Goal: Task Accomplishment & Management: Manage account settings

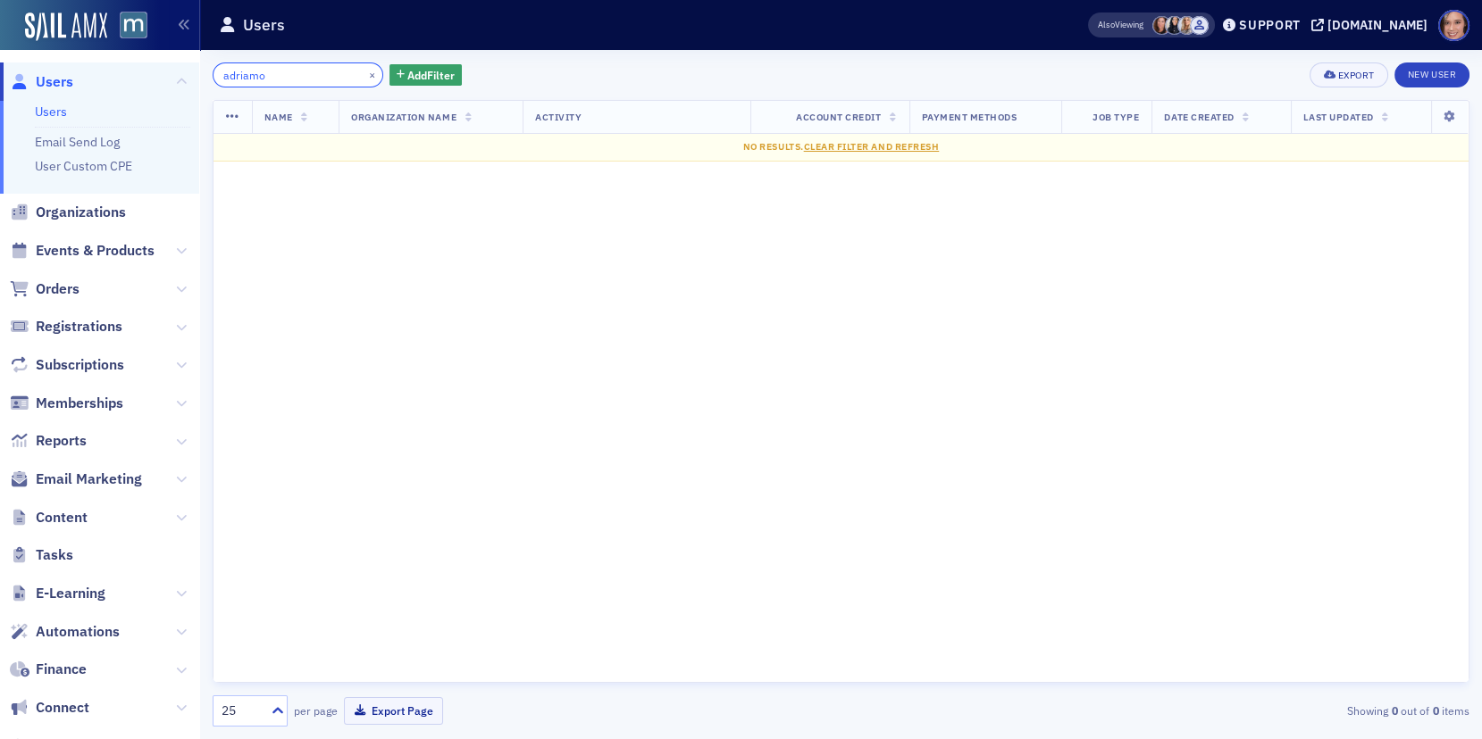
click at [238, 76] on input "adriamo" at bounding box center [298, 75] width 171 height 25
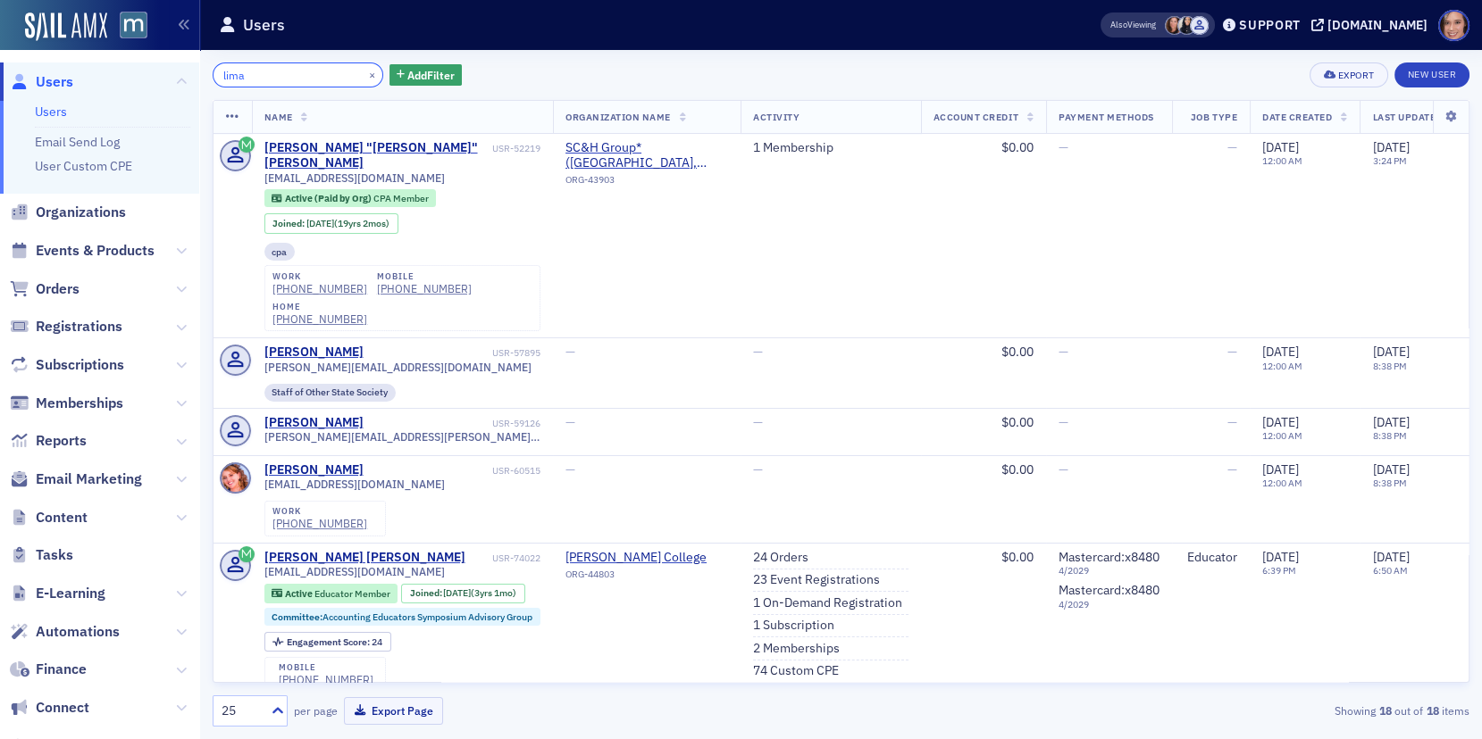
type input "lima"
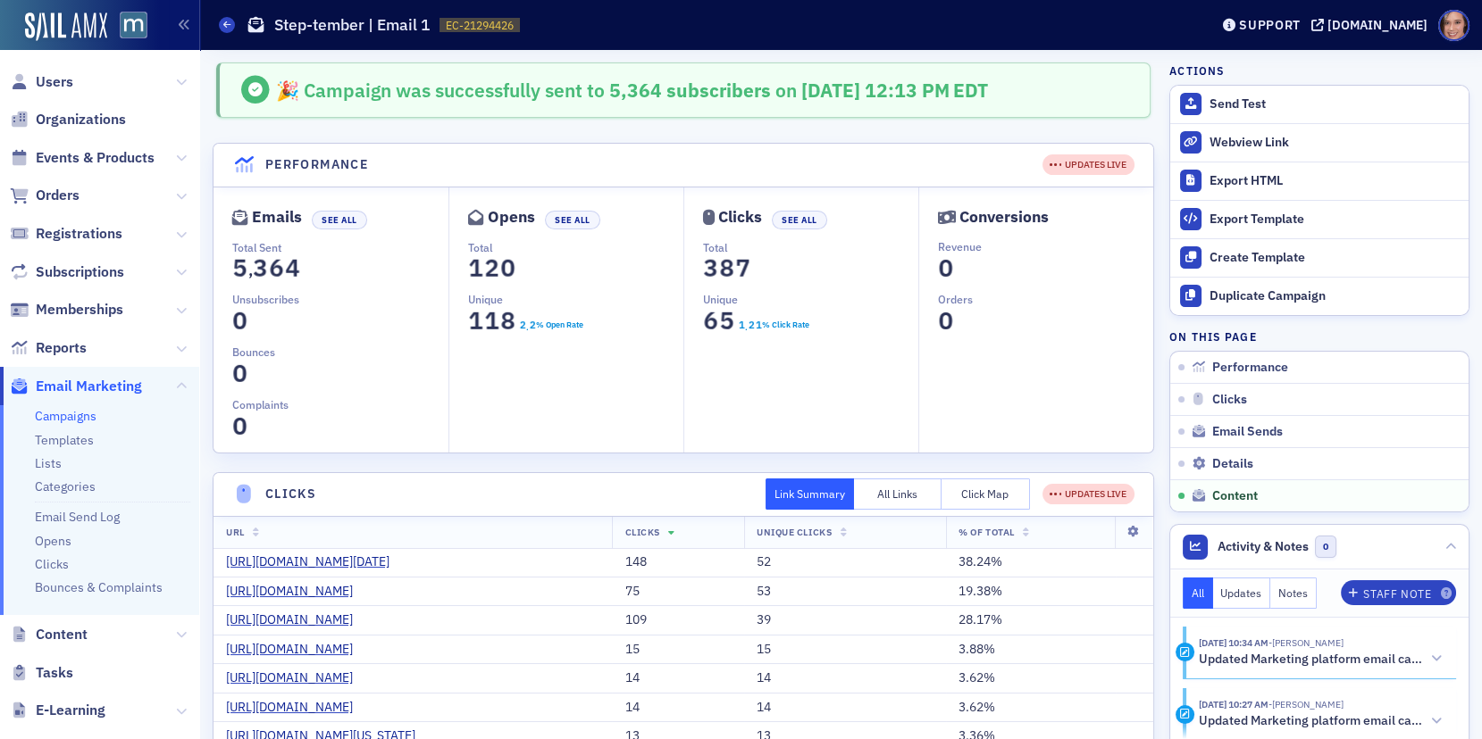
scroll to position [2694, 0]
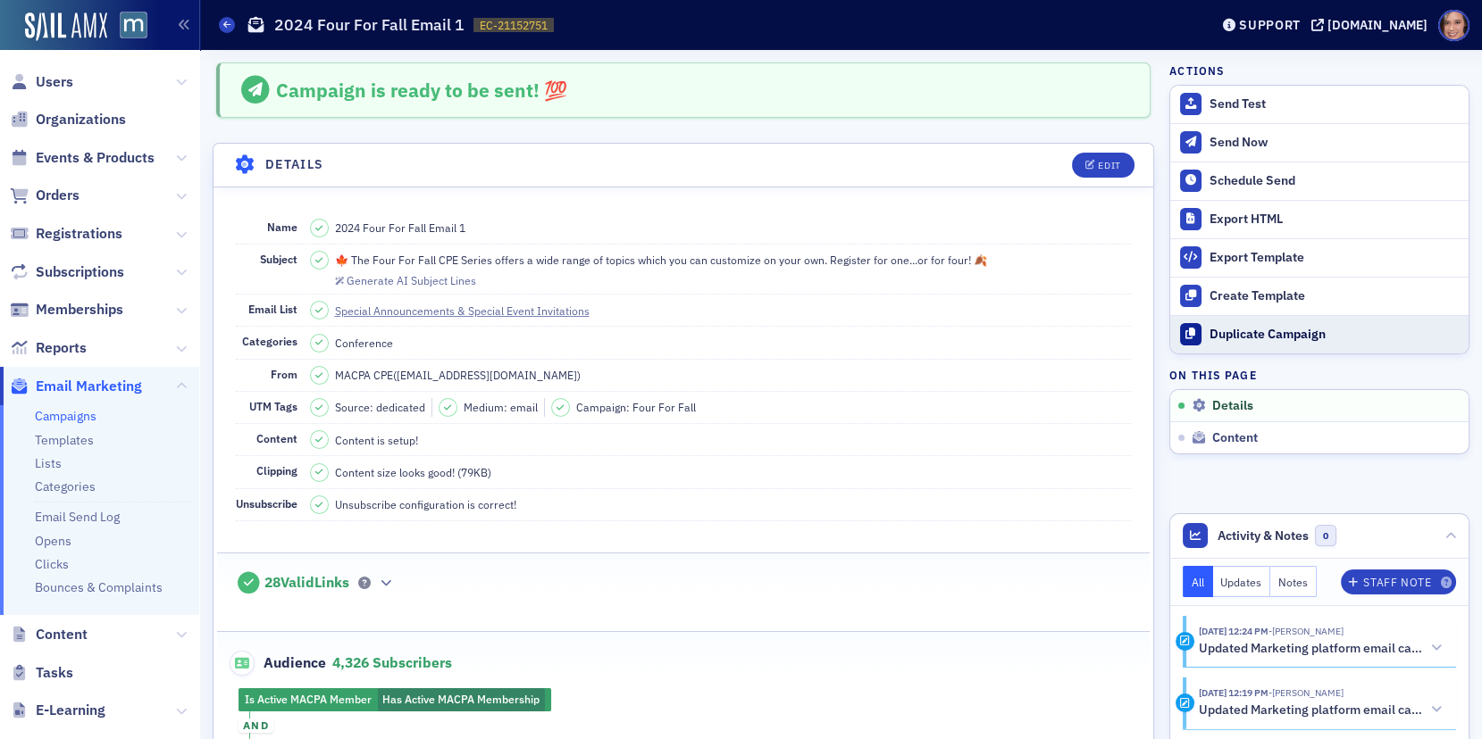
click at [1275, 321] on button "Duplicate Campaign" at bounding box center [1319, 334] width 298 height 38
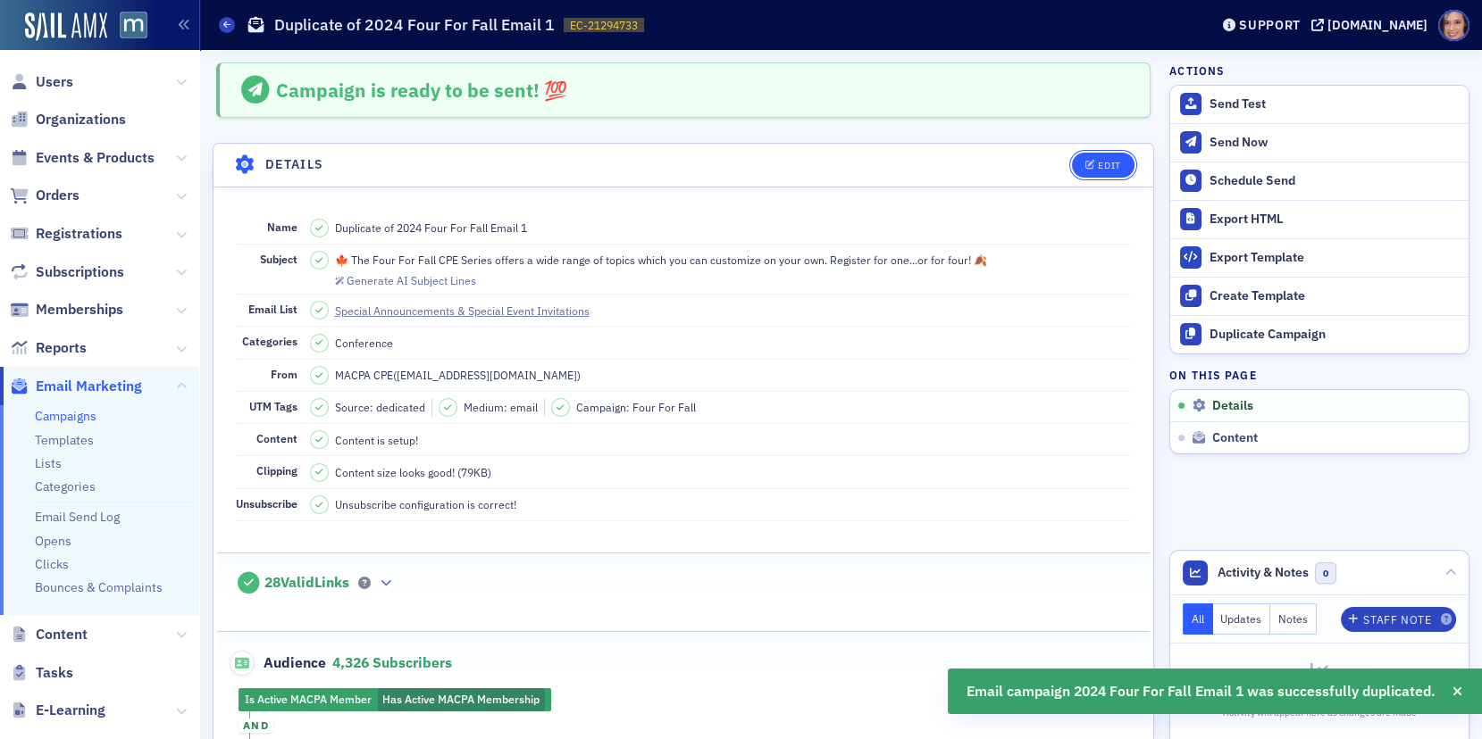
click at [1090, 155] on button "Edit" at bounding box center [1103, 165] width 62 height 25
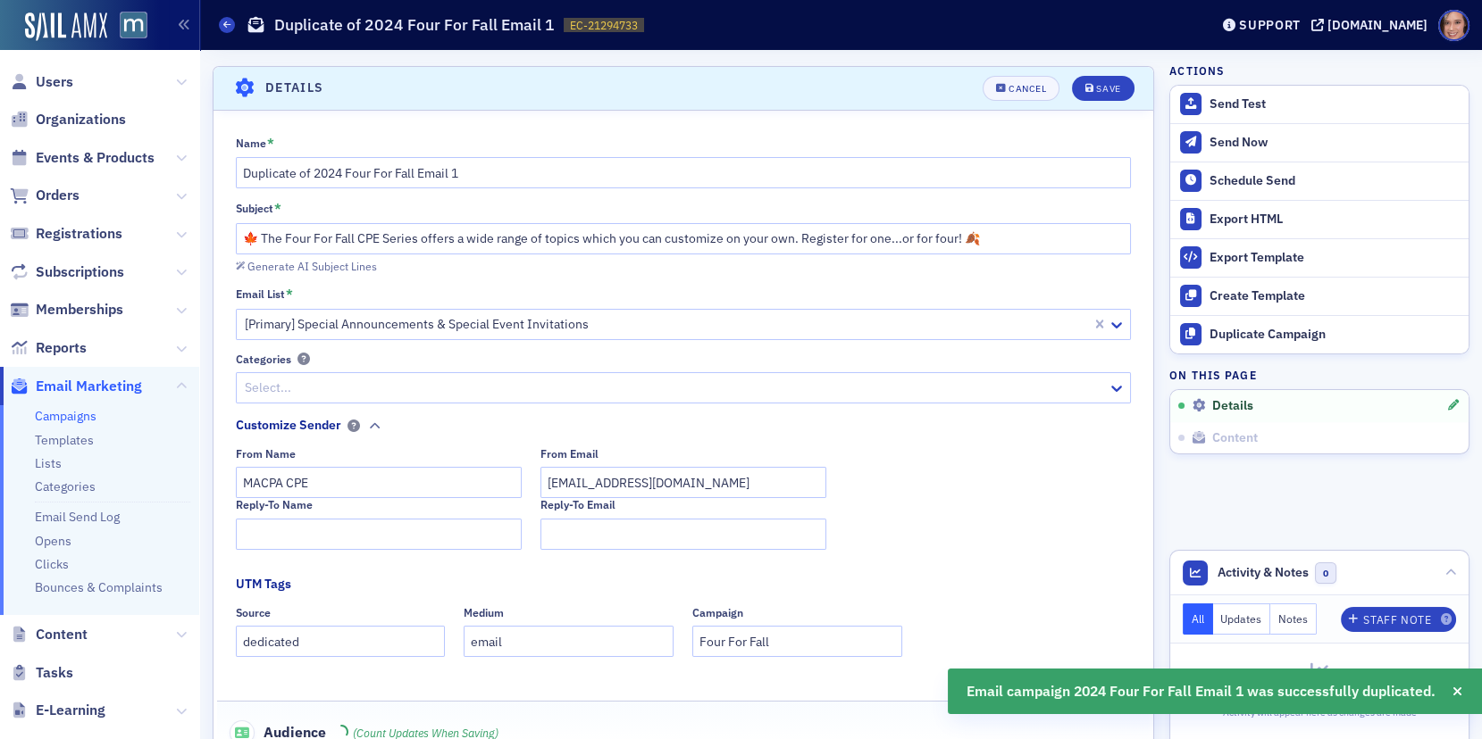
scroll to position [82, 0]
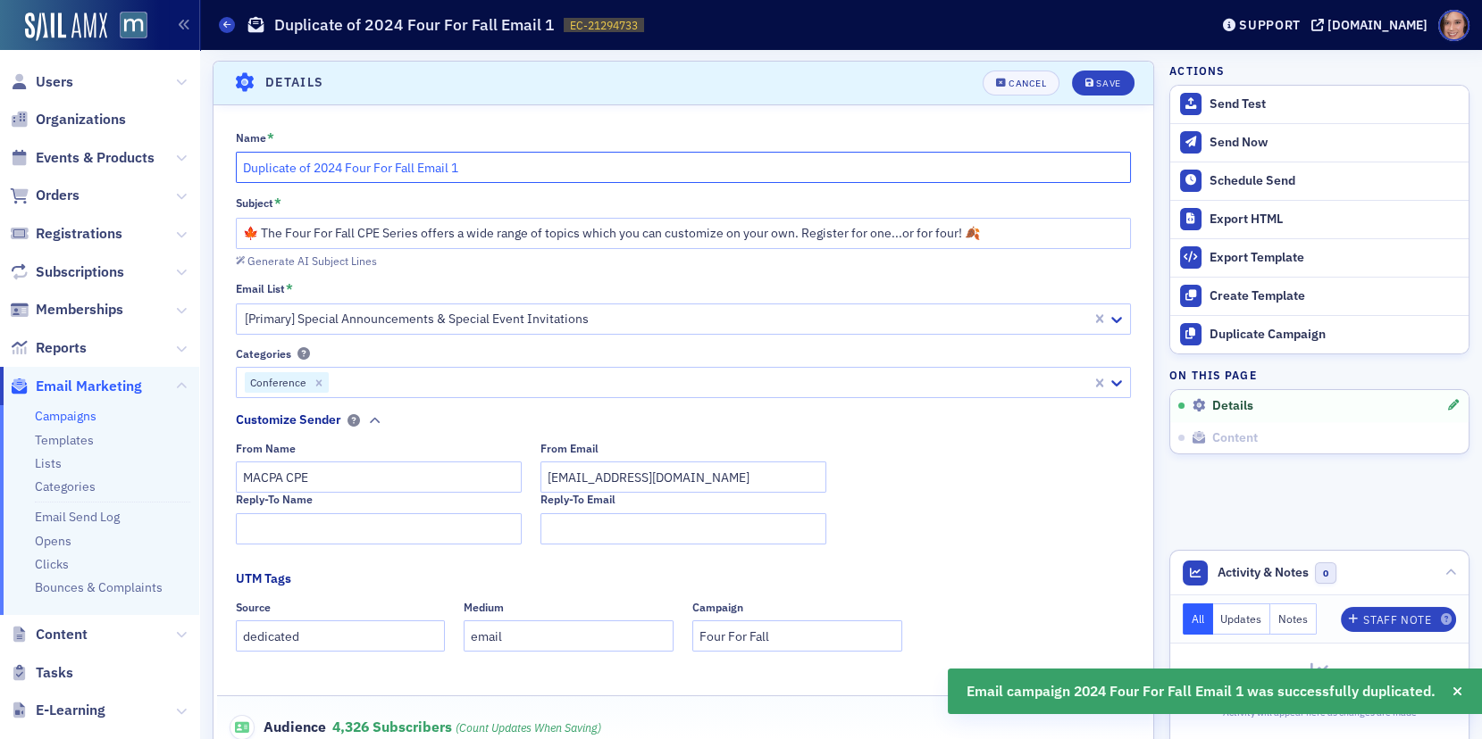
drag, startPoint x: 314, startPoint y: 168, endPoint x: 203, endPoint y: 160, distance: 111.9
click at [472, 160] on input "2024 Four For Fall Email 1" at bounding box center [684, 167] width 896 height 31
type input "2024 Four For Fall Email 2"
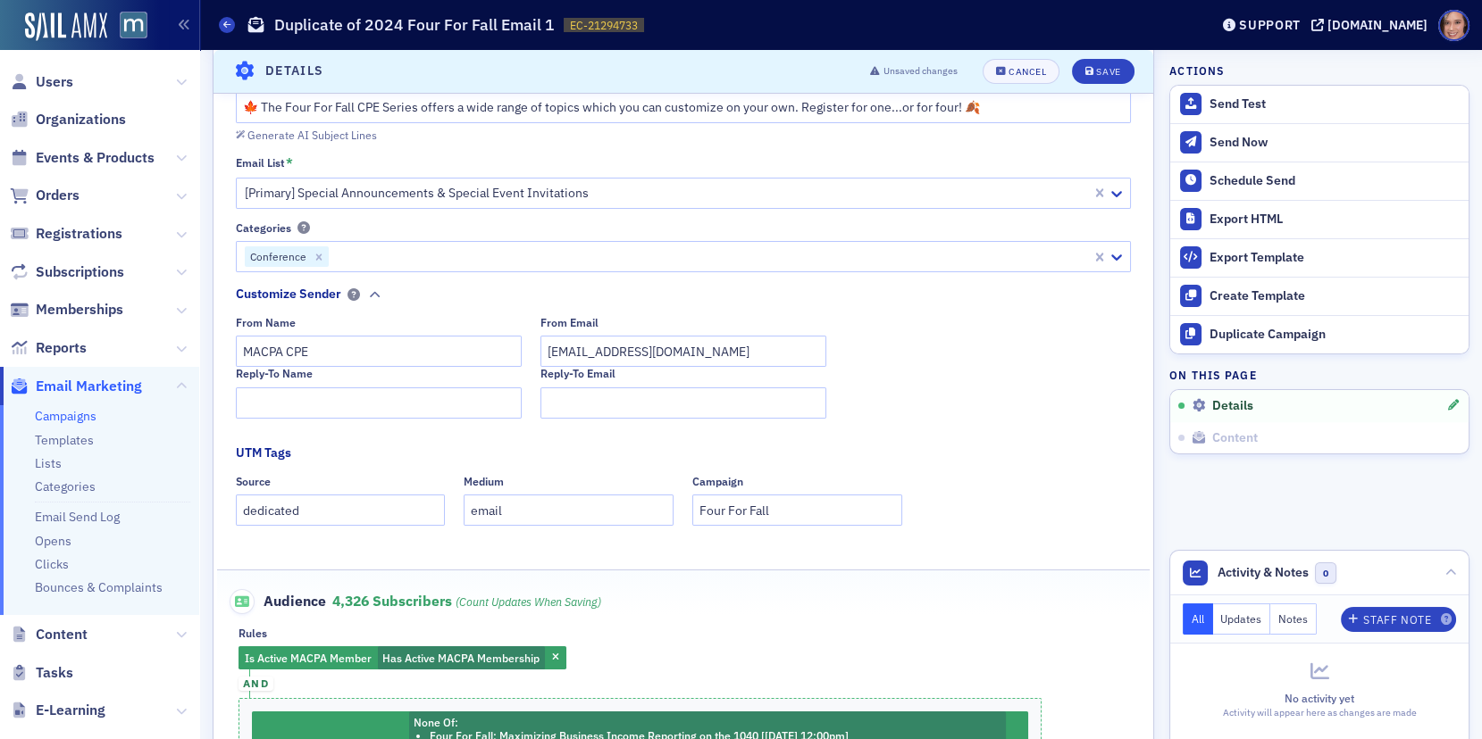
scroll to position [0, 0]
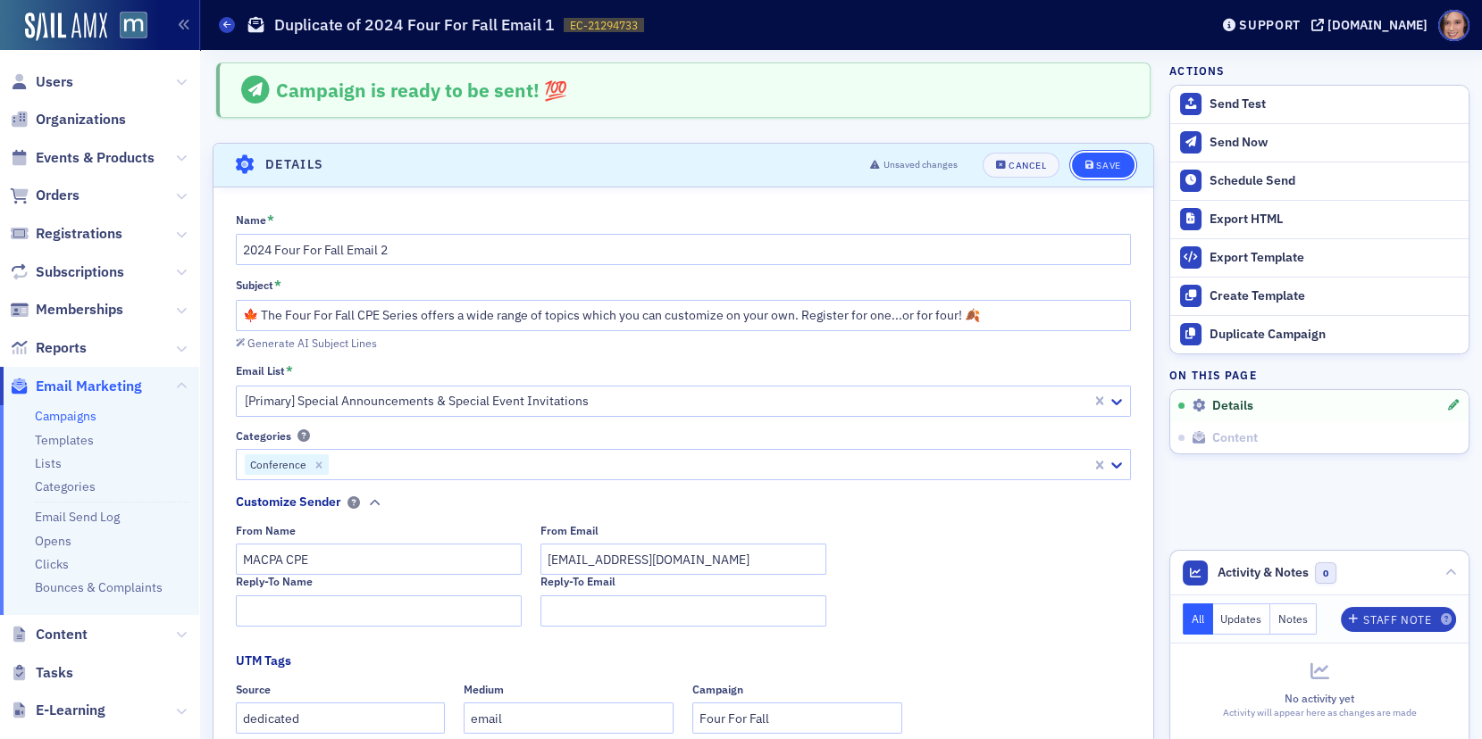
click at [1097, 172] on button "Save" at bounding box center [1103, 165] width 62 height 25
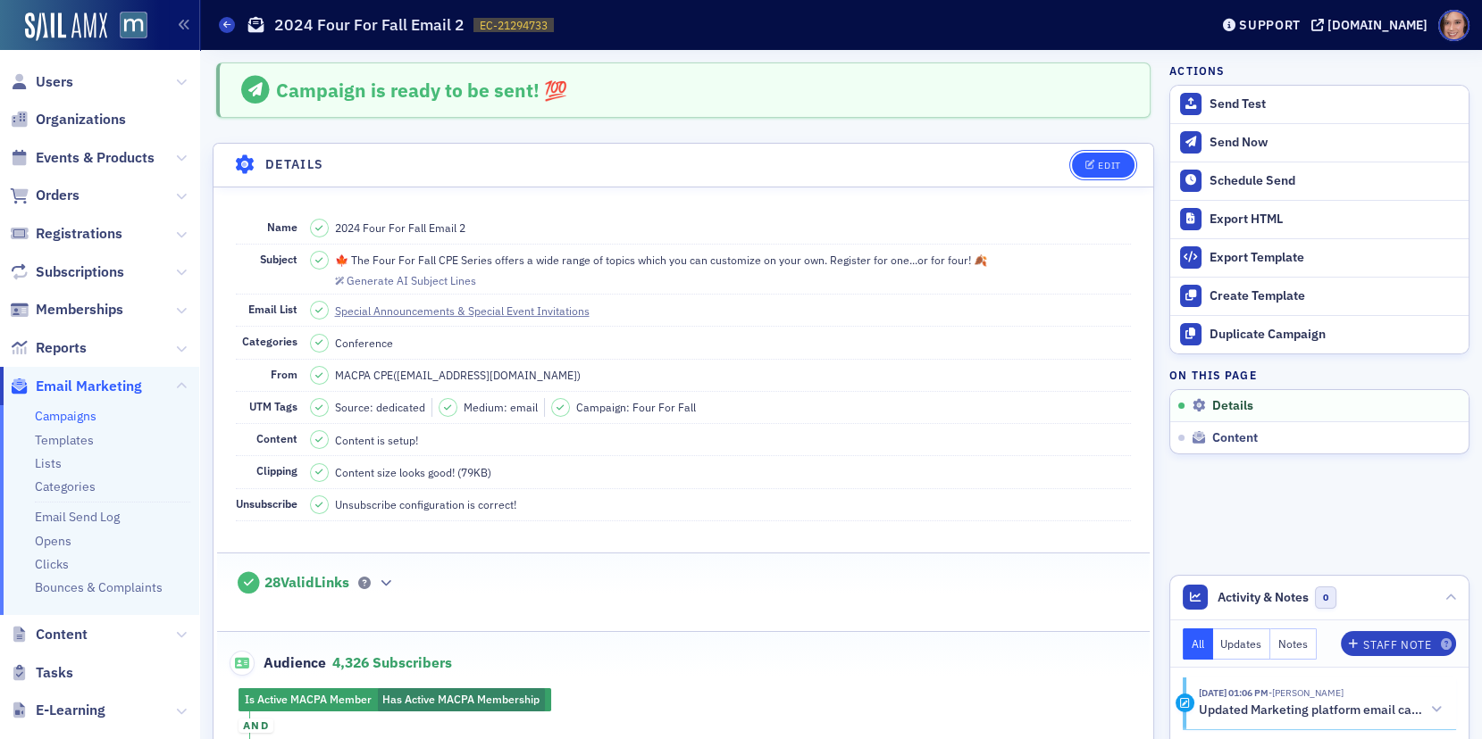
click at [1113, 161] on div "Edit" at bounding box center [1109, 166] width 22 height 10
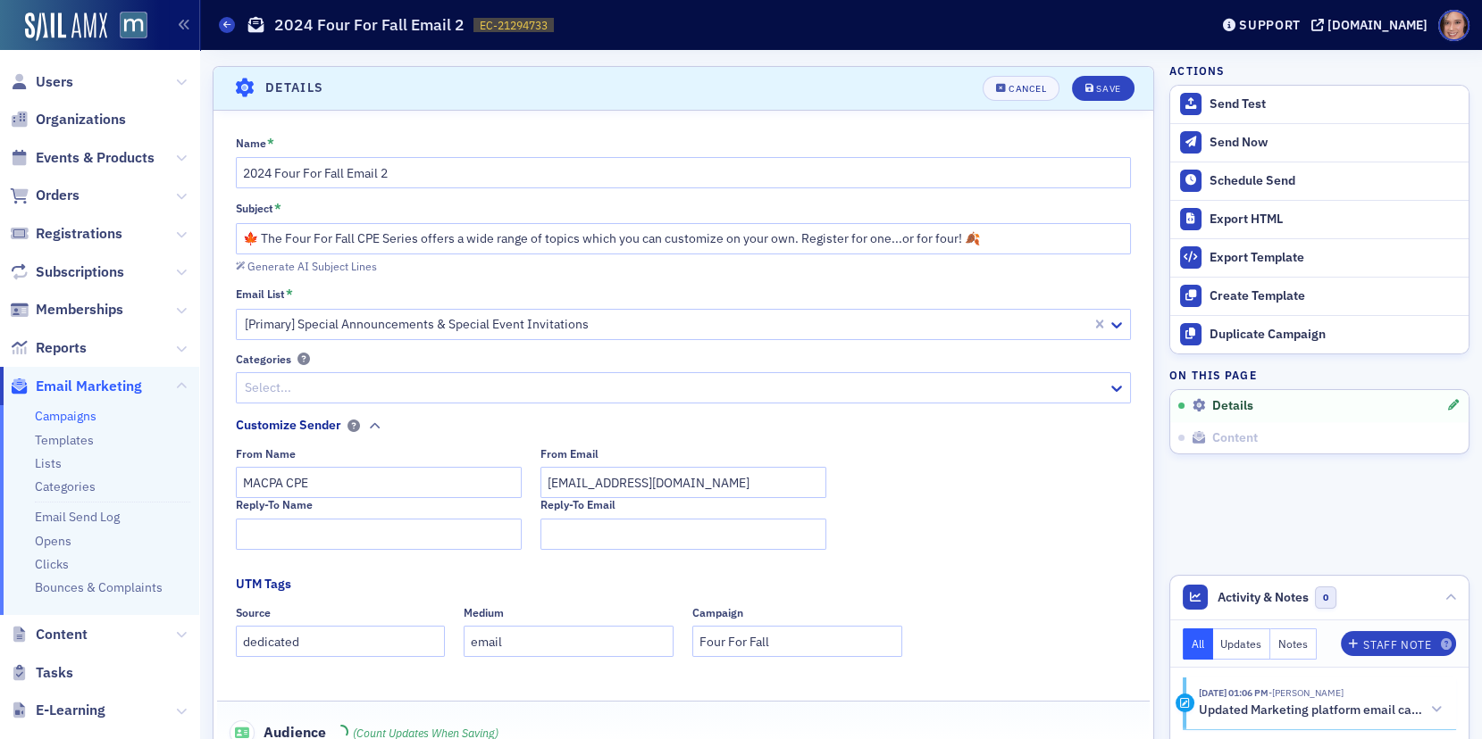
scroll to position [82, 0]
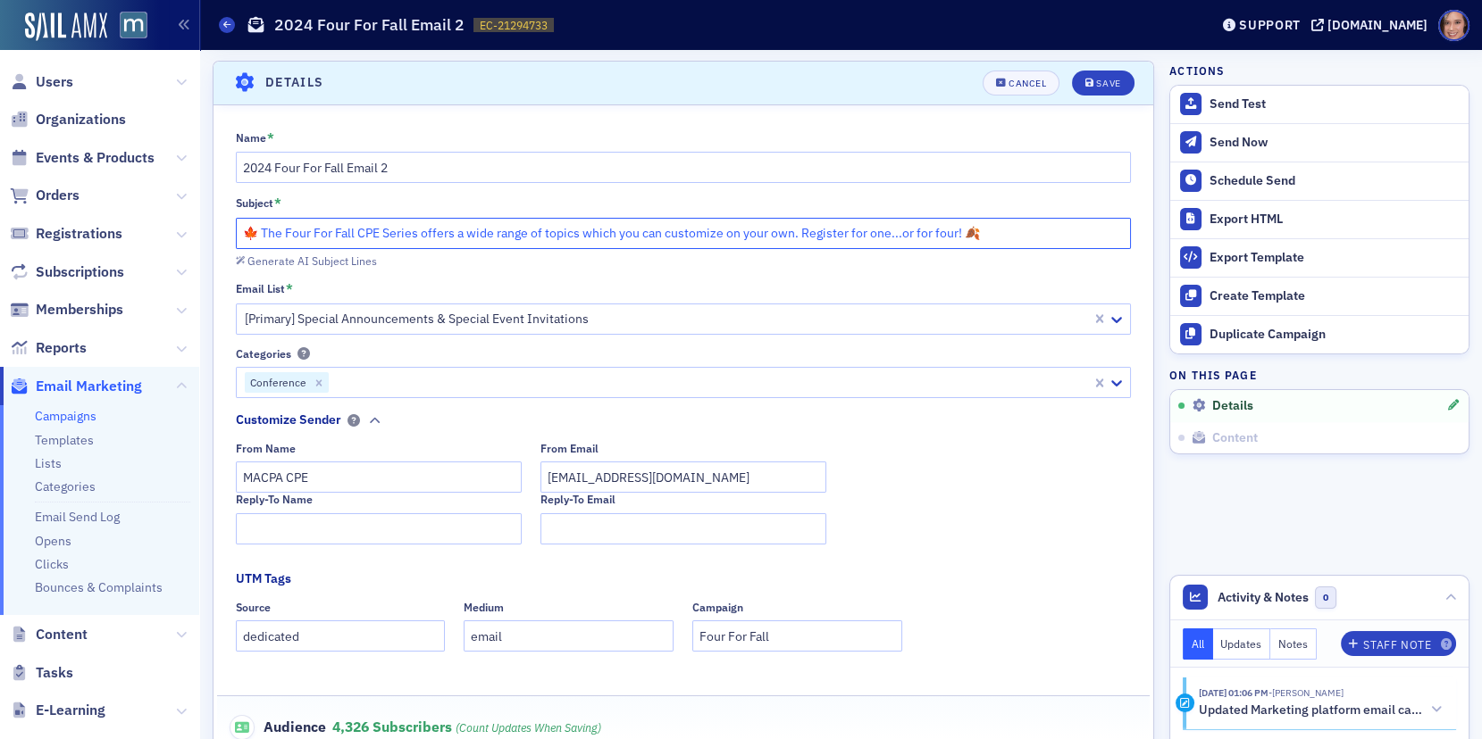
drag, startPoint x: 242, startPoint y: 233, endPoint x: 952, endPoint y: 237, distance: 710.0
click at [952, 237] on input "🍁 The Four For Fall CPE Series offers a wide range of topics which you can cust…" at bounding box center [684, 233] width 896 height 31
paste input "From Ethics to Tax Strategies: Your Choice of Topics at Four for Fall CPE"
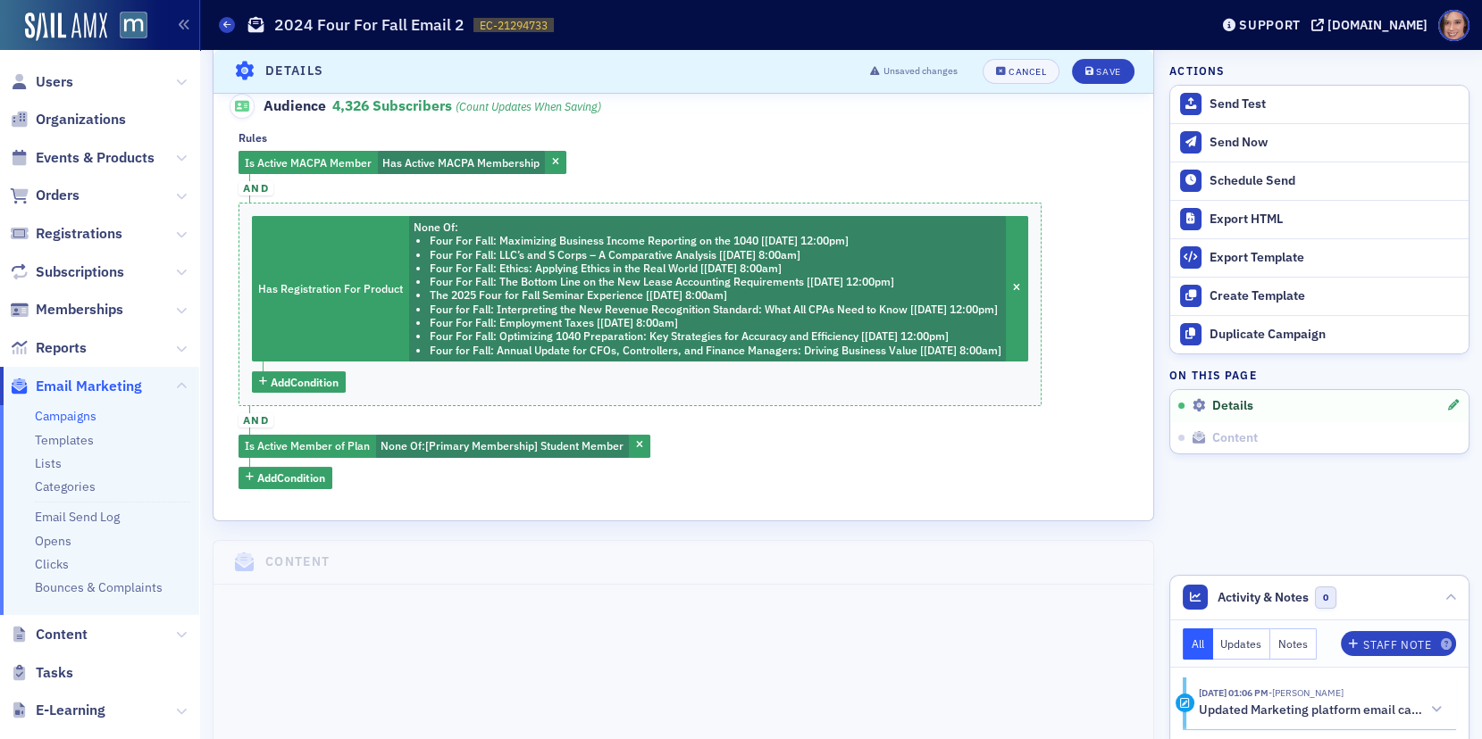
scroll to position [1242, 0]
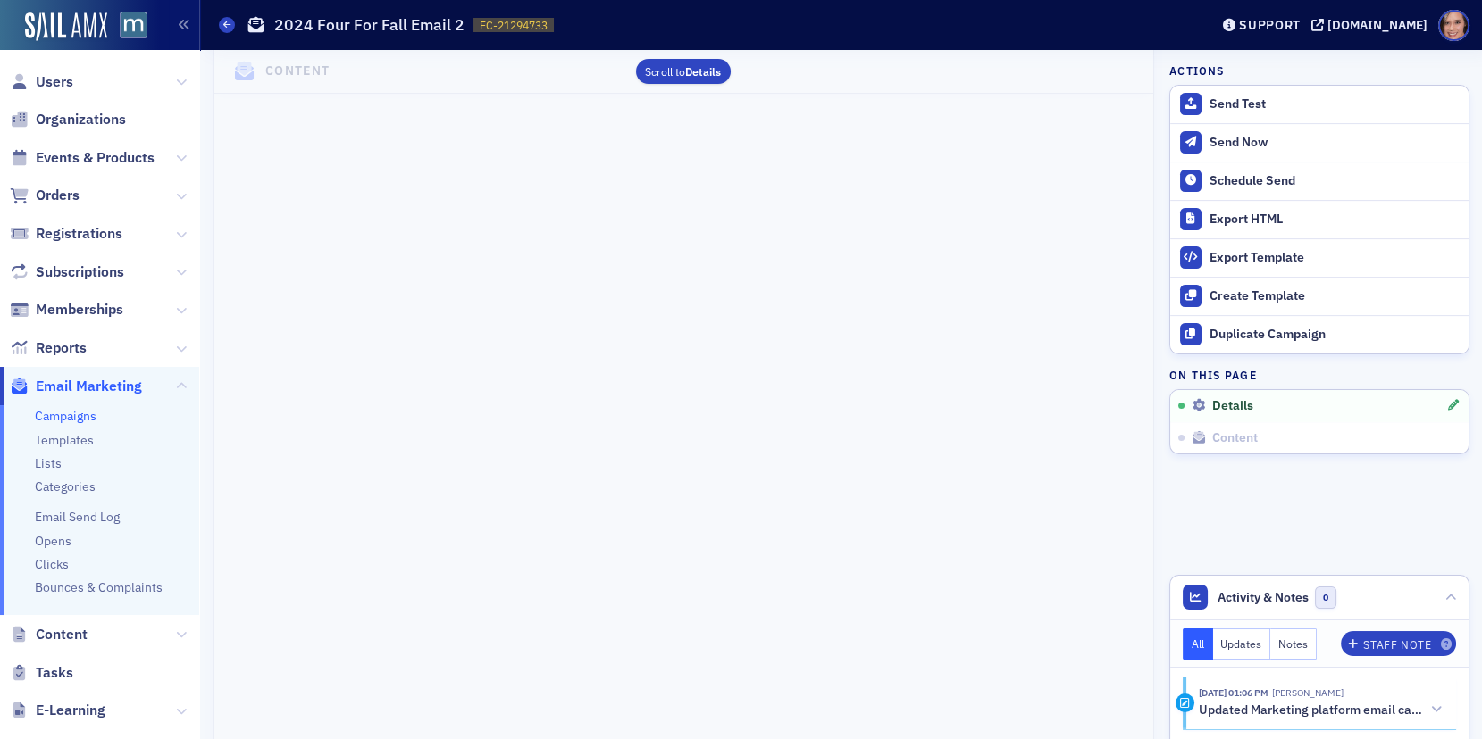
type input "From Ethics to Tax Strategies: Your Choice of Topics at Four for Fall CPE 🍂"
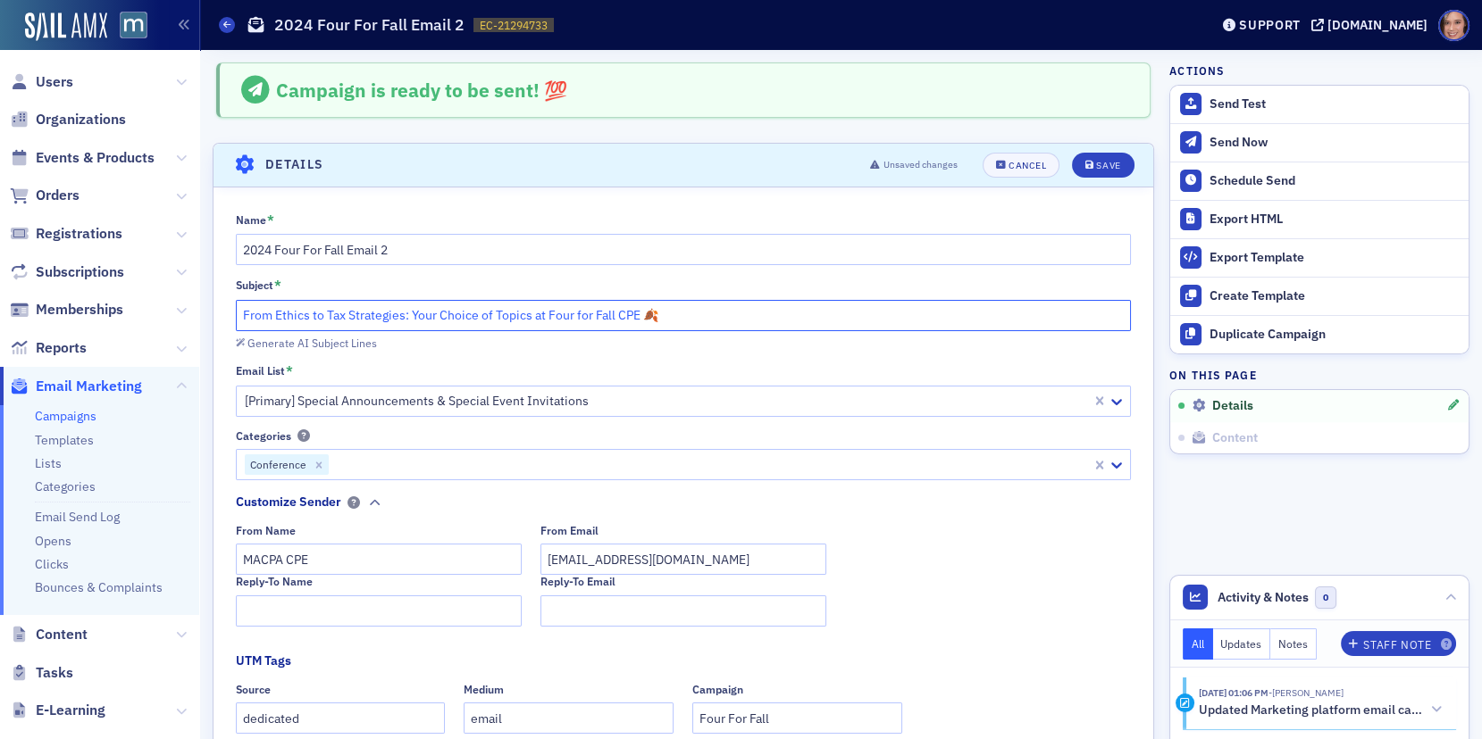
scroll to position [13, 0]
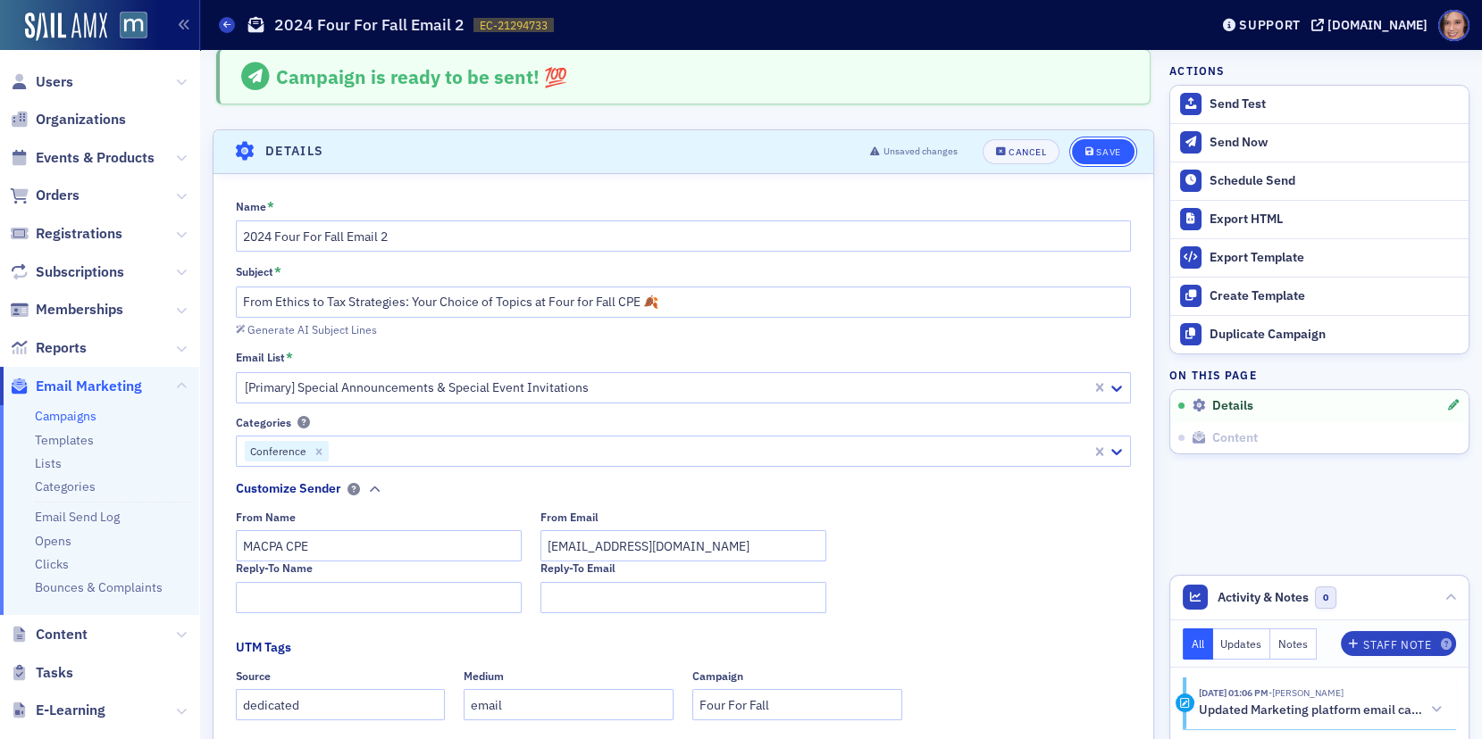
click at [1112, 147] on div "Save" at bounding box center [1108, 152] width 24 height 10
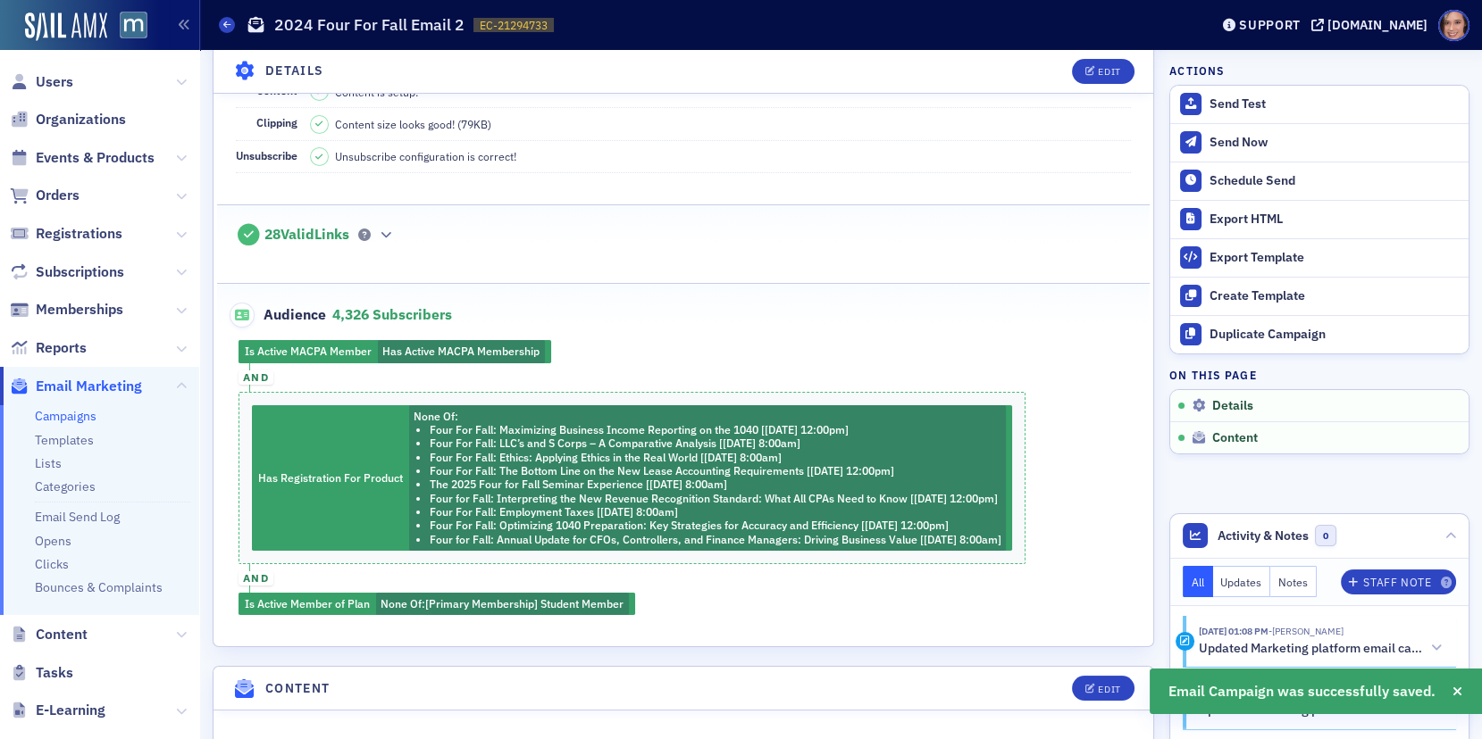
scroll to position [737, 0]
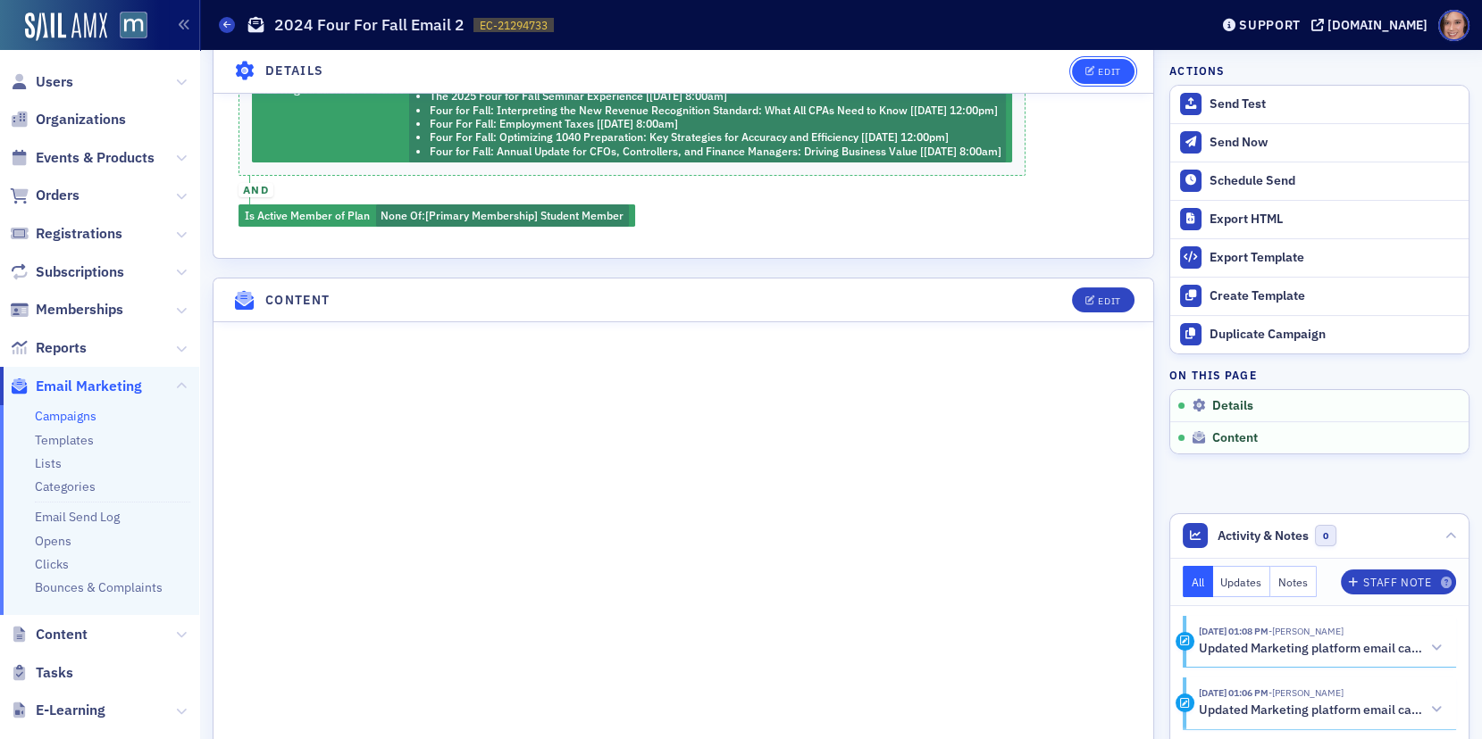
click at [1105, 67] on div "Edit" at bounding box center [1109, 72] width 22 height 10
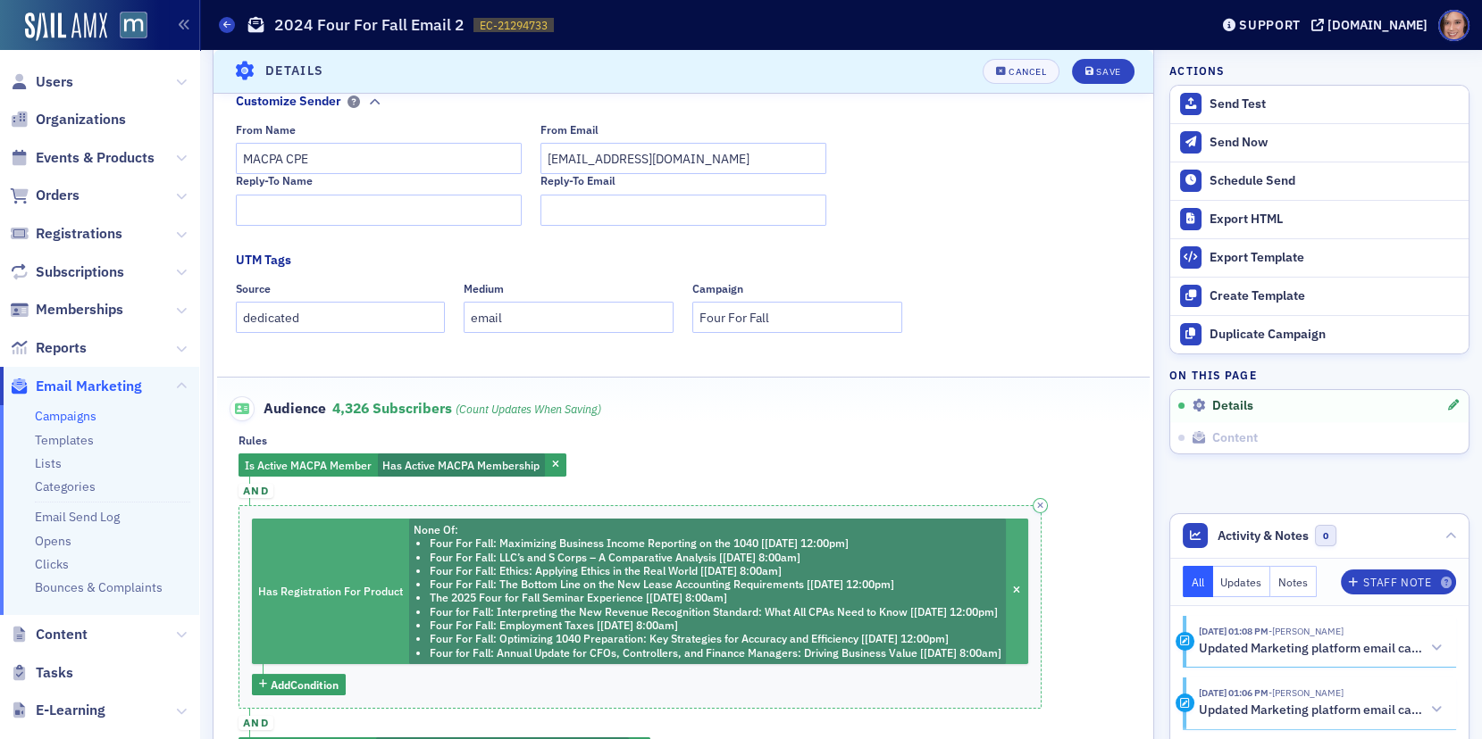
scroll to position [746, 0]
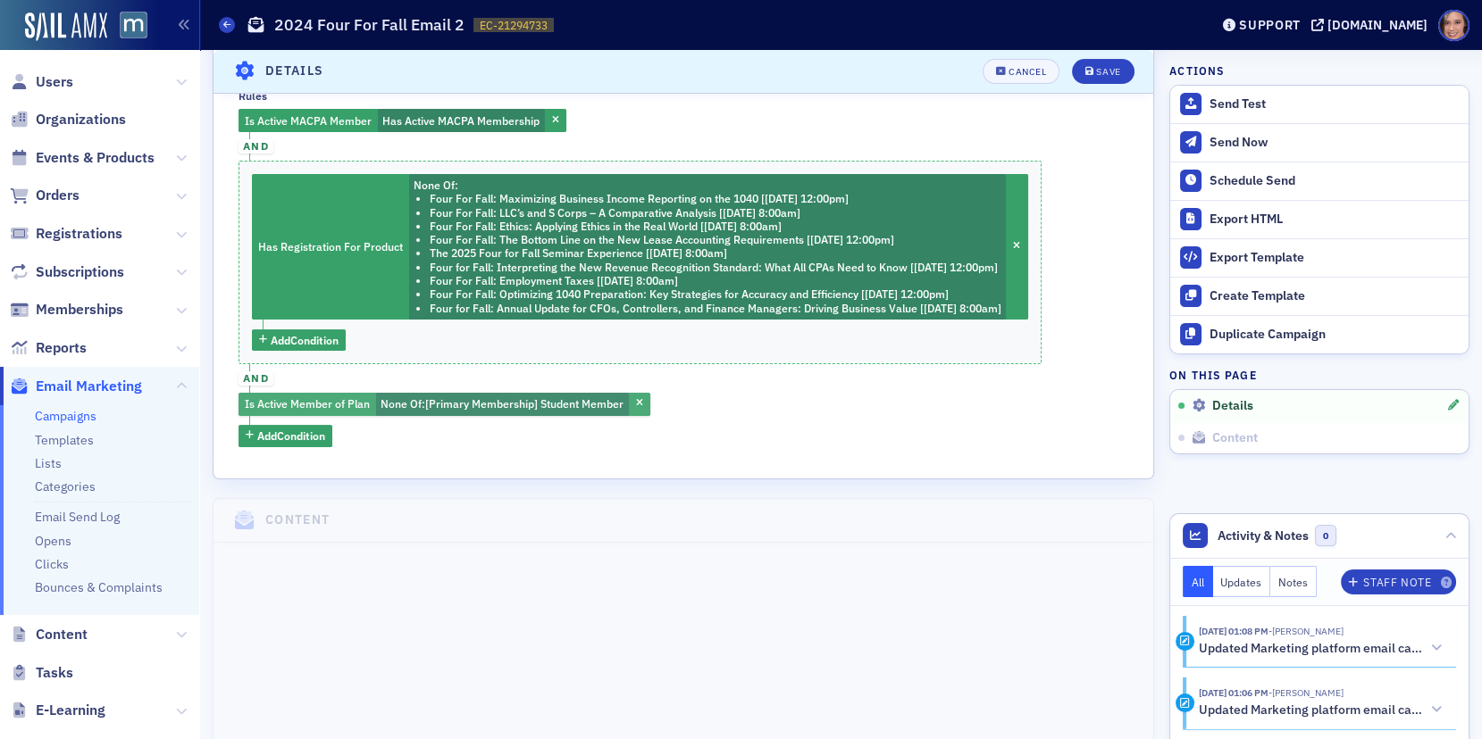
click at [600, 402] on span "[Primary Membership] Student Member" at bounding box center [524, 404] width 198 height 14
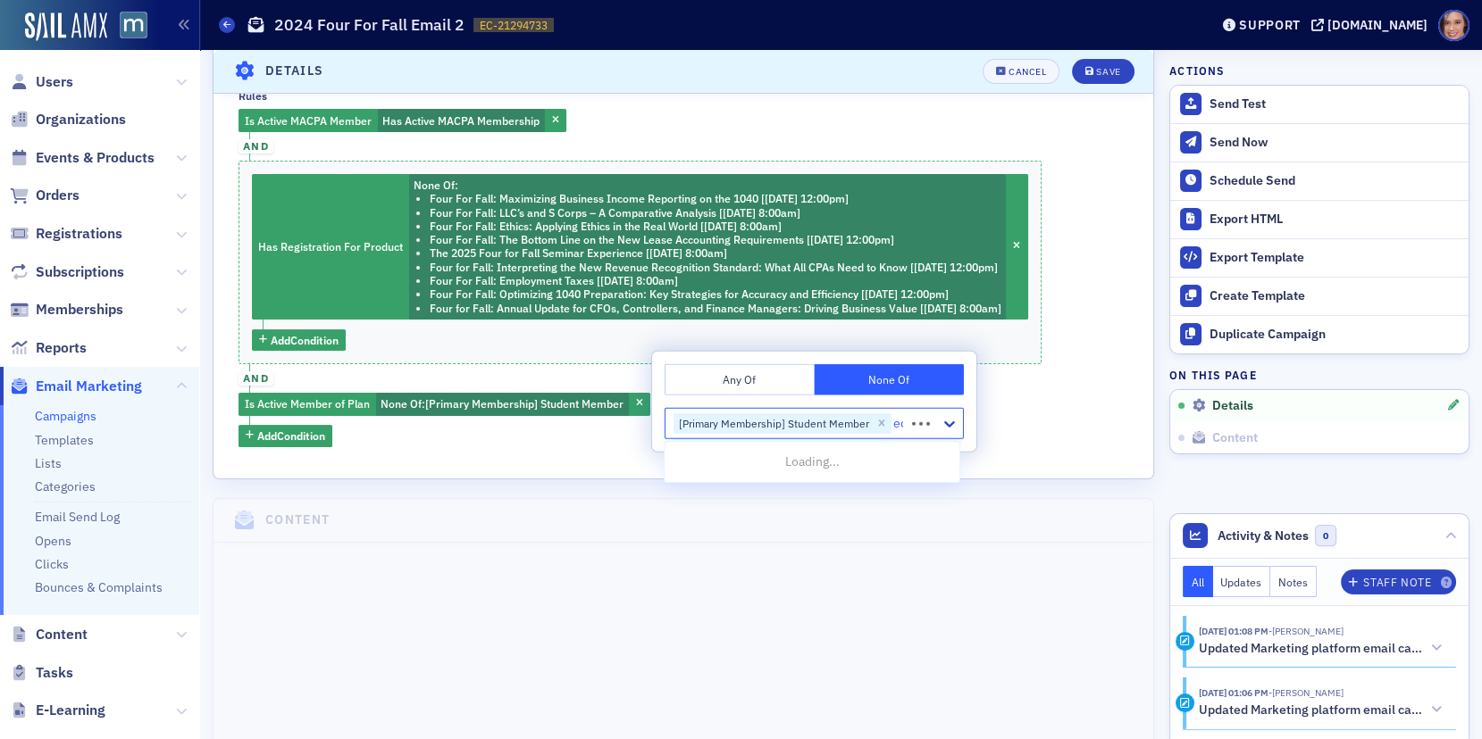
type input "edu"
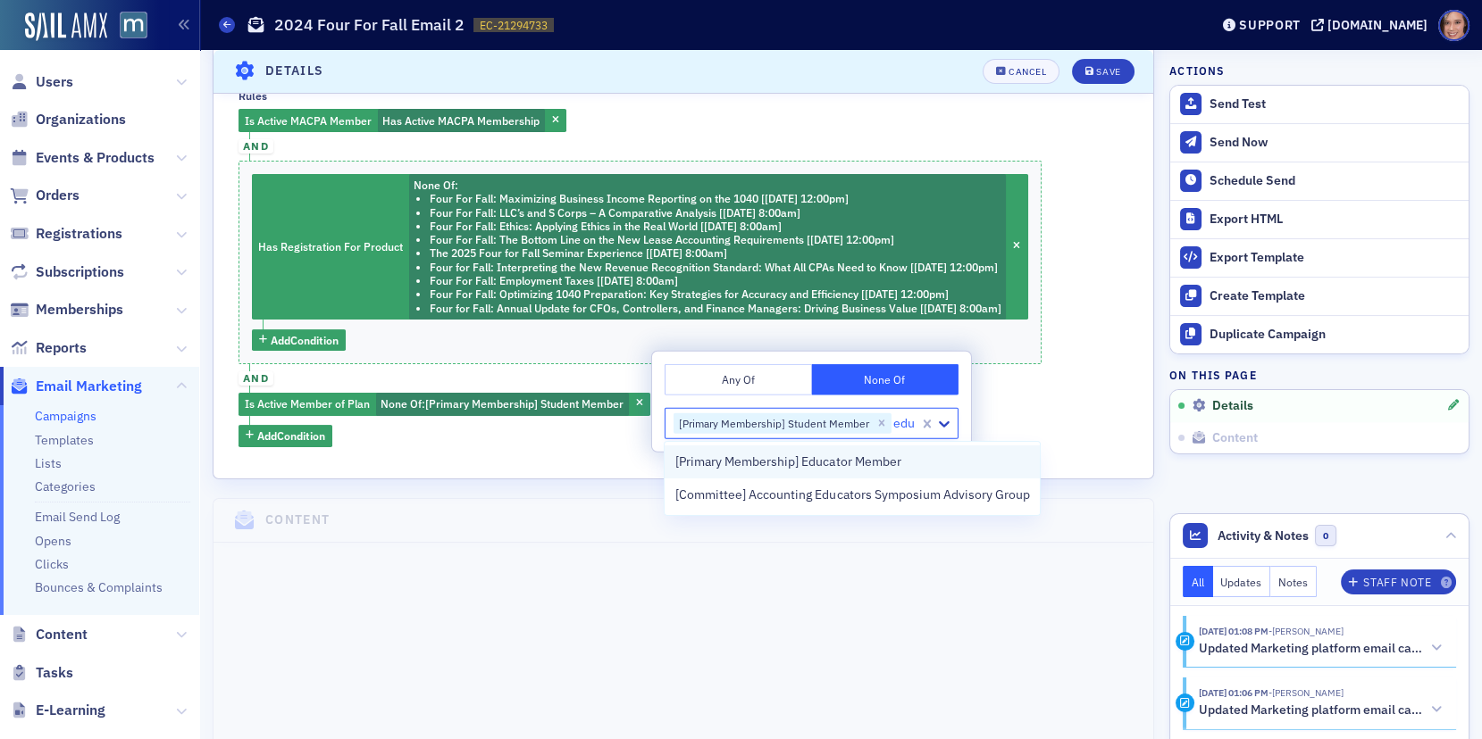
click at [818, 460] on span "[Primary Membership] Educator Member" at bounding box center [787, 462] width 225 height 19
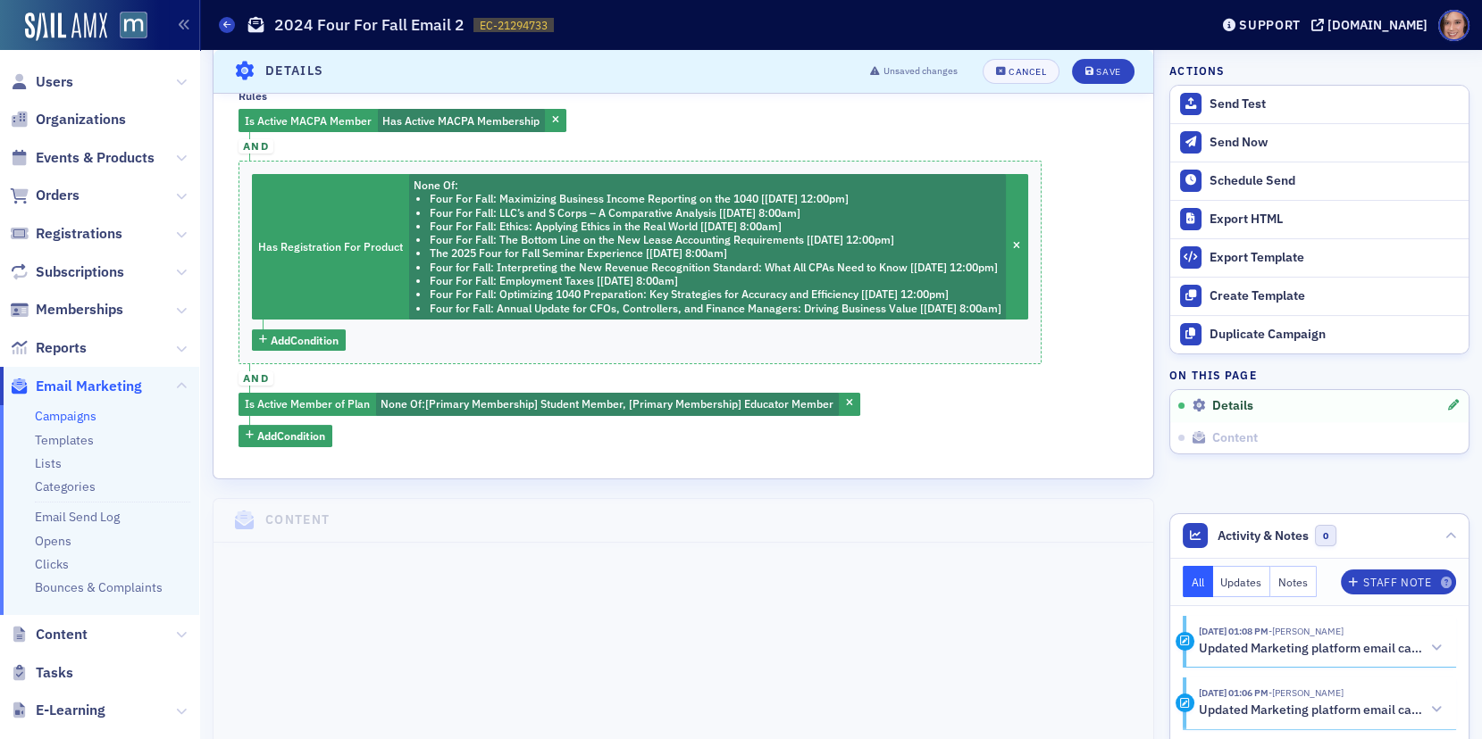
scroll to position [1100, 0]
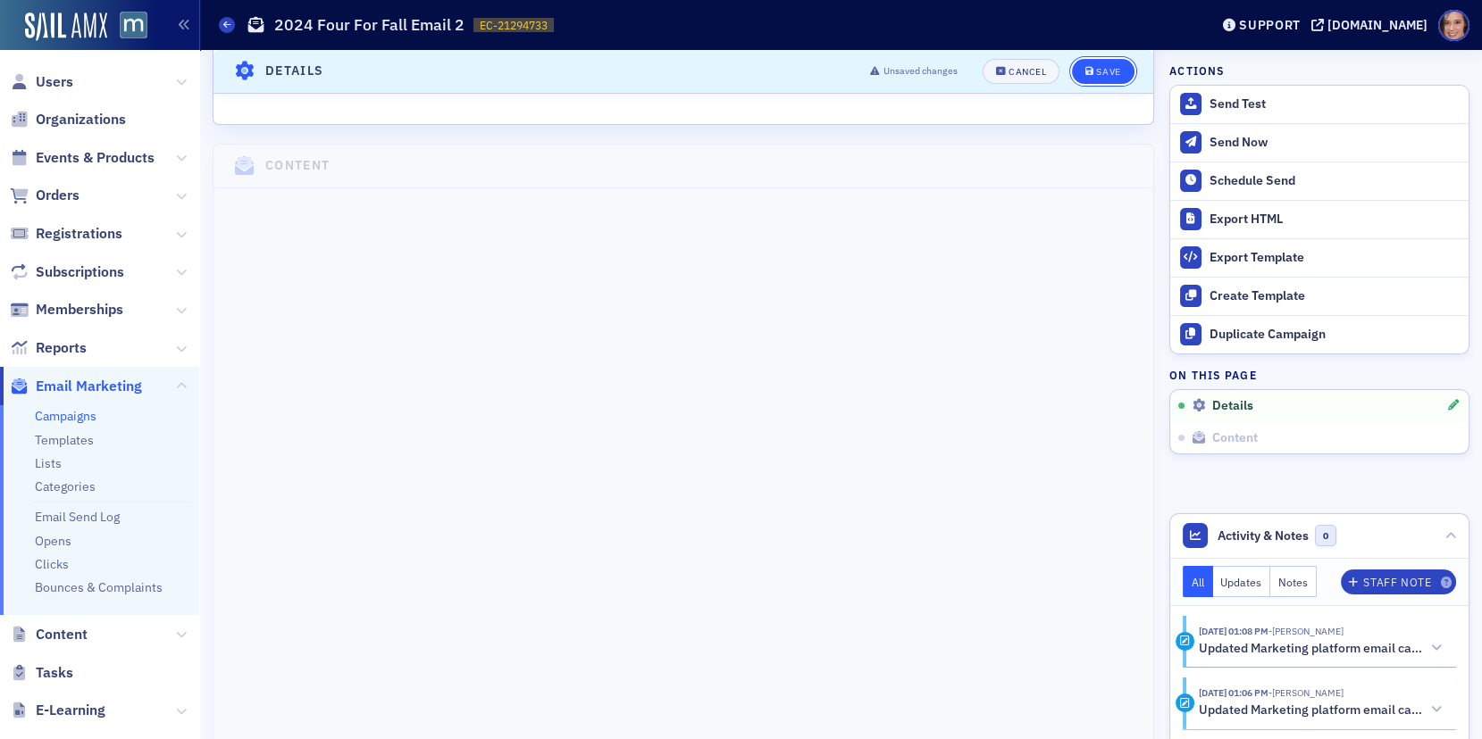
click at [1107, 74] on div "Save" at bounding box center [1108, 72] width 24 height 10
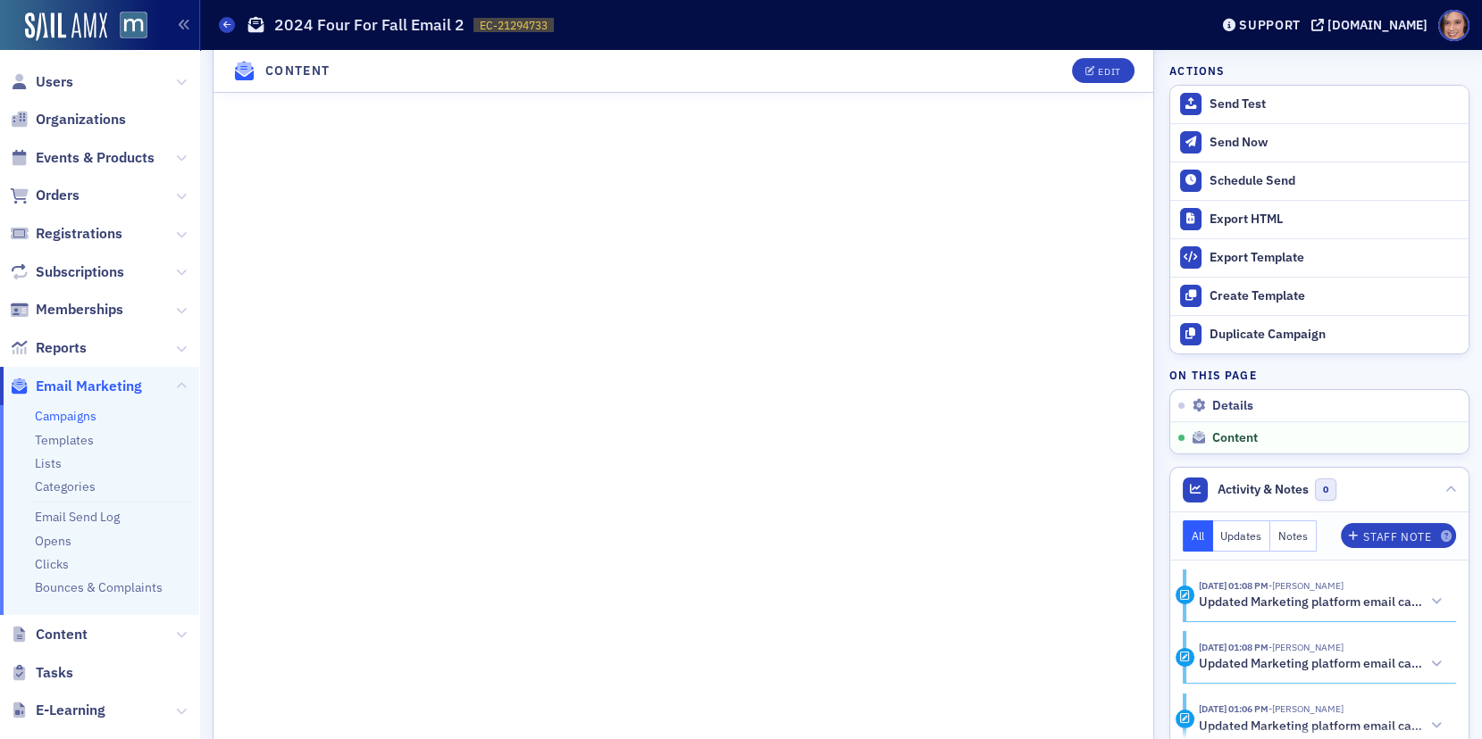
scroll to position [1335, 0]
click at [1100, 79] on button "Edit" at bounding box center [1103, 71] width 62 height 25
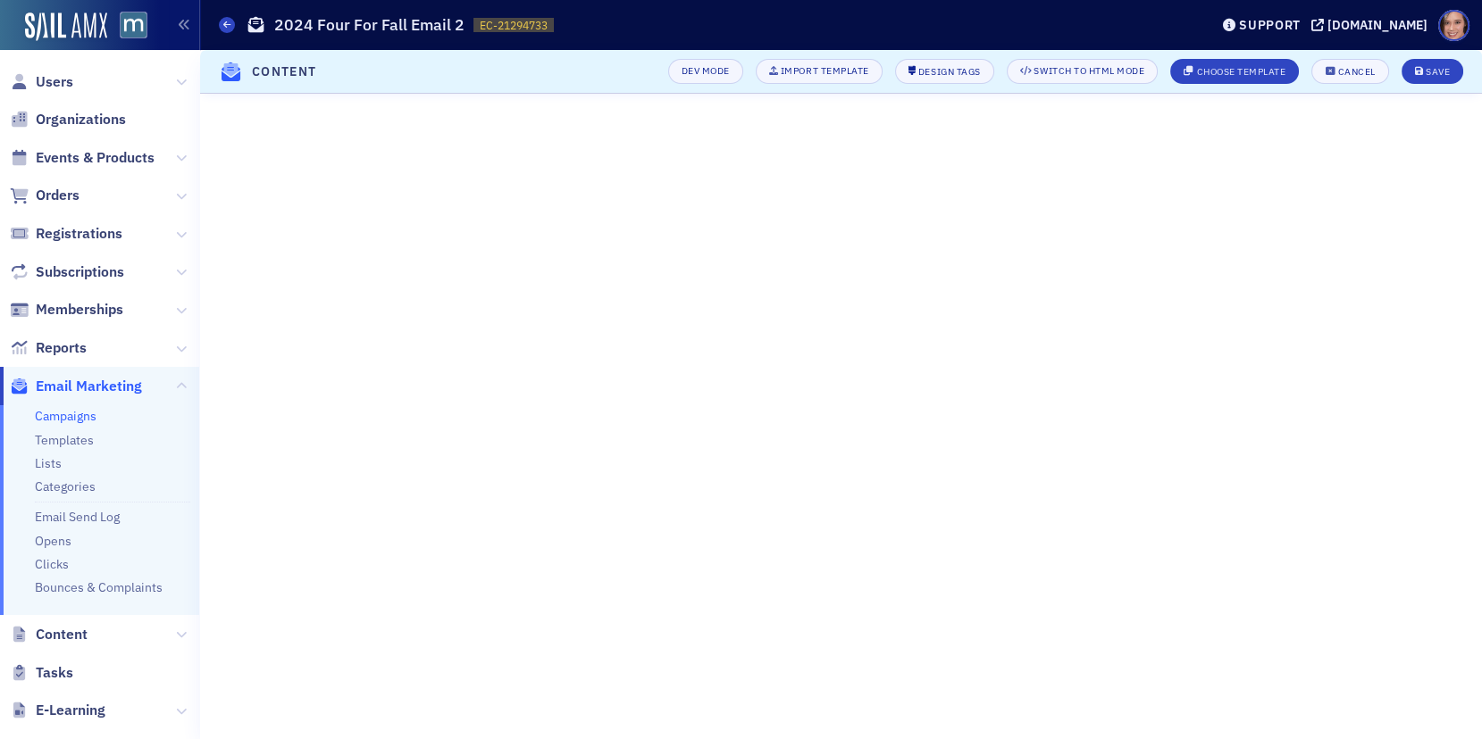
scroll to position [279, 0]
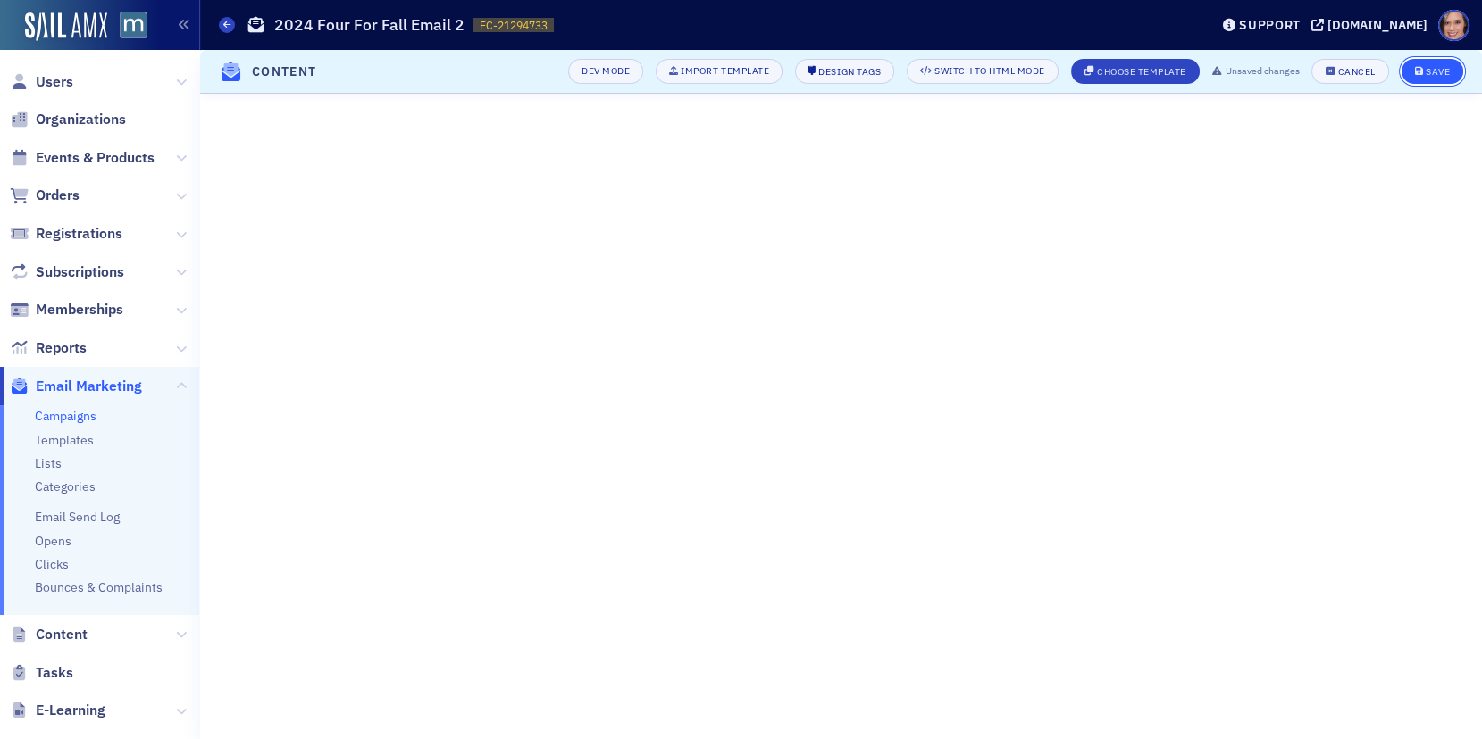
click at [1426, 67] on div "Save" at bounding box center [1437, 72] width 24 height 10
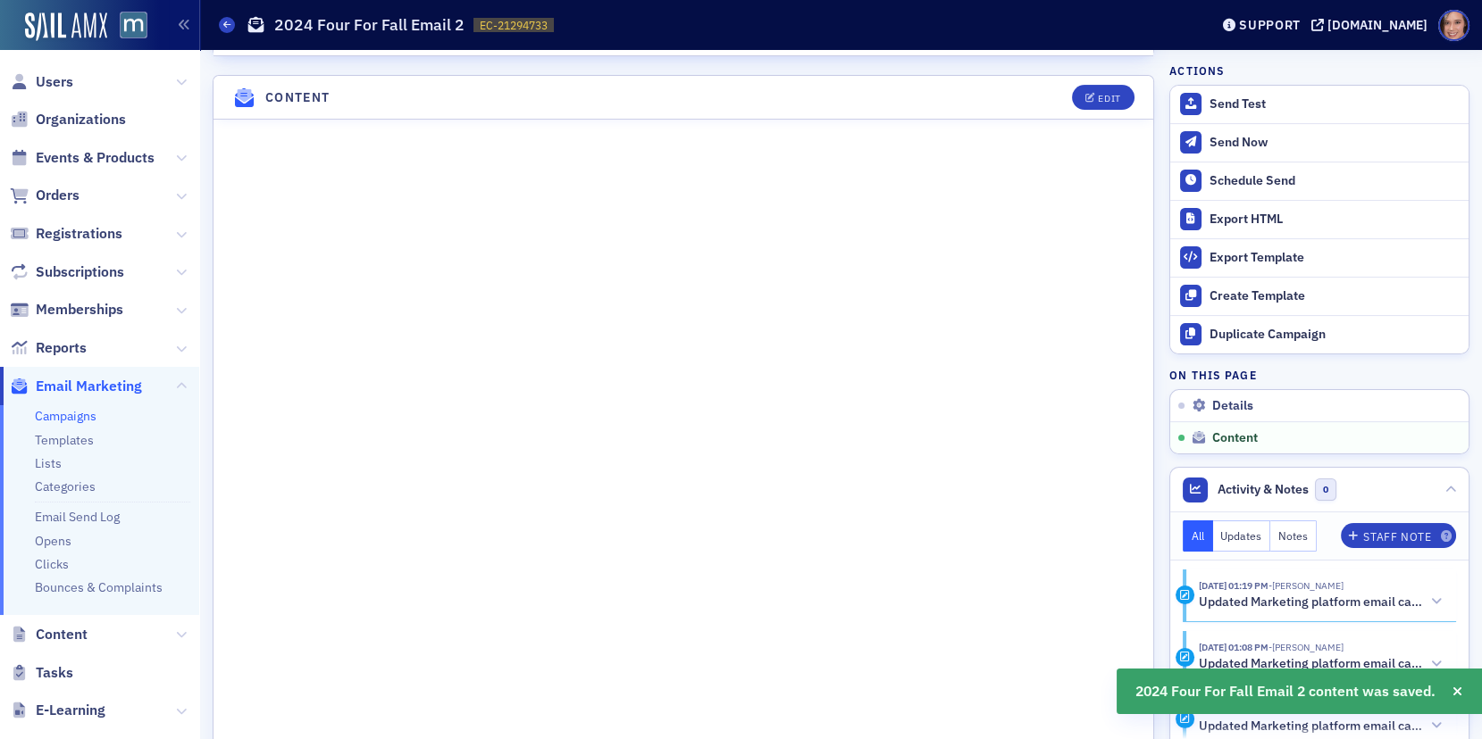
scroll to position [947, 0]
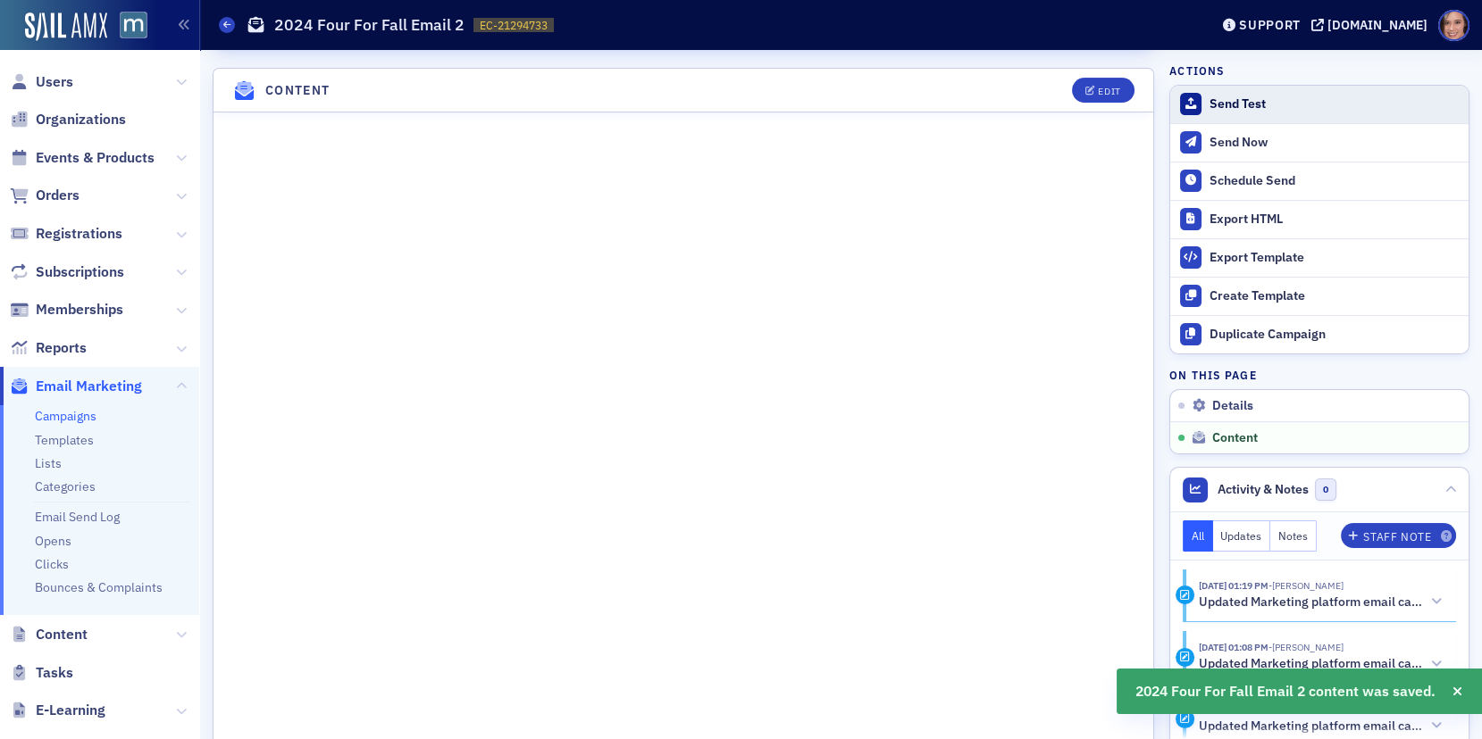
click at [1296, 92] on button "Send Test" at bounding box center [1319, 105] width 298 height 38
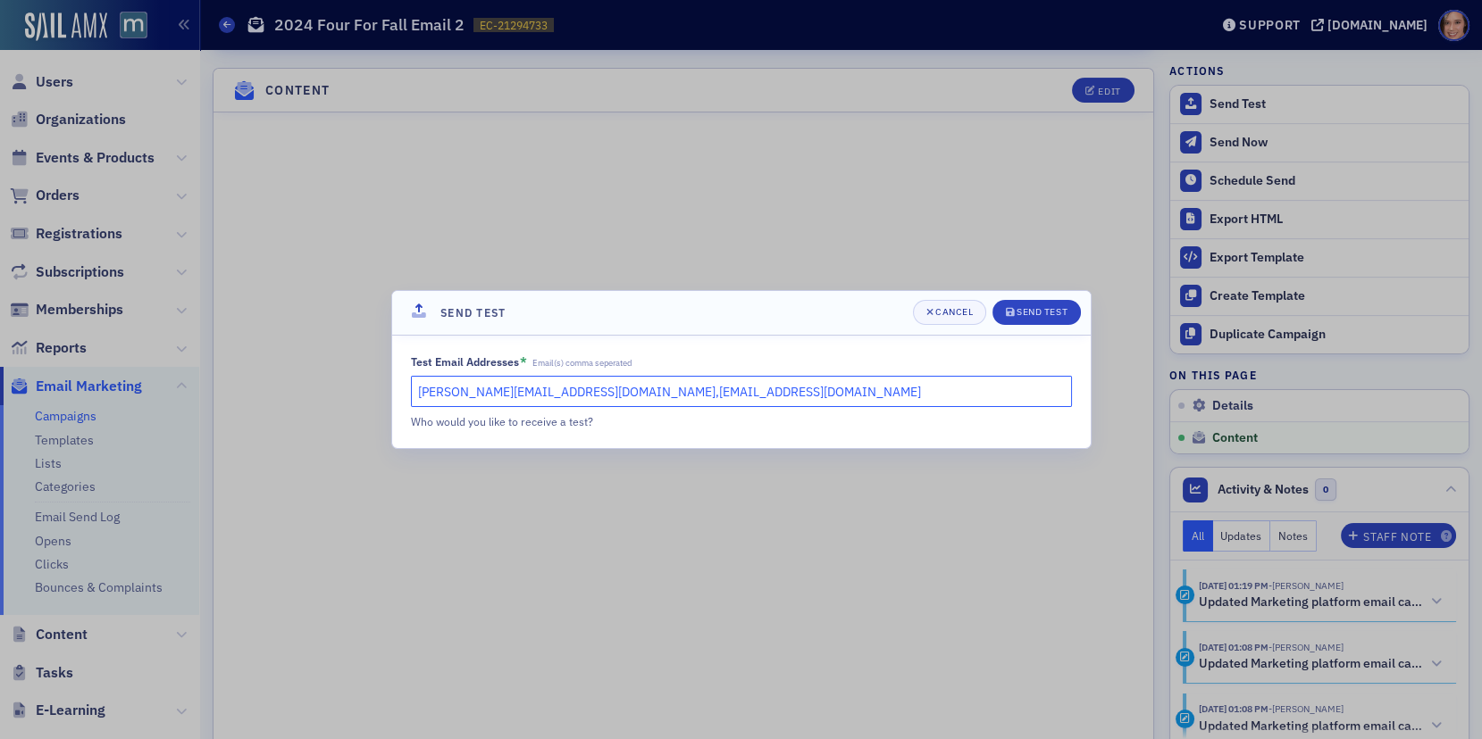
drag, startPoint x: 571, startPoint y: 395, endPoint x: 807, endPoint y: 394, distance: 236.7
click at [807, 394] on input "katie@blueoceanideas.com,lauren@macpa.org" at bounding box center [741, 391] width 661 height 31
type input "katie@blueoceanideas.com"
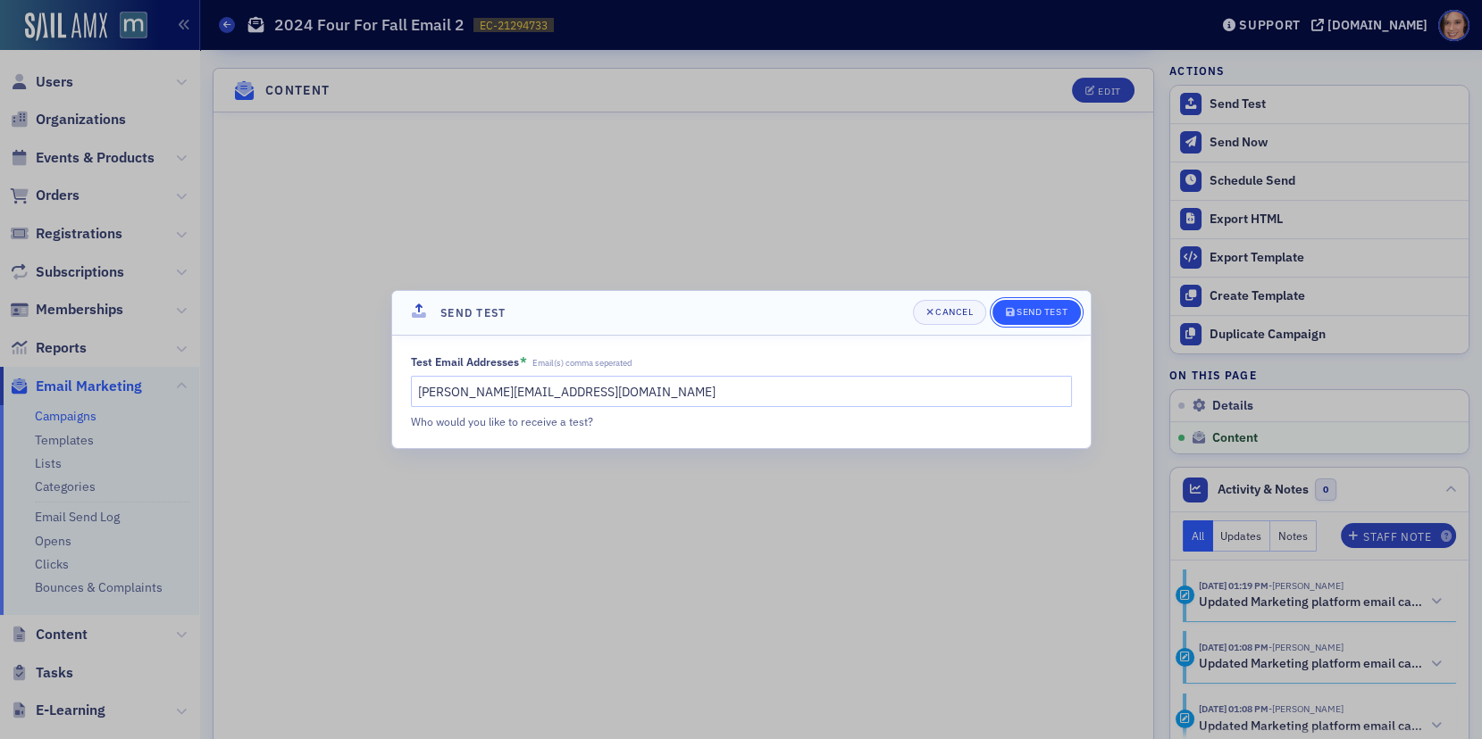
click at [1028, 314] on div "Send Test" at bounding box center [1041, 312] width 51 height 10
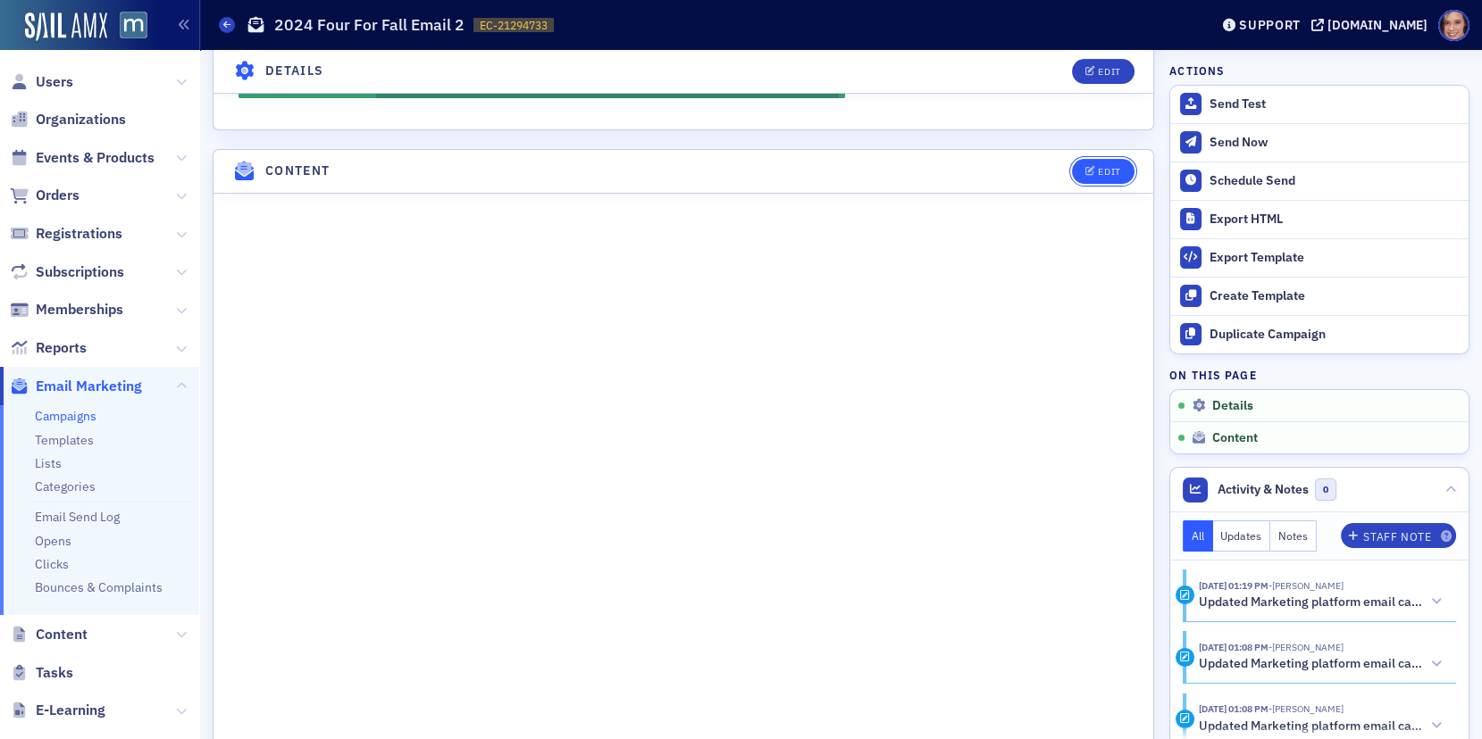
click at [1098, 167] on div "Edit" at bounding box center [1109, 172] width 22 height 10
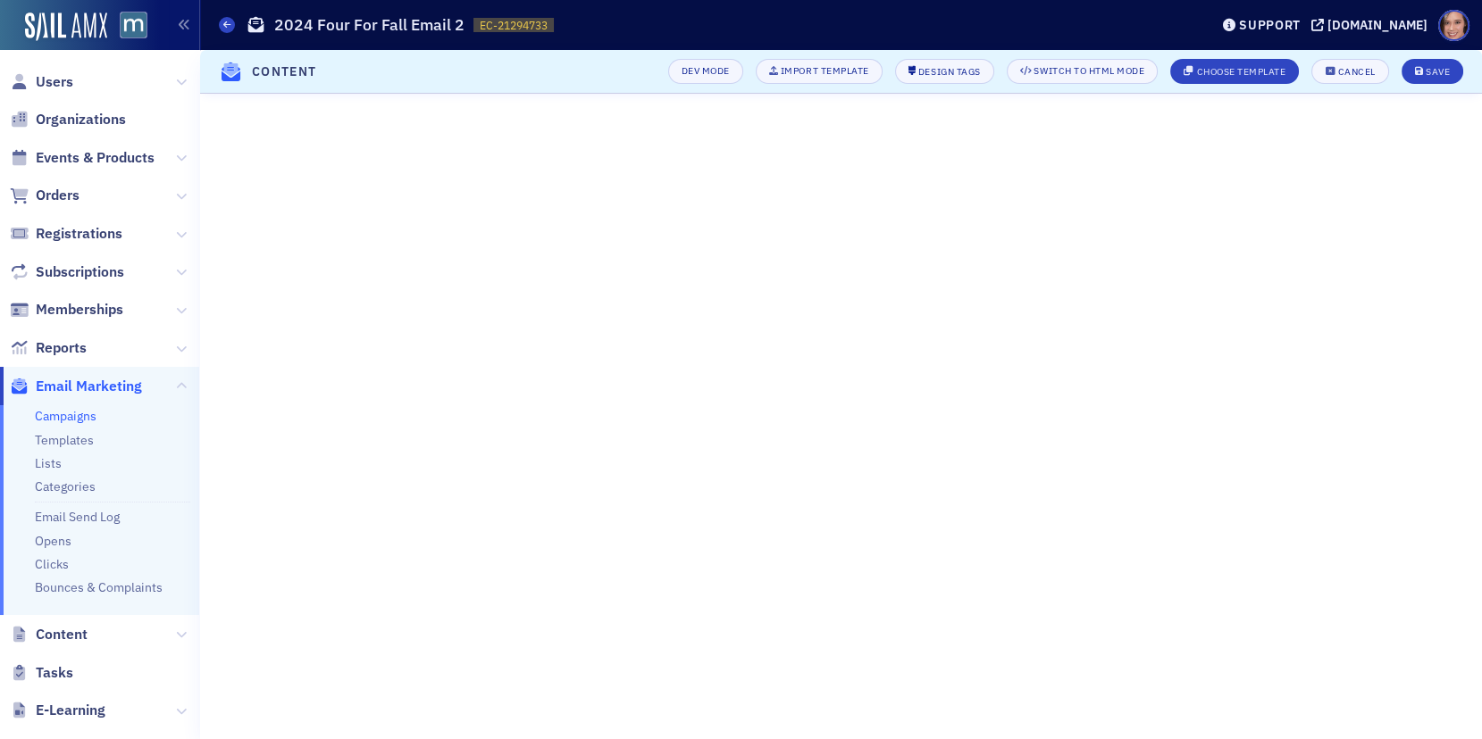
scroll to position [359, 0]
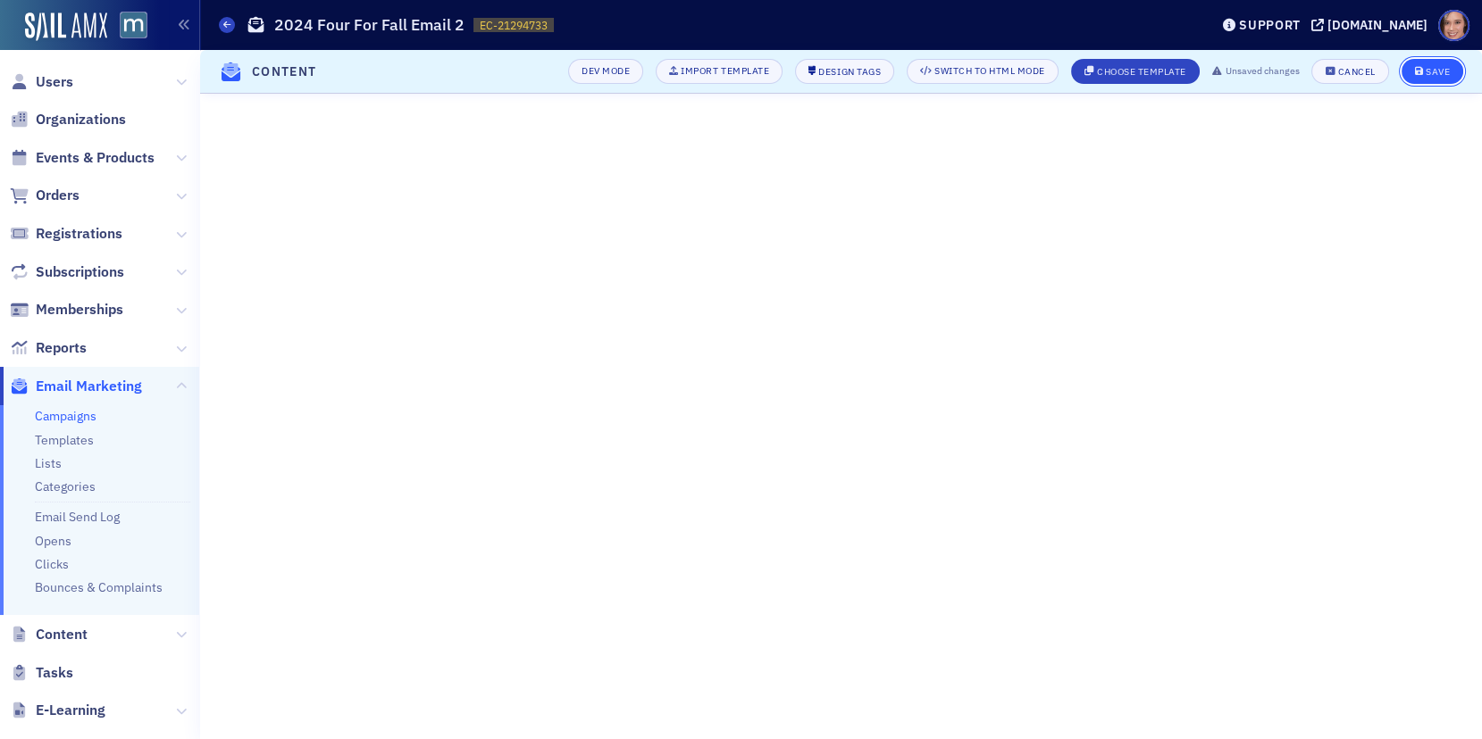
click at [1431, 78] on button "Save" at bounding box center [1432, 71] width 62 height 25
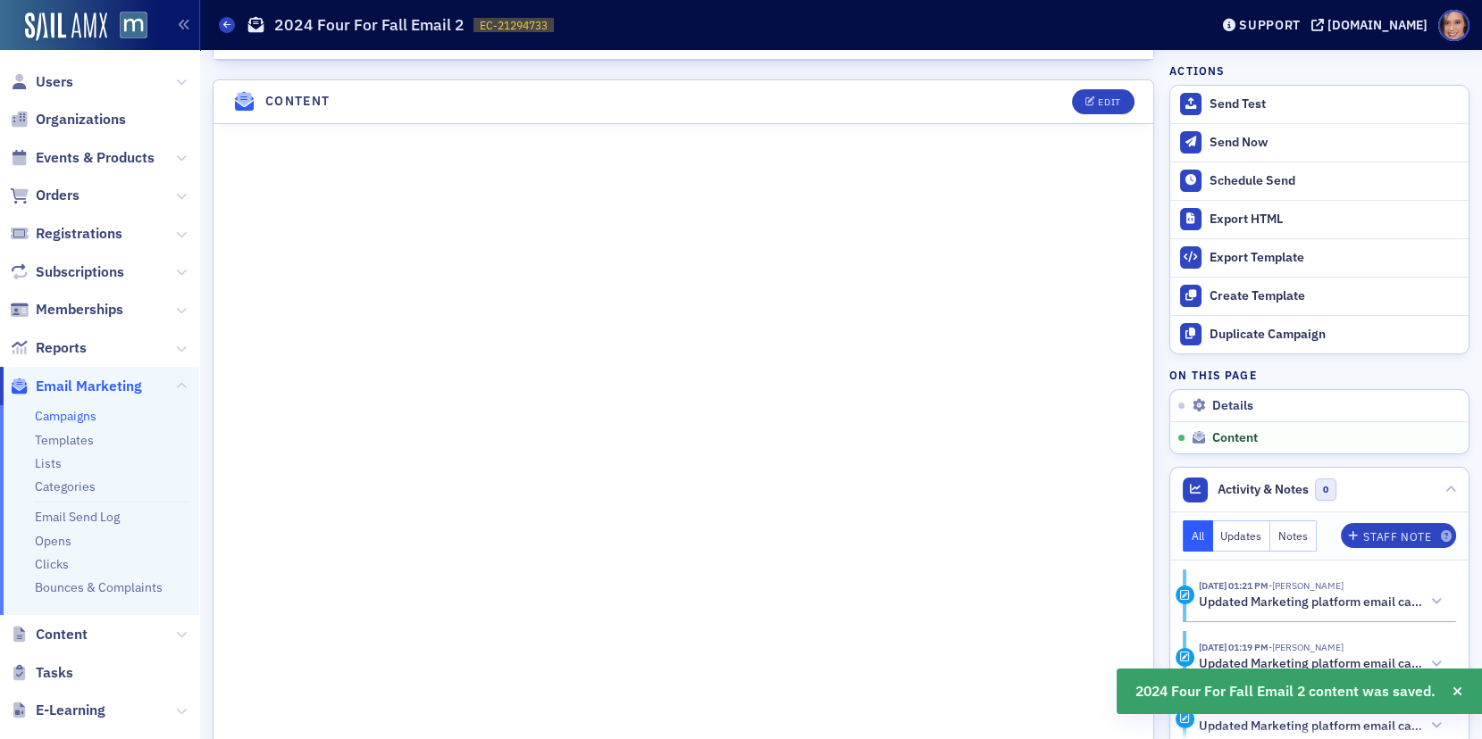
scroll to position [1027, 0]
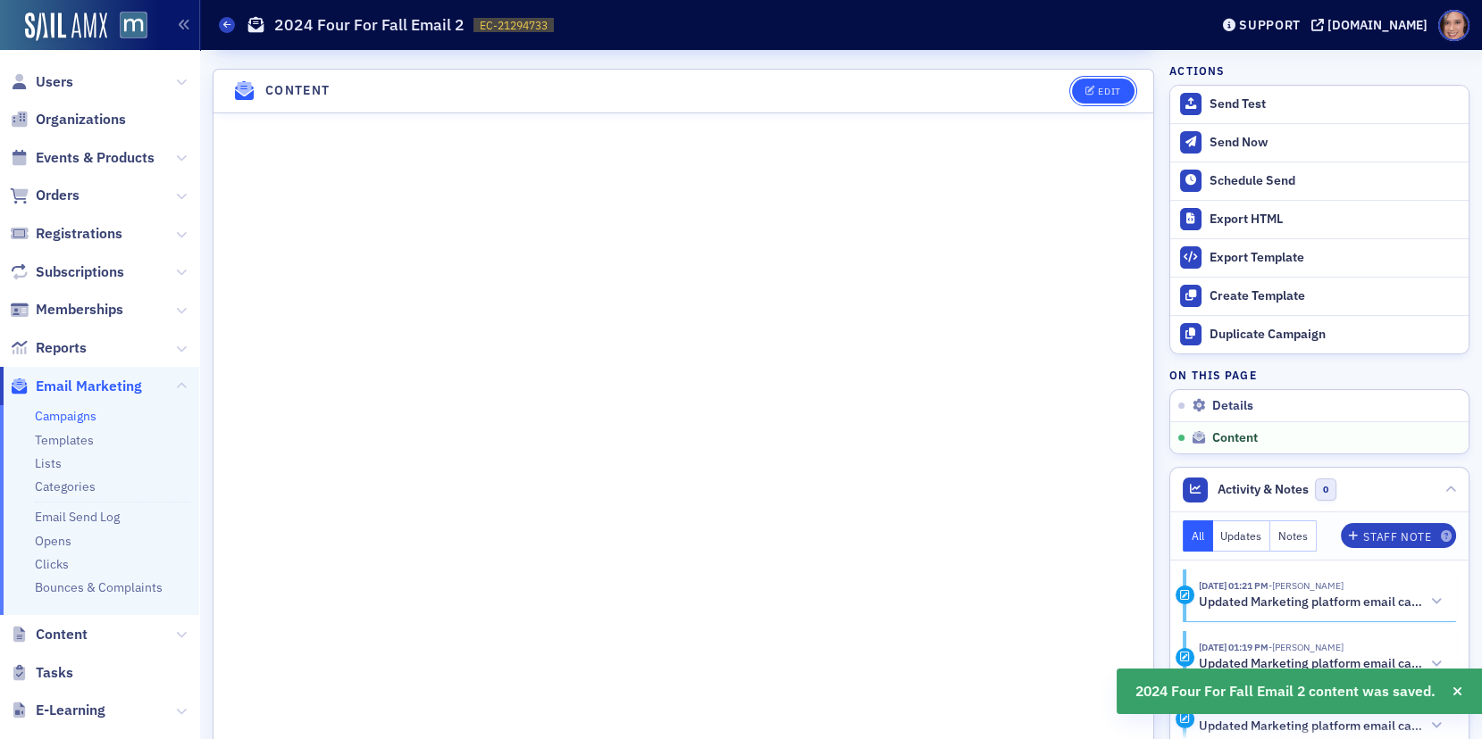
click at [1092, 87] on icon "button" at bounding box center [1090, 92] width 11 height 10
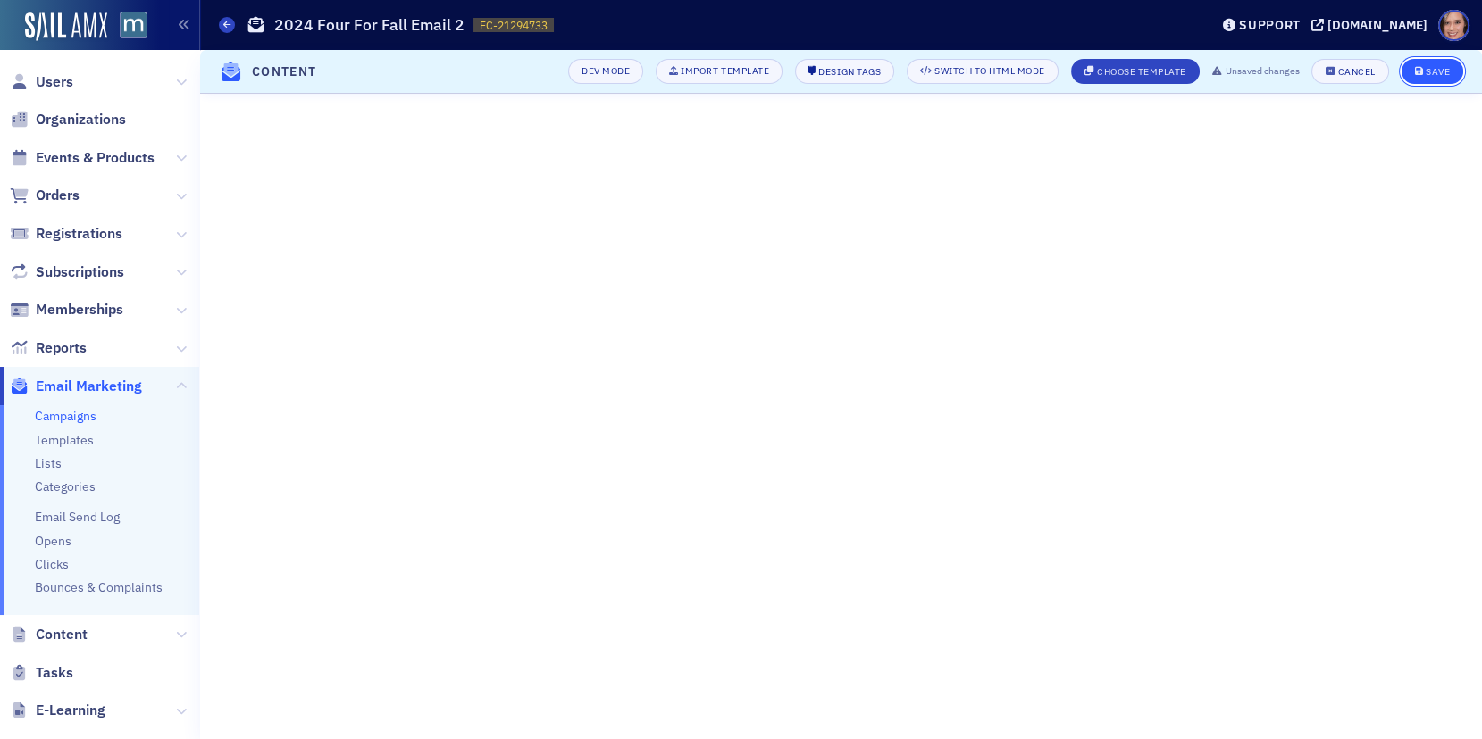
click at [1434, 79] on button "Save" at bounding box center [1432, 71] width 62 height 25
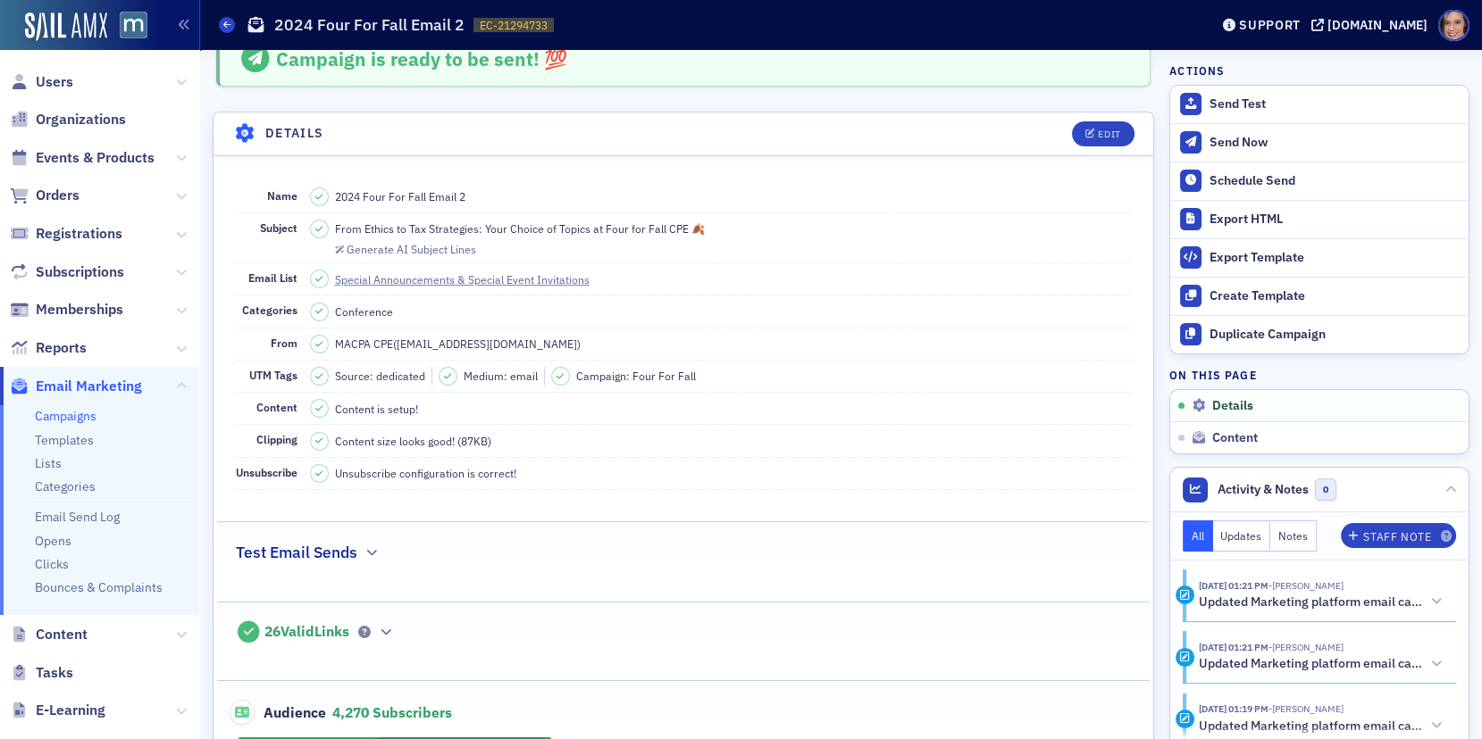
scroll to position [0, 0]
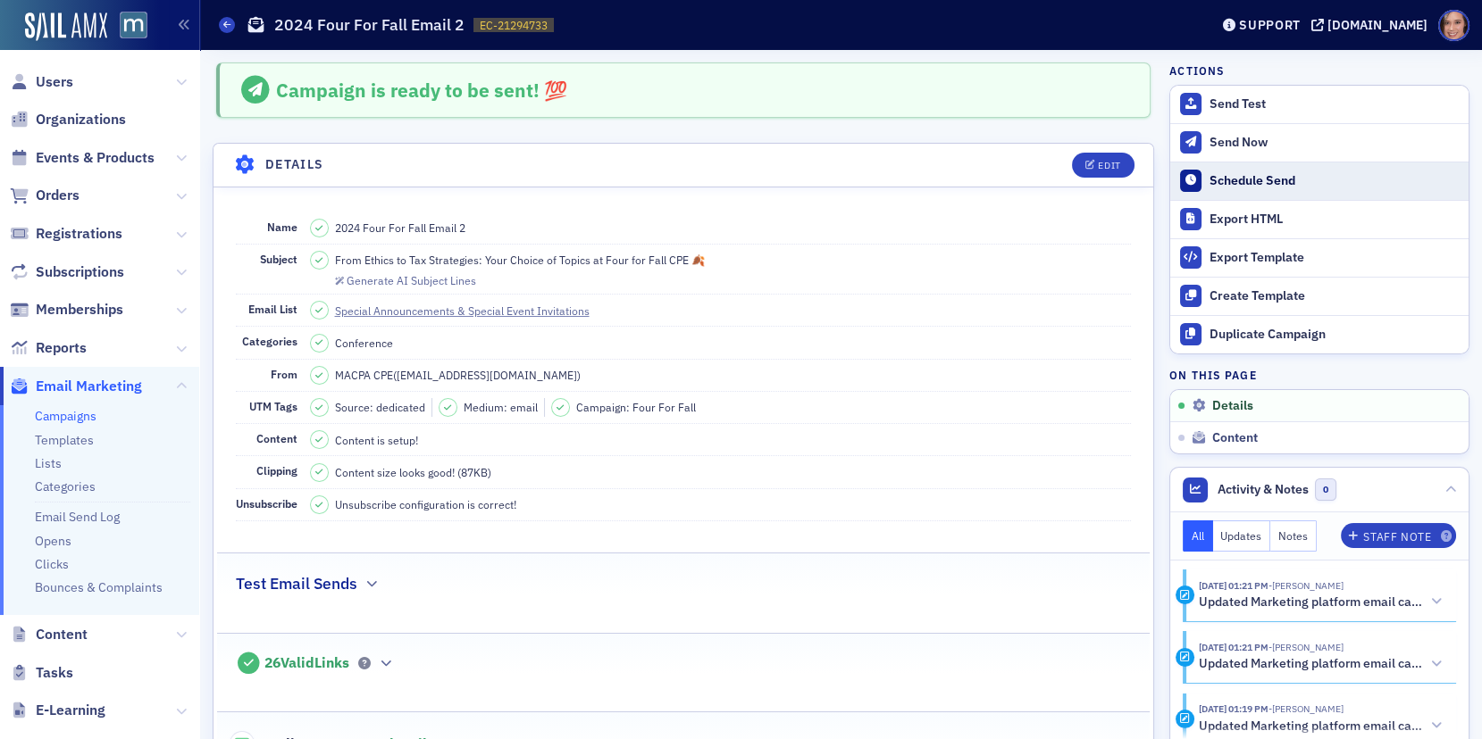
click at [1332, 175] on div "Schedule Send" at bounding box center [1334, 181] width 250 height 16
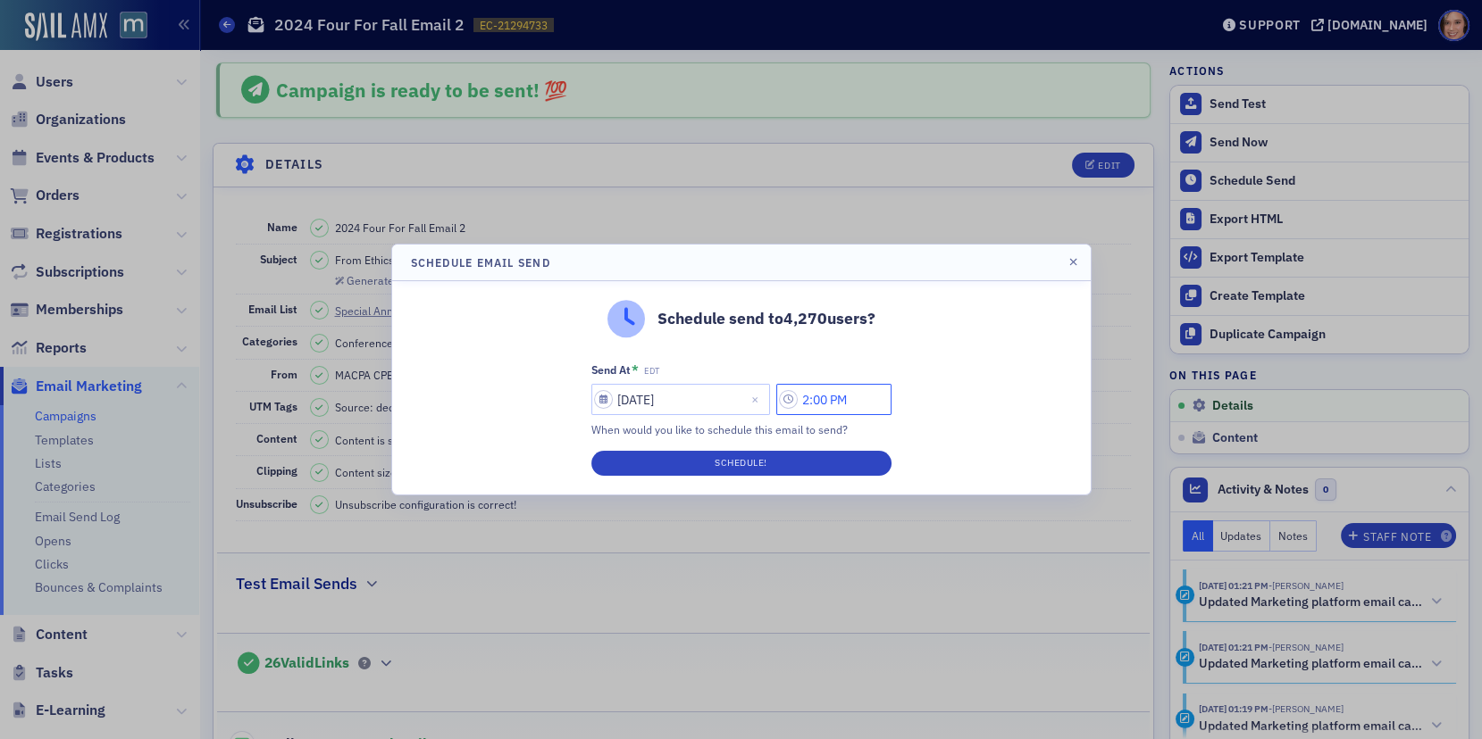
click at [811, 398] on input "2:00 PM" at bounding box center [833, 399] width 115 height 31
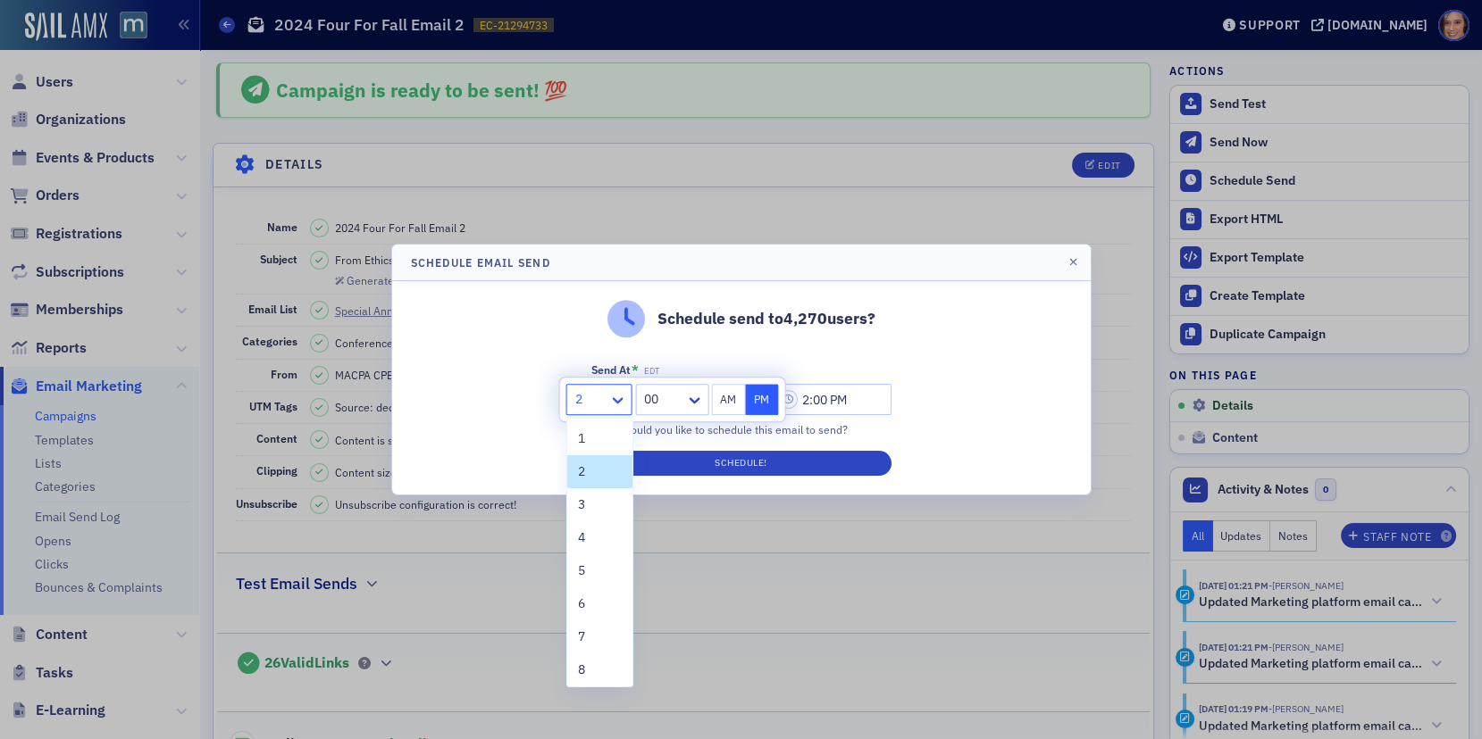
click at [612, 401] on icon at bounding box center [618, 400] width 18 height 18
click at [597, 537] on div "4" at bounding box center [600, 538] width 44 height 19
type input "4:00 PM"
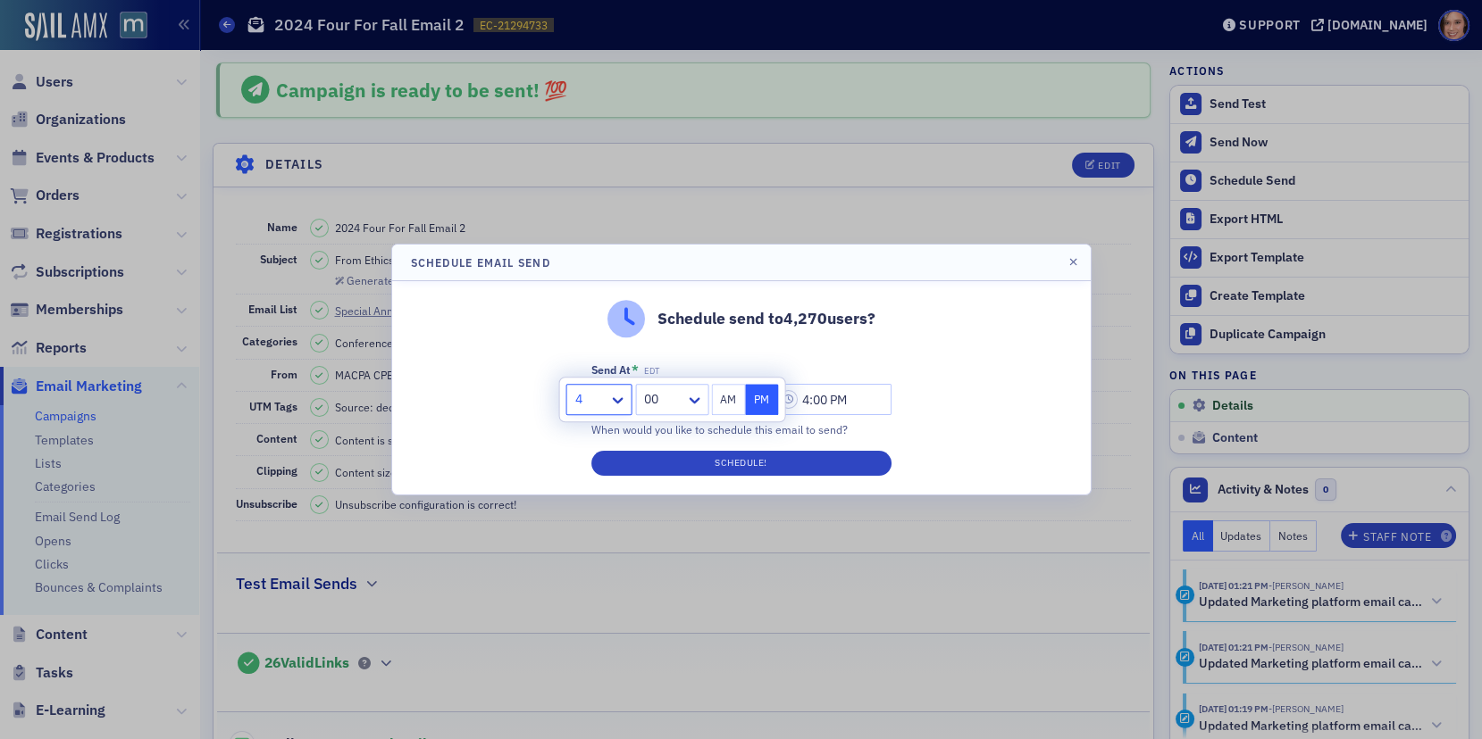
click at [937, 456] on div "Schedule send to 4,270 users? Send At * EDT 09/03/2025 4:00 PM When would you l…" at bounding box center [741, 387] width 698 height 213
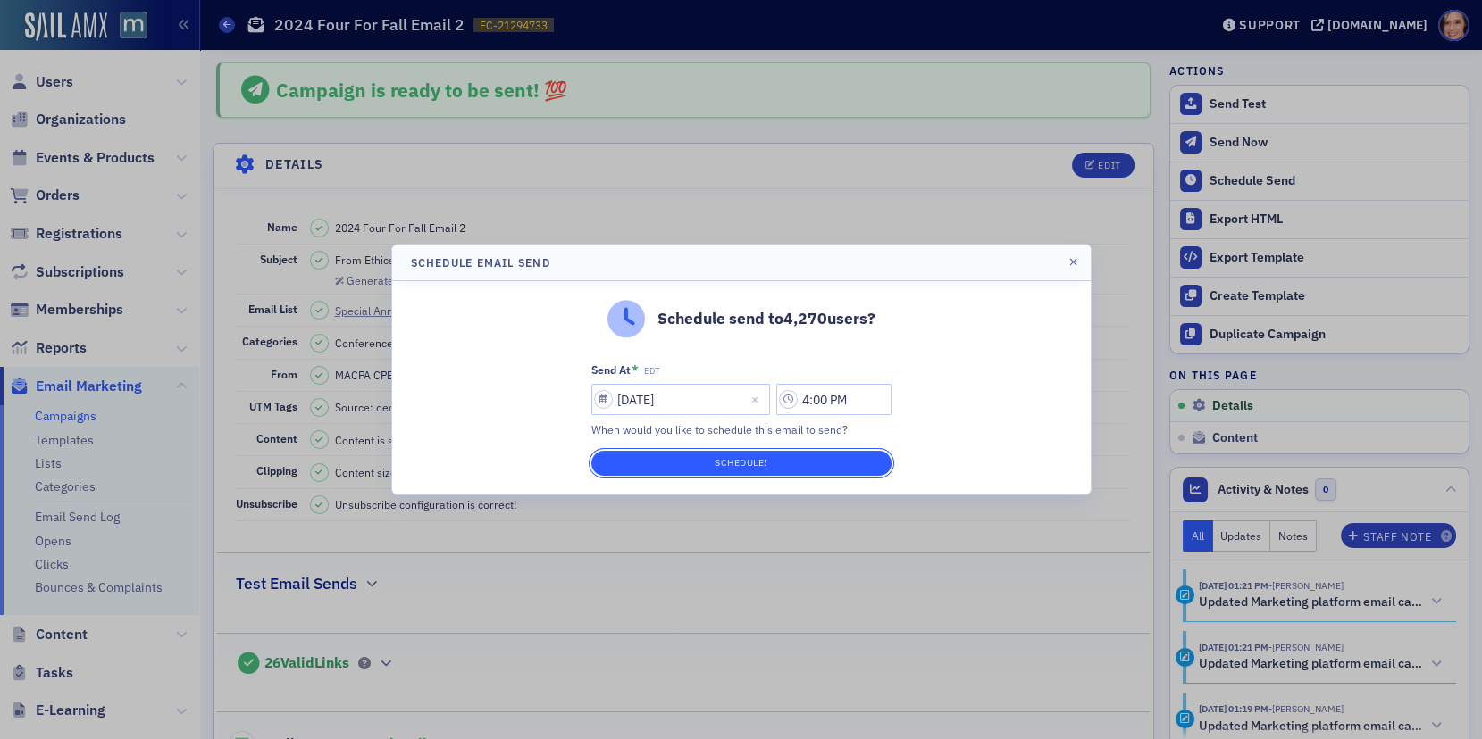
click at [829, 460] on button "Schedule!" at bounding box center [741, 463] width 300 height 25
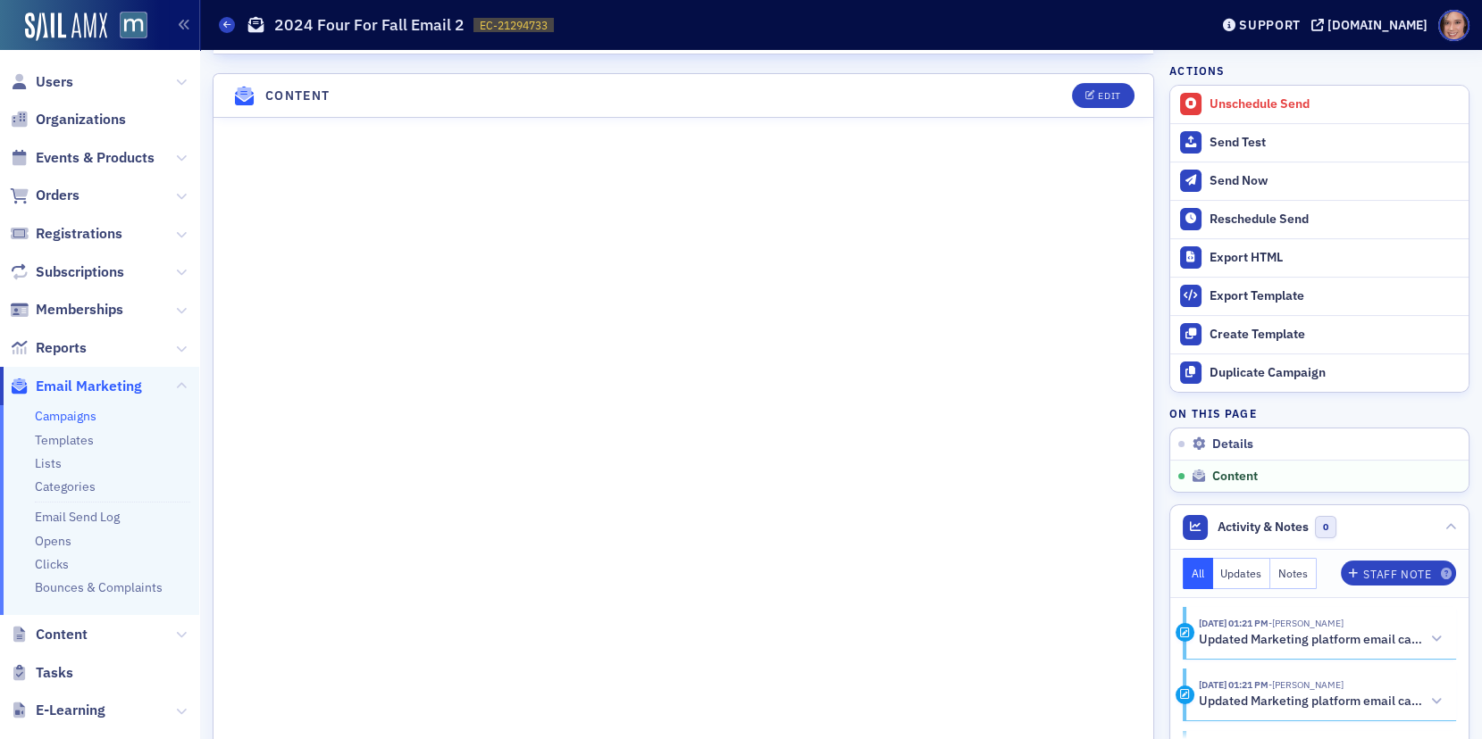
scroll to position [1049, 0]
click at [85, 411] on link "Campaigns" at bounding box center [66, 416] width 62 height 16
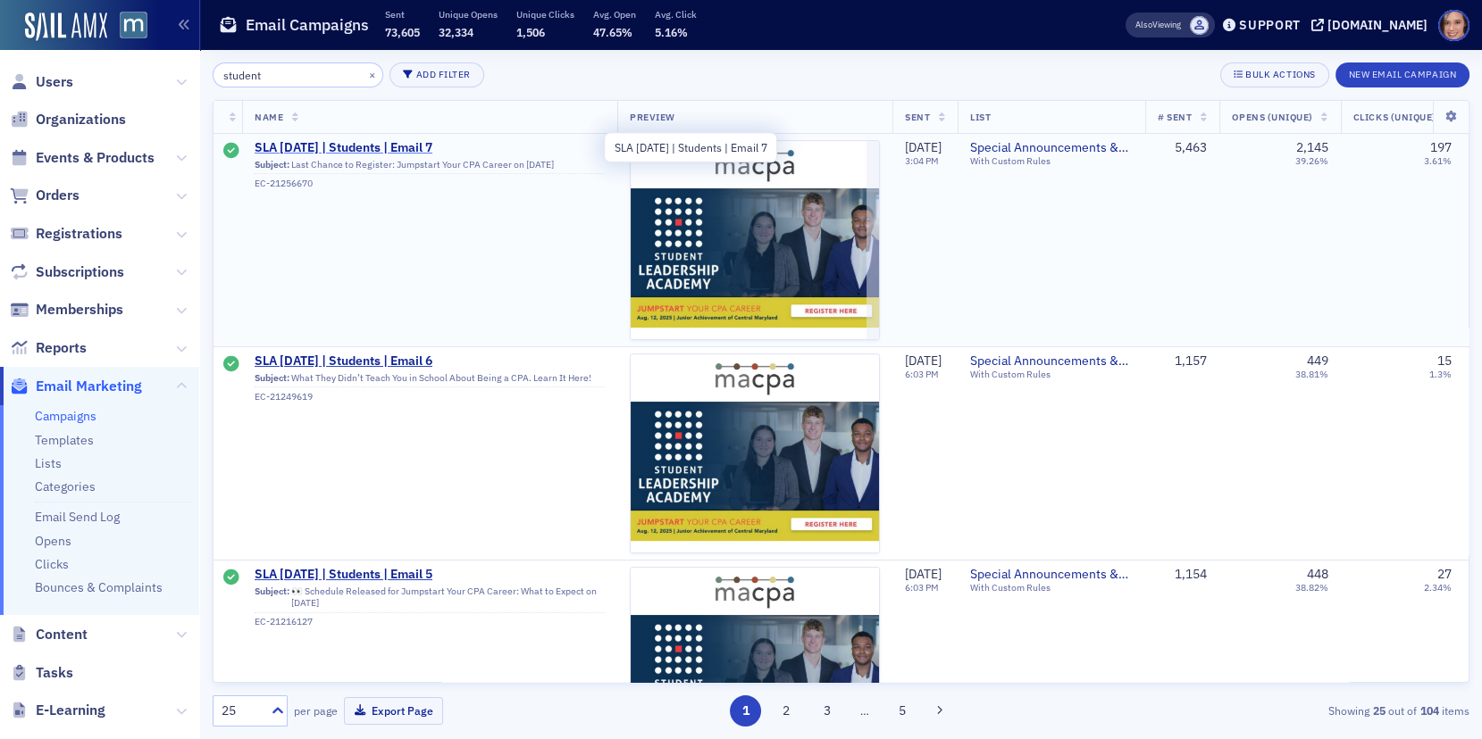
type input "student"
click at [364, 145] on span "SLA August 12, 2025 | Students | Email 7" at bounding box center [430, 148] width 350 height 16
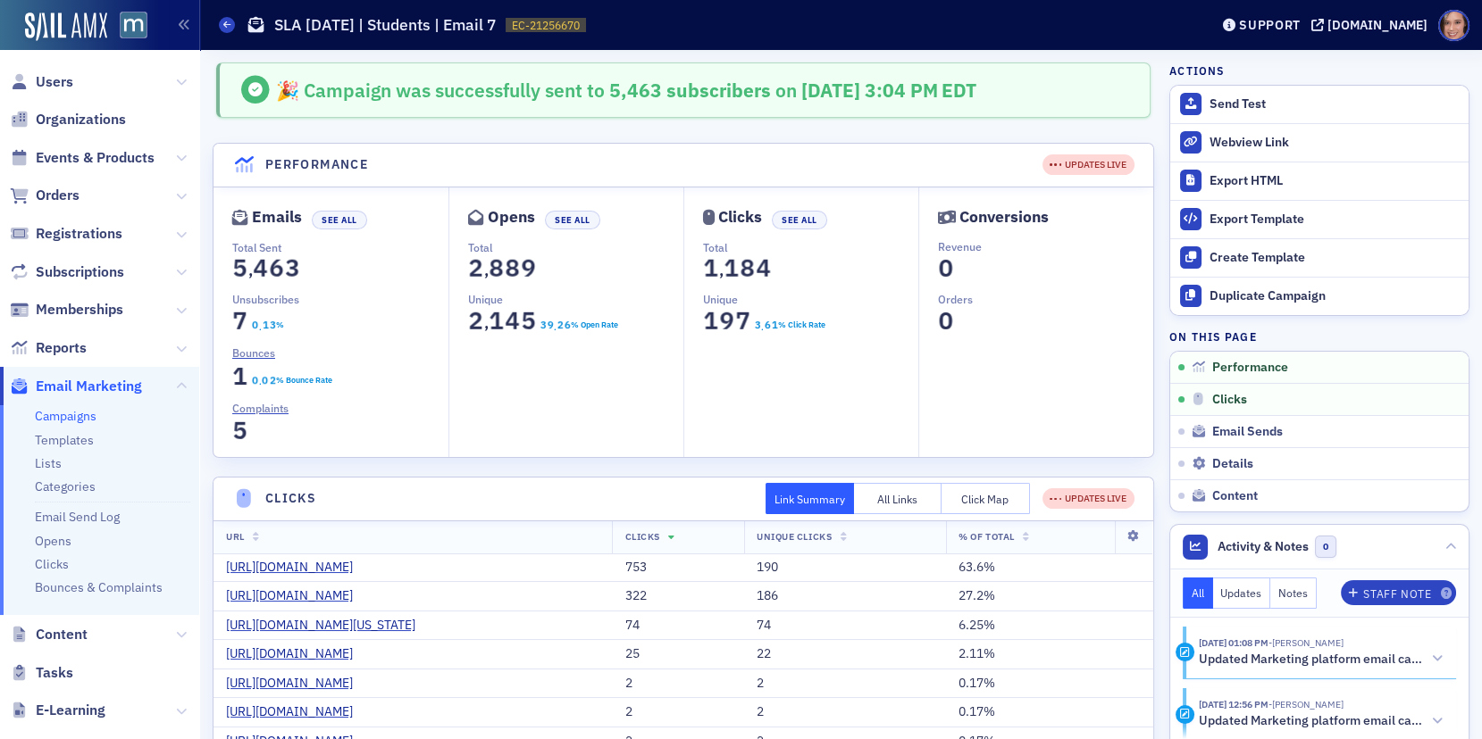
click at [225, 15] on div "Campaigns SLA August 12, 2025 | Students | Email 7 EC-21256670 21256670" at bounding box center [700, 25] width 963 height 34
click at [220, 26] on span at bounding box center [227, 25] width 16 height 16
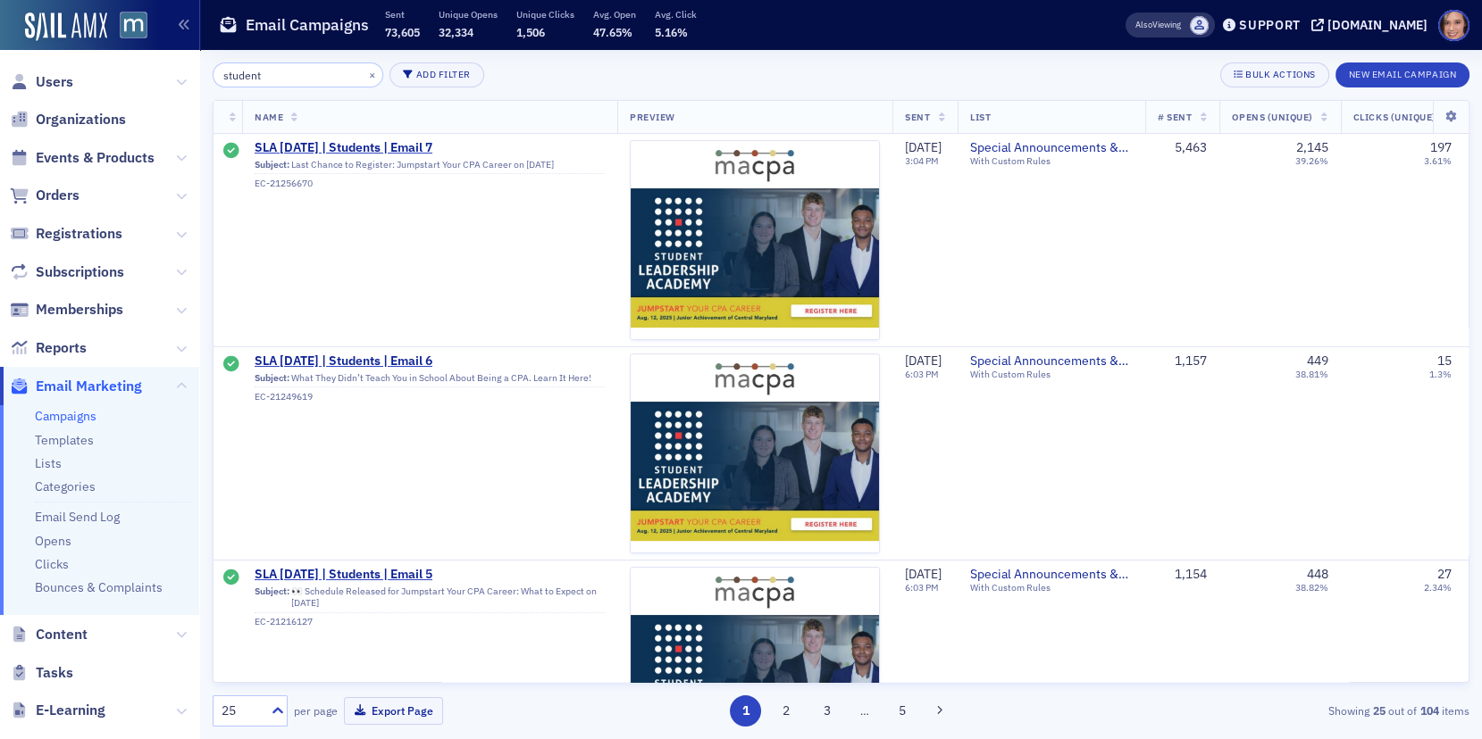
click at [314, 74] on input "student" at bounding box center [298, 75] width 171 height 25
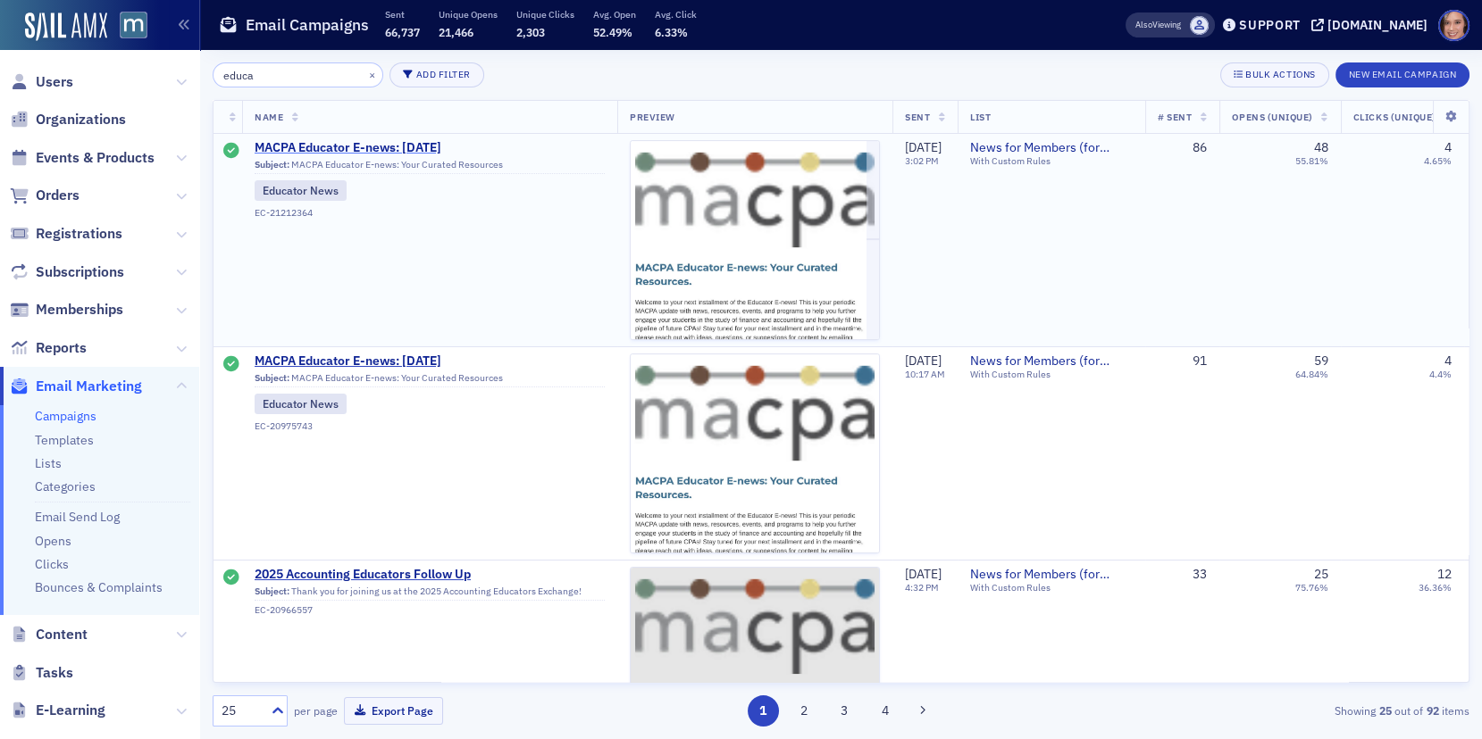
type input "educa"
click at [352, 147] on span "MACPA Educator E-news: July 2025" at bounding box center [430, 148] width 350 height 16
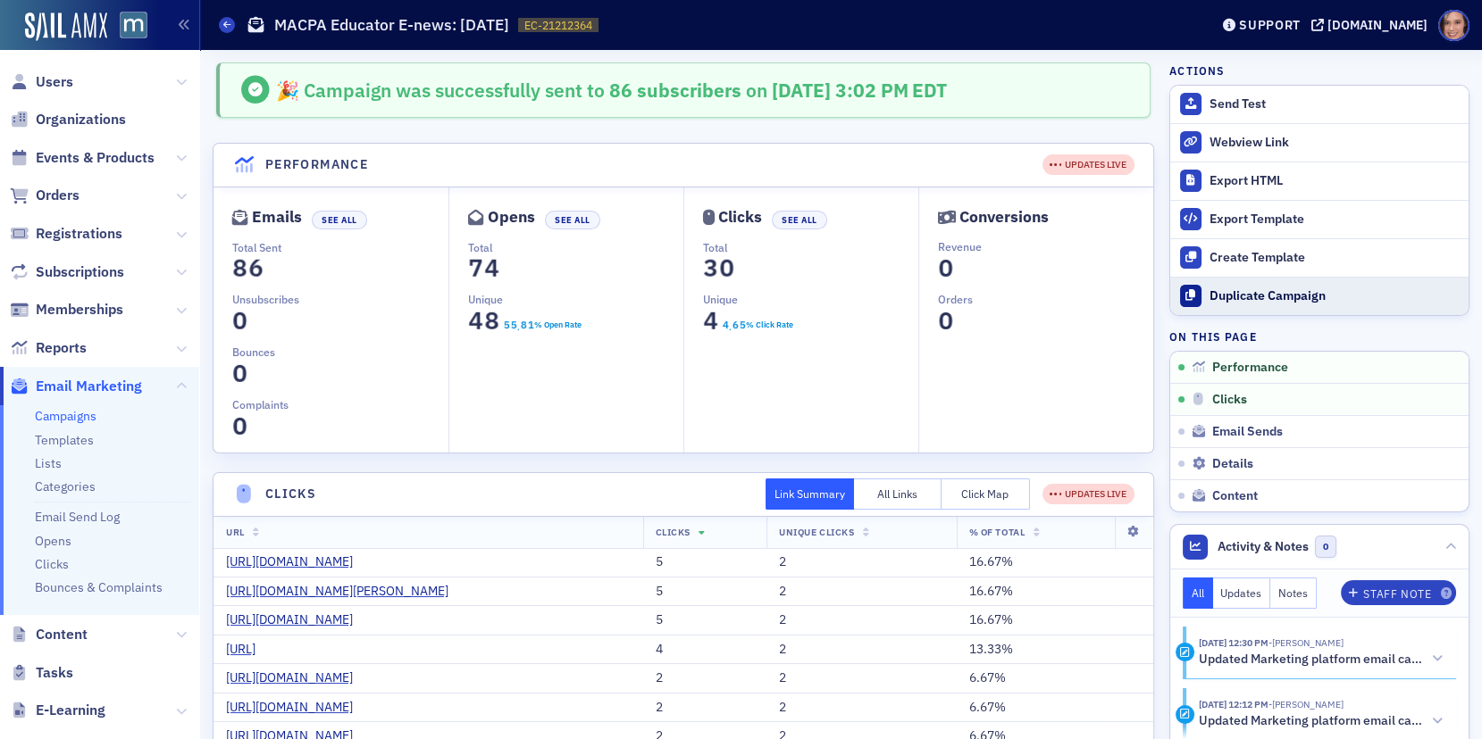
click at [1269, 291] on div "Duplicate Campaign" at bounding box center [1334, 296] width 250 height 16
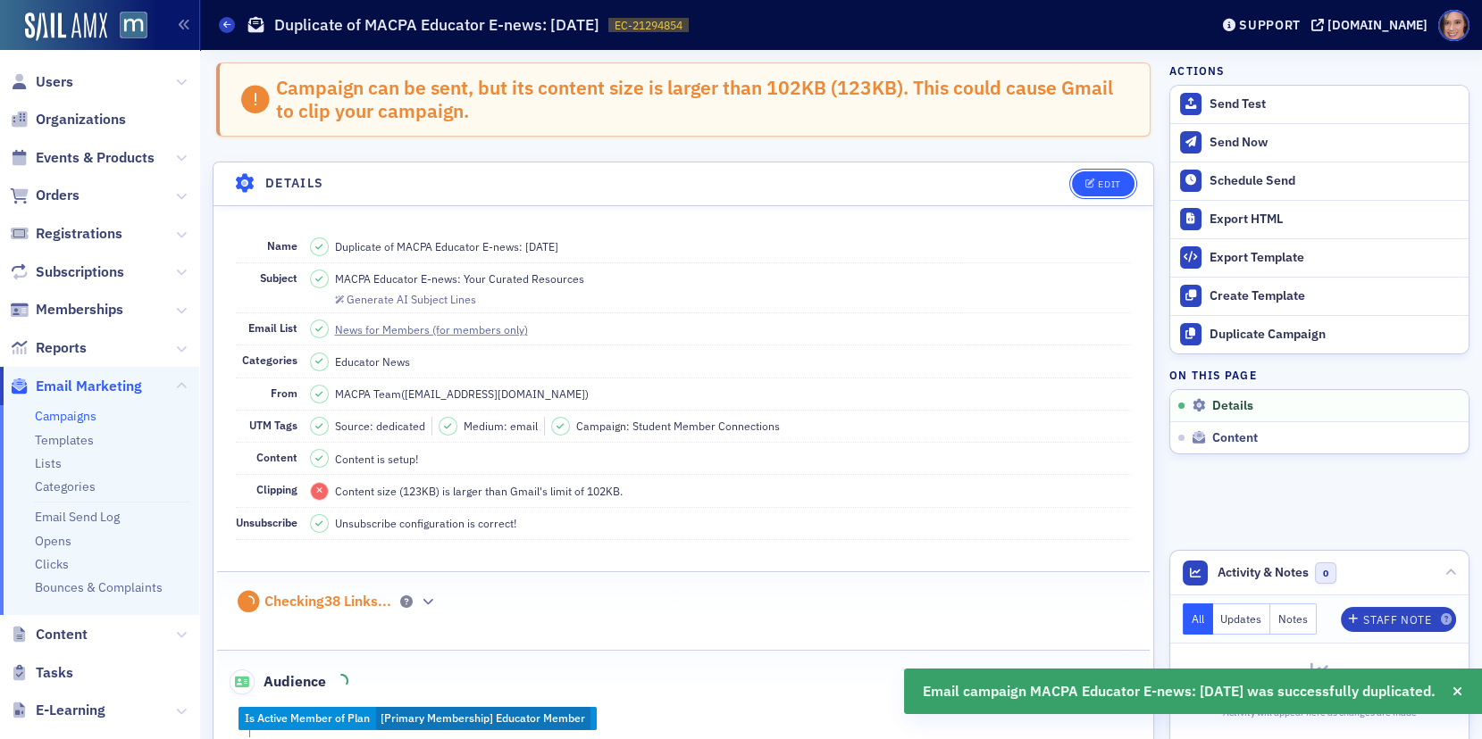
click at [1098, 180] on div "Edit" at bounding box center [1109, 185] width 22 height 10
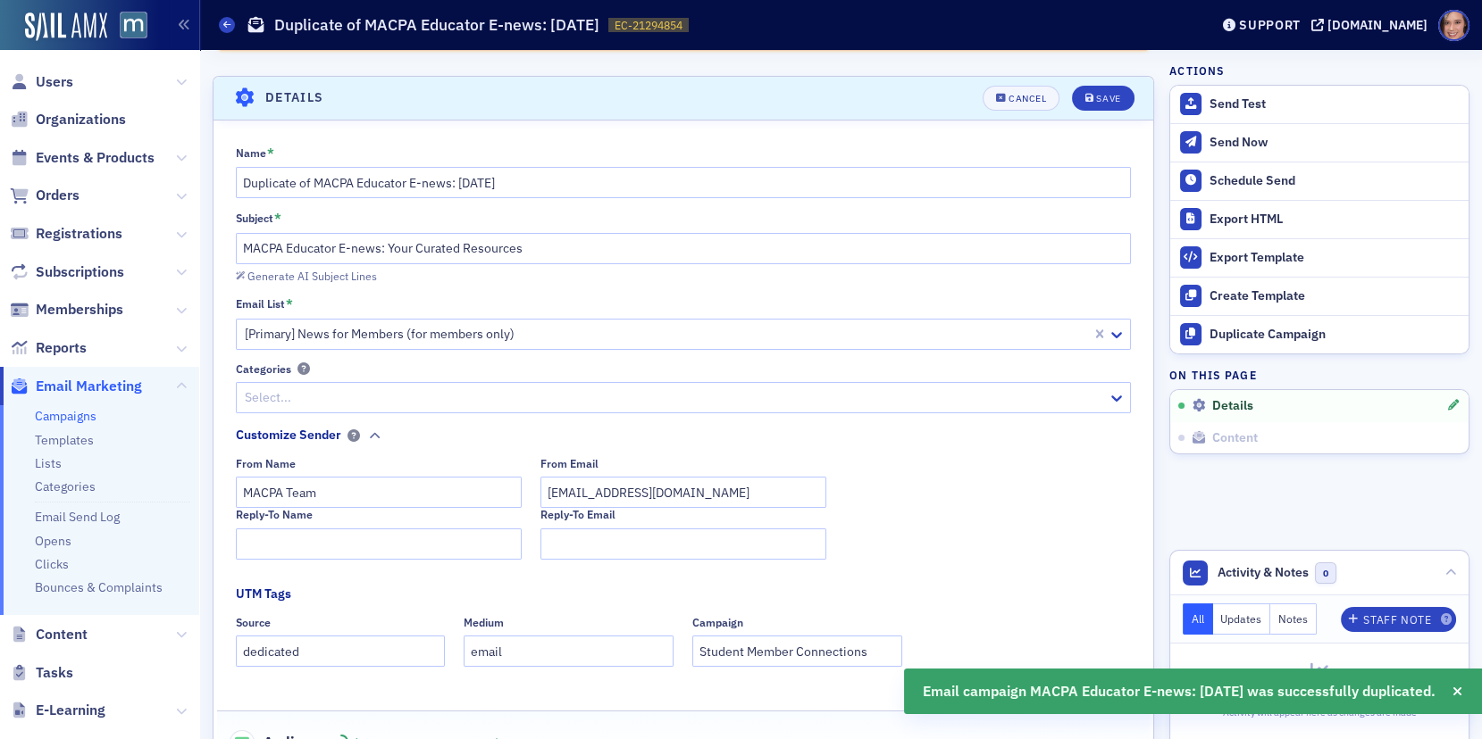
scroll to position [101, 0]
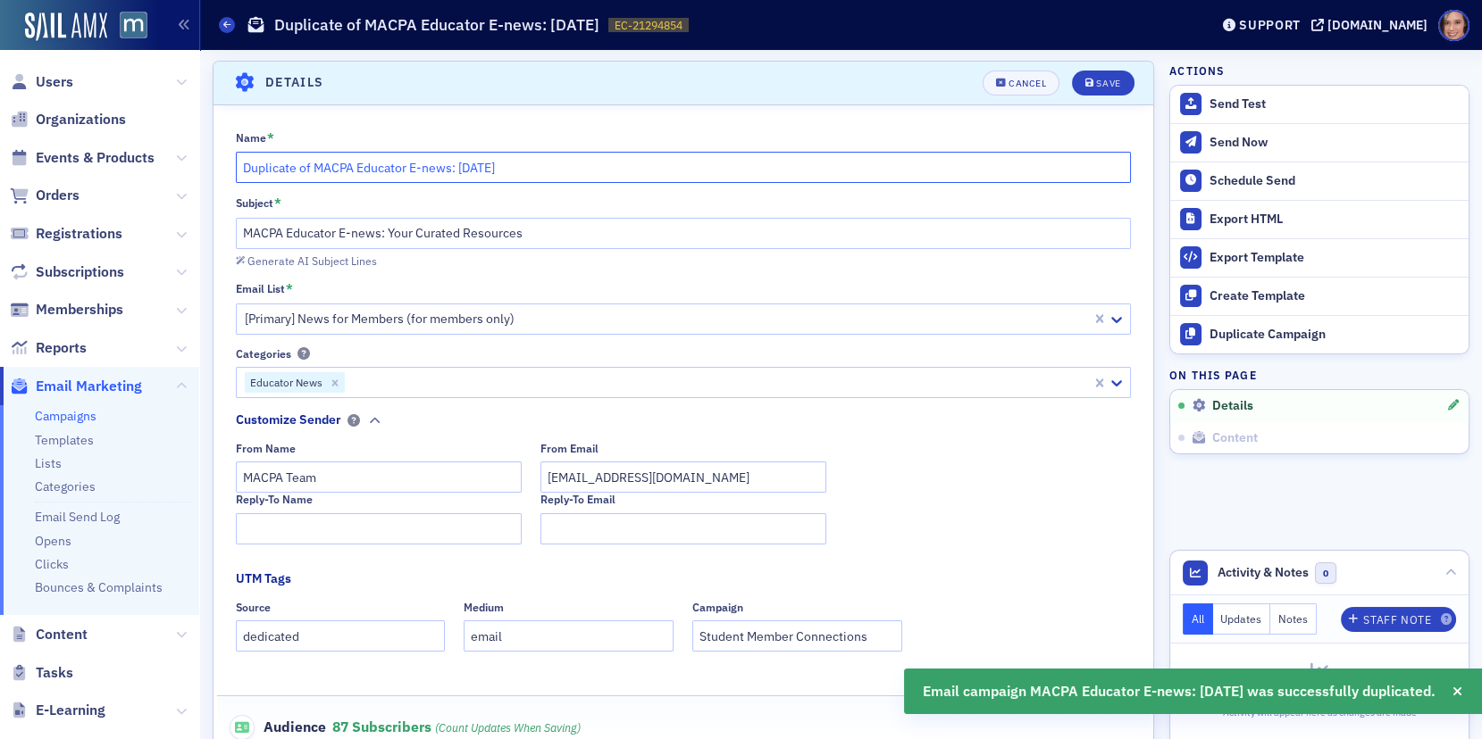
drag, startPoint x: 313, startPoint y: 164, endPoint x: 206, endPoint y: 159, distance: 107.3
click at [398, 167] on input "MACPA Educator E-news: July 2025" at bounding box center [684, 167] width 896 height 31
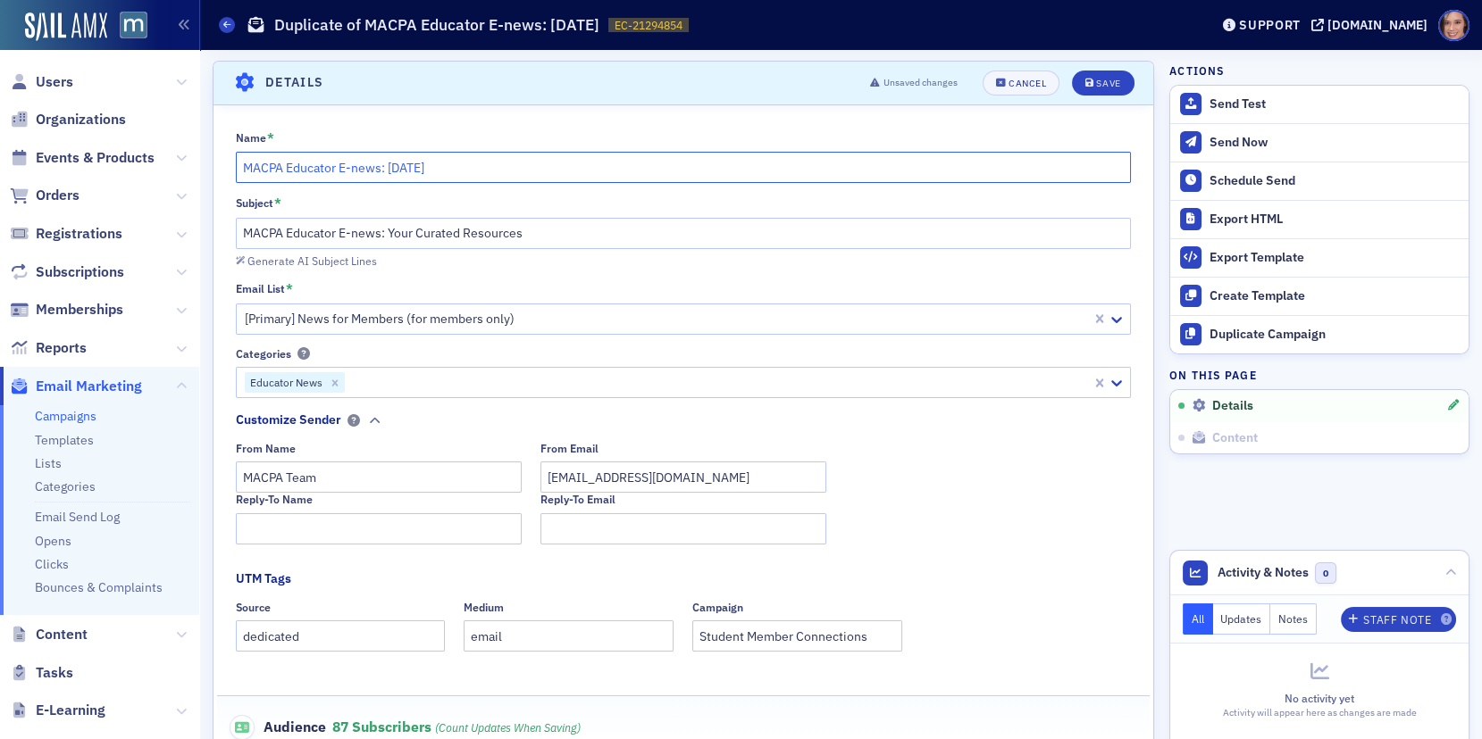
scroll to position [186, 0]
type input "MACPA Educator E-news: August 2025"
click at [1080, 80] on button "Save" at bounding box center [1103, 83] width 62 height 25
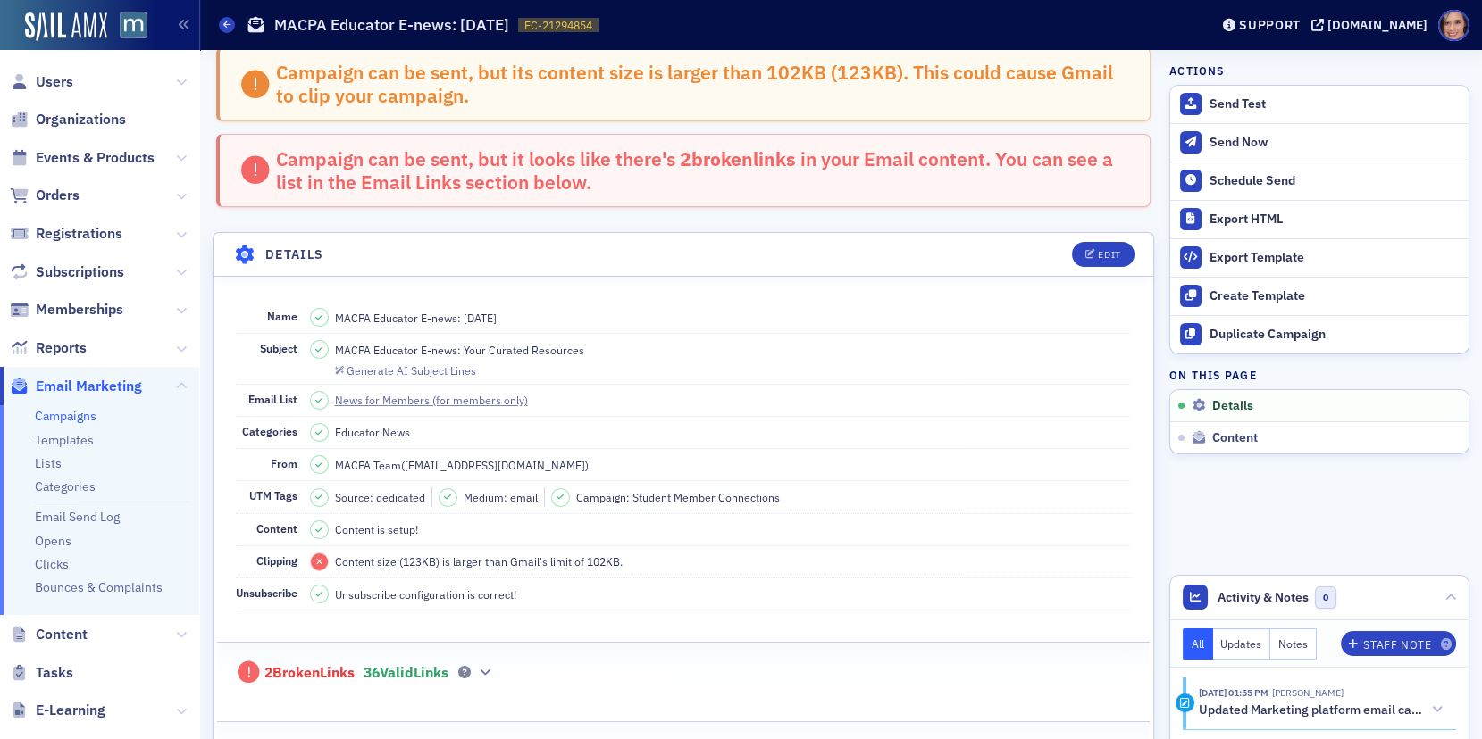
scroll to position [16, 0]
click at [1103, 251] on div "Edit" at bounding box center [1109, 254] width 22 height 10
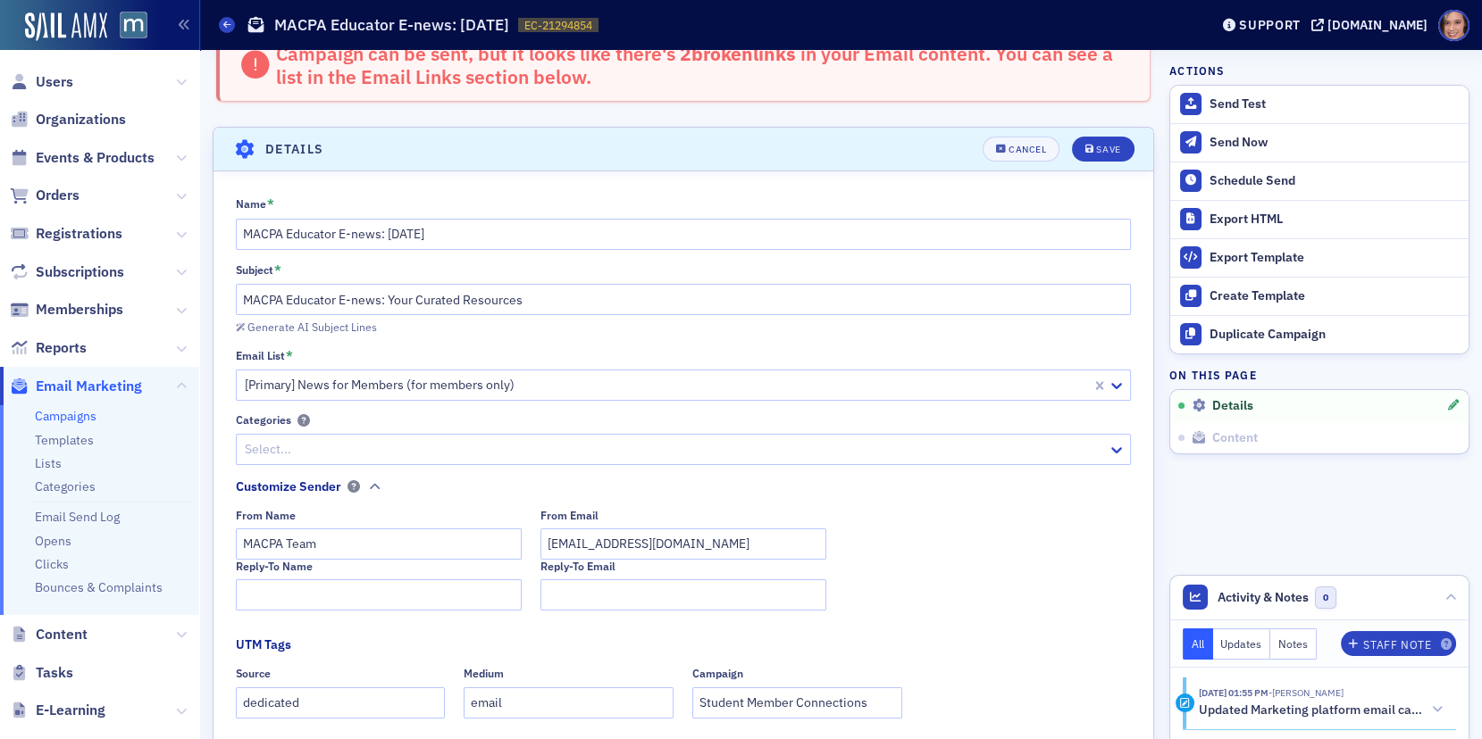
scroll to position [186, 0]
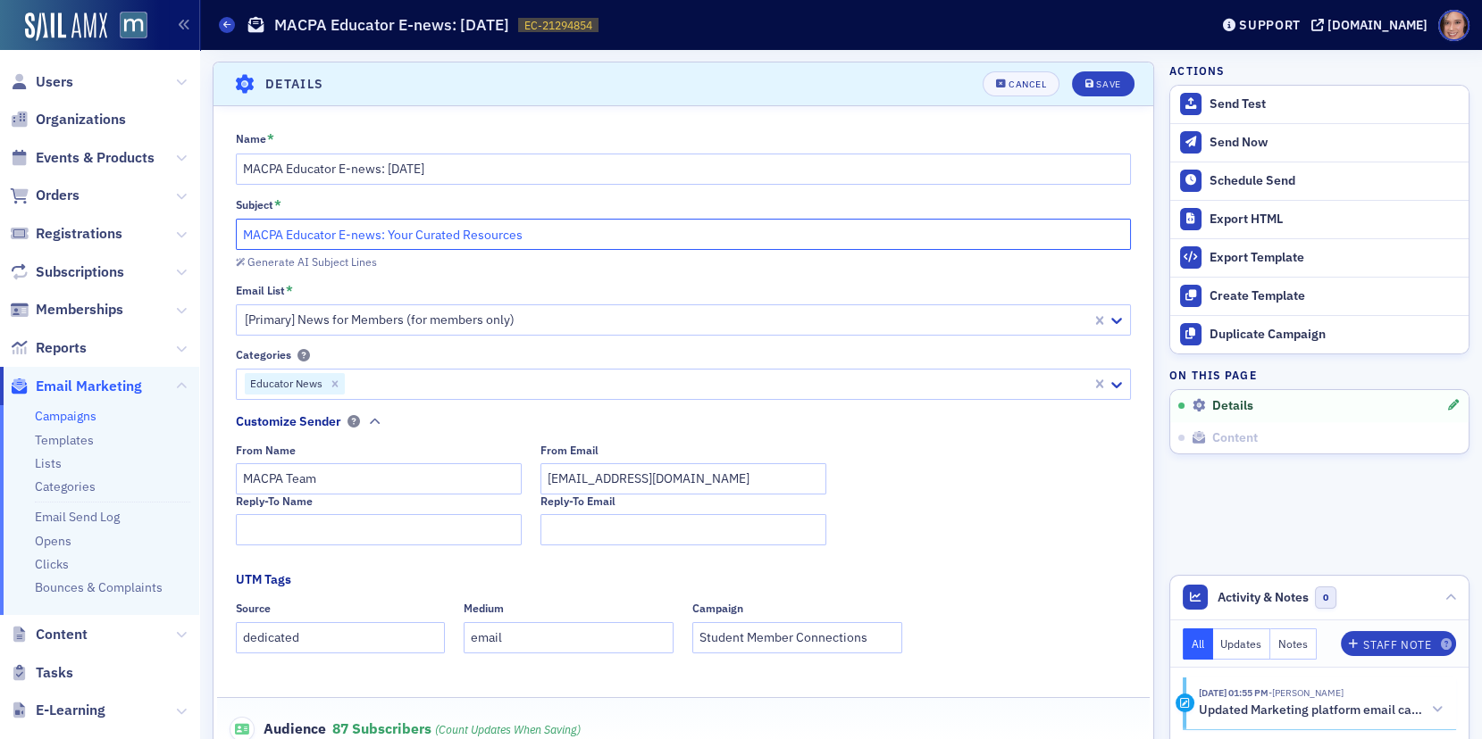
click at [524, 238] on input "MACPA Educator E-news: Your Curated Resources" at bounding box center [684, 234] width 896 height 31
paste input "Educator E-News: Updates to Engage Your Student"
type input "Educator E-News: Updates to Engage Your Students"
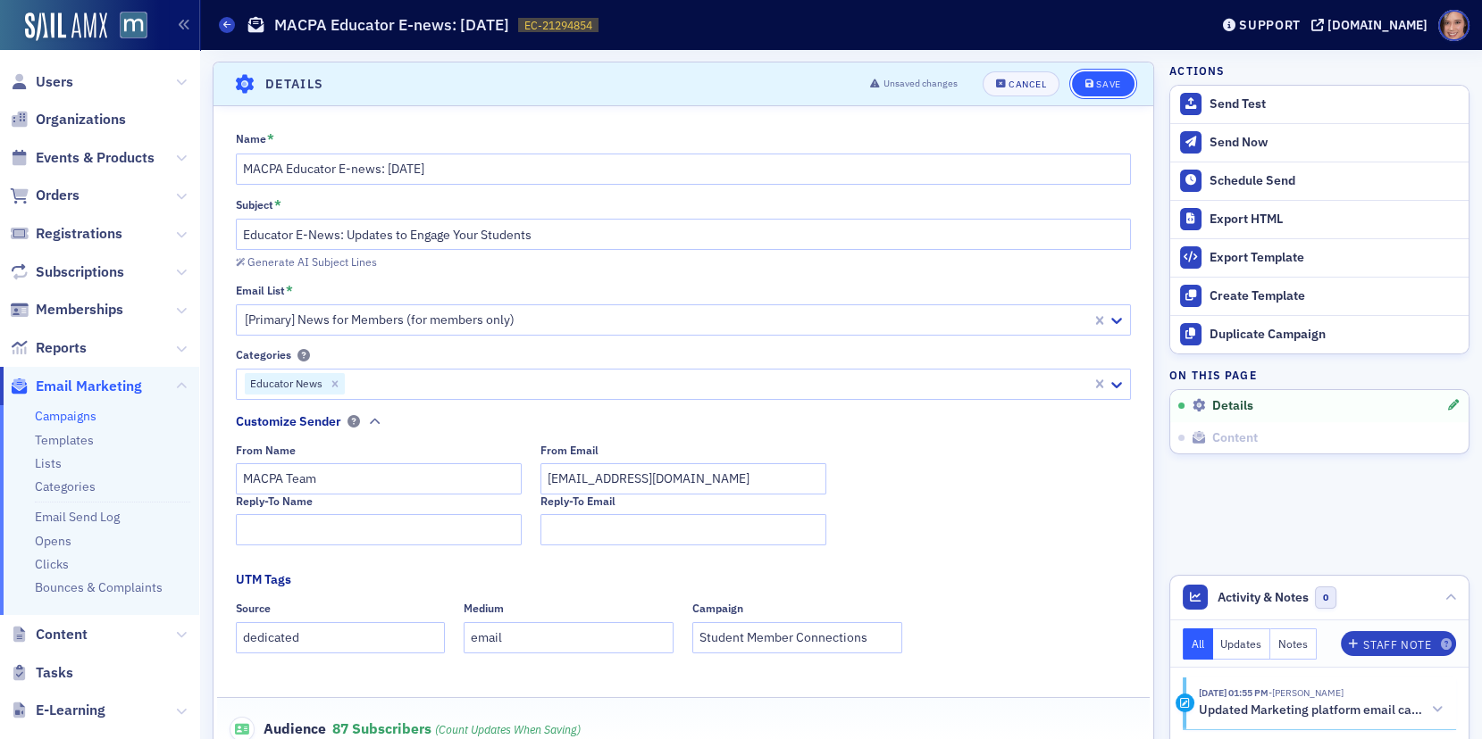
click at [1100, 79] on div "Save" at bounding box center [1108, 84] width 24 height 10
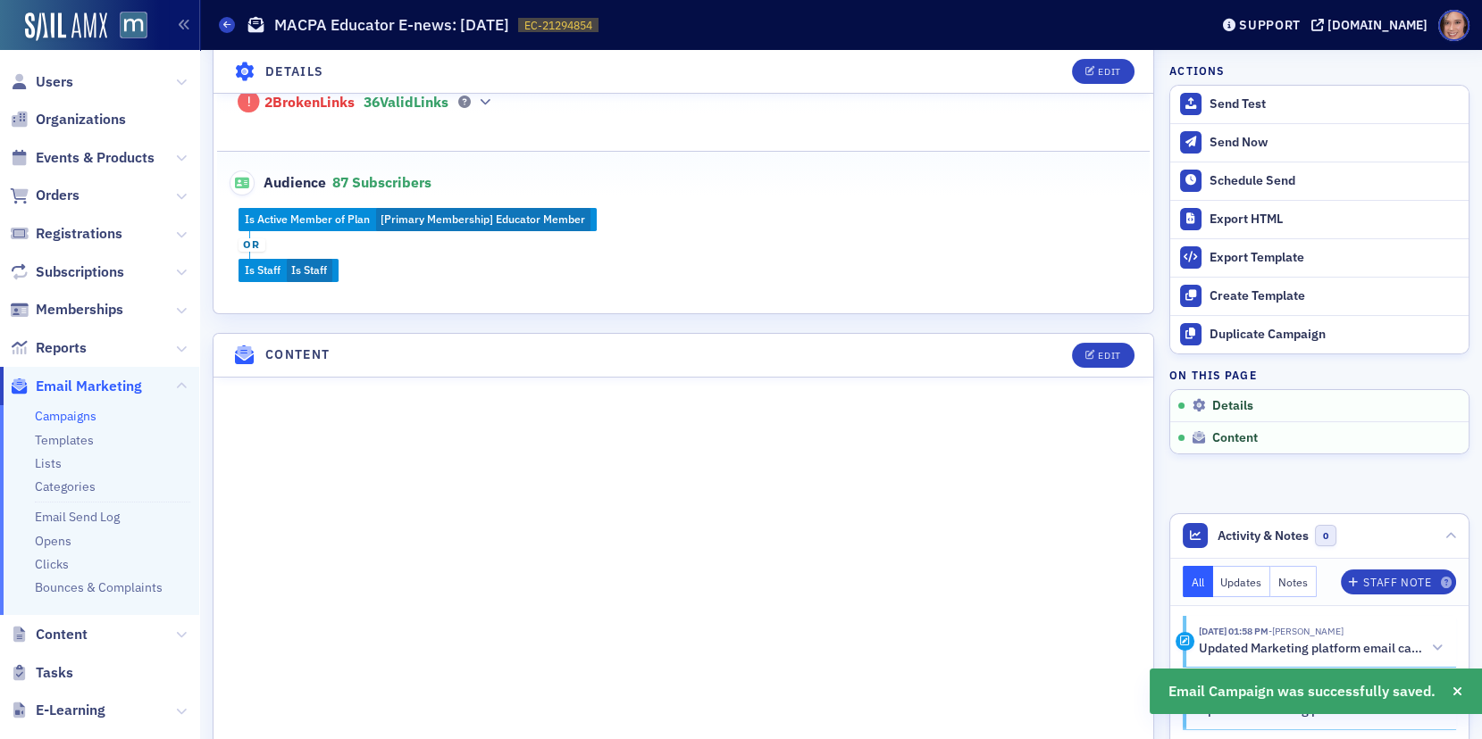
scroll to position [664, 0]
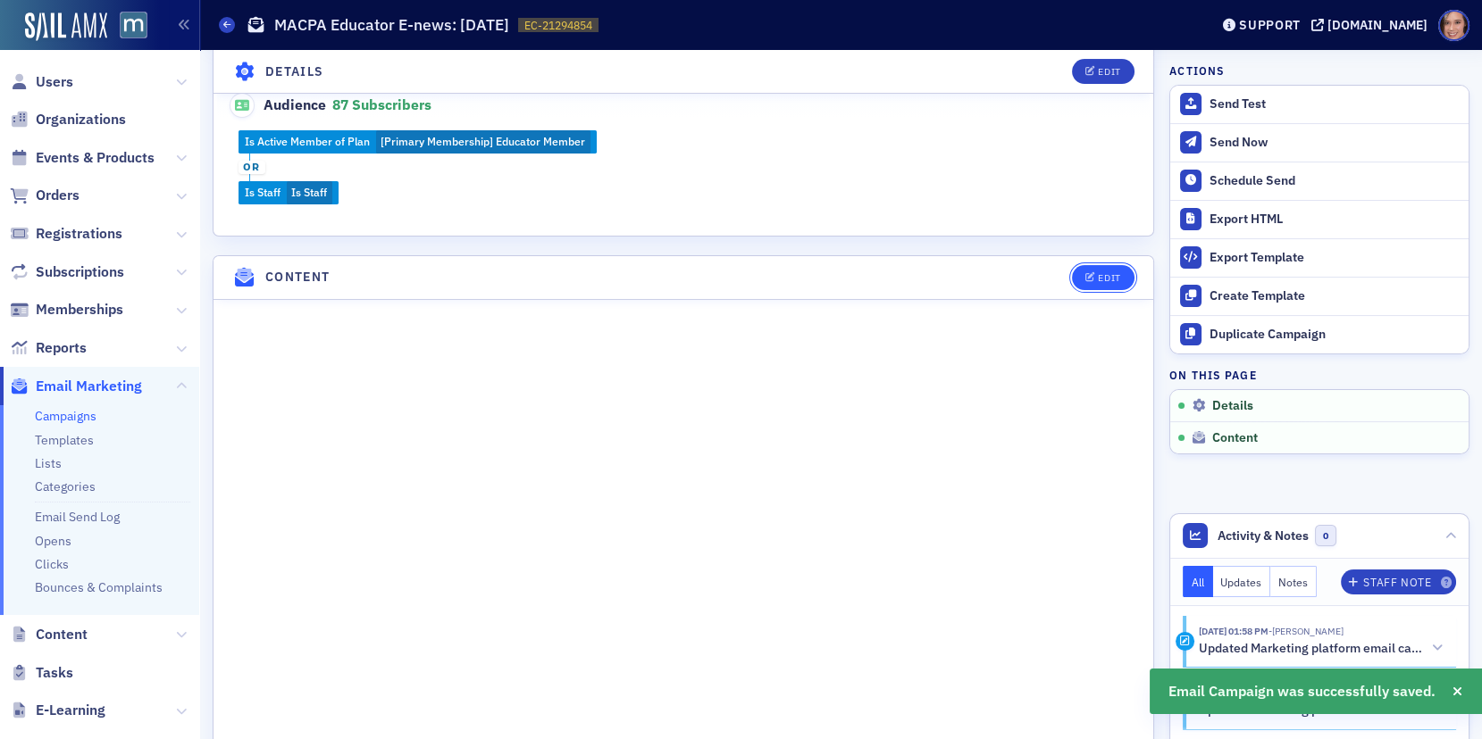
click at [1119, 274] on button "Edit" at bounding box center [1103, 277] width 62 height 25
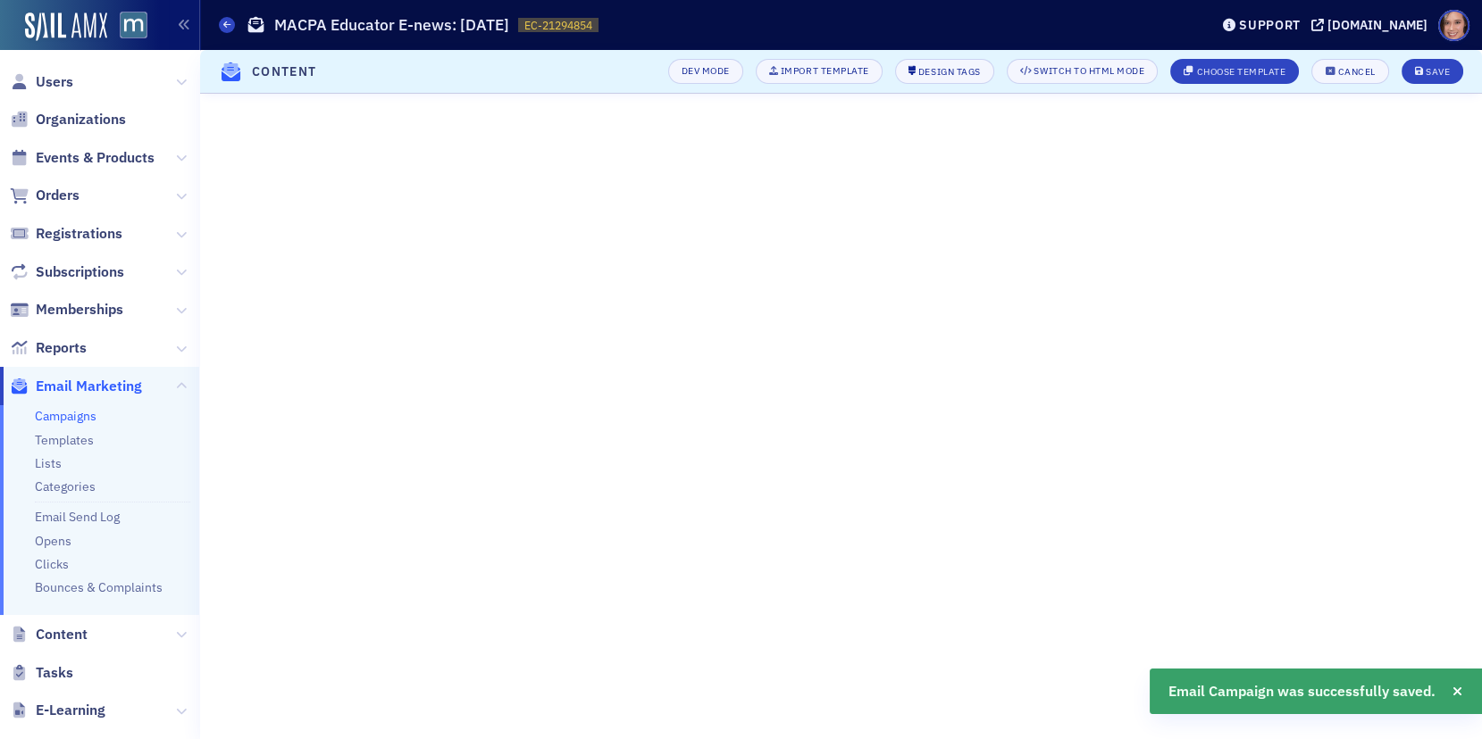
scroll to position [183, 0]
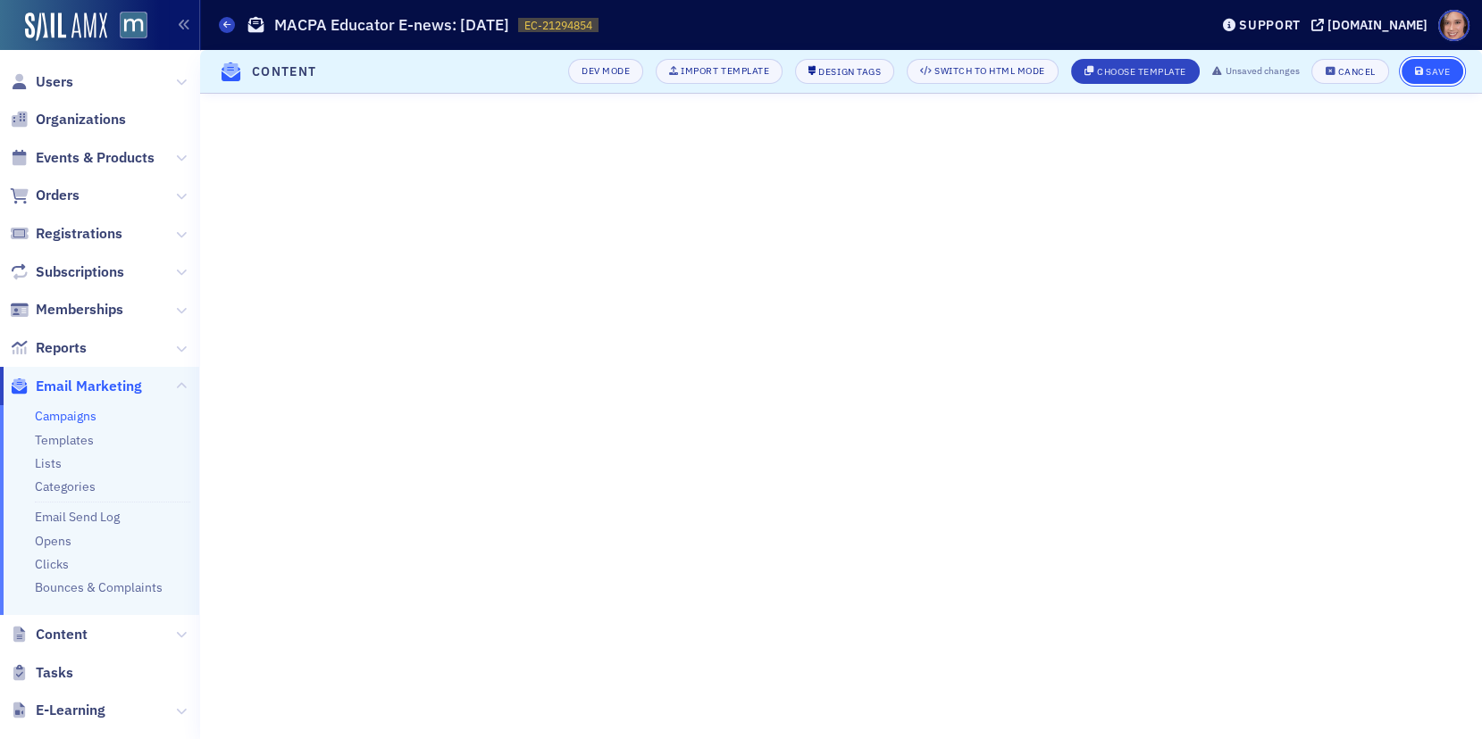
click at [1424, 63] on button "Save" at bounding box center [1432, 71] width 62 height 25
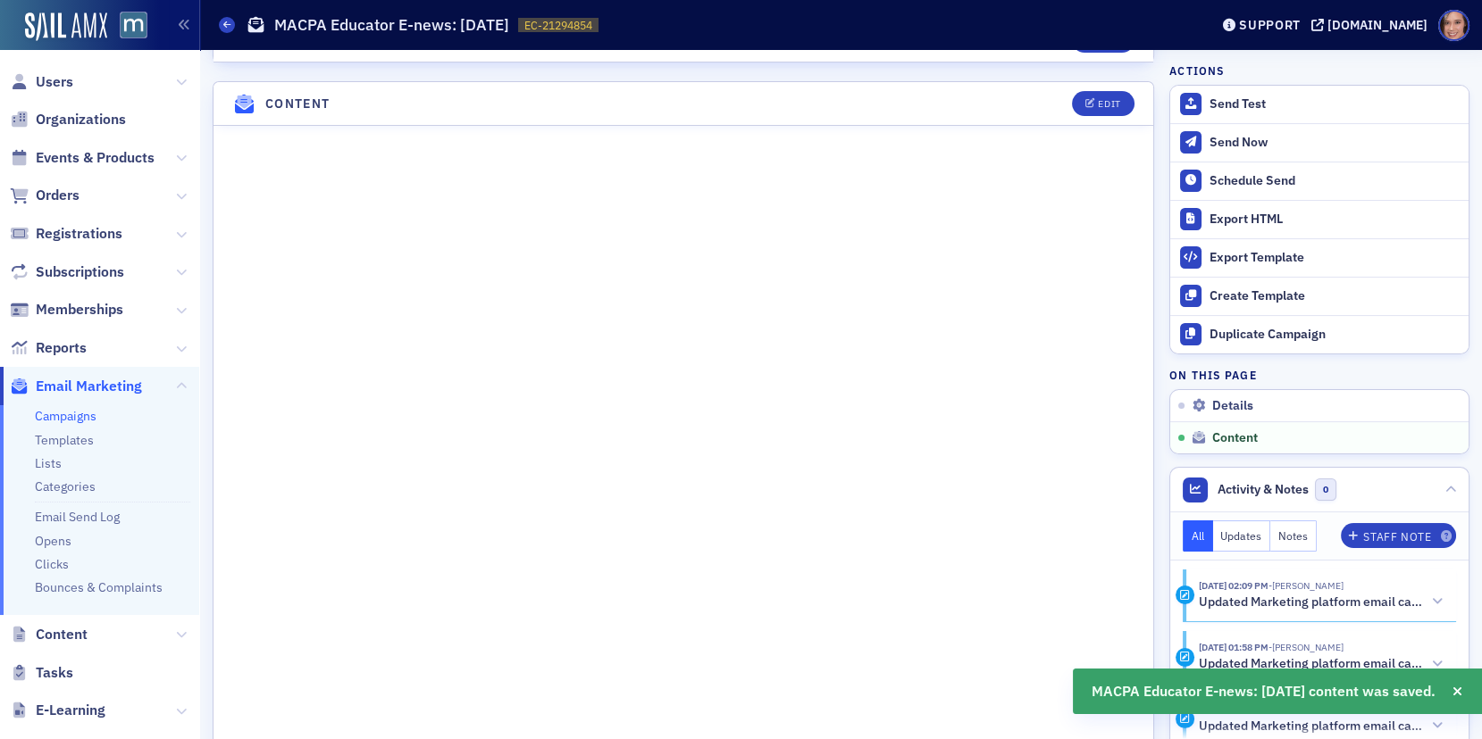
scroll to position [765, 0]
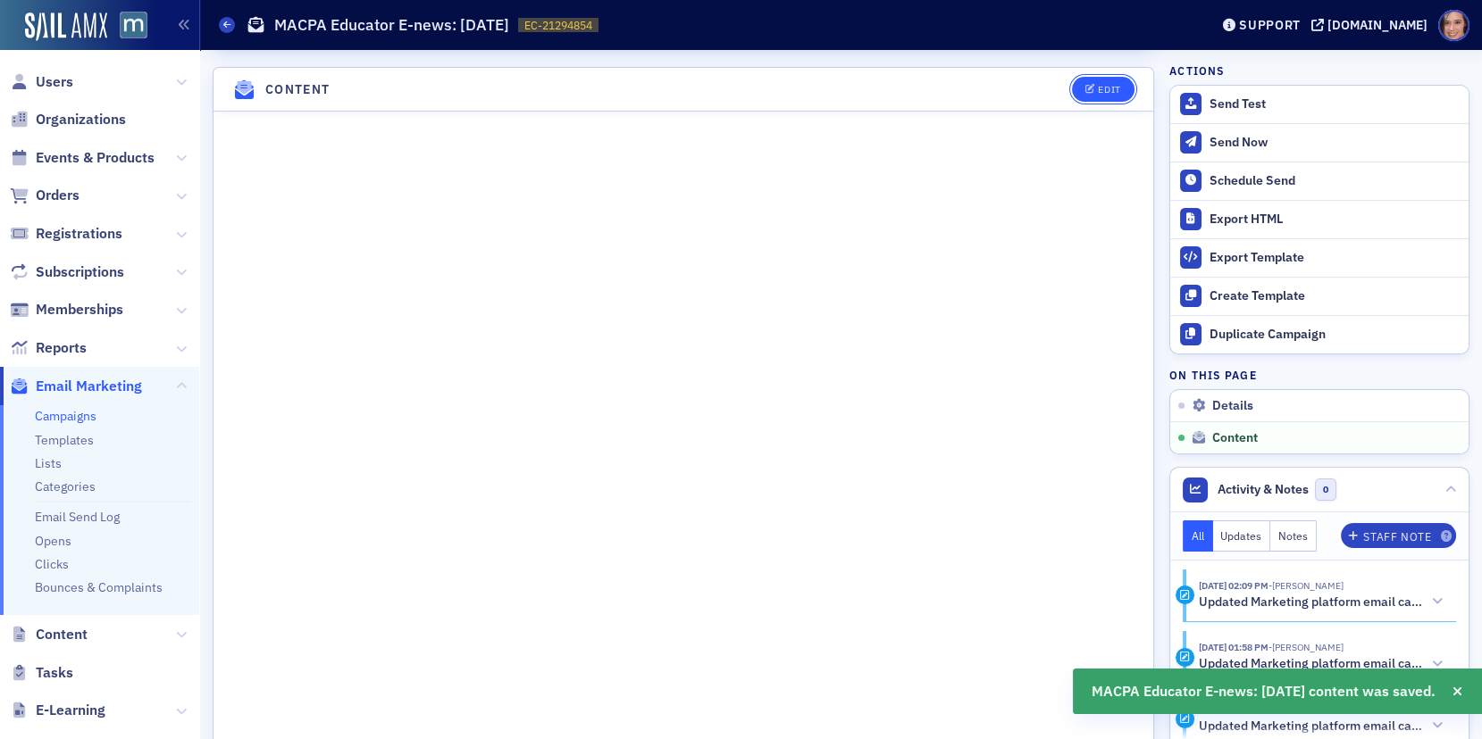
click at [1092, 85] on icon "button" at bounding box center [1090, 90] width 11 height 10
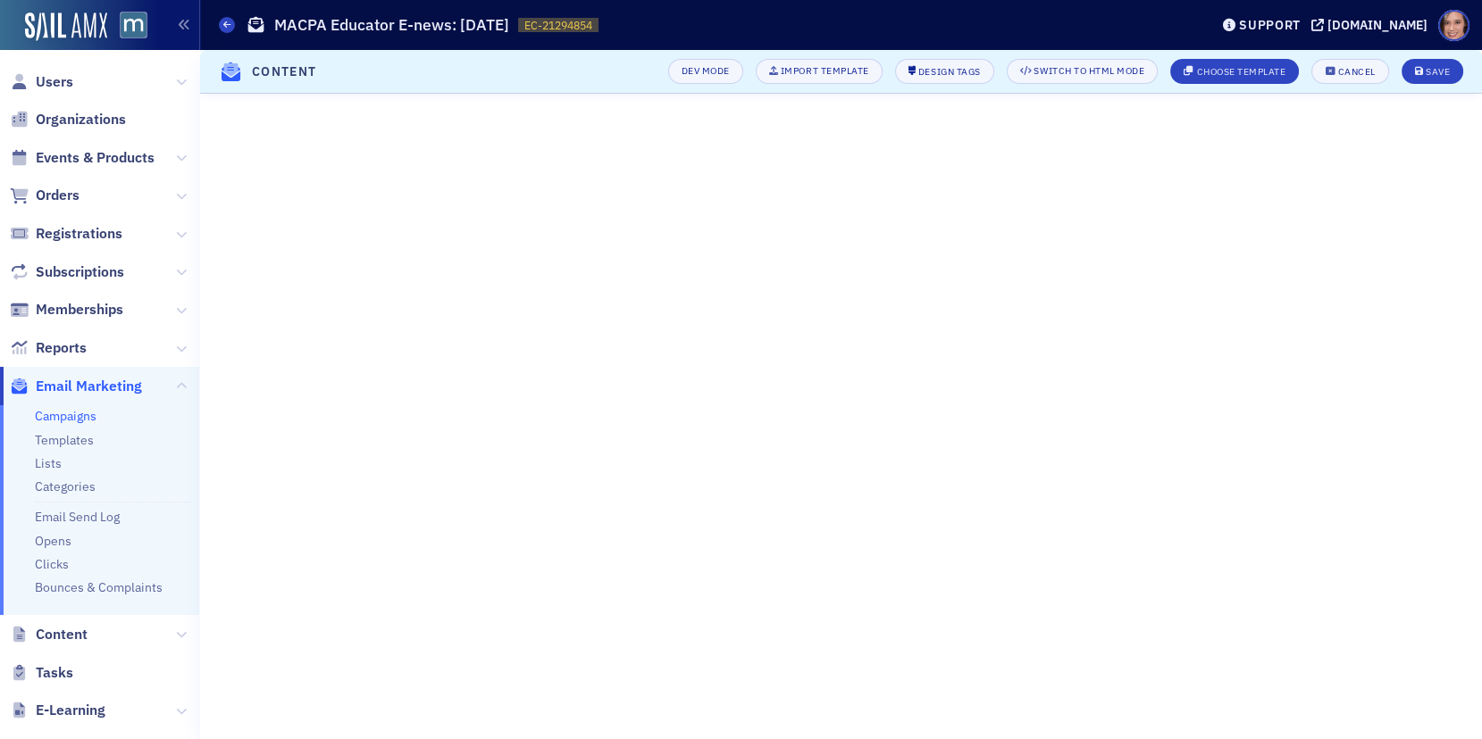
scroll to position [183, 0]
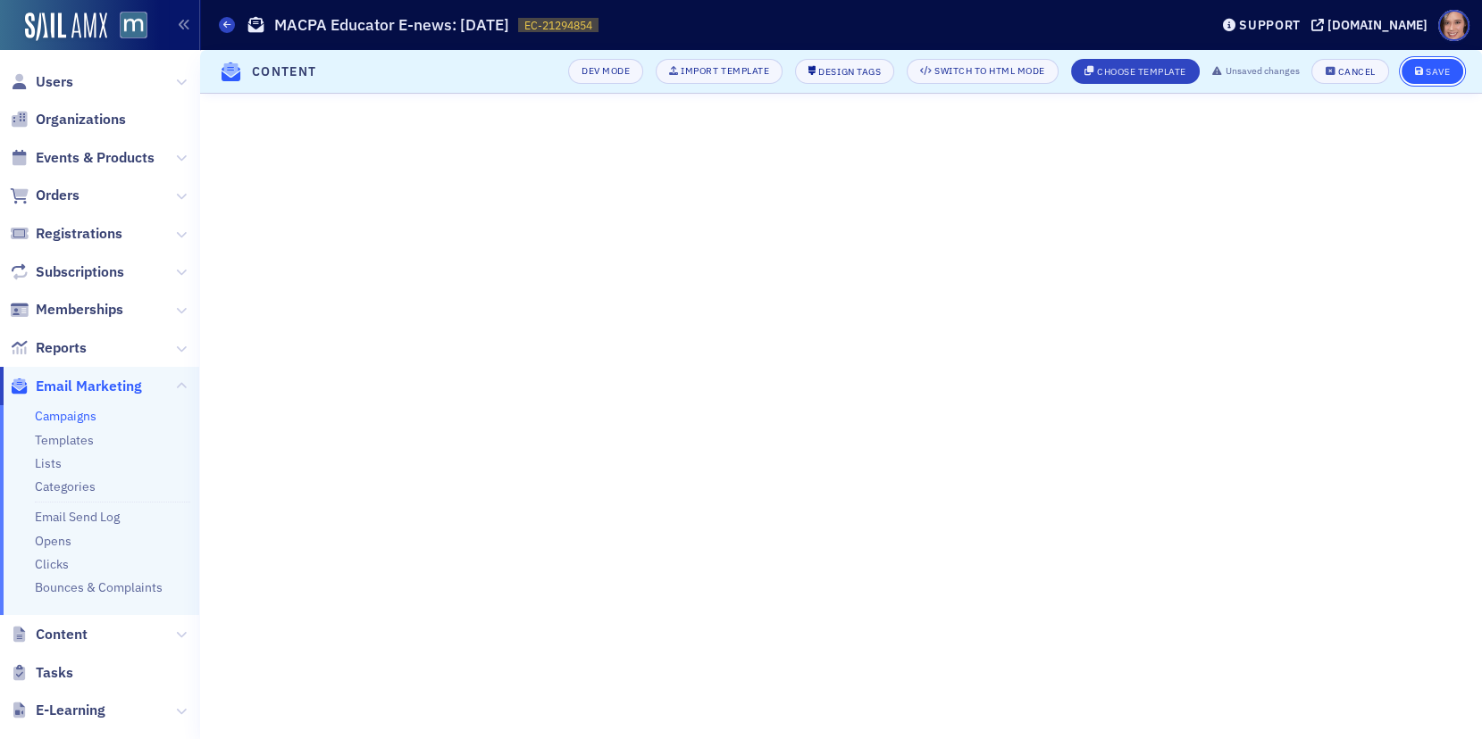
click at [1440, 67] on div "Save" at bounding box center [1437, 72] width 24 height 10
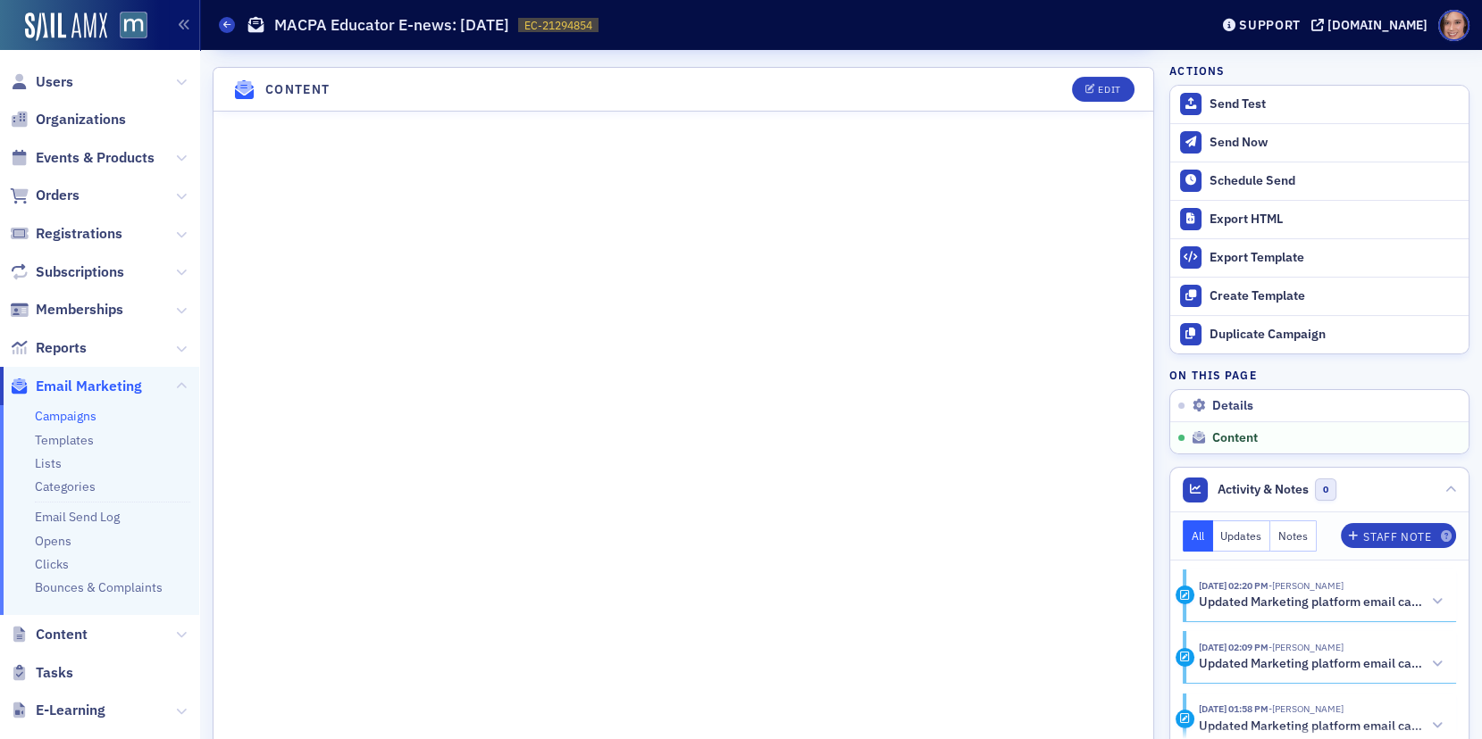
scroll to position [850, 0]
click at [1113, 79] on button "Edit" at bounding box center [1103, 91] width 62 height 25
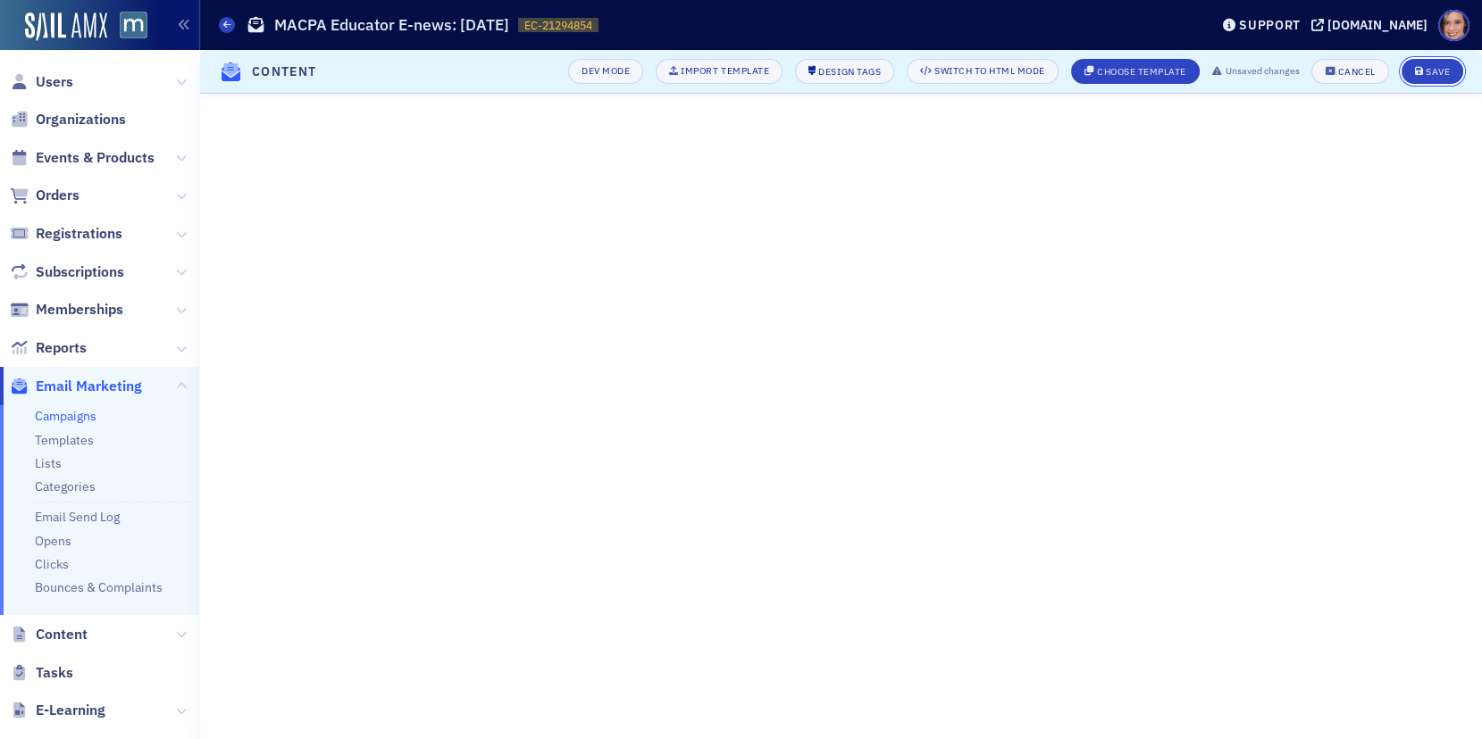
click at [1433, 70] on div "Save" at bounding box center [1437, 72] width 24 height 10
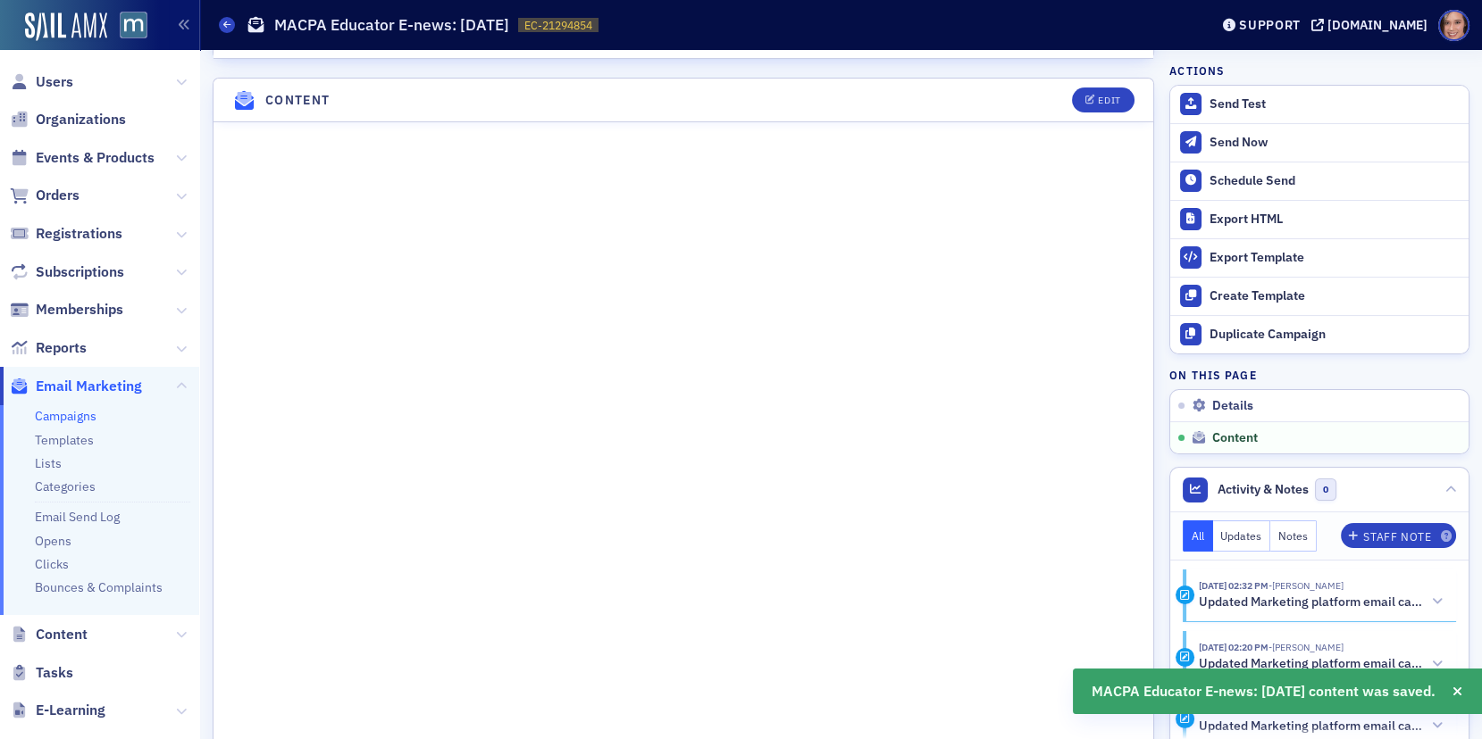
scroll to position [765, 0]
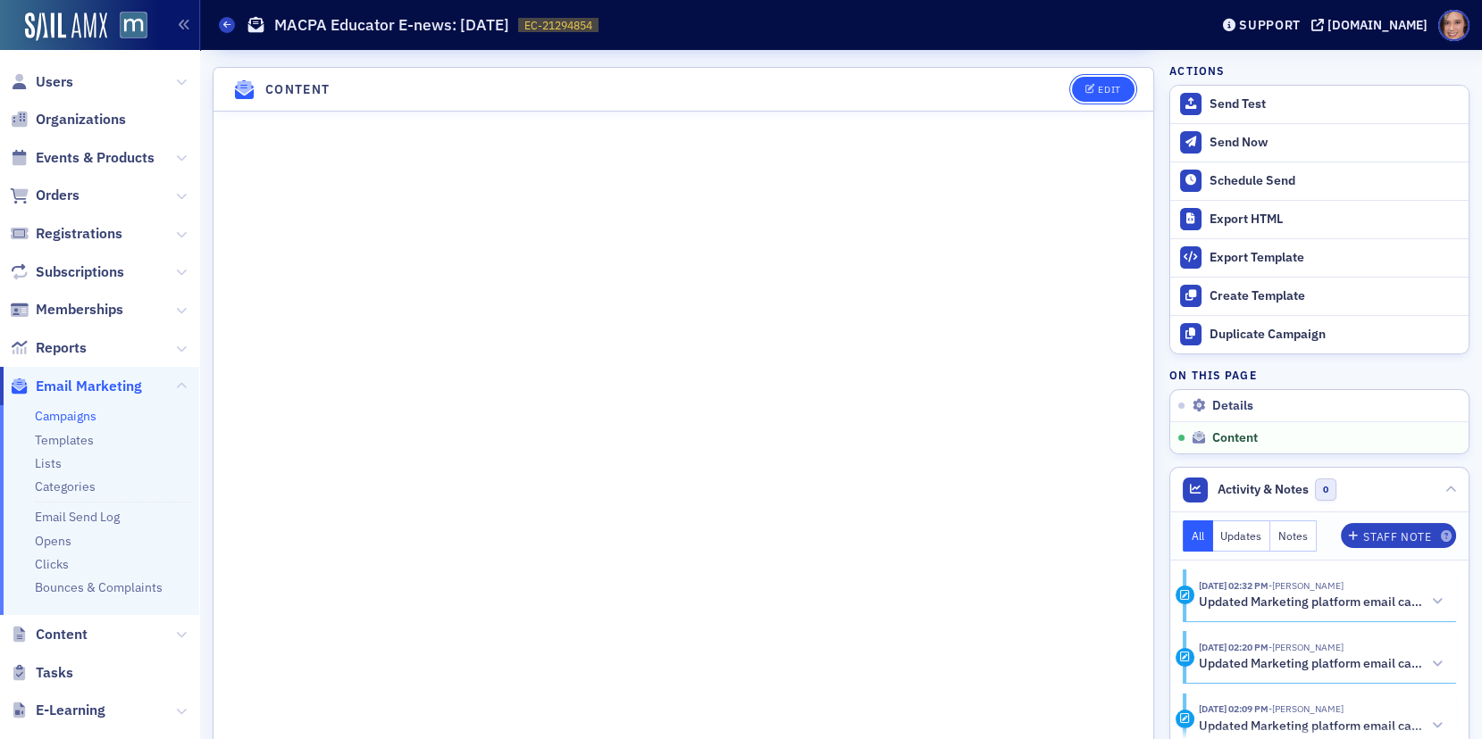
click at [1115, 92] on button "Edit" at bounding box center [1103, 89] width 62 height 25
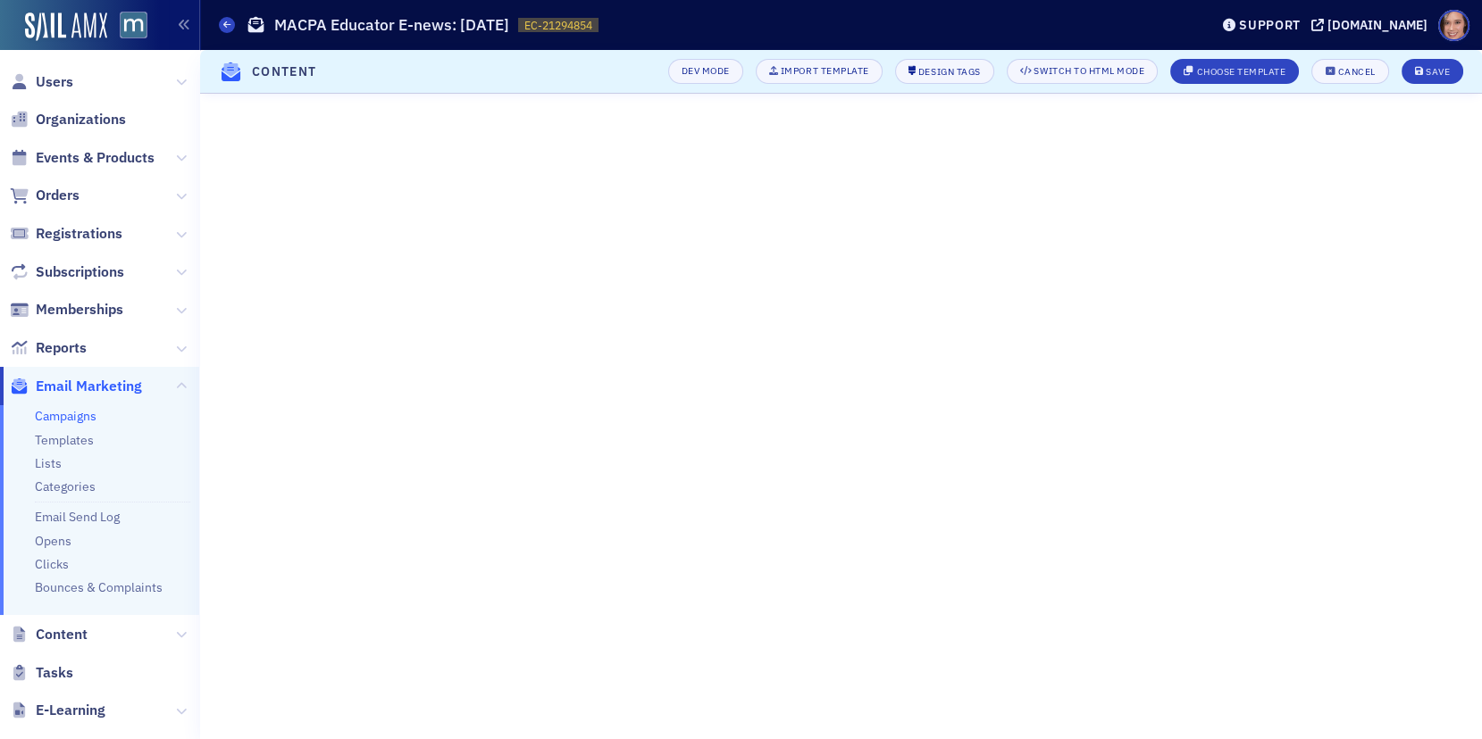
scroll to position [183, 0]
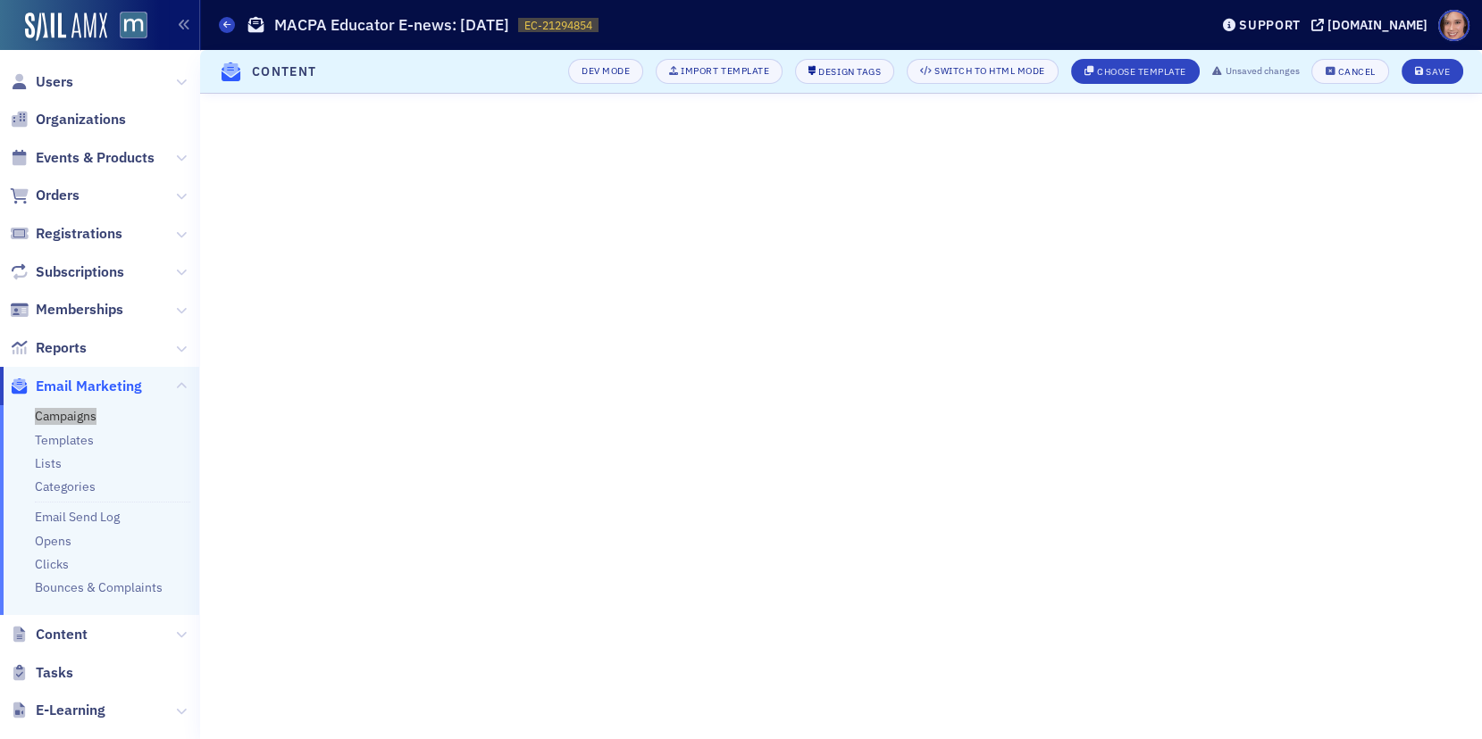
drag, startPoint x: 88, startPoint y: 413, endPoint x: 651, endPoint y: 32, distance: 679.2
click at [0, 0] on nav "Users Organizations Events & Products Orders Registrations Subscriptions Member…" at bounding box center [100, 369] width 200 height 739
click at [1445, 72] on div "Save" at bounding box center [1437, 72] width 24 height 10
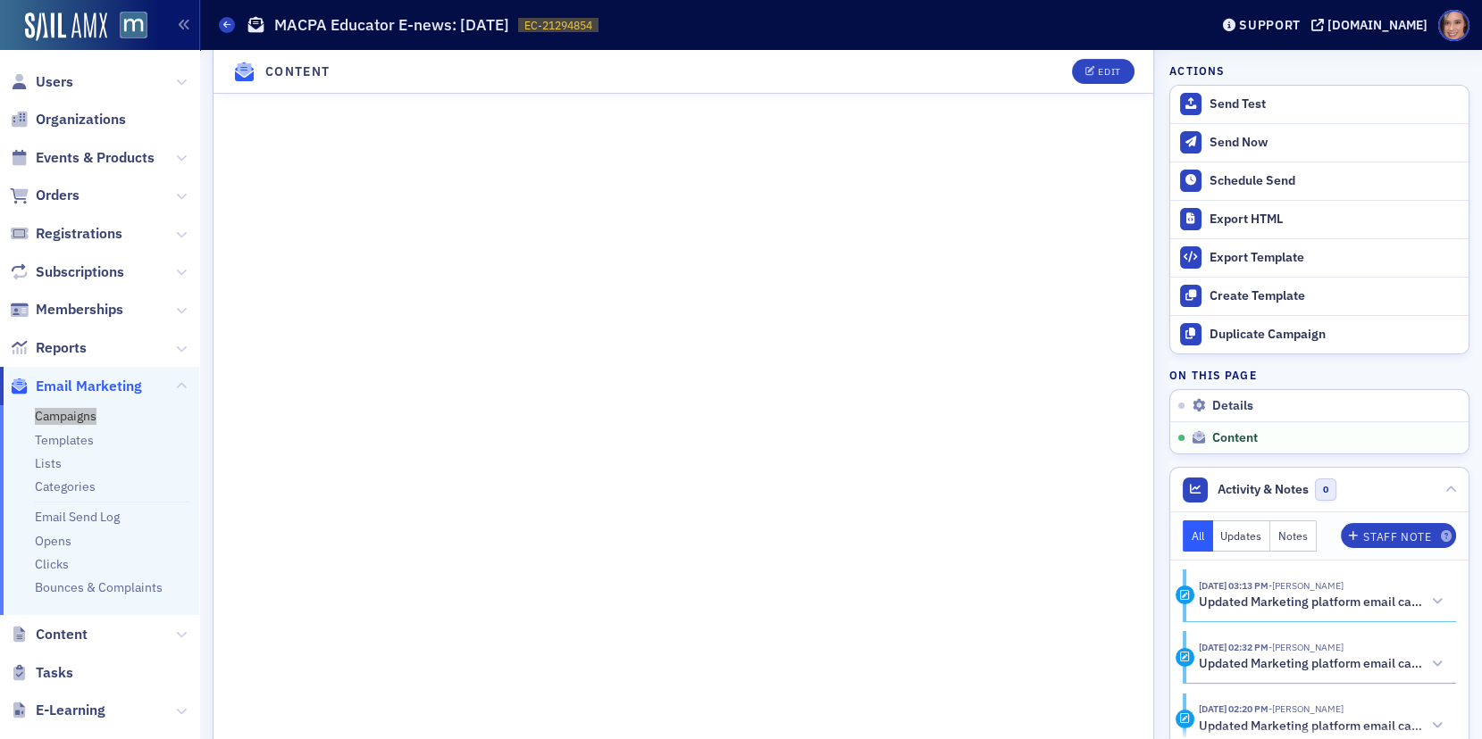
scroll to position [1232, 0]
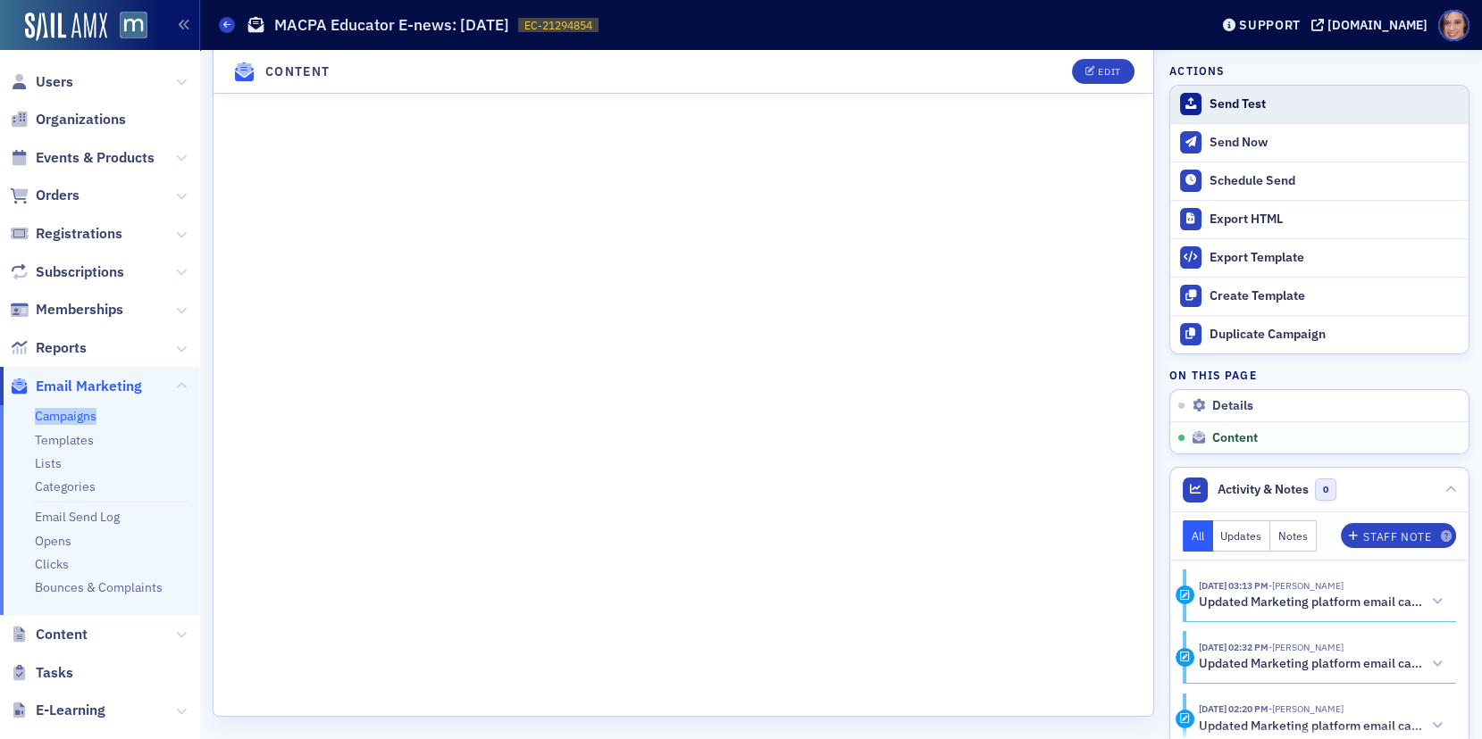
click at [1216, 101] on div "Send Test" at bounding box center [1334, 104] width 250 height 16
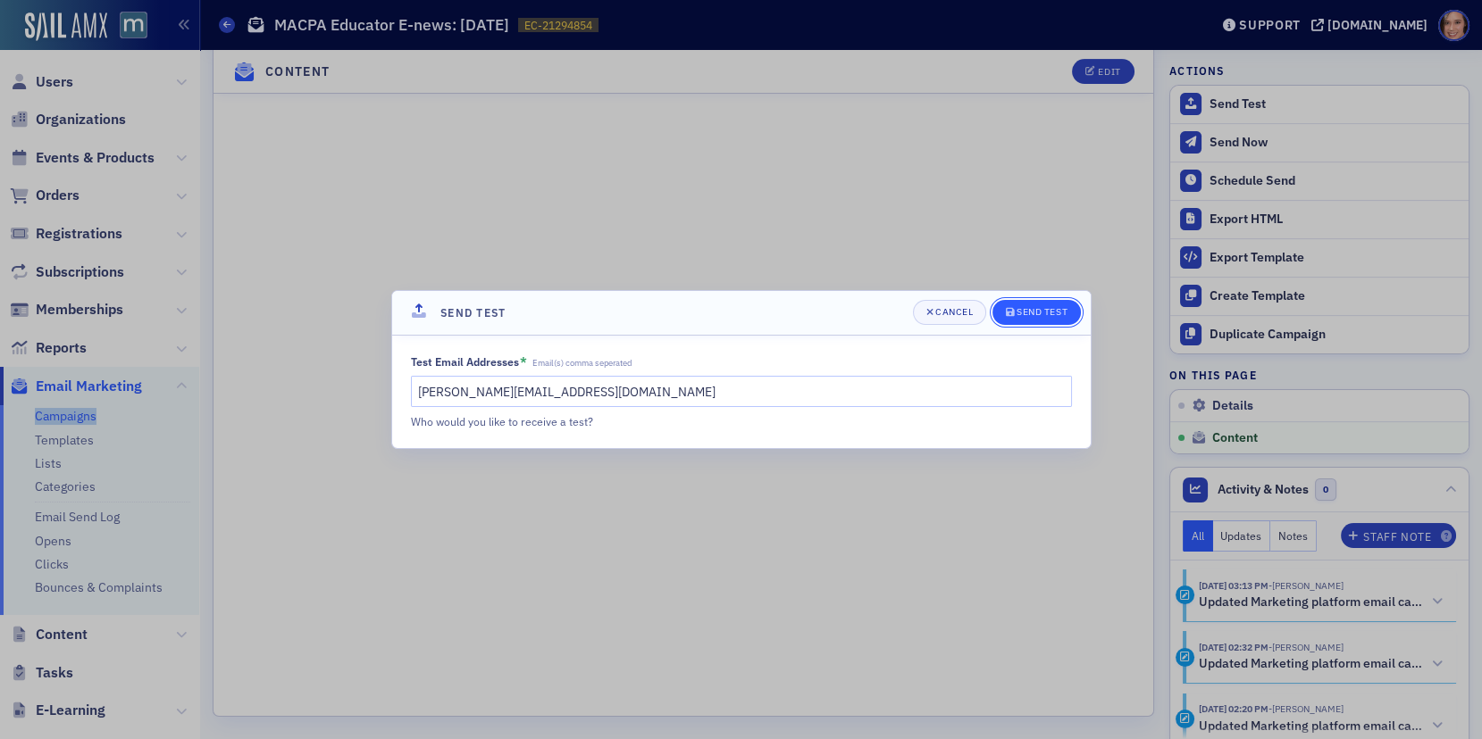
click at [1035, 321] on button "Send Test" at bounding box center [1036, 312] width 88 height 25
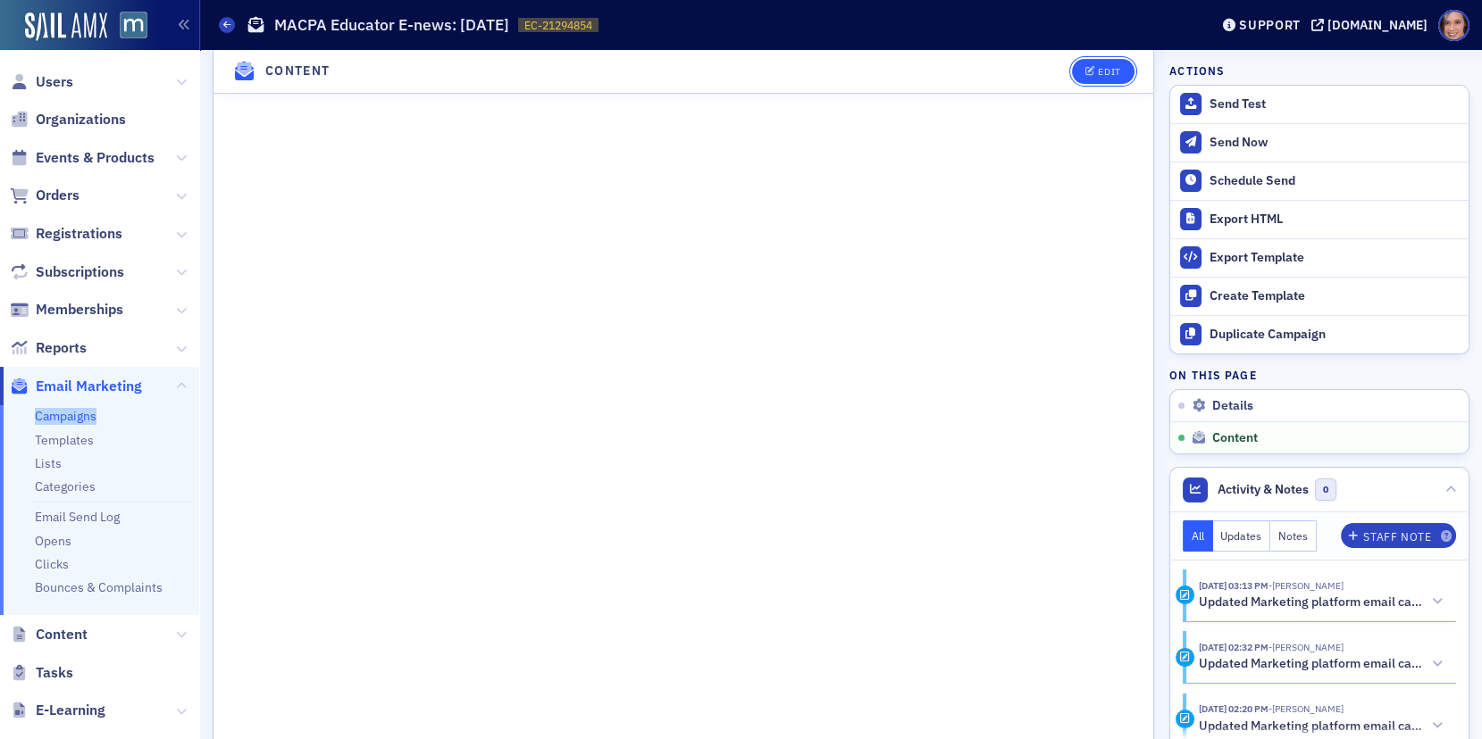
click at [1095, 72] on icon "button" at bounding box center [1090, 72] width 11 height 10
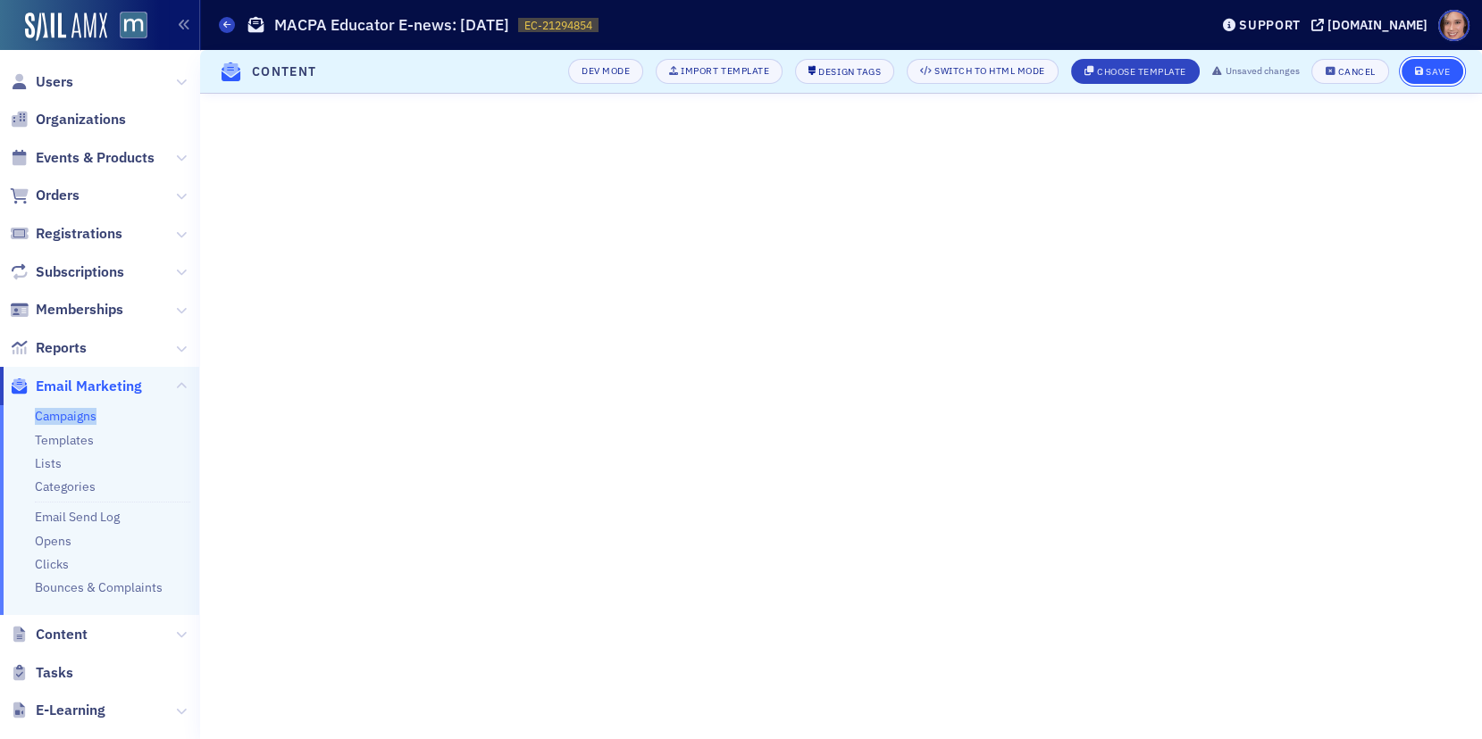
click at [1419, 61] on button "Save" at bounding box center [1432, 71] width 62 height 25
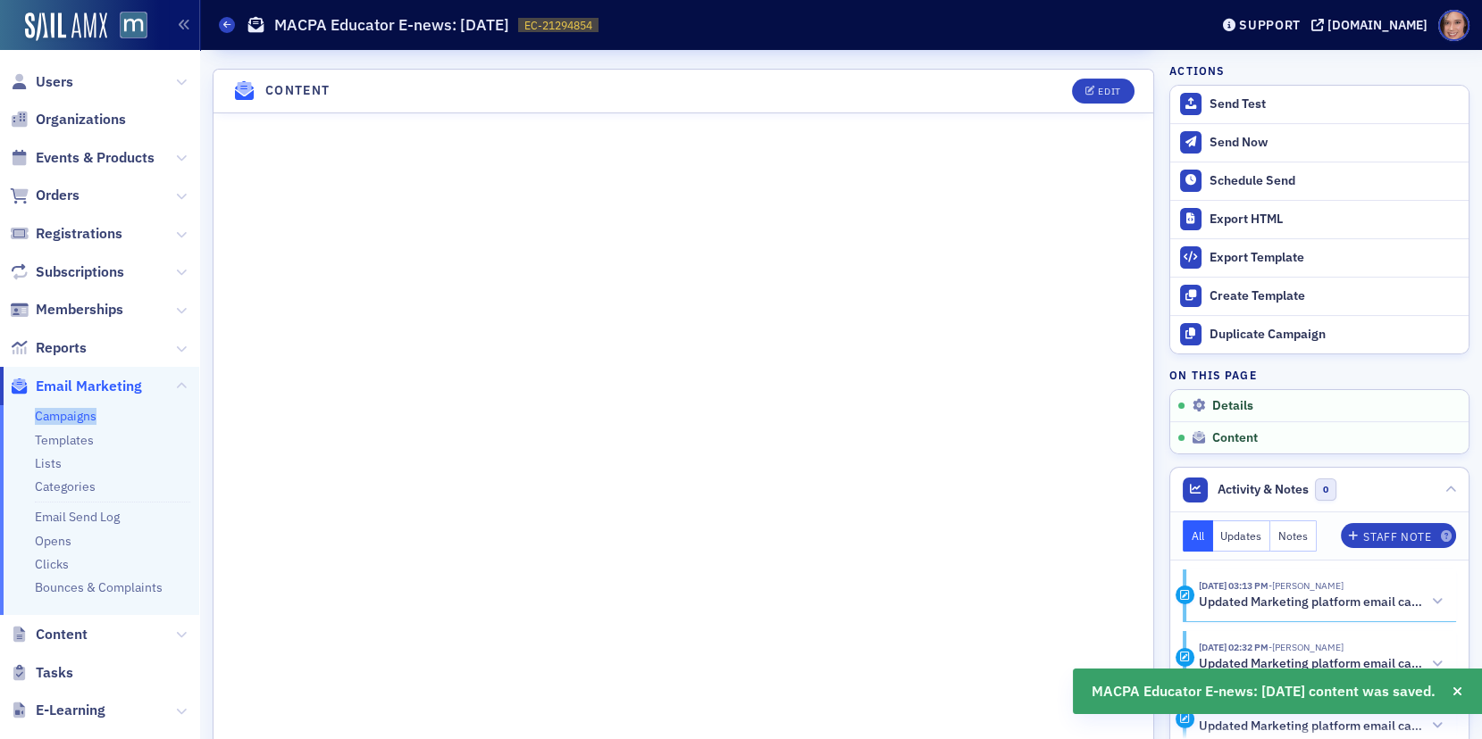
scroll to position [846, 0]
click at [1097, 78] on button "Edit" at bounding box center [1103, 90] width 62 height 25
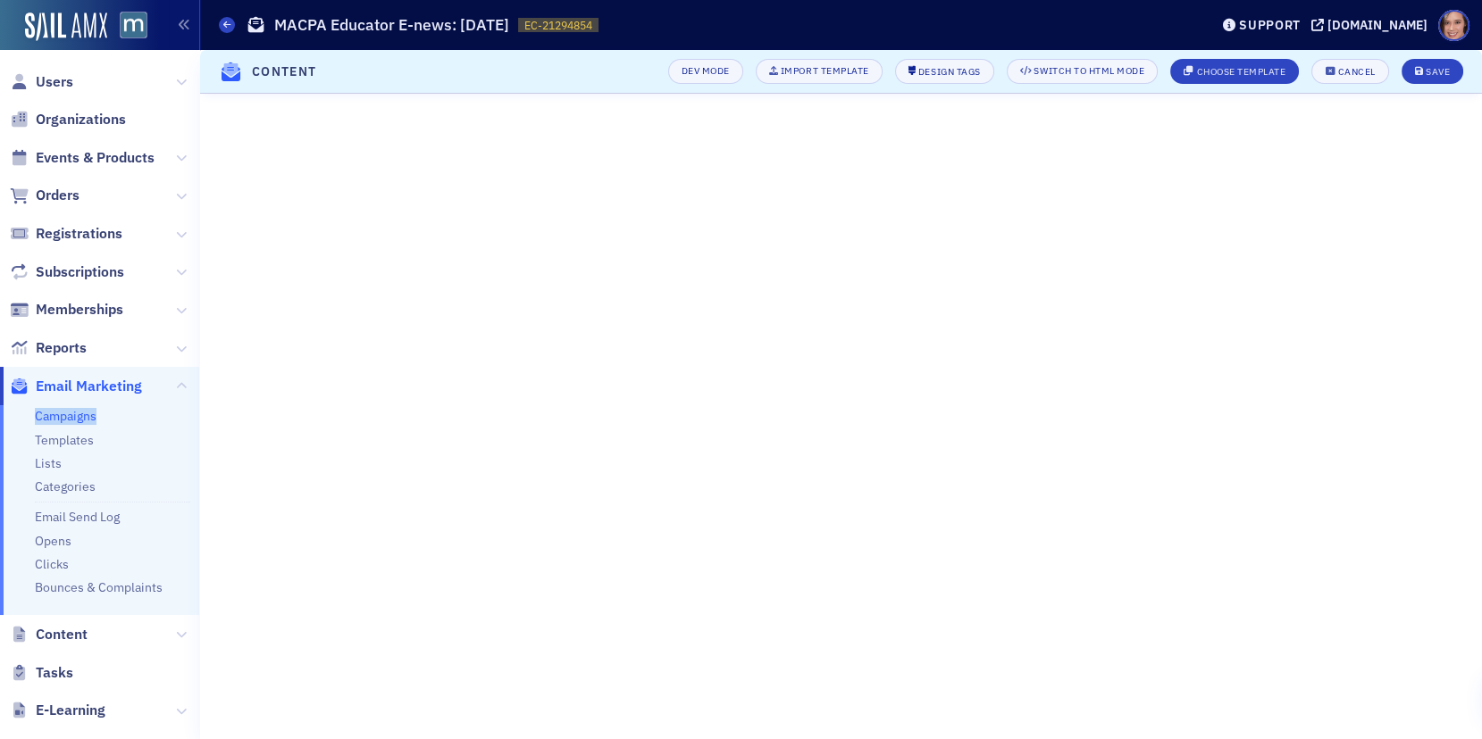
scroll to position [263, 0]
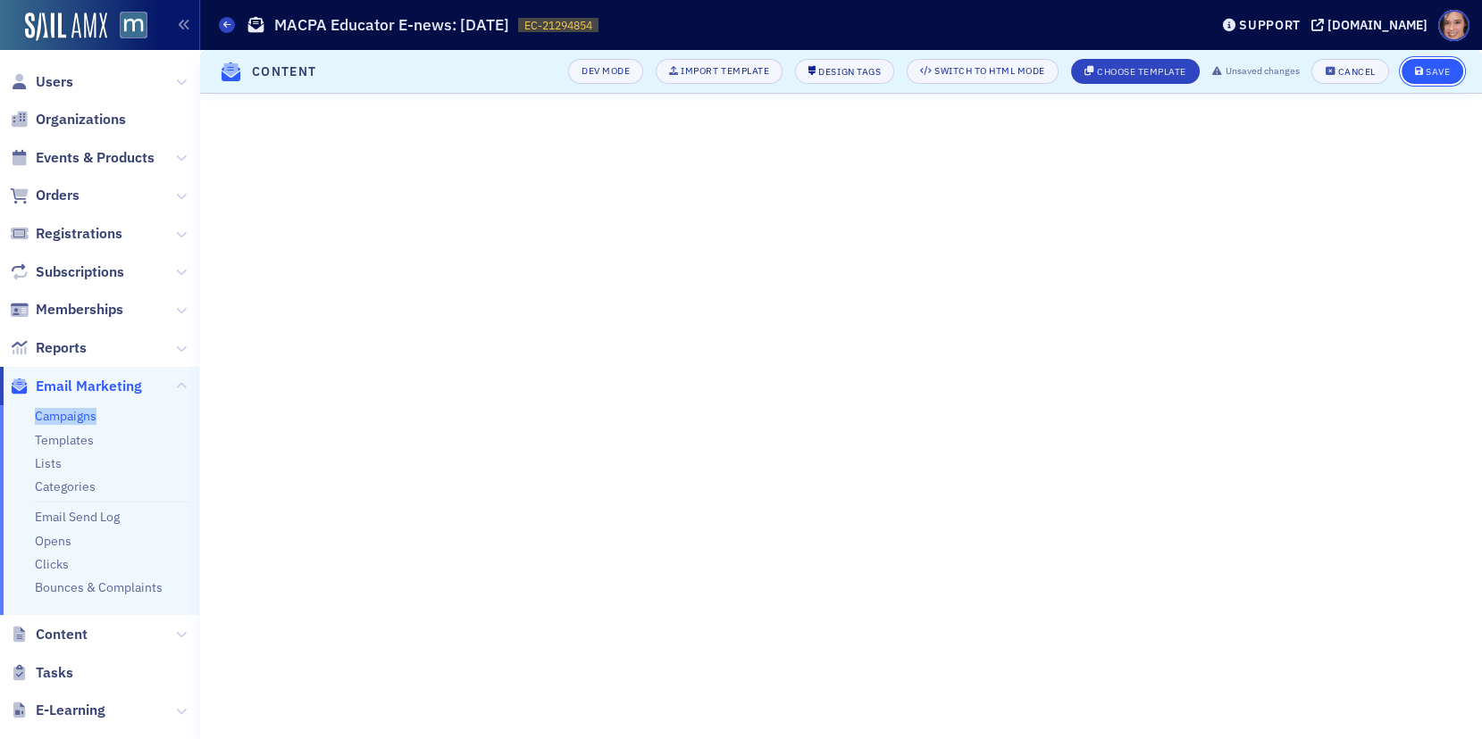
click at [1448, 62] on button "Save" at bounding box center [1432, 71] width 62 height 25
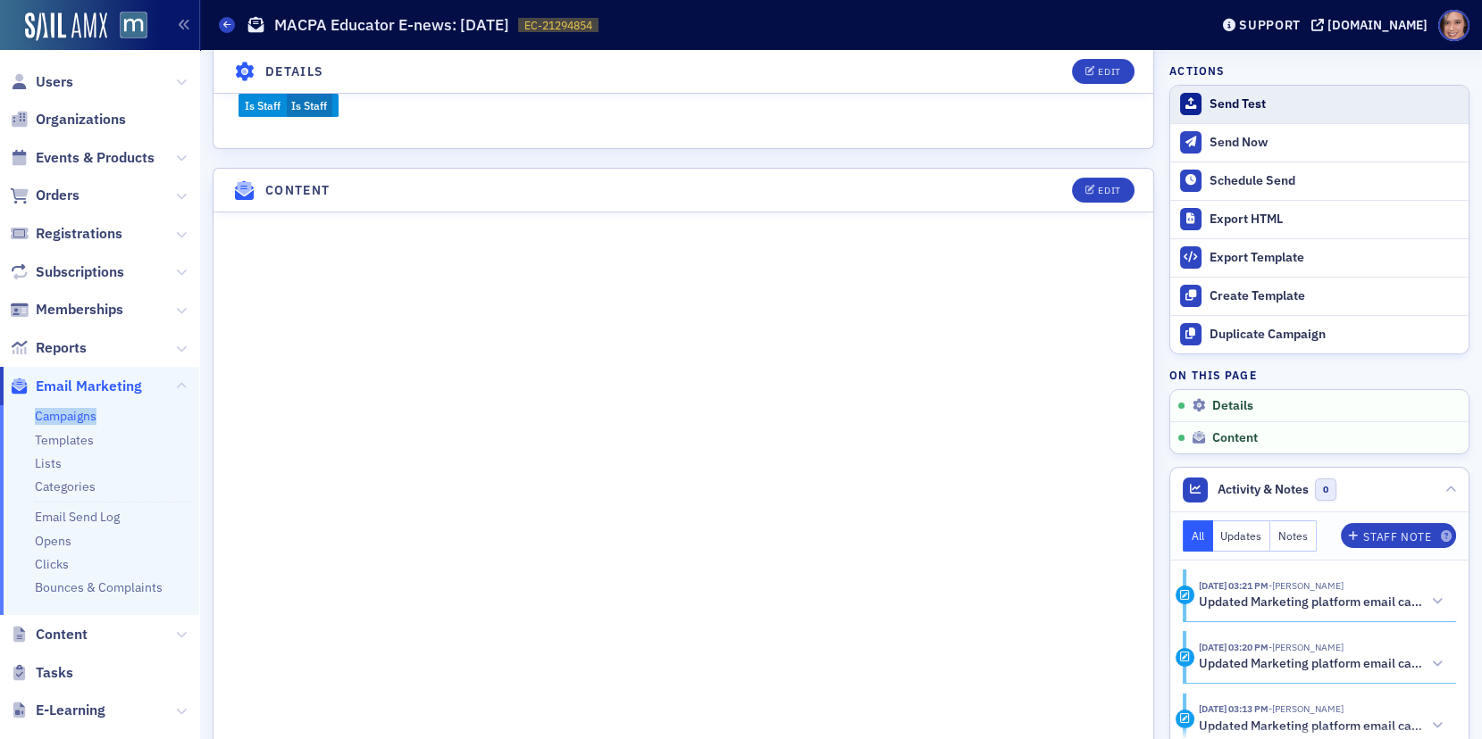
scroll to position [846, 0]
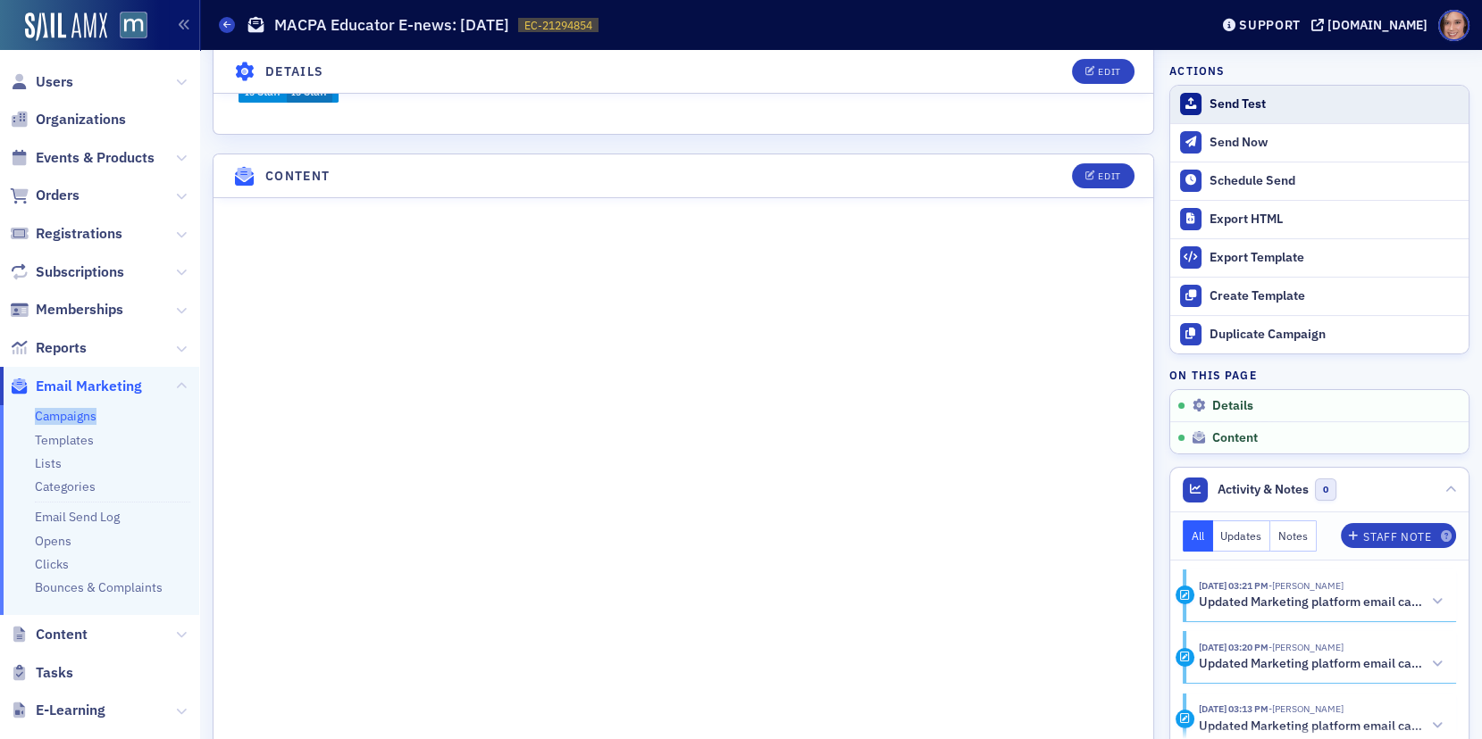
click at [1253, 98] on div "Send Test" at bounding box center [1334, 104] width 250 height 16
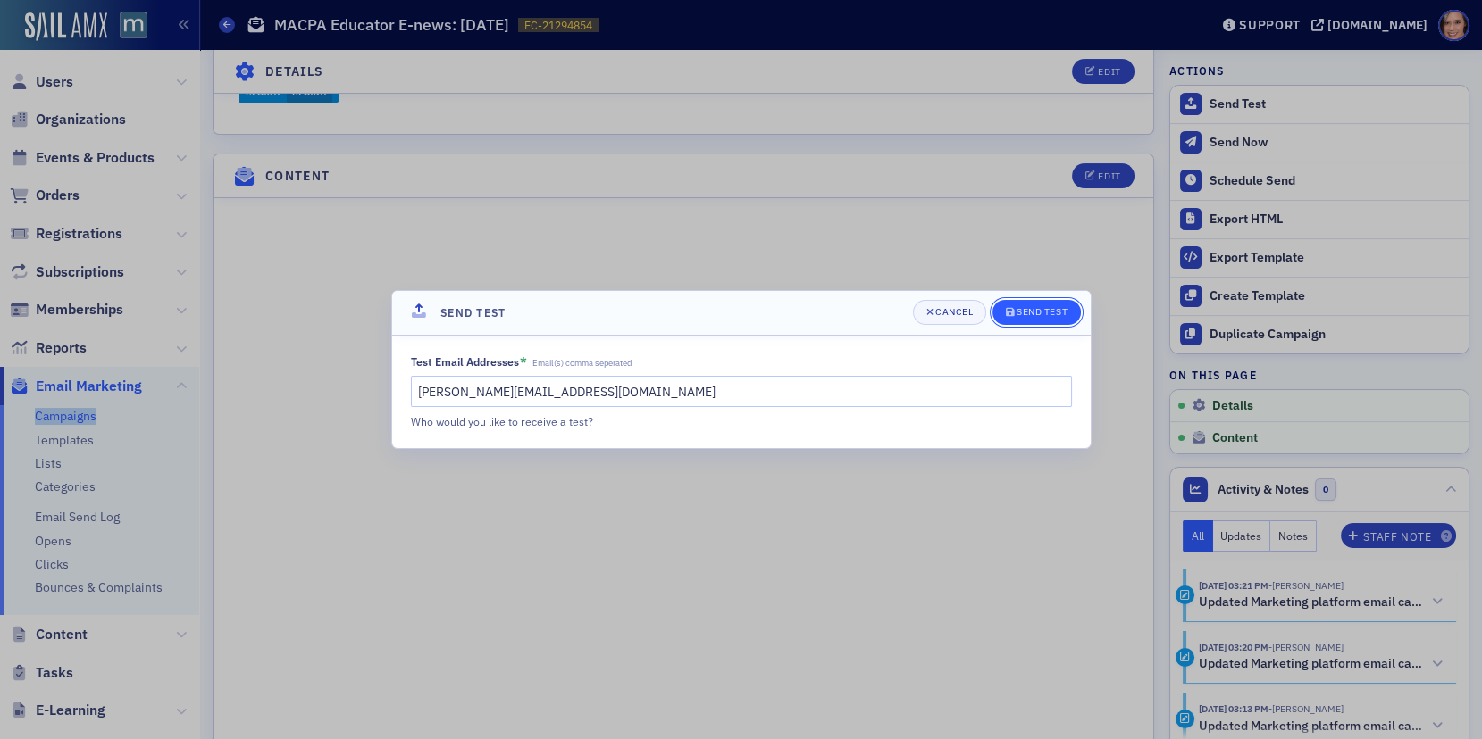
click at [1035, 316] on div "Send Test" at bounding box center [1041, 312] width 51 height 10
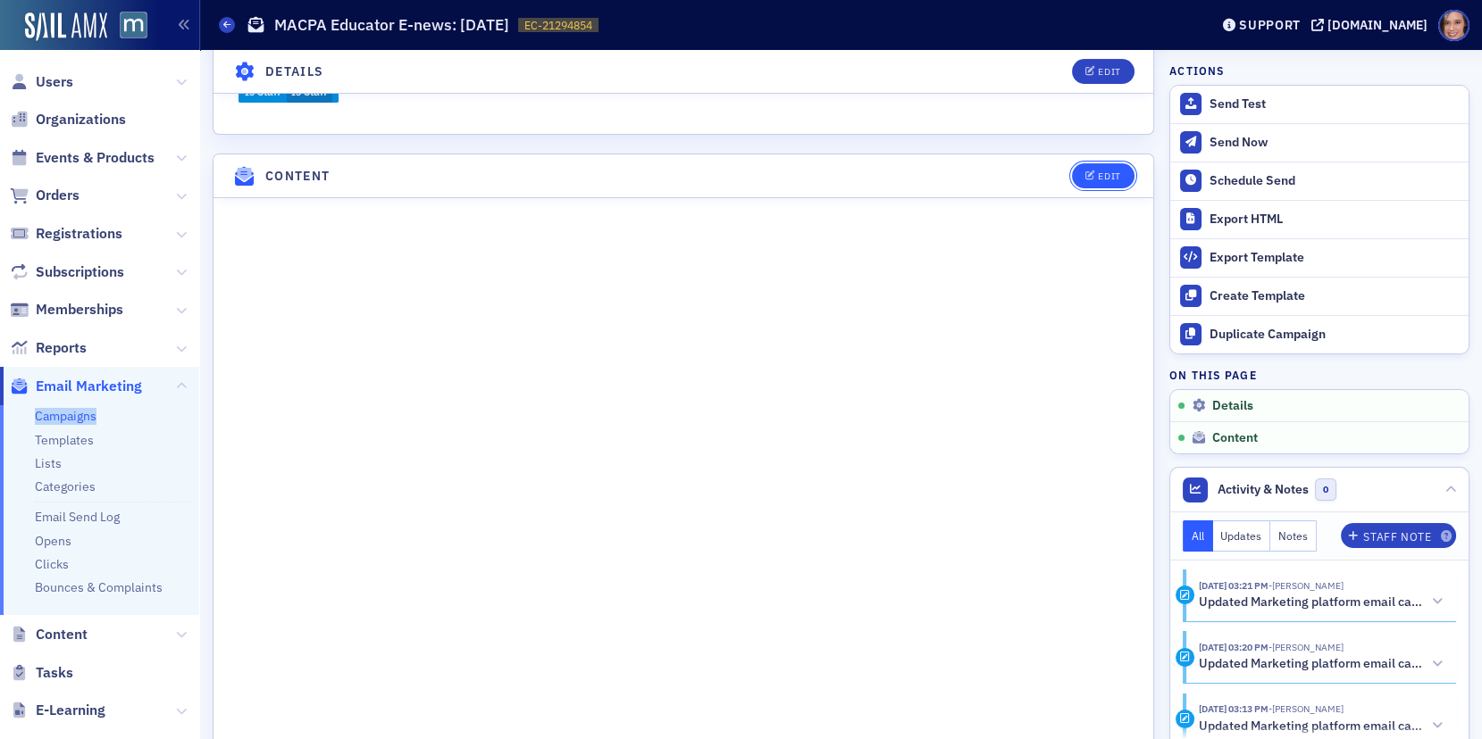
click at [1093, 163] on button "Edit" at bounding box center [1103, 175] width 62 height 25
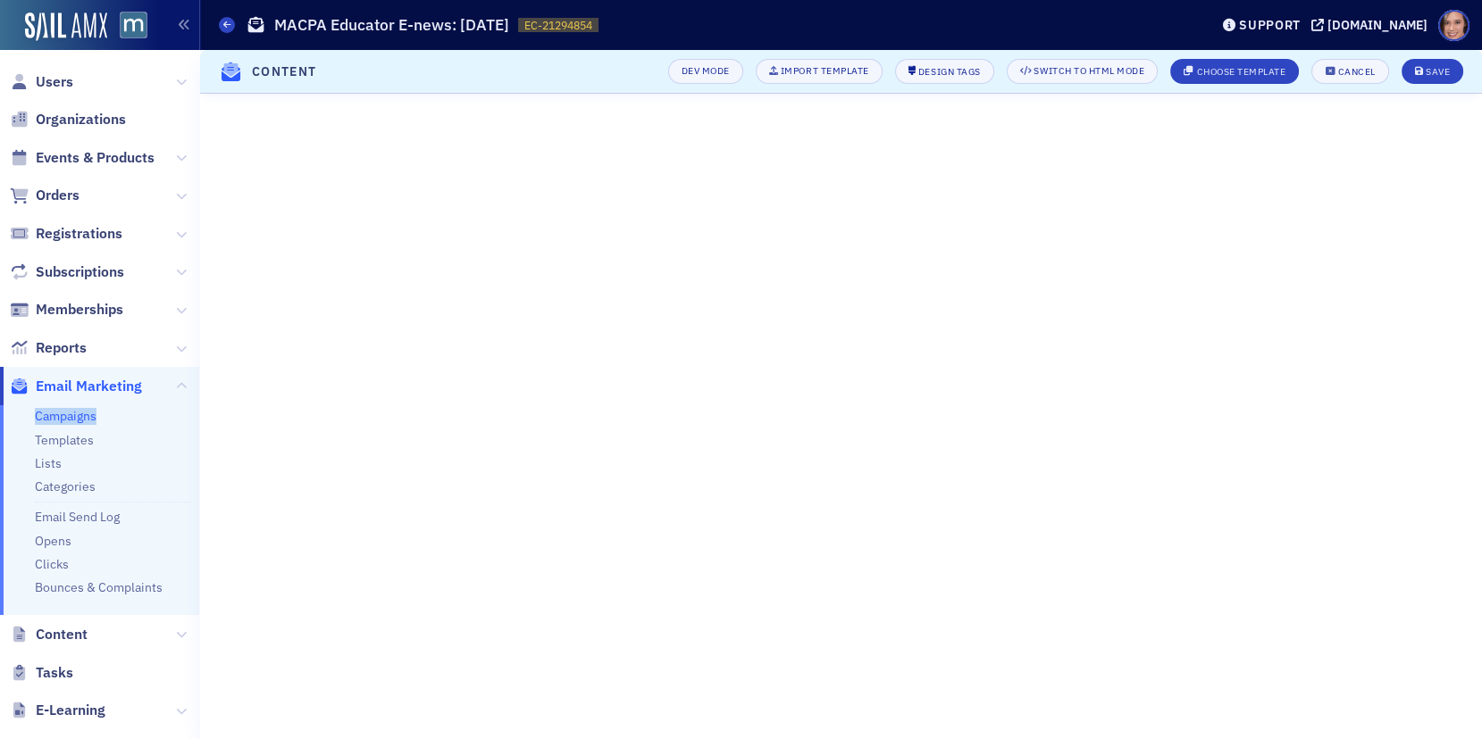
scroll to position [263, 0]
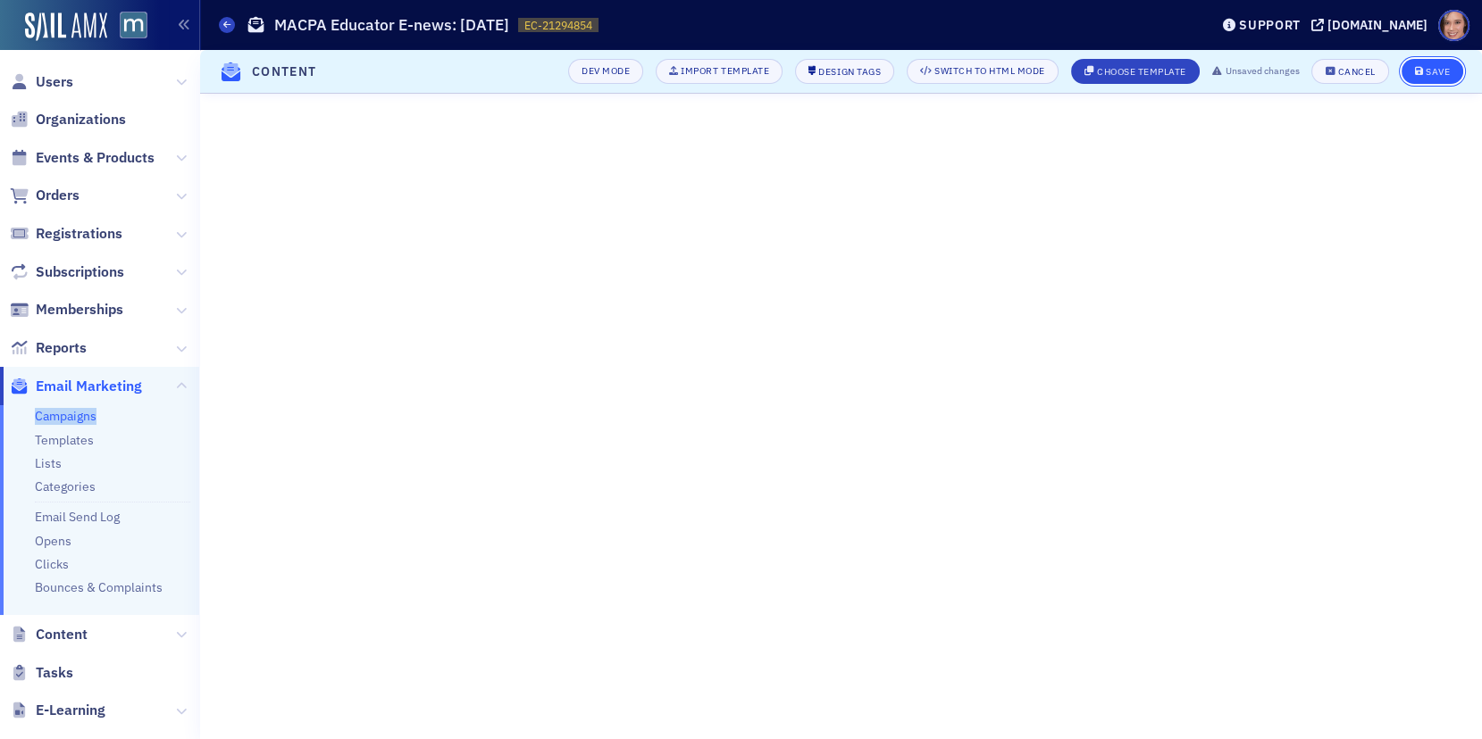
click at [1442, 67] on div "Save" at bounding box center [1437, 72] width 24 height 10
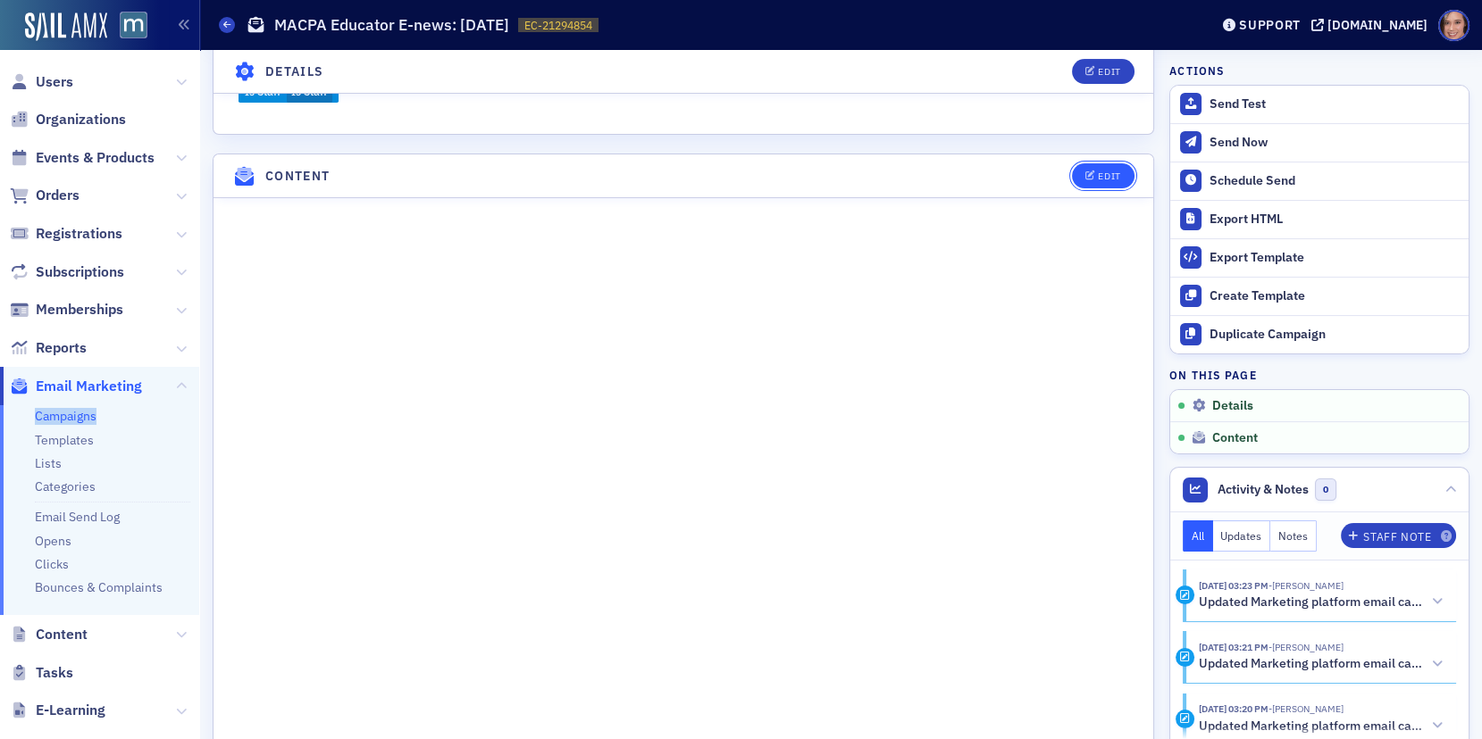
click at [1092, 171] on icon "button" at bounding box center [1090, 176] width 11 height 10
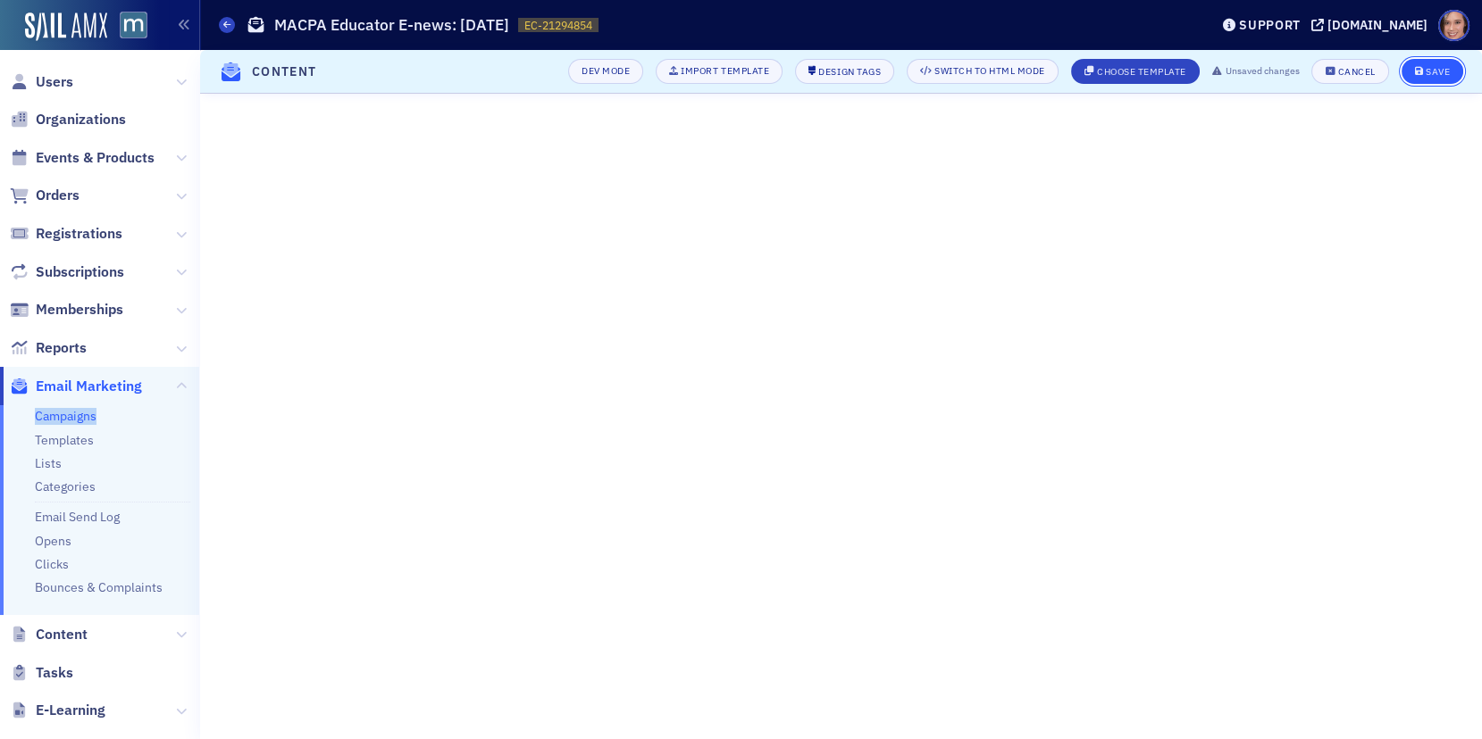
click at [1449, 73] on div "Save" at bounding box center [1437, 72] width 24 height 10
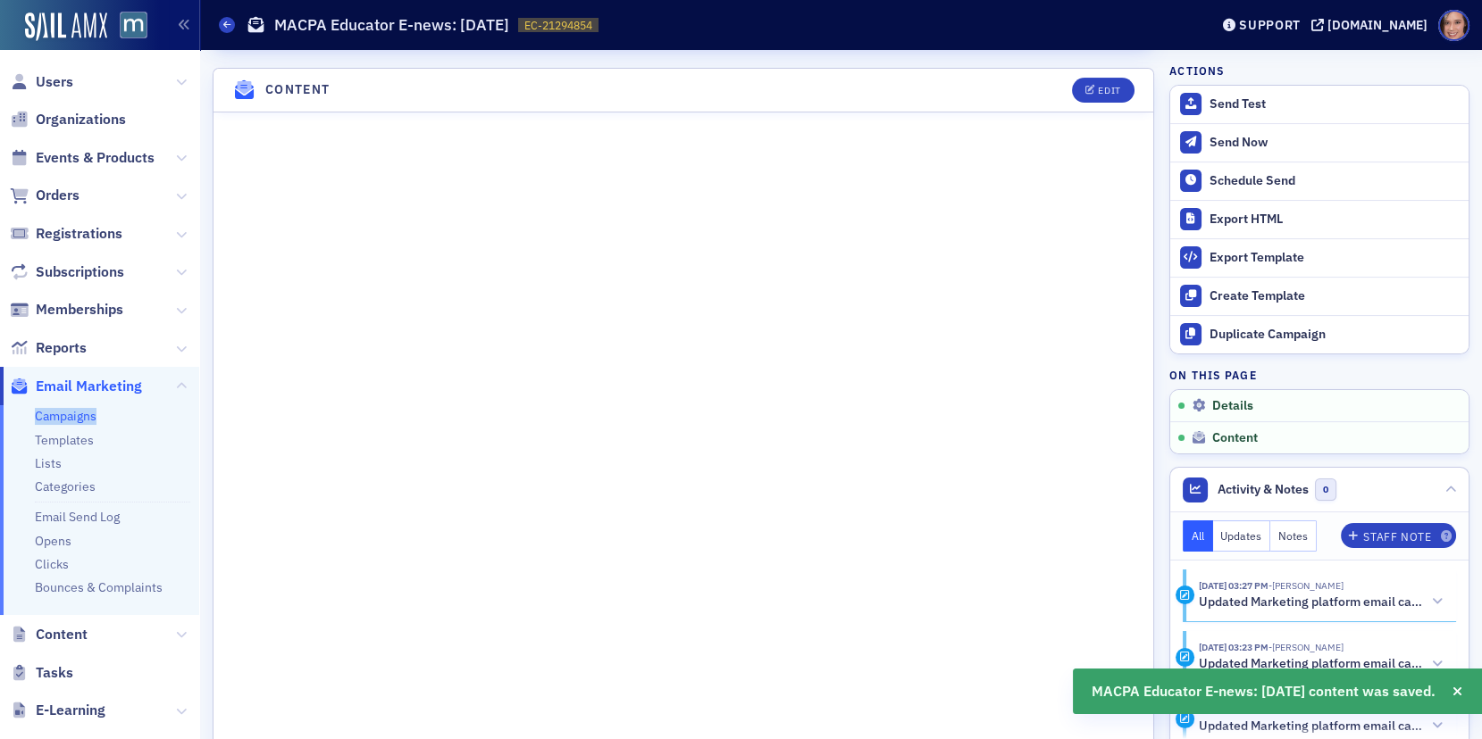
scroll to position [0, 0]
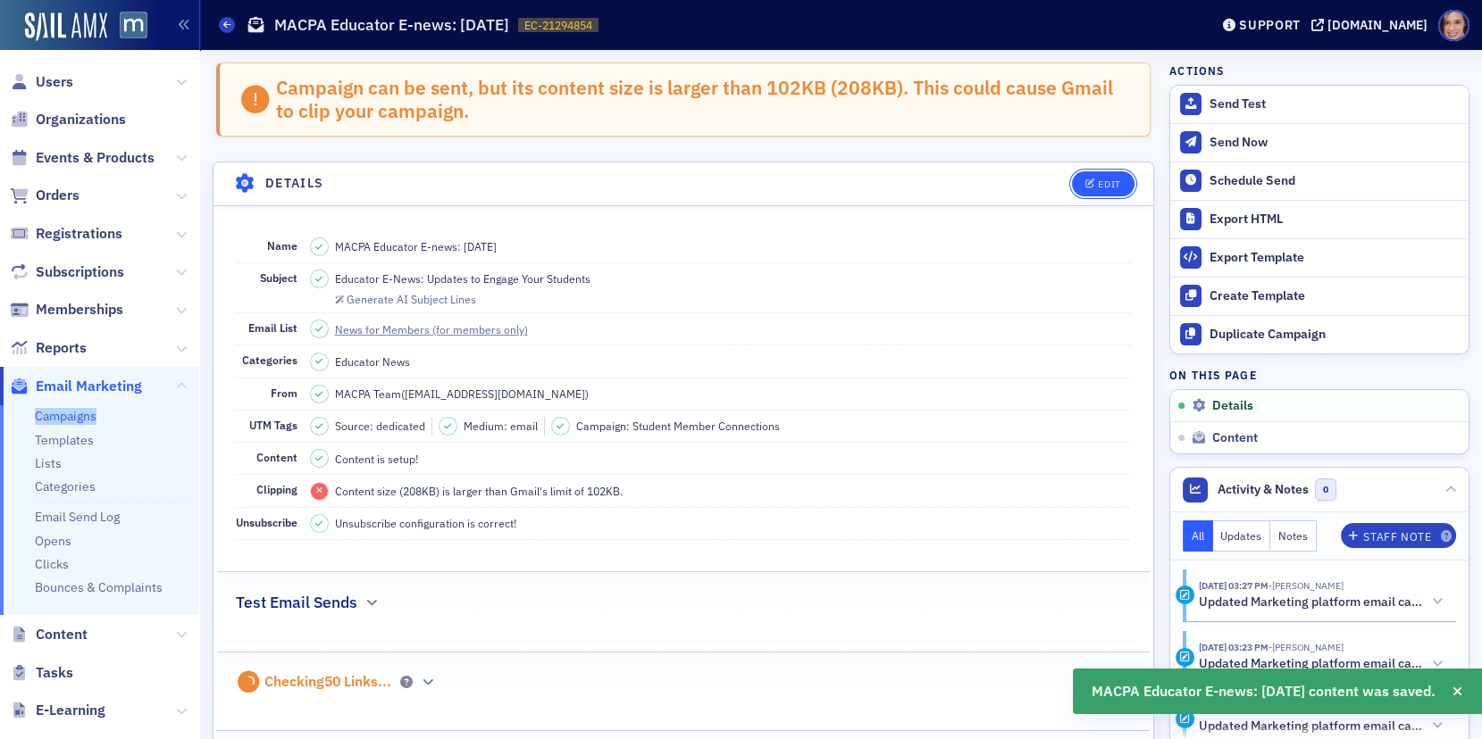
click at [1092, 180] on icon "button" at bounding box center [1090, 185] width 11 height 10
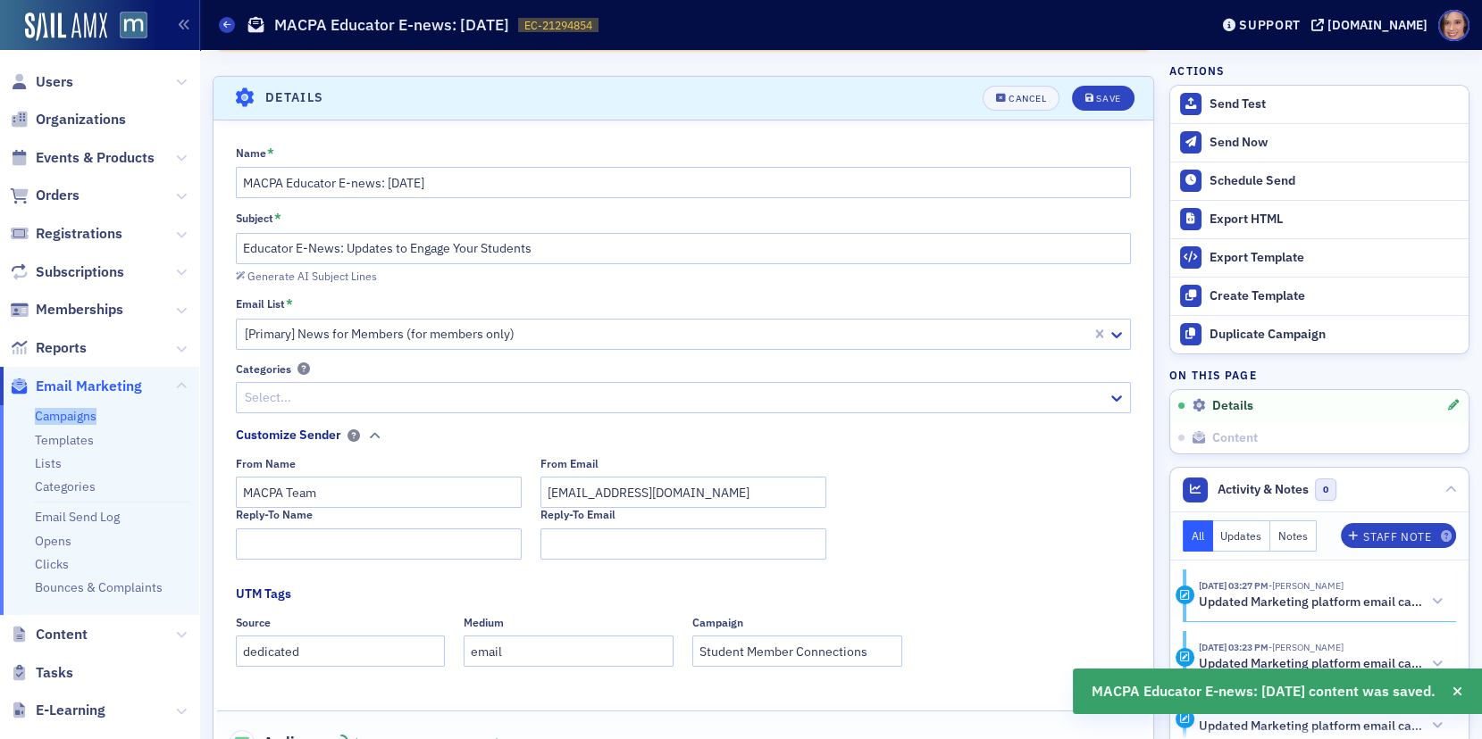
scroll to position [101, 0]
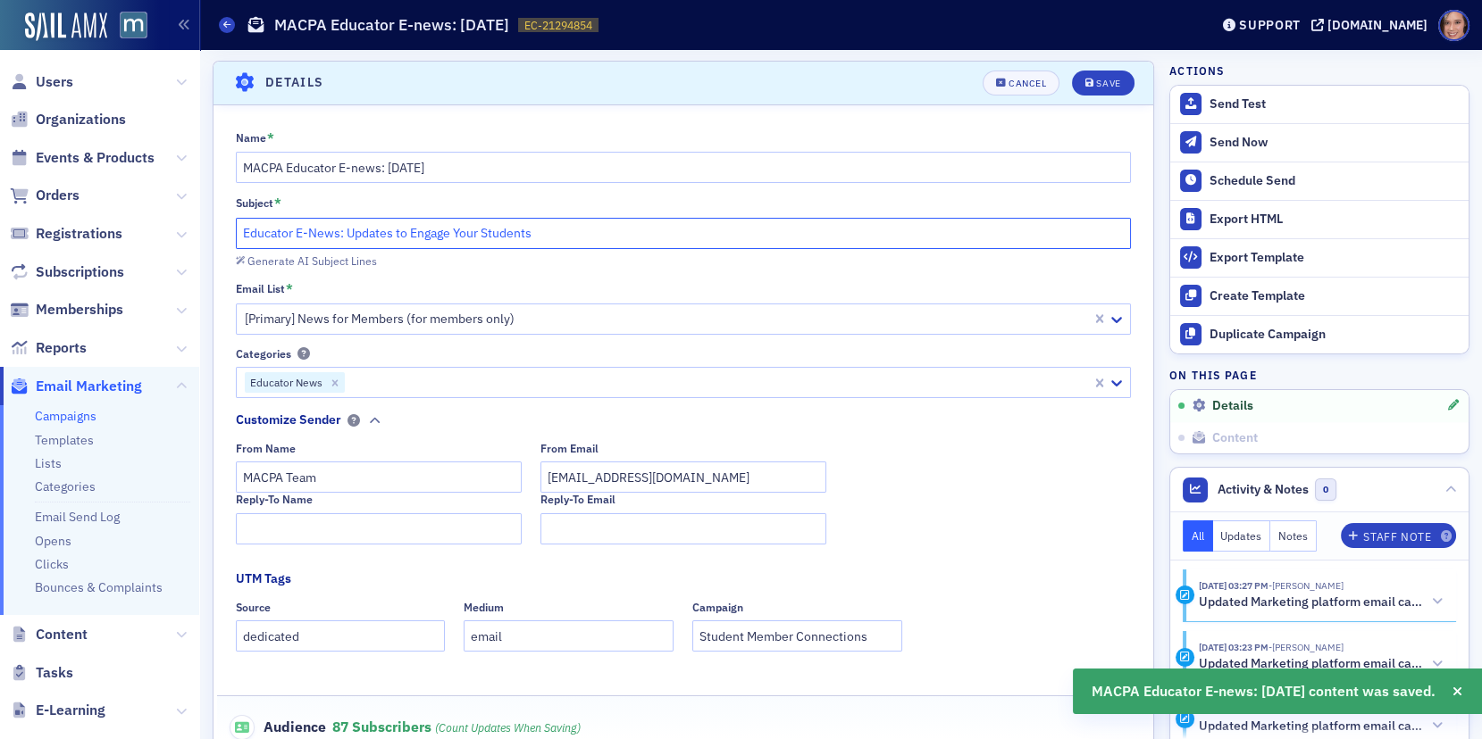
click at [344, 230] on input "Educator E-News: Updates to Engage Your Students" at bounding box center [684, 233] width 896 height 31
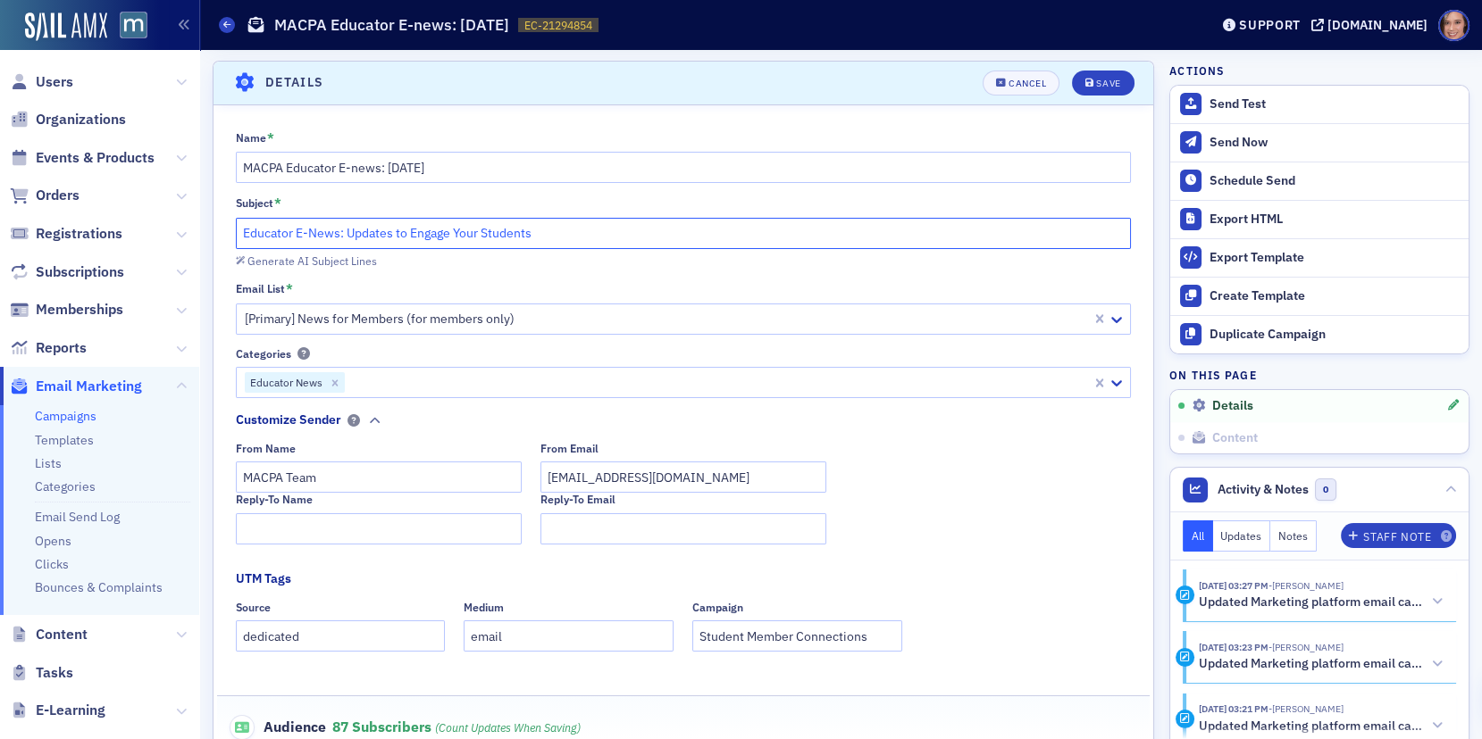
drag, startPoint x: 397, startPoint y: 227, endPoint x: 617, endPoint y: 223, distance: 220.6
click at [617, 223] on input "Educator E-News: Updates to Engage Your Students" at bounding box center [684, 233] width 896 height 31
click at [505, 230] on input "Educator E-News: Updates for YOU and YOUR STUDENTS" at bounding box center [684, 233] width 896 height 31
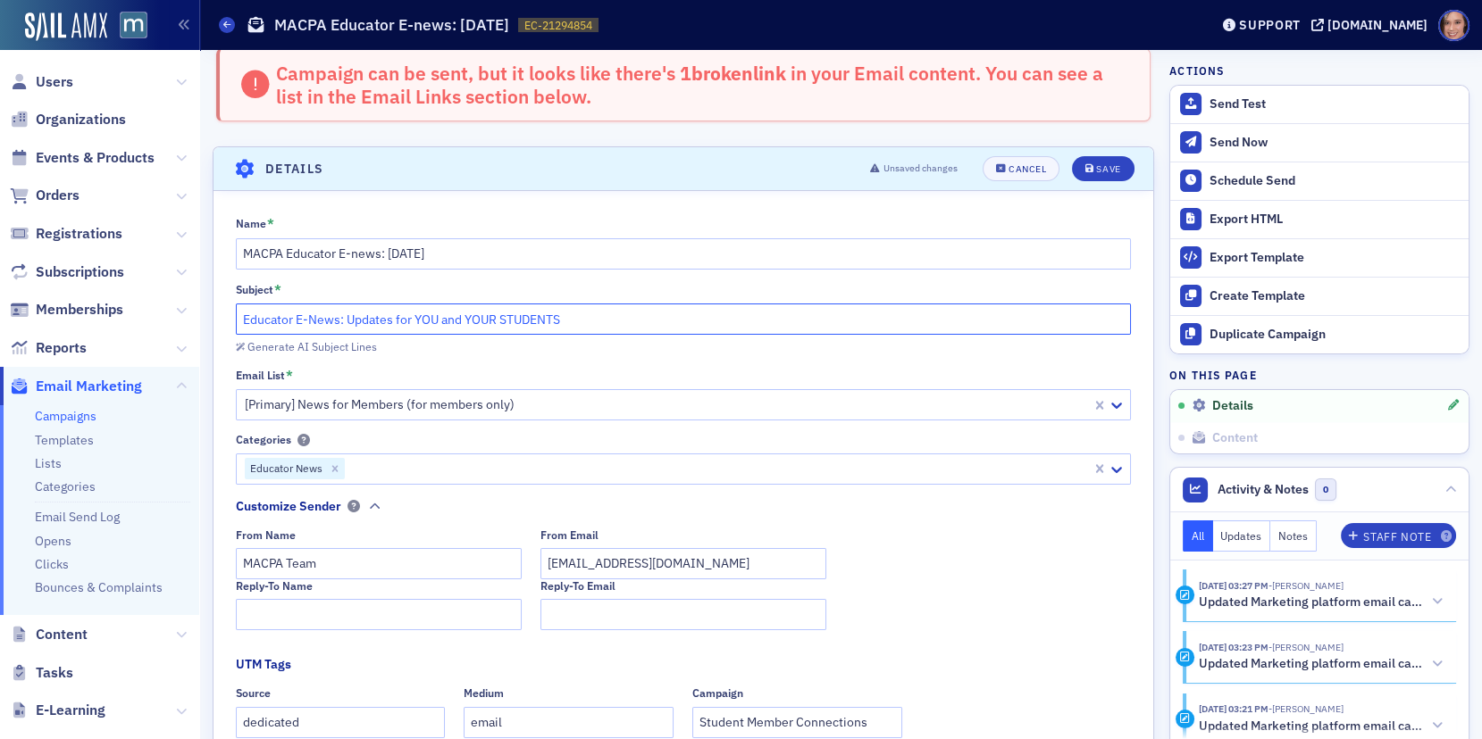
scroll to position [186, 0]
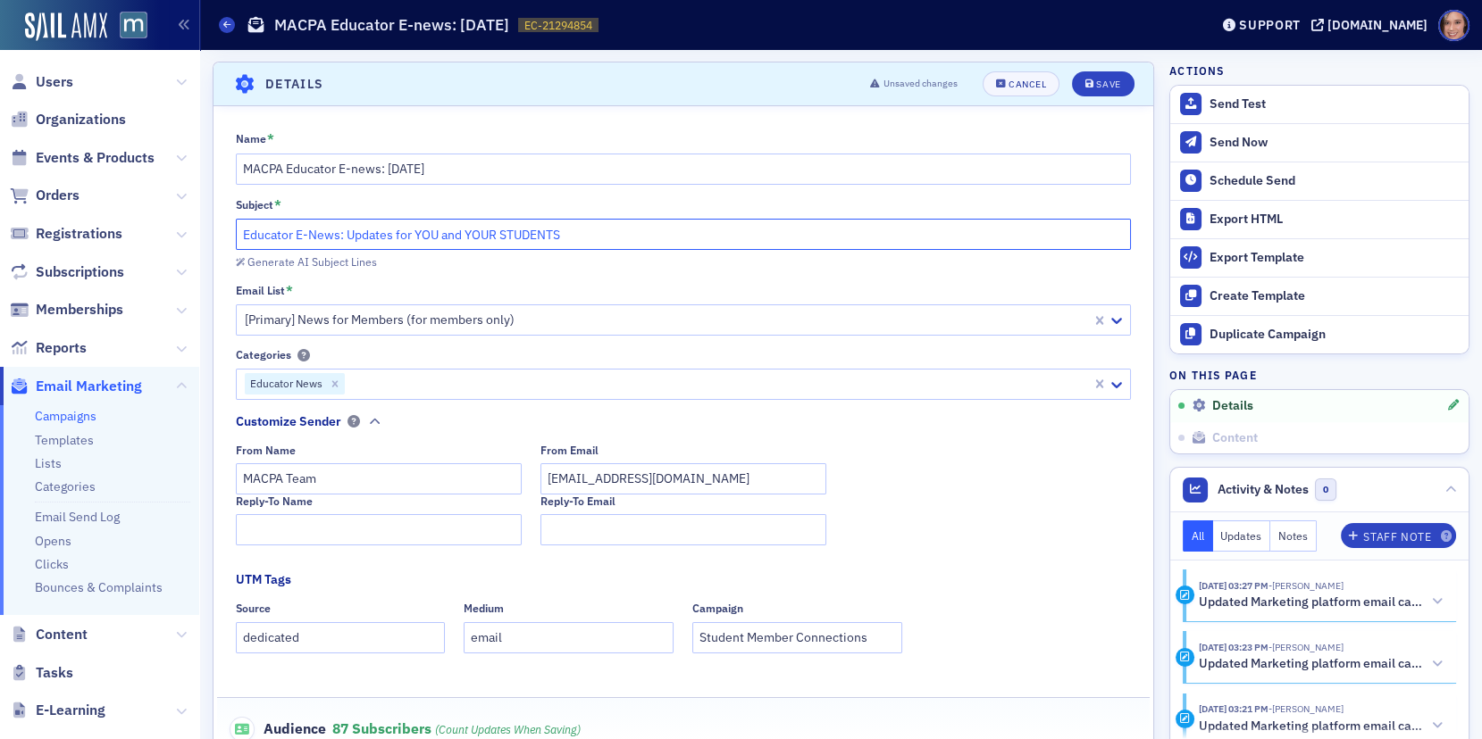
paste input "Support for You, Success for Your Students"
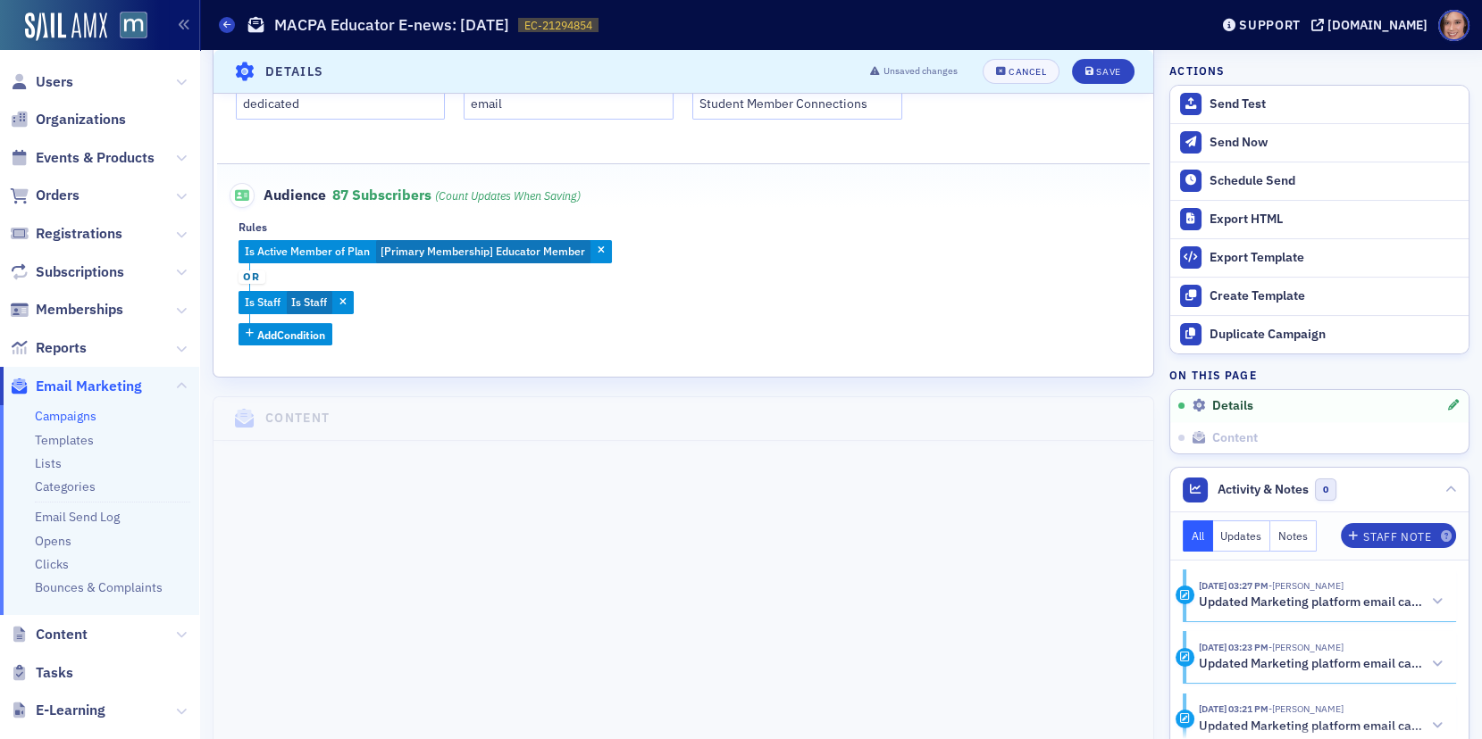
scroll to position [764, 0]
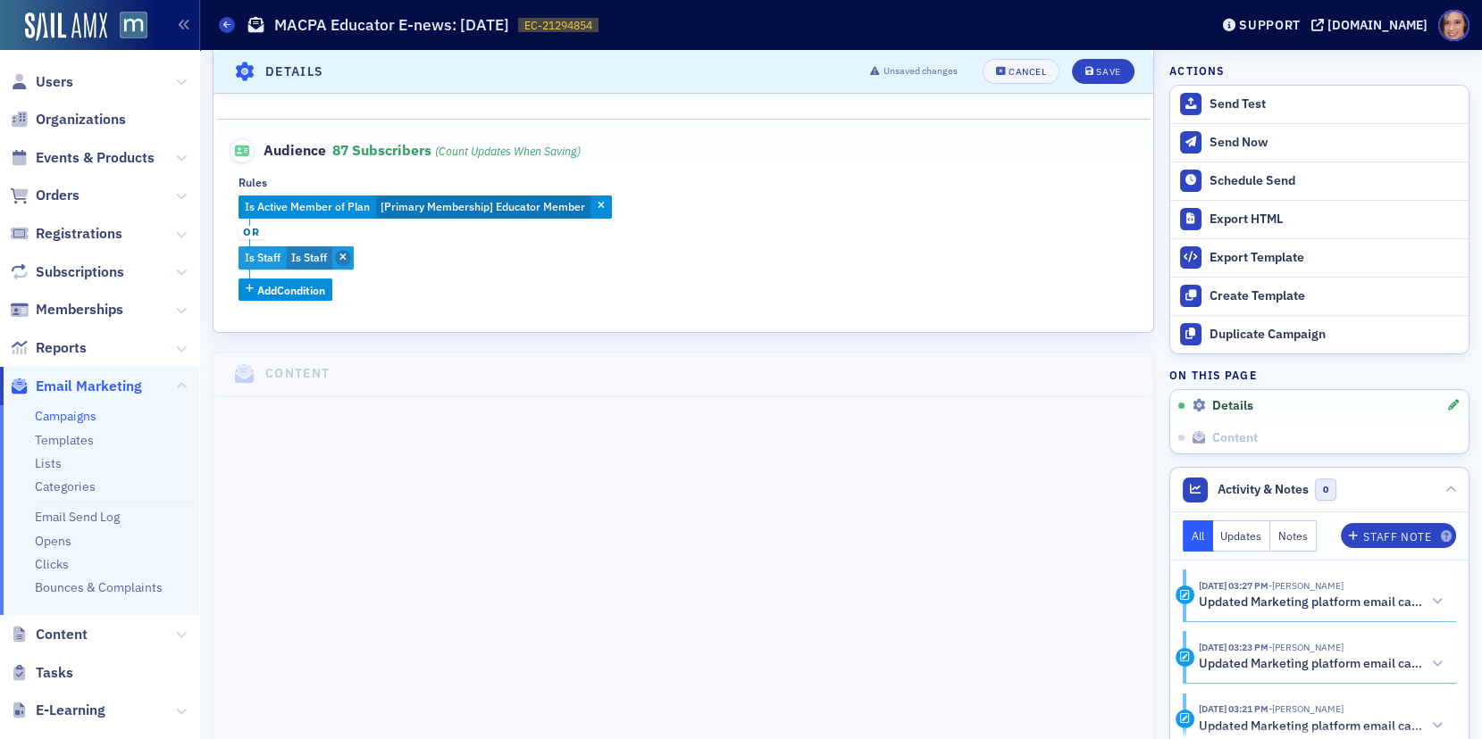
type input "Educator E-News: Support for You, Success for Your Students"
click at [348, 258] on span "button" at bounding box center [343, 258] width 16 height 16
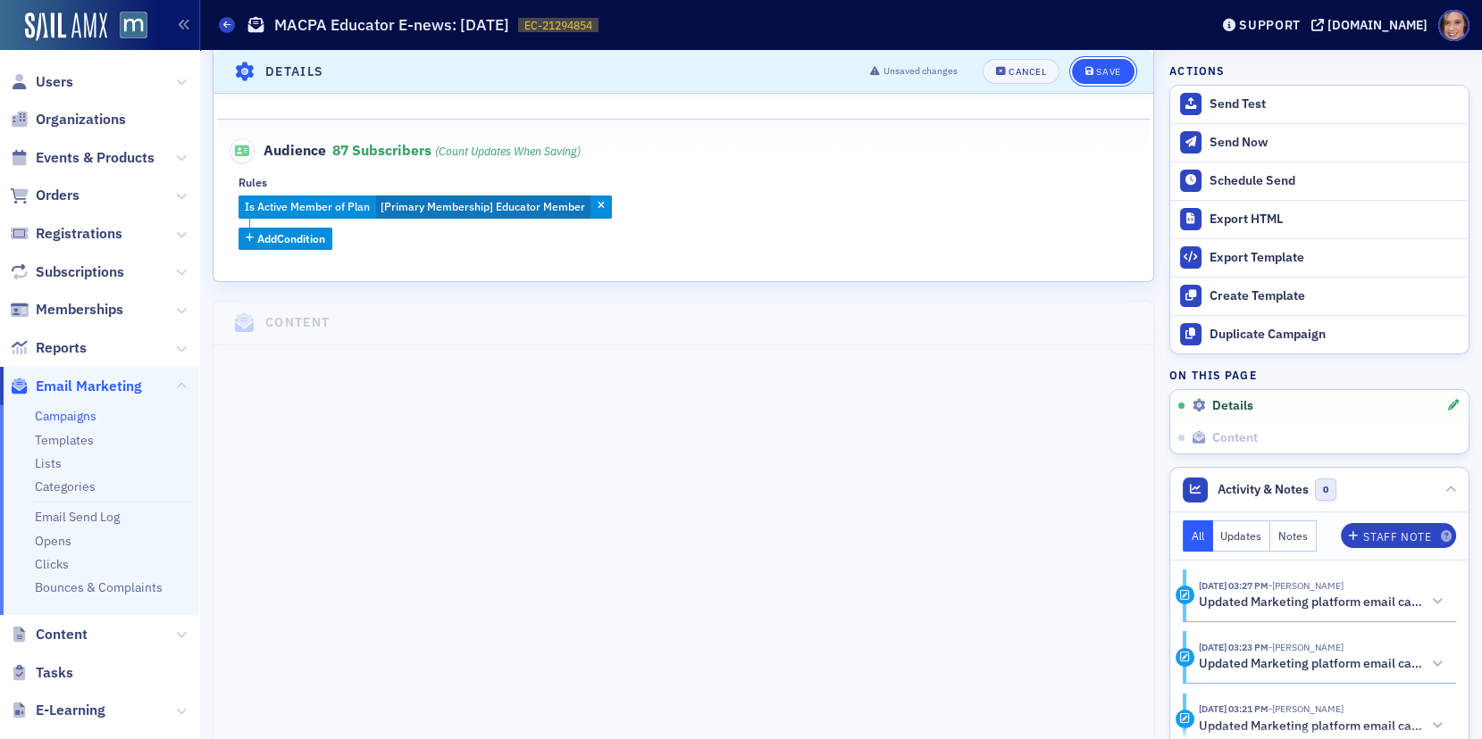
click at [1107, 71] on div "Save" at bounding box center [1108, 72] width 24 height 10
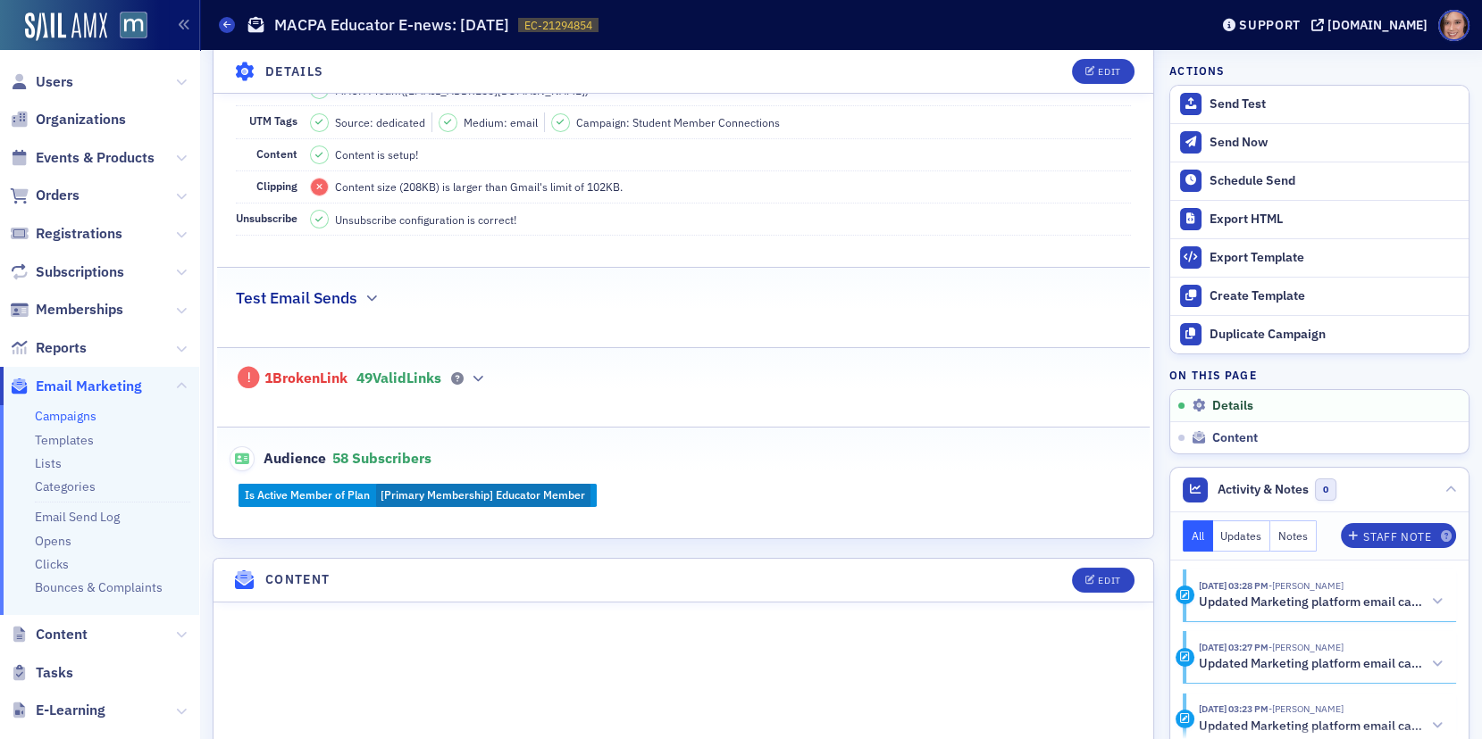
scroll to position [0, 0]
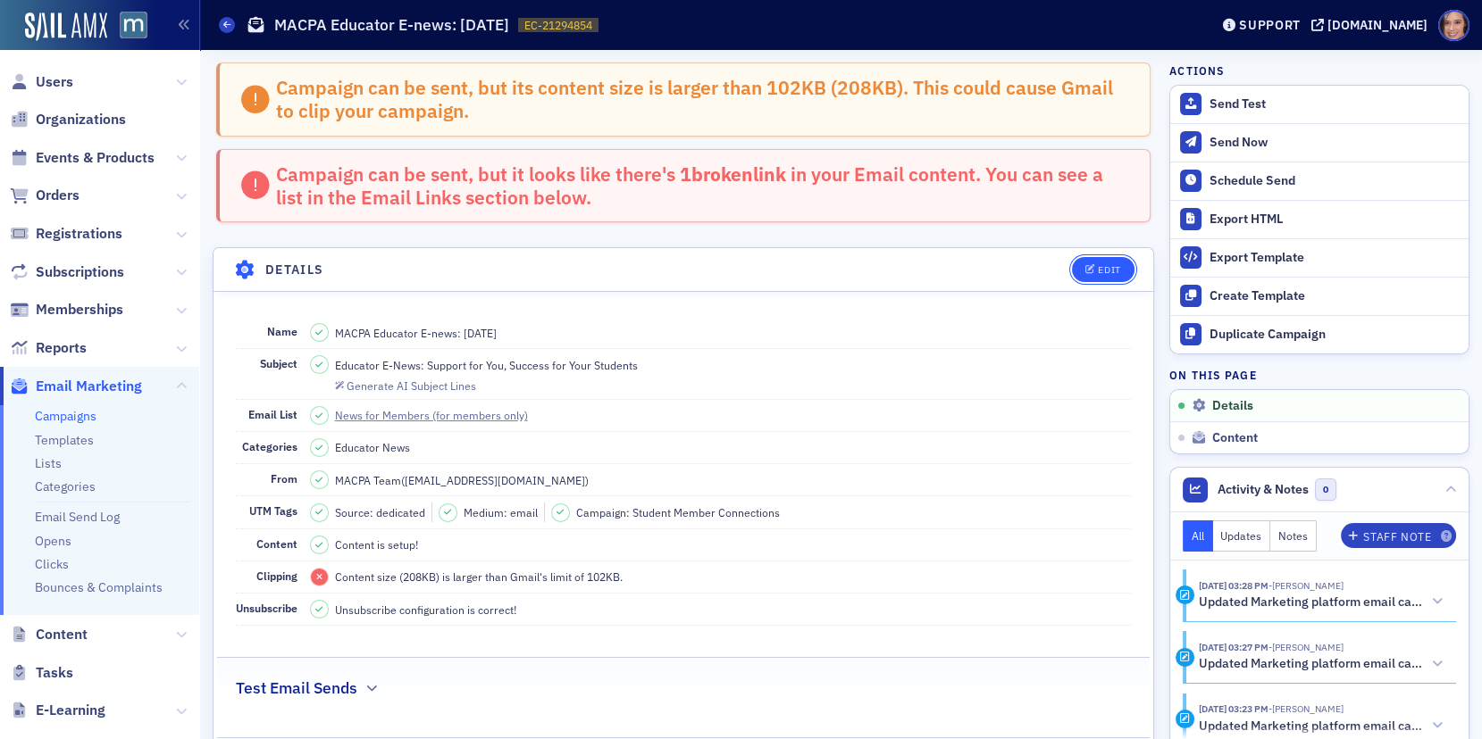
click at [1081, 263] on button "Edit" at bounding box center [1103, 269] width 62 height 25
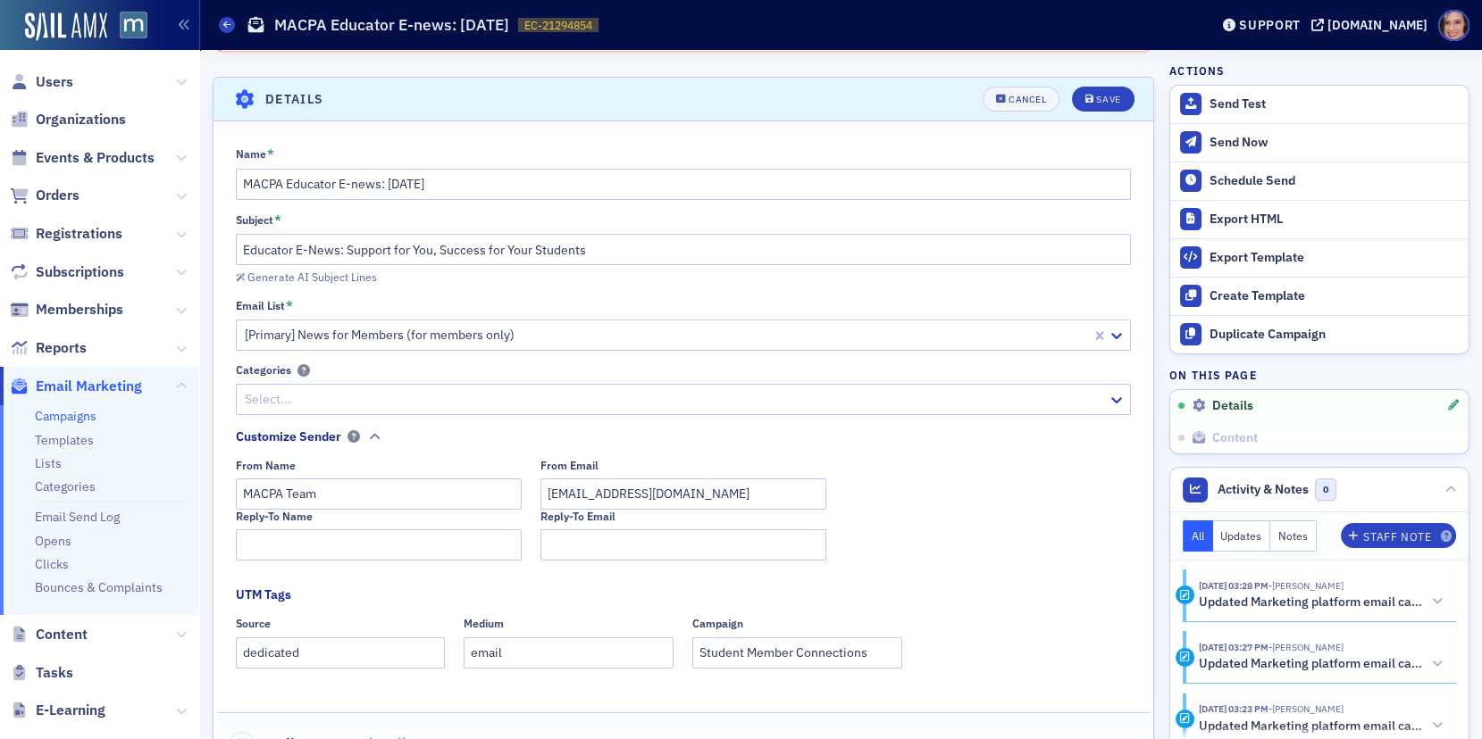
scroll to position [186, 0]
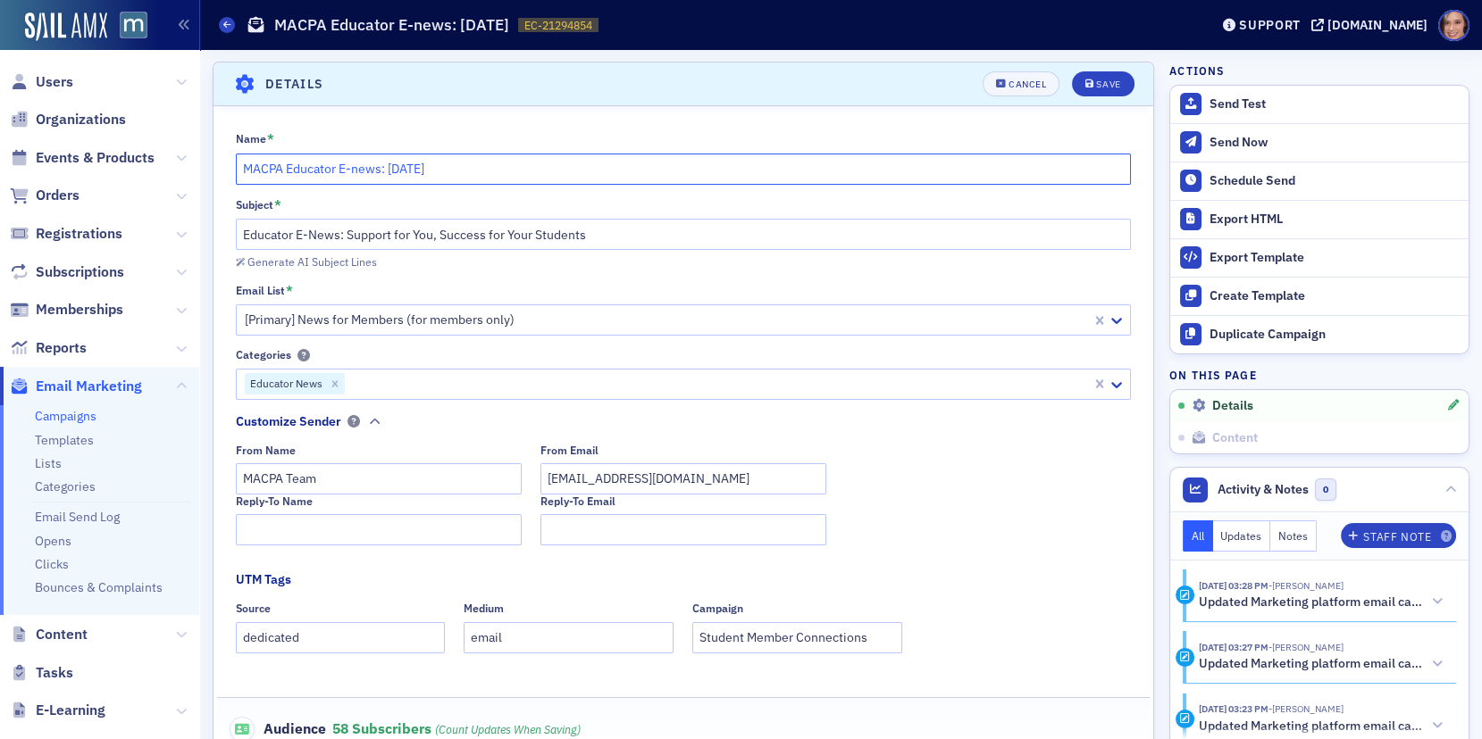
click at [403, 158] on input "MACPA Educator E-news: August 2025" at bounding box center [684, 169] width 896 height 31
type input "MACPA Educator E-news: [DATE]"
click at [1113, 84] on div "Save" at bounding box center [1108, 84] width 24 height 10
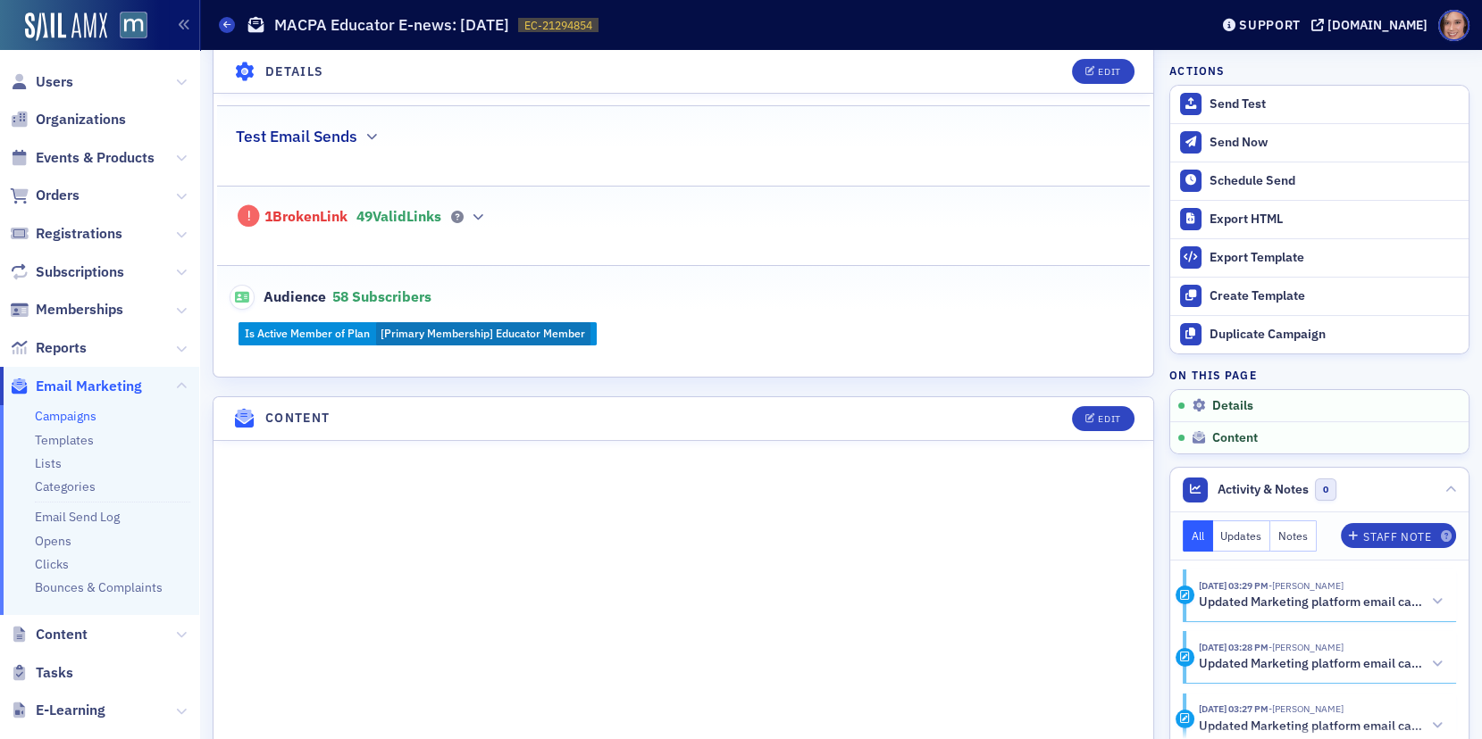
scroll to position [417, 0]
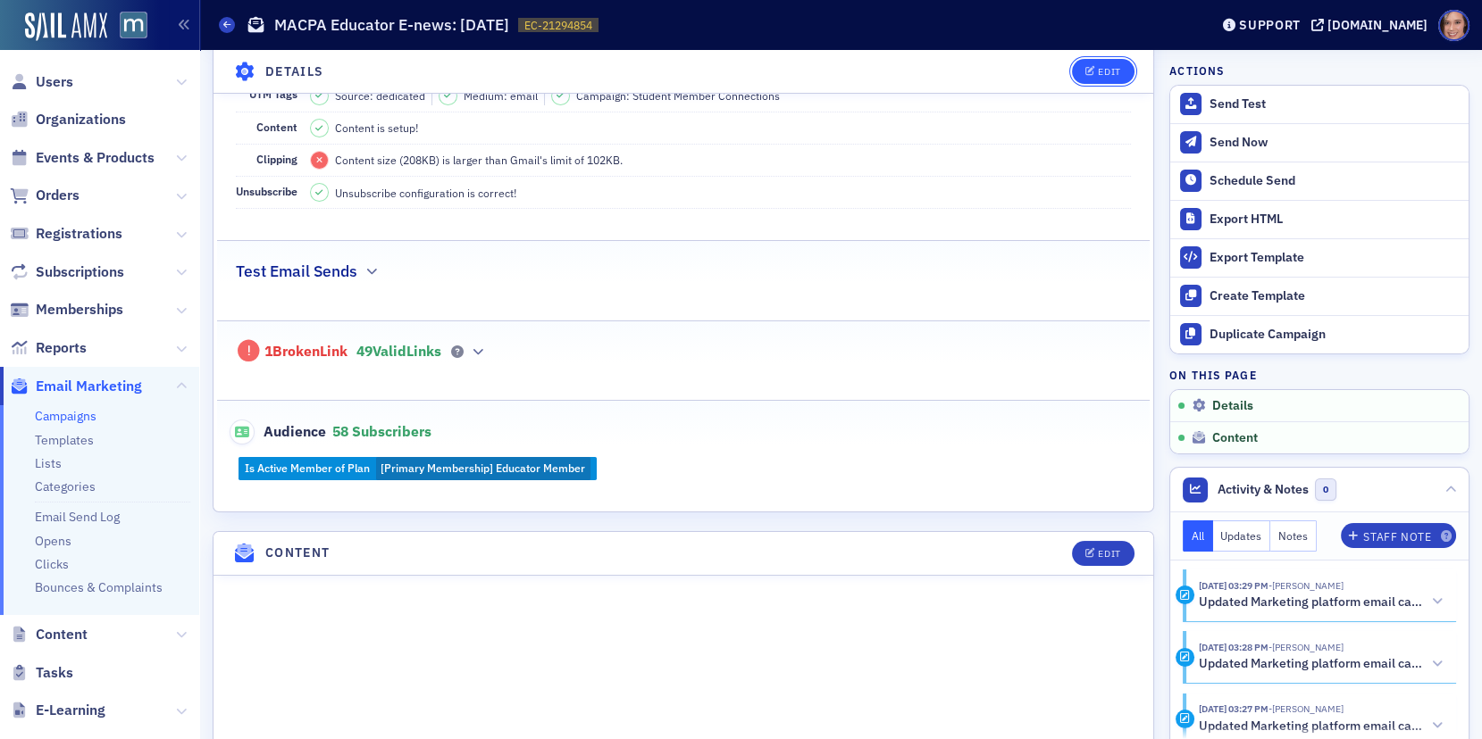
click at [1105, 62] on button "Edit" at bounding box center [1103, 71] width 62 height 25
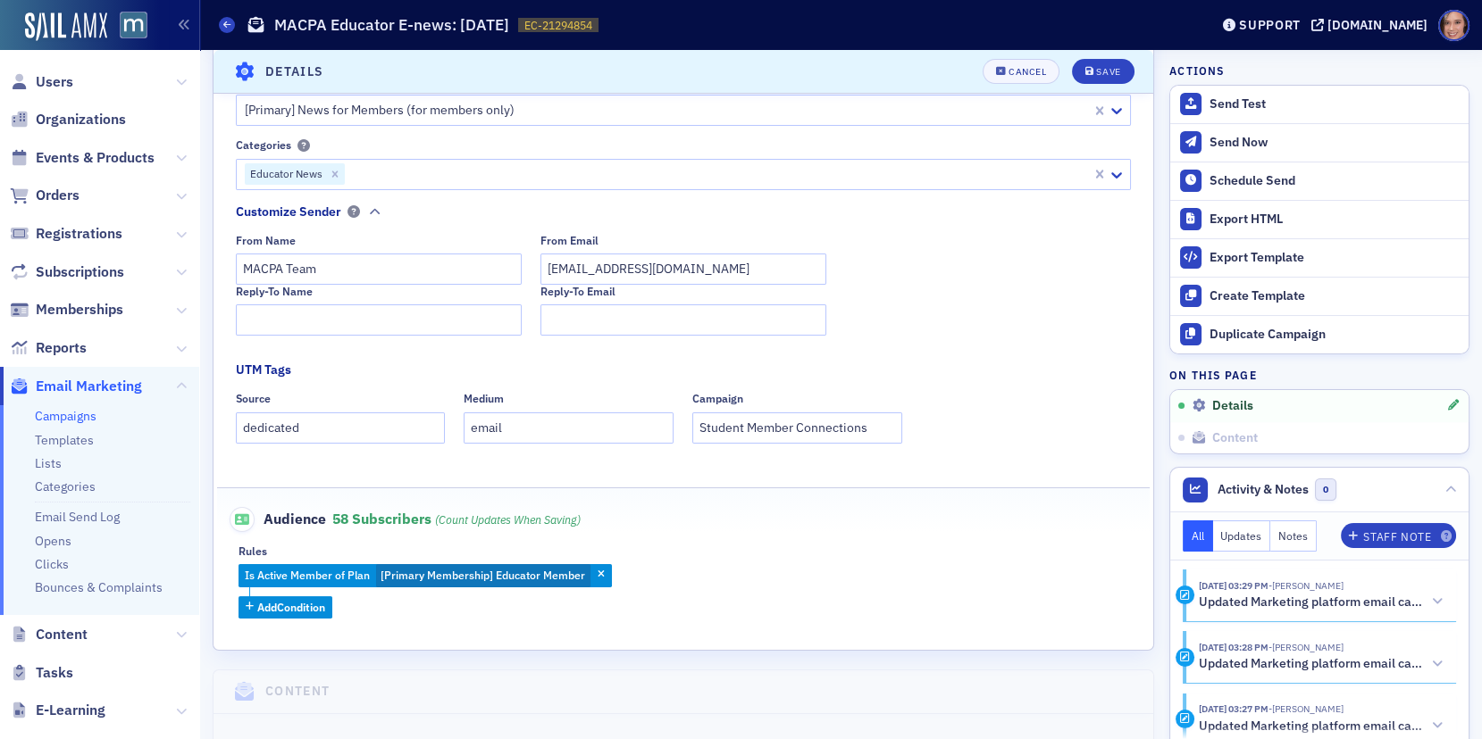
scroll to position [391, 0]
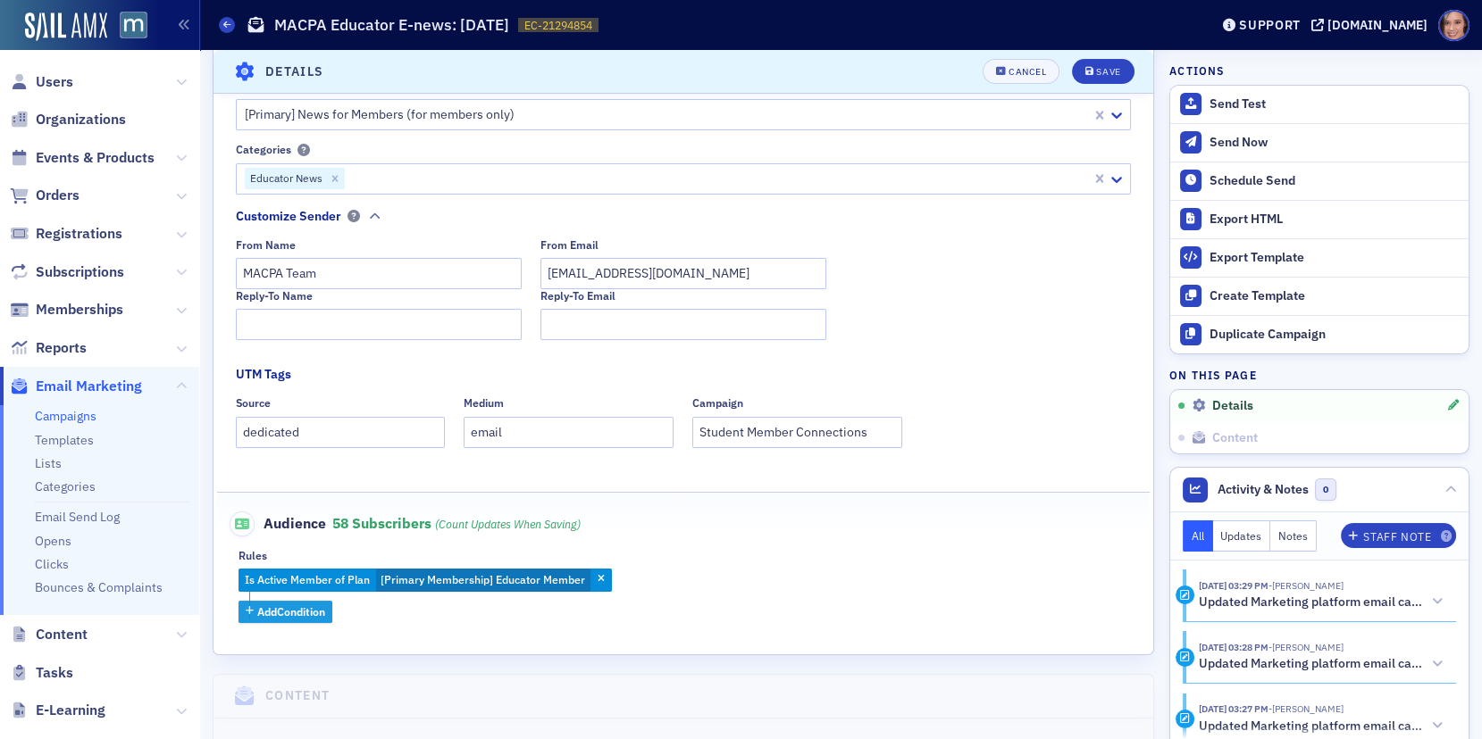
click at [311, 609] on span "Add Condition" at bounding box center [291, 612] width 68 height 16
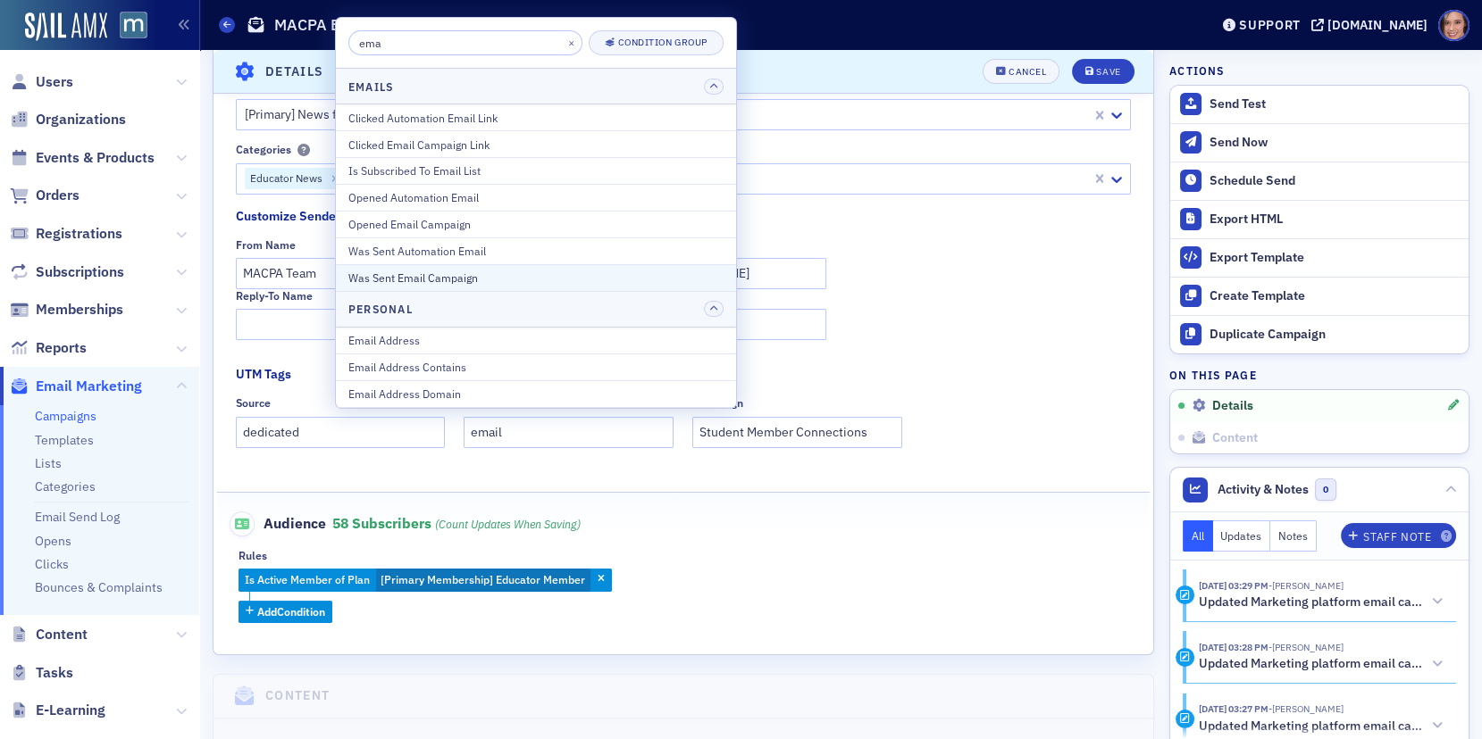
type input "ema"
click at [456, 270] on div "Was Sent Email Campaign" at bounding box center [535, 278] width 375 height 16
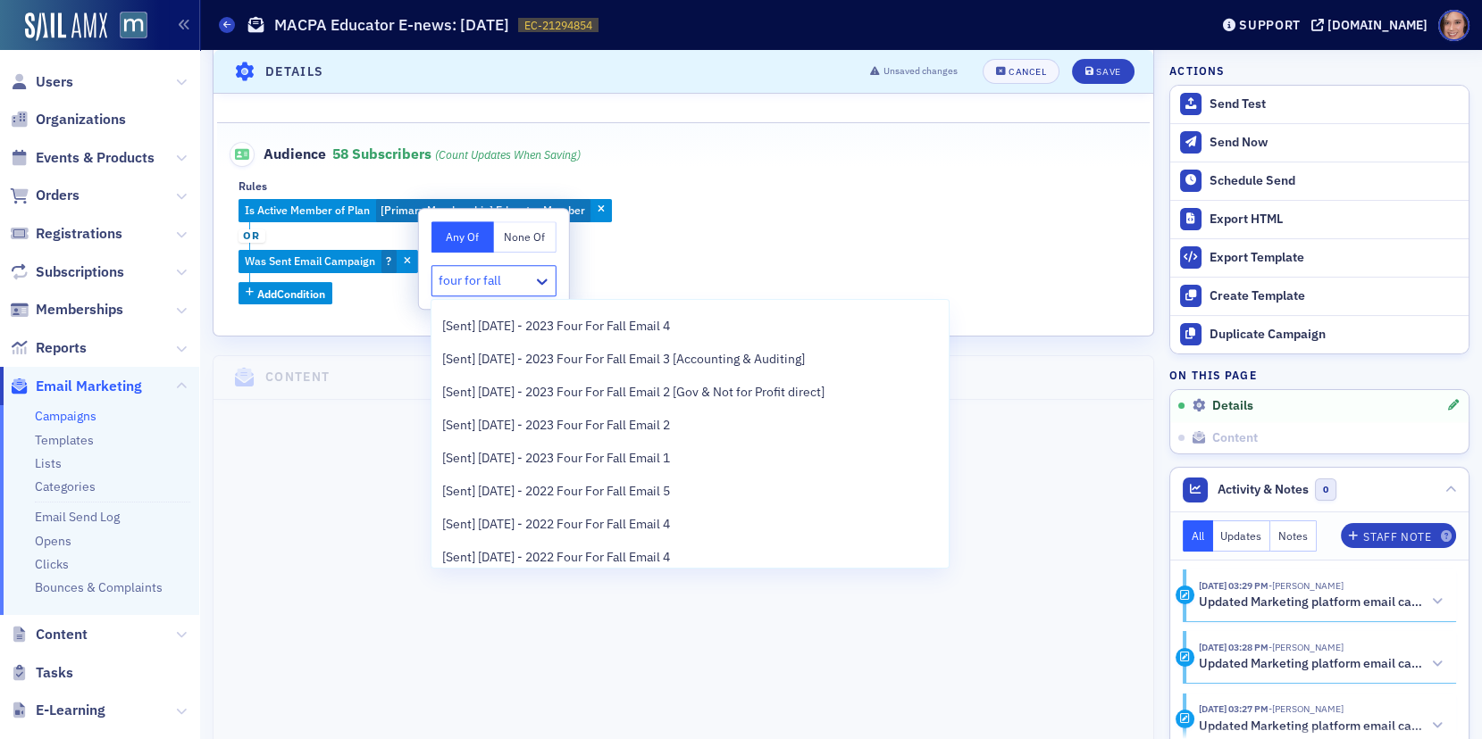
scroll to position [342, 0]
type input "four for fall 2025"
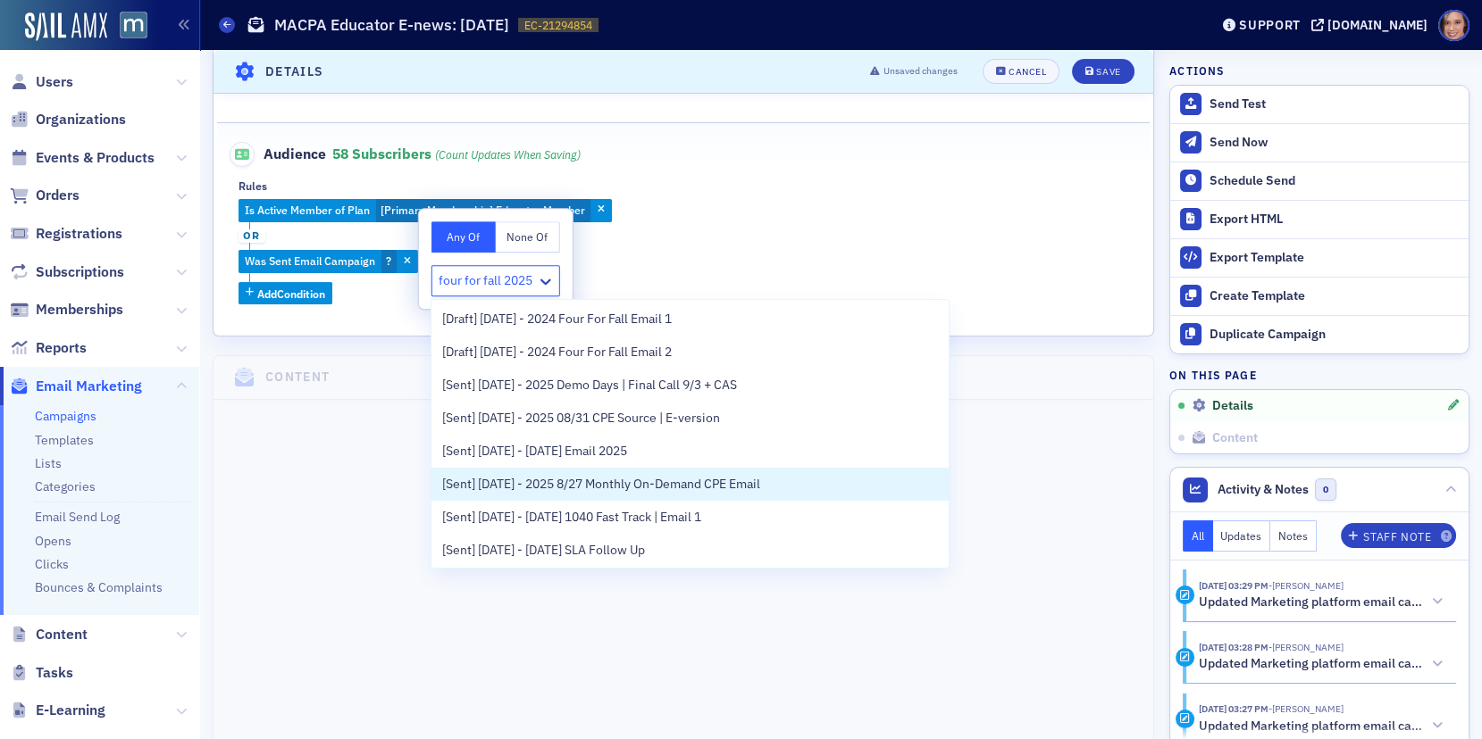
scroll to position [1031, 0]
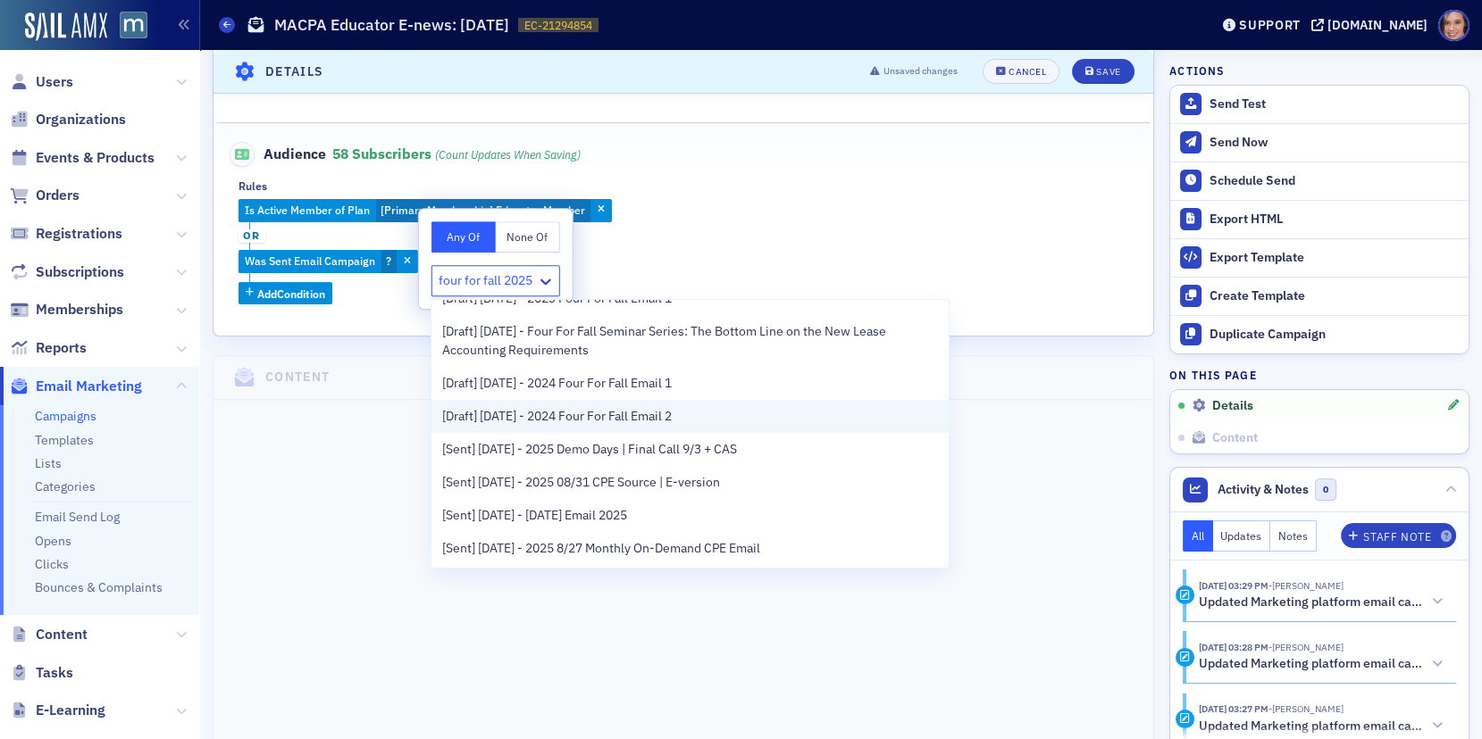
click at [614, 433] on div "[Draft] 09/03/2025 - 2024 Four For Fall Email 2" at bounding box center [689, 416] width 517 height 33
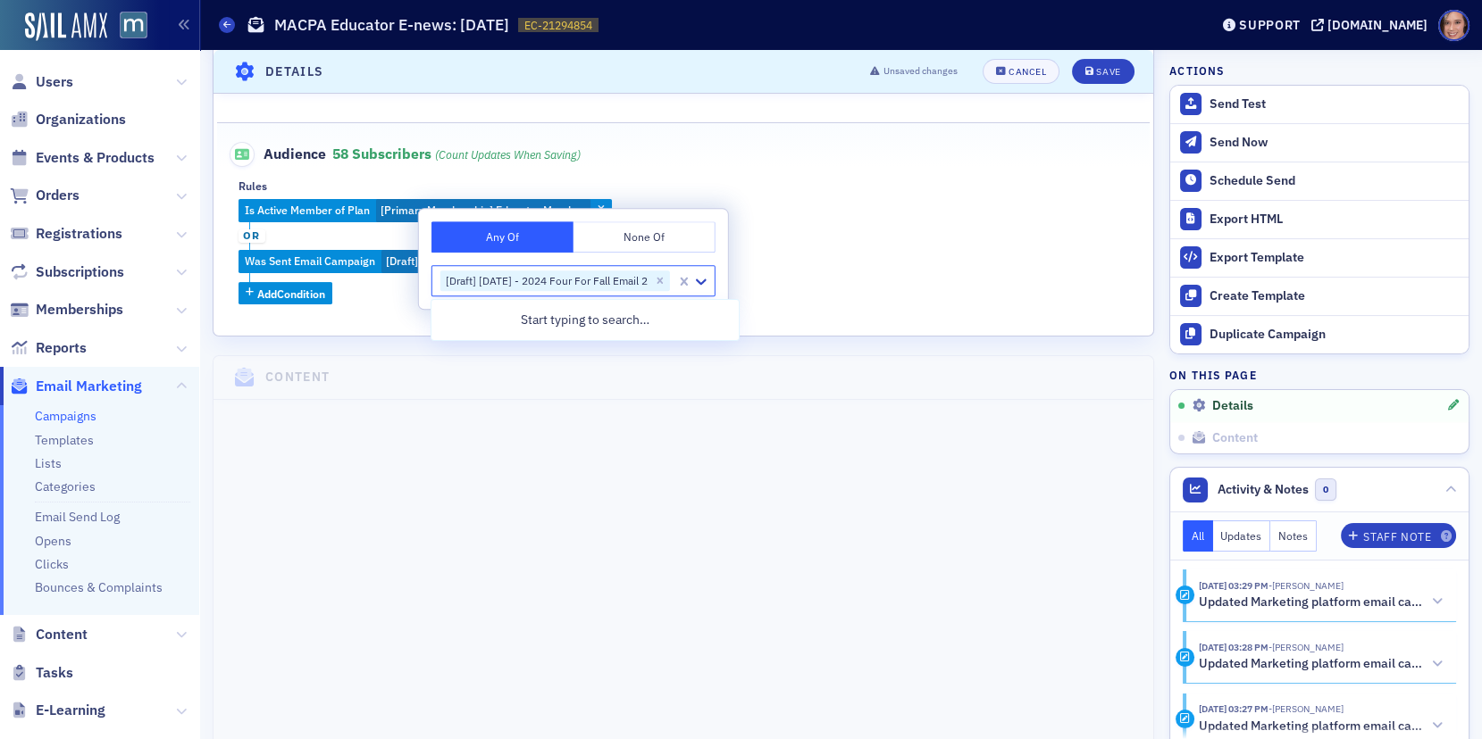
click at [887, 300] on div "Is Active Member of Plan [Primary Membership] Educator Member or Was Sent Email…" at bounding box center [682, 251] width 889 height 105
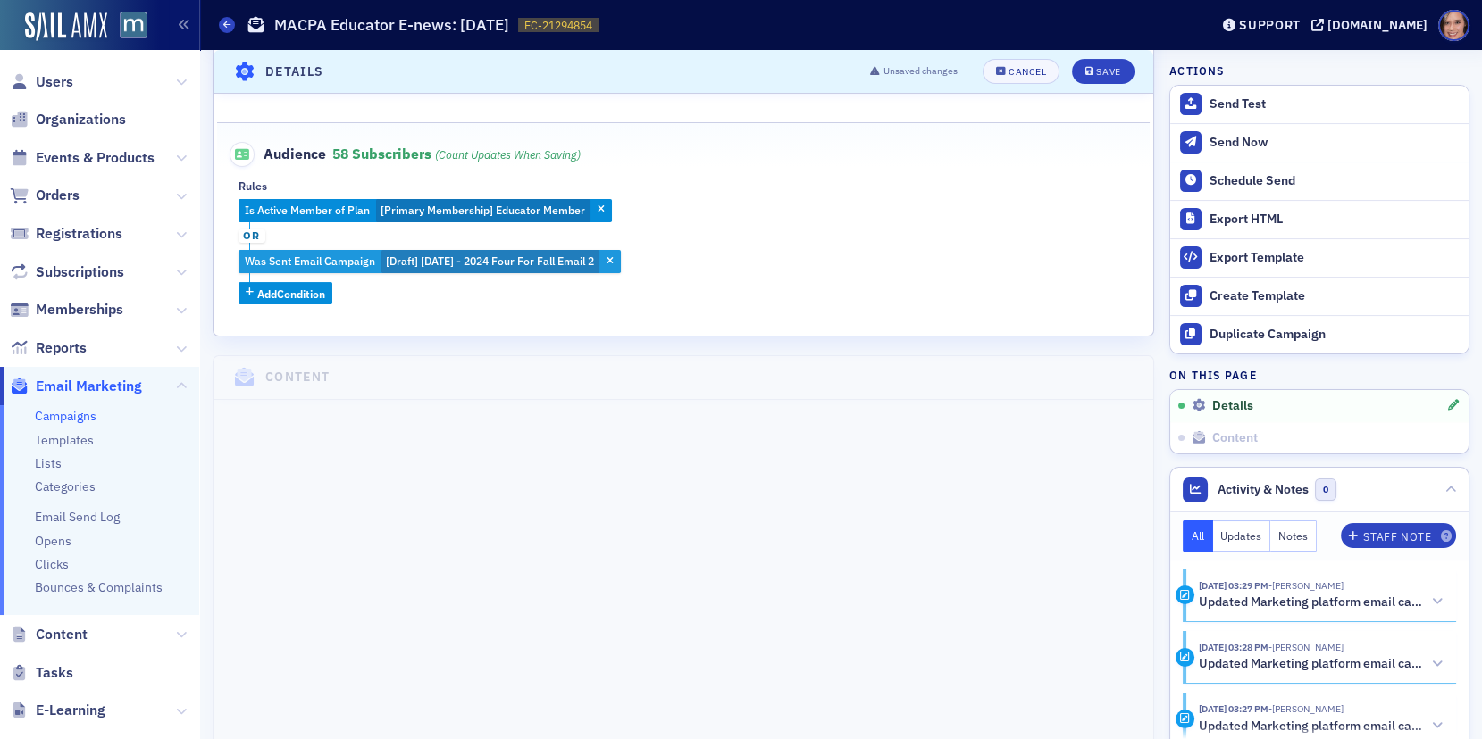
click at [507, 254] on span "[Draft] 09/03/2025 - 2024 Four For Fall Email 2" at bounding box center [490, 261] width 208 height 14
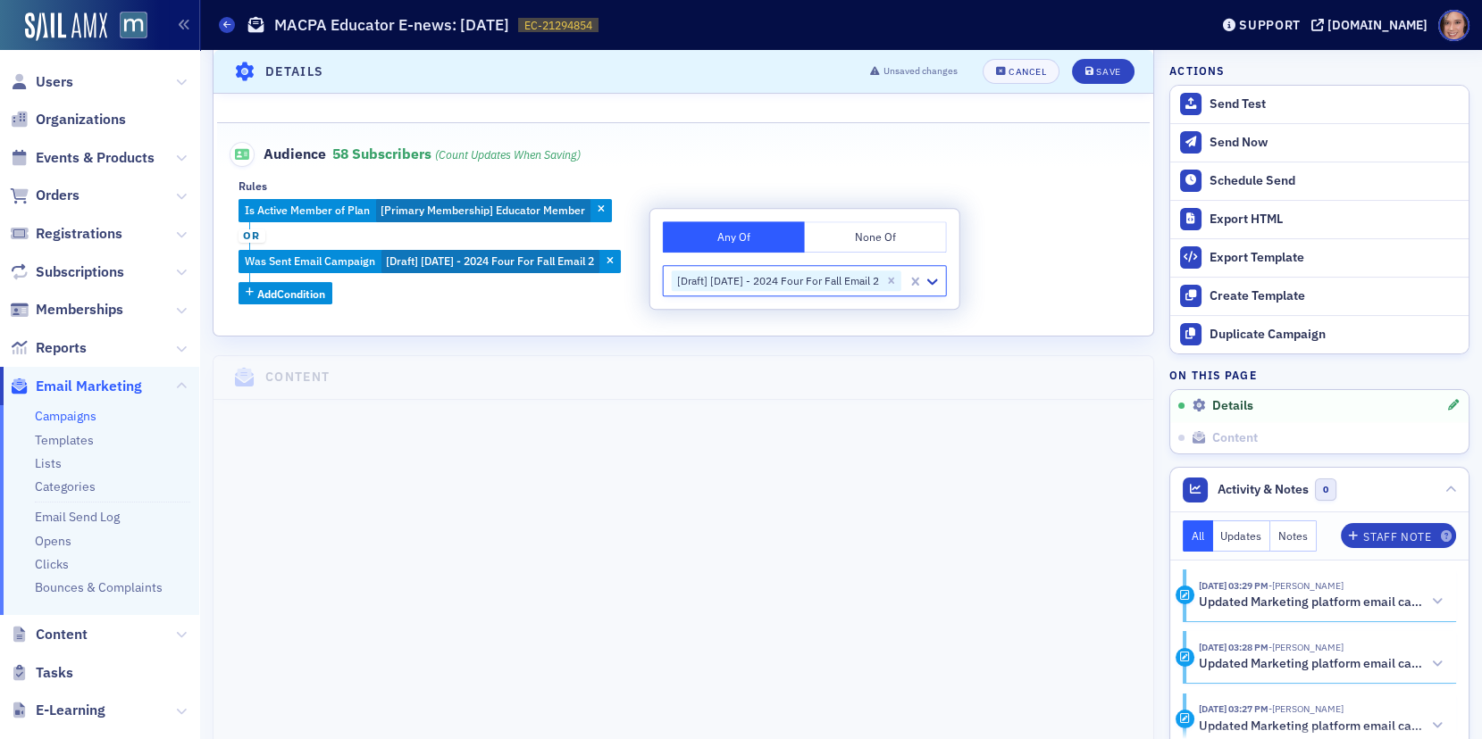
click at [944, 229] on button "None Of" at bounding box center [876, 236] width 142 height 31
click at [1072, 236] on div "Is Active Member of Plan [Primary Membership] Educator Member or Was Sent Email…" at bounding box center [682, 251] width 889 height 105
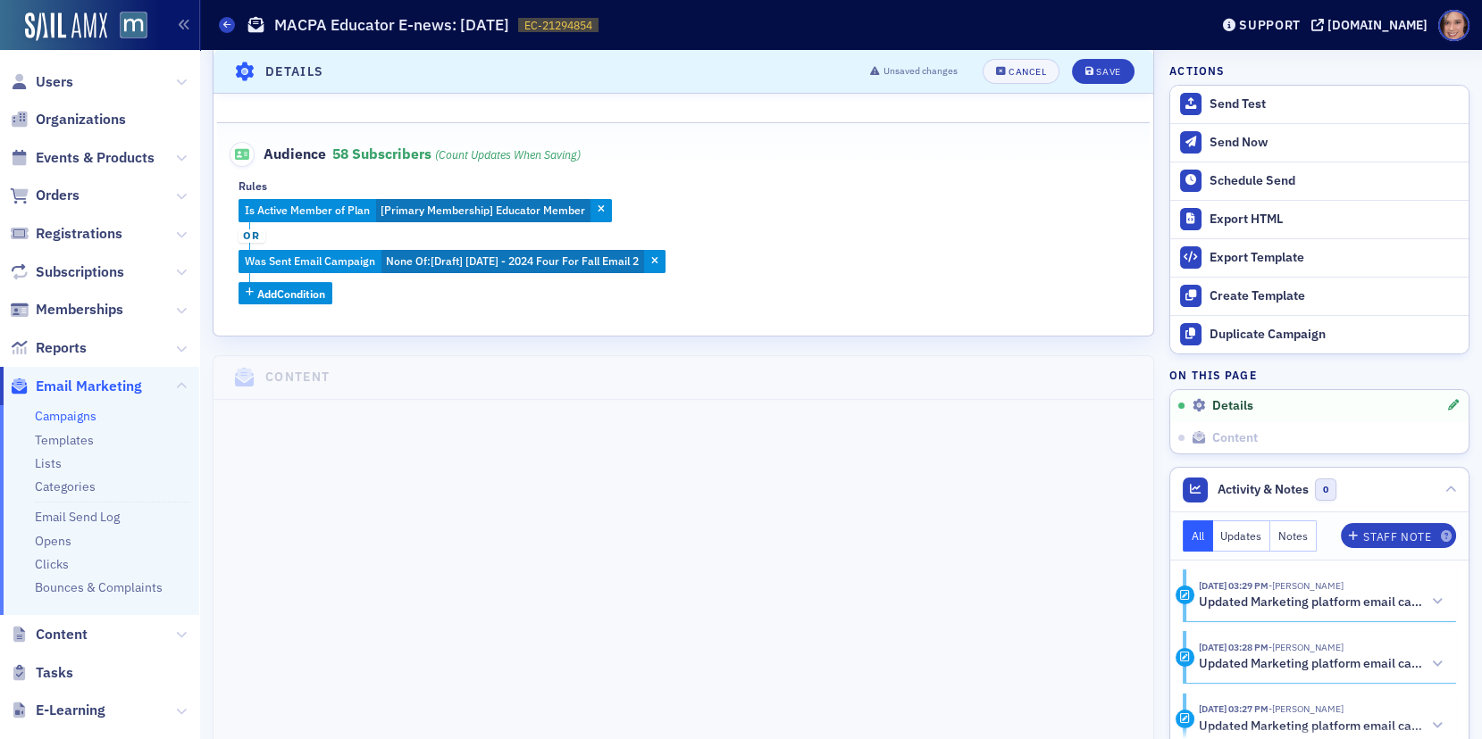
click at [248, 238] on span "or" at bounding box center [251, 237] width 27 height 14
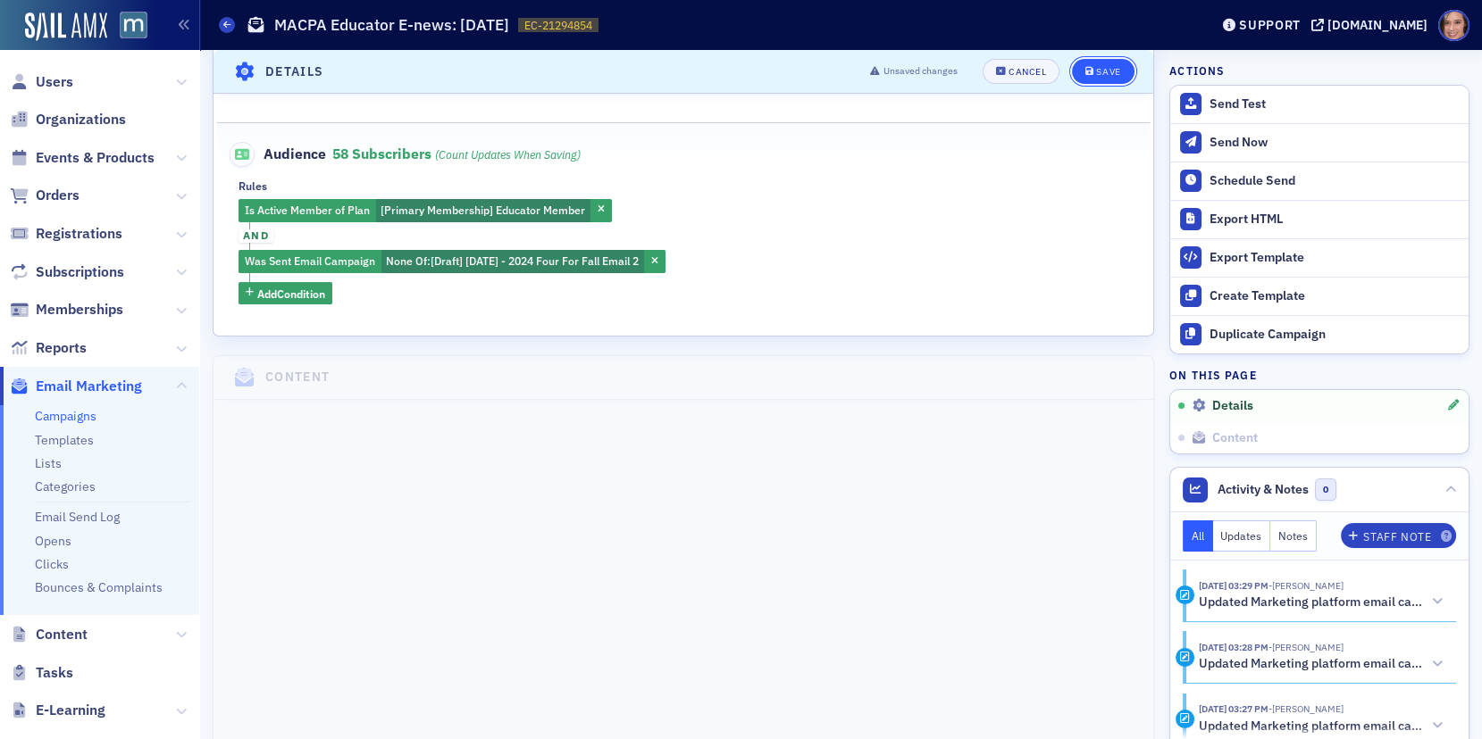
click at [1124, 65] on button "Save" at bounding box center [1103, 71] width 62 height 25
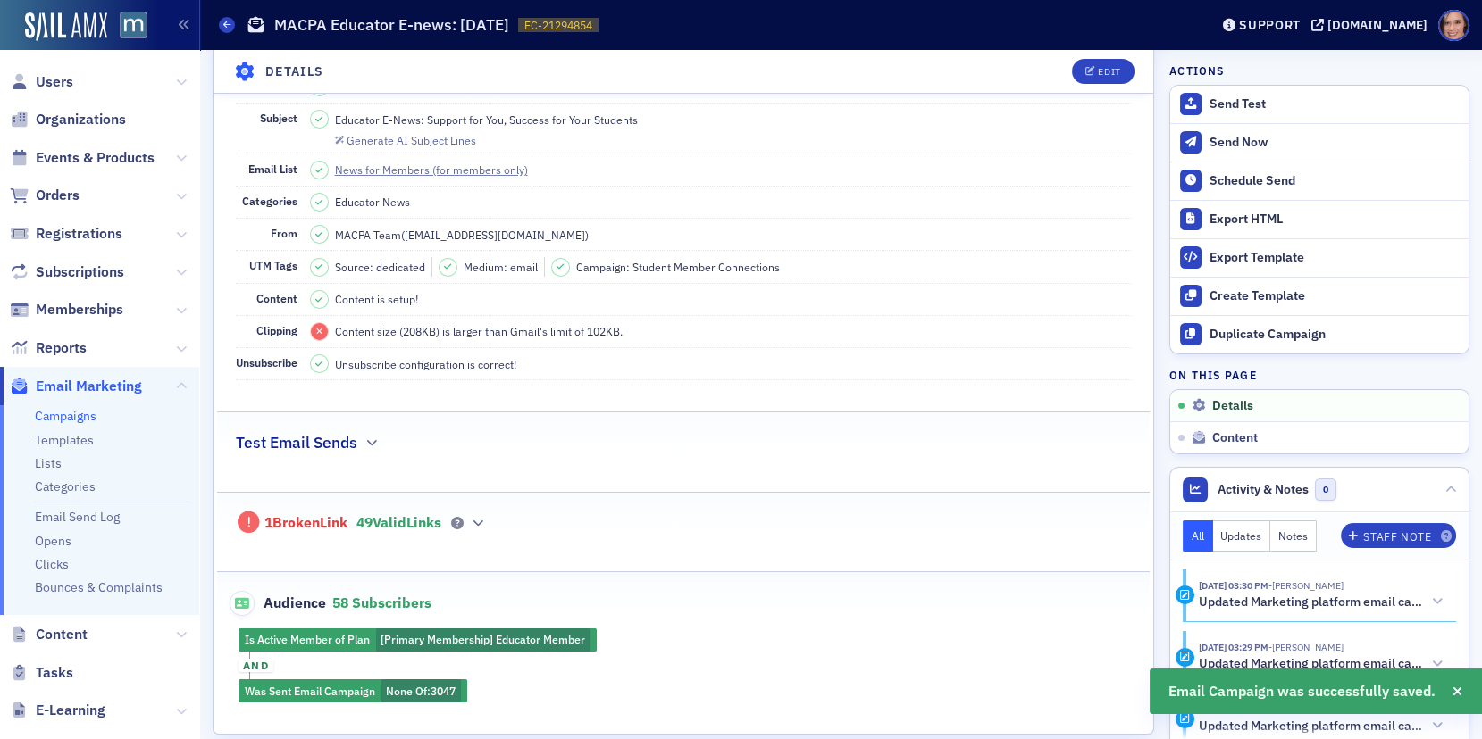
scroll to position [371, 0]
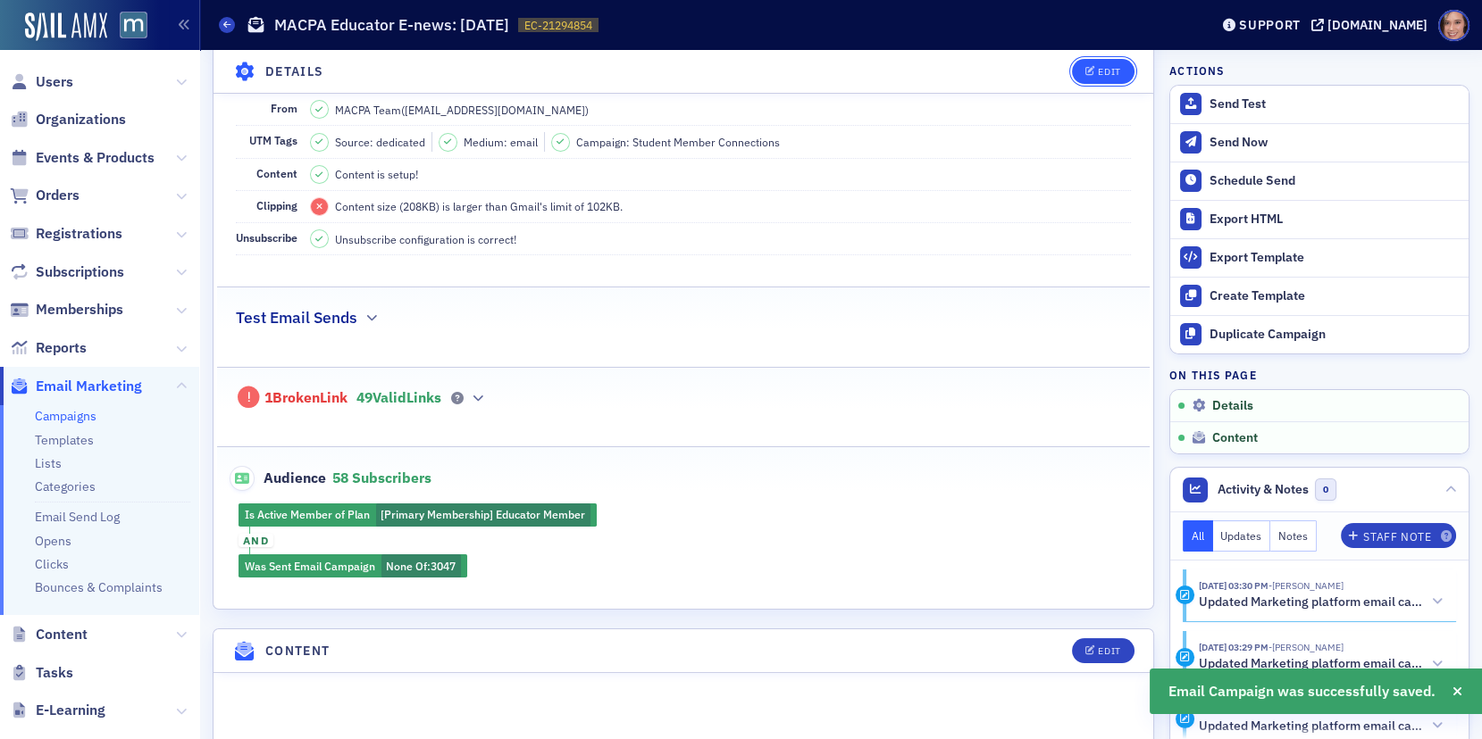
click at [1106, 67] on div "Edit" at bounding box center [1109, 72] width 22 height 10
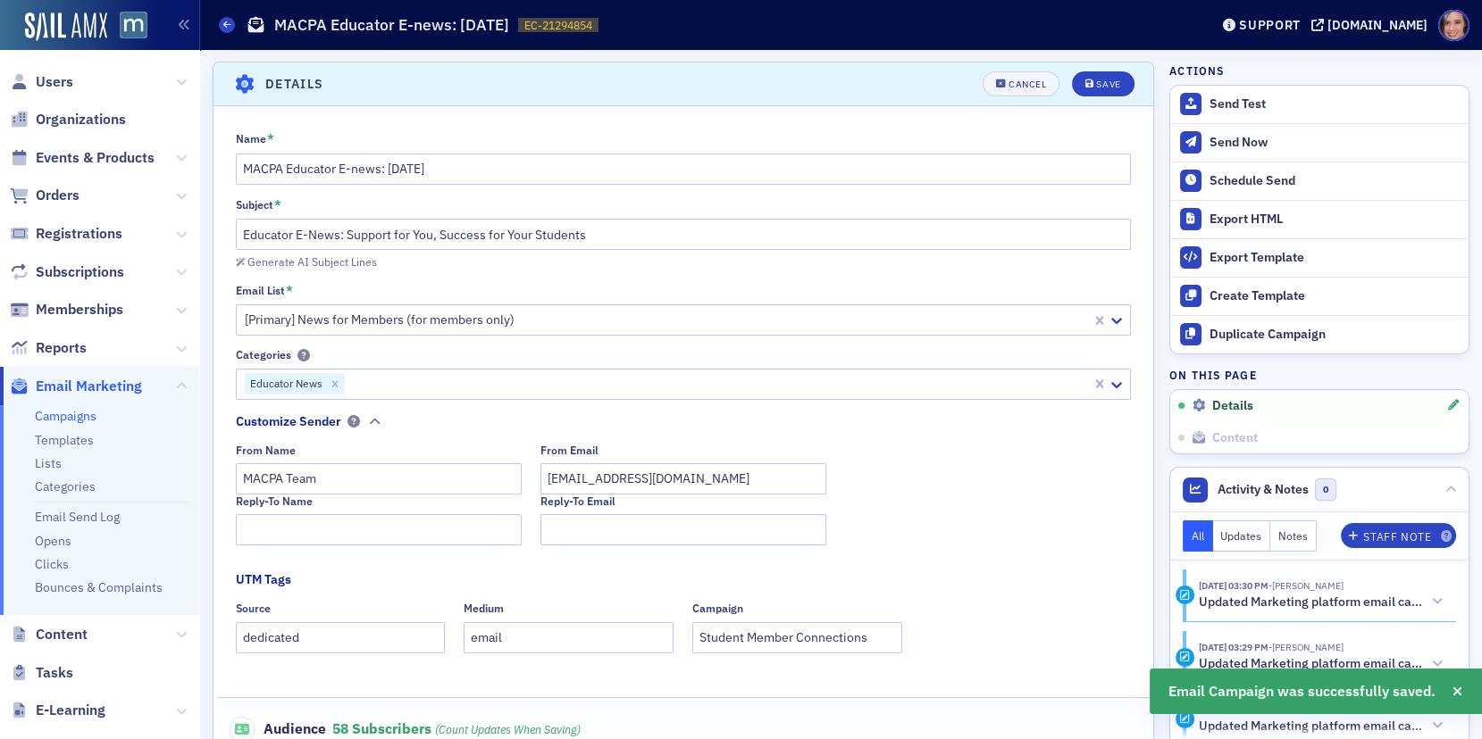
scroll to position [589, 0]
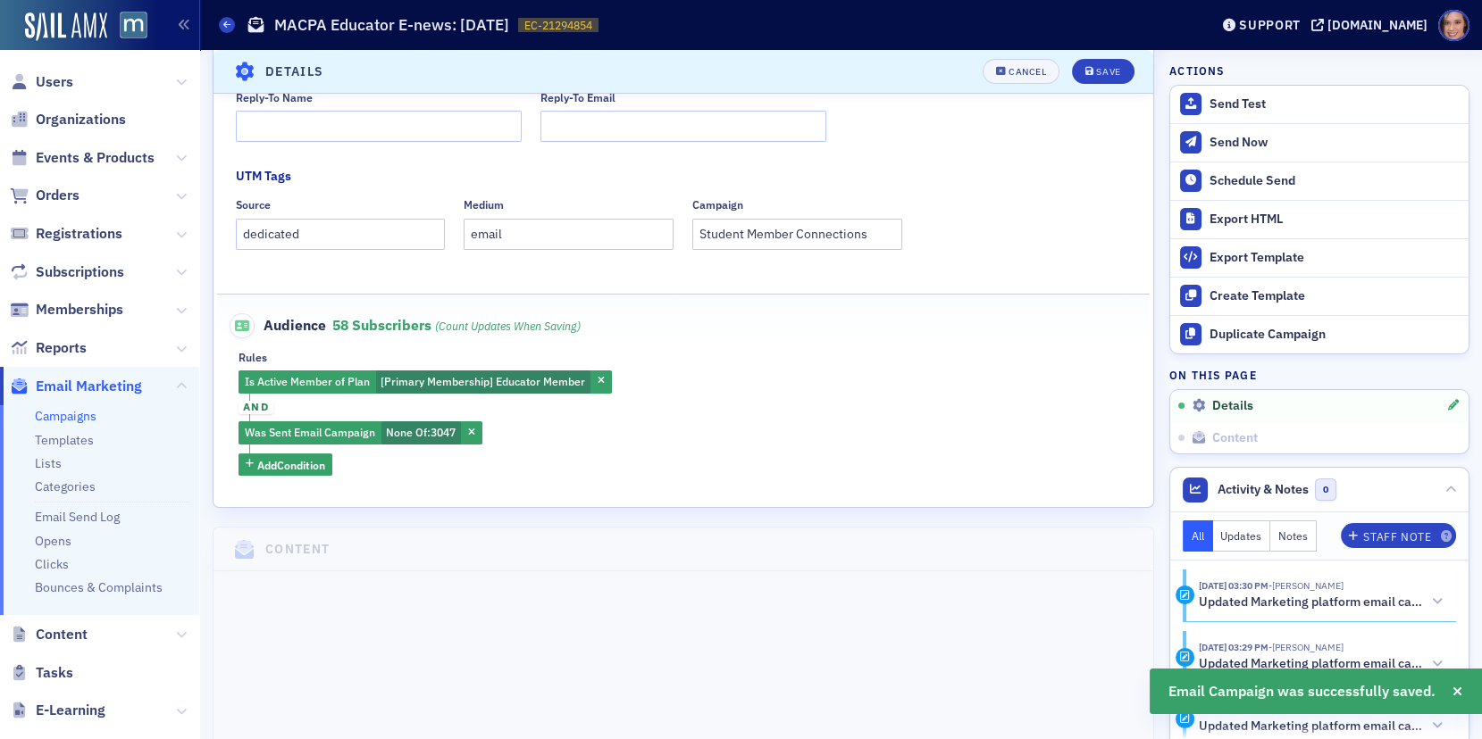
click at [475, 430] on icon "button" at bounding box center [471, 434] width 7 height 10
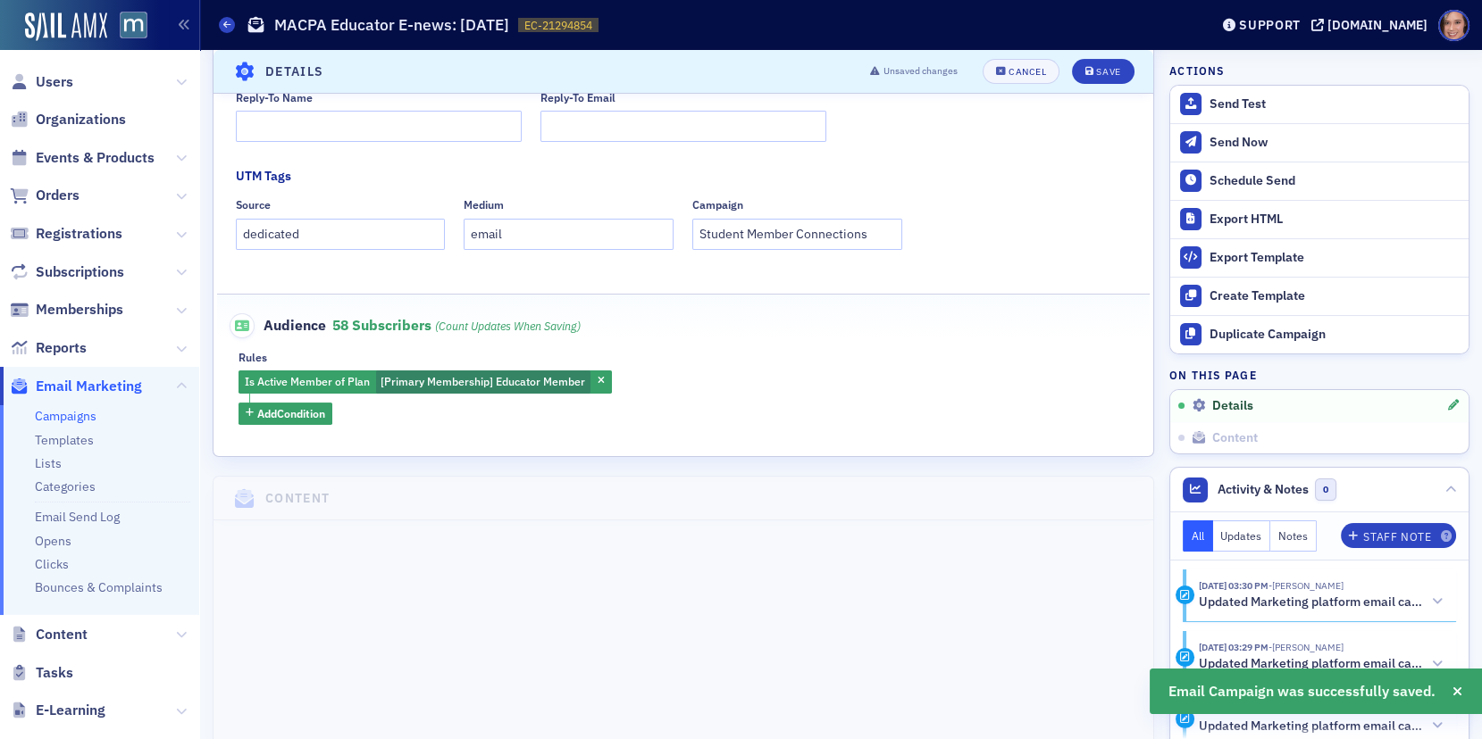
click at [836, 387] on div "Is Active Member of Plan [Primary Membership] Educator Member Add Condition" at bounding box center [682, 398] width 889 height 54
click at [1104, 57] on header "Details Unsaved changes Cancel Save" at bounding box center [682, 72] width 939 height 44
click at [1105, 62] on button "Save" at bounding box center [1103, 71] width 62 height 25
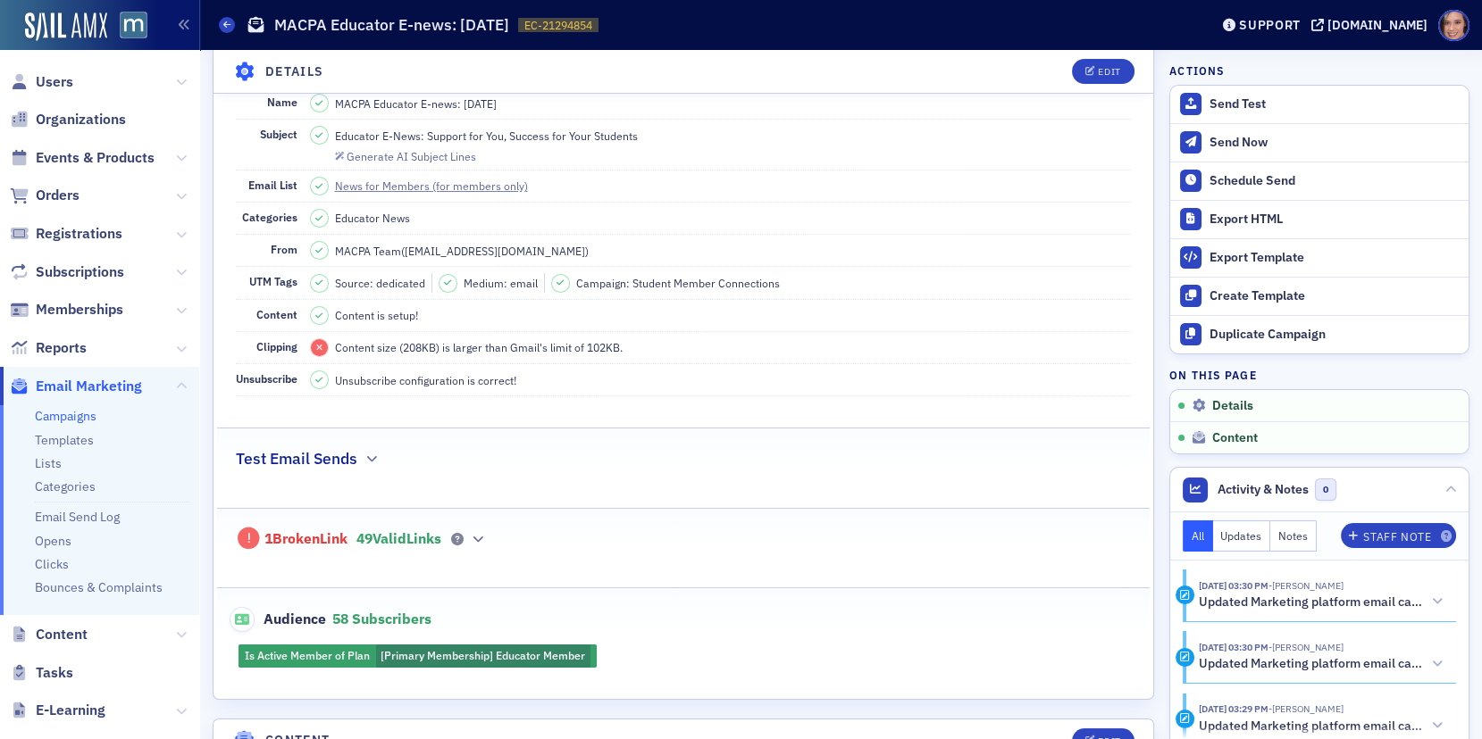
scroll to position [627, 0]
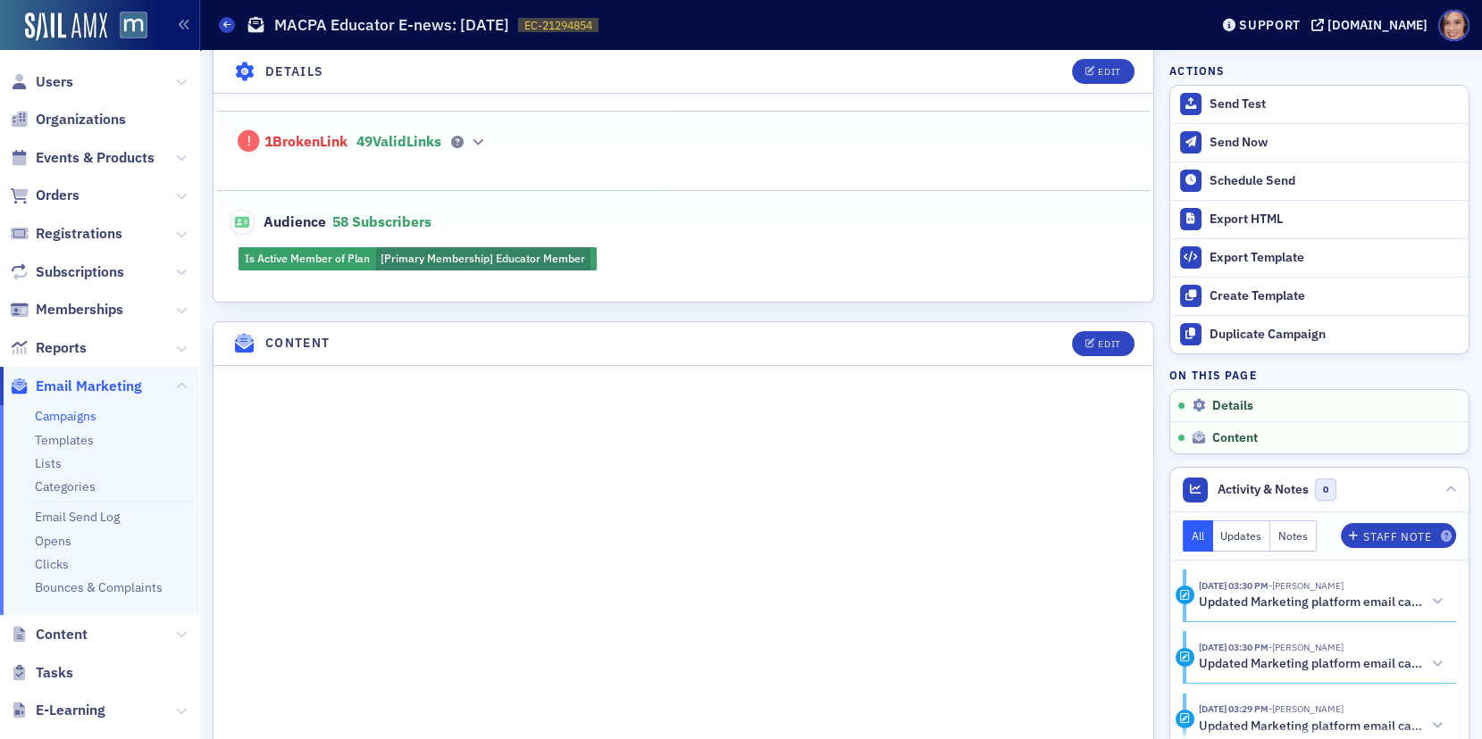
click at [561, 136] on div "1 Broken Link 49 Valid Links" at bounding box center [684, 132] width 896 height 41
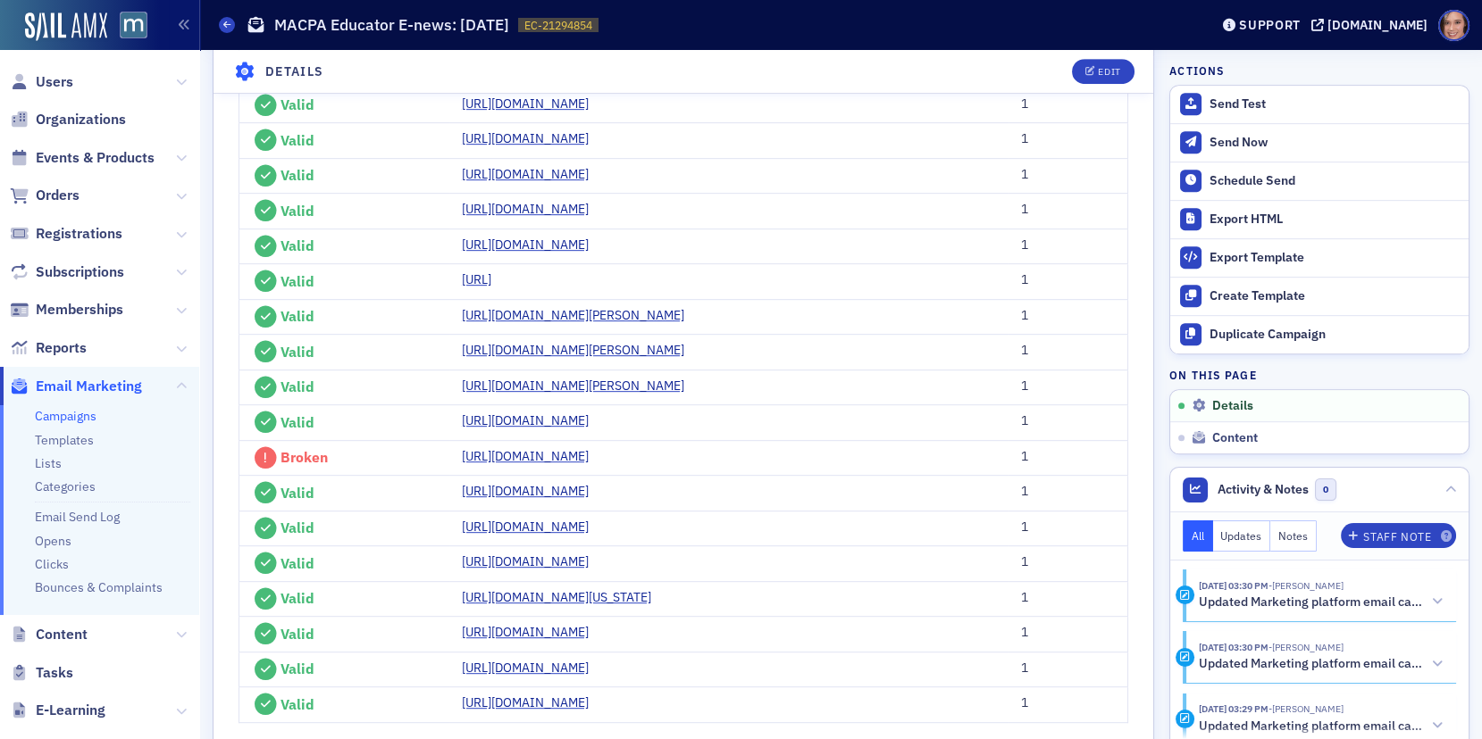
scroll to position [2626, 0]
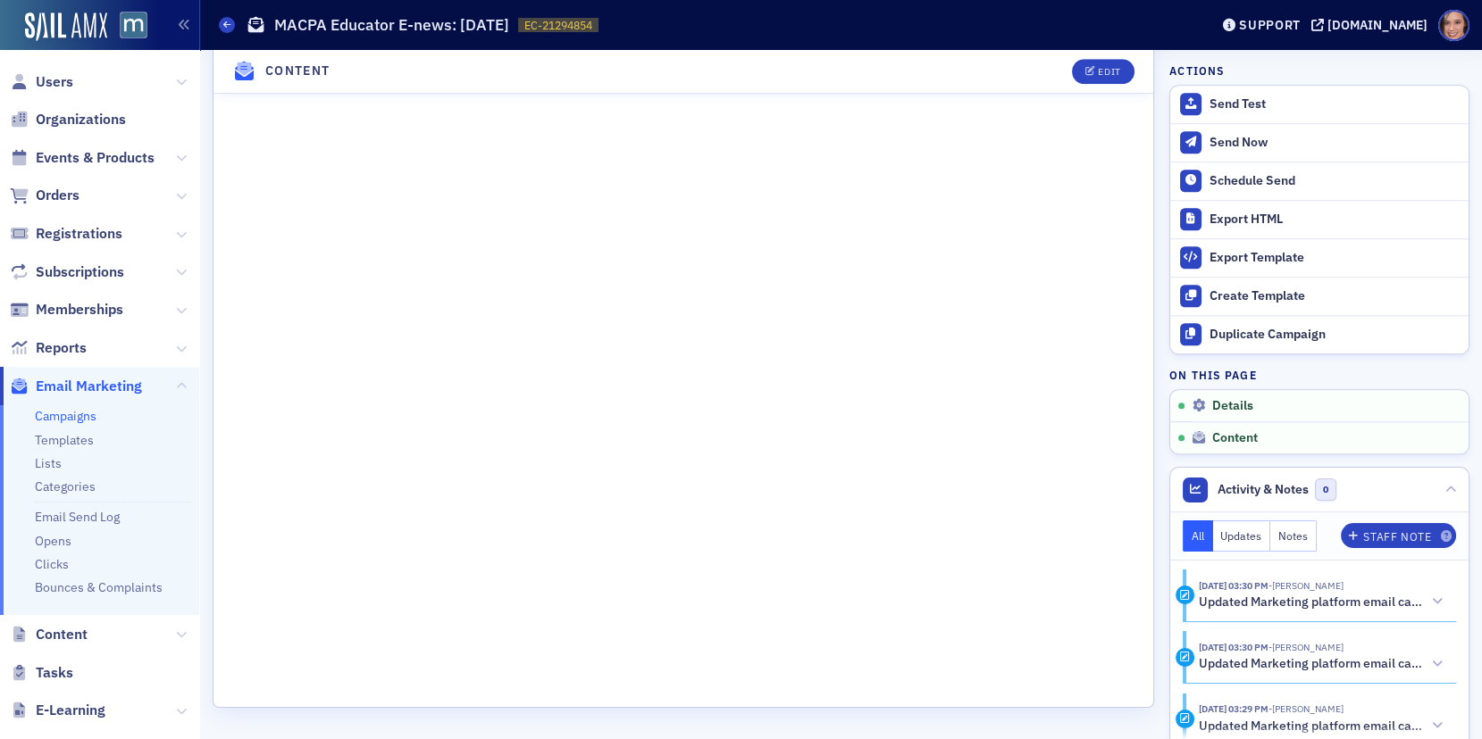
scroll to position [4068, 0]
click at [1301, 186] on div "Schedule Send" at bounding box center [1334, 181] width 250 height 16
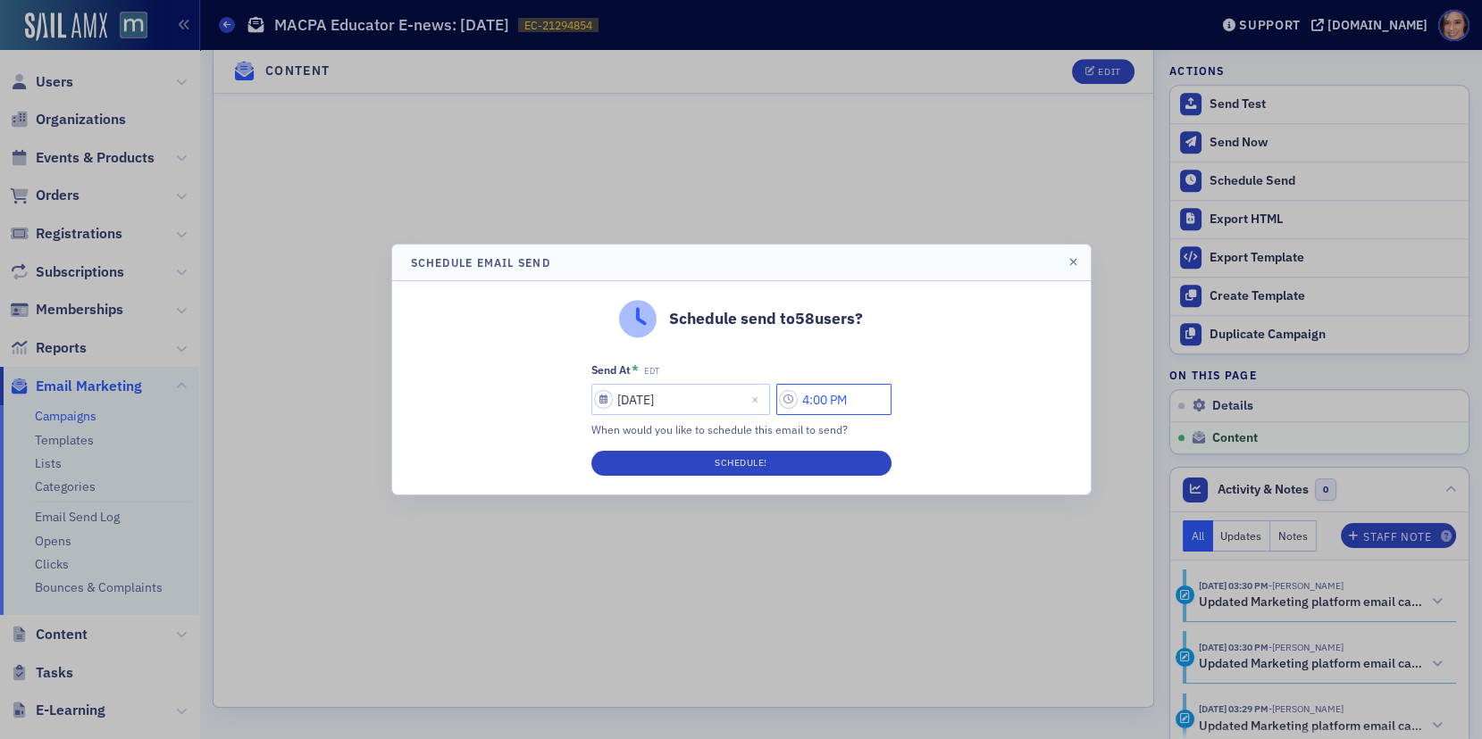
click at [816, 402] on input "4:00 PM" at bounding box center [833, 399] width 115 height 31
type input "6:00 PM"
click at [919, 420] on div "Schedule send to 58 users? Send At * EDT 09/03/2025 6:00 PM When would you like…" at bounding box center [741, 387] width 698 height 213
click at [869, 459] on button "Schedule!" at bounding box center [741, 463] width 300 height 25
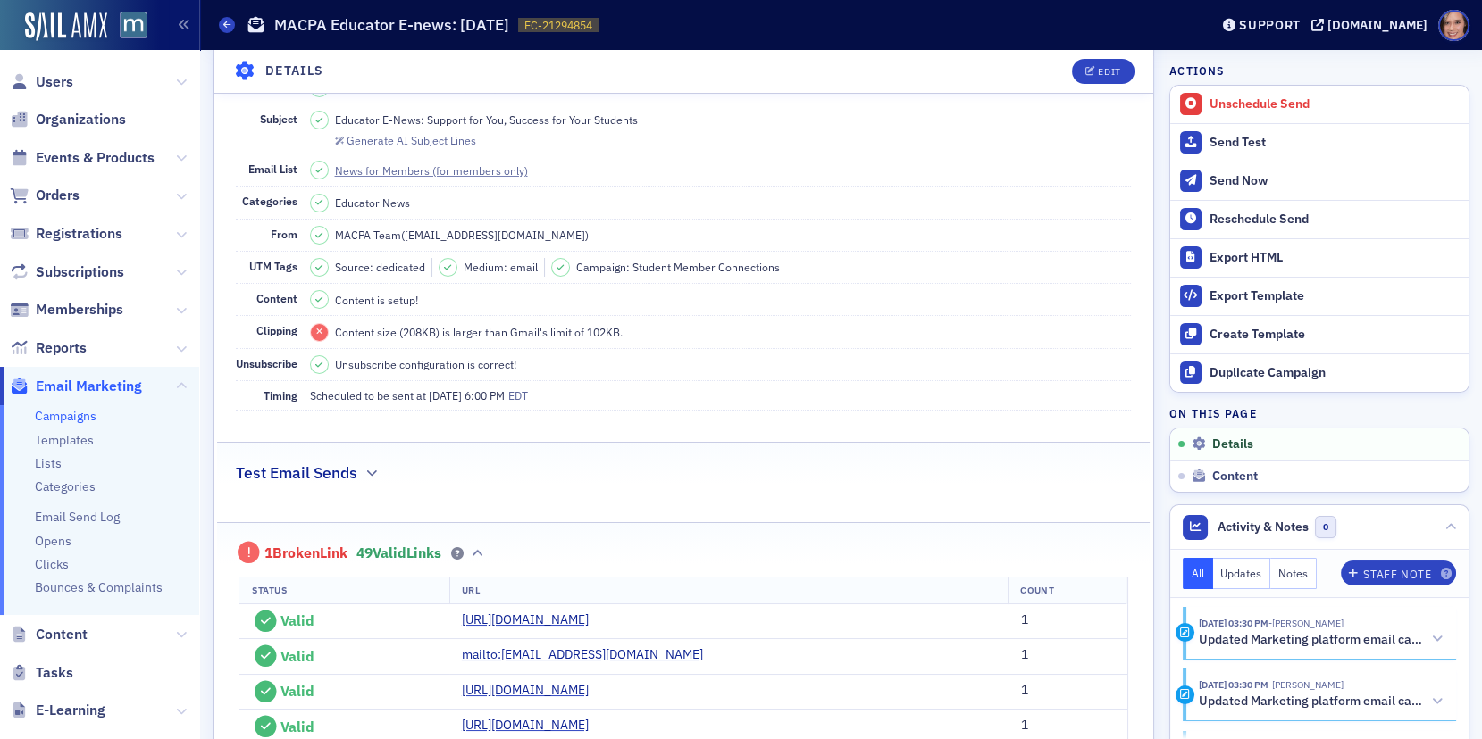
scroll to position [0, 0]
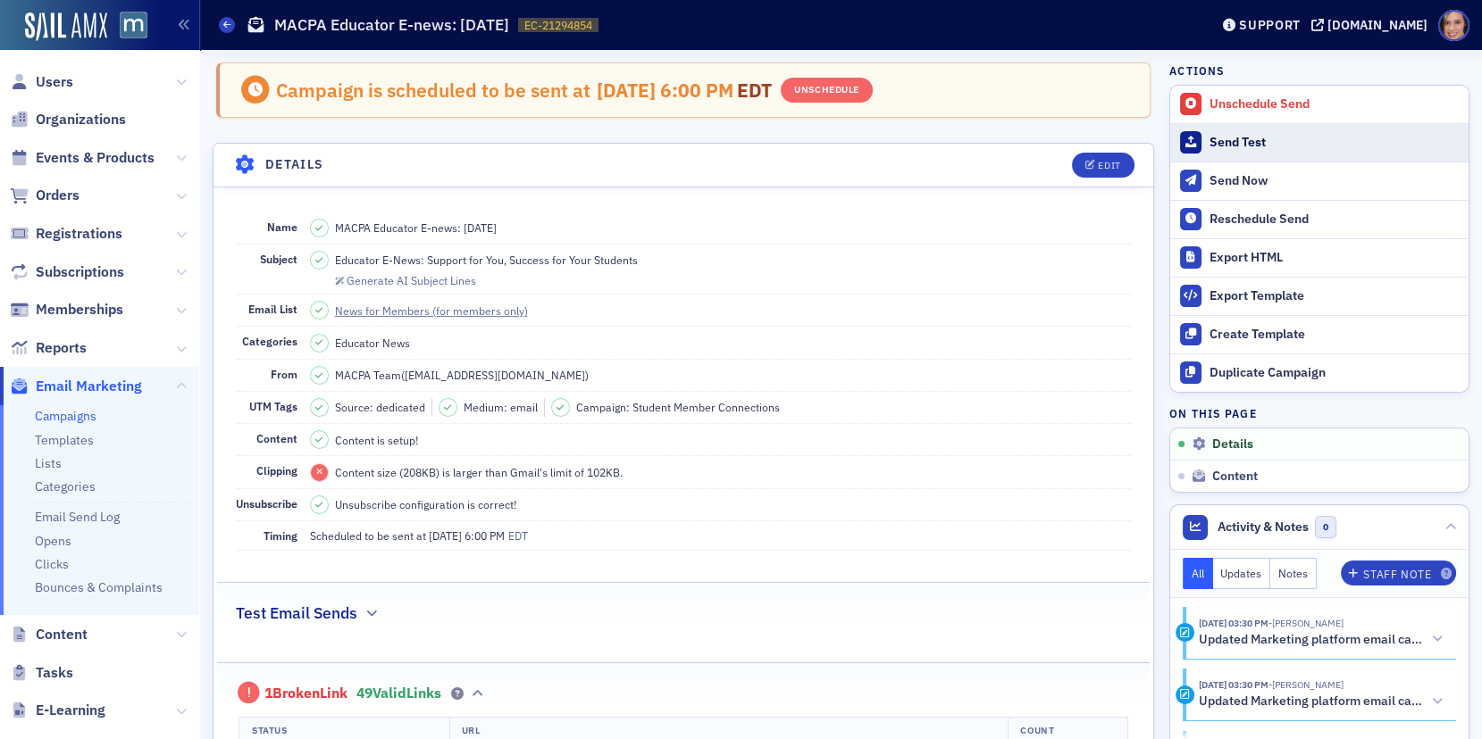
click at [1223, 140] on div "Send Test" at bounding box center [1334, 143] width 250 height 16
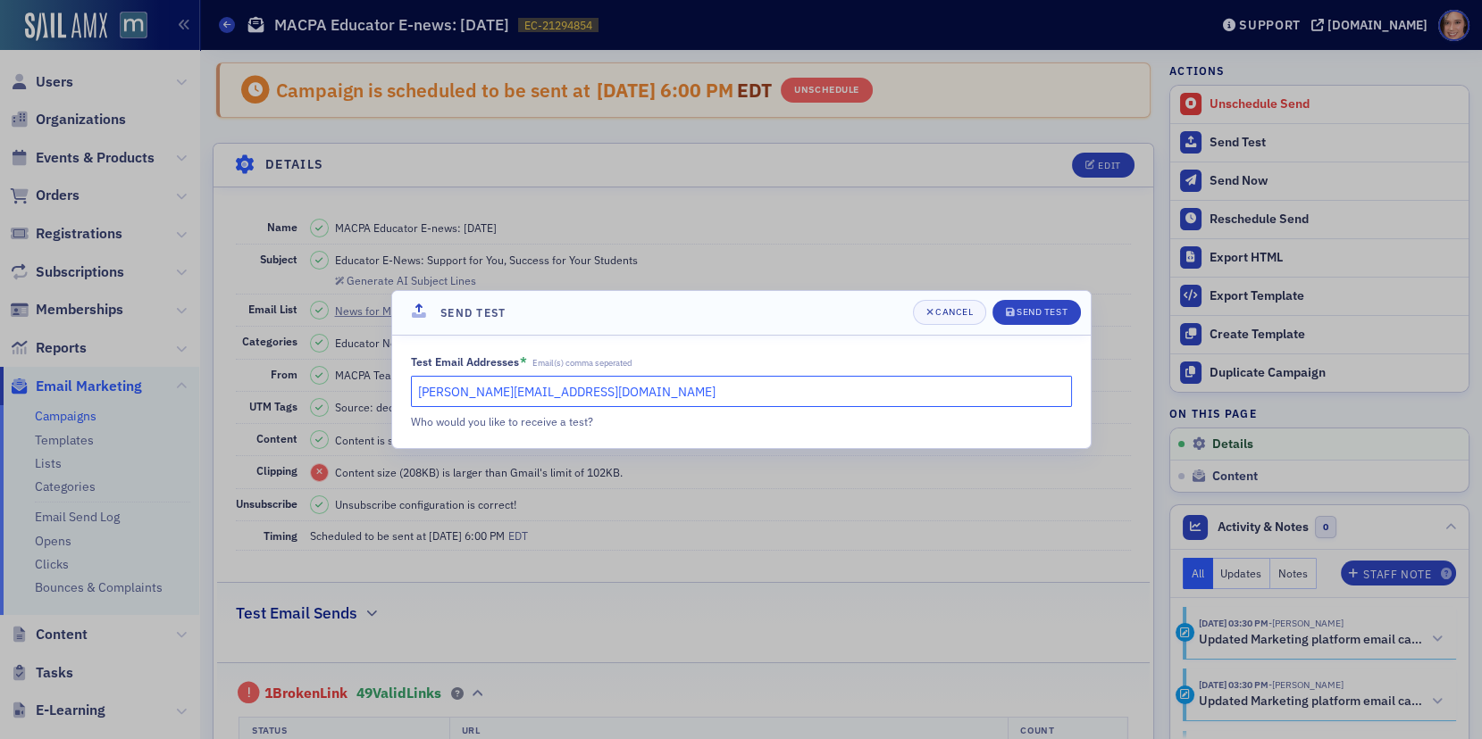
click at [454, 397] on input "katie@blueoceanideas.com" at bounding box center [741, 391] width 661 height 31
type input "L"
type input "[EMAIL_ADDRESS][DOMAIN_NAME]"
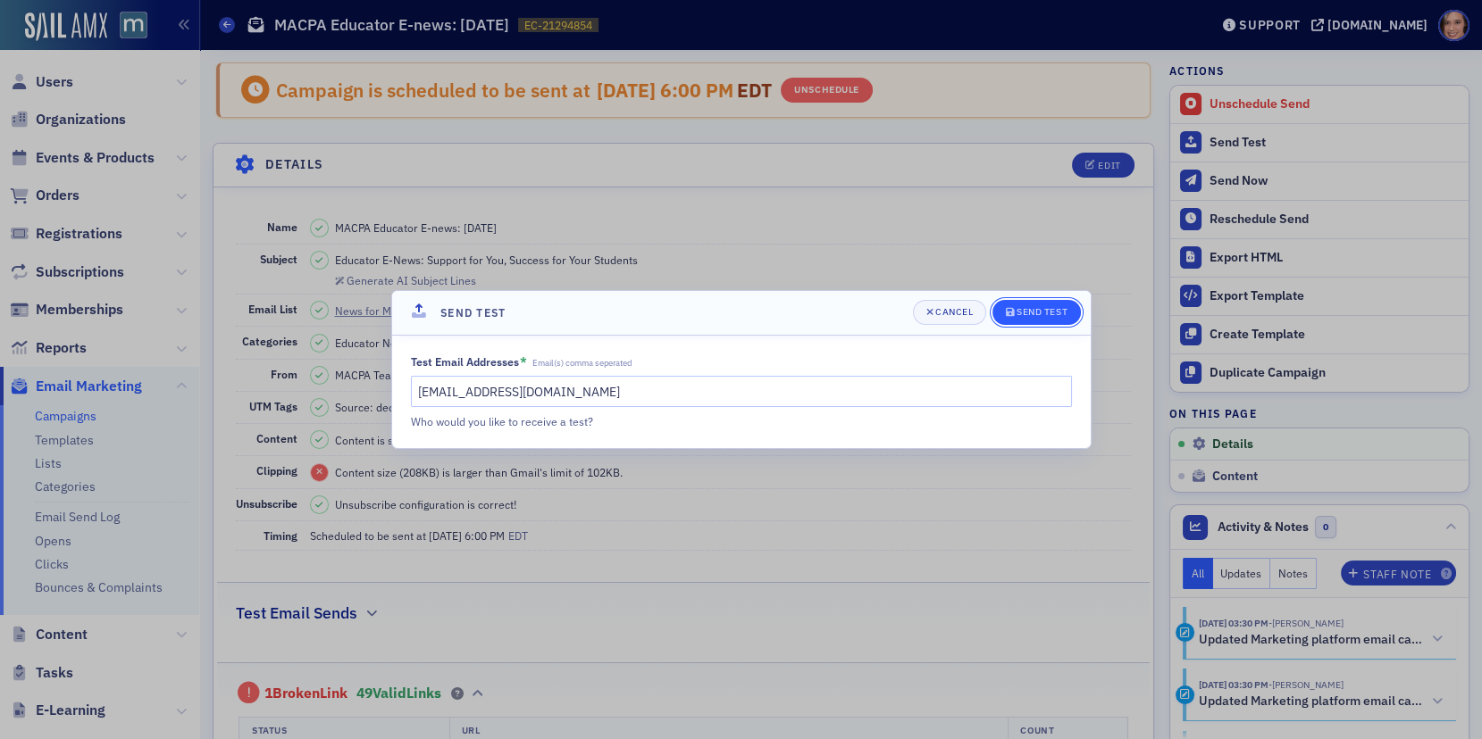
click at [1053, 313] on div "Send Test" at bounding box center [1041, 312] width 51 height 10
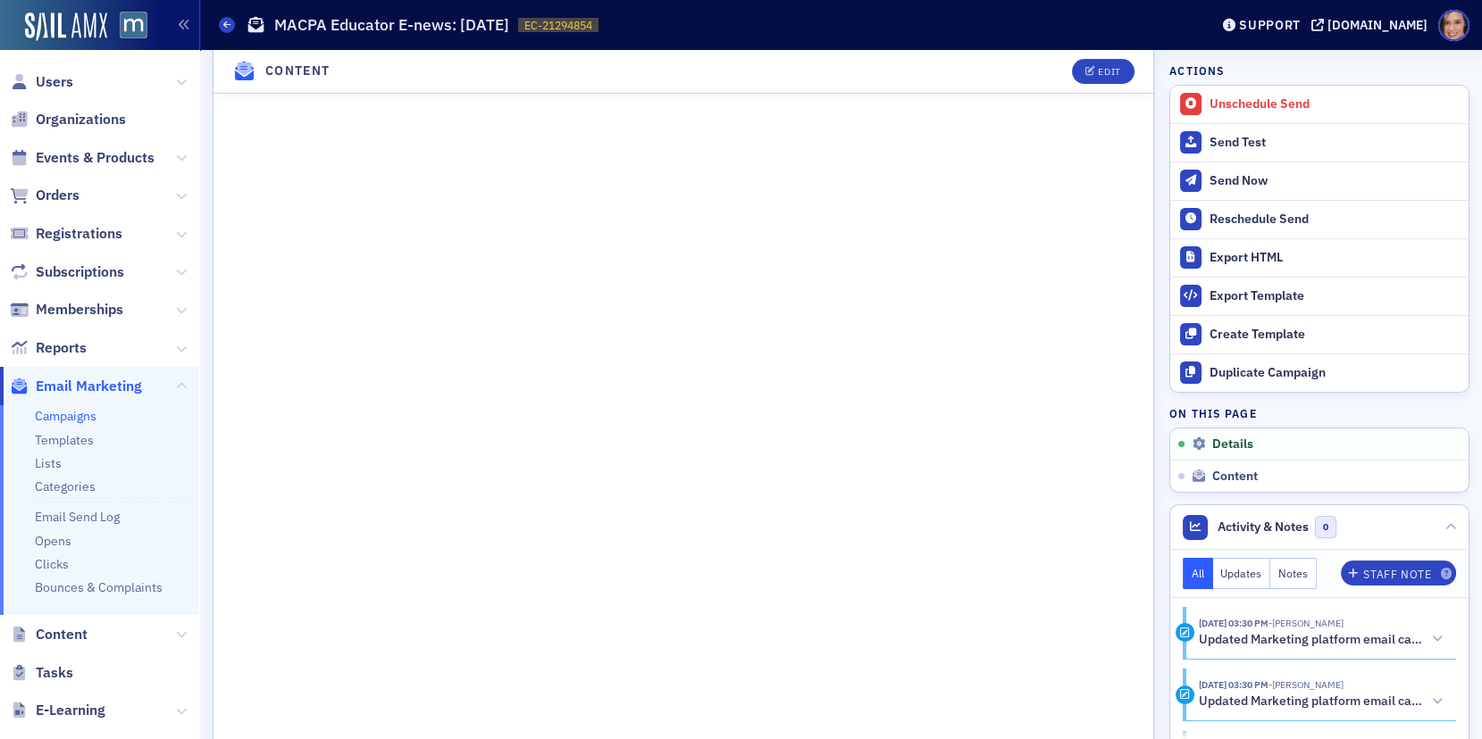
scroll to position [1200, 0]
click at [75, 416] on link "Campaigns" at bounding box center [66, 416] width 62 height 16
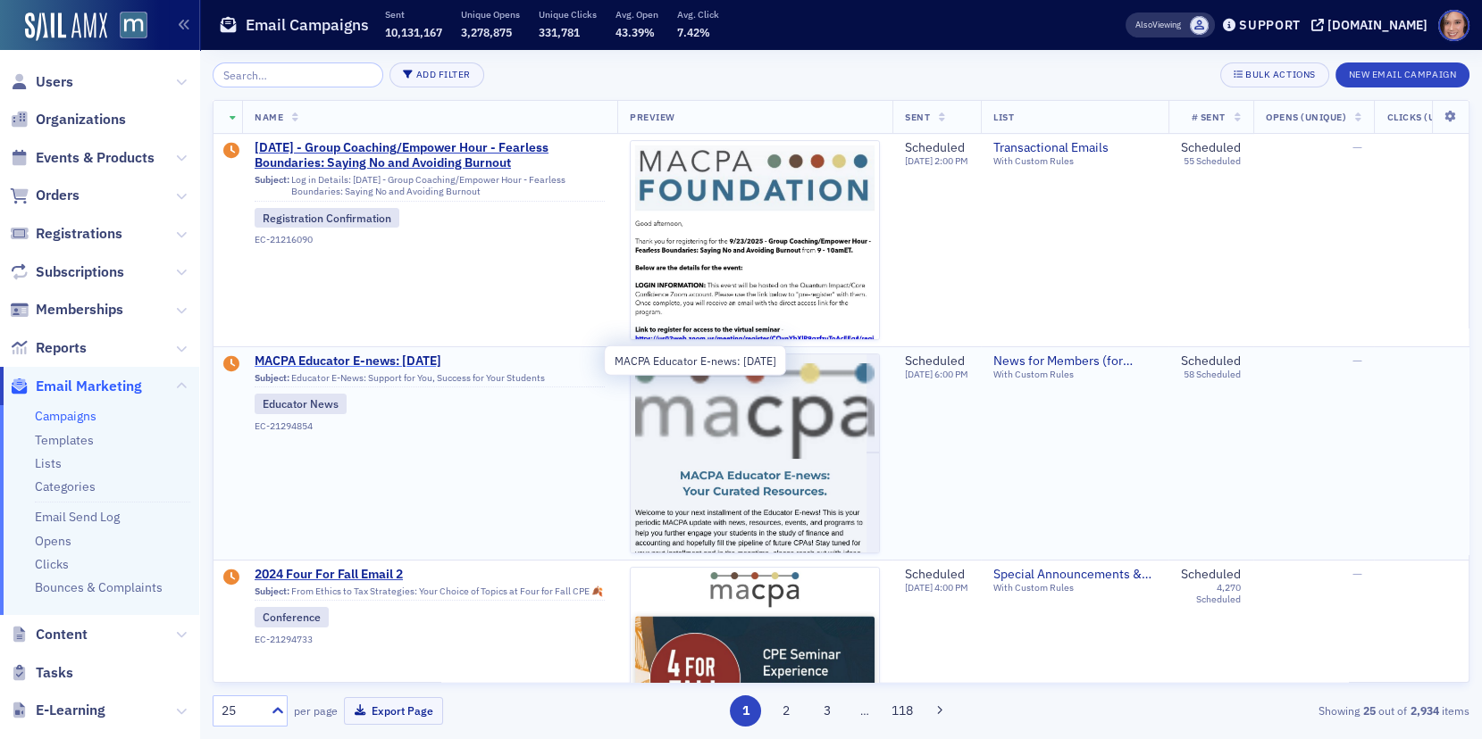
click at [483, 362] on span "MACPA Educator E-news: [DATE]" at bounding box center [430, 362] width 350 height 16
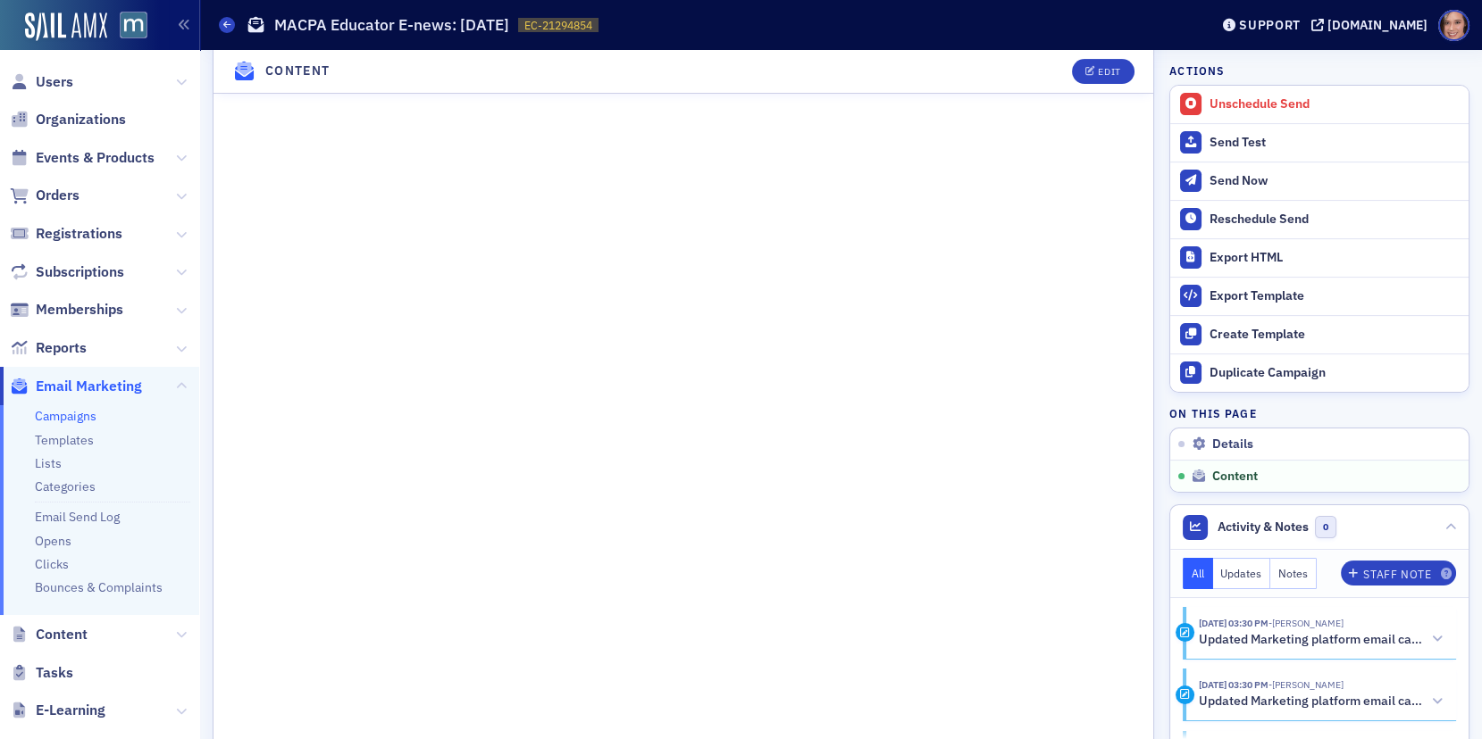
scroll to position [547, 0]
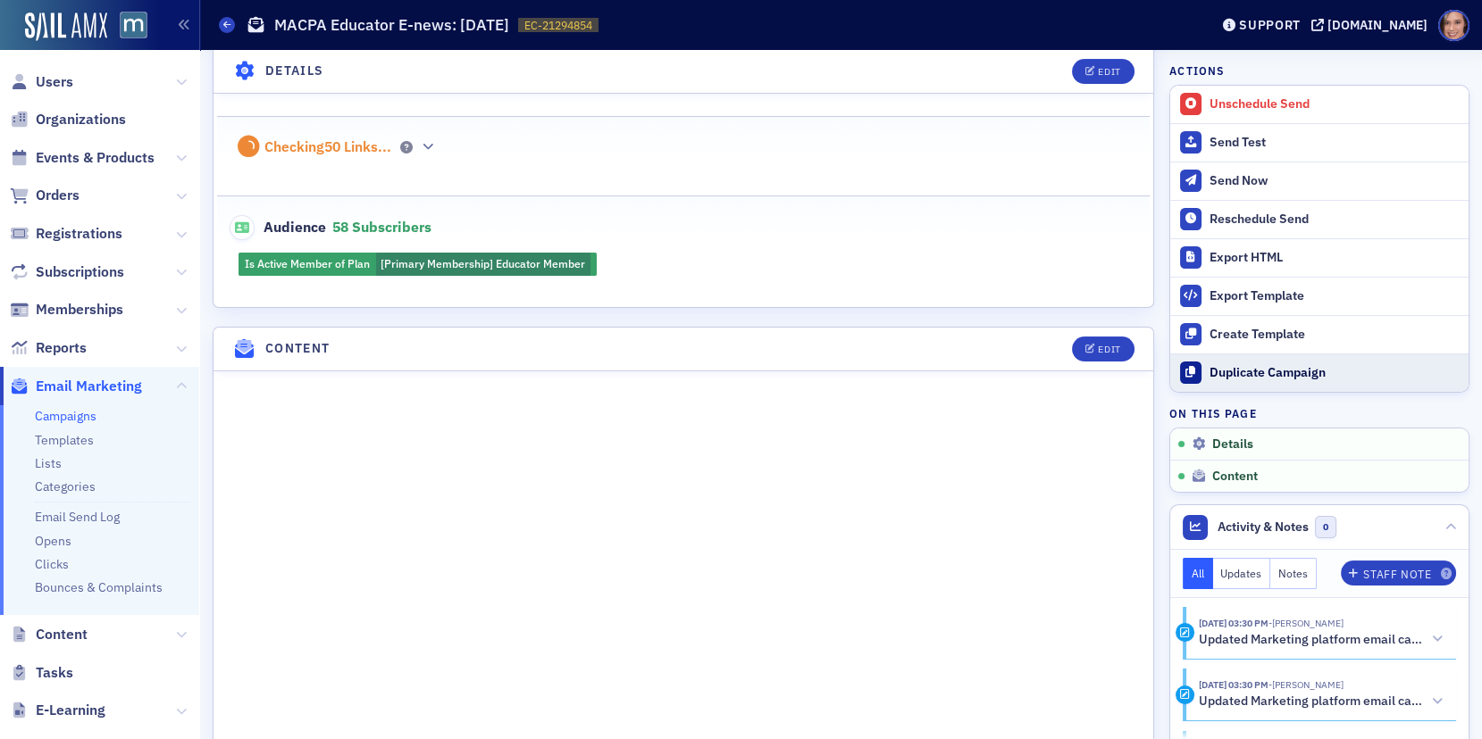
click at [1248, 373] on div "Duplicate Campaign" at bounding box center [1334, 373] width 250 height 16
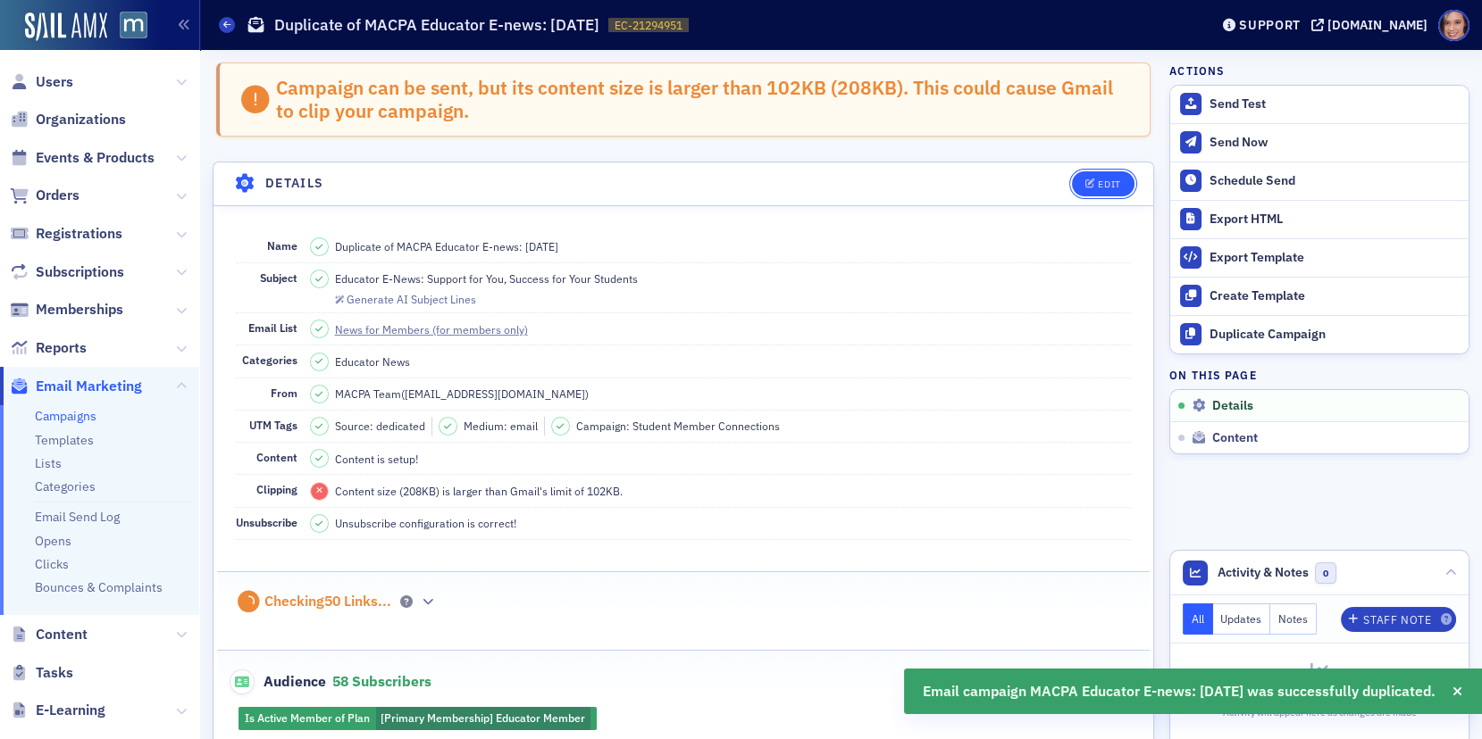
click at [1107, 192] on button "Edit" at bounding box center [1103, 183] width 62 height 25
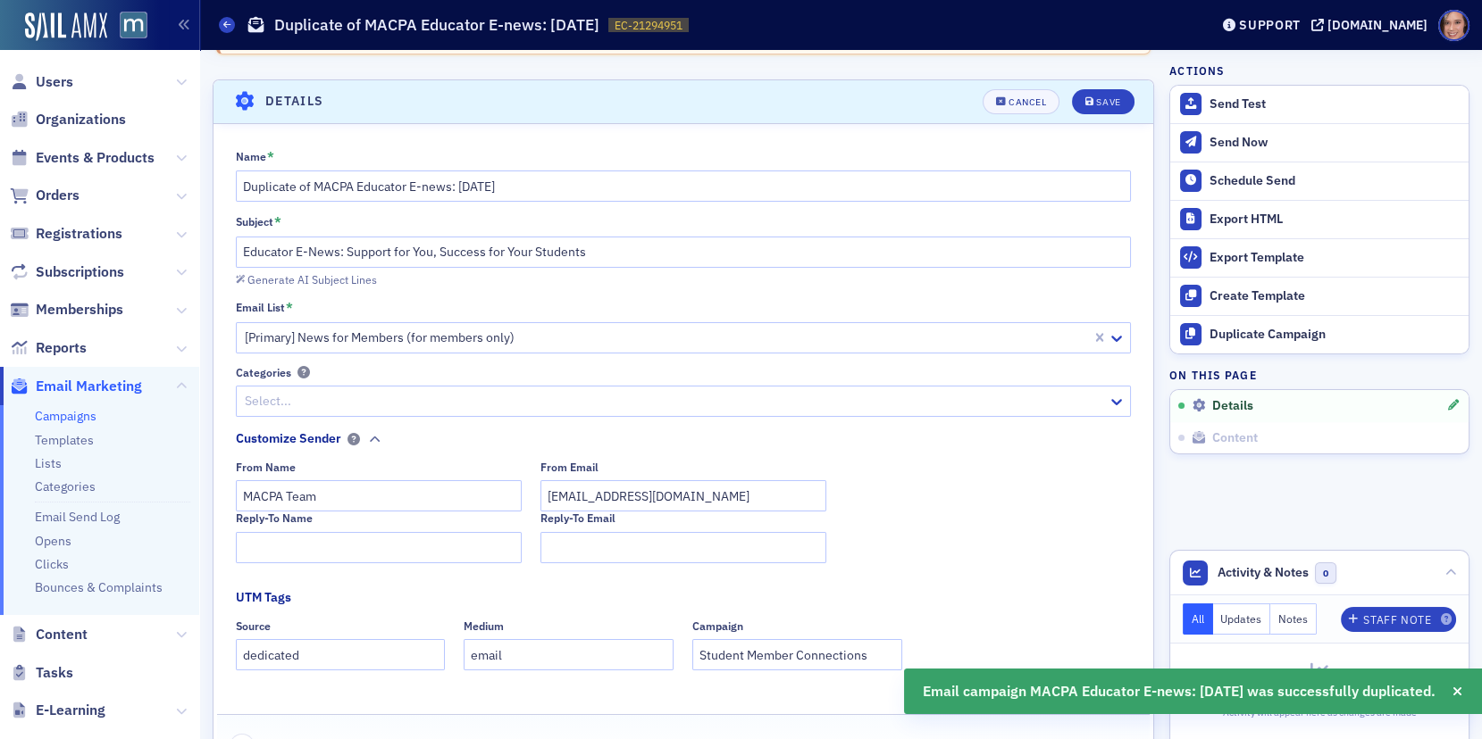
scroll to position [101, 0]
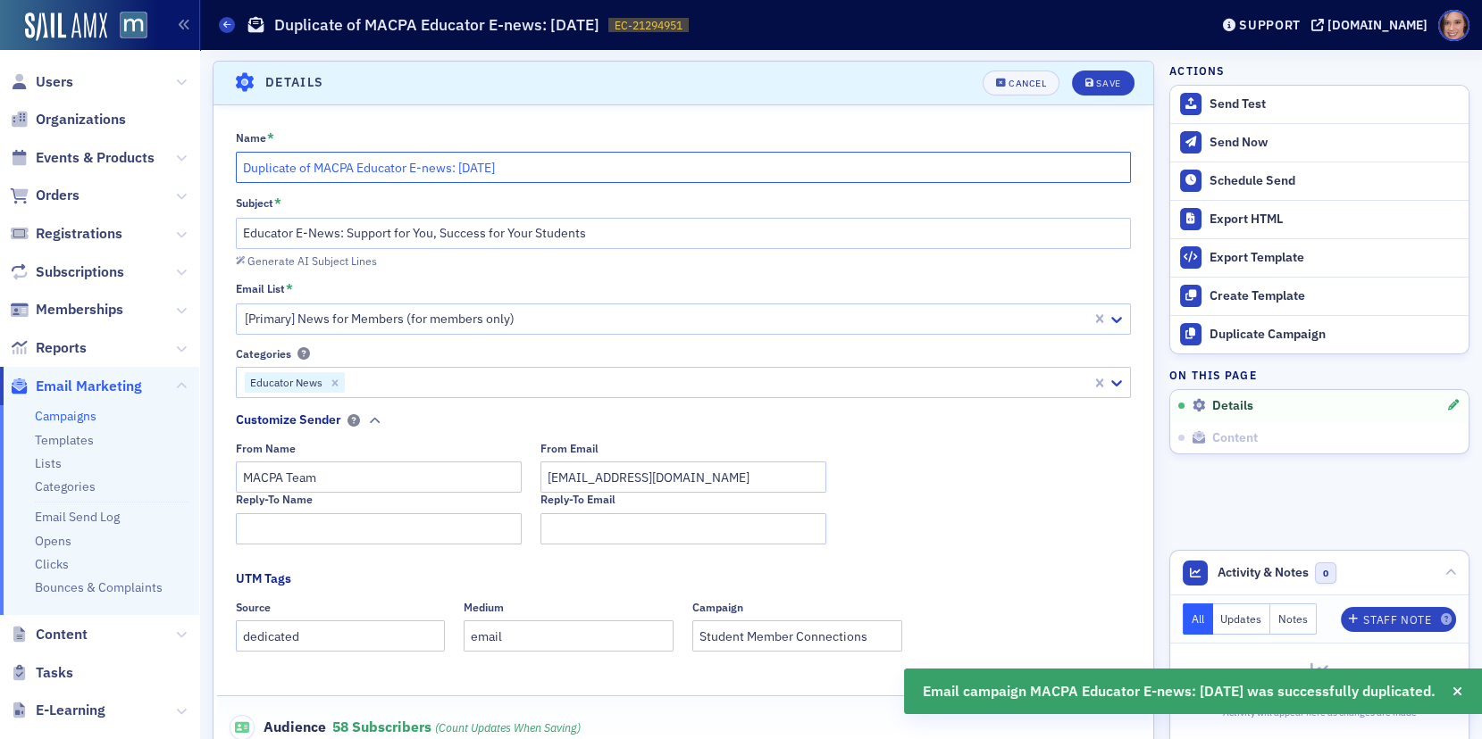
drag, startPoint x: 313, startPoint y: 160, endPoint x: 209, endPoint y: 157, distance: 103.6
click at [307, 171] on input "MACPA Educator E-news: [DATE]" at bounding box center [684, 167] width 896 height 31
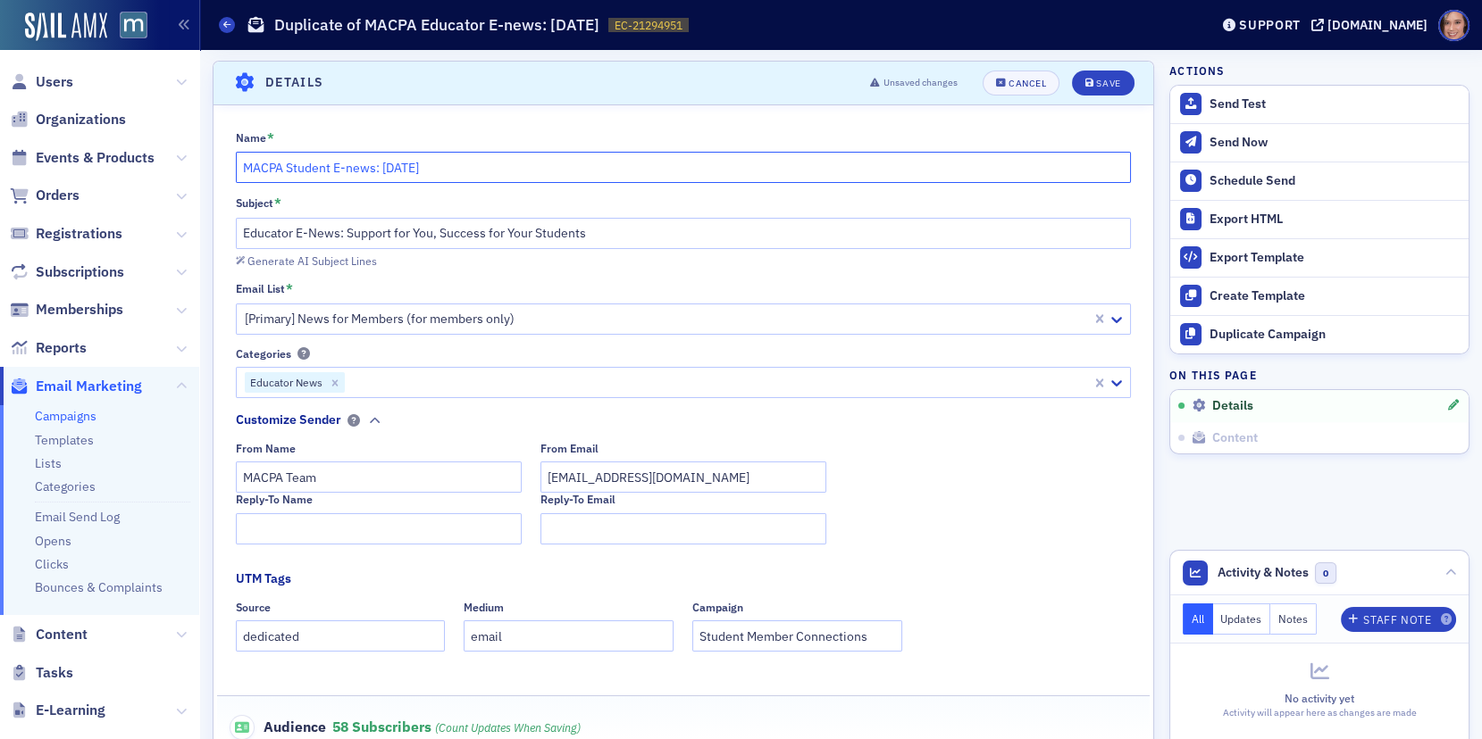
type input "MACPA Student E-news: [DATE]"
click at [270, 231] on input "Educator E-News: Support for You, Success for Your Students" at bounding box center [684, 233] width 896 height 31
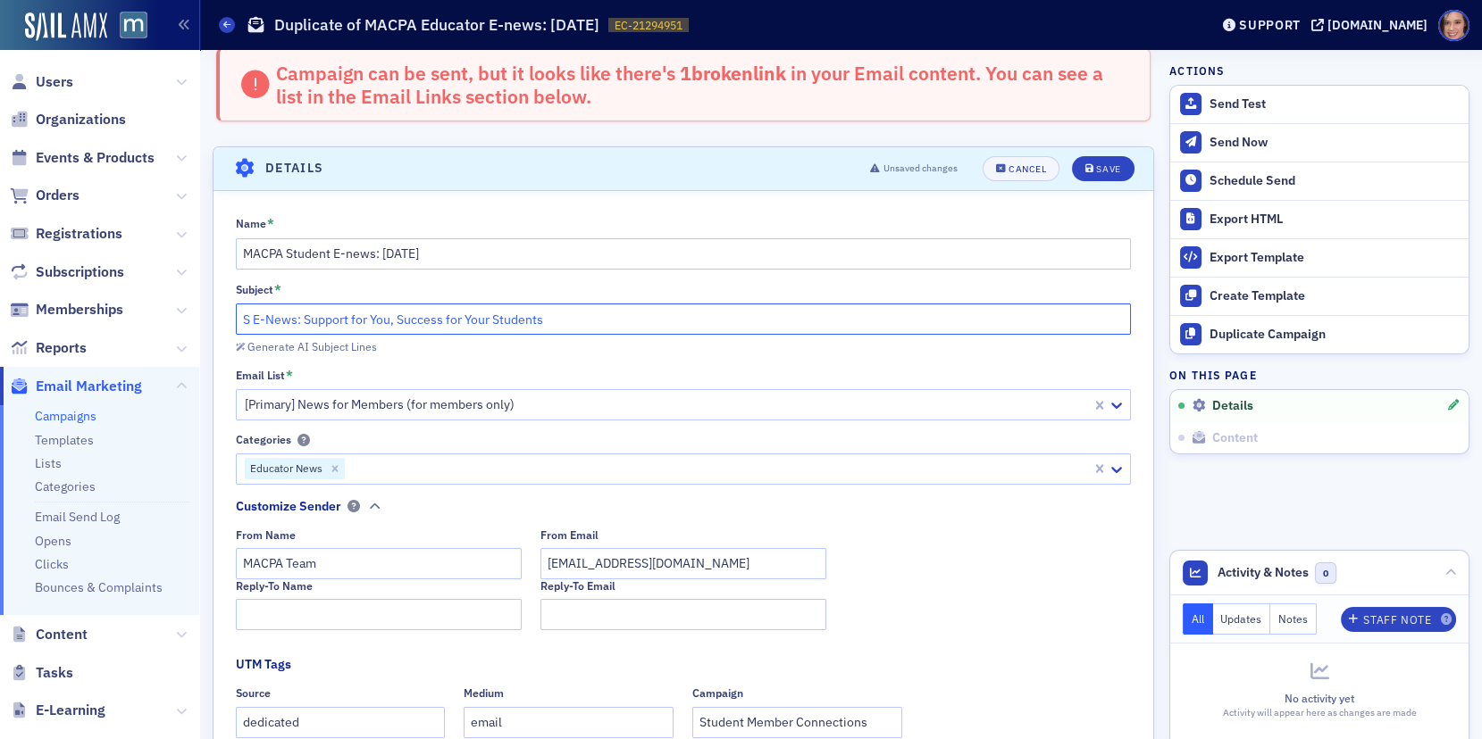
scroll to position [186, 0]
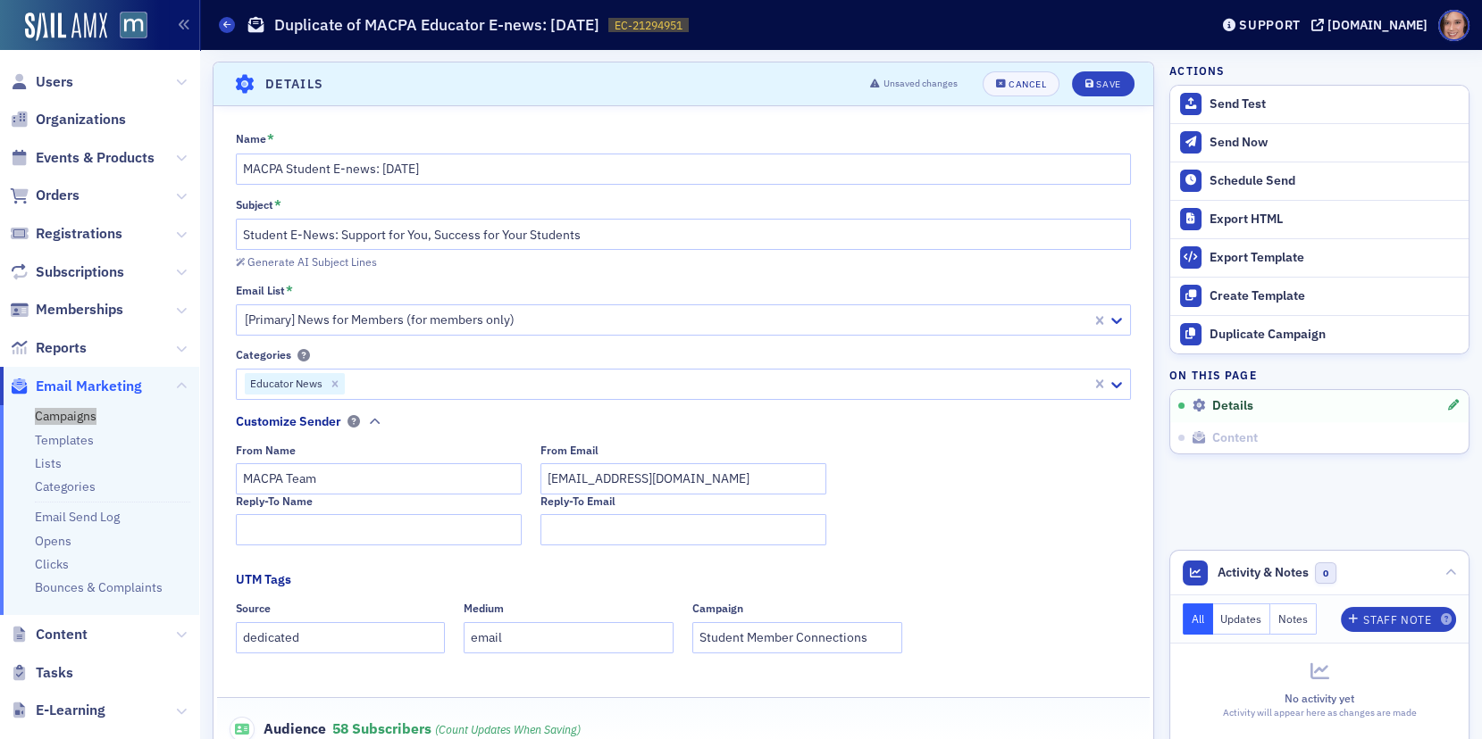
drag, startPoint x: 87, startPoint y: 417, endPoint x: 698, endPoint y: 22, distance: 728.0
click at [0, 0] on nav "Users Organizations Events & Products Orders Registrations Subscriptions Member…" at bounding box center [100, 369] width 200 height 739
click at [449, 232] on input "Student E-News: Support for You, Success for Your Students" at bounding box center [684, 234] width 896 height 31
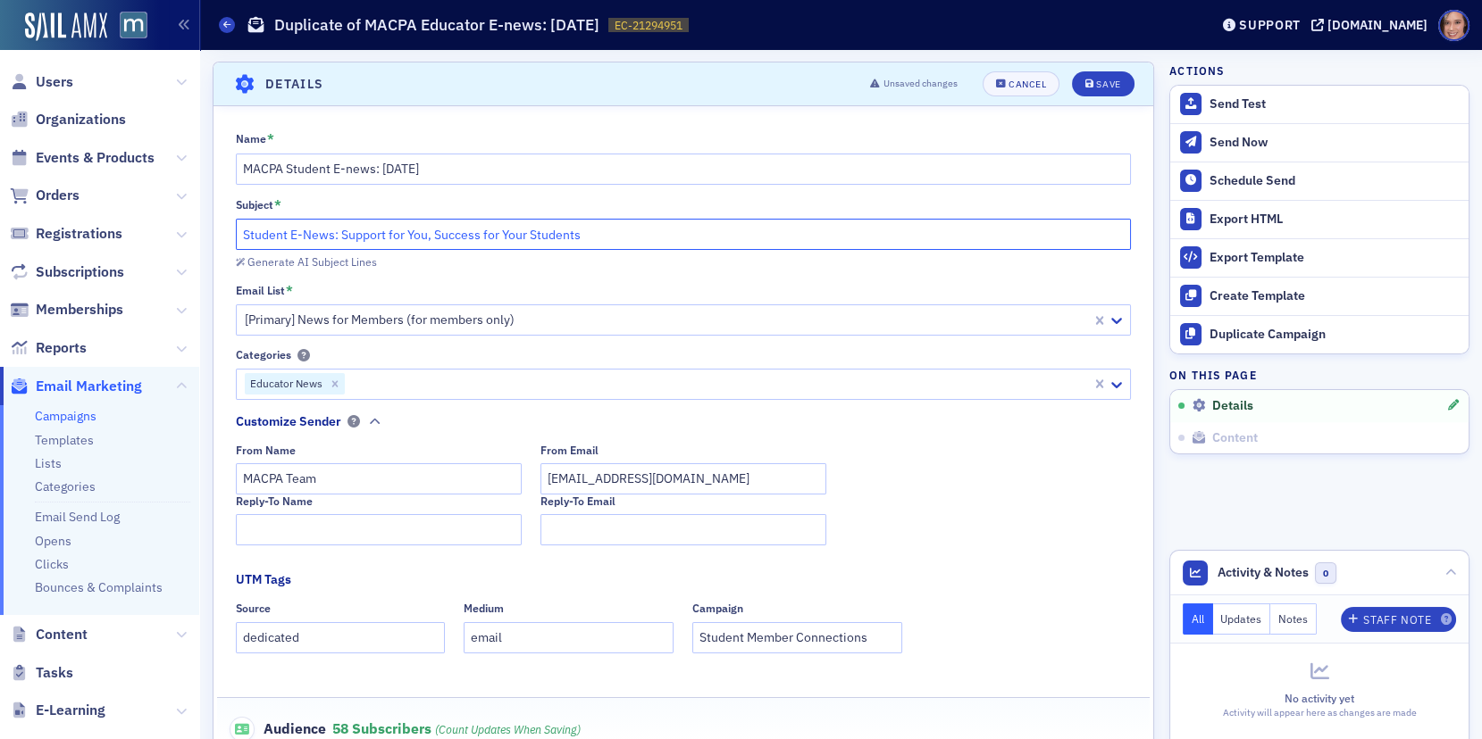
paste input "MACPA Student Member Connections: Your News. Your Profession."
type input "MACPA Student Member Connections: Your News. Your Profession."
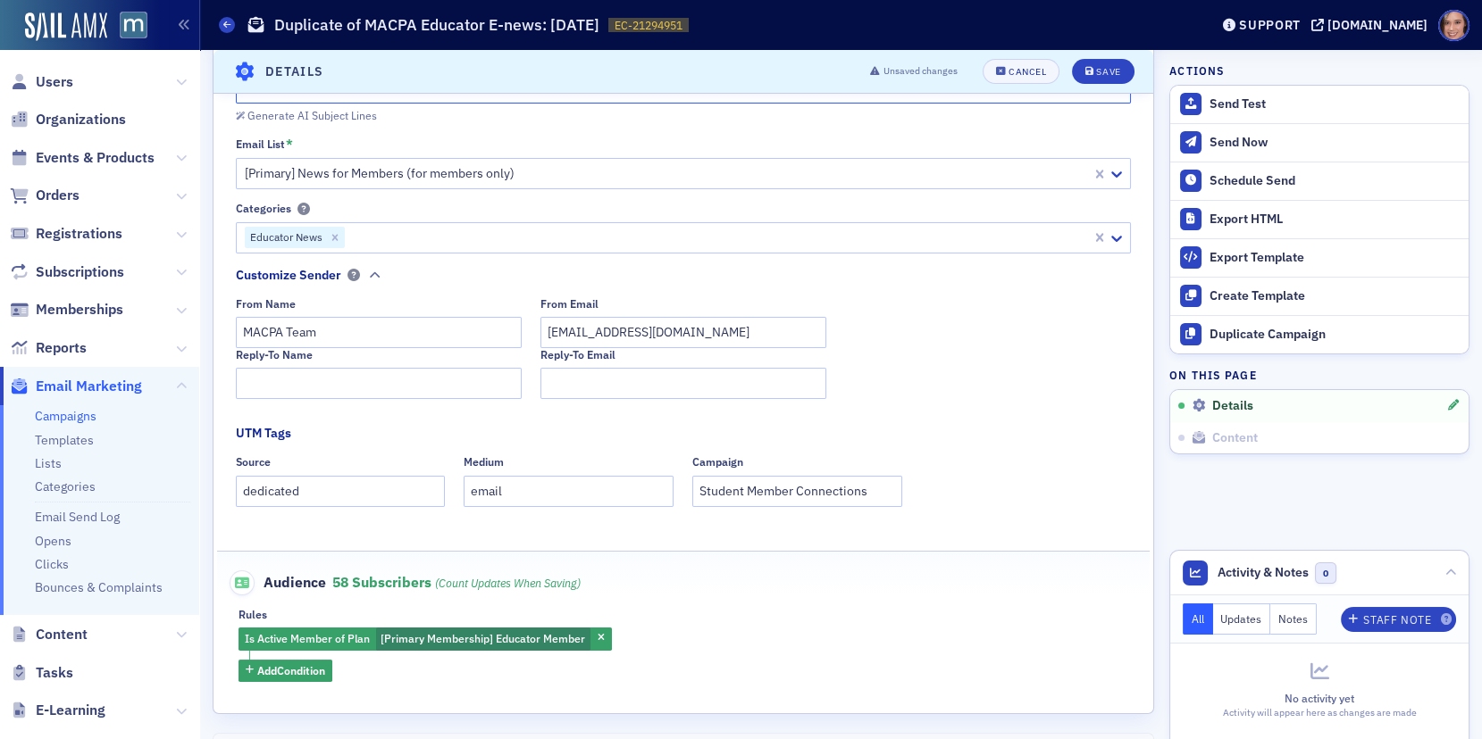
scroll to position [340, 0]
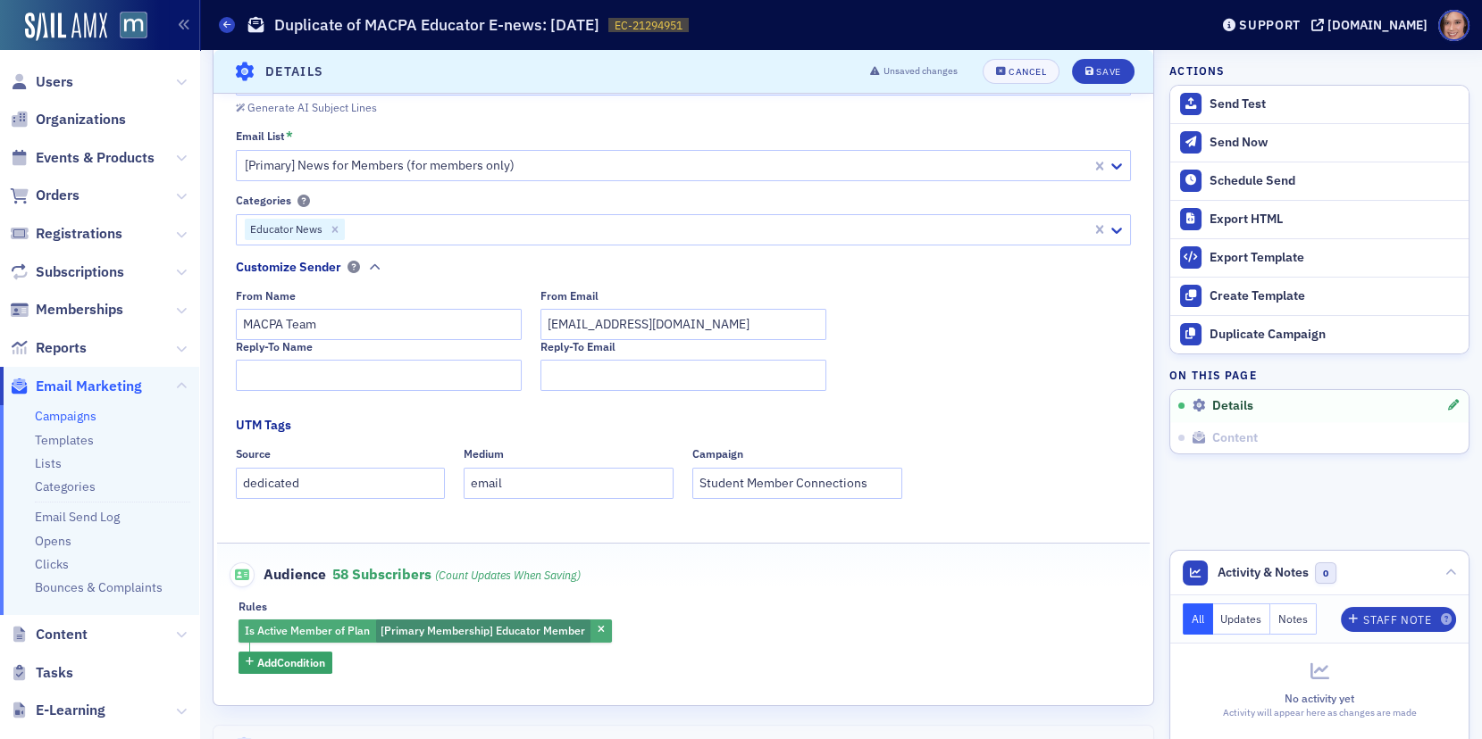
click at [512, 626] on span "[Primary Membership] Educator Member" at bounding box center [482, 630] width 205 height 14
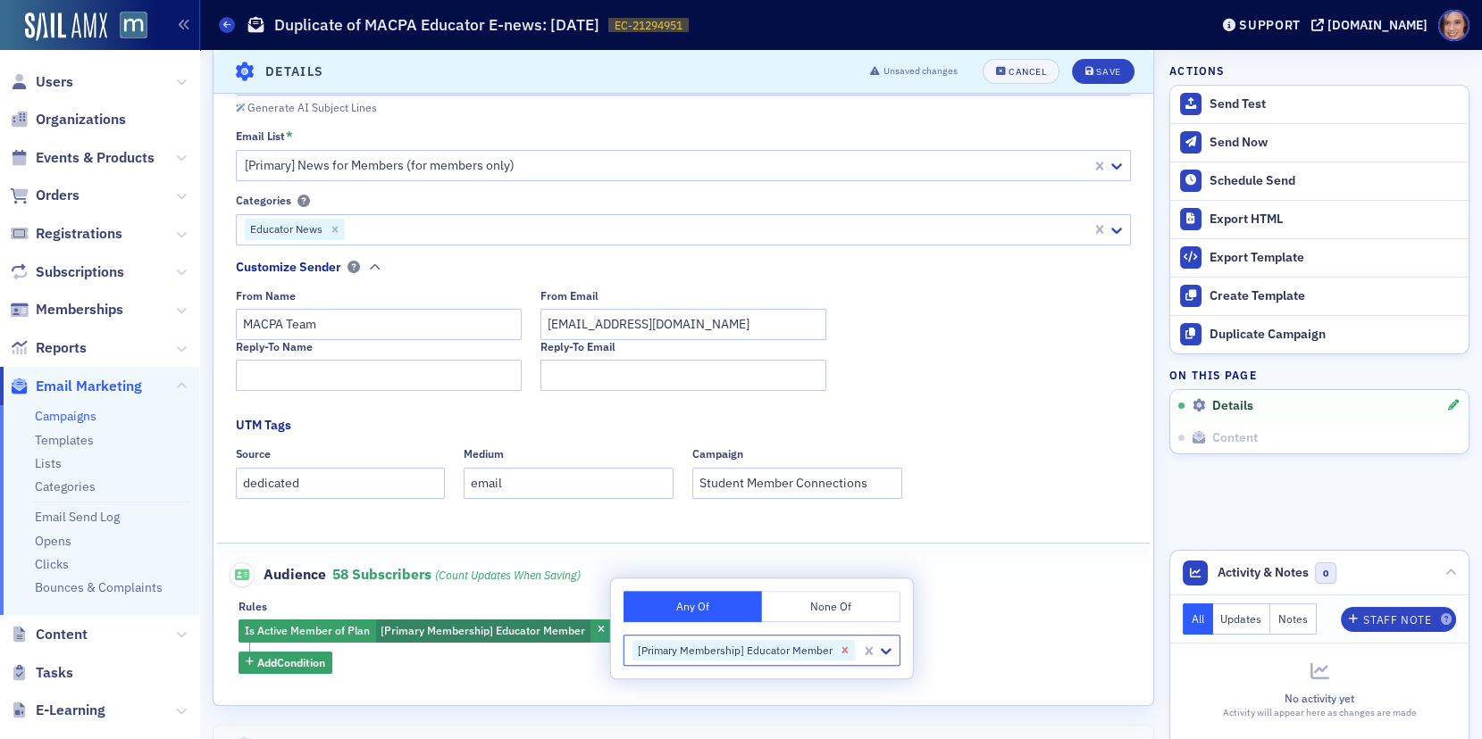
click at [842, 650] on icon "Remove [Primary Membership] Educator Member" at bounding box center [844, 650] width 6 height 6
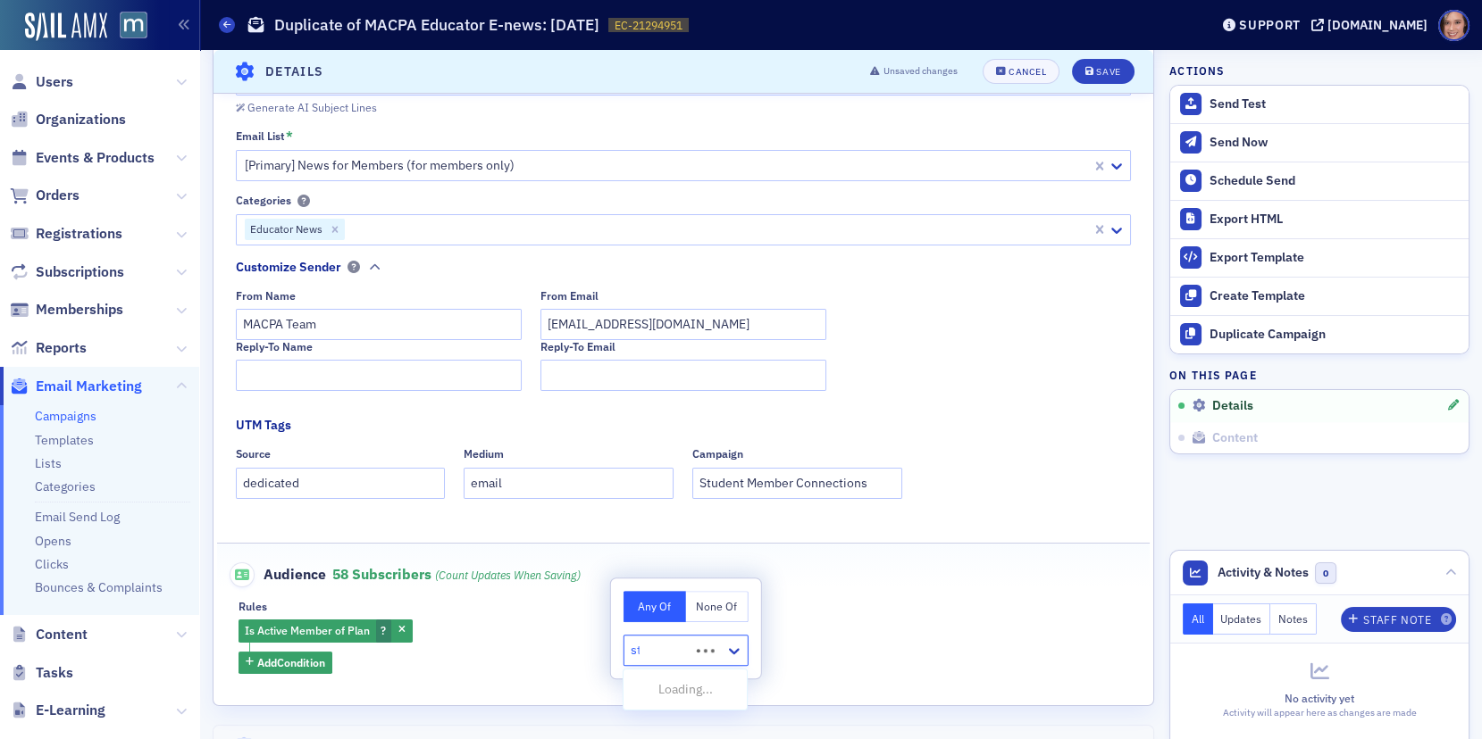
type input "stu"
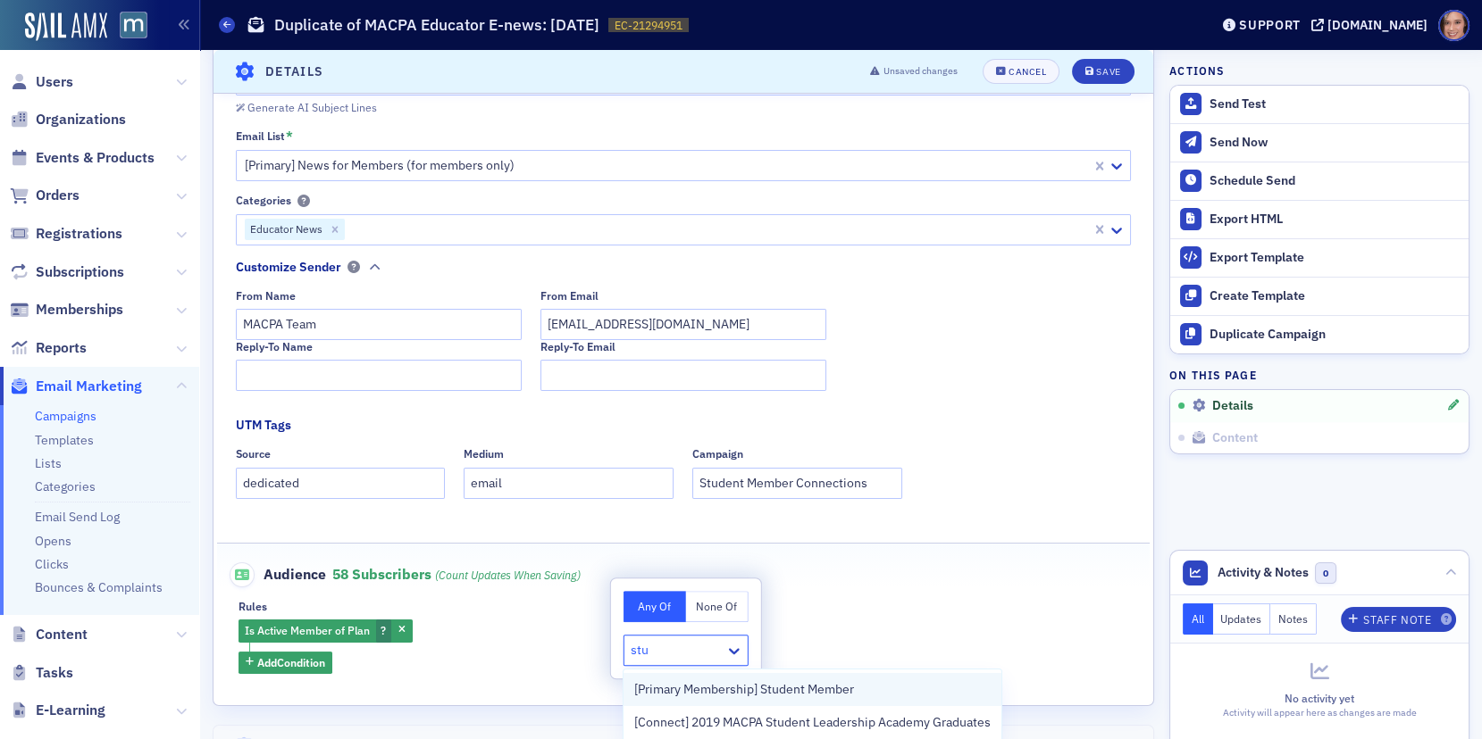
click at [778, 685] on span "[Primary Membership] Student Member" at bounding box center [744, 690] width 220 height 19
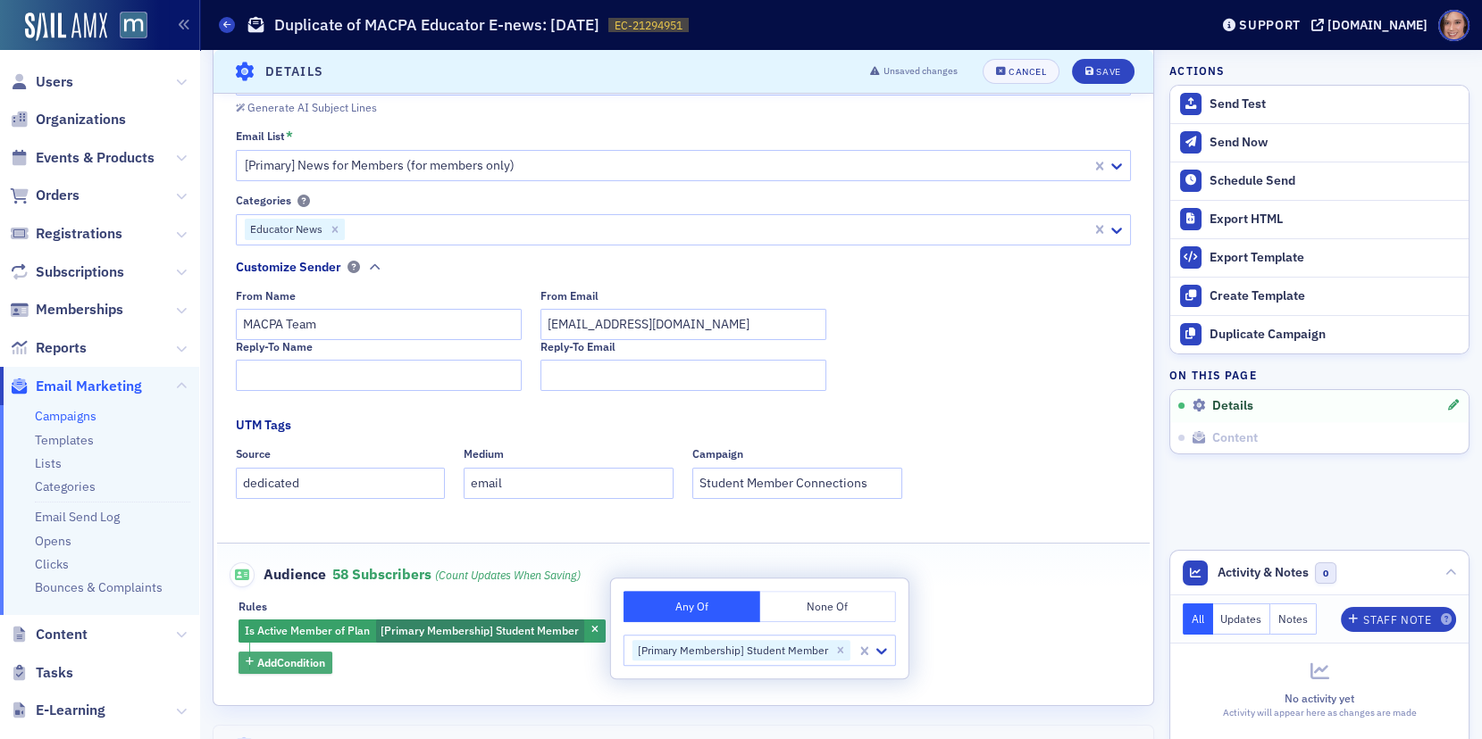
click at [283, 662] on span "Add Condition" at bounding box center [291, 663] width 68 height 16
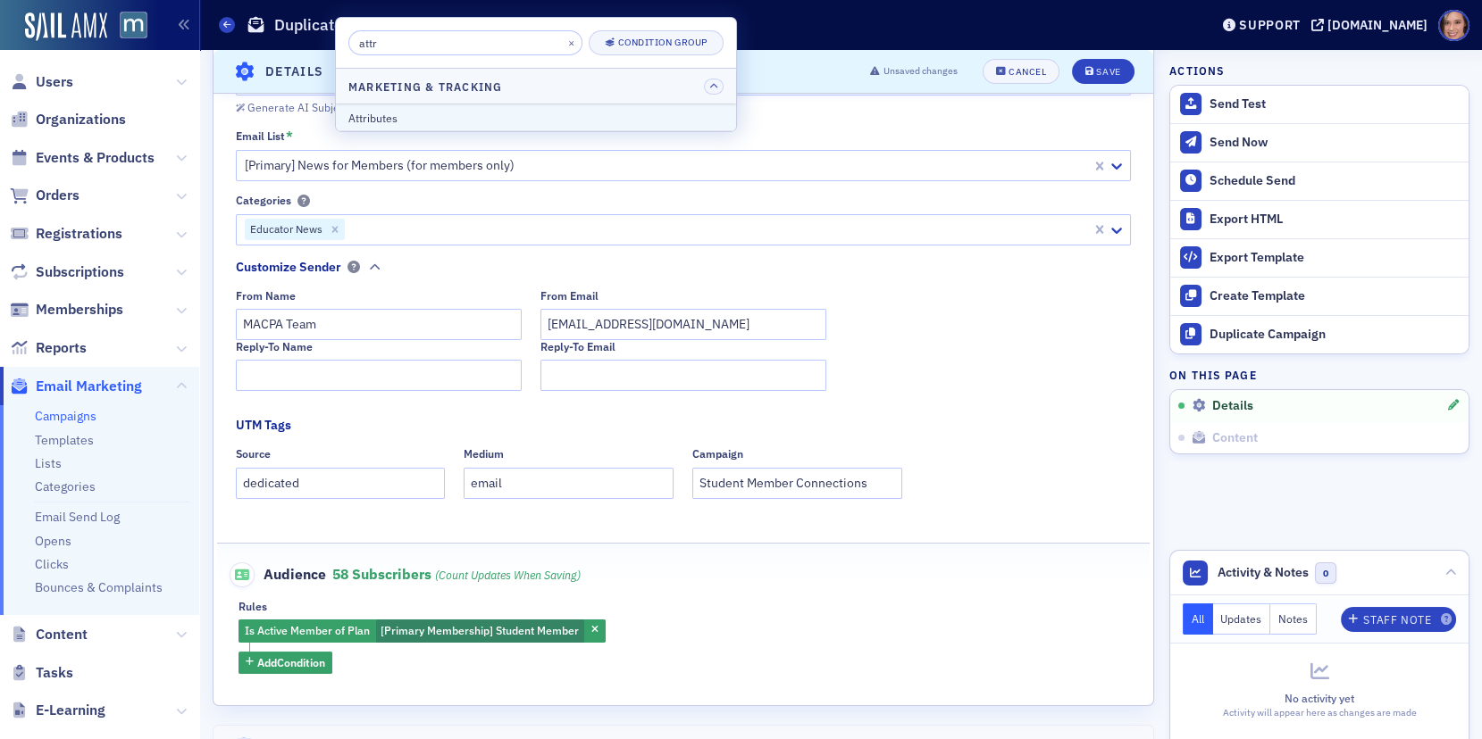
type input "attr"
click at [448, 116] on div "Attributes" at bounding box center [535, 118] width 375 height 16
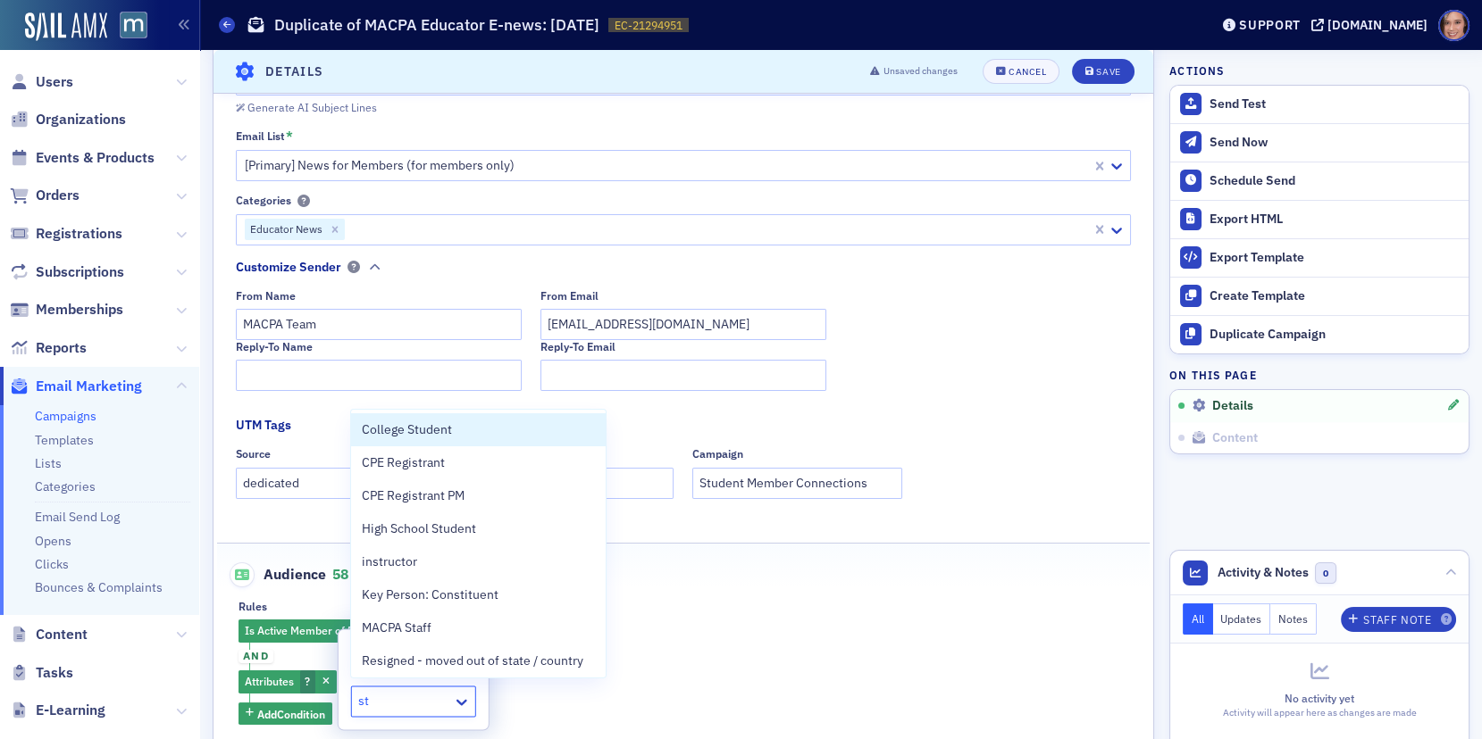
type input "stu"
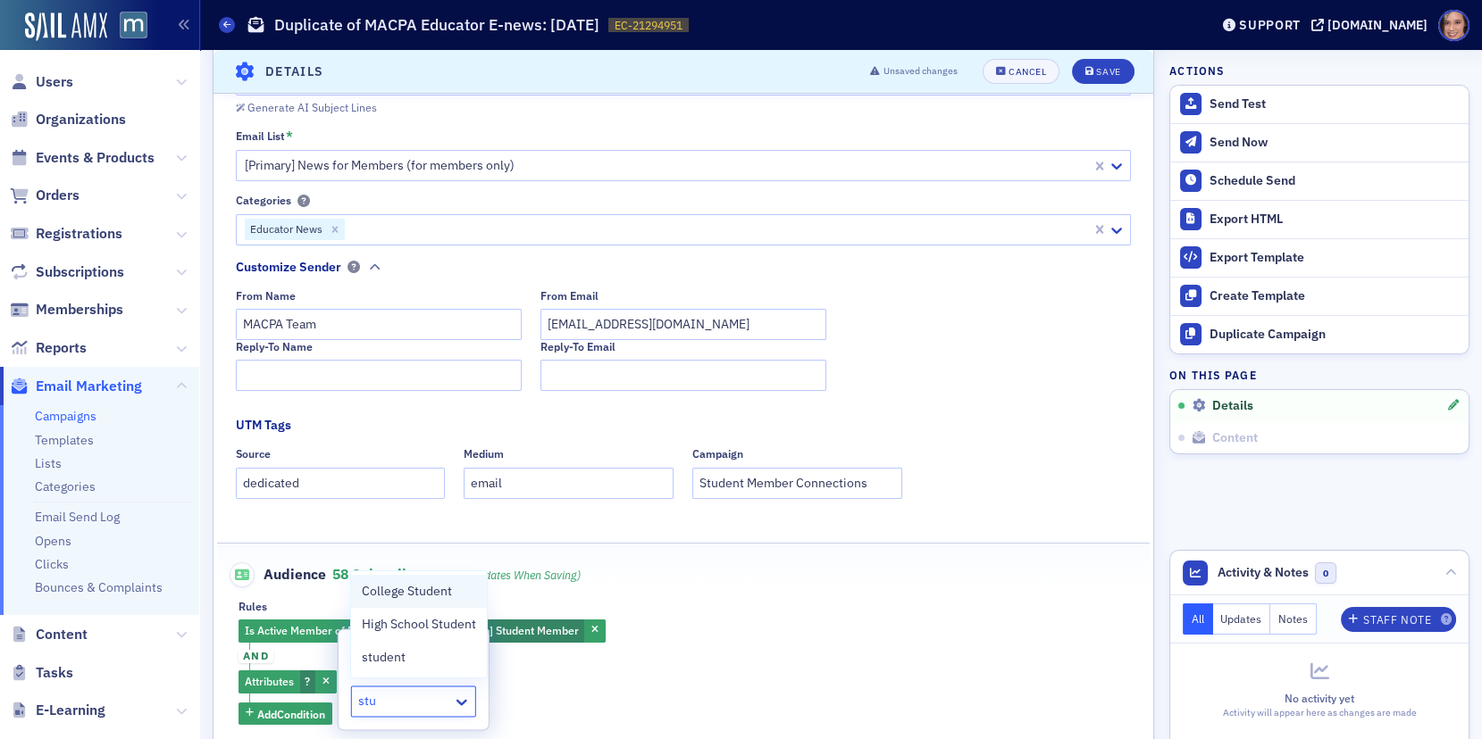
click at [429, 598] on span "College Student" at bounding box center [407, 591] width 90 height 19
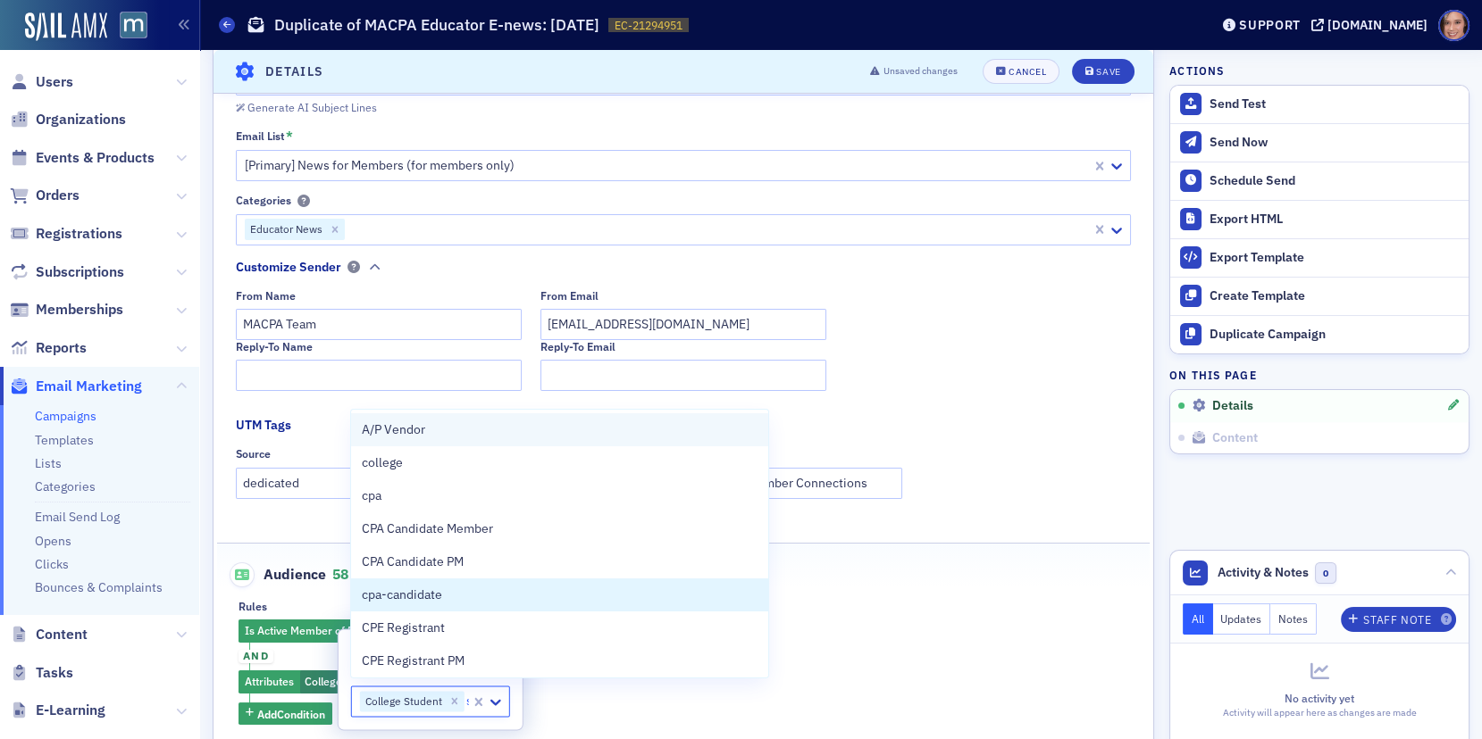
type input "stu"
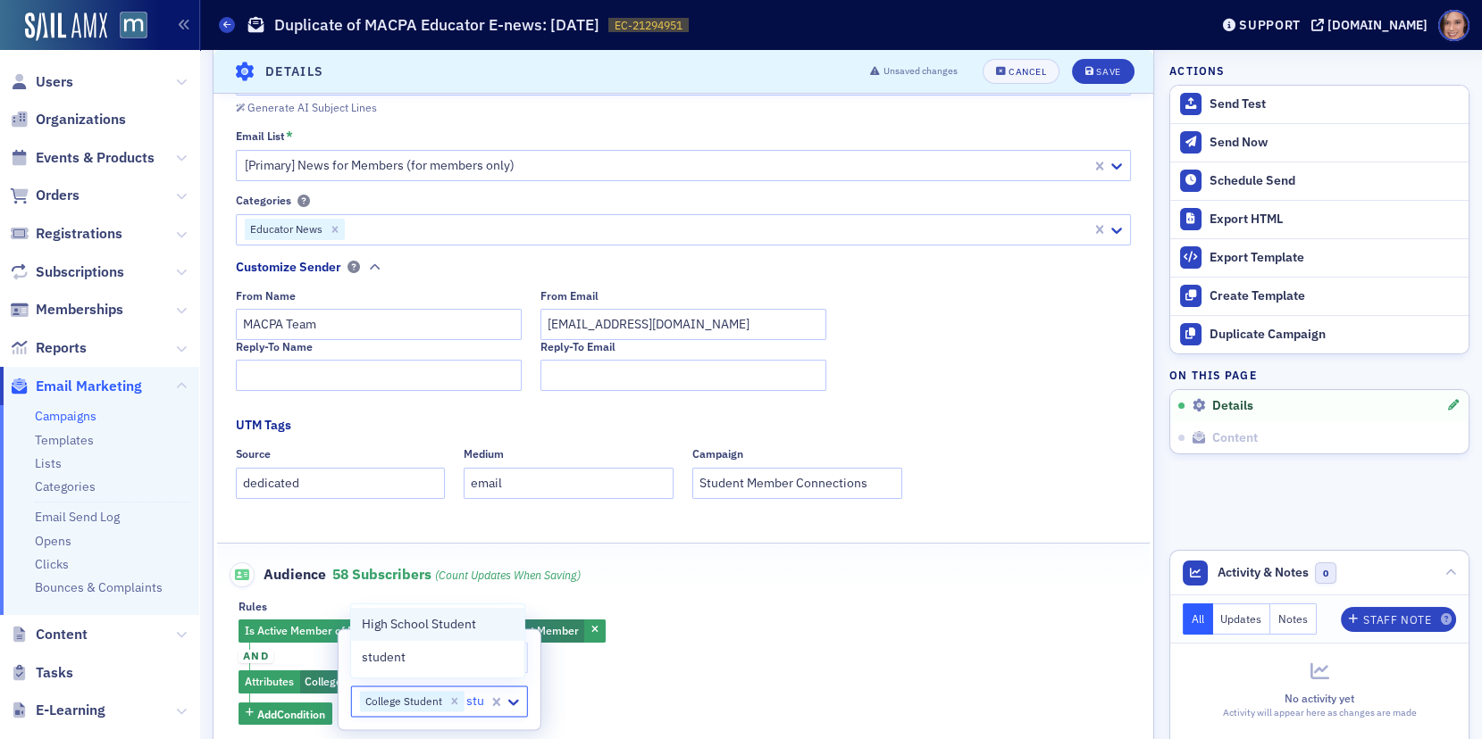
click at [422, 630] on span "High School Student" at bounding box center [419, 624] width 114 height 19
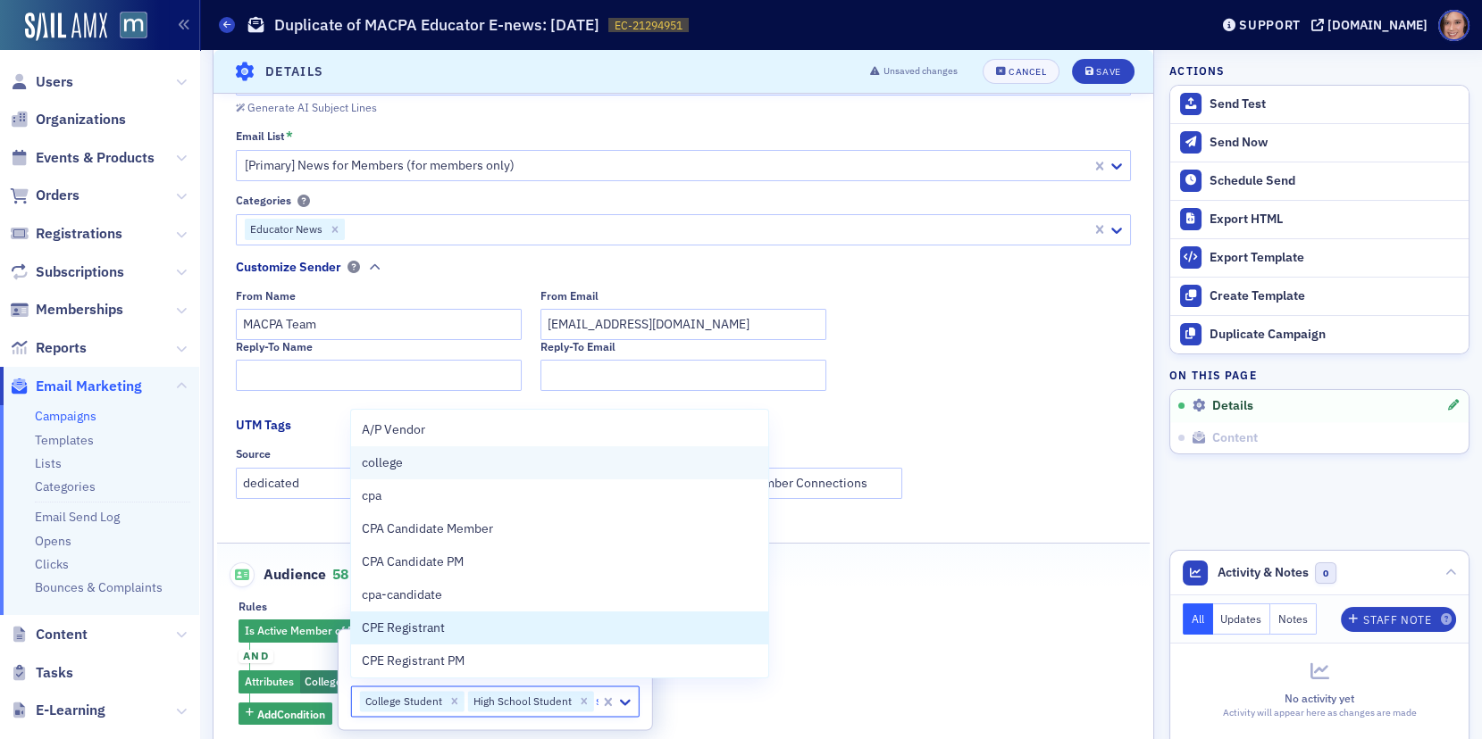
type input "stu"
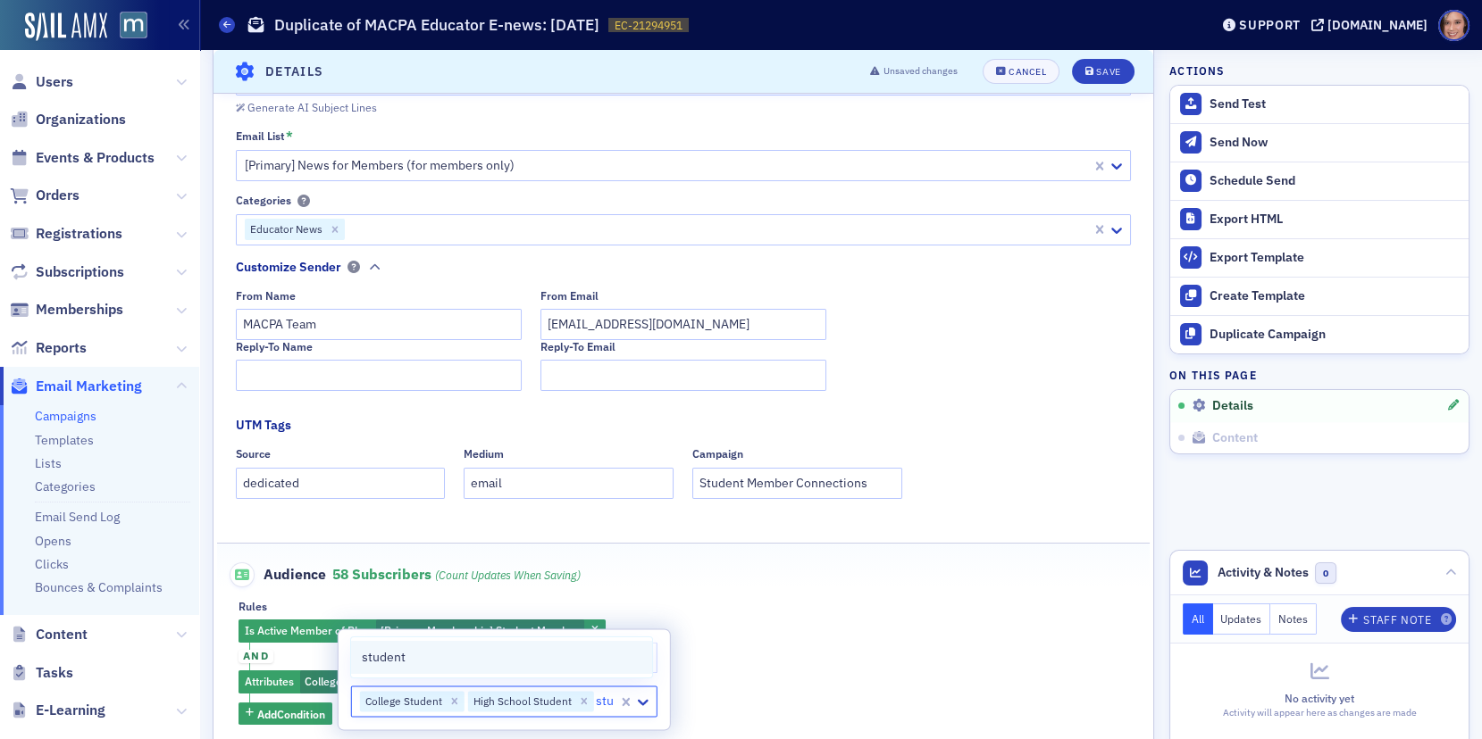
click at [440, 648] on div "student" at bounding box center [502, 657] width 280 height 19
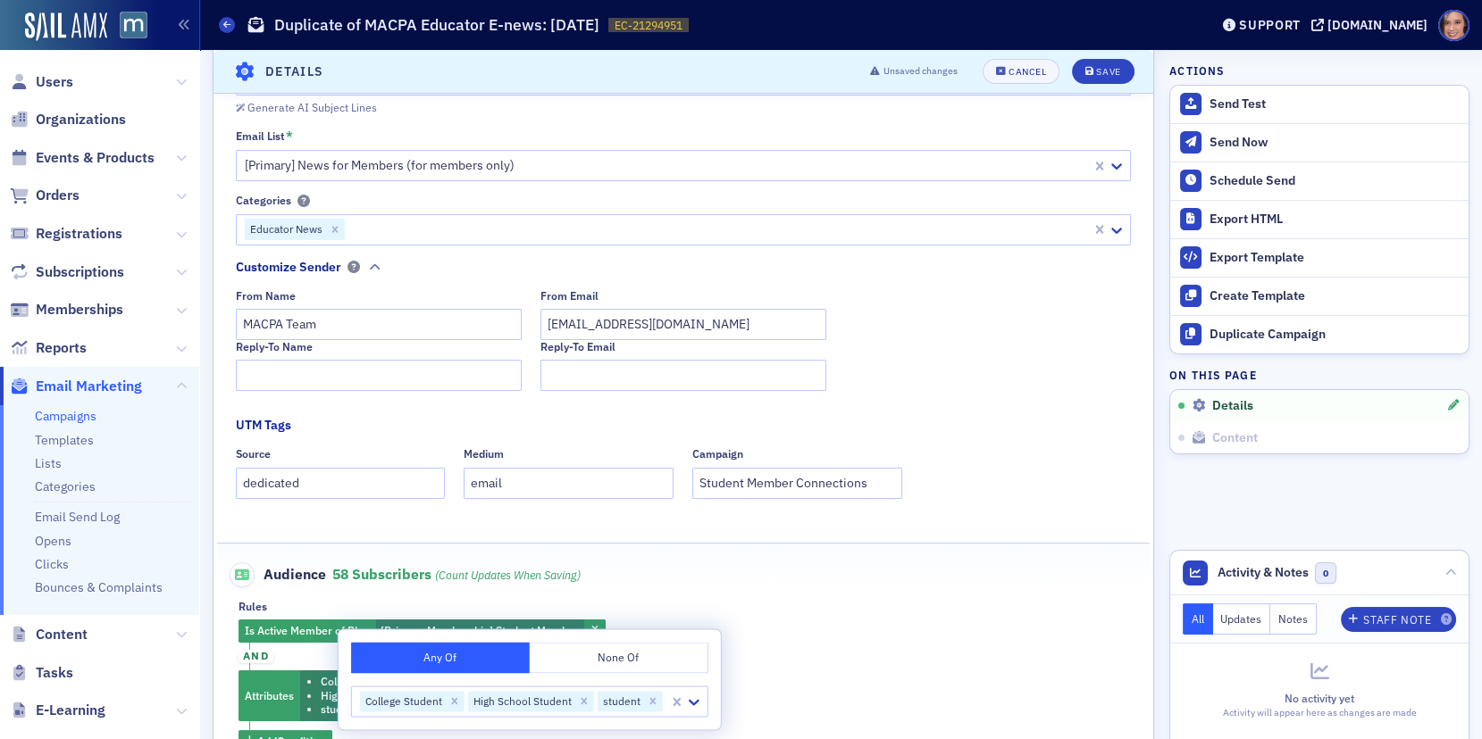
click at [299, 652] on div "Is Active Member of Plan [Primary Membership] Student Member and Attributes Col…" at bounding box center [682, 686] width 889 height 133
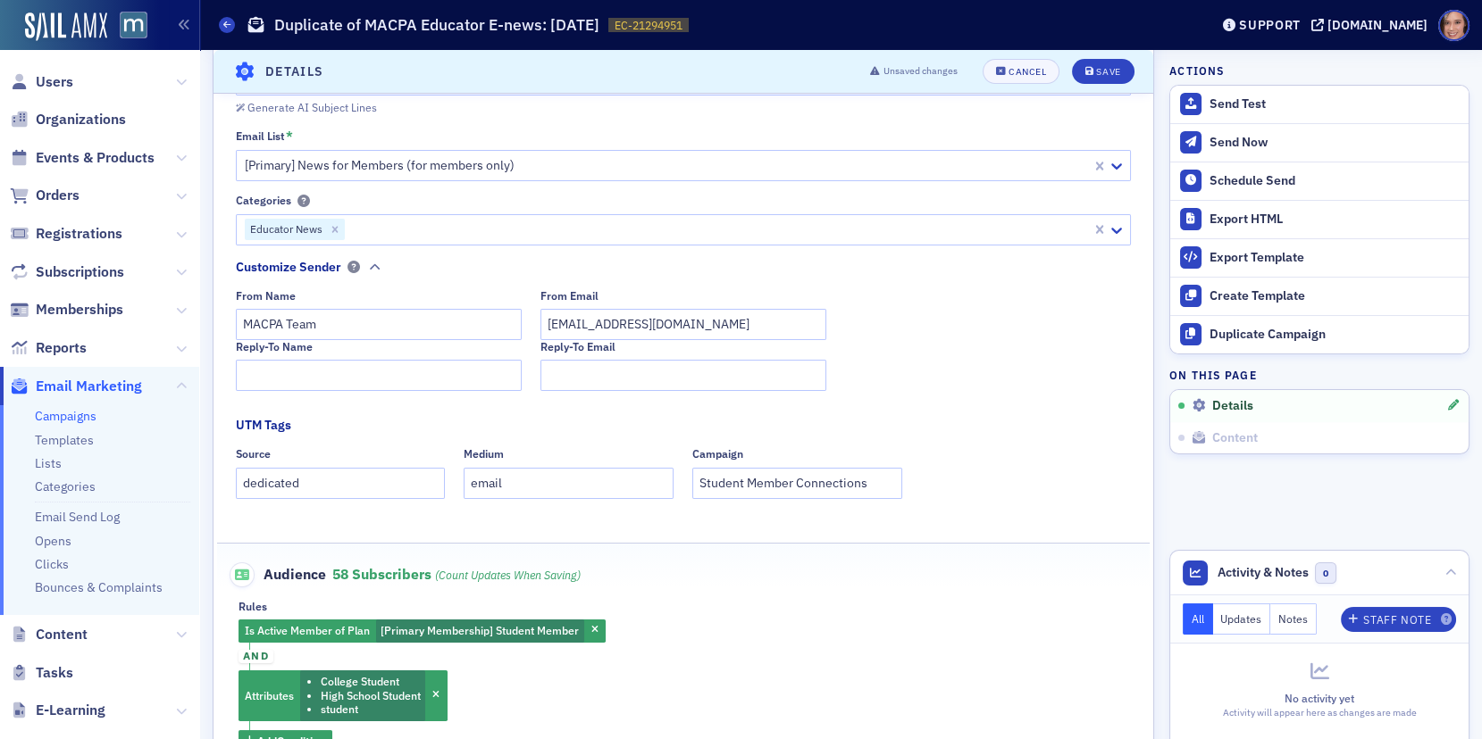
click at [257, 653] on span "and" at bounding box center [255, 657] width 35 height 14
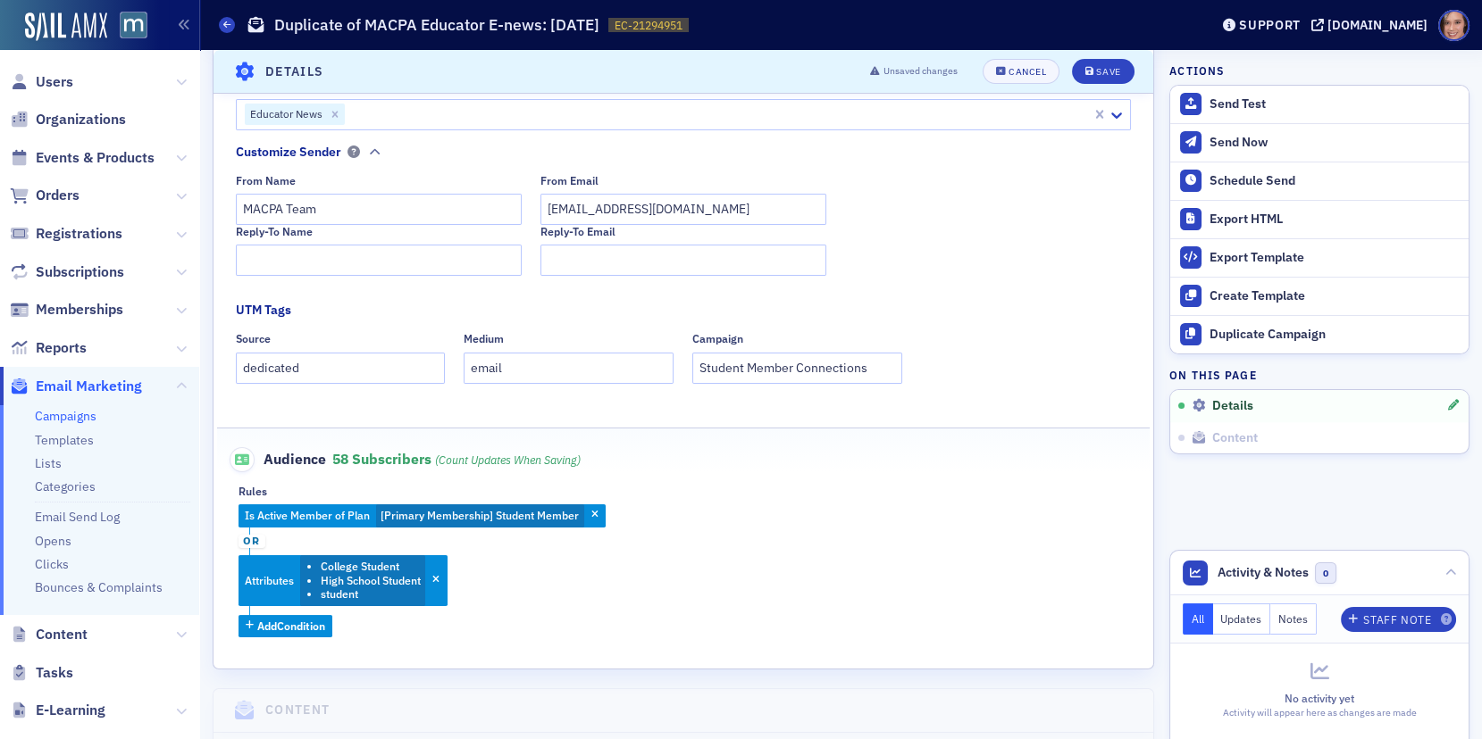
scroll to position [453, 0]
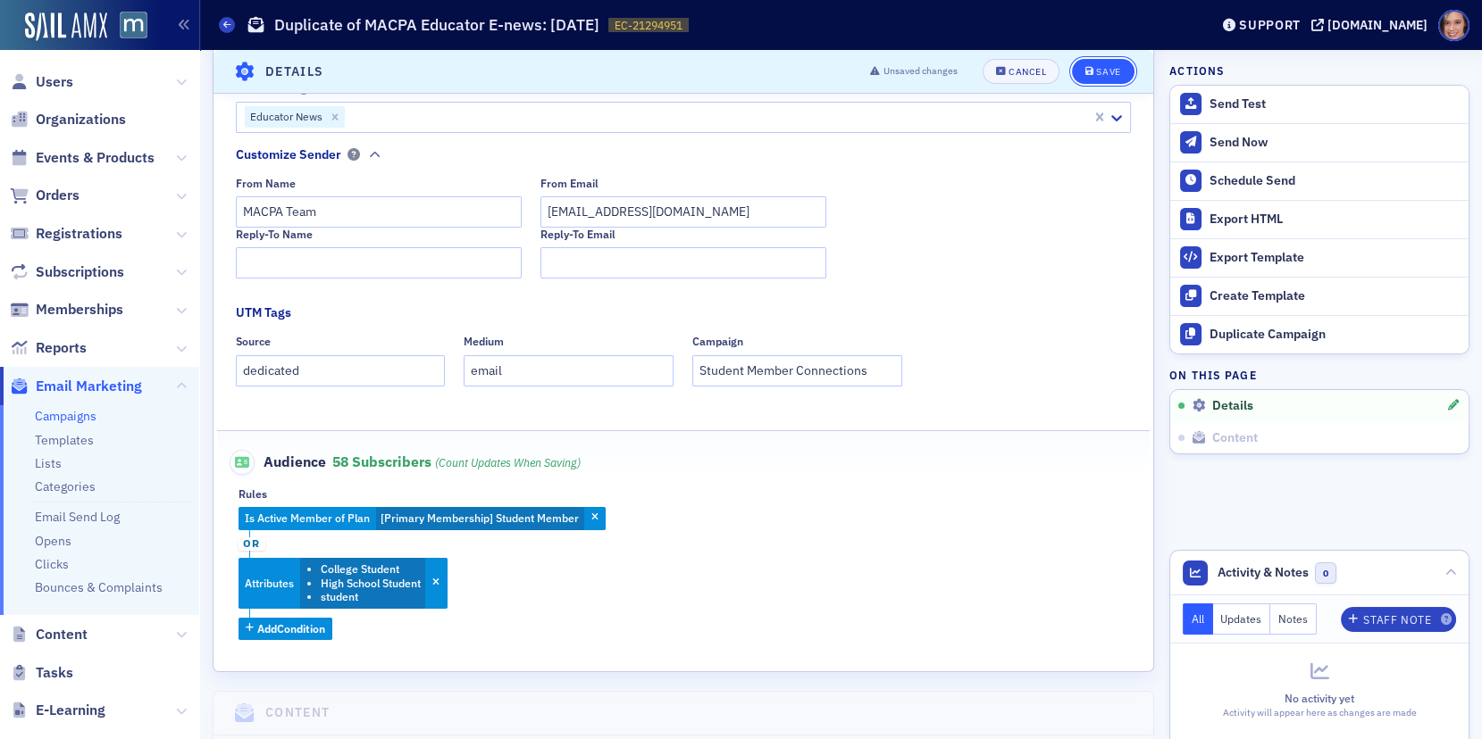
click at [1102, 71] on div "Save" at bounding box center [1108, 72] width 24 height 10
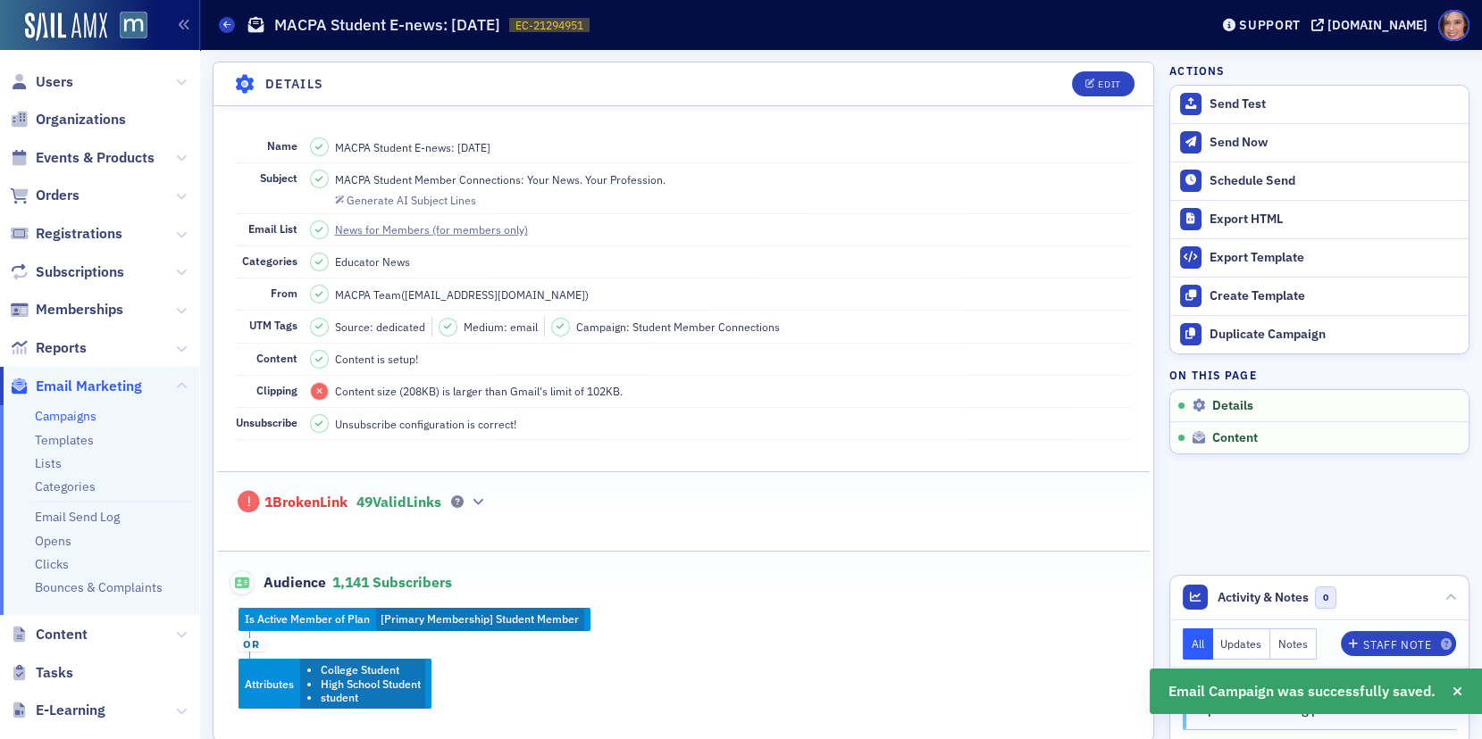
scroll to position [572, 0]
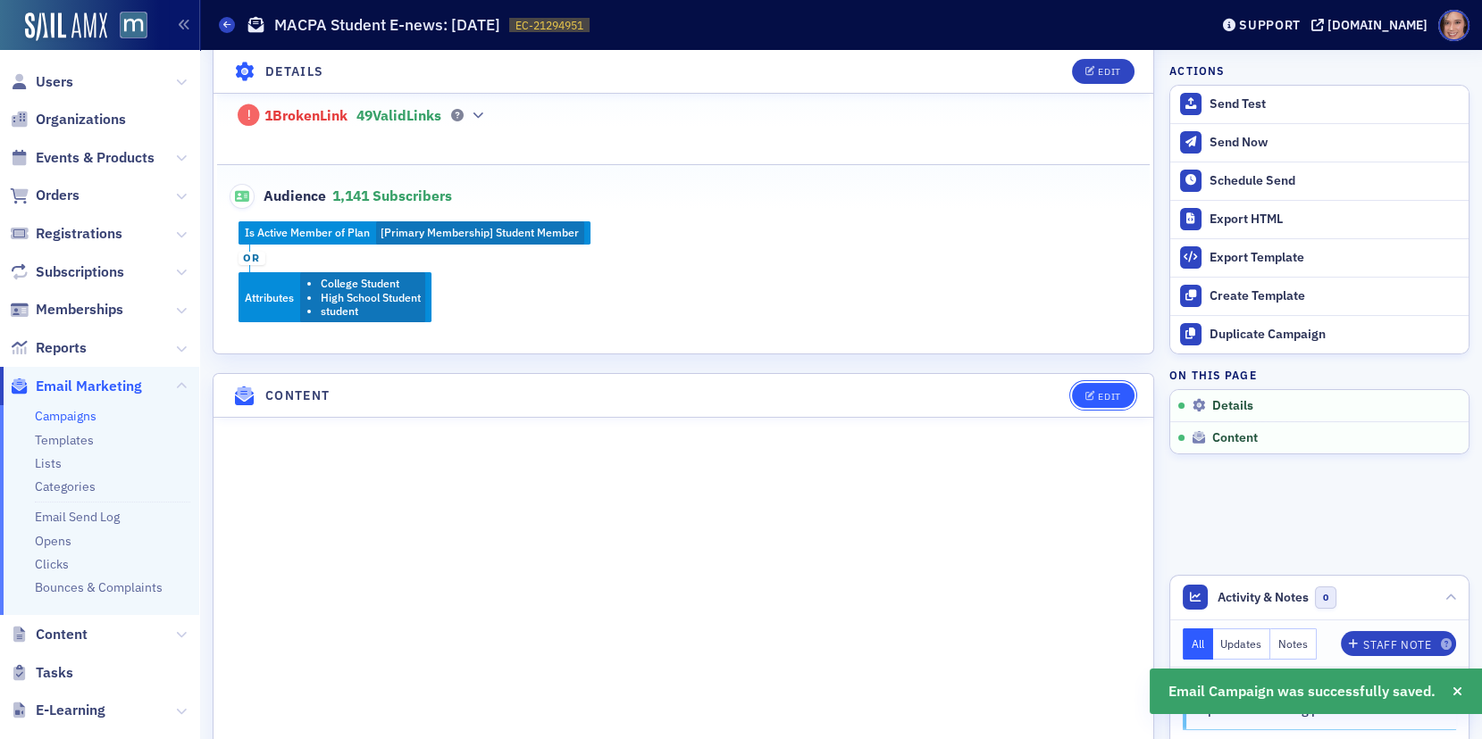
click at [1090, 392] on icon "button" at bounding box center [1090, 397] width 11 height 10
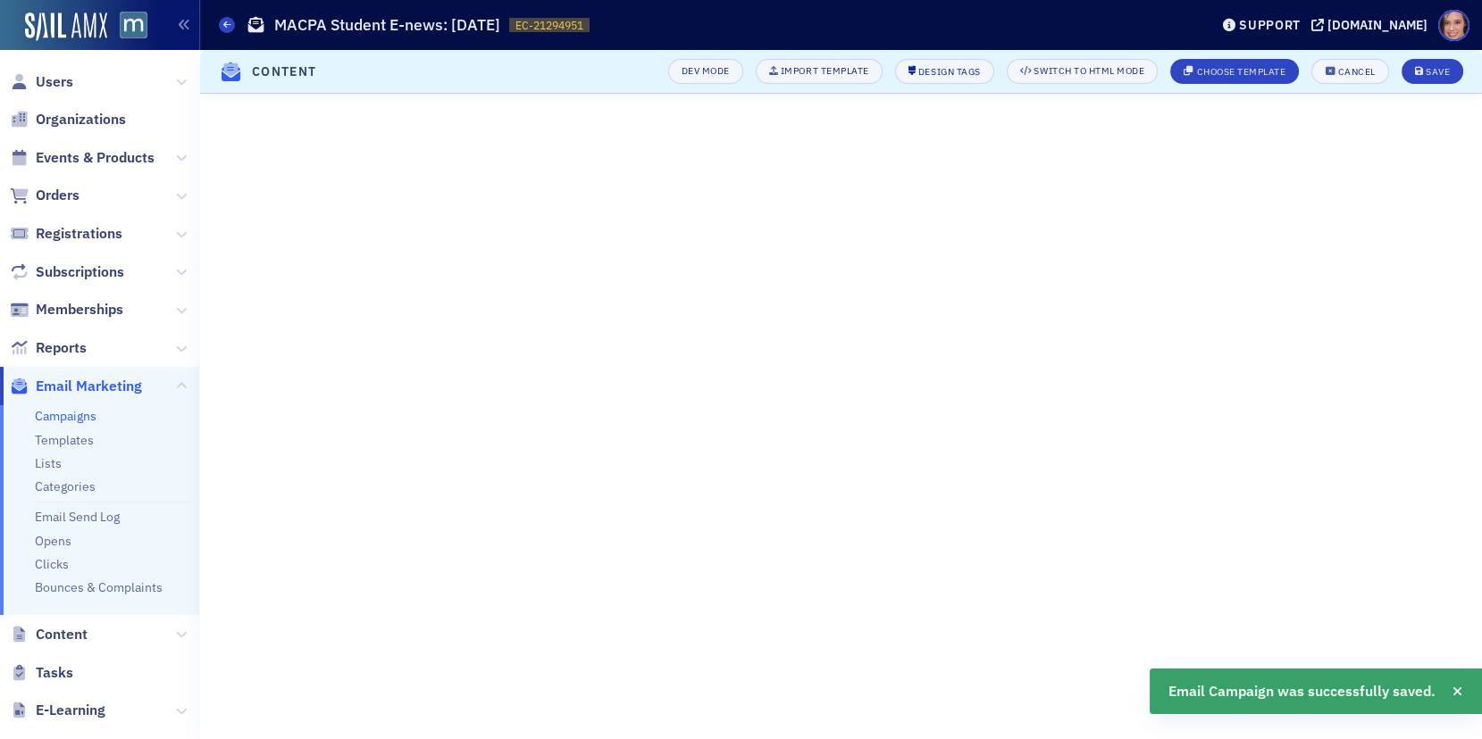
scroll to position [210, 0]
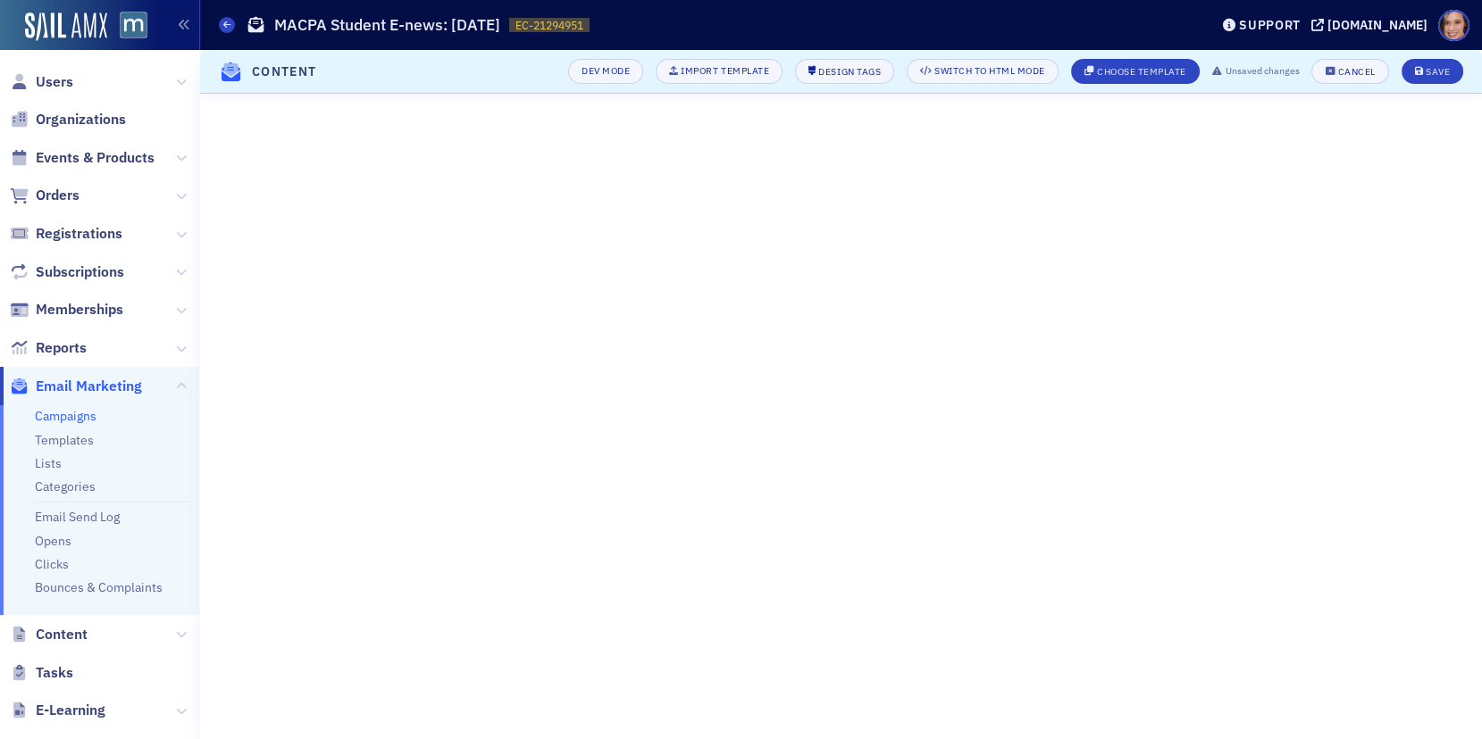
click at [1417, 57] on header "Content Dev Mode Import Template Design Tags Switch to HTML Mode Choose Templat…" at bounding box center [841, 72] width 1282 height 44
click at [1417, 63] on button "Save" at bounding box center [1432, 71] width 62 height 25
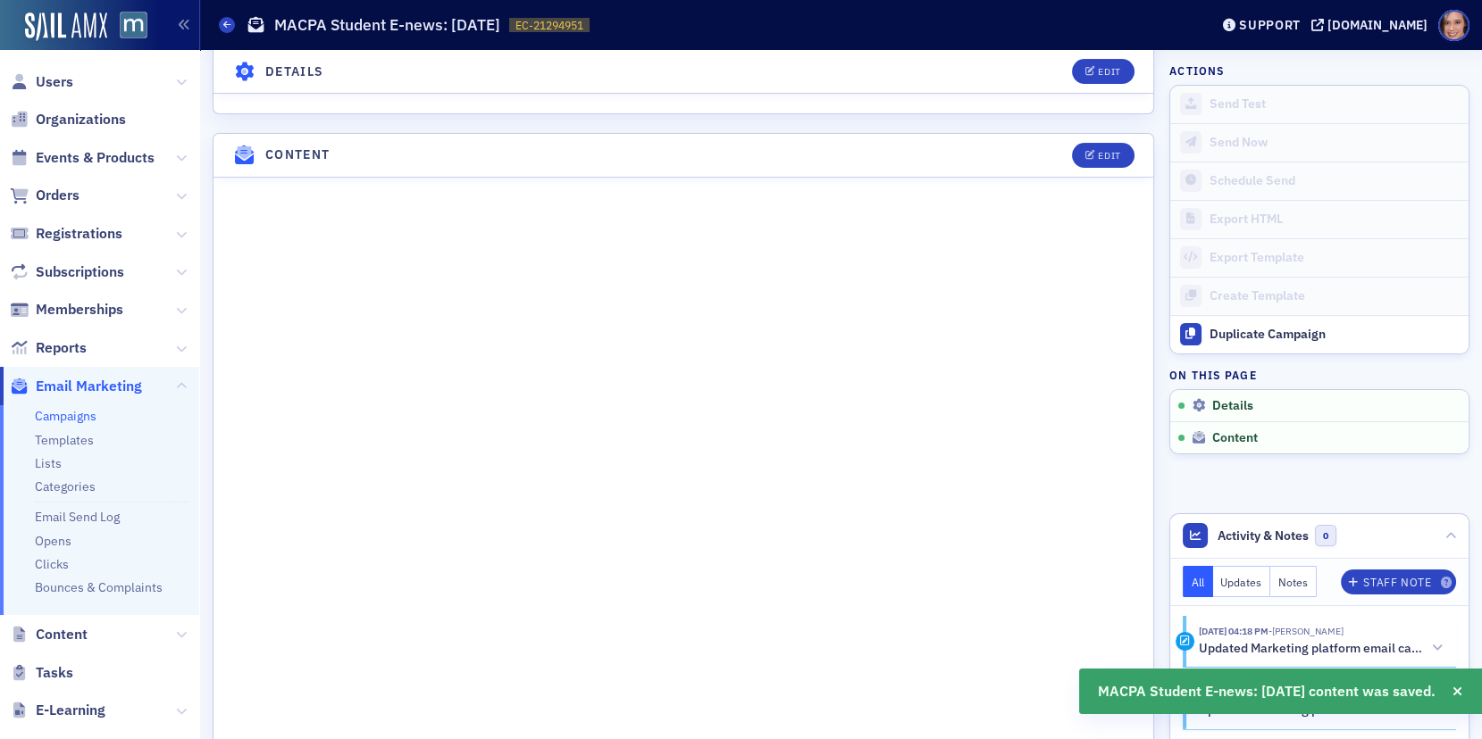
scroll to position [769, 0]
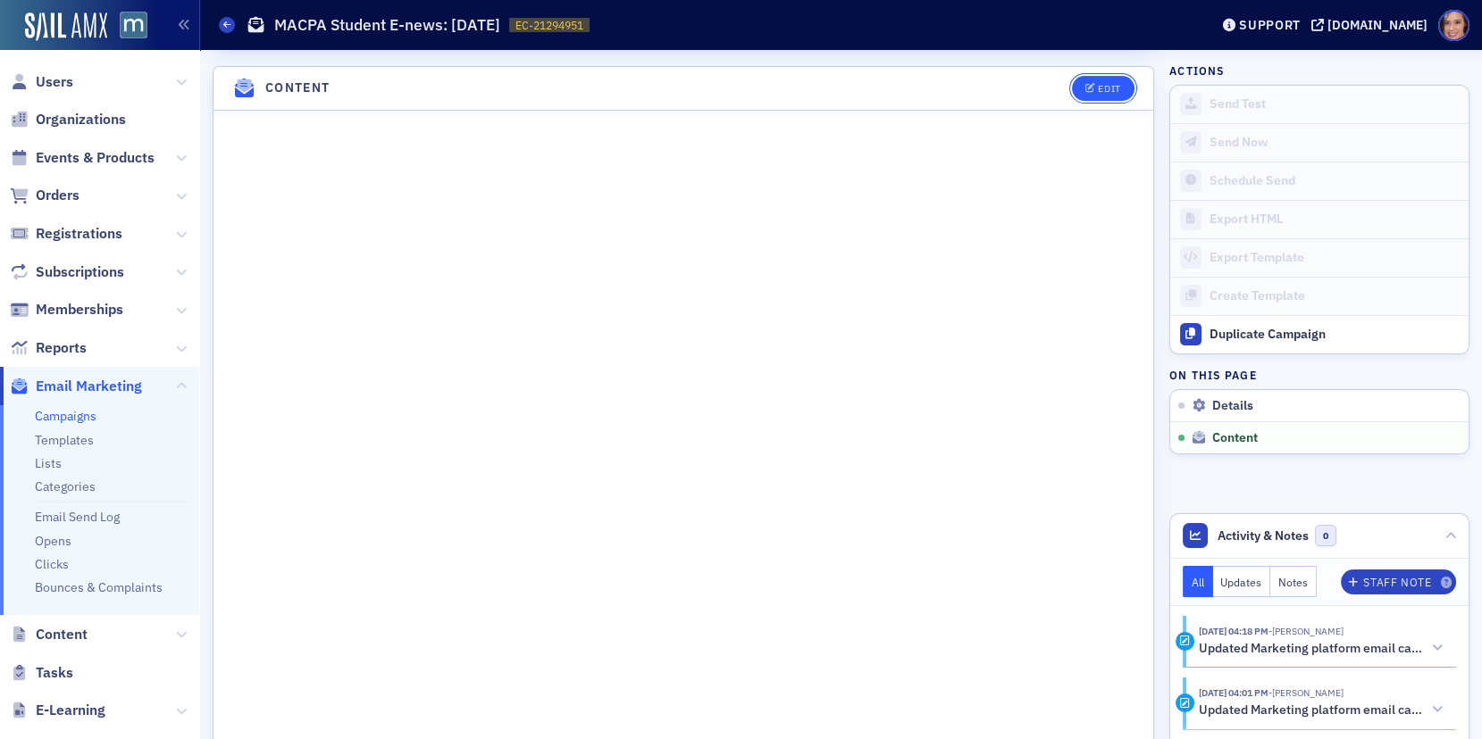
click at [1097, 84] on span "Edit" at bounding box center [1102, 89] width 35 height 10
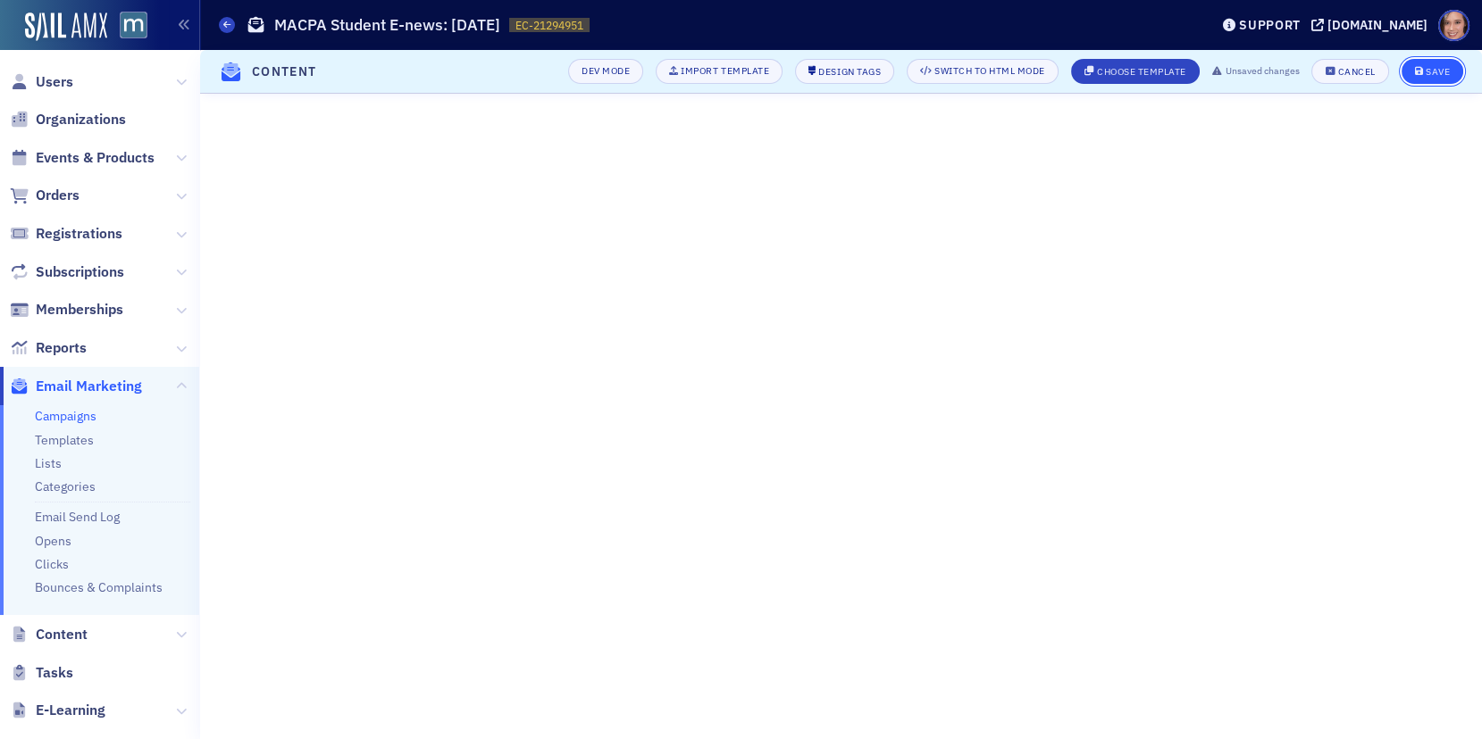
click at [1447, 71] on div "Save" at bounding box center [1437, 72] width 24 height 10
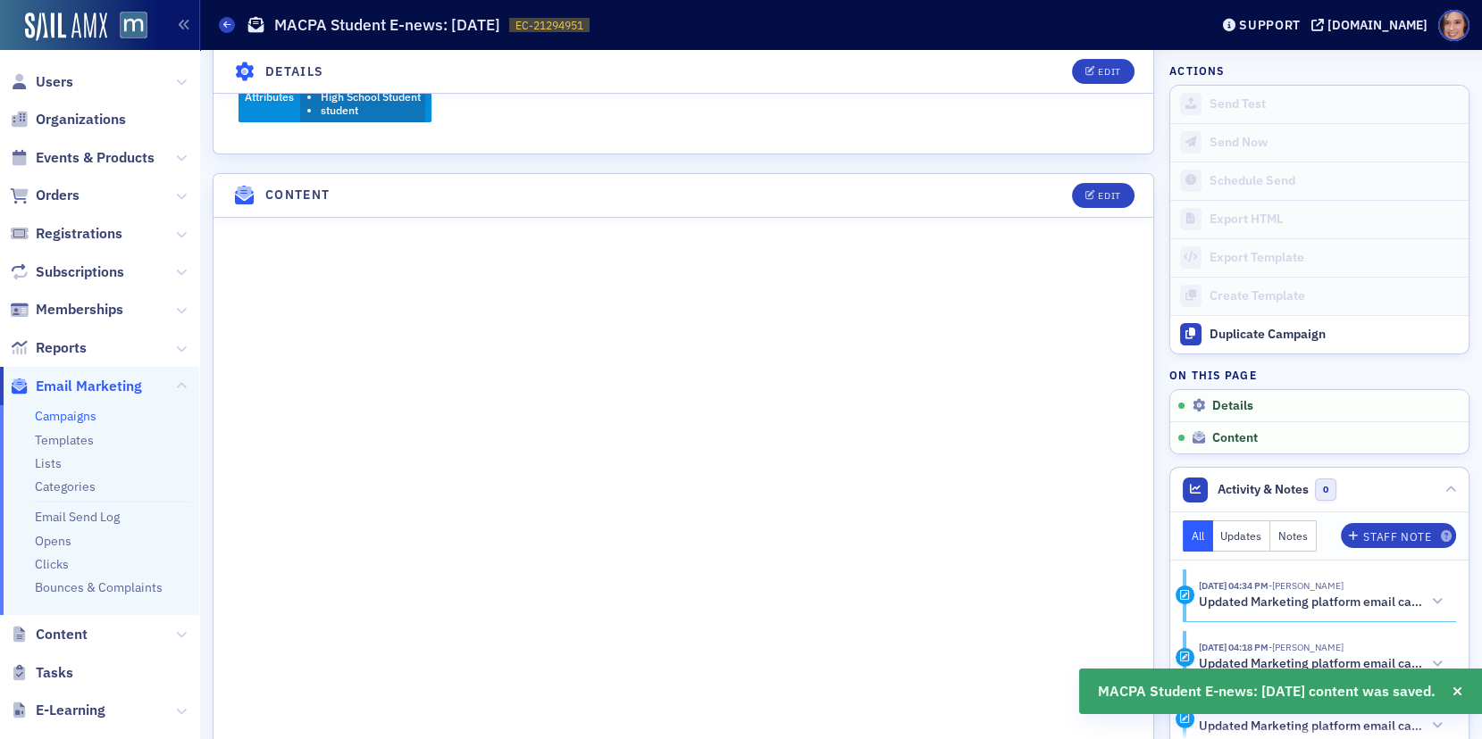
scroll to position [769, 0]
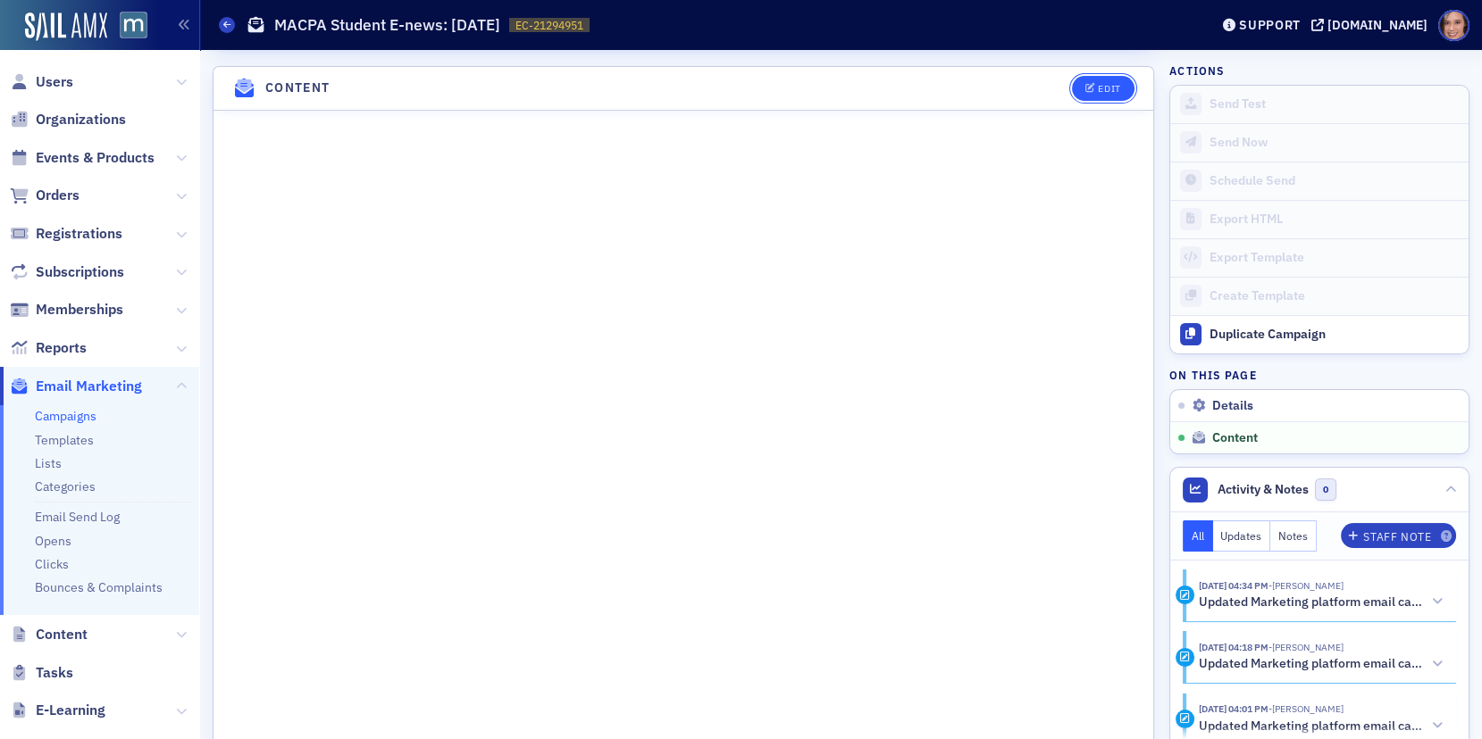
click at [1102, 84] on div "Edit" at bounding box center [1109, 89] width 22 height 10
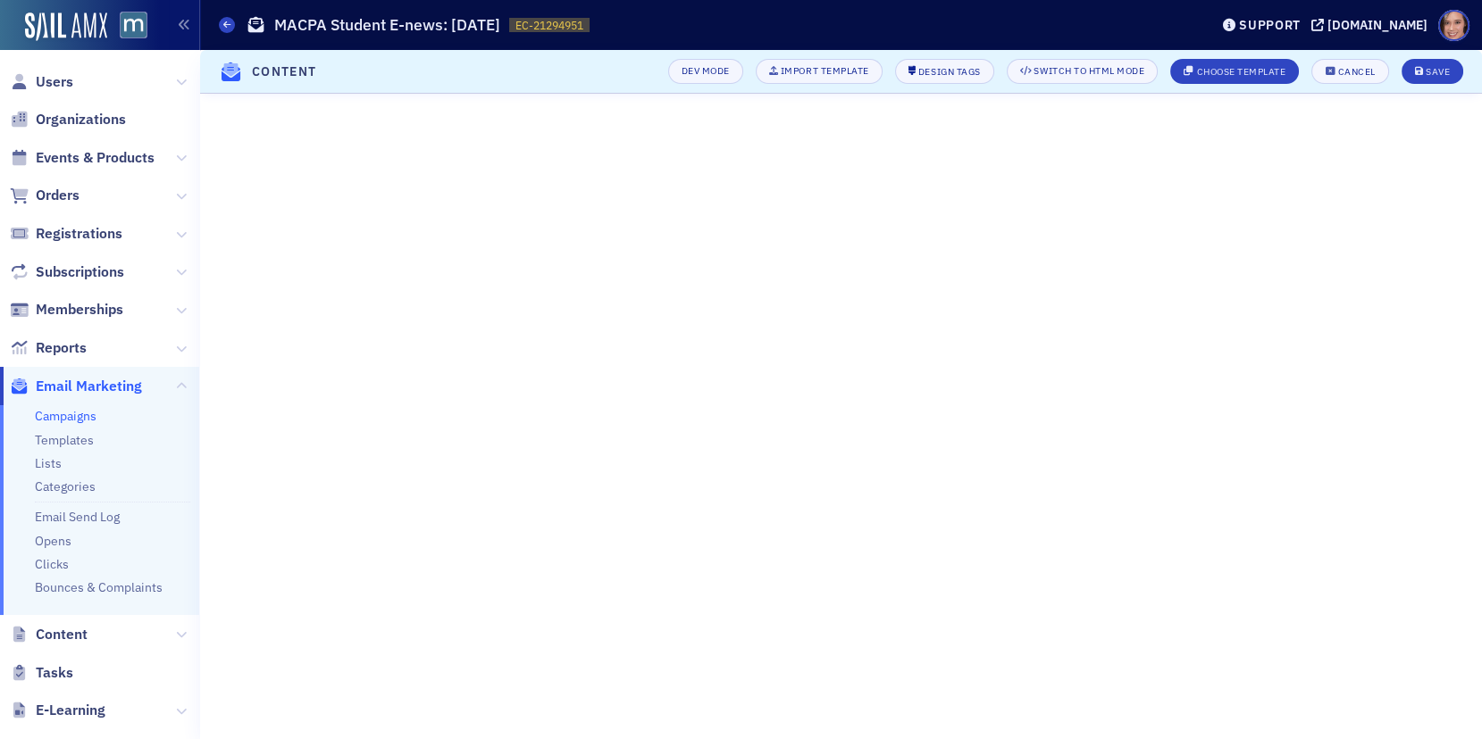
scroll to position [101, 0]
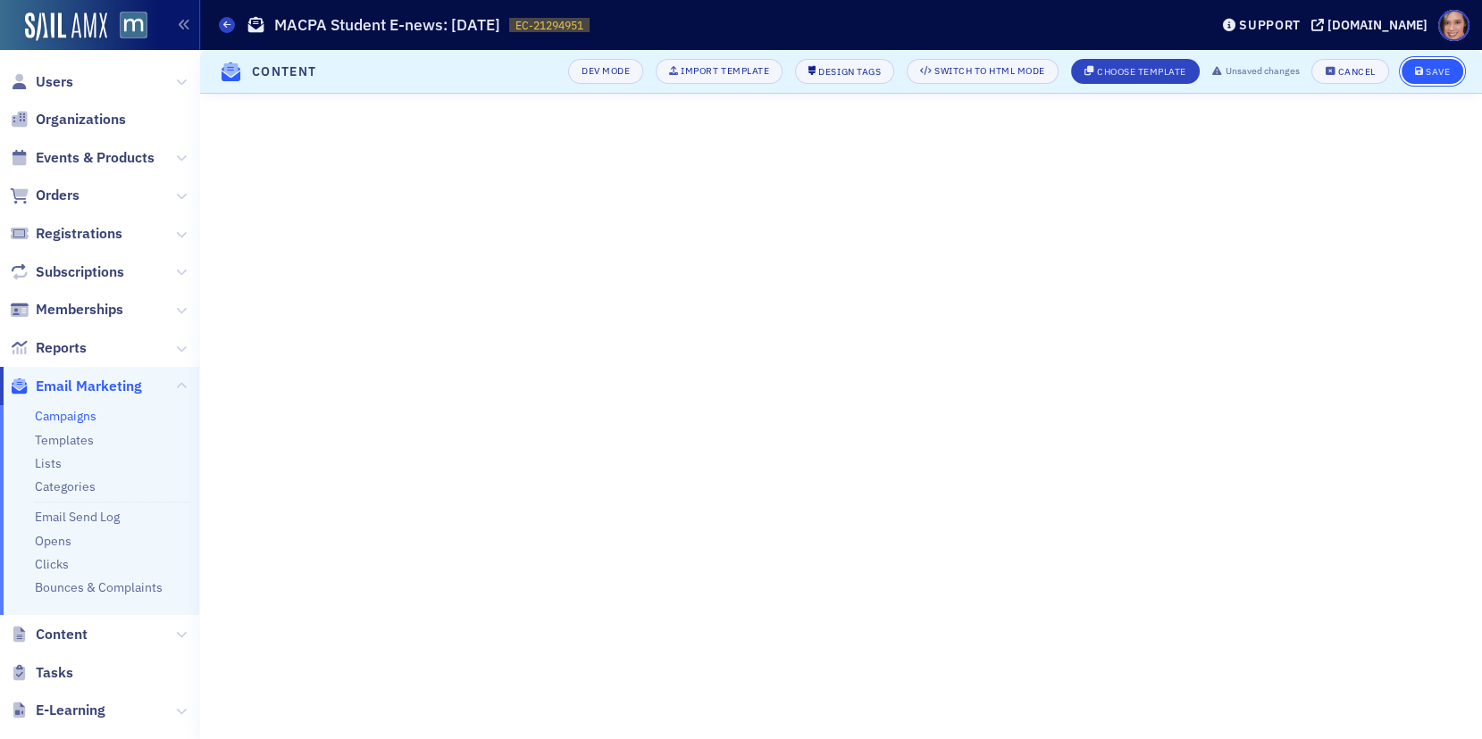
click at [1410, 73] on button "Save" at bounding box center [1432, 71] width 62 height 25
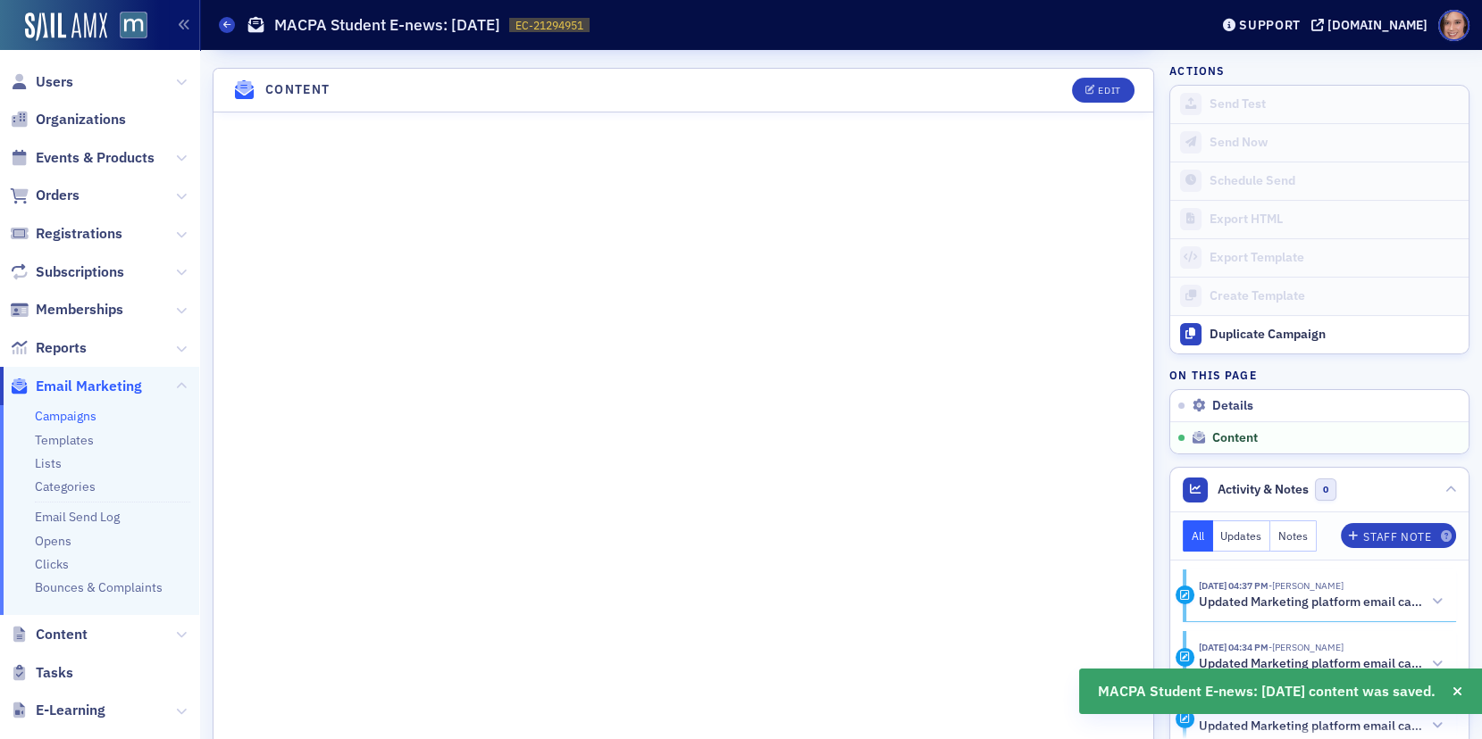
scroll to position [769, 0]
click at [1082, 84] on button "Edit" at bounding box center [1103, 88] width 62 height 25
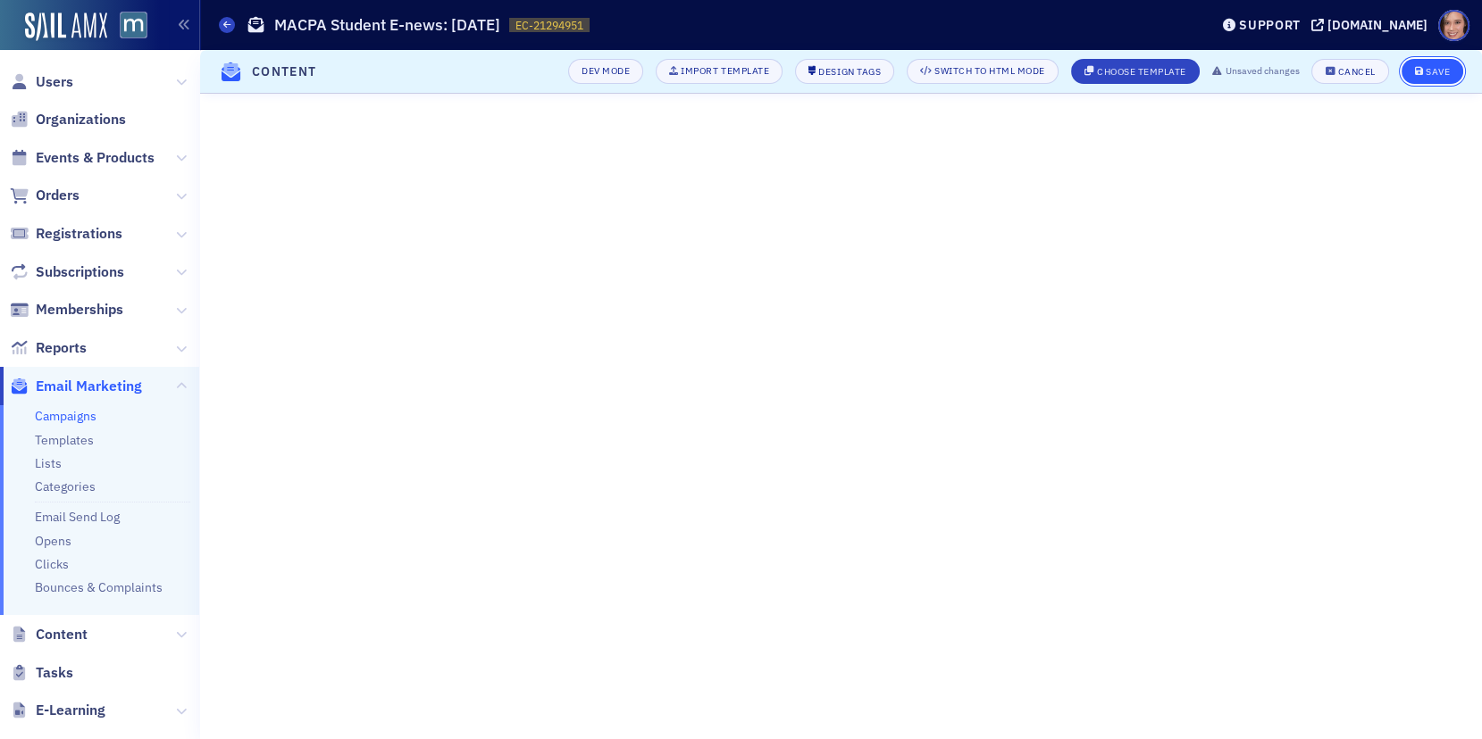
click at [1425, 67] on div "Save" at bounding box center [1437, 72] width 24 height 10
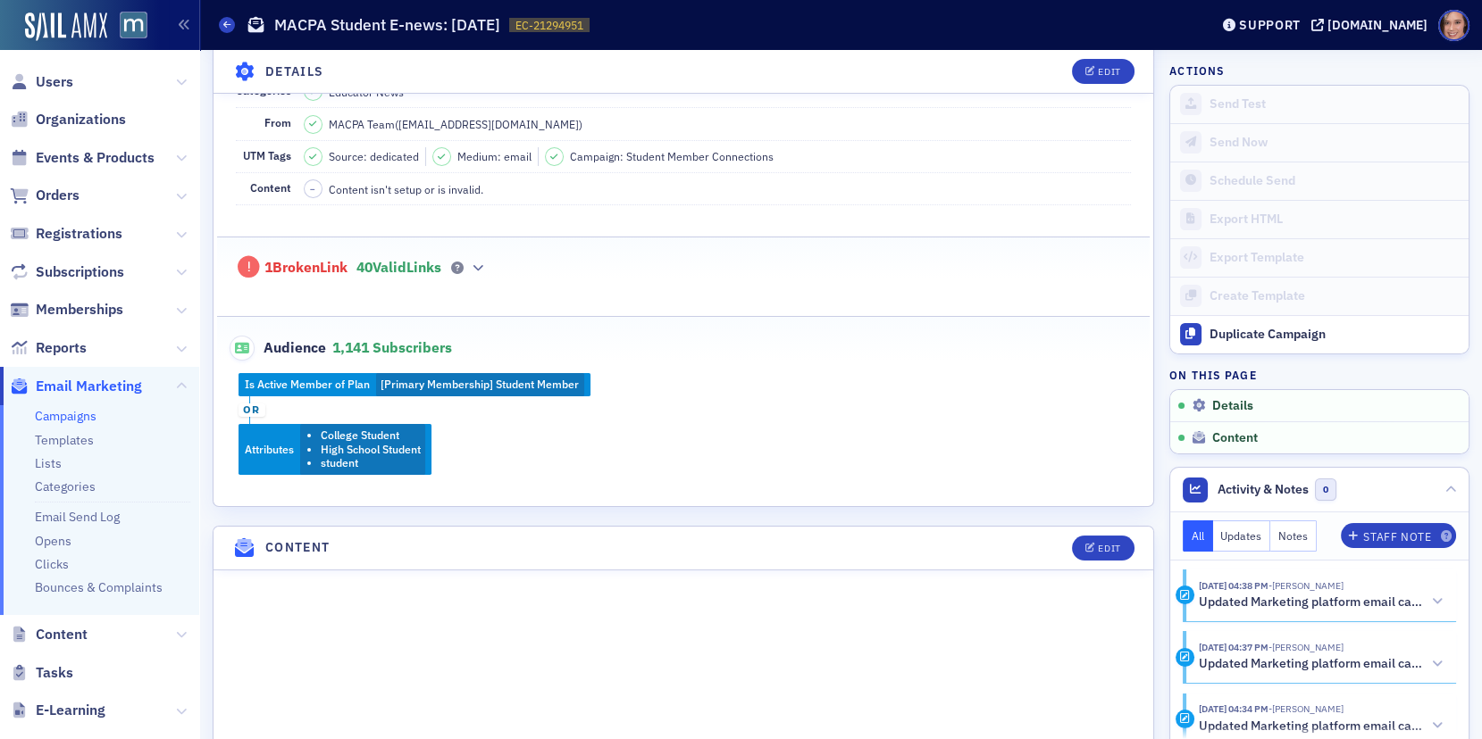
scroll to position [158, 0]
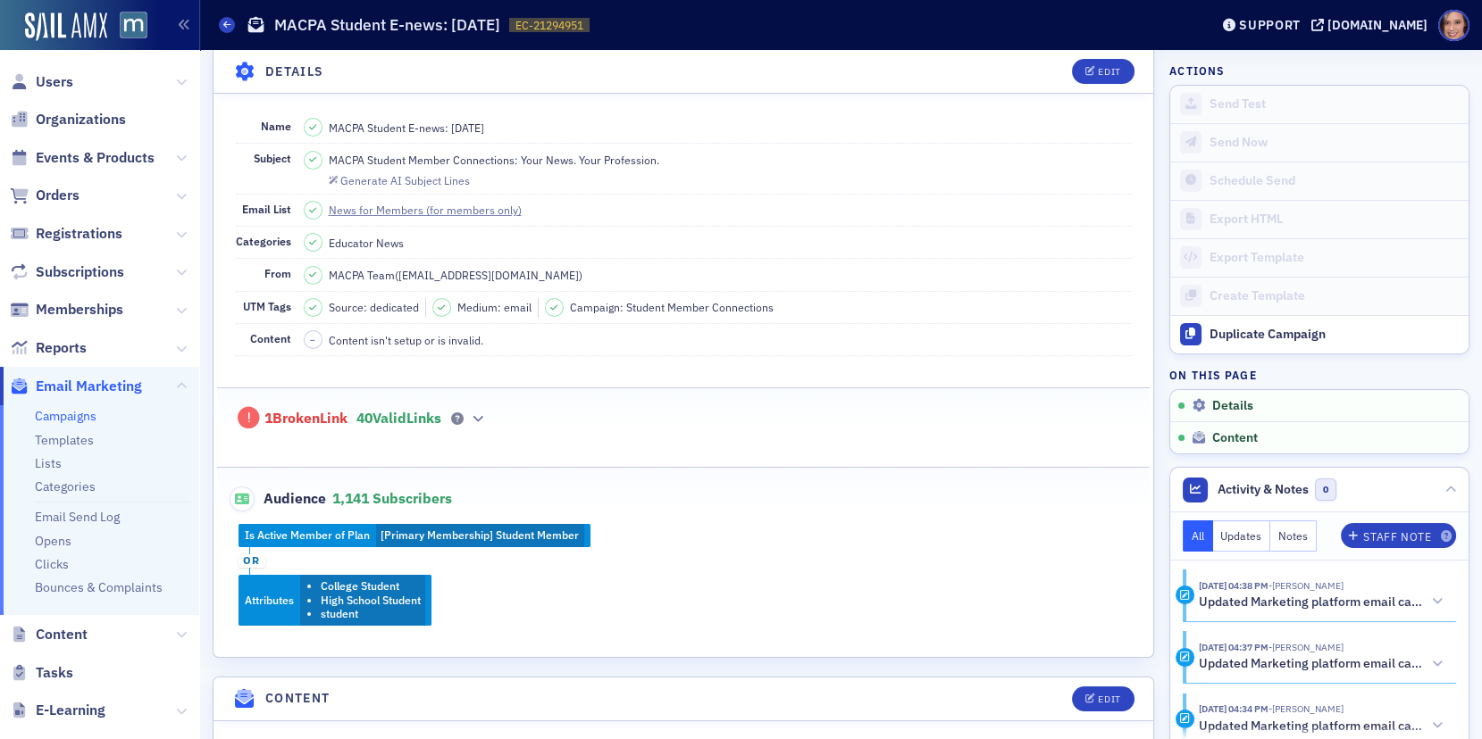
click at [483, 416] on div "1 Broken Link 40 Valid Links" at bounding box center [684, 408] width 896 height 41
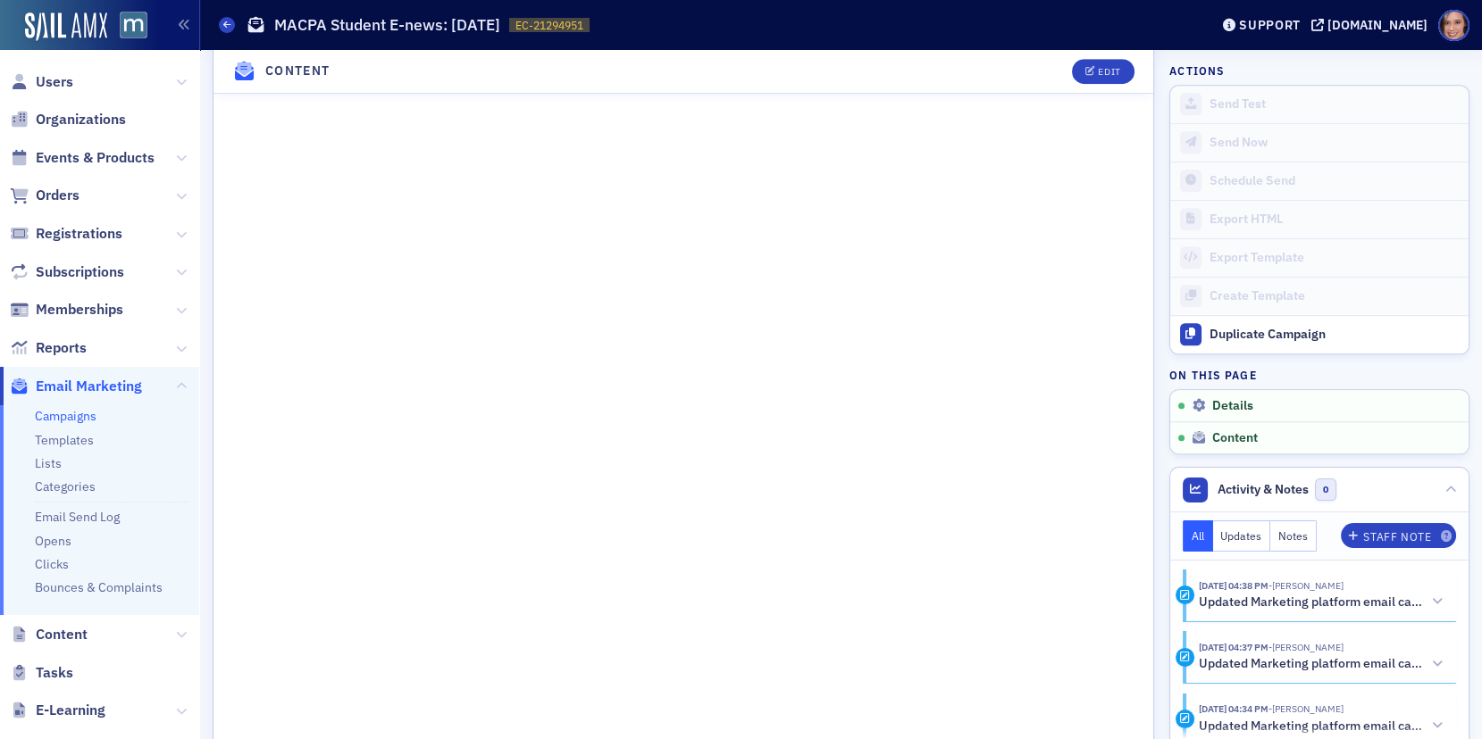
scroll to position [3056, 0]
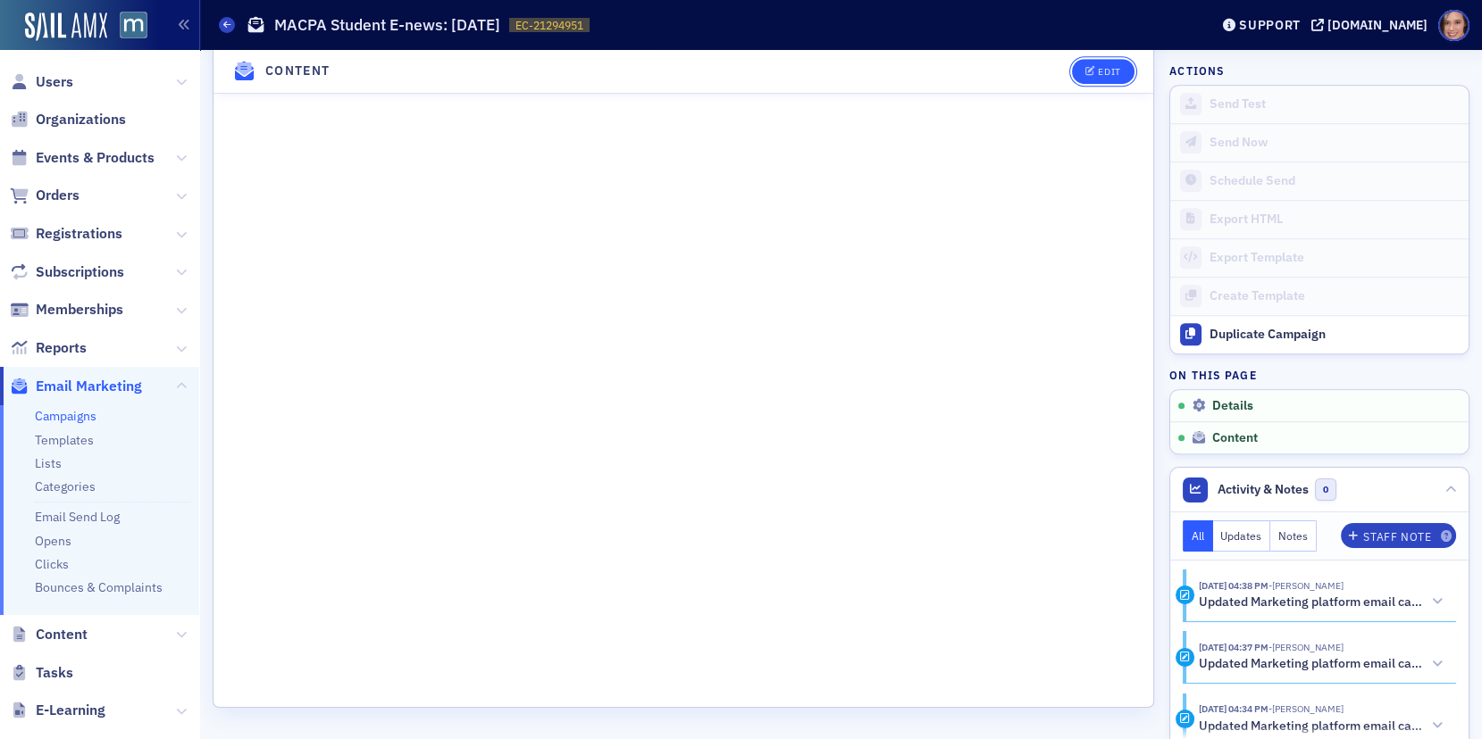
click at [1090, 84] on button "Edit" at bounding box center [1103, 71] width 62 height 25
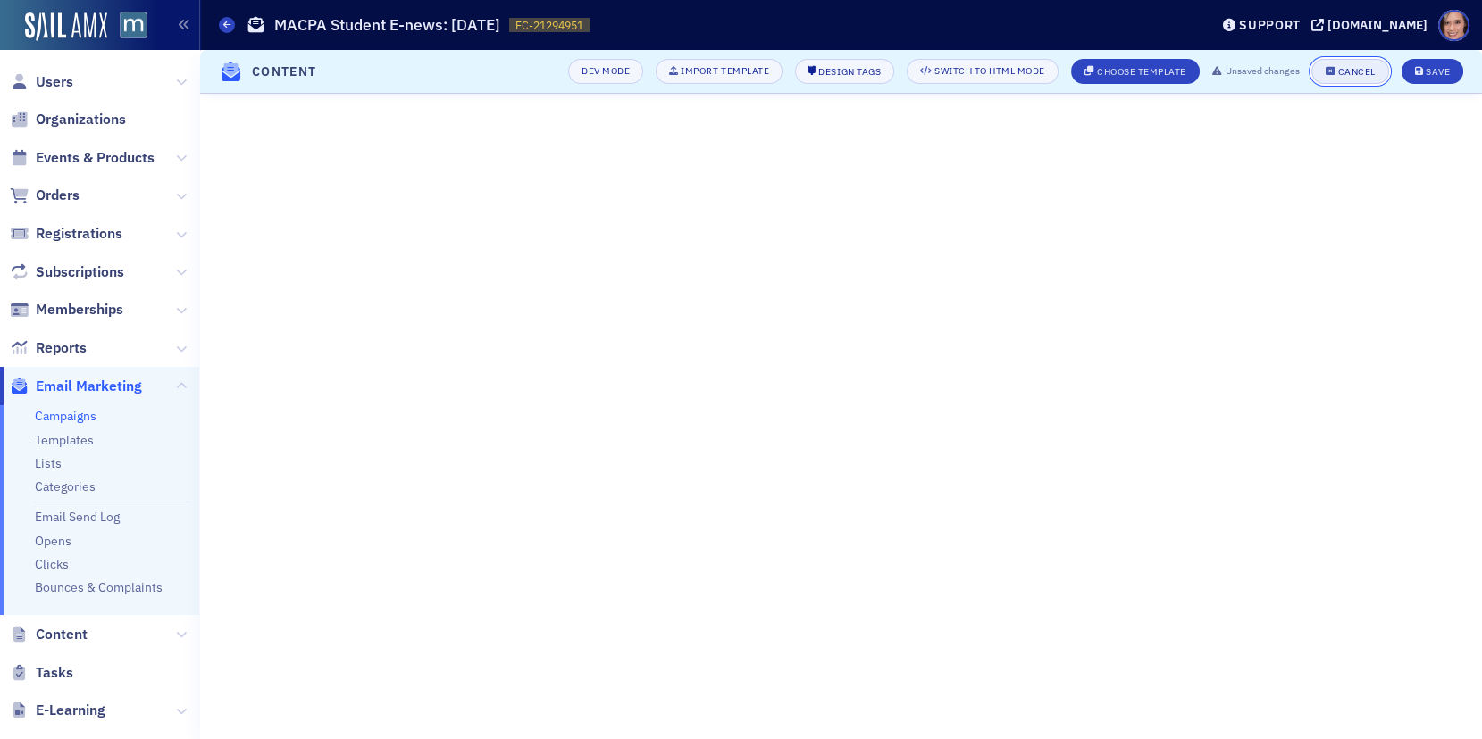
click at [1335, 62] on button "Cancel" at bounding box center [1349, 71] width 77 height 25
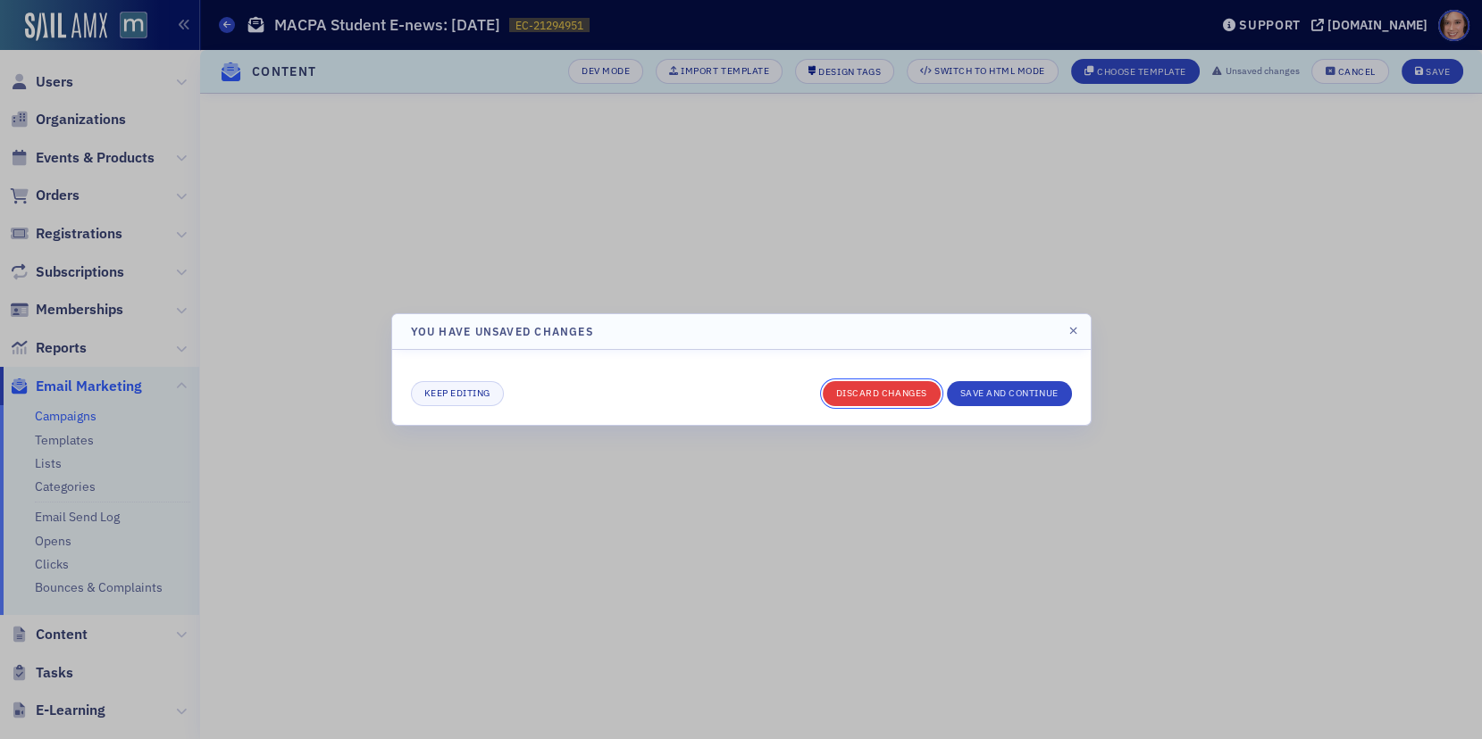
click at [854, 402] on button "Discard changes" at bounding box center [882, 393] width 118 height 25
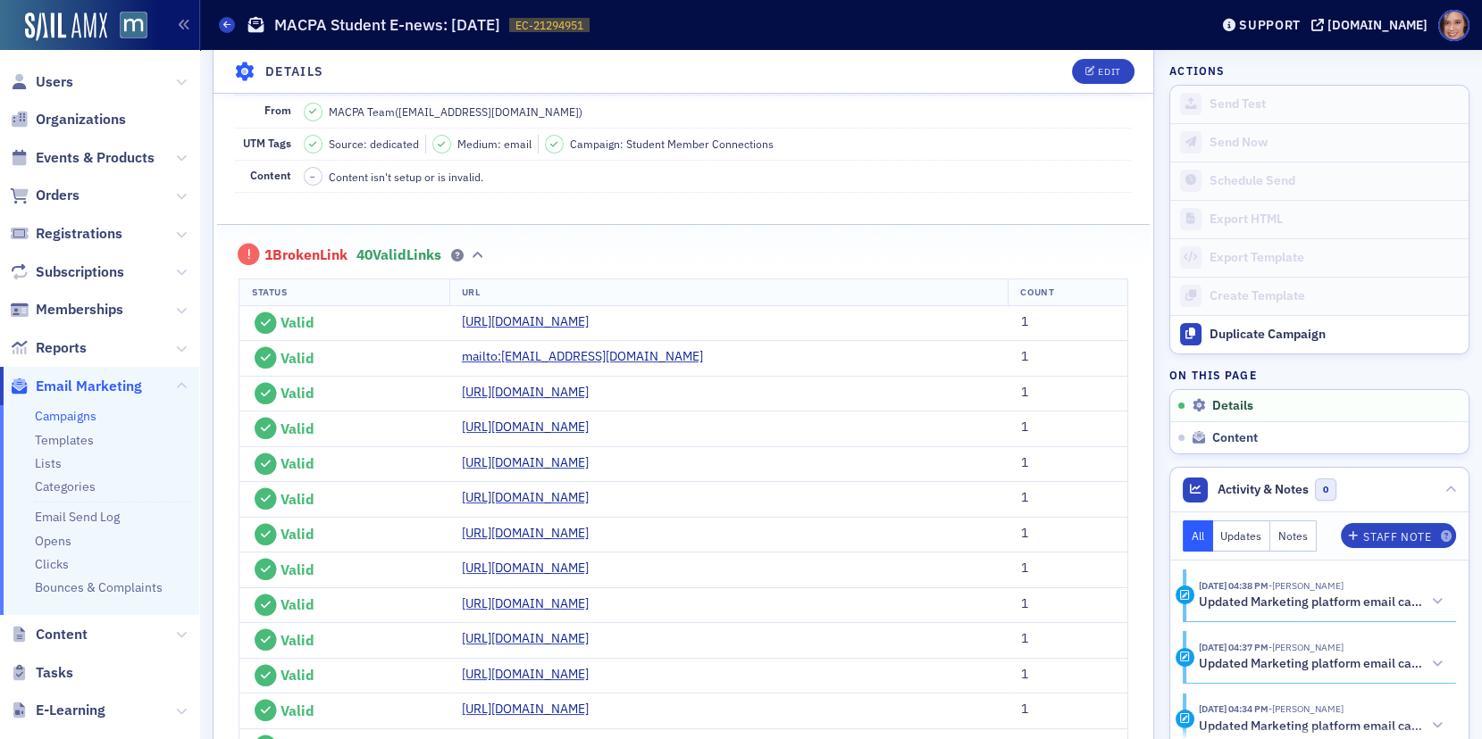
scroll to position [0, 0]
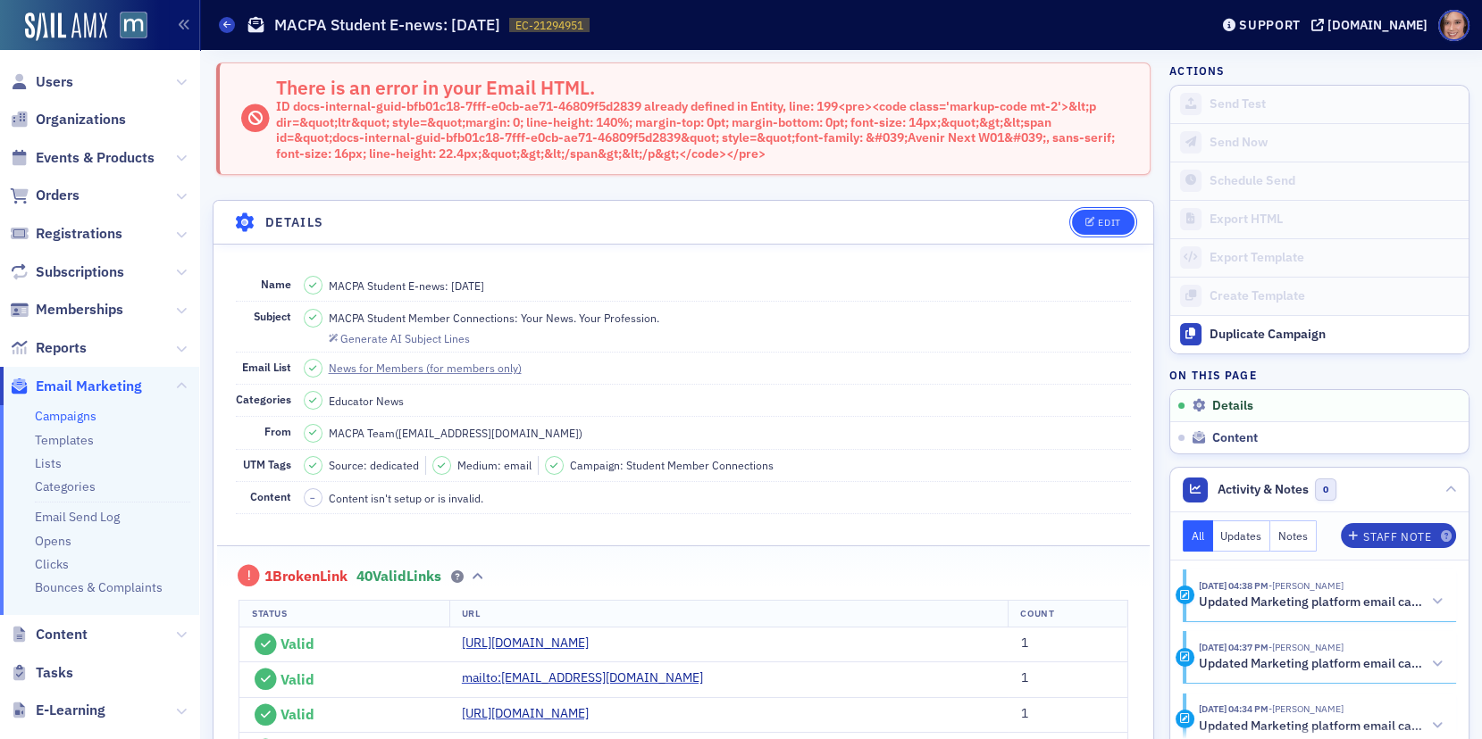
click at [1108, 219] on div "Edit" at bounding box center [1109, 223] width 22 height 10
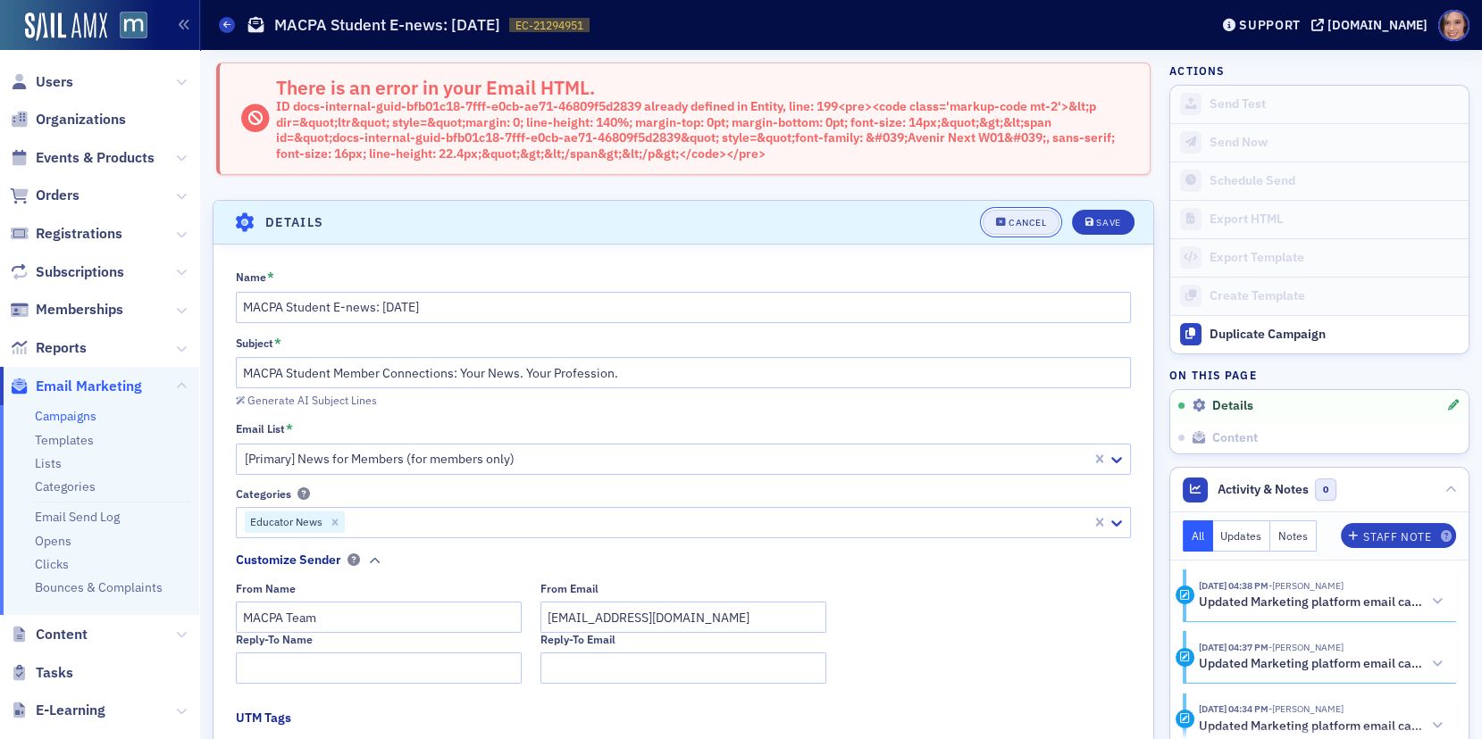
click at [1010, 230] on button "Cancel" at bounding box center [1020, 222] width 77 height 25
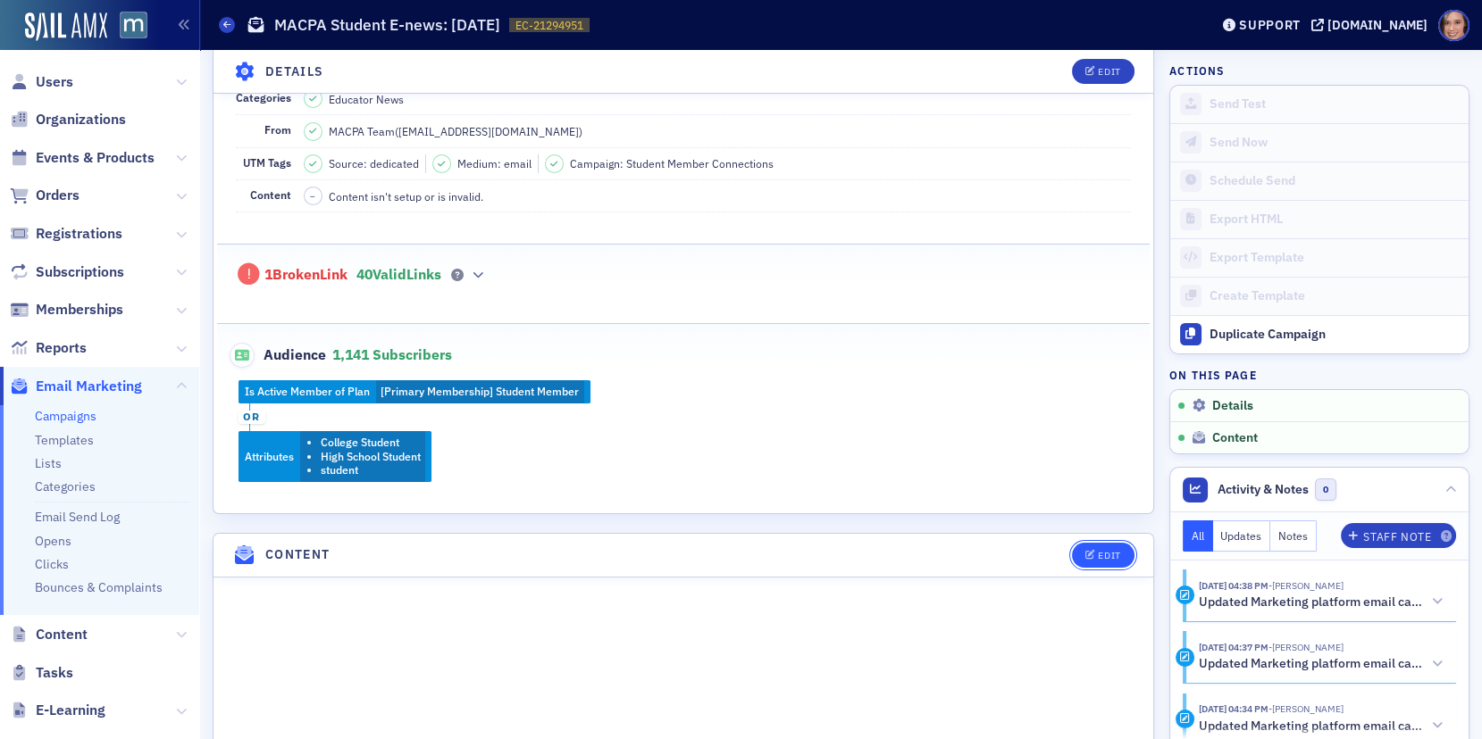
click at [1095, 553] on button "Edit" at bounding box center [1103, 555] width 62 height 25
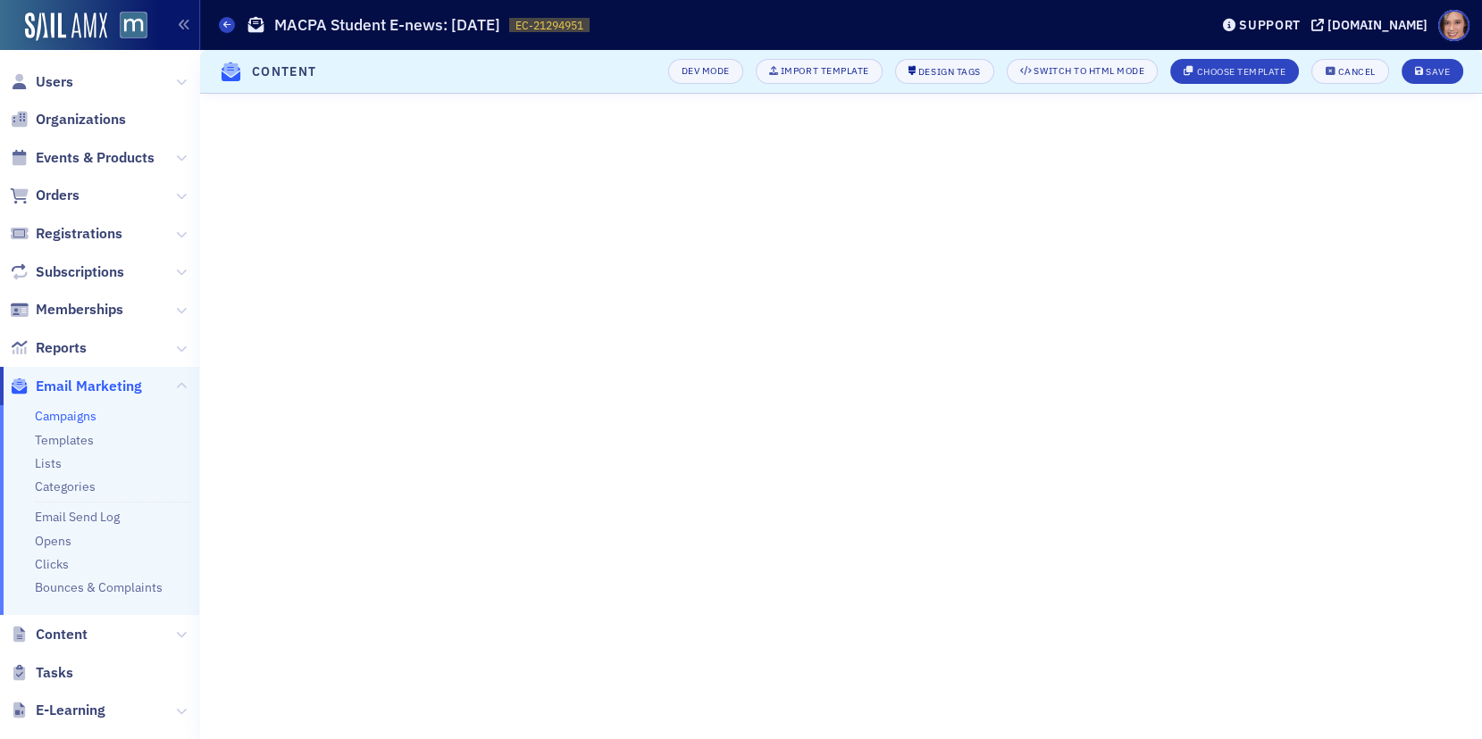
scroll to position [101, 0]
click at [1428, 72] on div "Save" at bounding box center [1437, 72] width 24 height 10
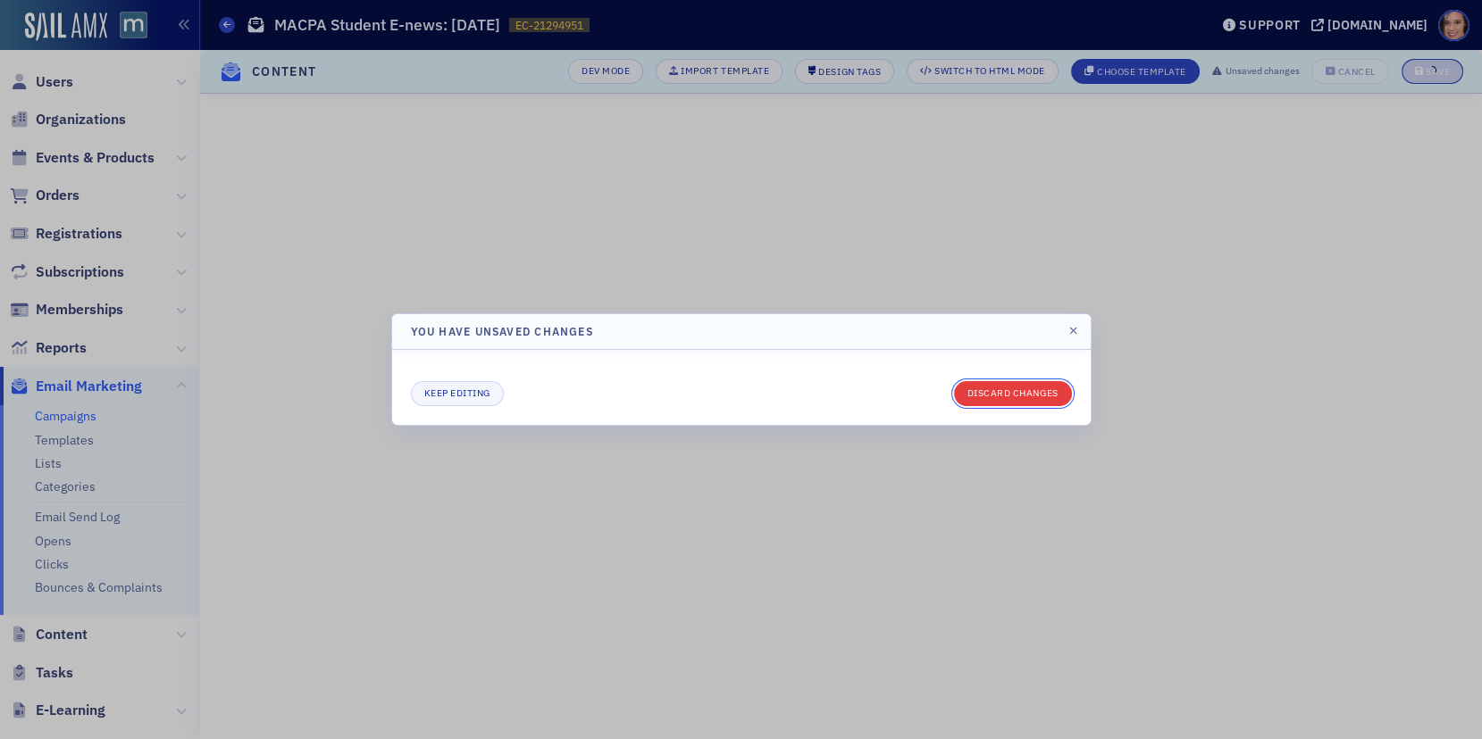
click at [1032, 395] on button "Discard changes" at bounding box center [1013, 393] width 118 height 25
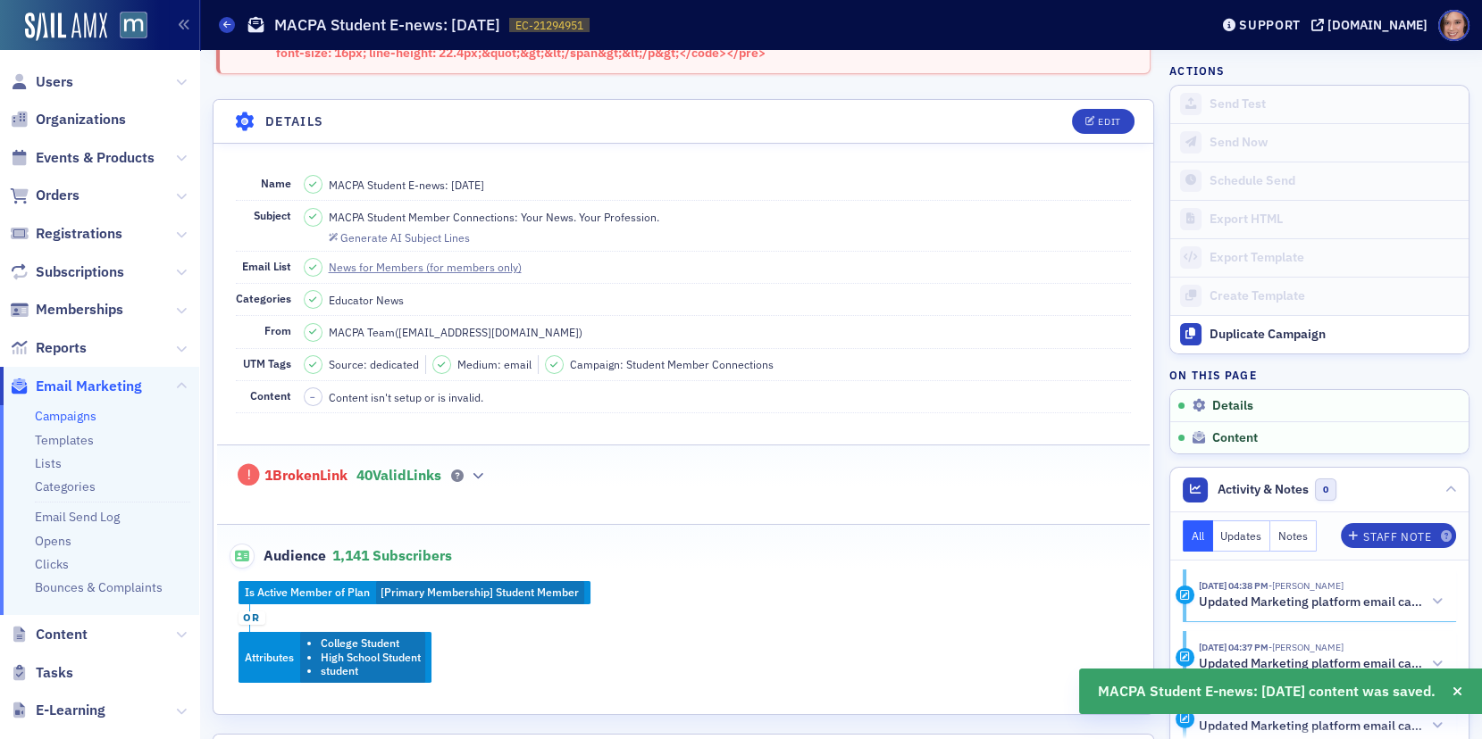
scroll to position [0, 0]
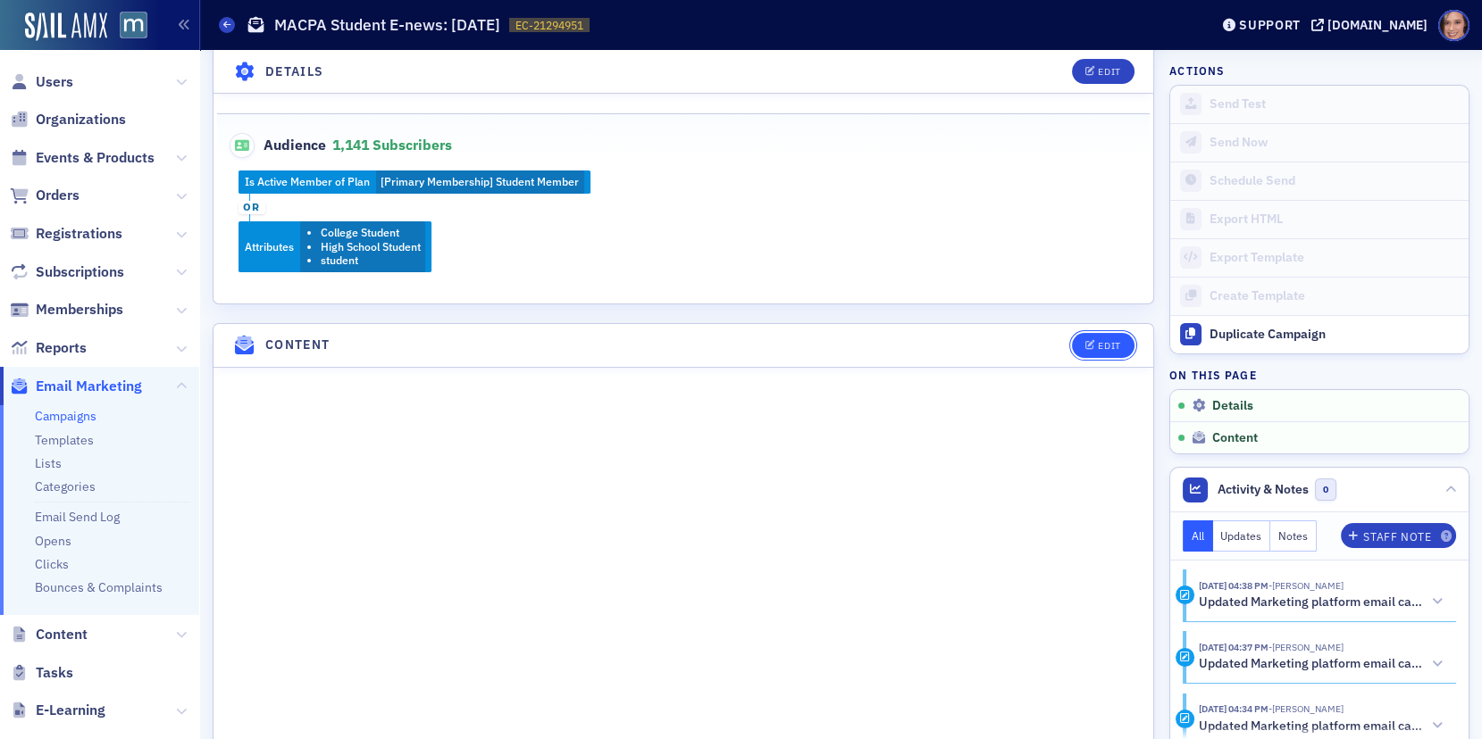
click at [1096, 341] on span "Edit" at bounding box center [1102, 346] width 35 height 10
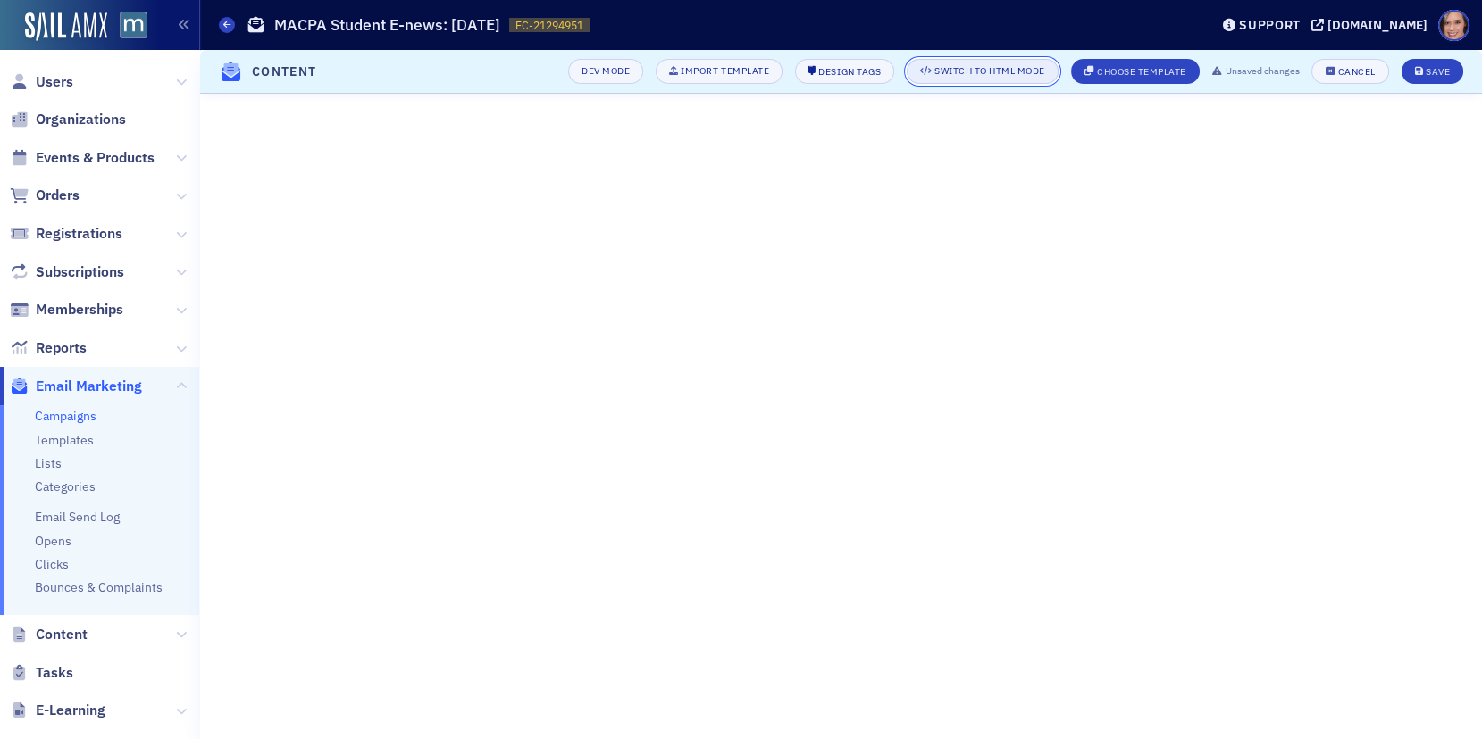
click at [982, 76] on div "Switch to HTML Mode" at bounding box center [989, 71] width 111 height 10
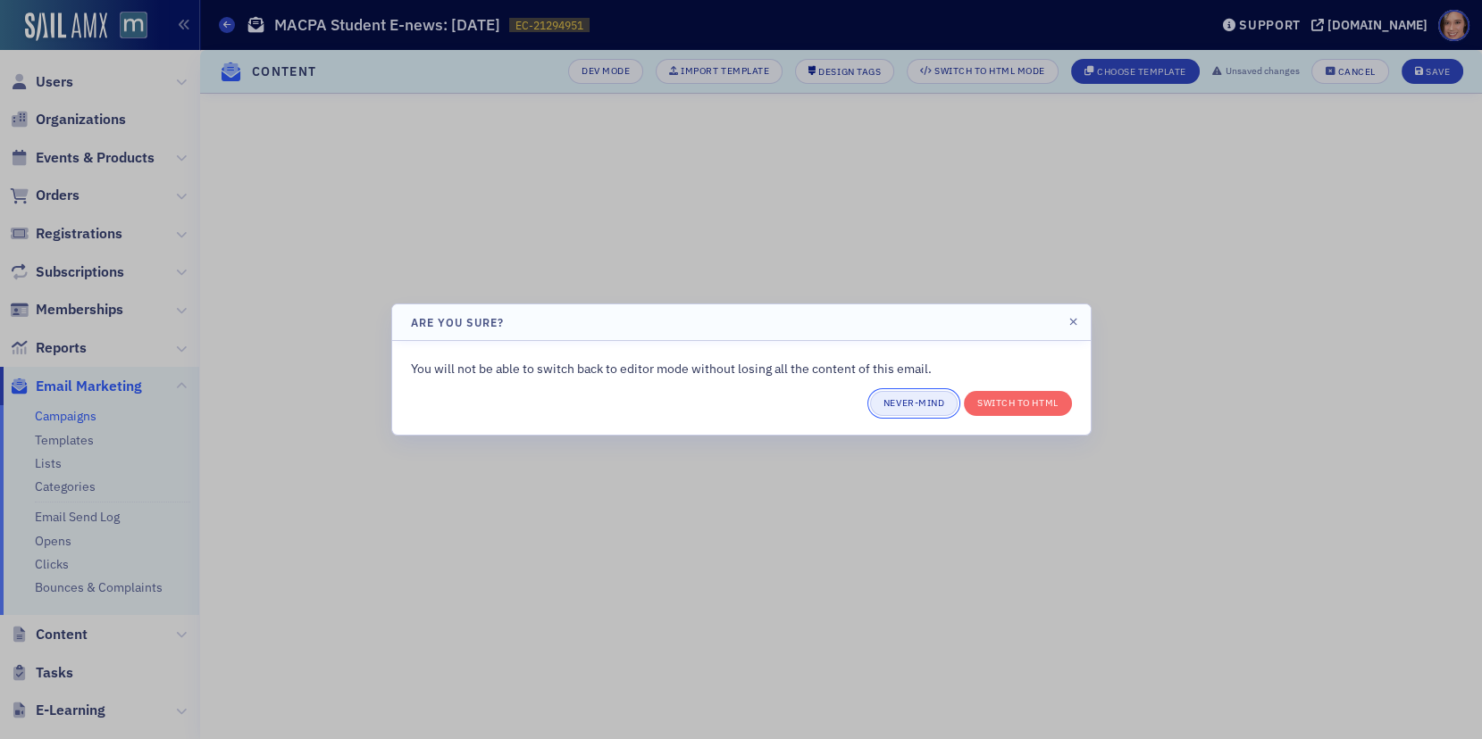
click at [923, 411] on button "Never-mind" at bounding box center [914, 403] width 88 height 25
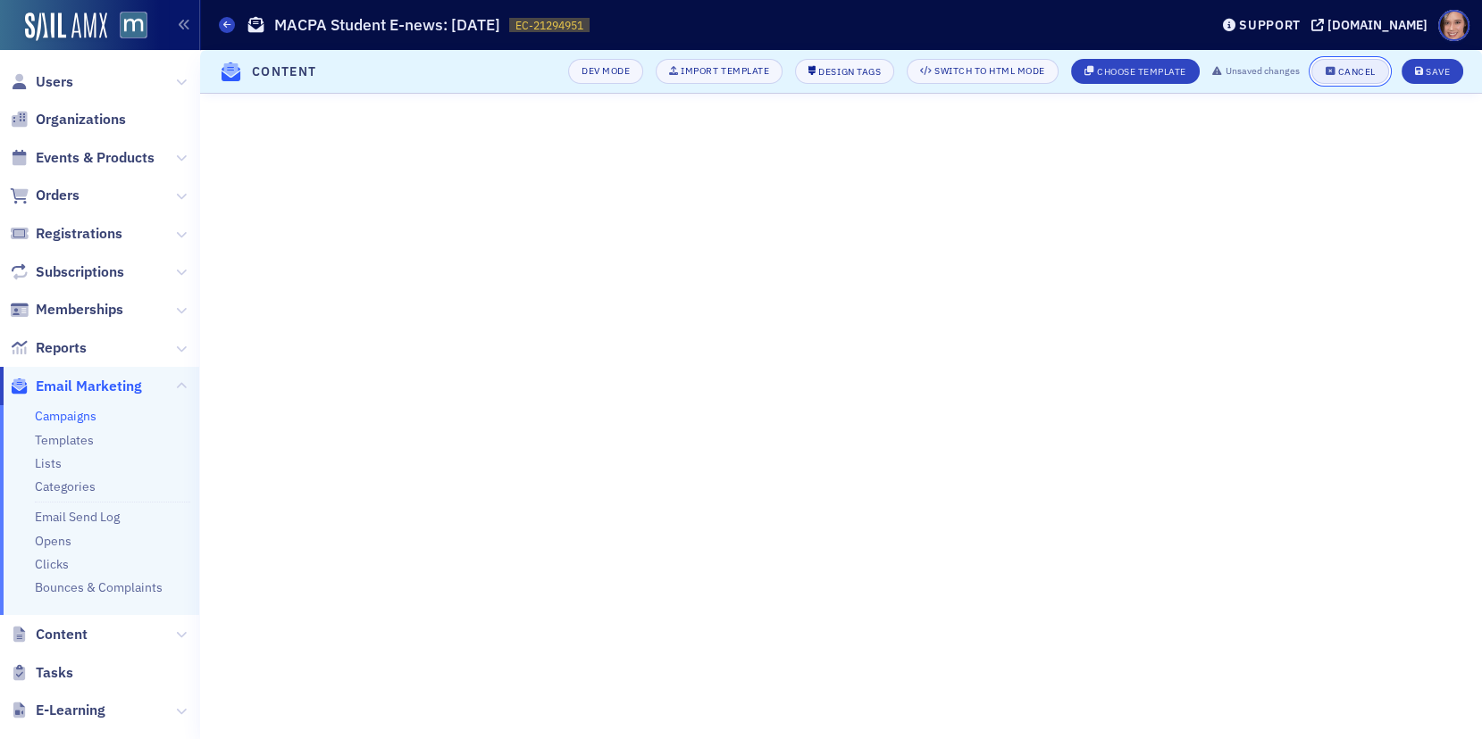
click at [1368, 76] on div "Cancel" at bounding box center [1357, 72] width 38 height 10
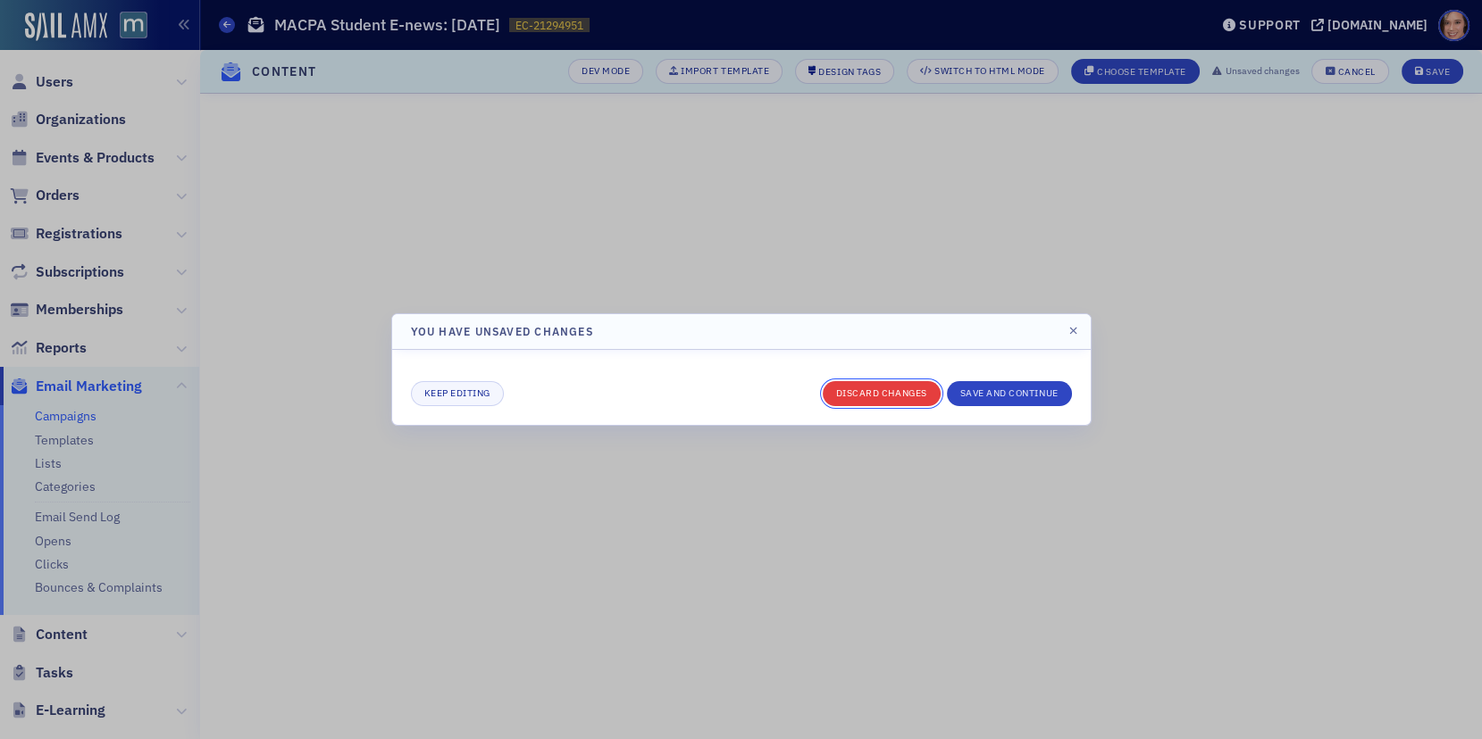
click at [886, 398] on button "Discard changes" at bounding box center [882, 393] width 118 height 25
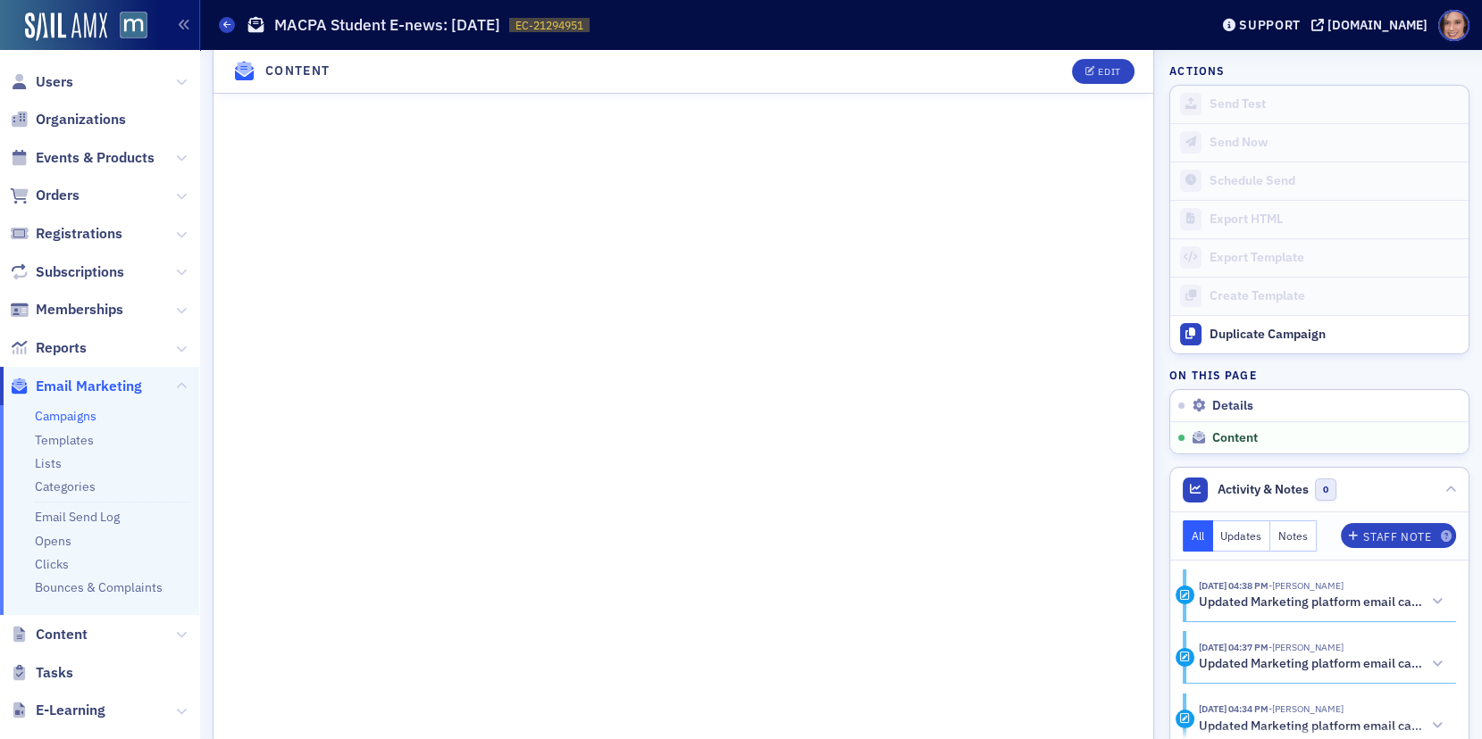
scroll to position [1236, 0]
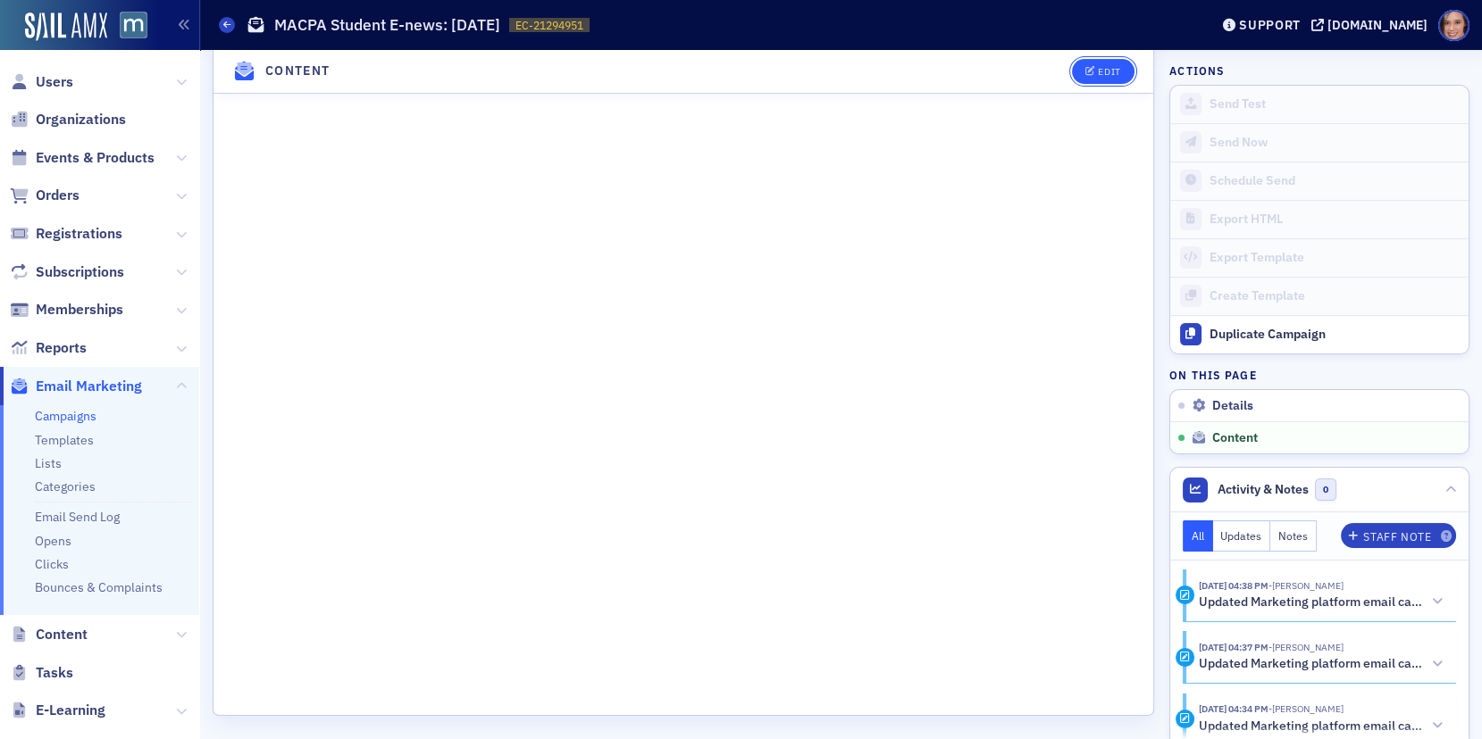
click at [1101, 79] on button "Edit" at bounding box center [1103, 71] width 62 height 25
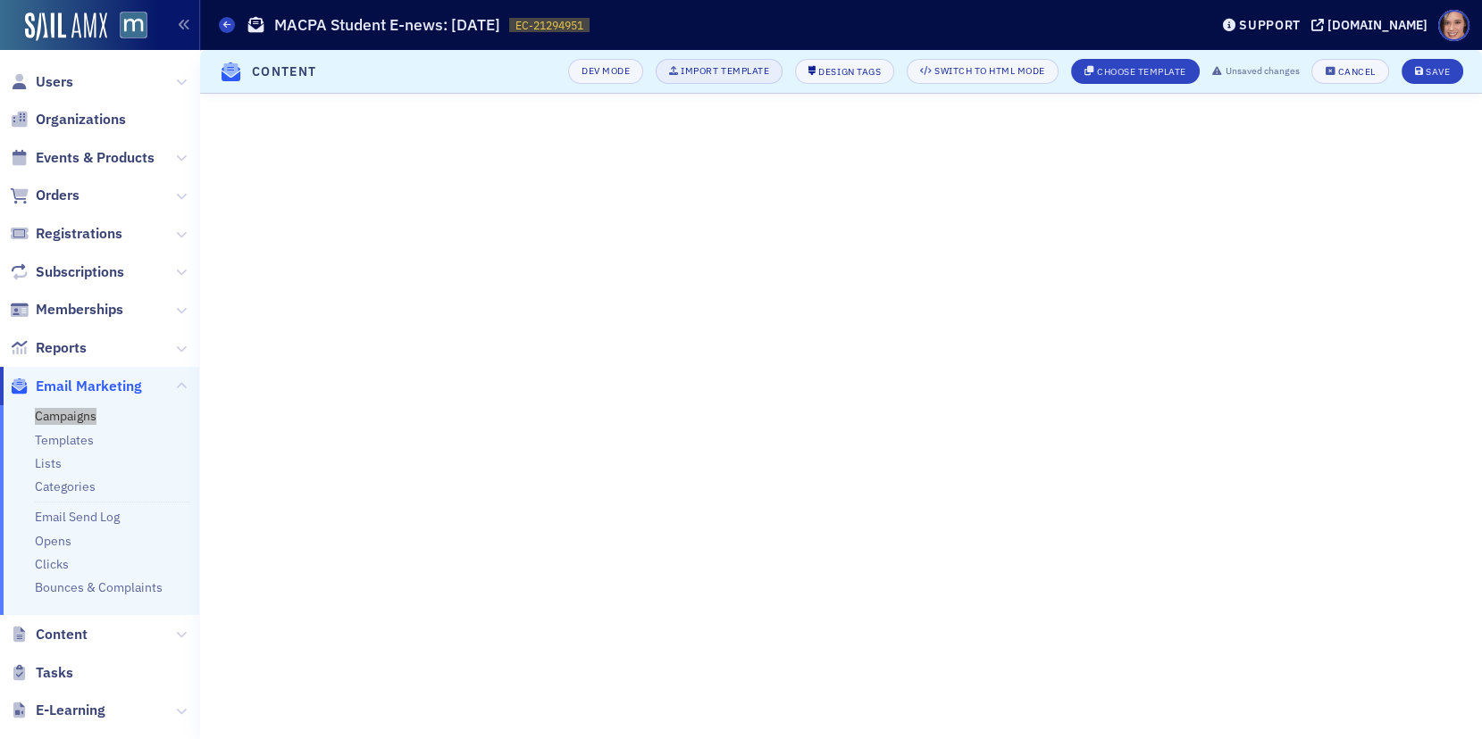
drag, startPoint x: 71, startPoint y: 420, endPoint x: 721, endPoint y: 74, distance: 735.5
click at [0, 0] on nav "Users Organizations Events & Products Orders Registrations Subscriptions Member…" at bounding box center [100, 369] width 200 height 739
click at [1374, 70] on div "Cancel" at bounding box center [1357, 72] width 38 height 10
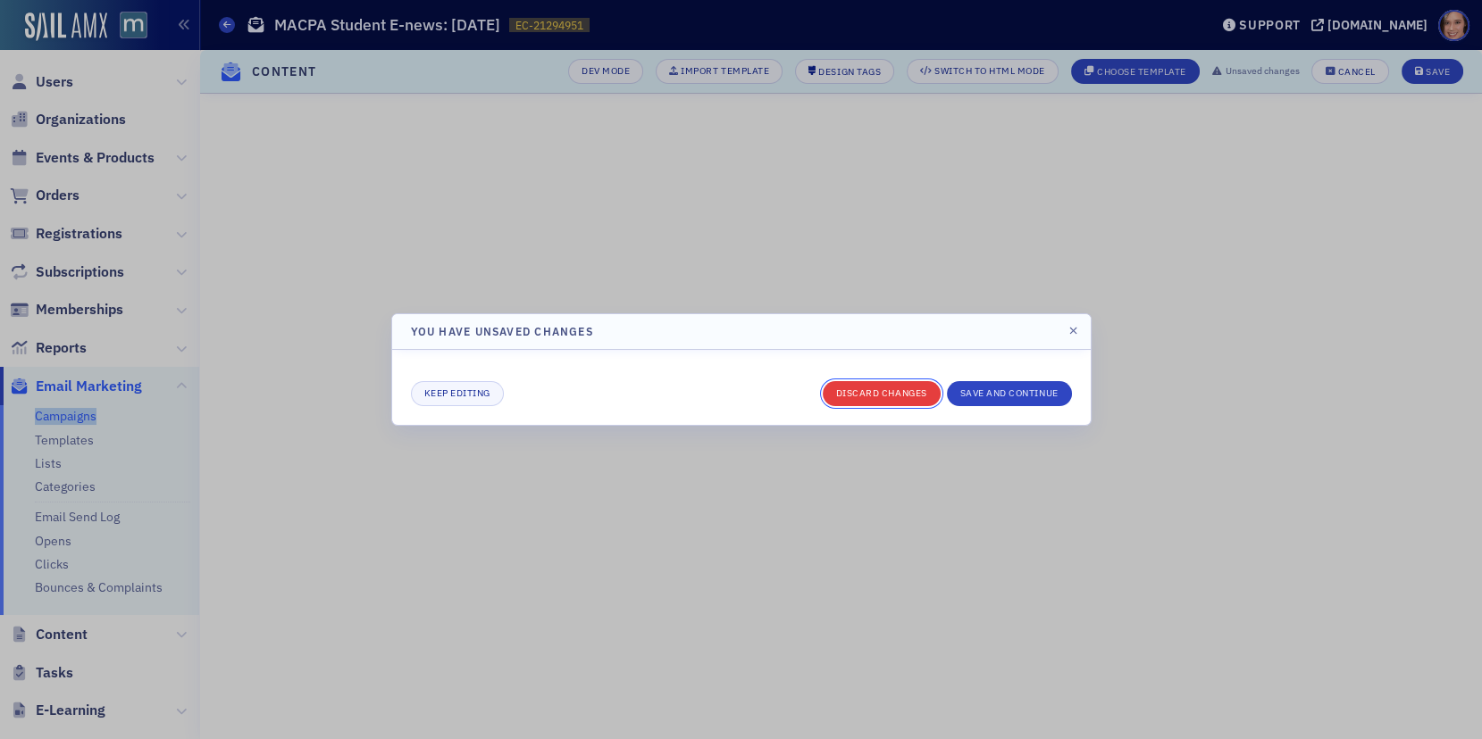
click at [914, 388] on button "Discard changes" at bounding box center [882, 393] width 118 height 25
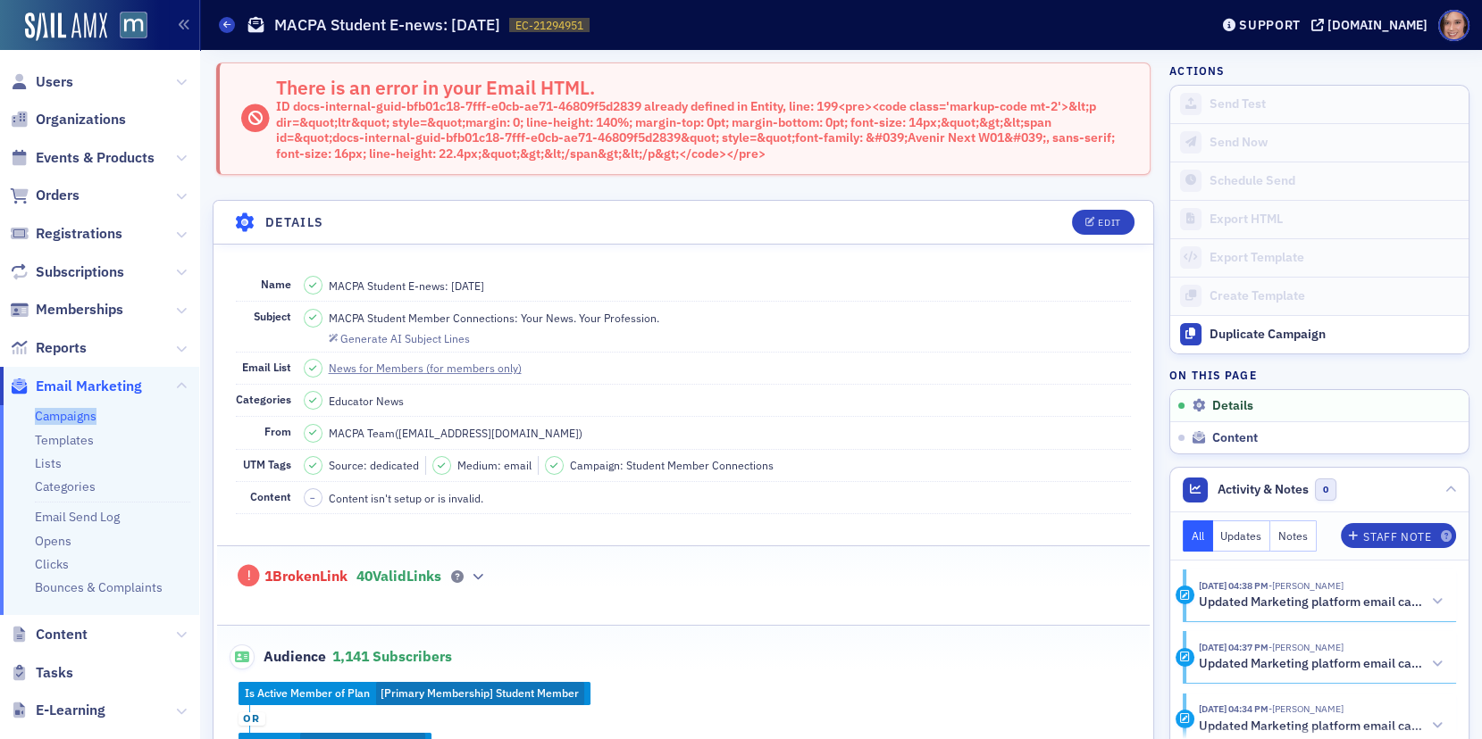
scroll to position [4, 0]
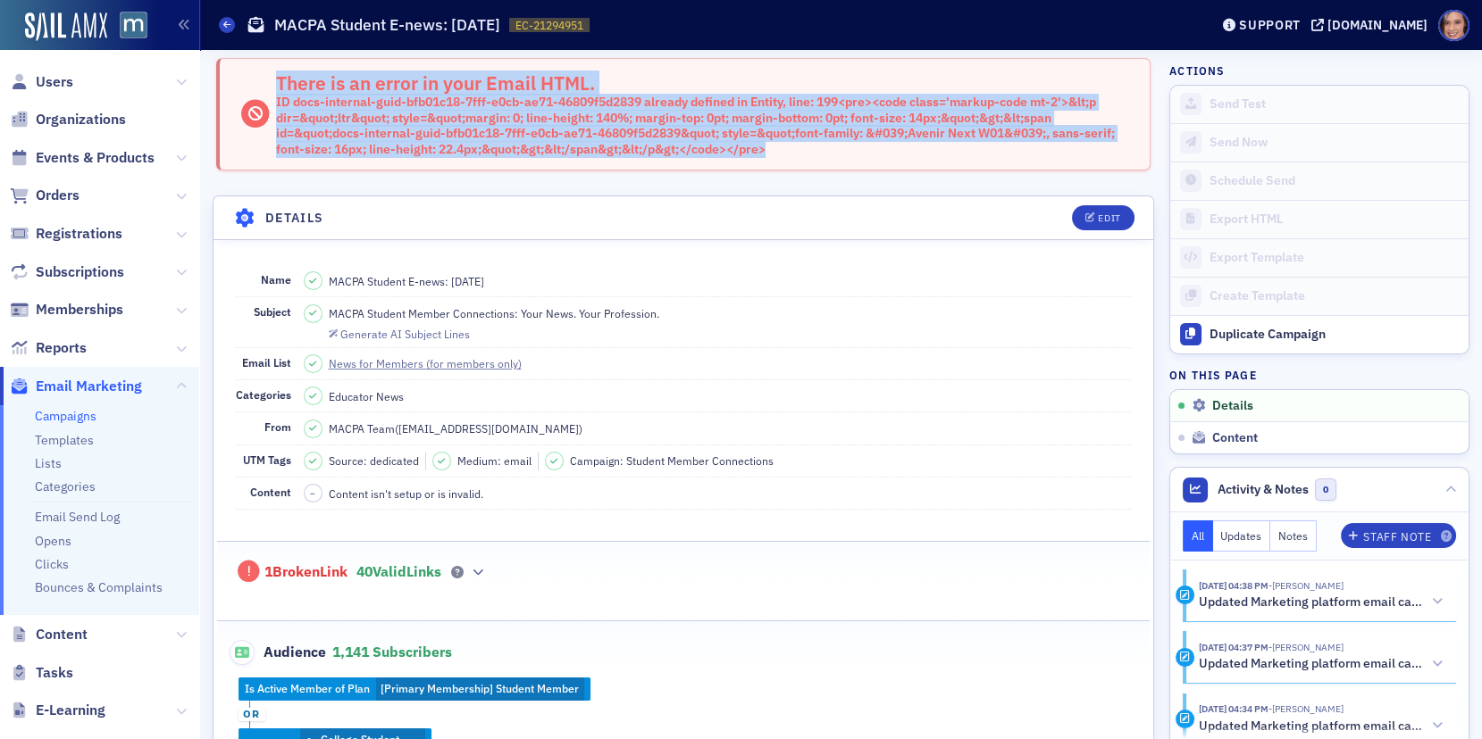
drag, startPoint x: 275, startPoint y: 88, endPoint x: 809, endPoint y: 147, distance: 537.4
click at [809, 147] on div "There is an error in your Email HTML. ID docs-internal-guid-bfb01c18-7fff-e0cb-…" at bounding box center [703, 114] width 855 height 86
copy div "There is an error in your Email HTML. ID docs-internal-guid-bfb01c18-7fff-e0cb-…"
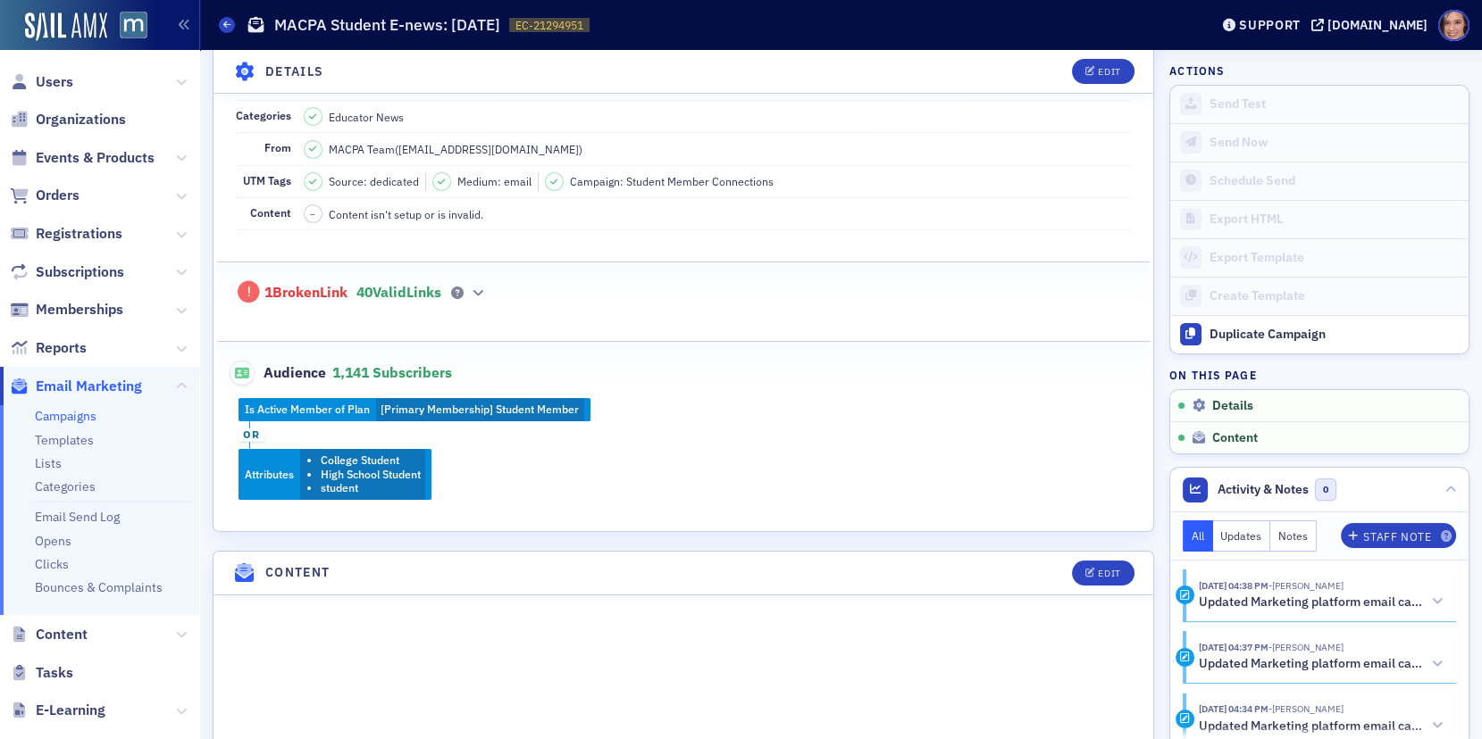
scroll to position [772, 0]
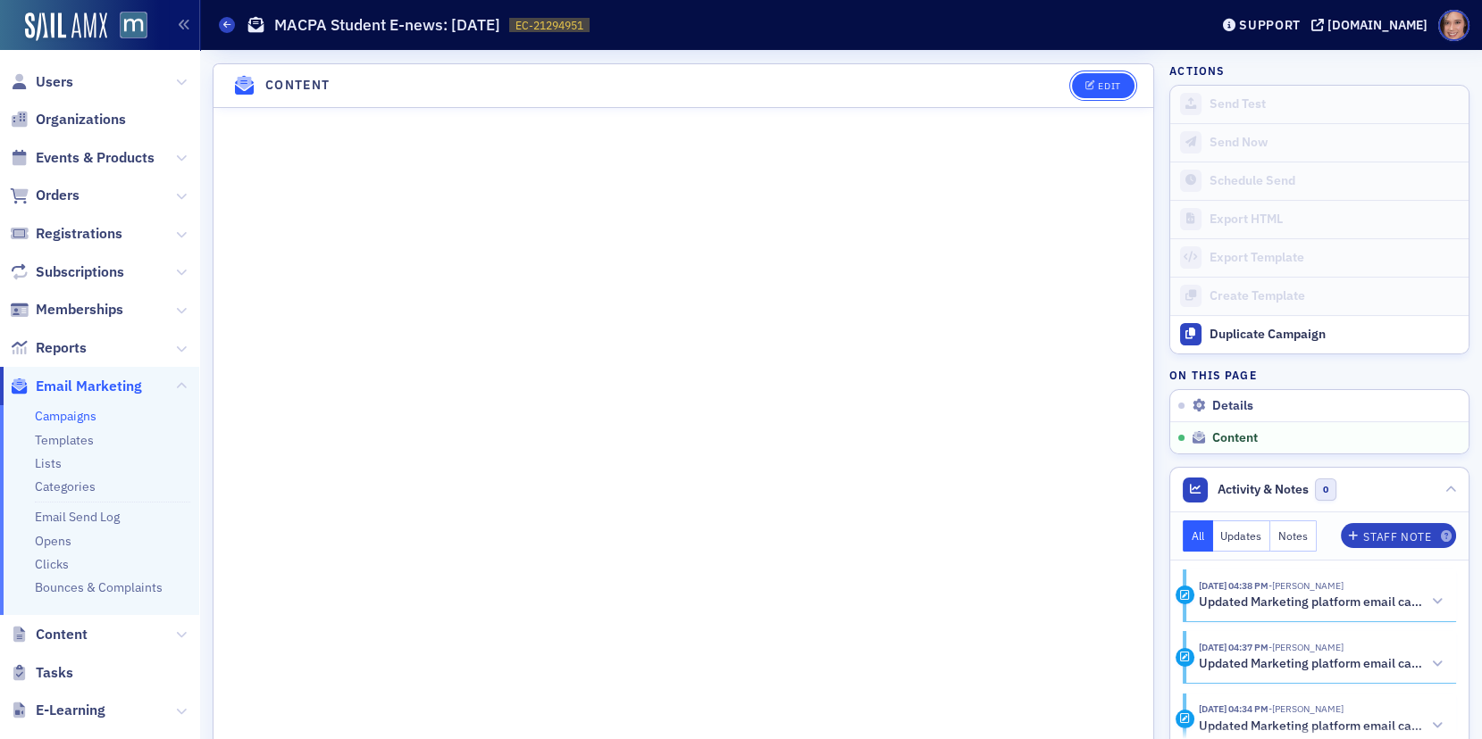
click at [1093, 81] on icon "button" at bounding box center [1090, 86] width 11 height 10
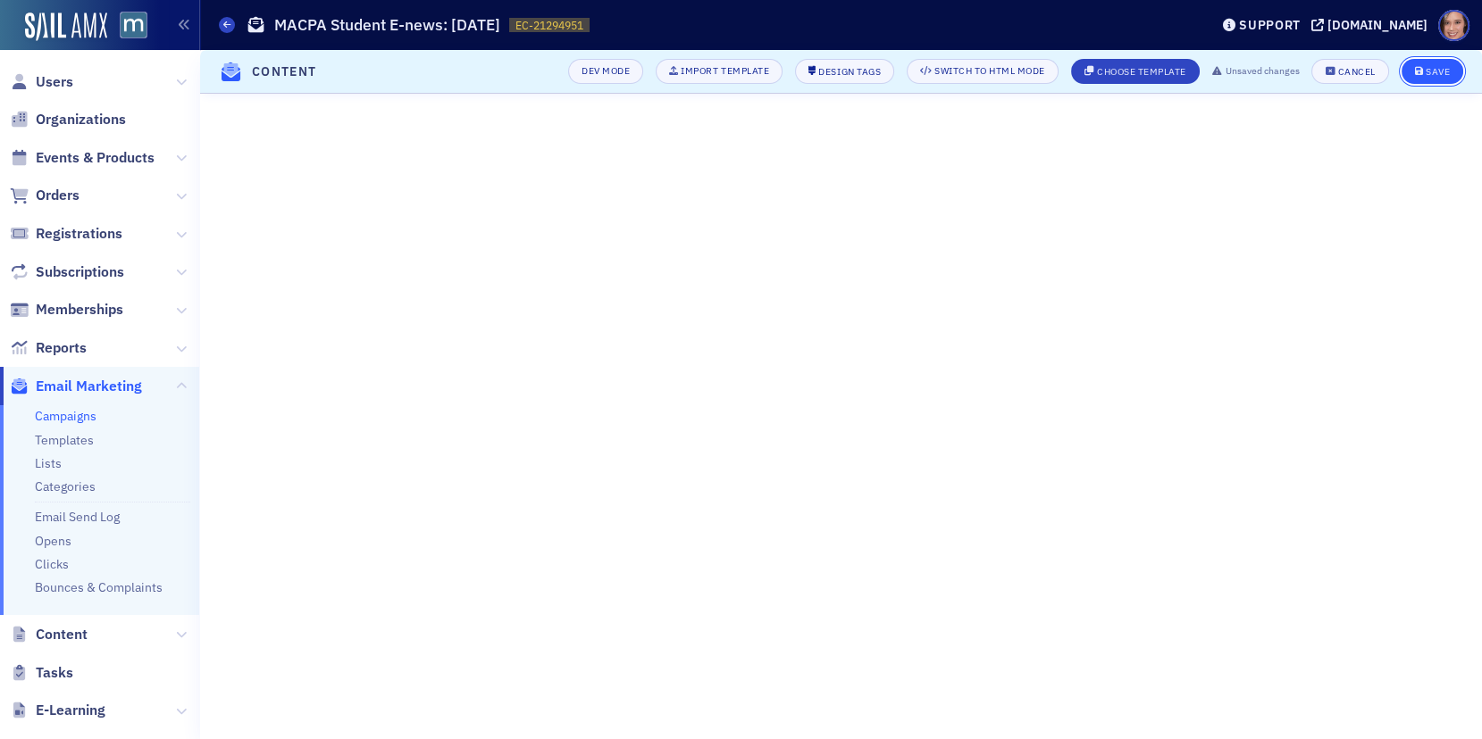
click at [1432, 80] on button "Save" at bounding box center [1432, 71] width 62 height 25
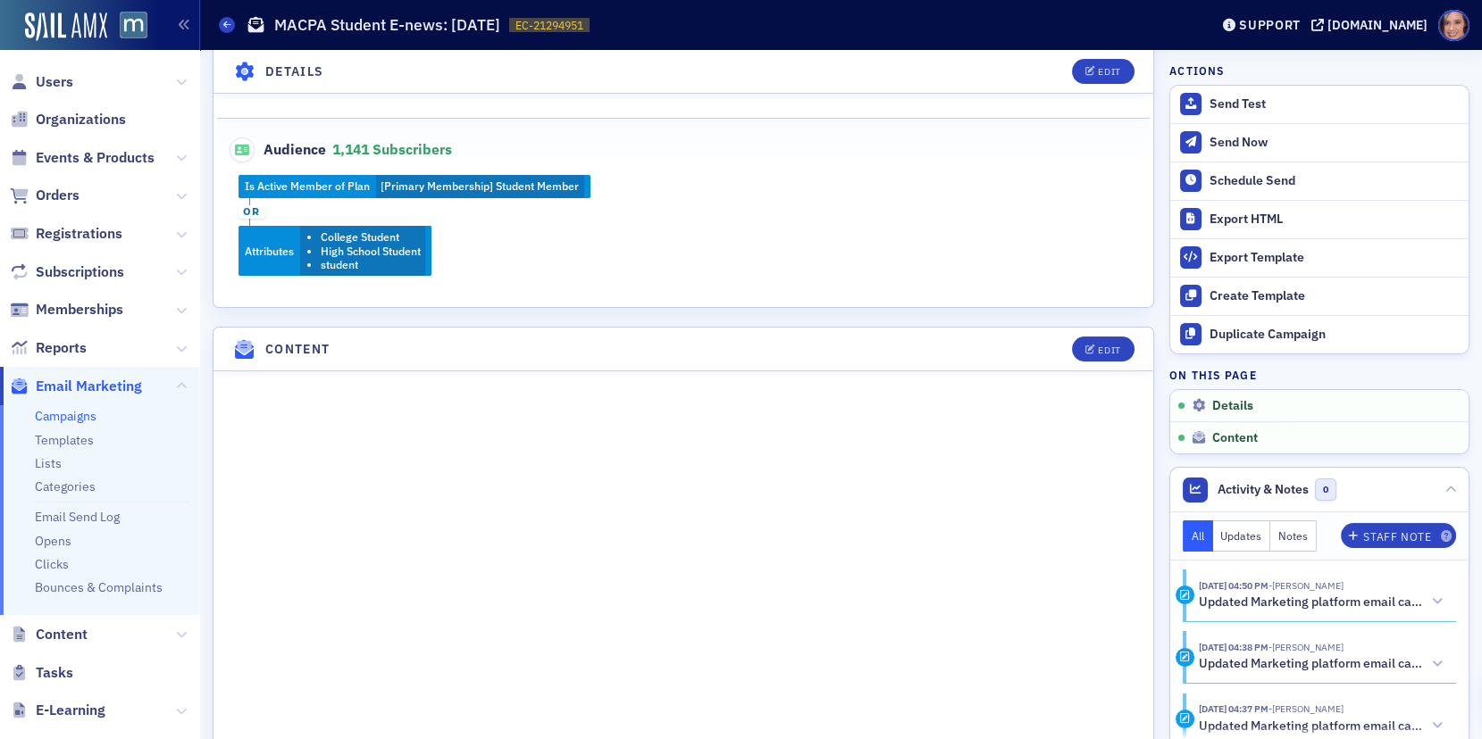
scroll to position [658, 0]
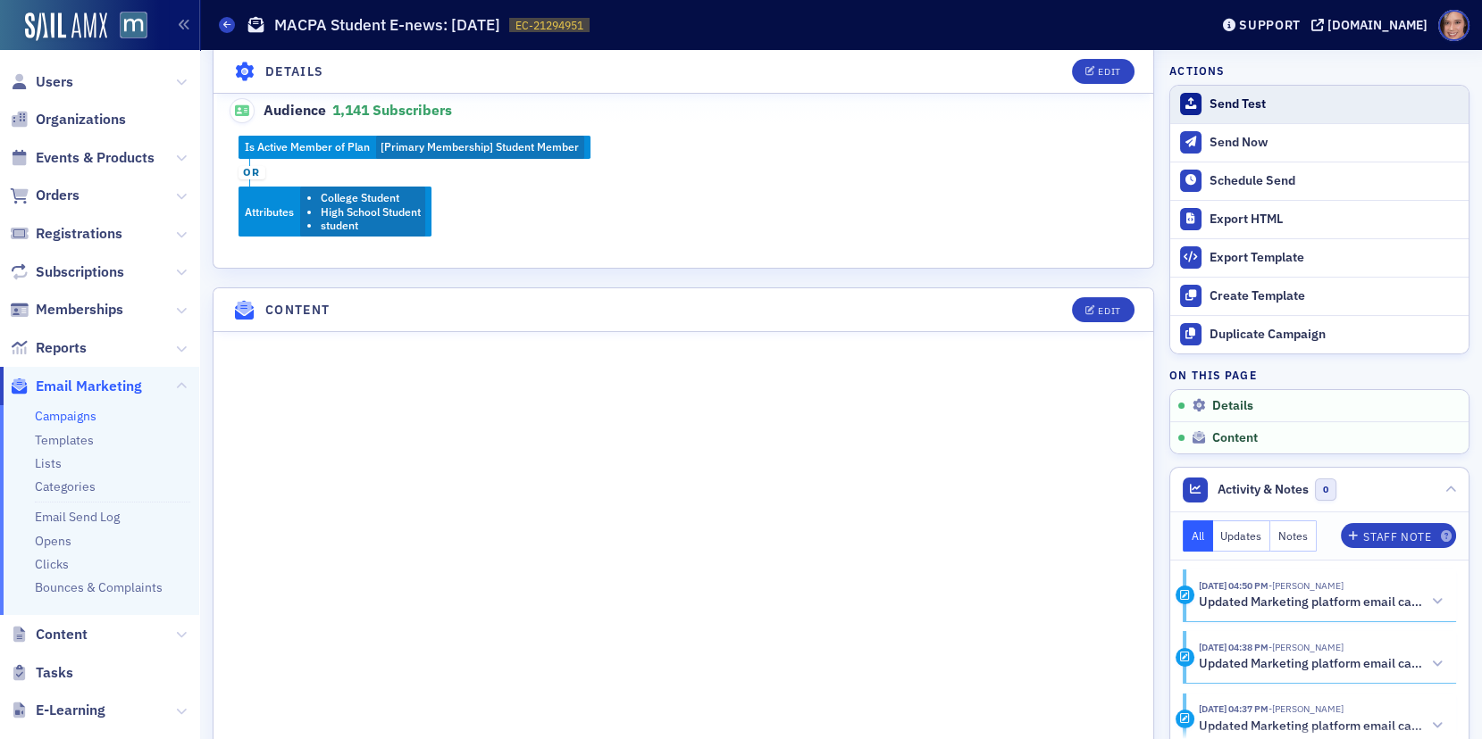
click at [1231, 111] on div "Send Test" at bounding box center [1334, 104] width 250 height 16
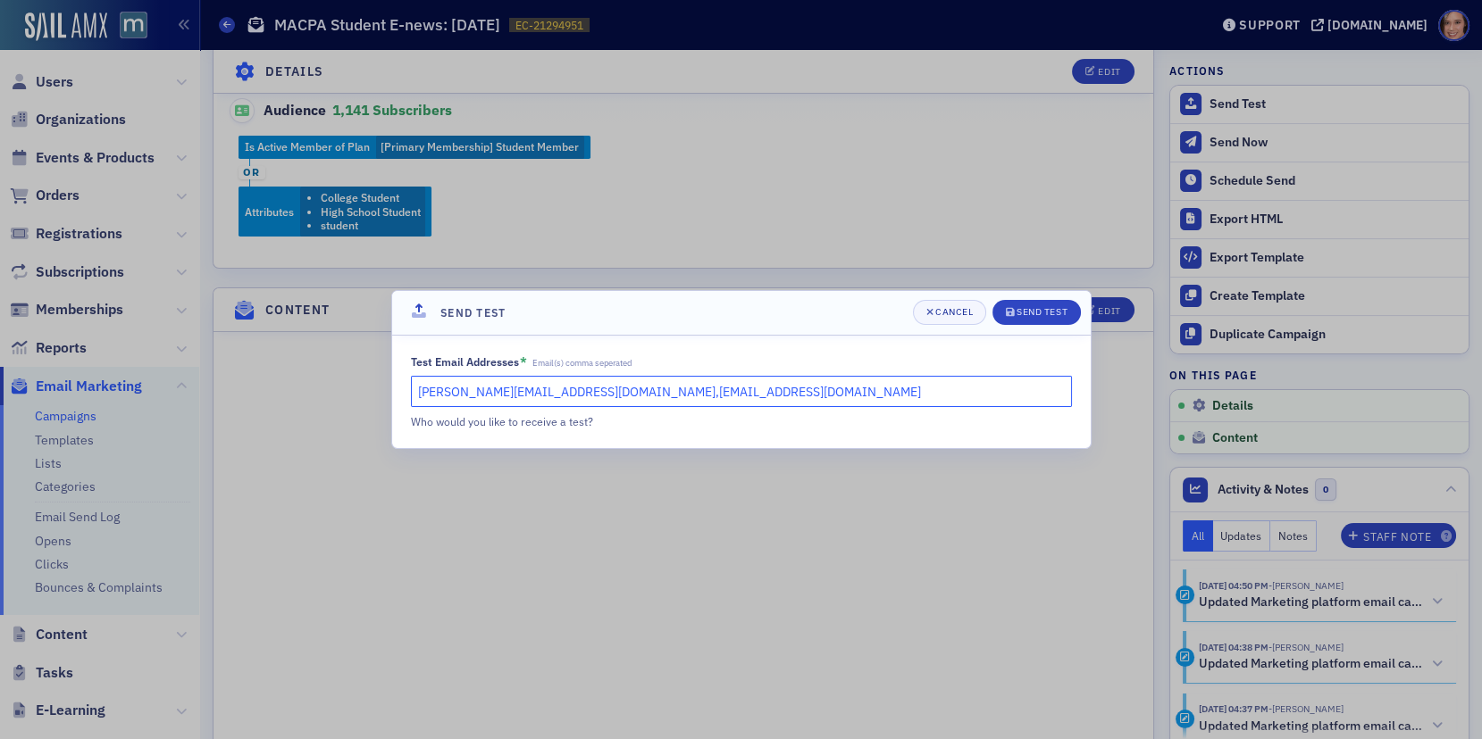
drag, startPoint x: 571, startPoint y: 389, endPoint x: 686, endPoint y: 390, distance: 115.2
click at [686, 390] on input "katie@blueoceanideas.com,lauren@macpa.org" at bounding box center [741, 391] width 661 height 31
type input "katie@blueoceanideas.com"
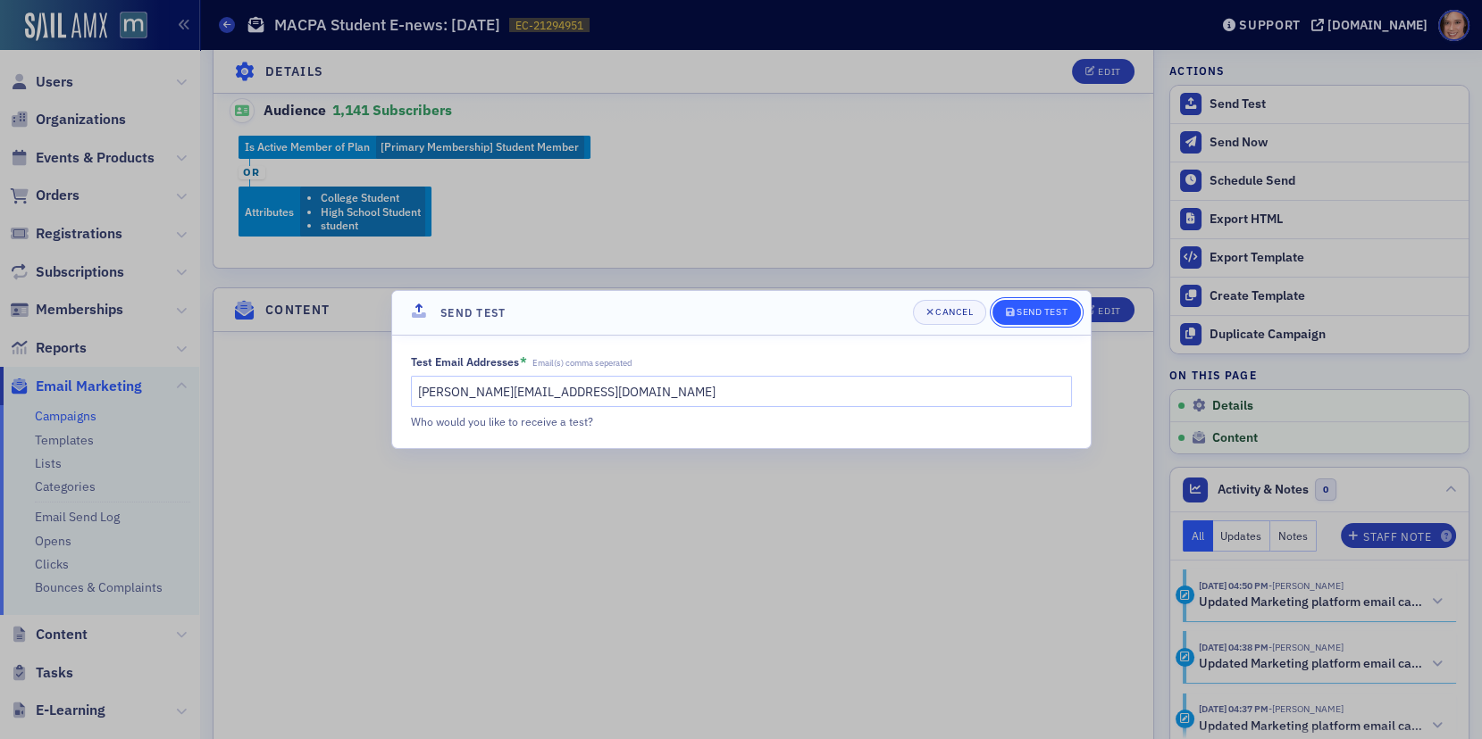
click at [1030, 300] on button "Send Test" at bounding box center [1036, 312] width 88 height 25
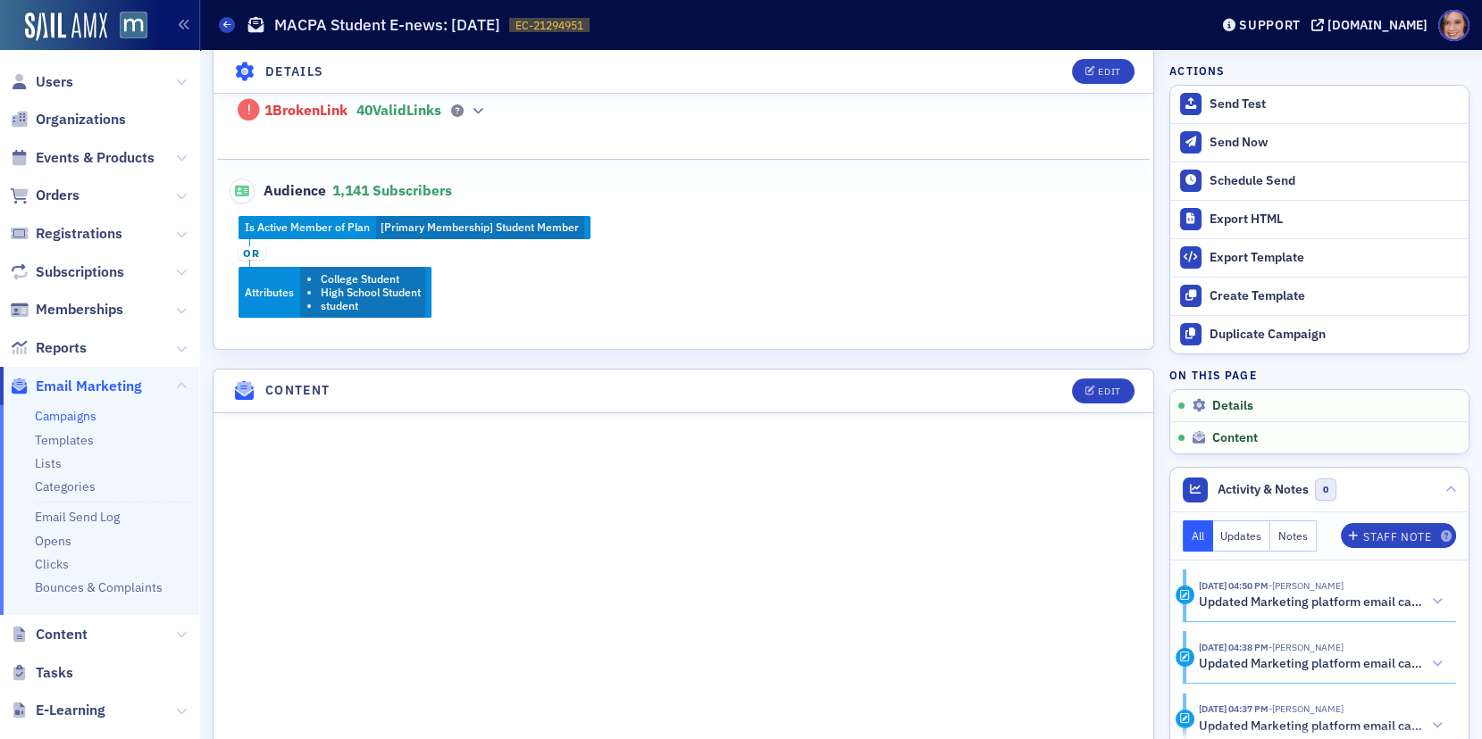
scroll to position [0, 0]
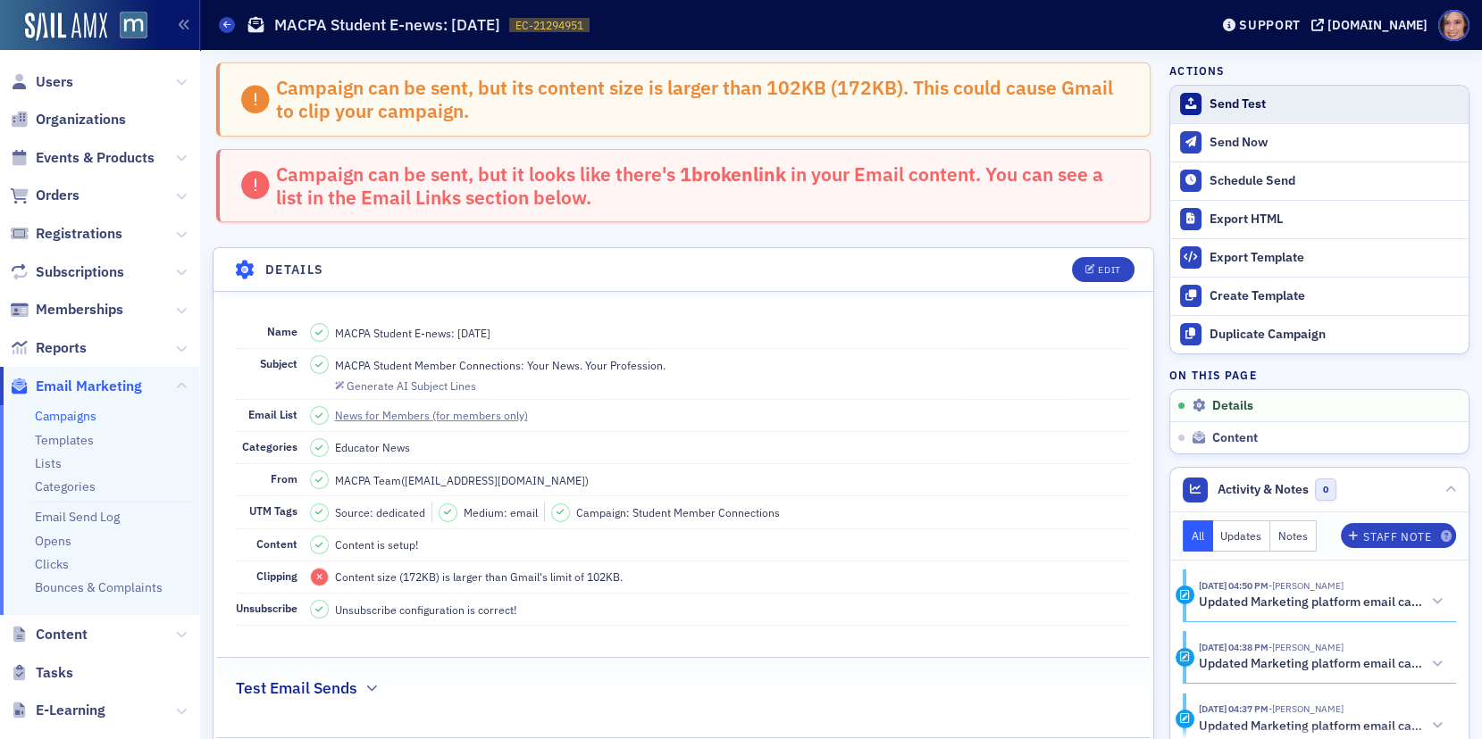
click at [1237, 107] on div "Send Test" at bounding box center [1334, 104] width 250 height 16
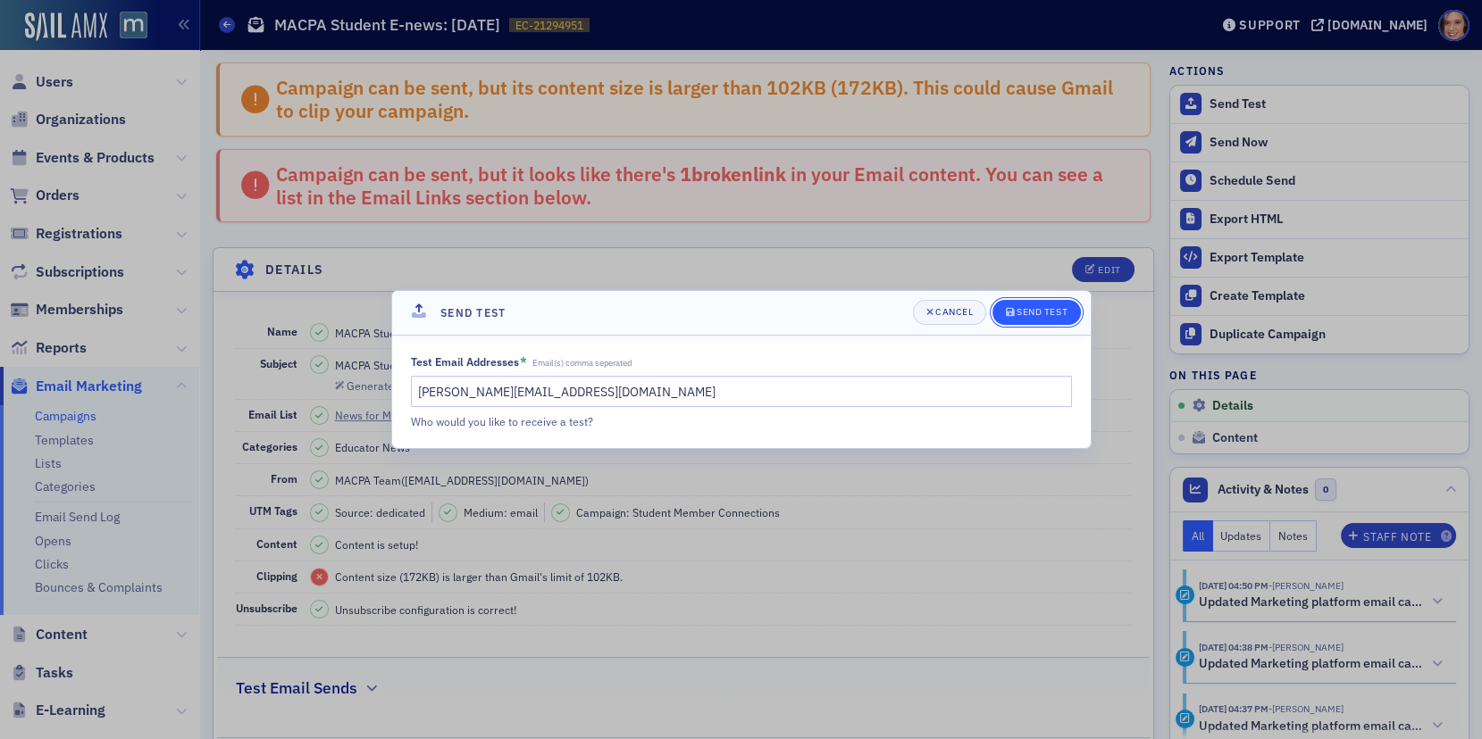
click at [1024, 321] on button "Send Test" at bounding box center [1036, 312] width 88 height 25
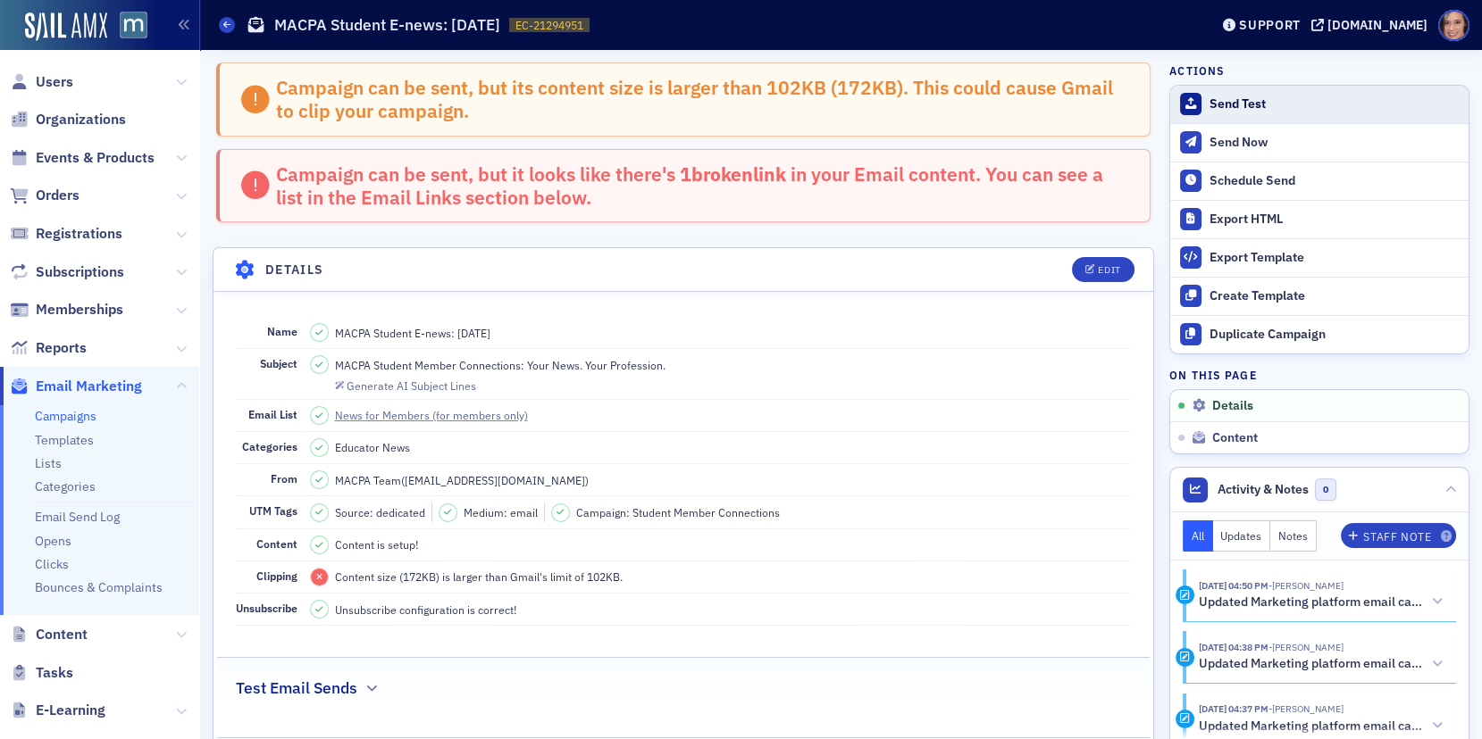
click at [1257, 94] on button "Send Test" at bounding box center [1319, 105] width 298 height 38
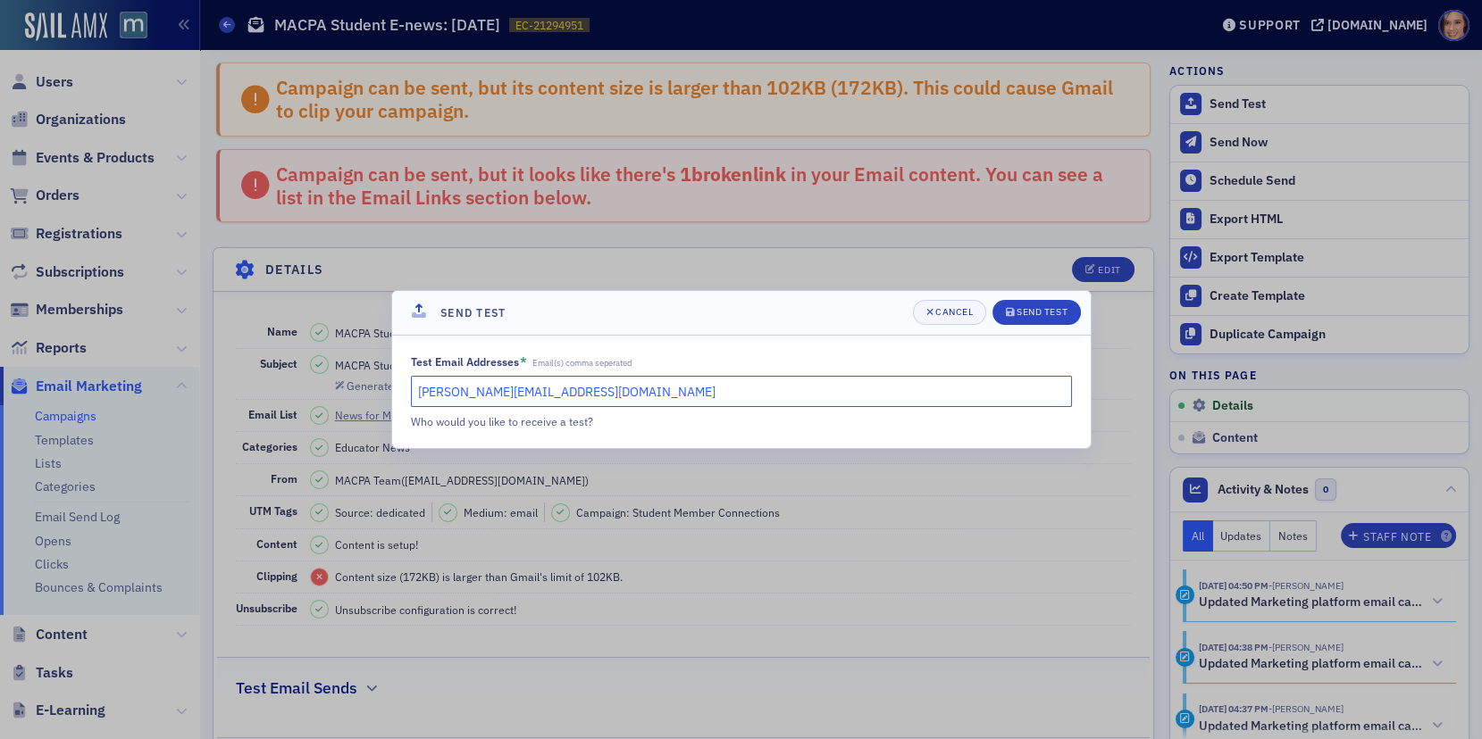
click at [631, 385] on input "katie@blueoceanideas.com" at bounding box center [741, 391] width 661 height 31
click at [519, 386] on input "katie@blueoceanideas.com" at bounding box center [741, 391] width 661 height 31
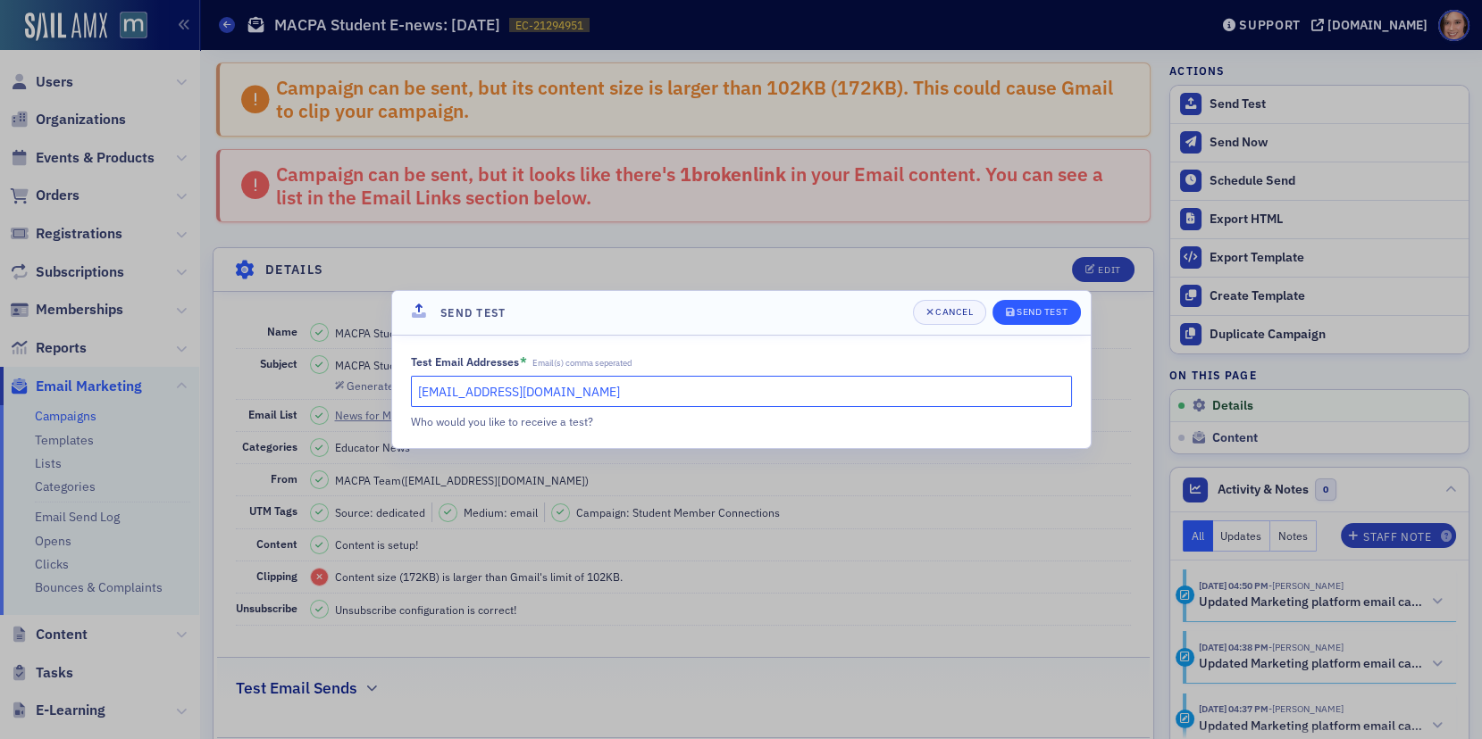
type input "katieafoo@gmail.com"
click at [1036, 300] on div "Cancel Send Test" at bounding box center [997, 312] width 168 height 25
click at [1025, 313] on div "Send Test" at bounding box center [1041, 312] width 51 height 10
click at [1006, 312] on icon "submit" at bounding box center [1010, 312] width 8 height 10
click at [1024, 317] on div "Send Test" at bounding box center [1041, 312] width 51 height 10
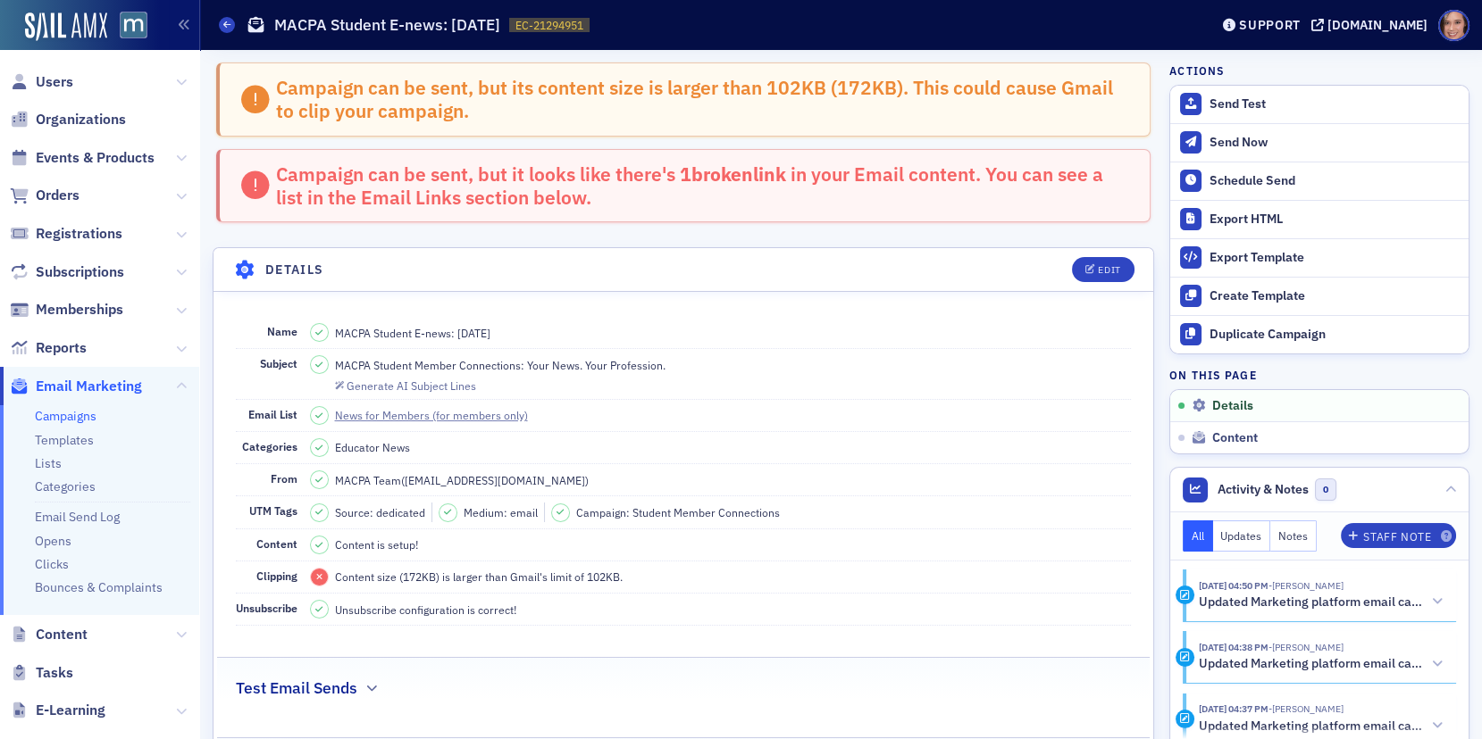
click at [71, 418] on link "Campaigns" at bounding box center [66, 416] width 62 height 16
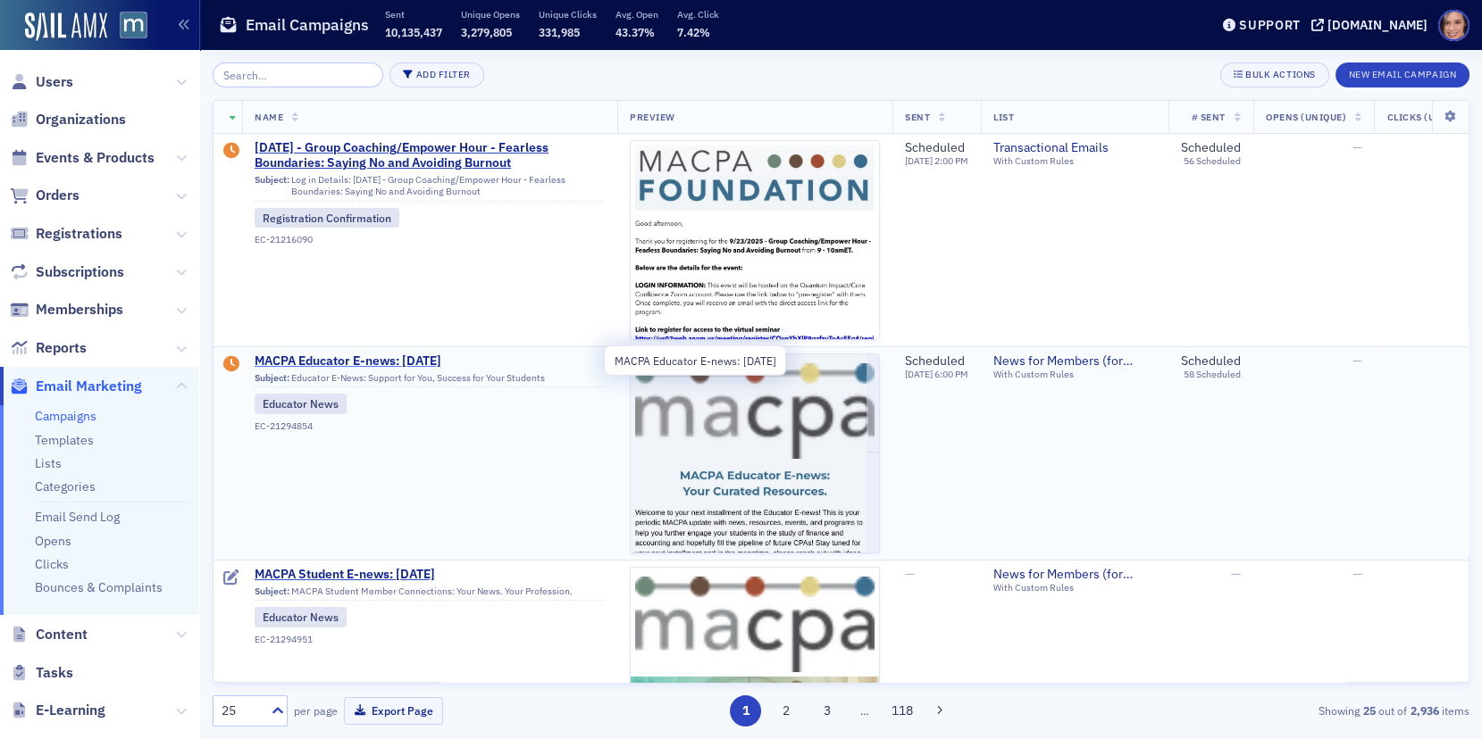
click at [457, 354] on span "MACPA Educator E-news: [DATE]" at bounding box center [430, 362] width 350 height 16
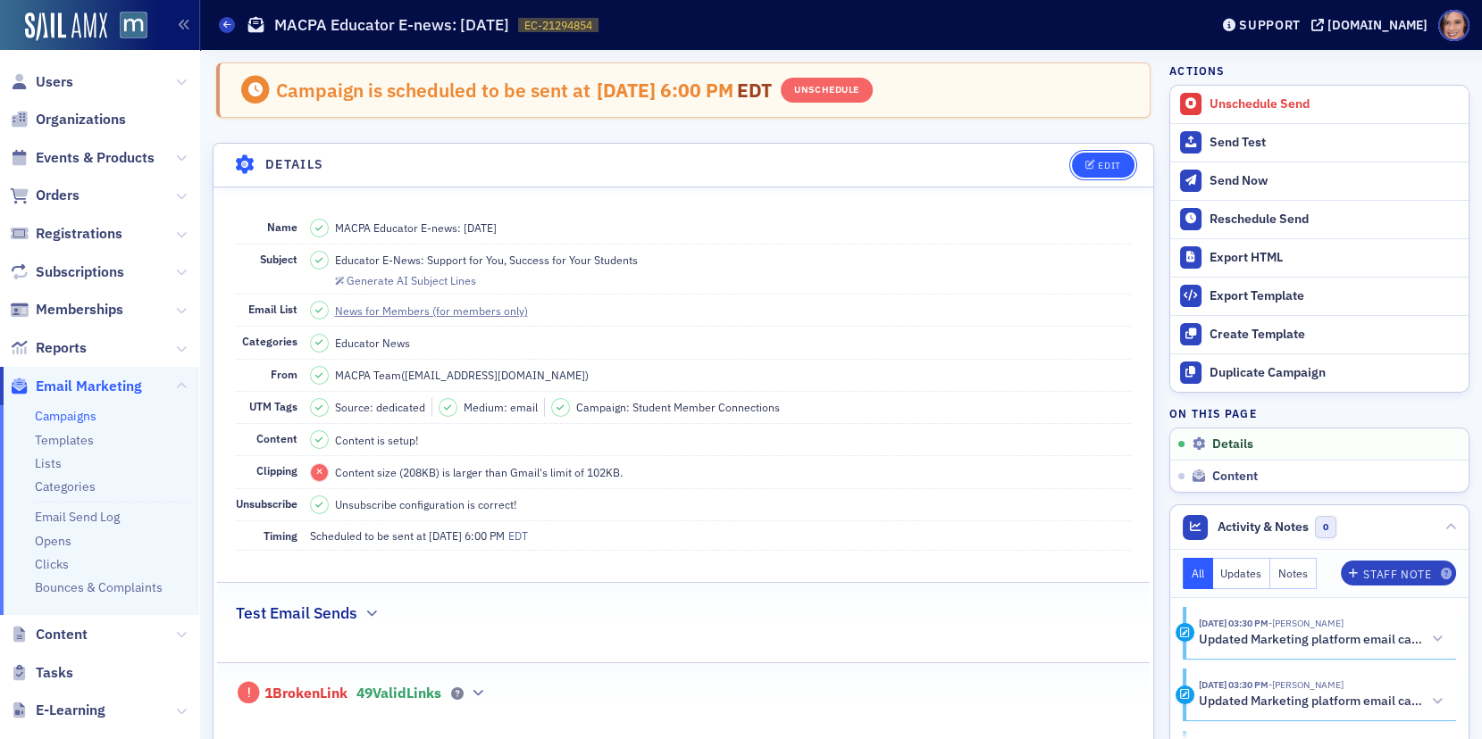
click at [1111, 161] on div "Edit" at bounding box center [1109, 166] width 22 height 10
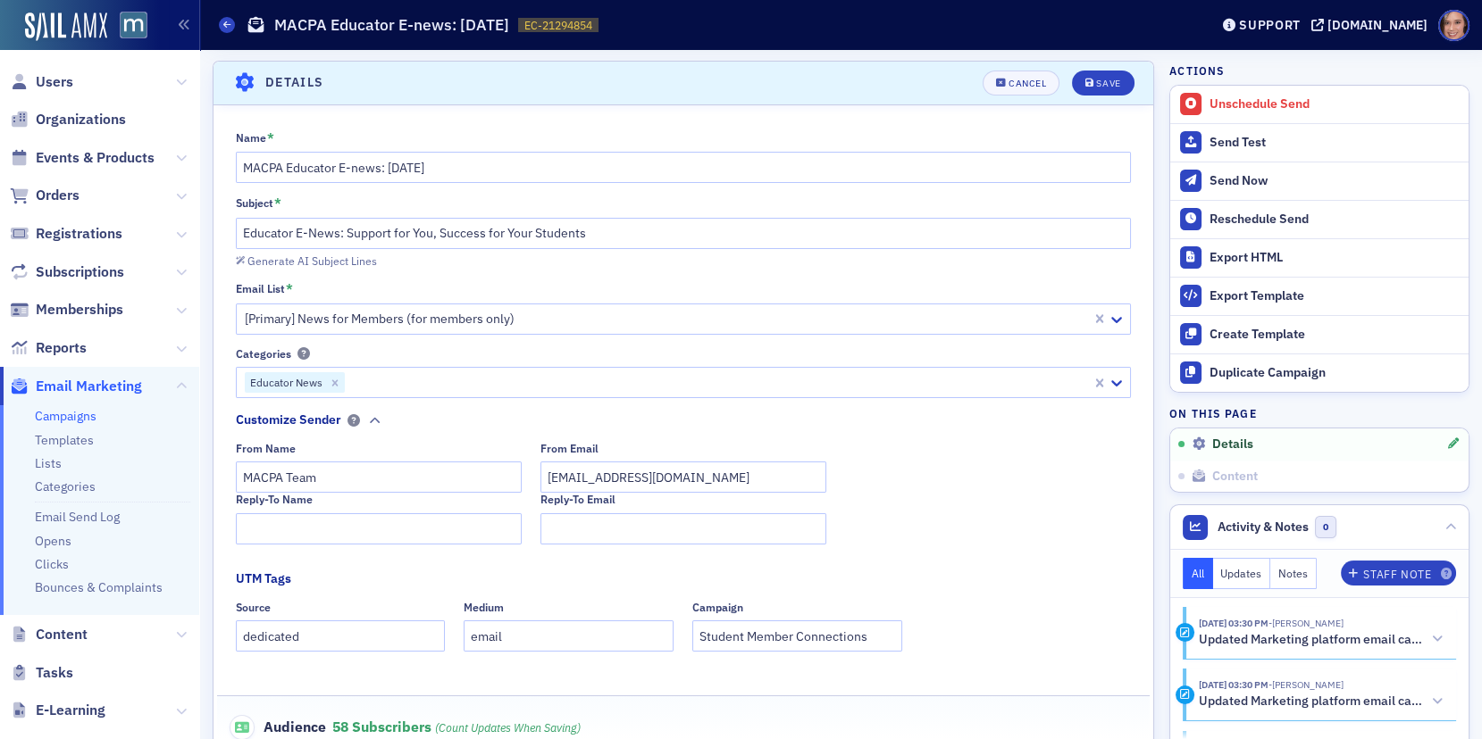
scroll to position [684, 0]
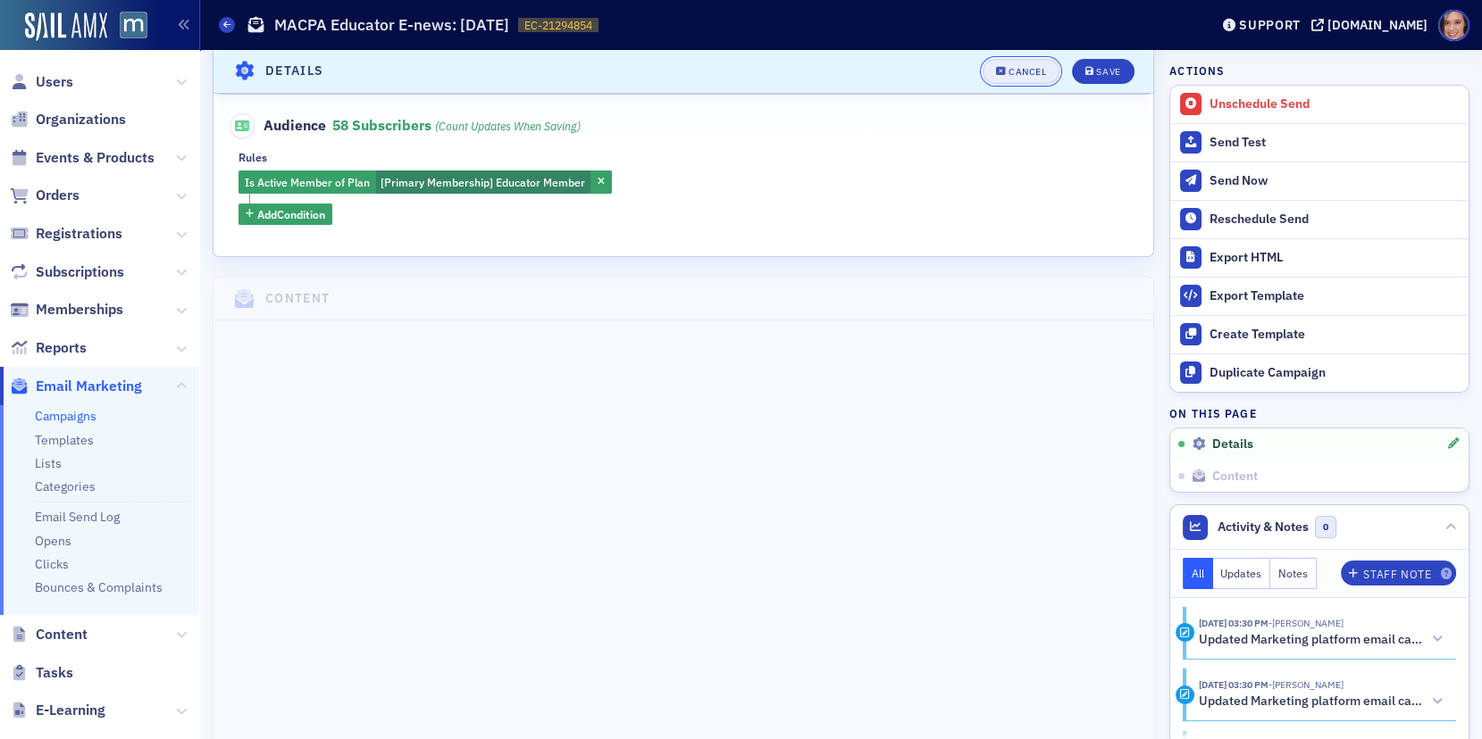
click at [1010, 67] on div "Cancel" at bounding box center [1027, 72] width 38 height 10
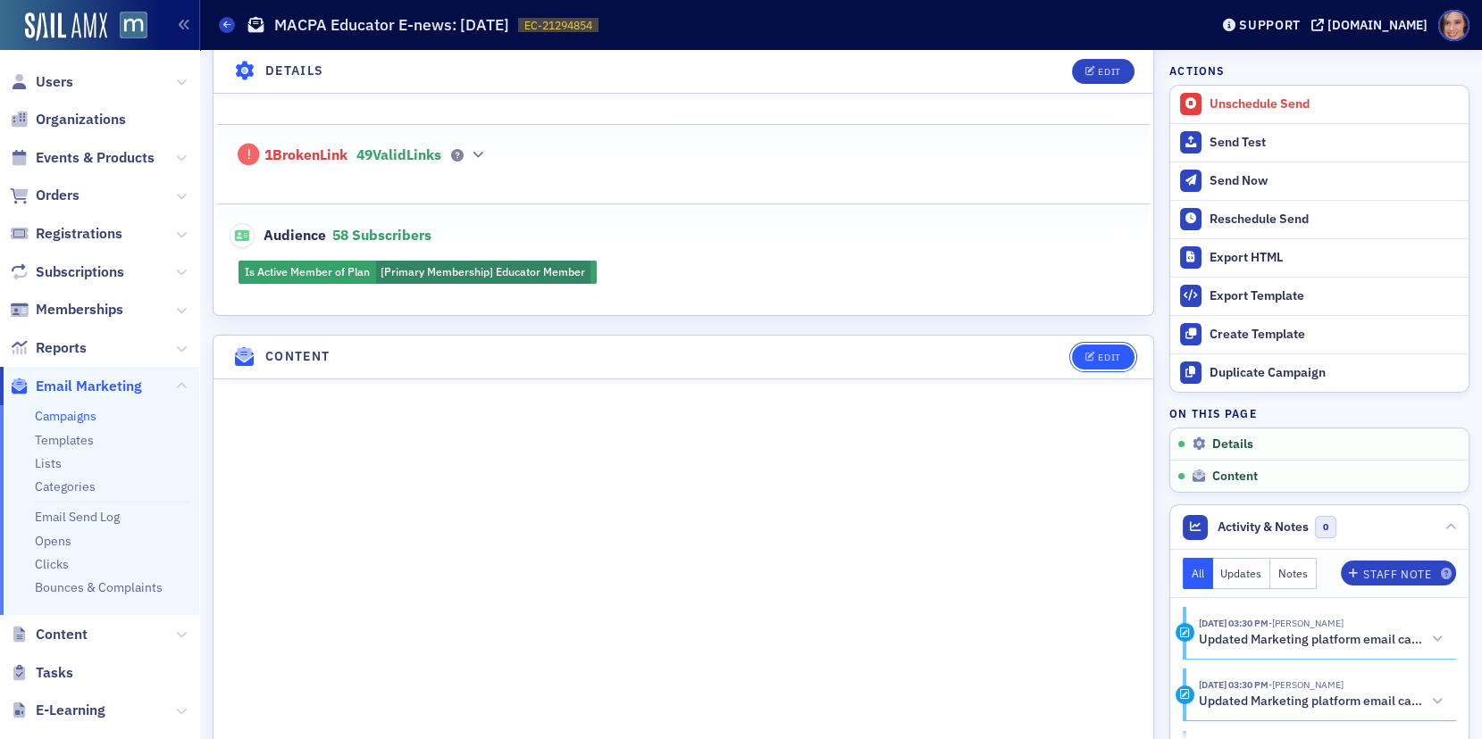
click at [1091, 353] on icon "button" at bounding box center [1090, 358] width 11 height 10
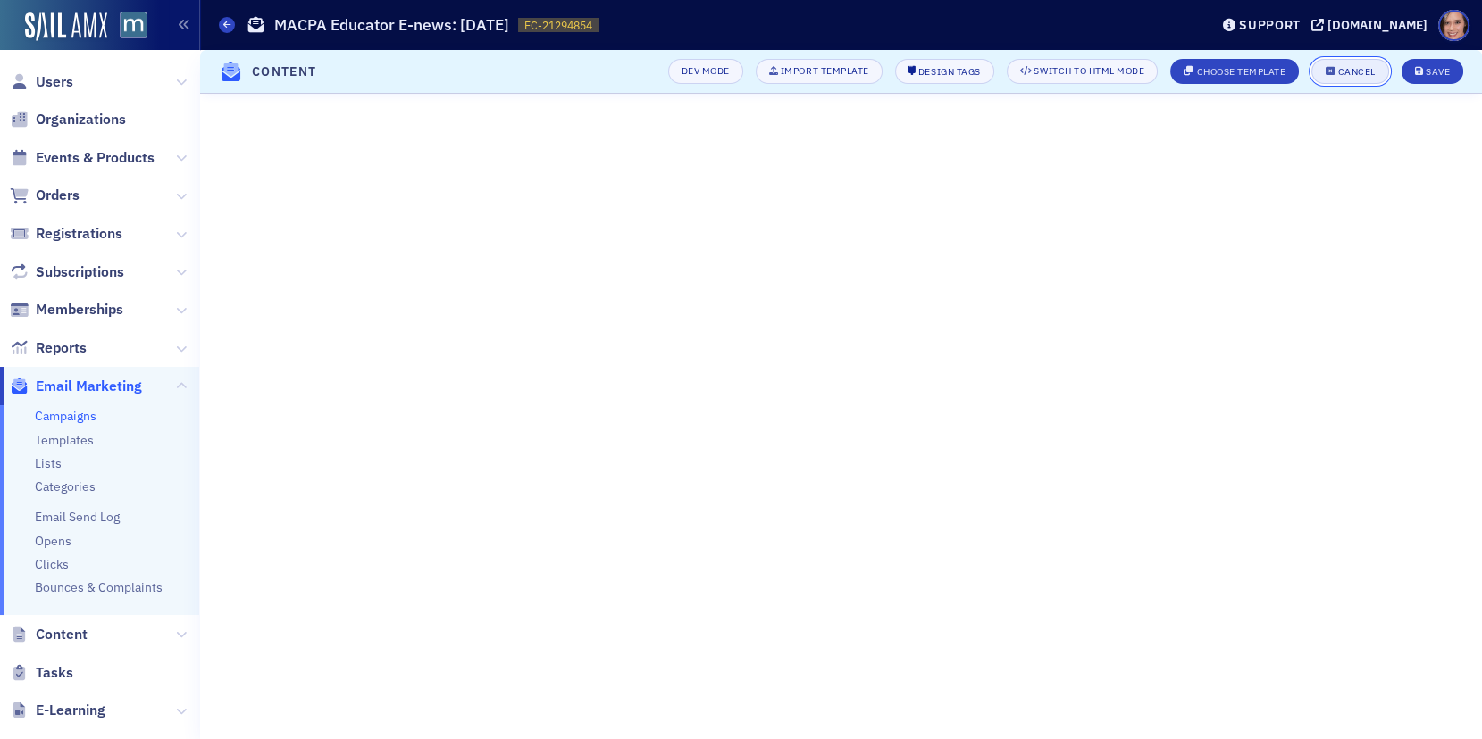
click at [1358, 62] on button "Cancel" at bounding box center [1349, 71] width 77 height 25
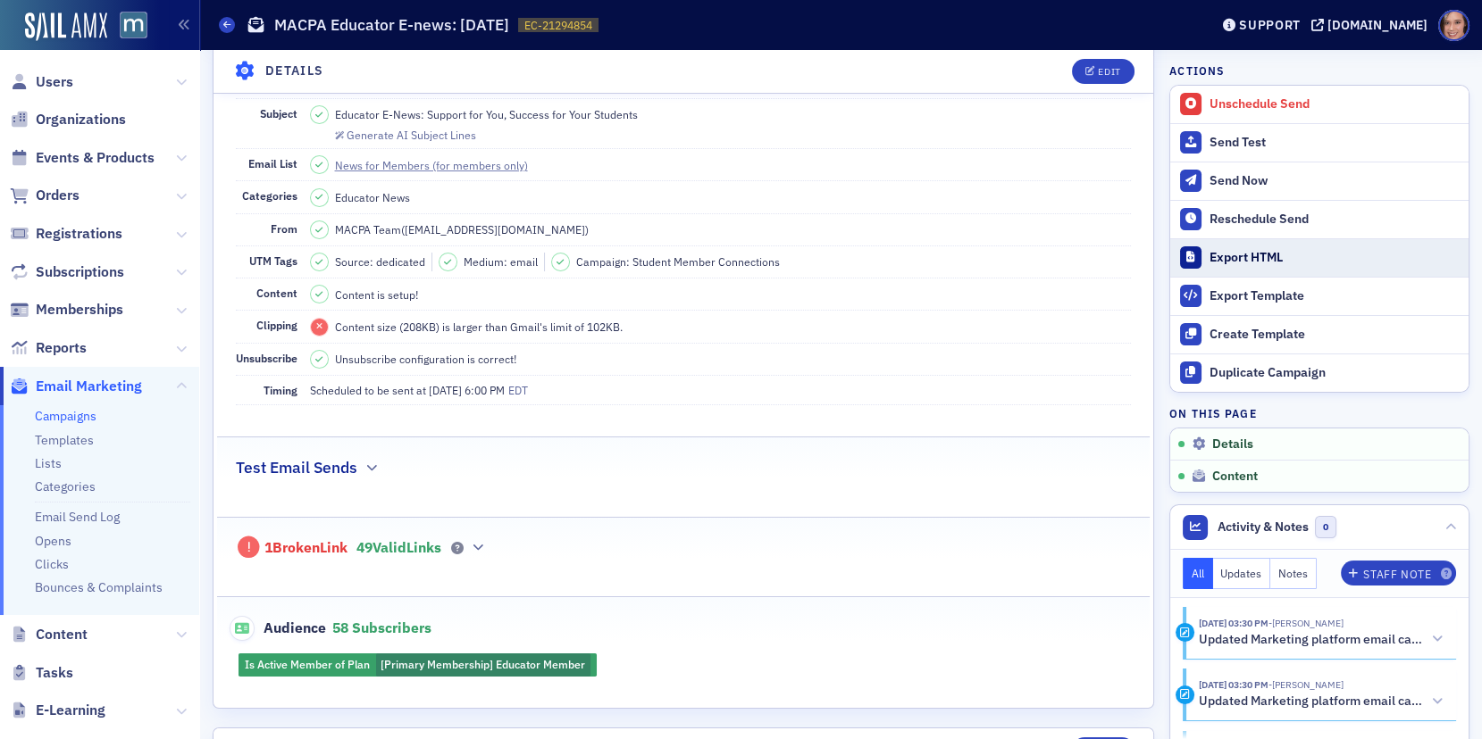
scroll to position [128, 0]
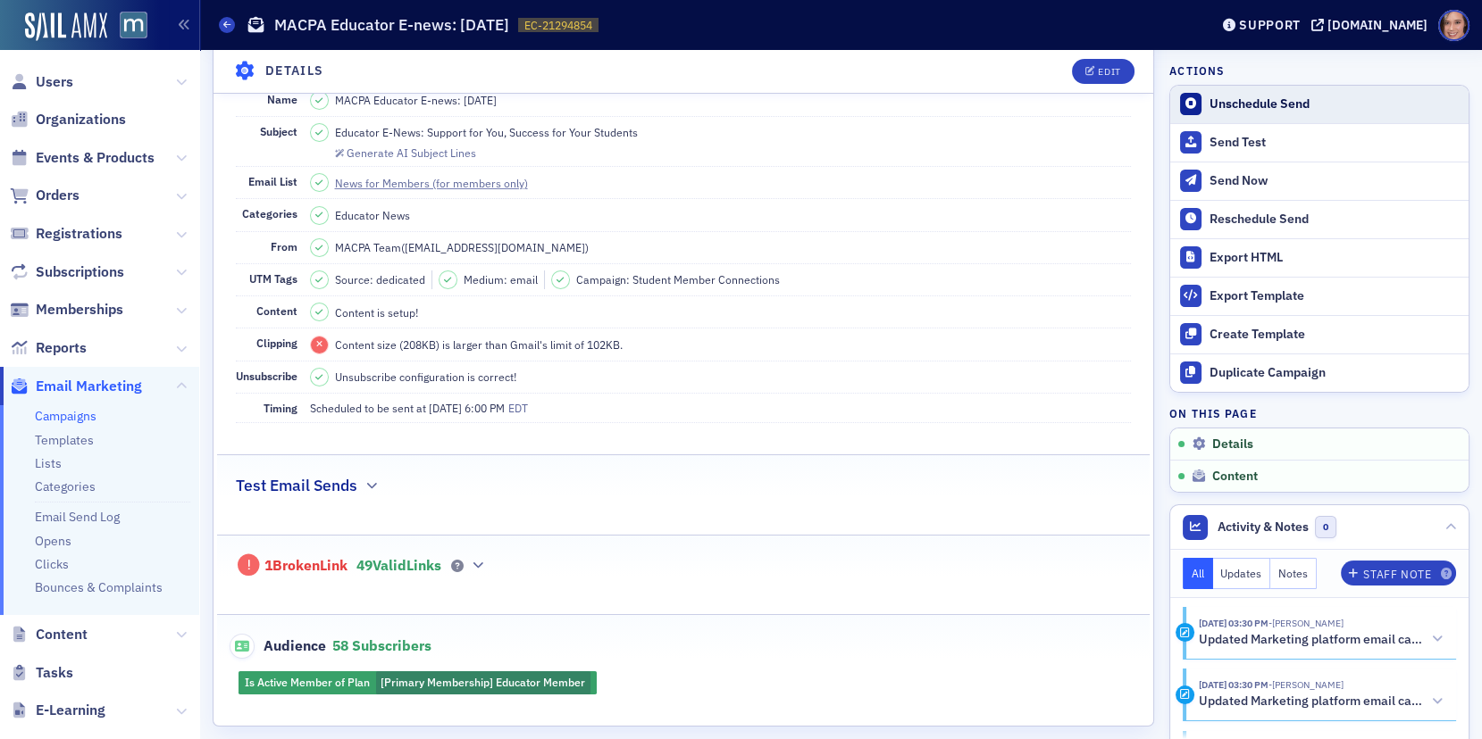
click at [1240, 101] on div "Unschedule Send" at bounding box center [1334, 104] width 250 height 16
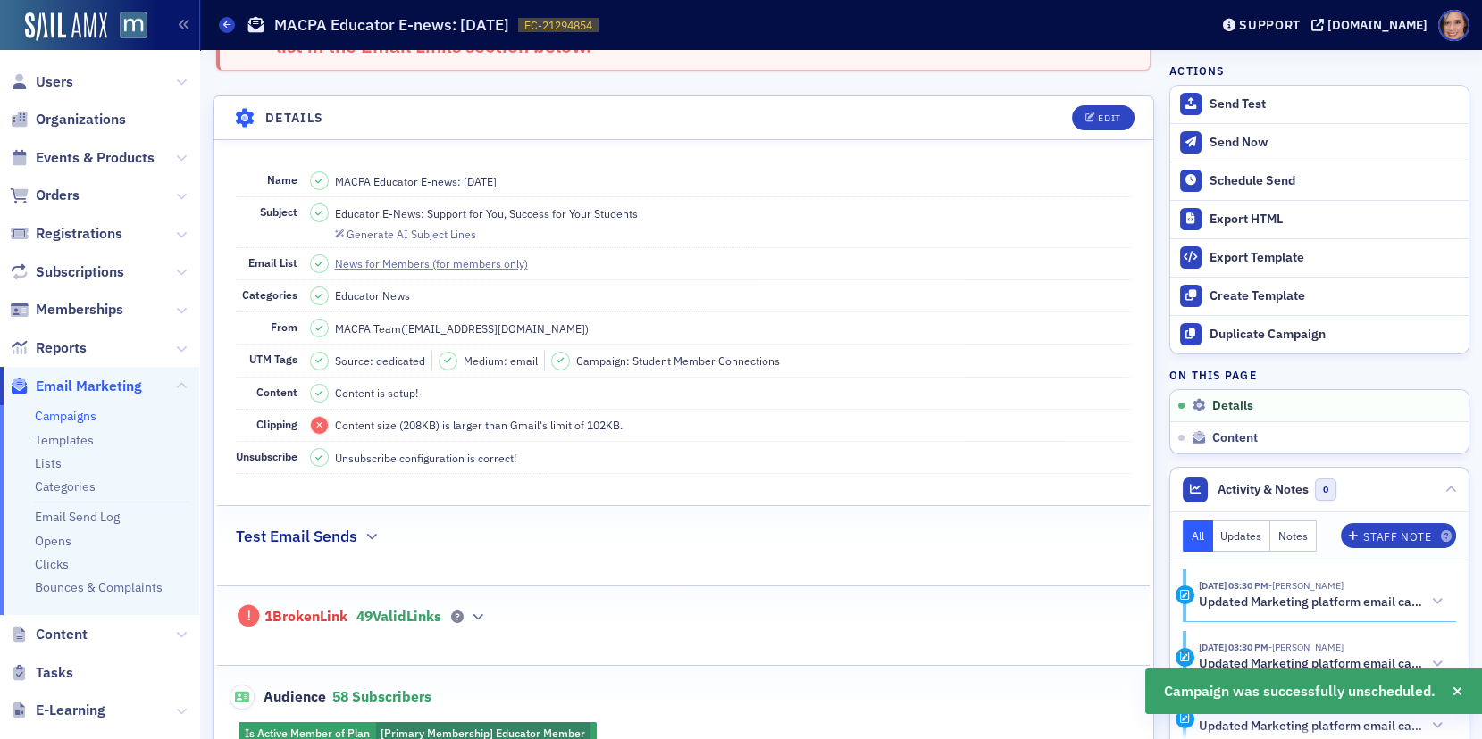
scroll to position [0, 0]
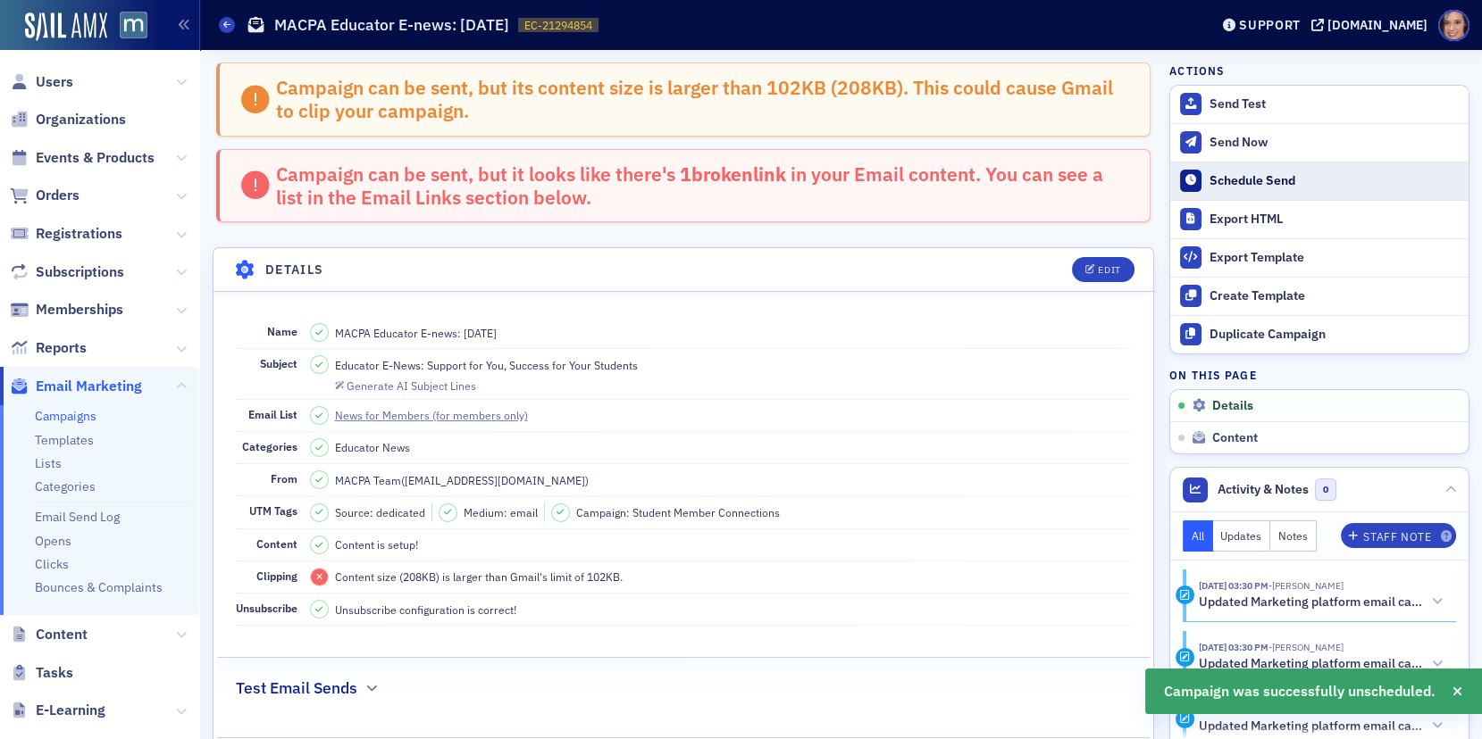
click at [1257, 170] on button "Schedule Send" at bounding box center [1319, 181] width 298 height 38
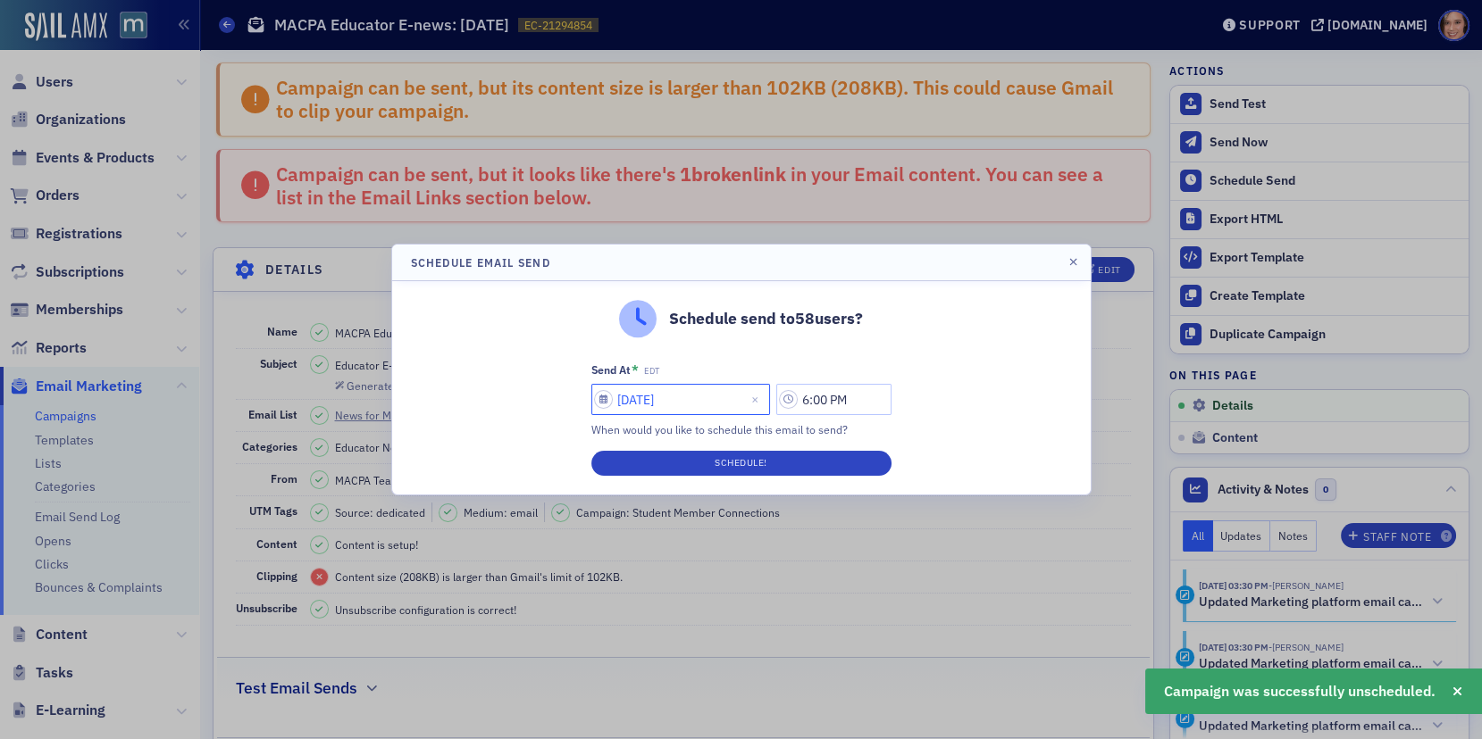
select select "8"
select select "2025"
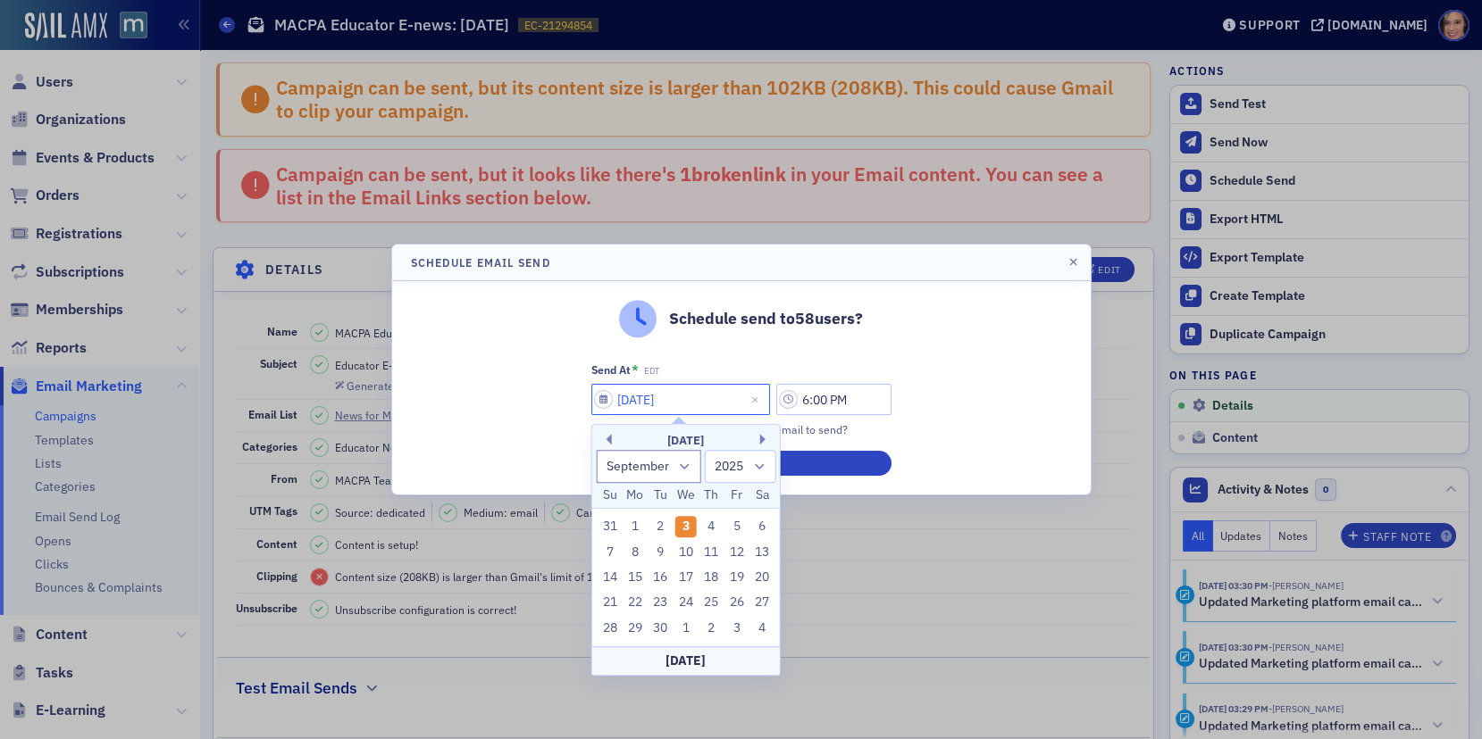
click at [673, 389] on input "[DATE]" at bounding box center [680, 399] width 179 height 31
click at [710, 522] on div "4" at bounding box center [710, 526] width 21 height 21
type input "[DATE]"
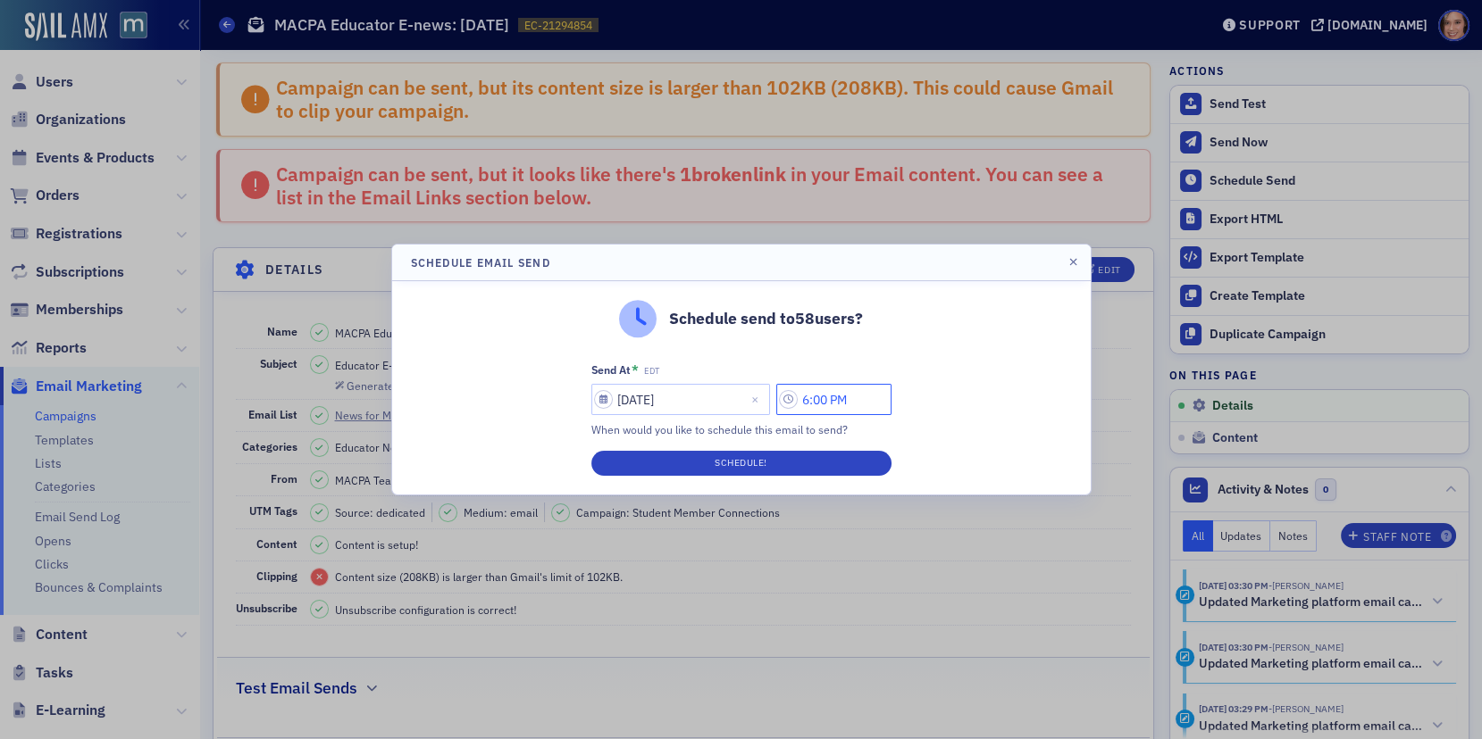
click at [817, 398] on input "6:00 PM" at bounding box center [833, 399] width 115 height 31
click at [815, 400] on input "6:00 PM" at bounding box center [833, 399] width 115 height 31
type input "1:00 PM"
click at [936, 405] on div "Schedule send to 58 users? Send At * EDT 09/04/2025 1:00 PM When would you like…" at bounding box center [741, 387] width 698 height 213
click at [851, 460] on button "Schedule!" at bounding box center [741, 463] width 300 height 25
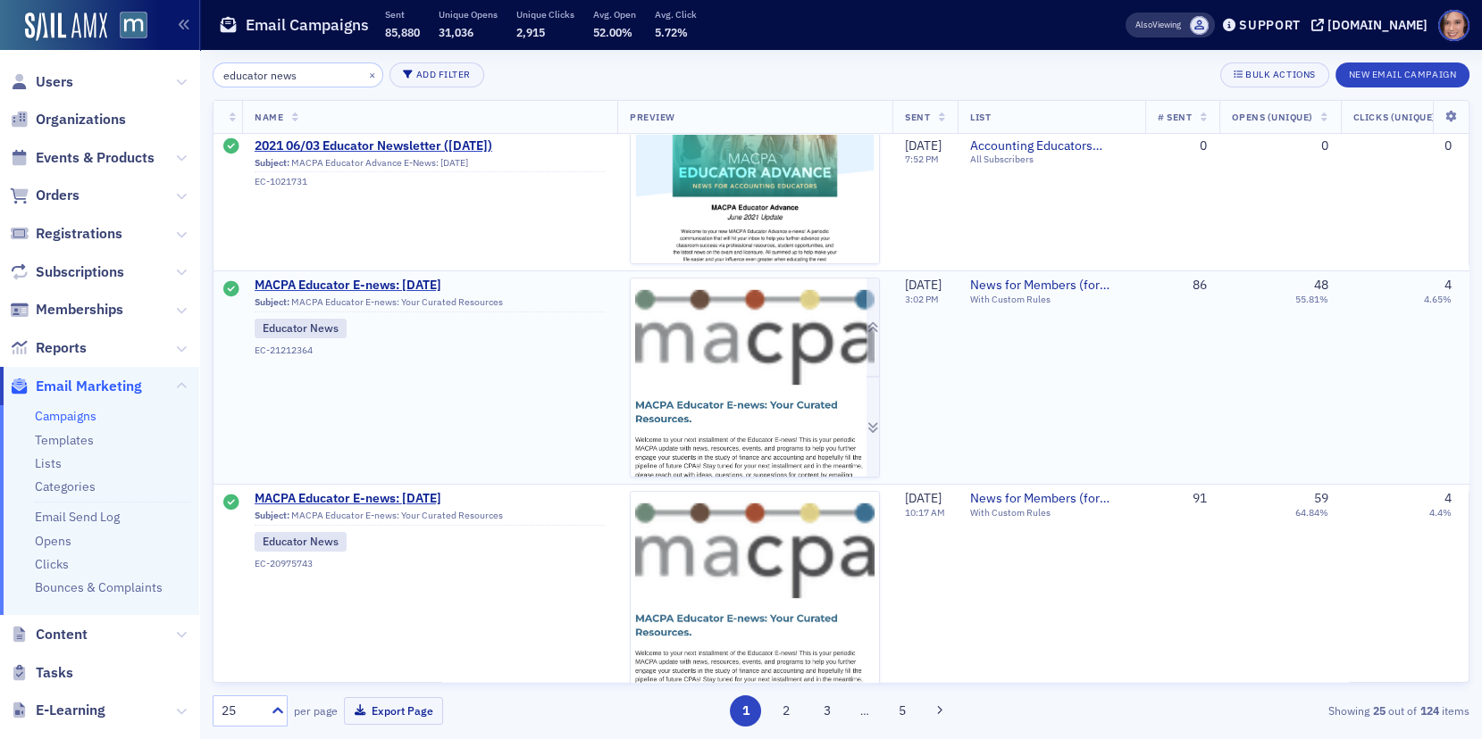
scroll to position [57, 0]
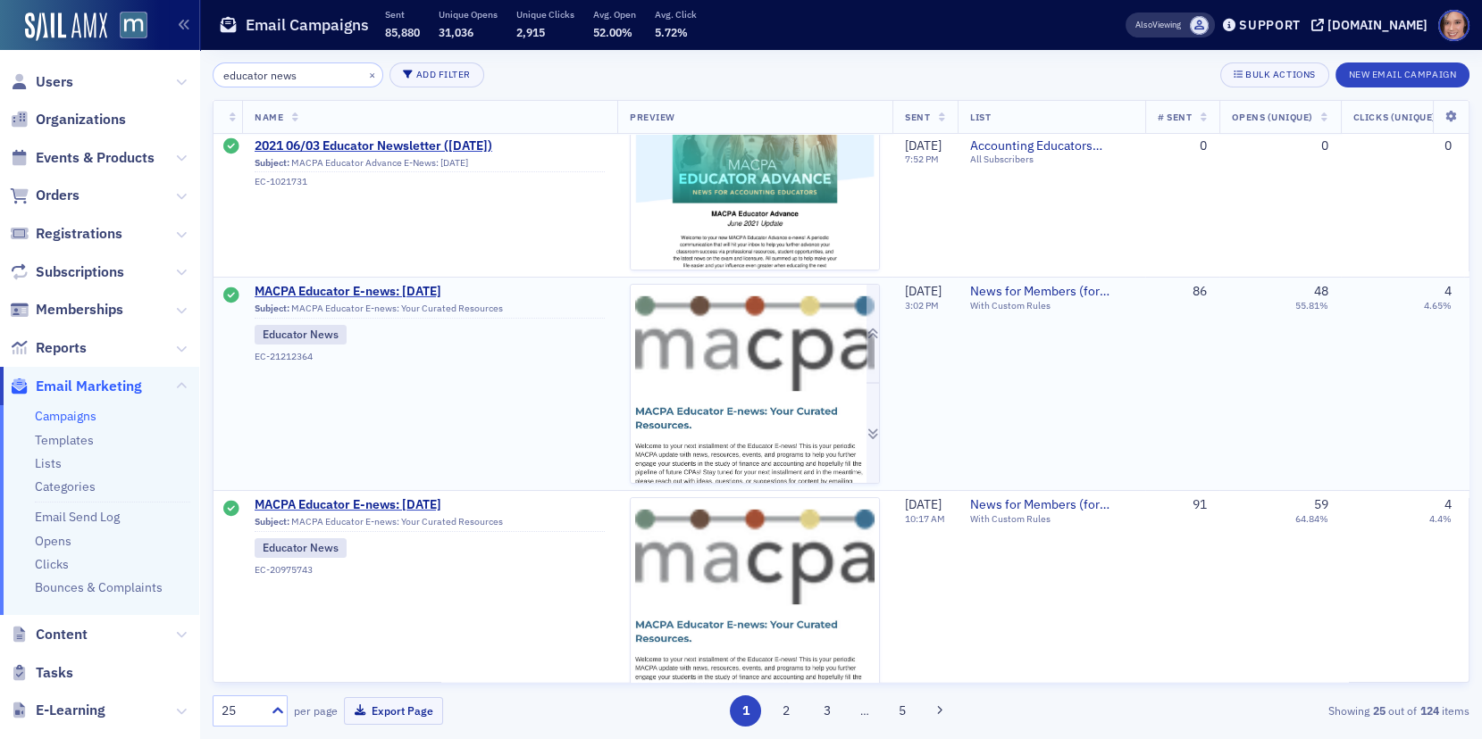
type input "educator news"
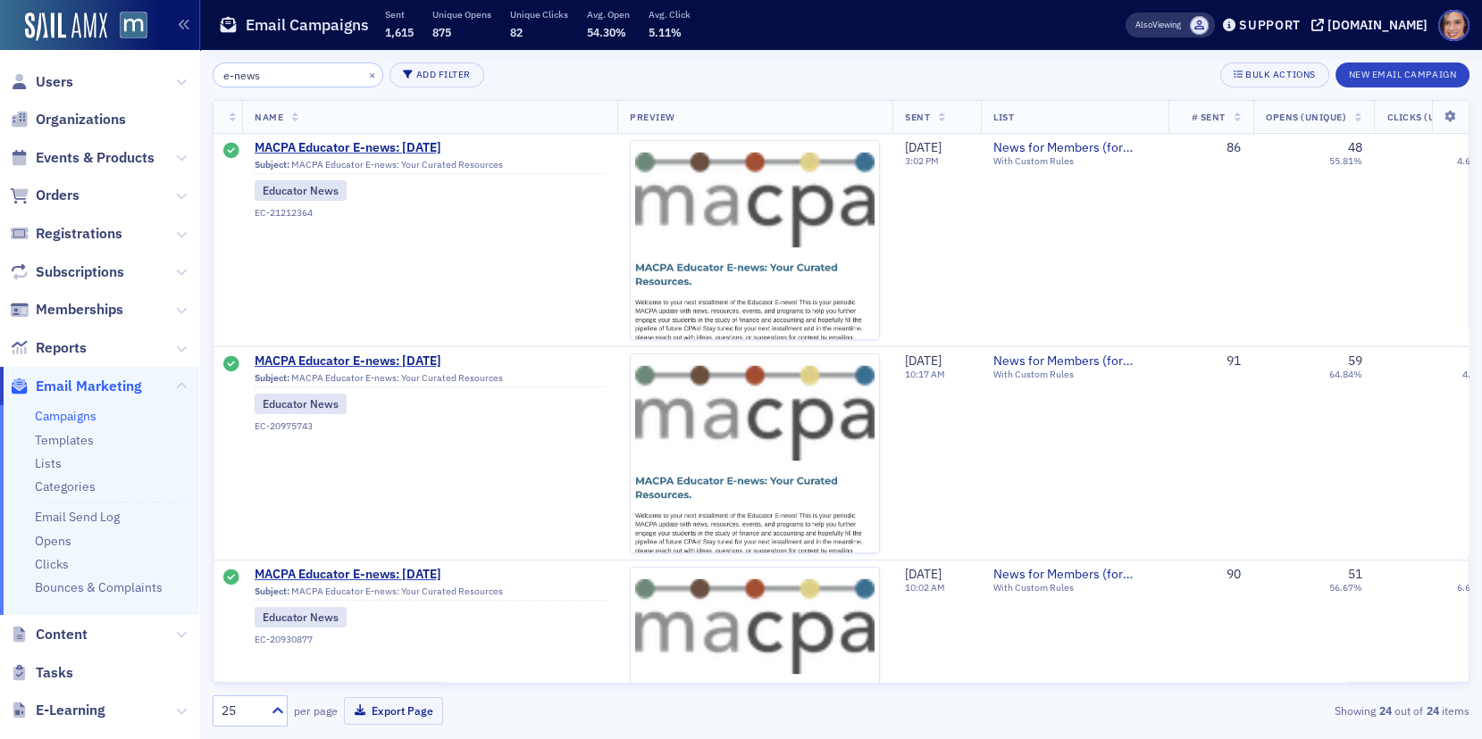
click at [252, 72] on input "e-news" at bounding box center [298, 75] width 171 height 25
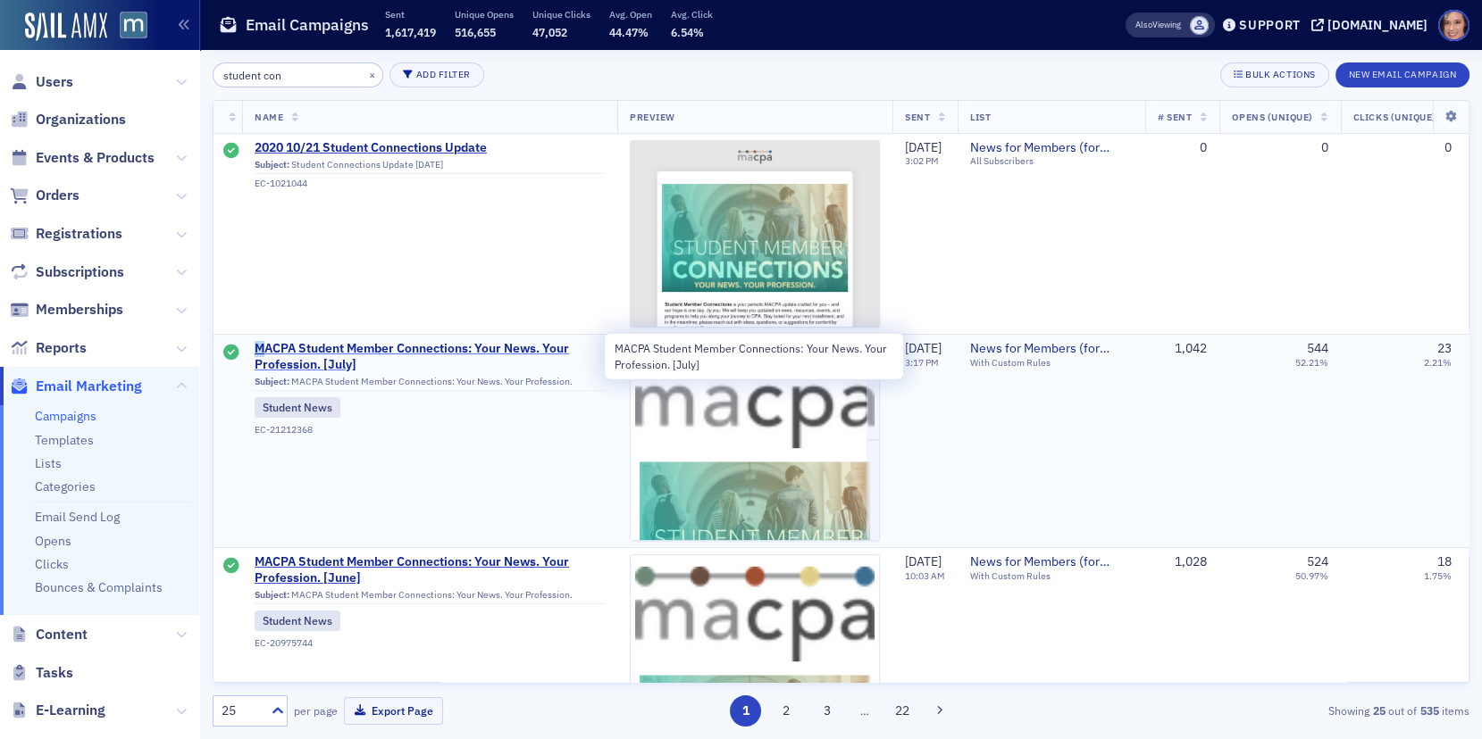
drag, startPoint x: 245, startPoint y: 342, endPoint x: 263, endPoint y: 345, distance: 18.9
click at [263, 345] on td "MACPA Student Member Connections: Your News. Your Profession. [July] Subject: M…" at bounding box center [429, 441] width 375 height 213
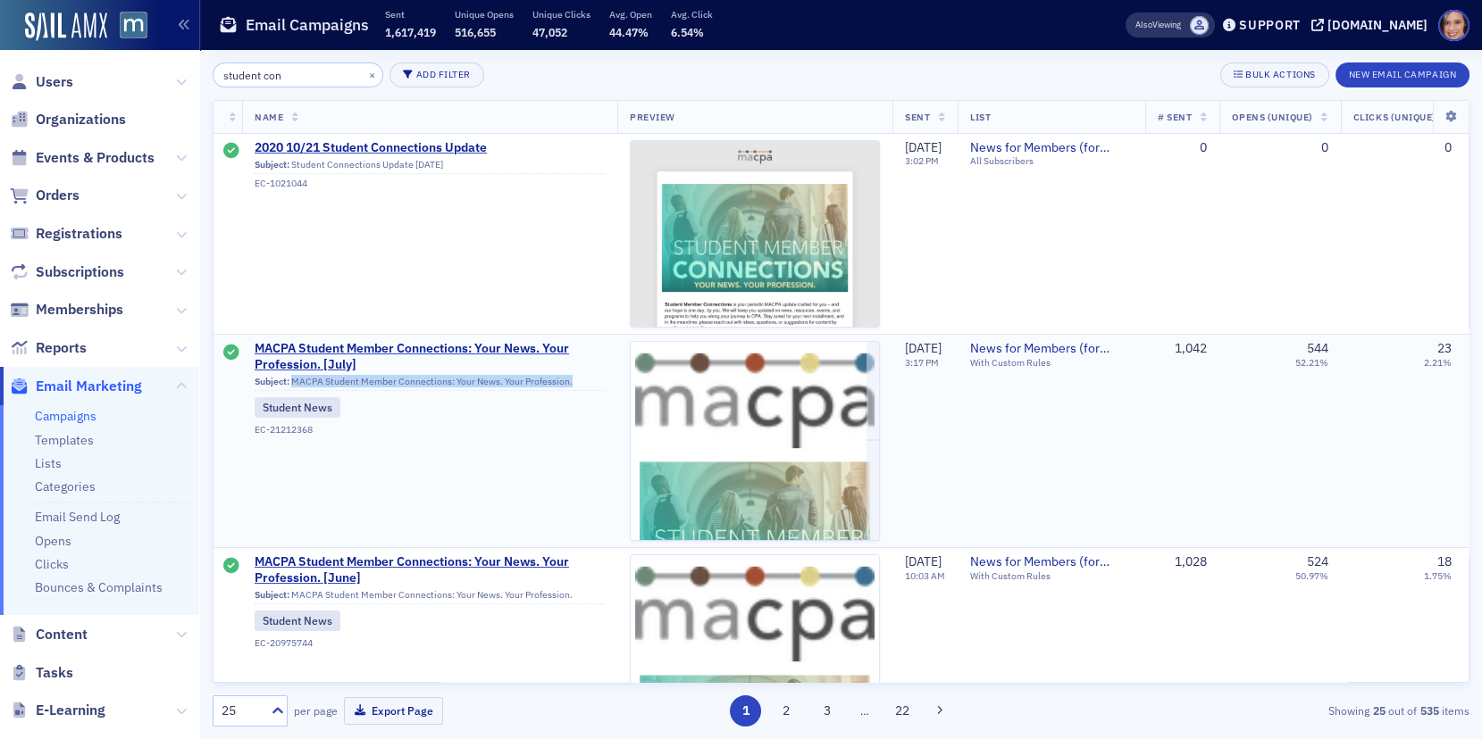
copy div "MACPA Student Member Connections: Your News. Your Profession."
drag, startPoint x: 291, startPoint y: 380, endPoint x: 570, endPoint y: 380, distance: 278.6
click at [570, 380] on div "Subject: MACPA Student Member Connections: Your News. Your Profession." at bounding box center [430, 384] width 350 height 16
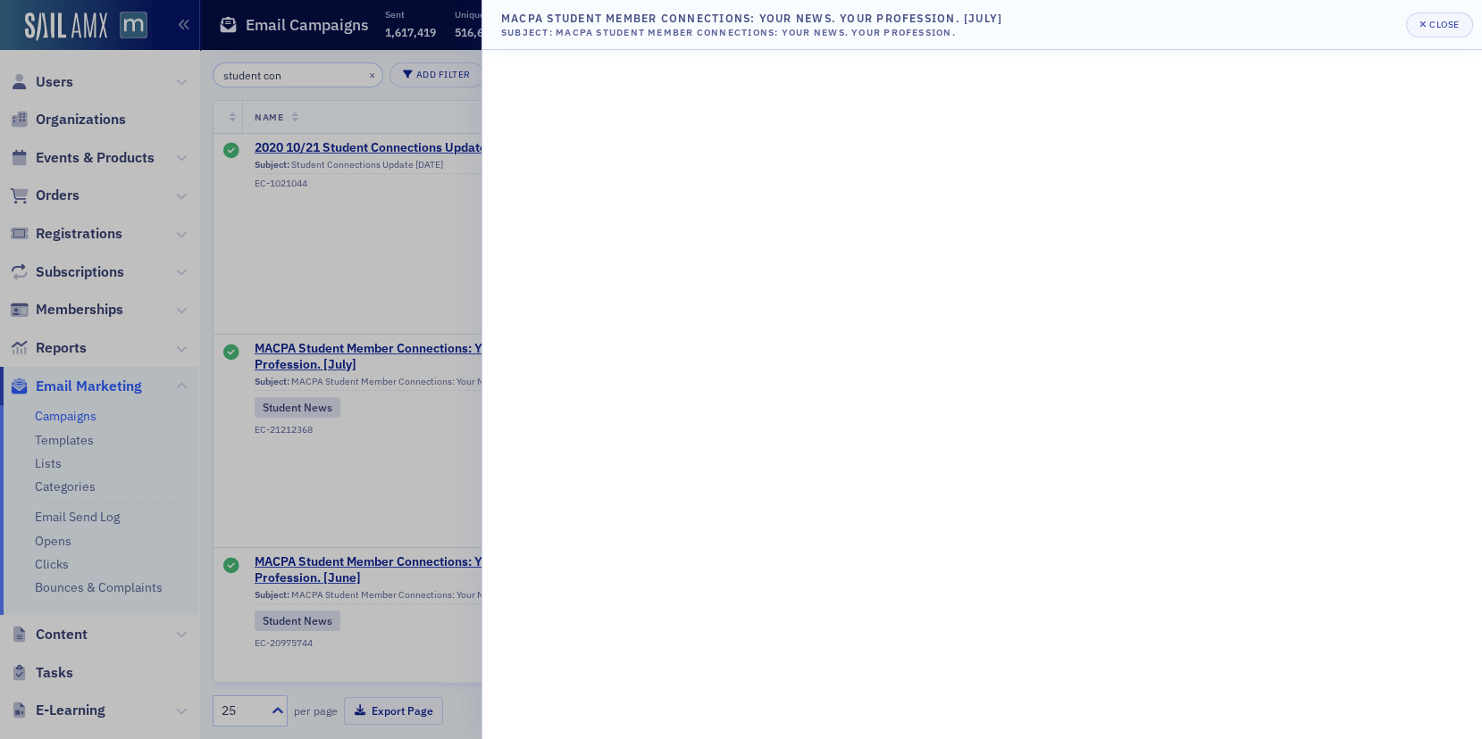
click at [427, 296] on div at bounding box center [741, 369] width 1482 height 739
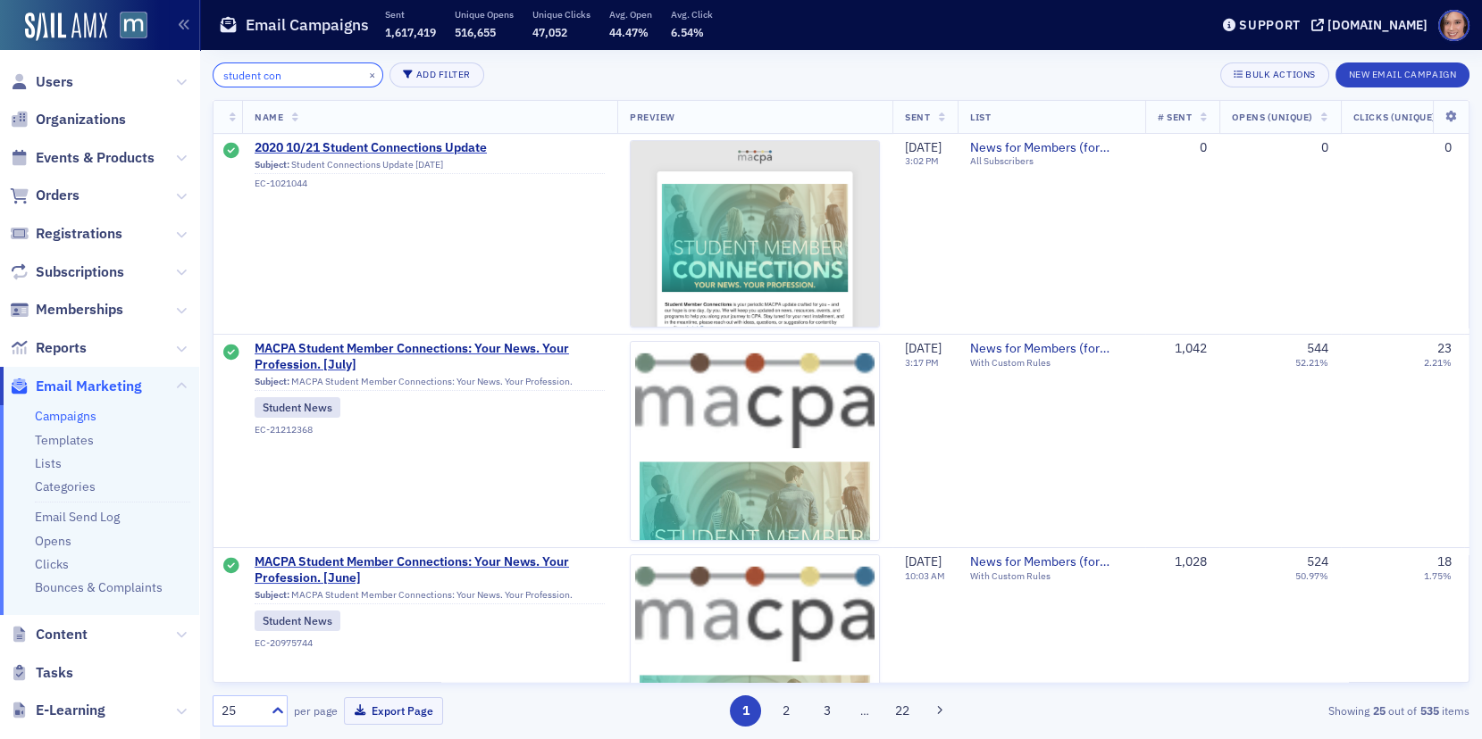
click at [251, 72] on input "student con" at bounding box center [298, 75] width 171 height 25
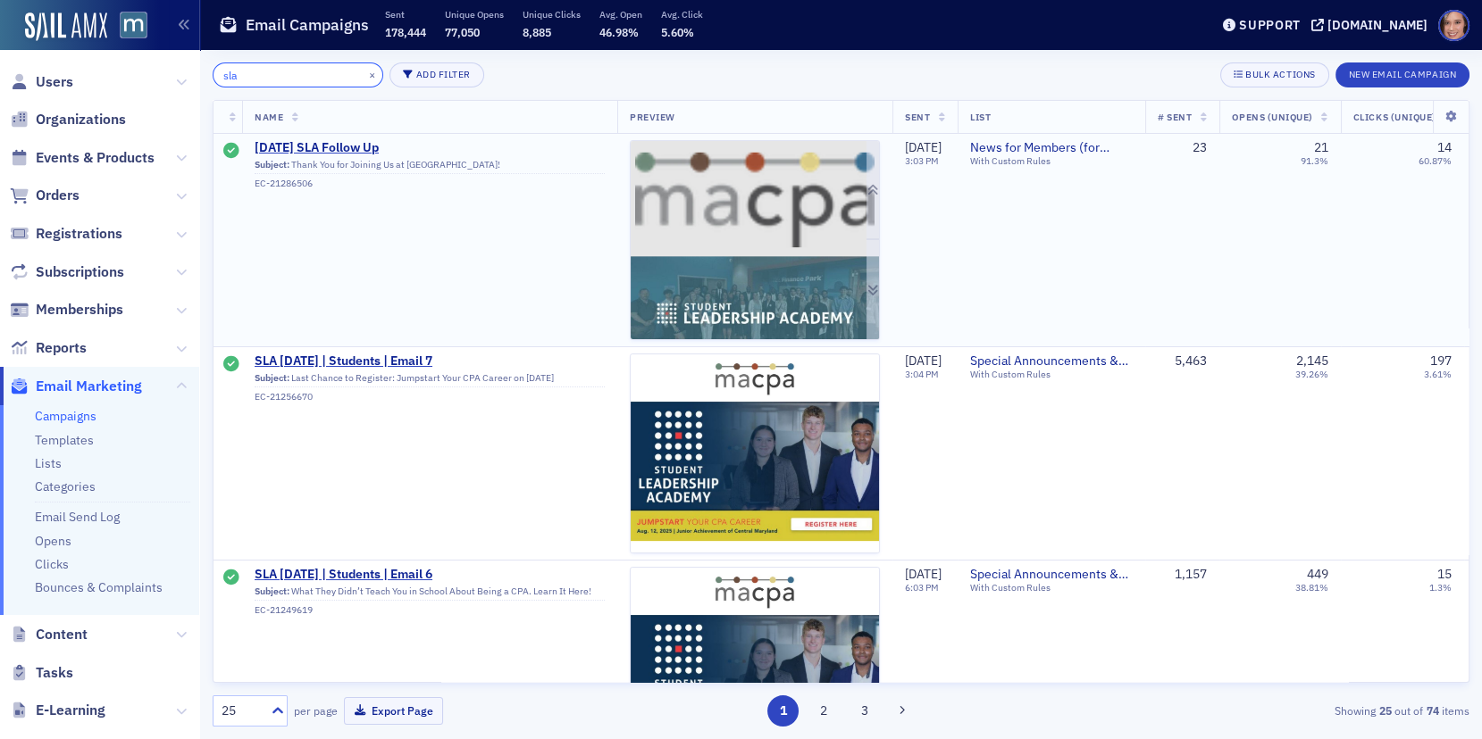
type input "sla"
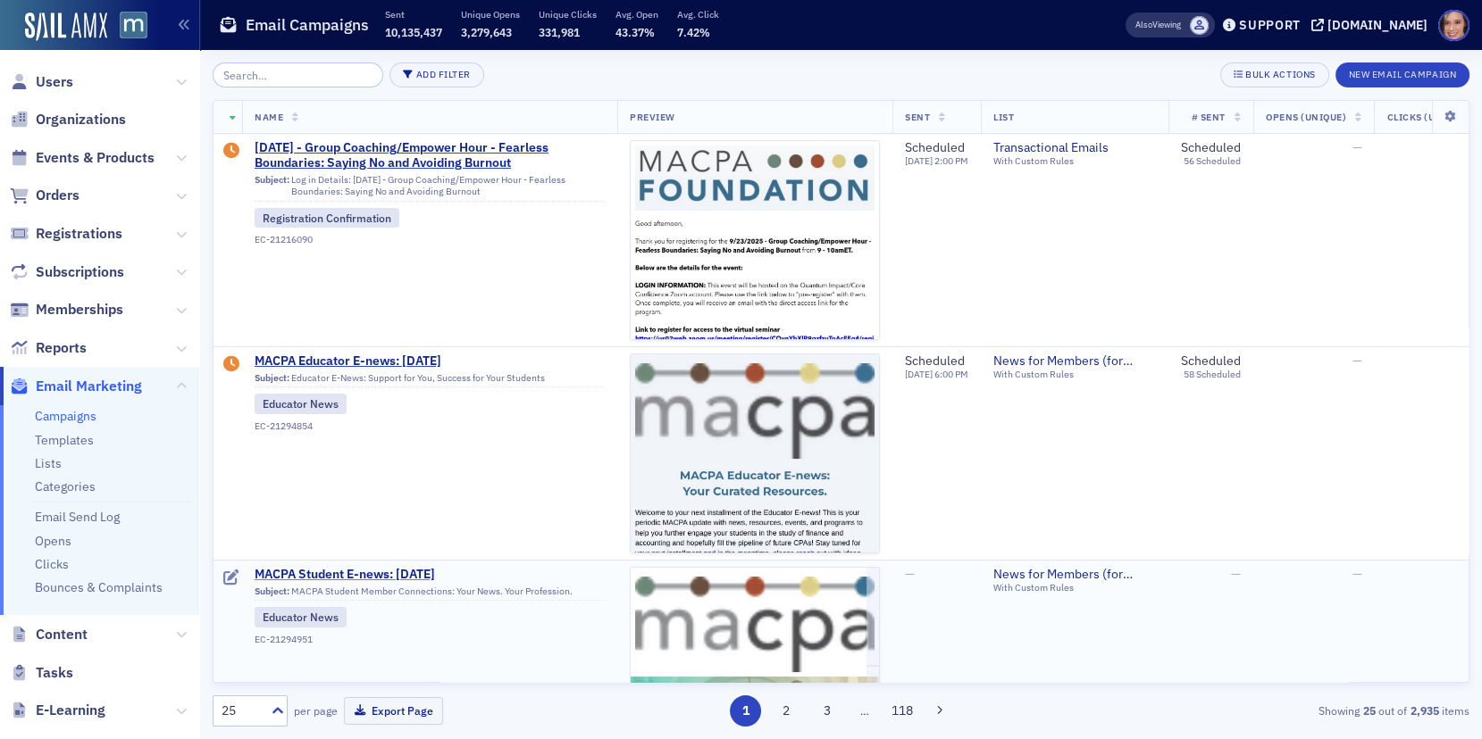
click at [474, 571] on span "MACPA Student E-news: [DATE]" at bounding box center [430, 575] width 350 height 16
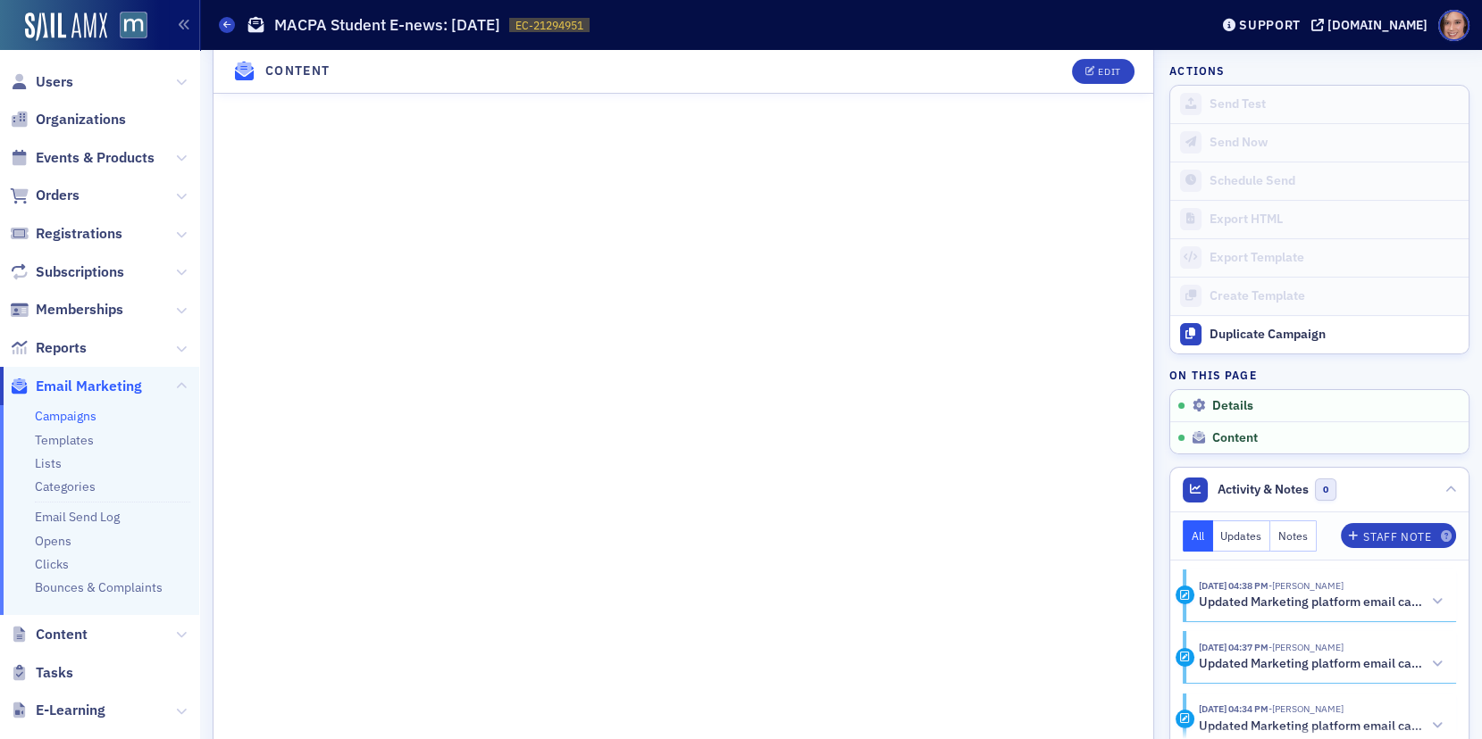
scroll to position [1048, 0]
click at [1100, 62] on button "Edit" at bounding box center [1103, 71] width 62 height 25
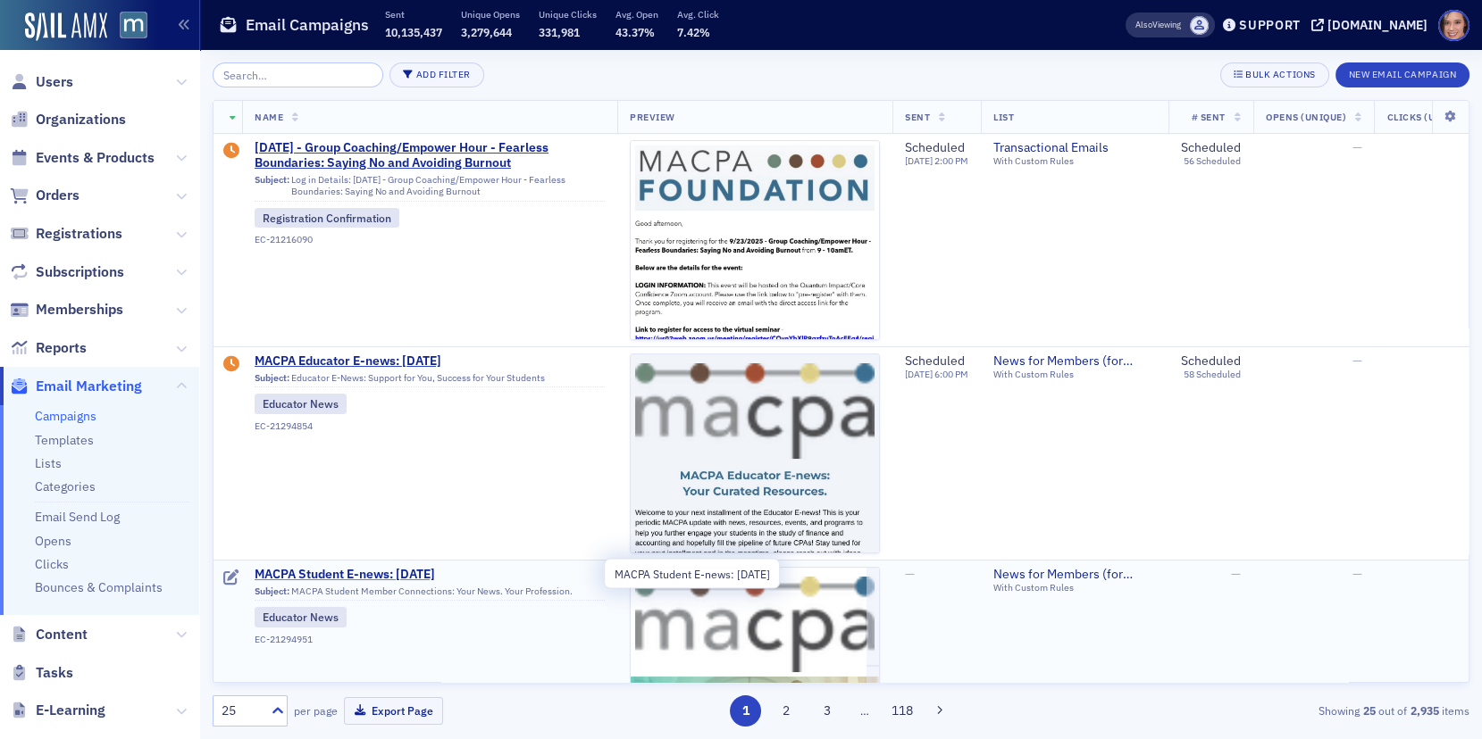
click at [456, 570] on span "MACPA Student E-news: [DATE]" at bounding box center [430, 575] width 350 height 16
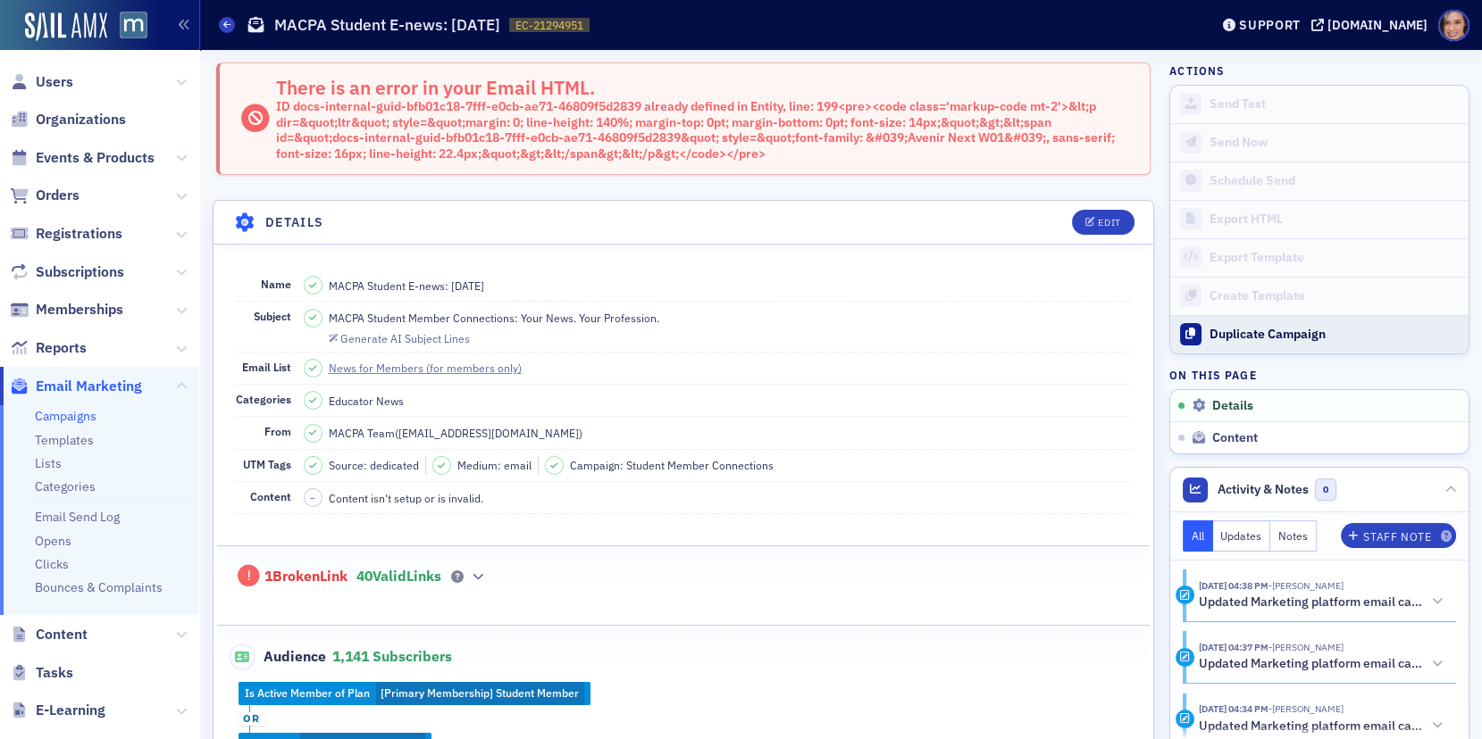
click at [1253, 319] on button "Duplicate Campaign" at bounding box center [1319, 334] width 298 height 38
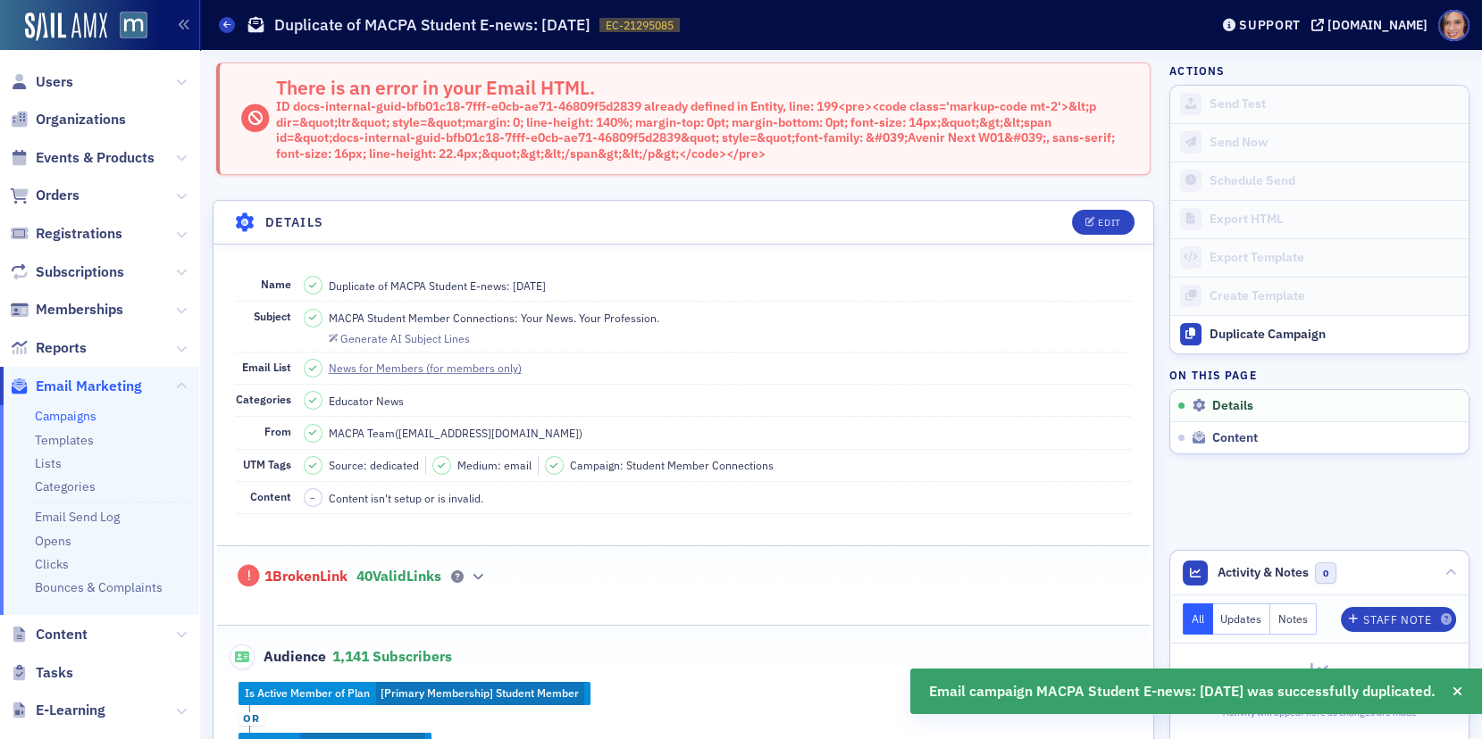
scroll to position [735, 0]
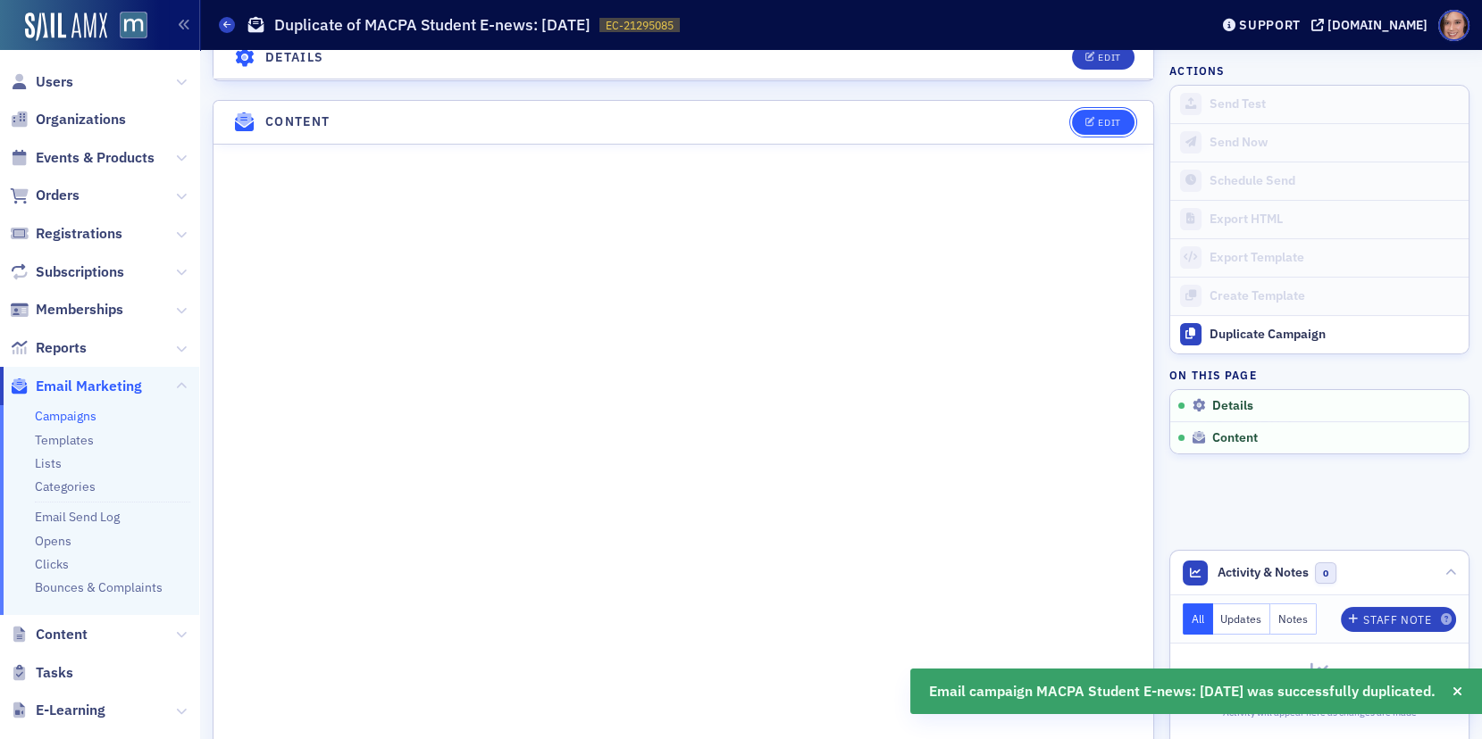
click at [1127, 117] on button "Edit" at bounding box center [1103, 122] width 62 height 25
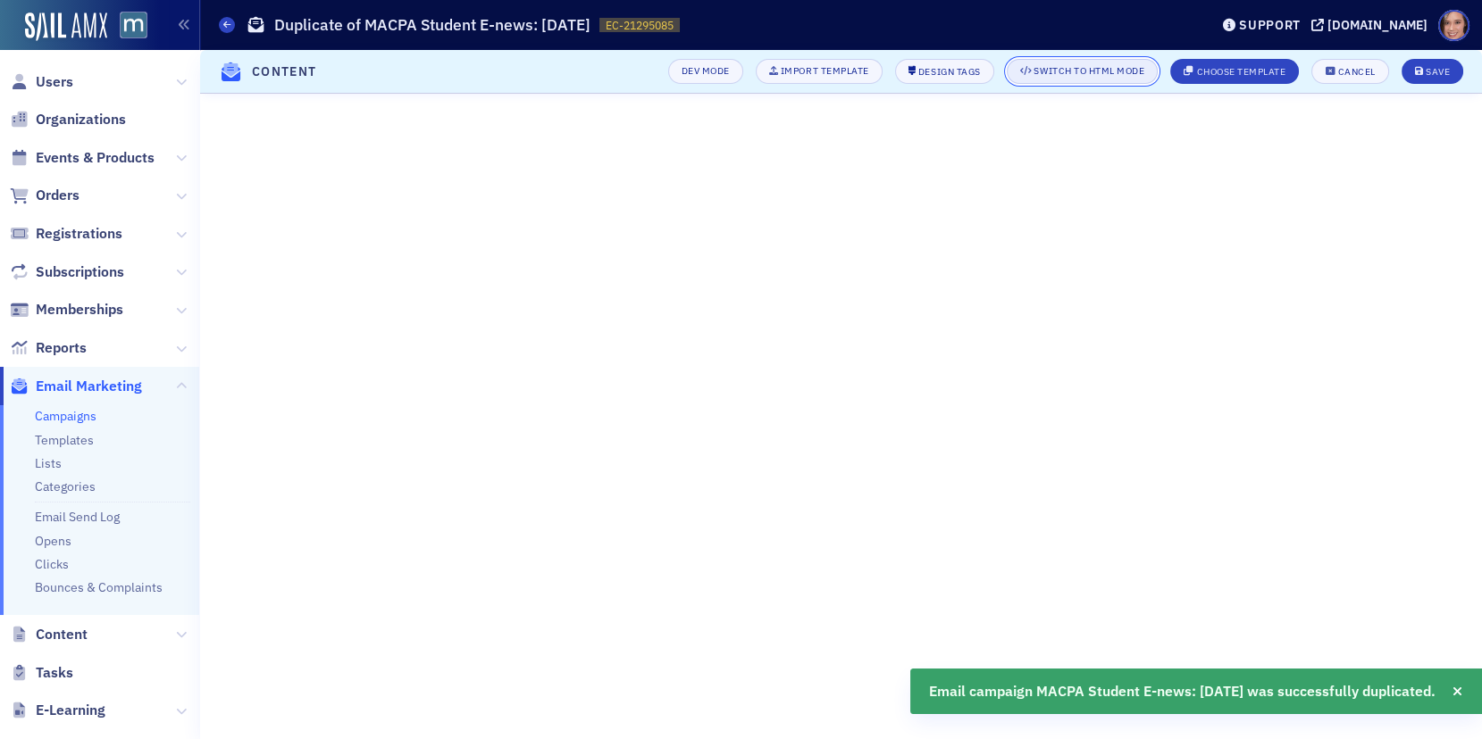
click at [1029, 75] on icon "button" at bounding box center [1026, 71] width 12 height 10
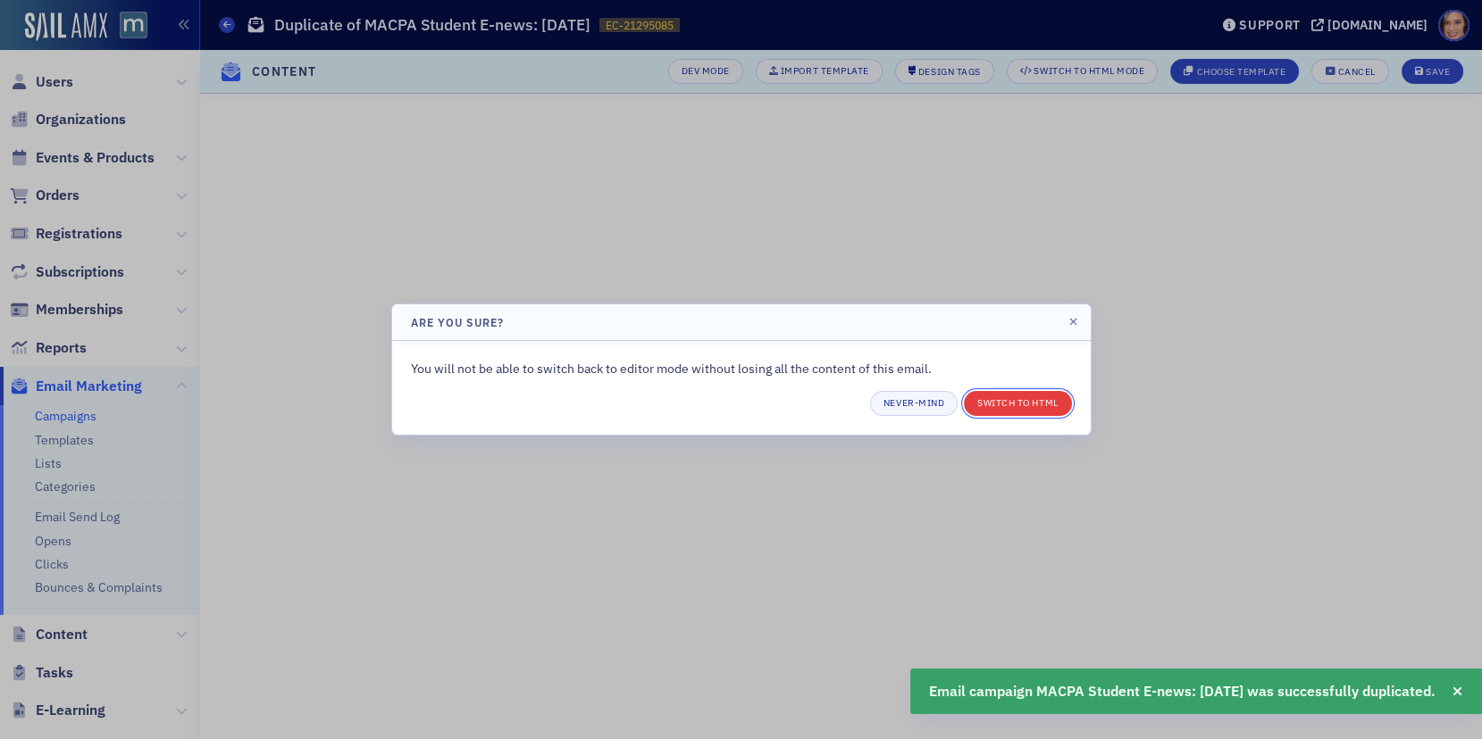
click at [1005, 396] on button "Switch to HTML" at bounding box center [1017, 403] width 107 height 25
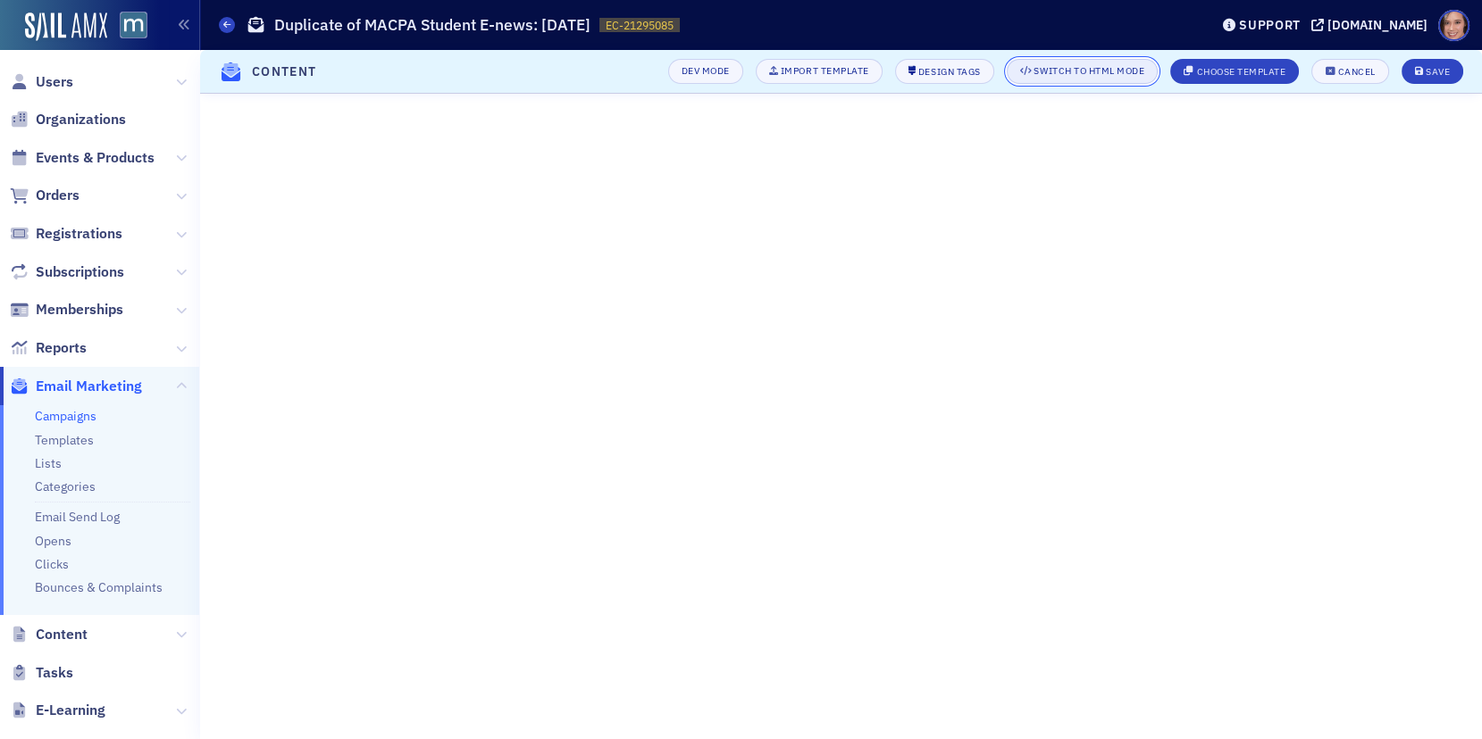
click at [1062, 71] on div "Switch to HTML Mode" at bounding box center [1088, 71] width 111 height 10
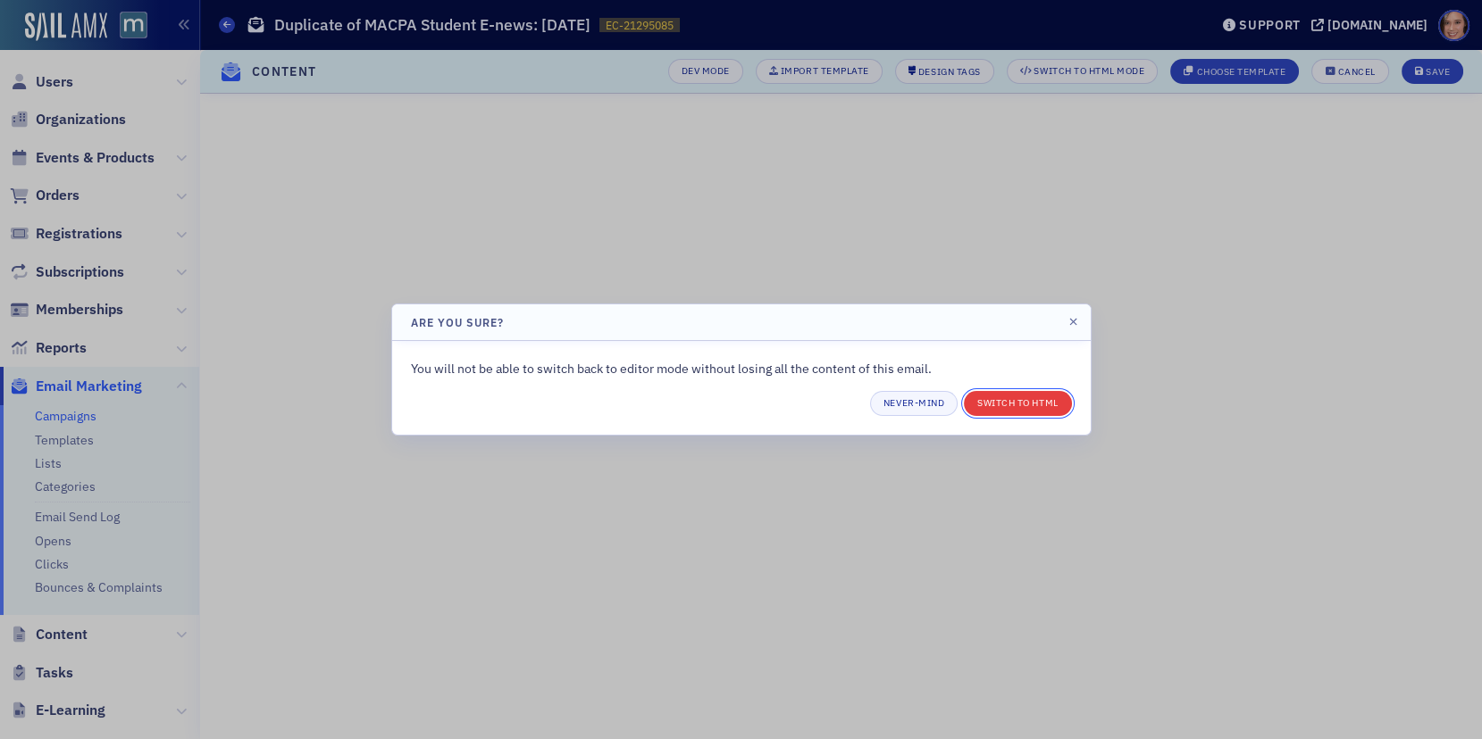
click at [1029, 405] on button "Switch to HTML" at bounding box center [1017, 403] width 107 height 25
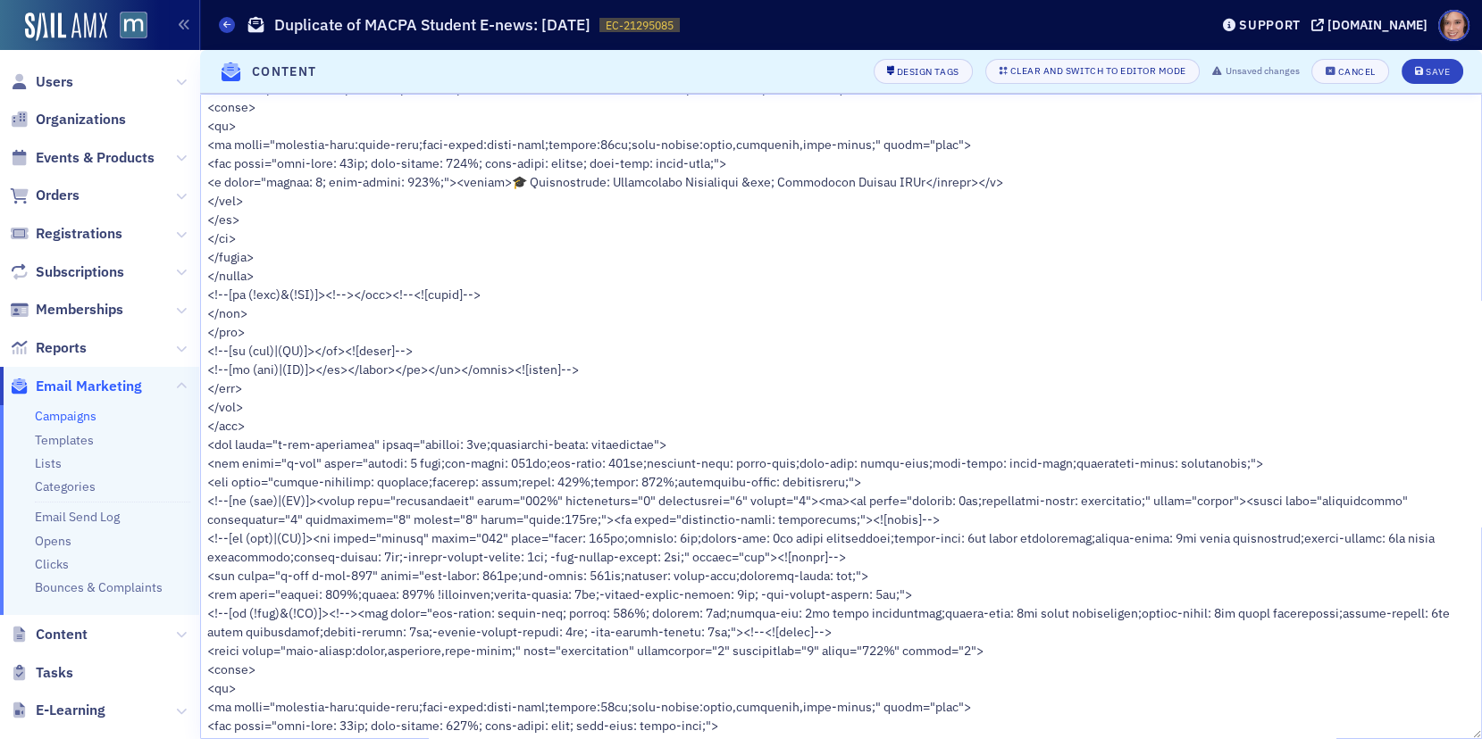
scroll to position [12201, 0]
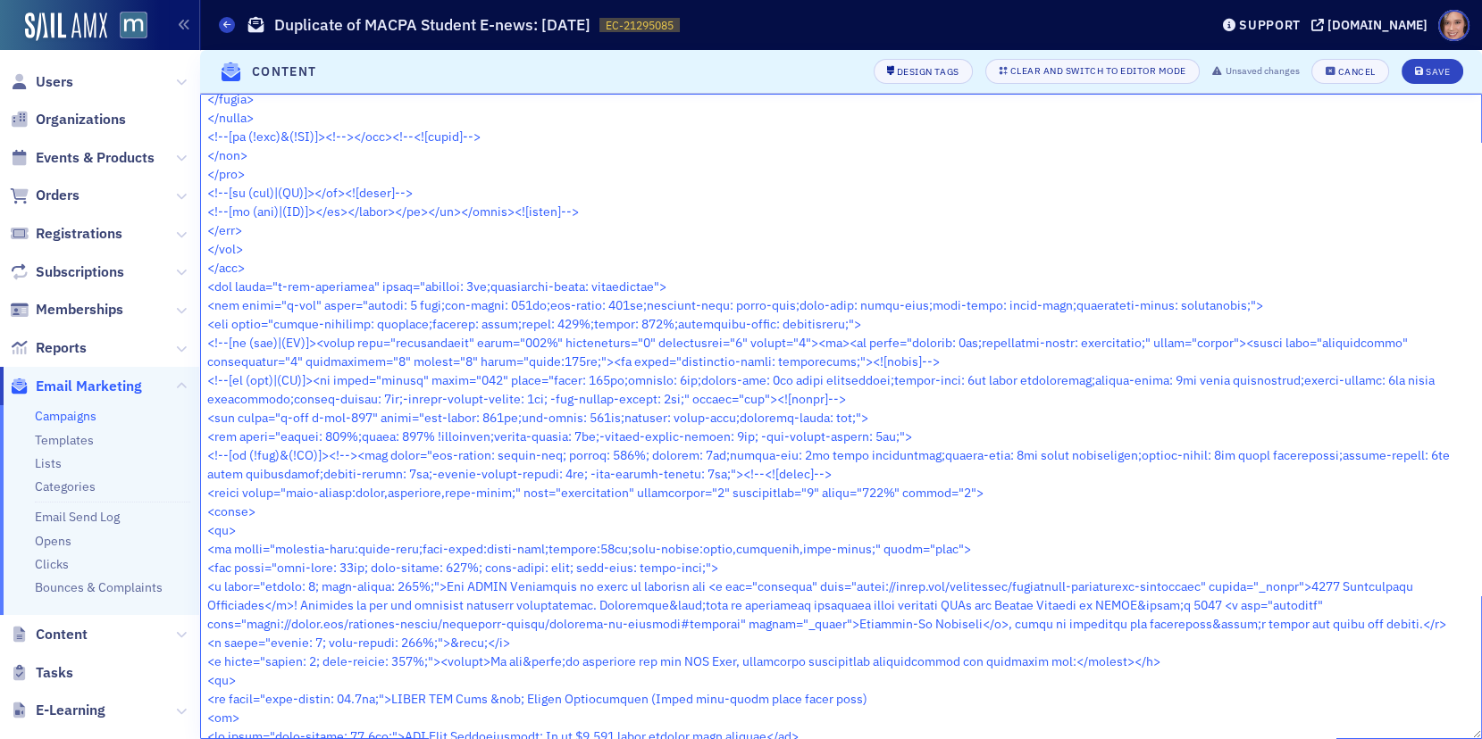
click at [836, 492] on textarea at bounding box center [841, 417] width 1282 height 646
click at [1008, 387] on textarea at bounding box center [841, 417] width 1282 height 646
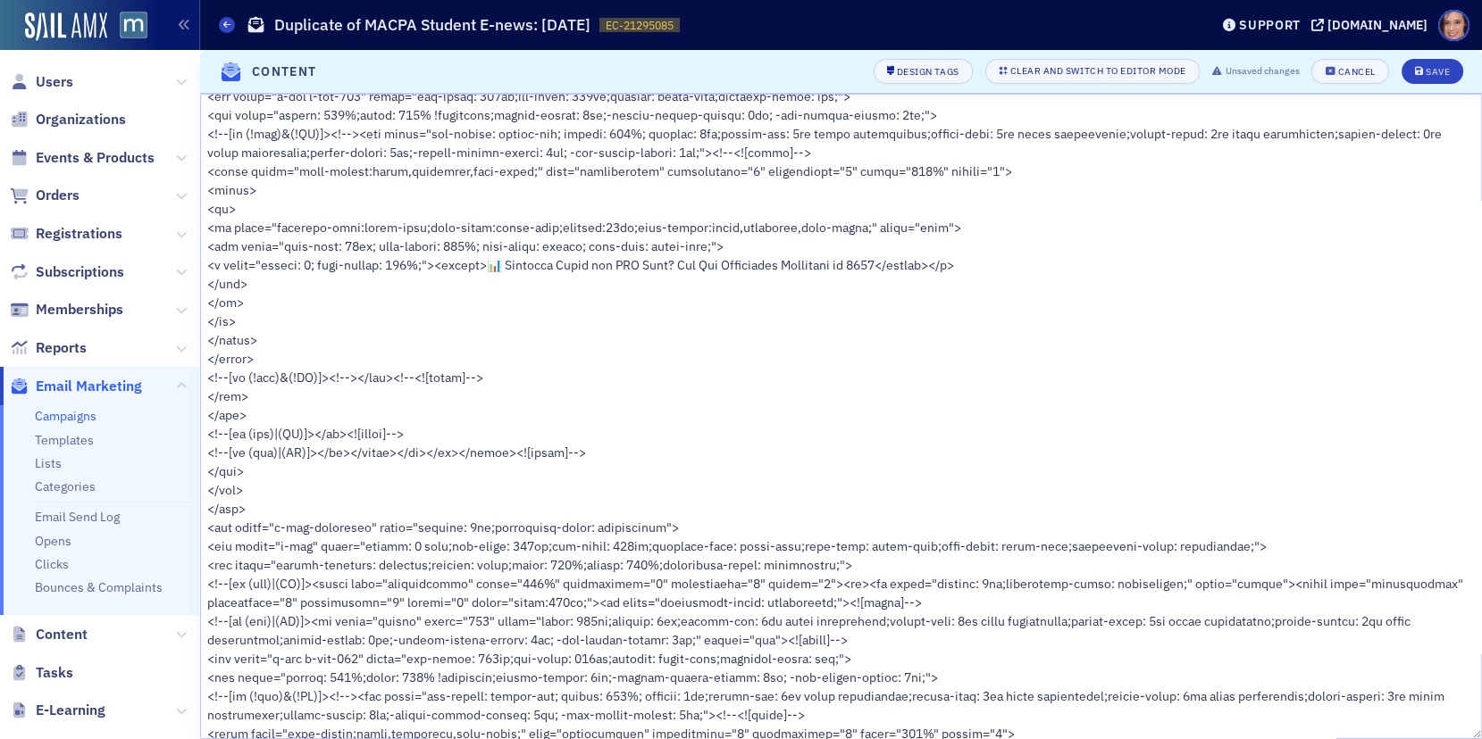
scroll to position [10330, 0]
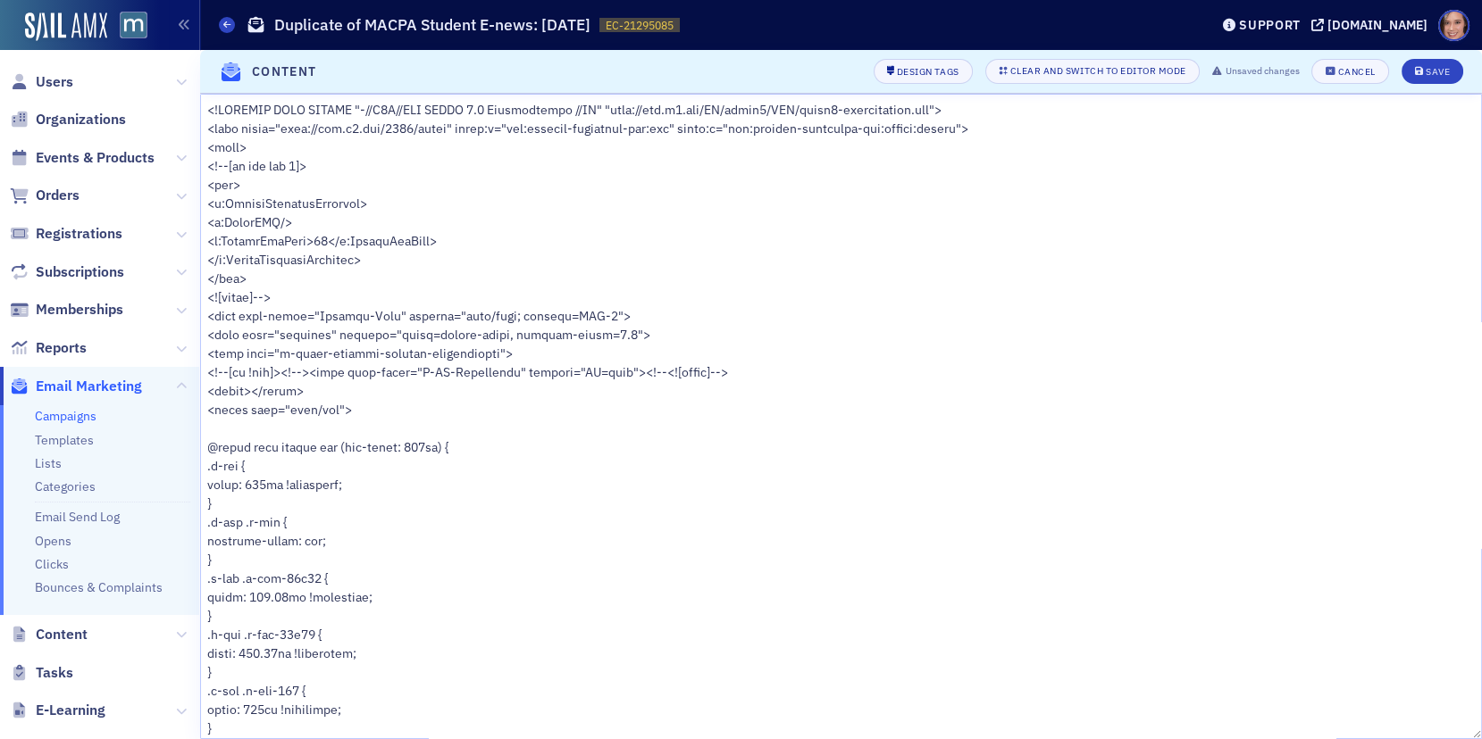
scroll to position [10330, 0]
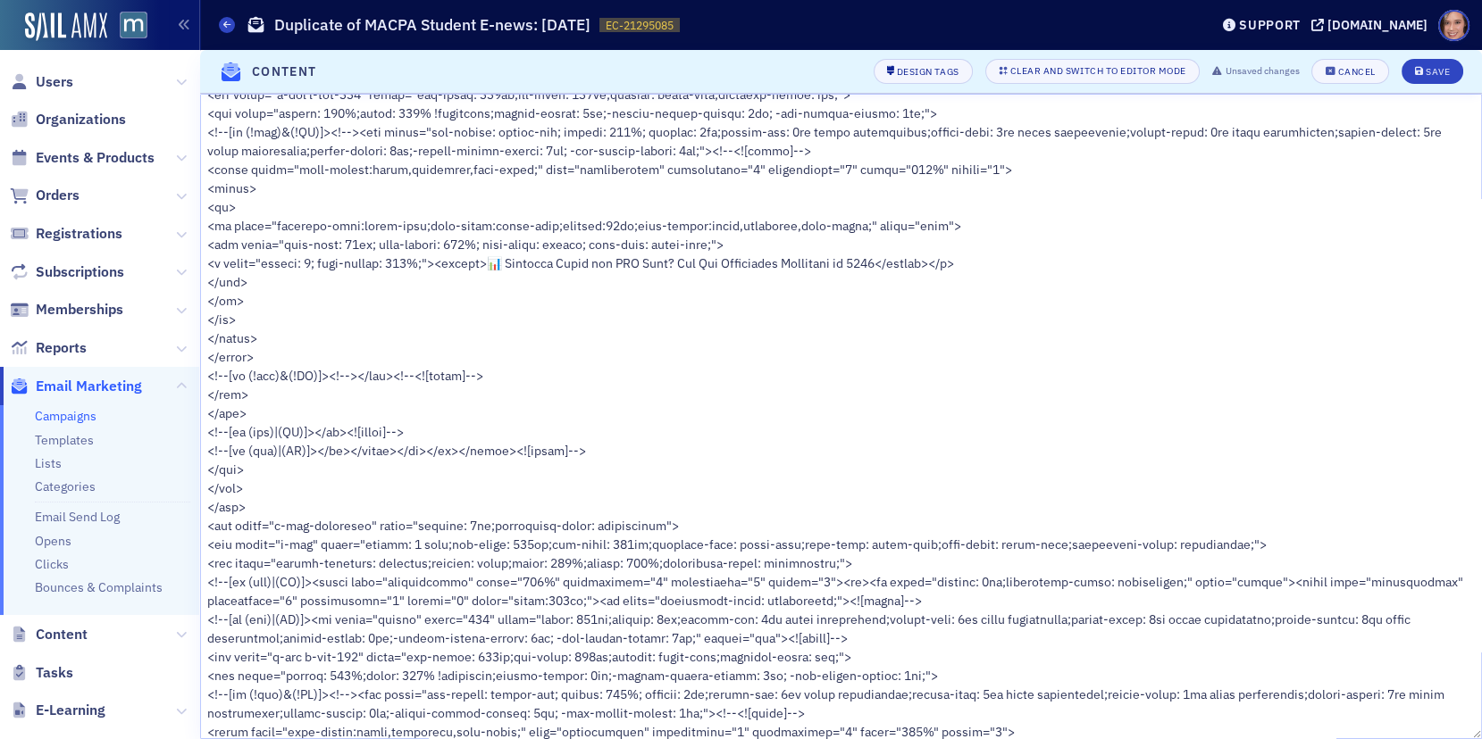
click at [58, 419] on link "Campaigns" at bounding box center [66, 416] width 62 height 16
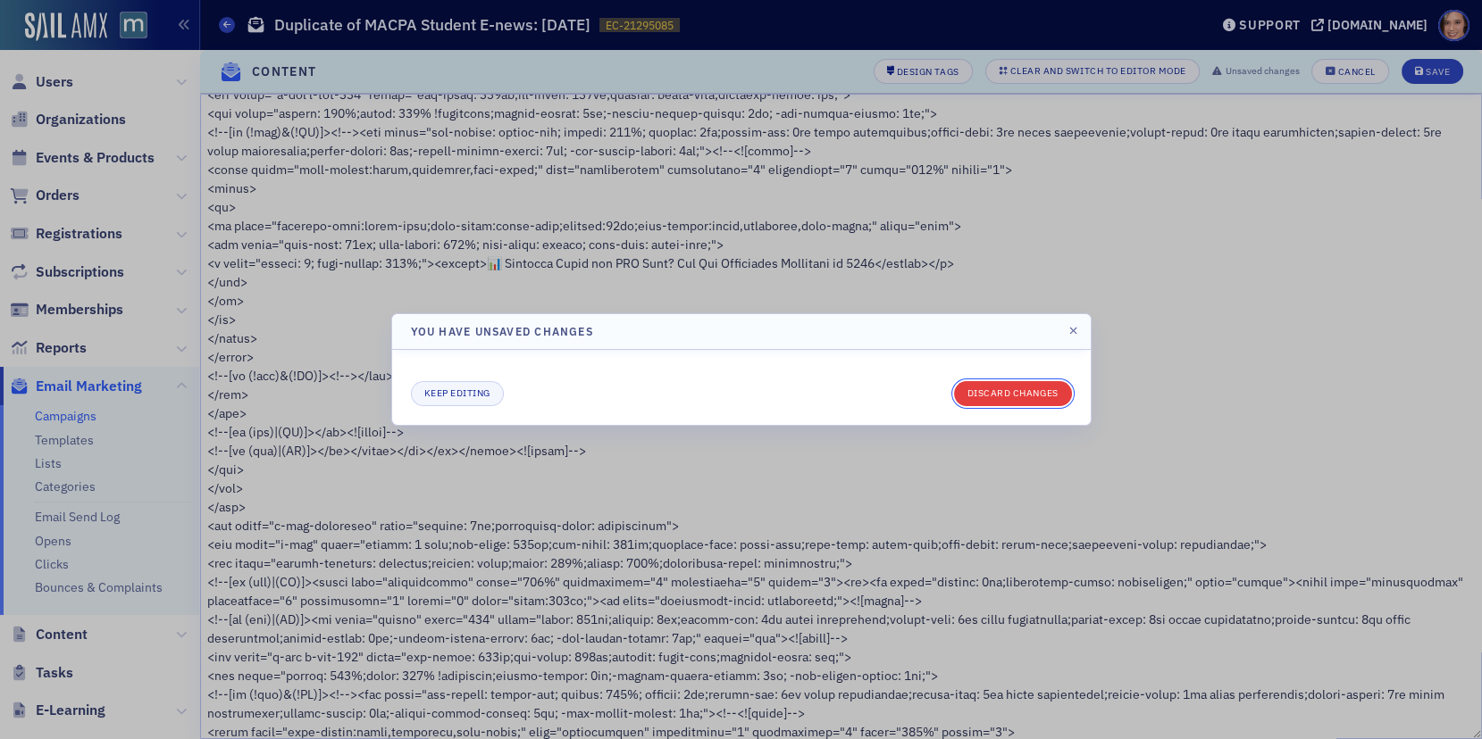
click at [1016, 394] on button "Discard changes" at bounding box center [1013, 393] width 118 height 25
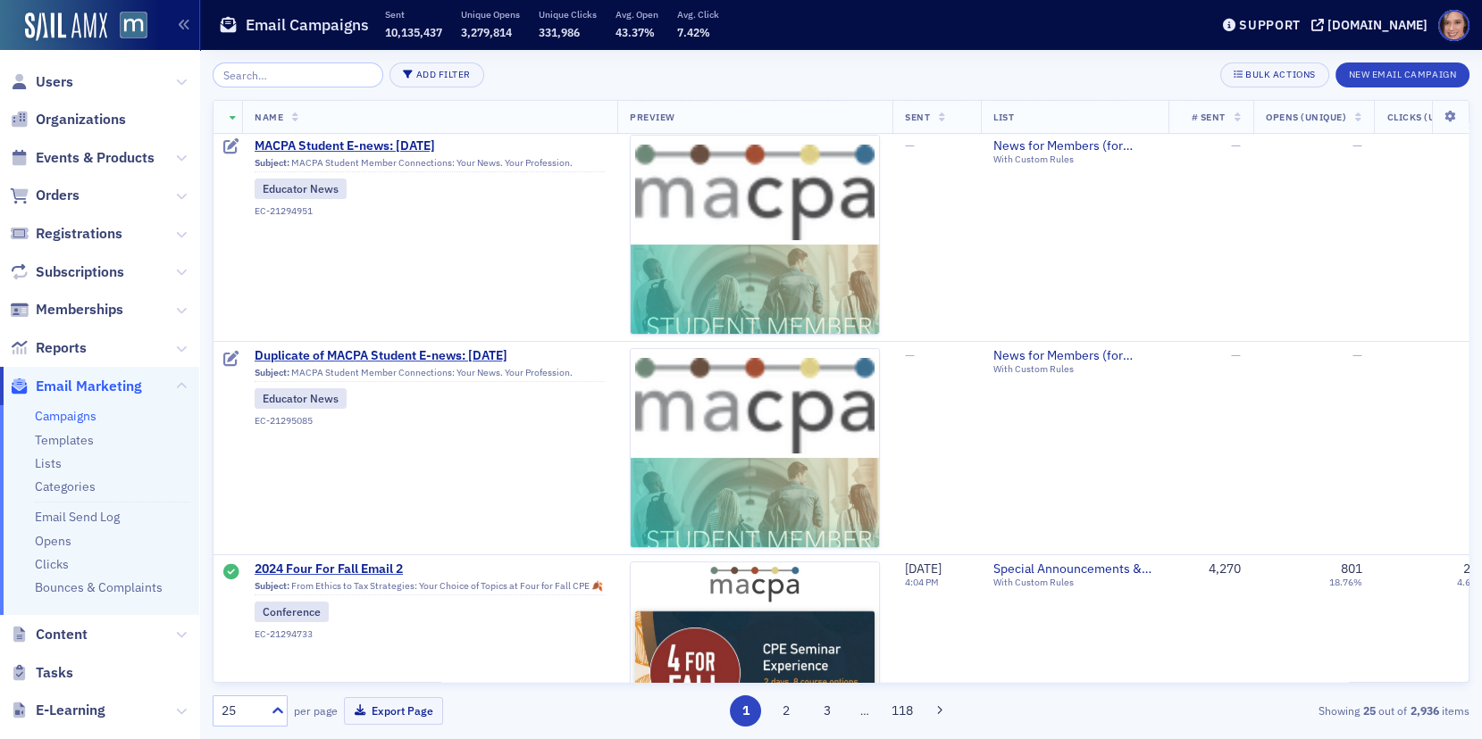
scroll to position [430, 0]
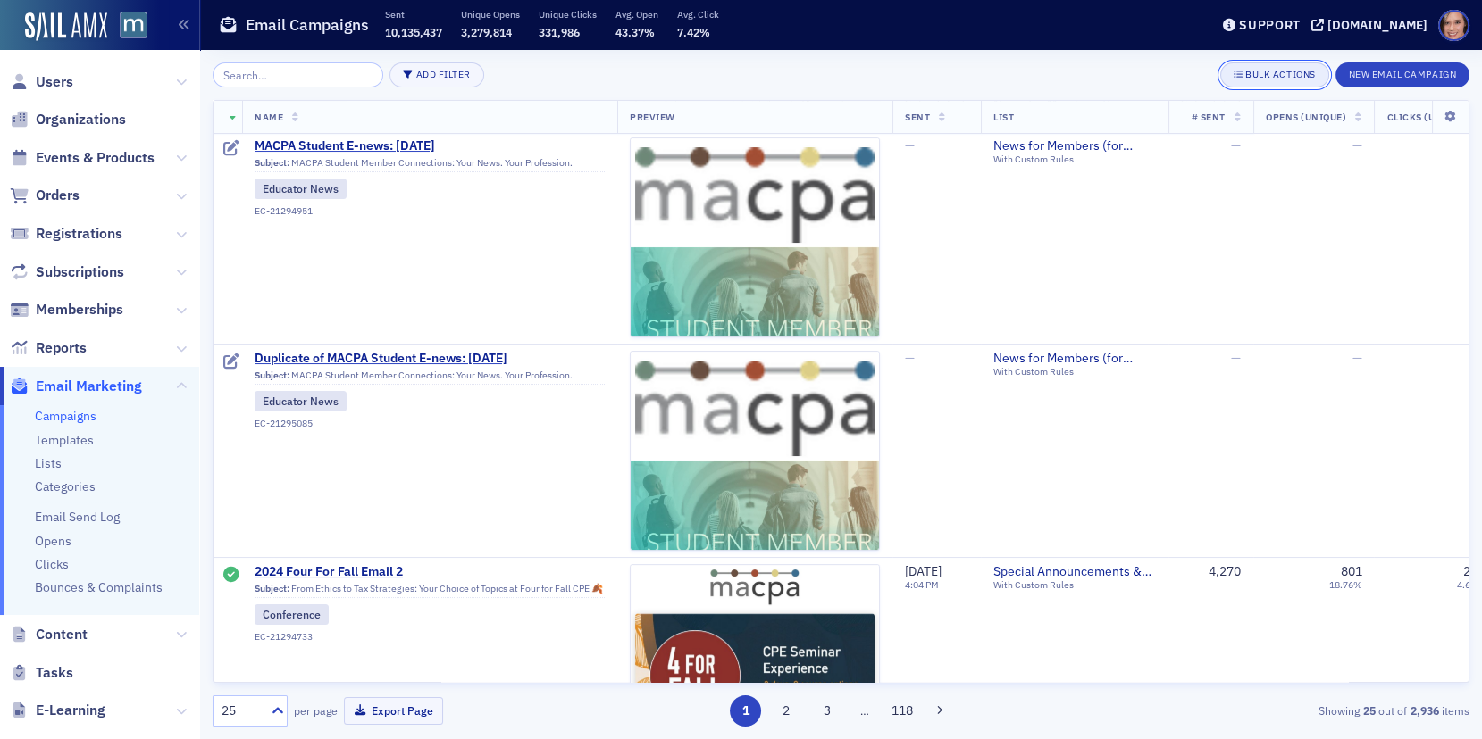
drag, startPoint x: 1257, startPoint y: 76, endPoint x: 1215, endPoint y: 76, distance: 42.0
click at [1257, 76] on div "Bulk Actions" at bounding box center [1280, 75] width 70 height 10
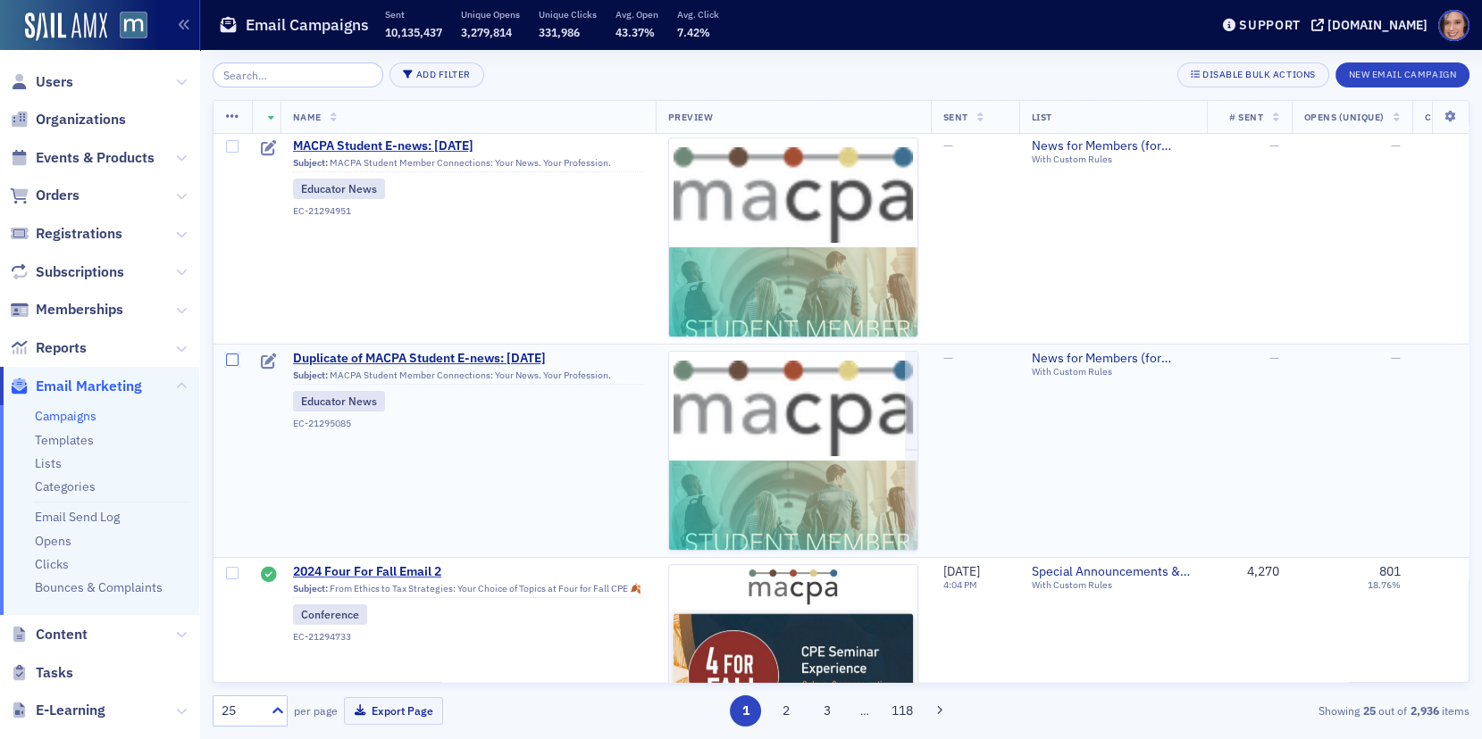
click at [231, 355] on input "checkbox" at bounding box center [232, 360] width 13 height 13
checkbox input "true"
click at [230, 116] on icon at bounding box center [232, 117] width 13 height 14
click at [310, 128] on div "Delete 1 row" at bounding box center [298, 133] width 60 height 10
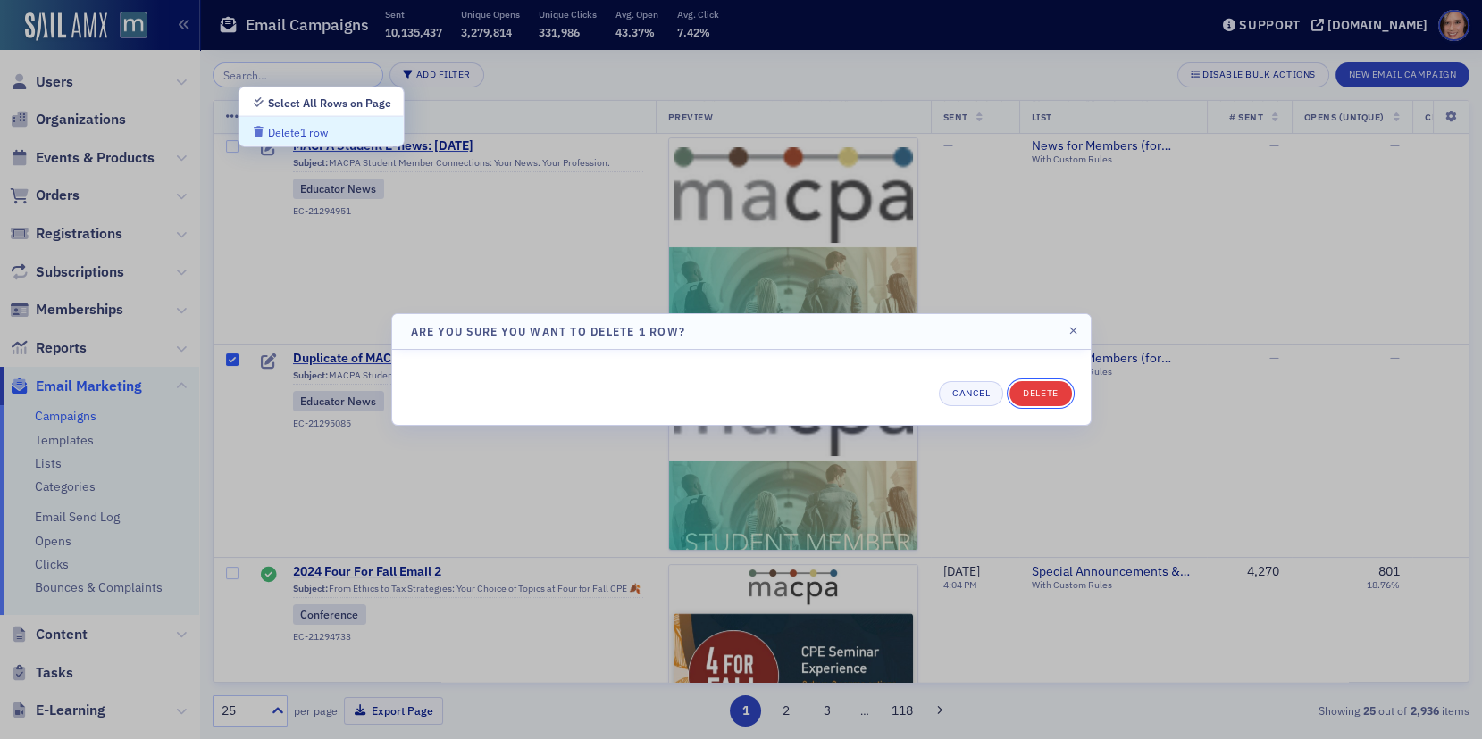
click at [1041, 391] on button "Delete" at bounding box center [1040, 393] width 62 height 25
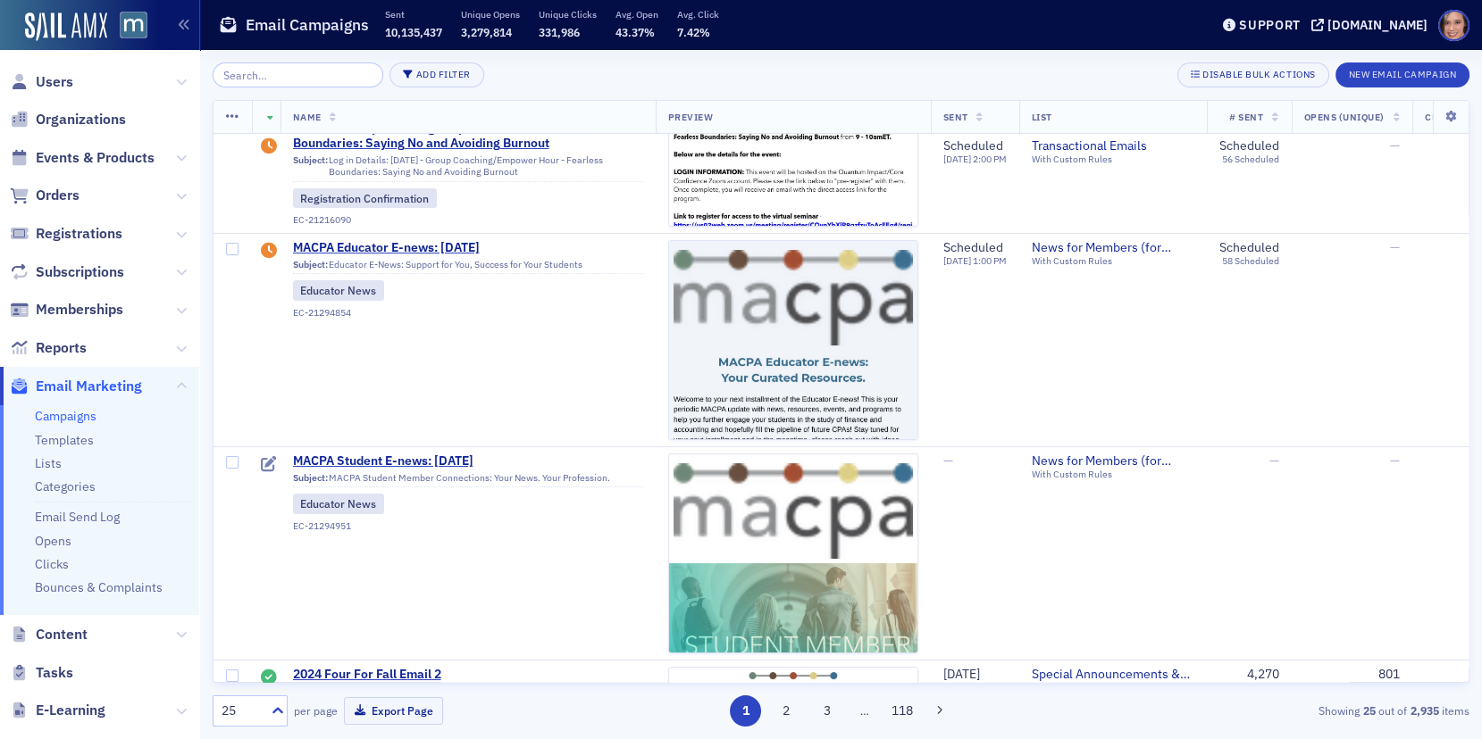
scroll to position [274, 0]
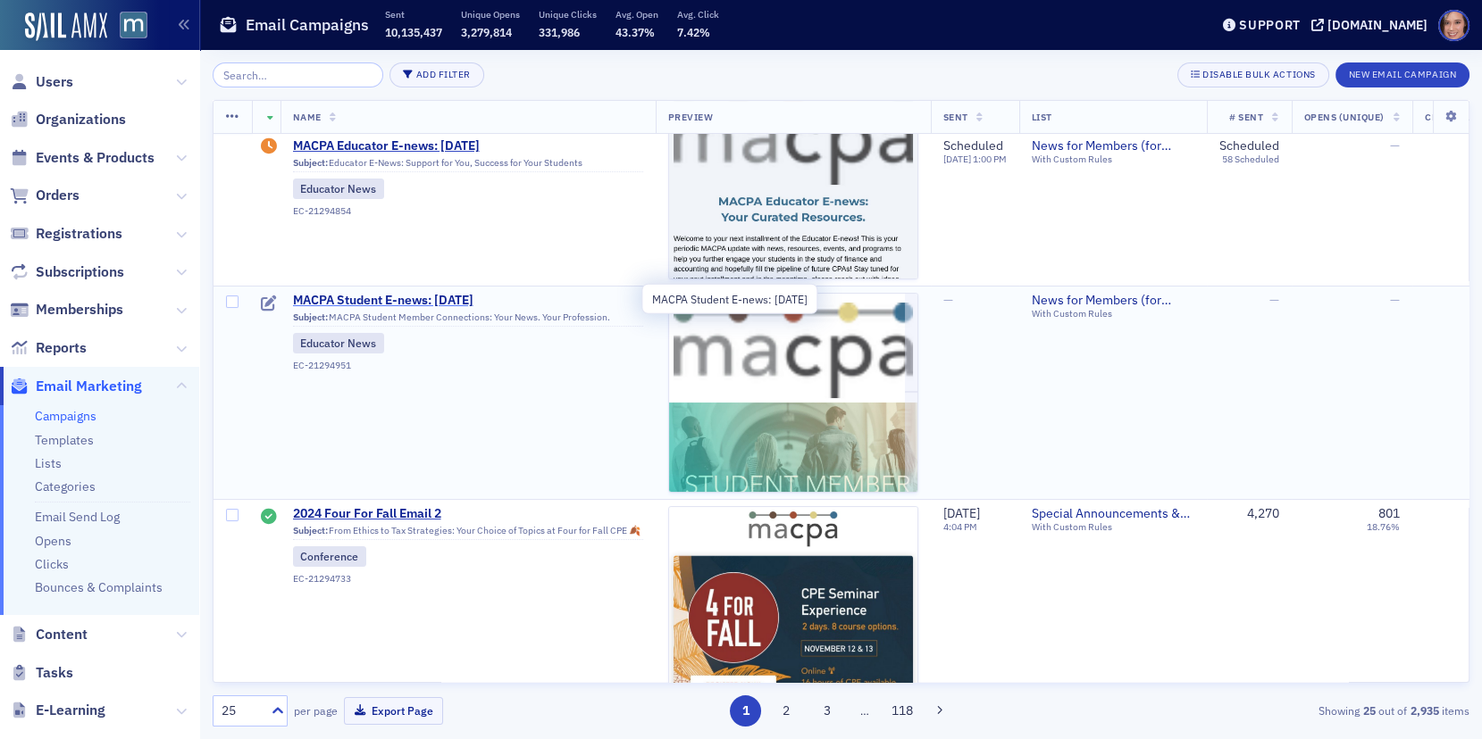
click at [505, 305] on span "MACPA Student E-news: [DATE]" at bounding box center [468, 301] width 350 height 16
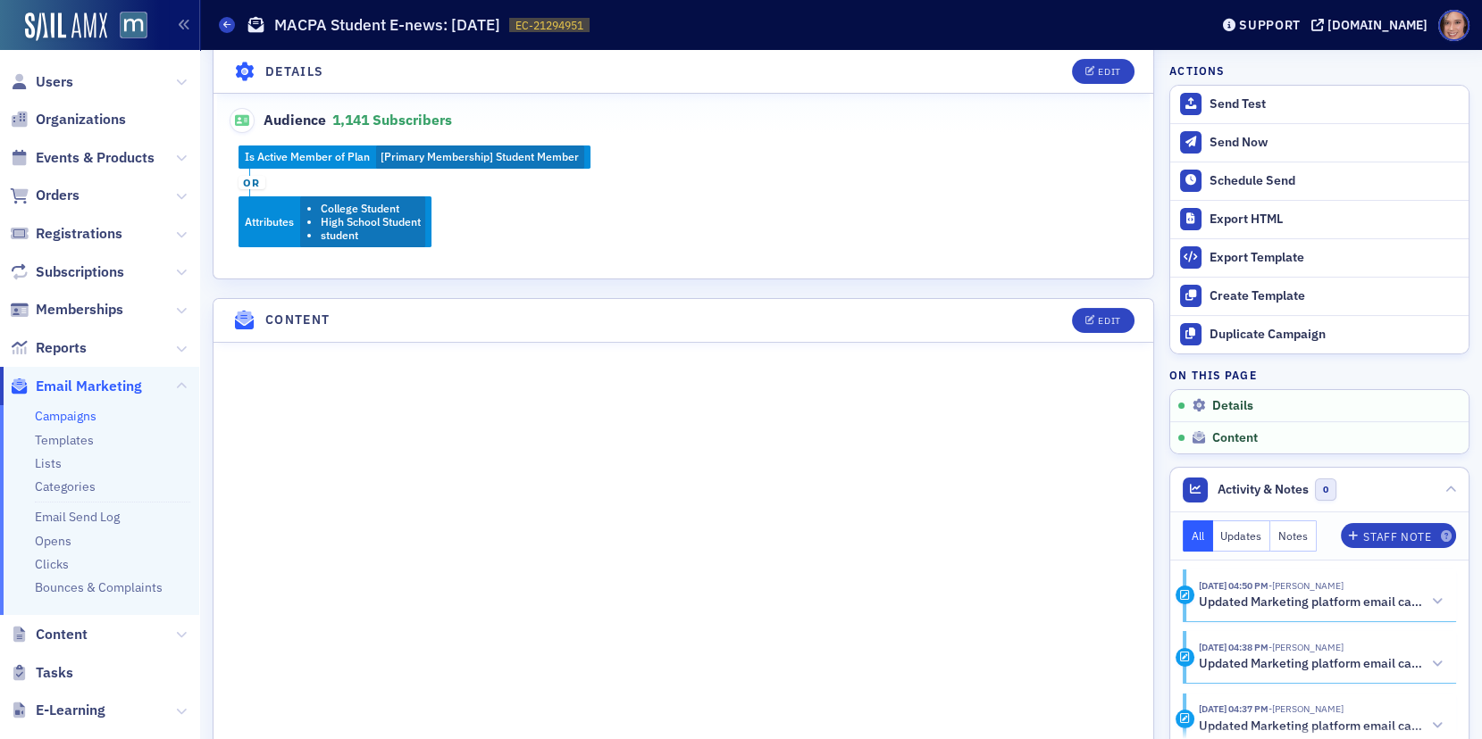
scroll to position [756, 0]
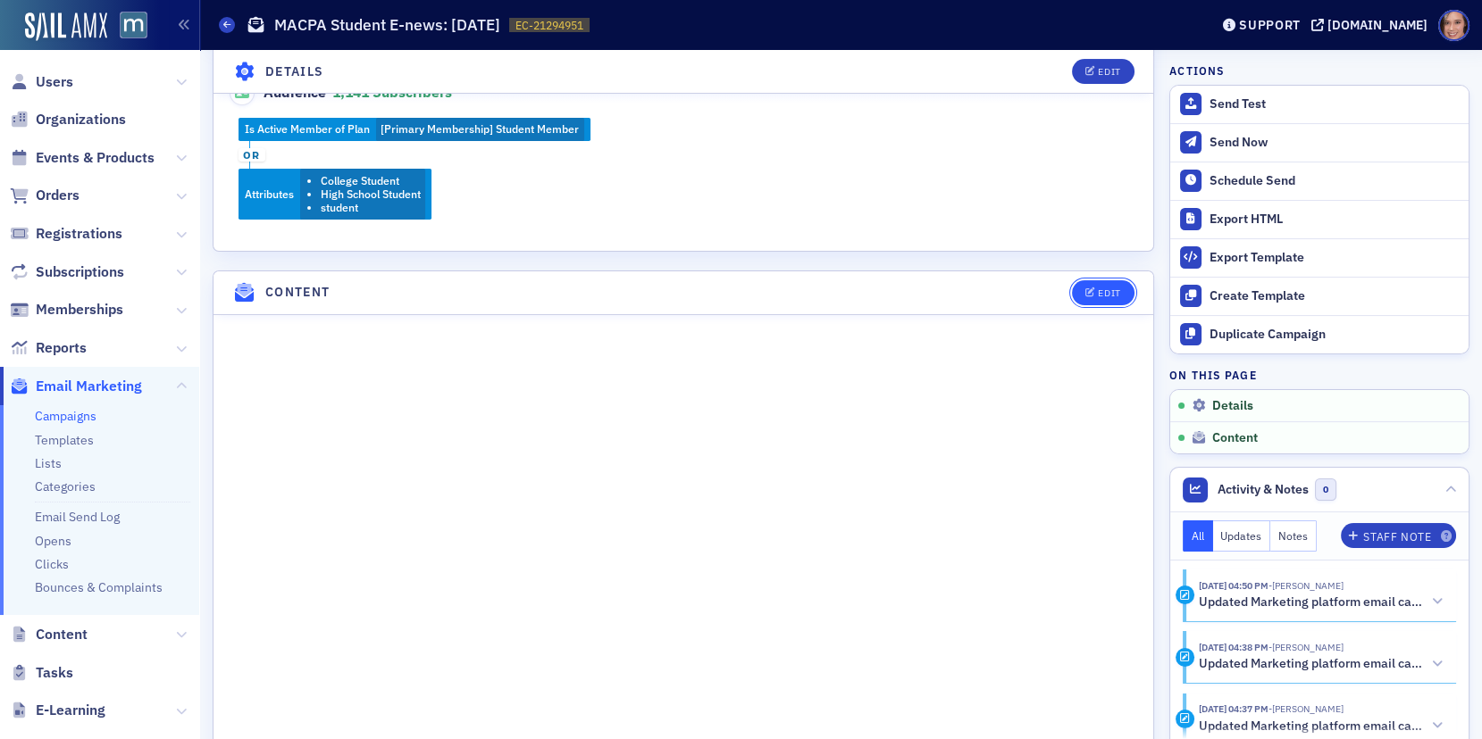
click at [1098, 288] on div "Edit" at bounding box center [1109, 293] width 22 height 10
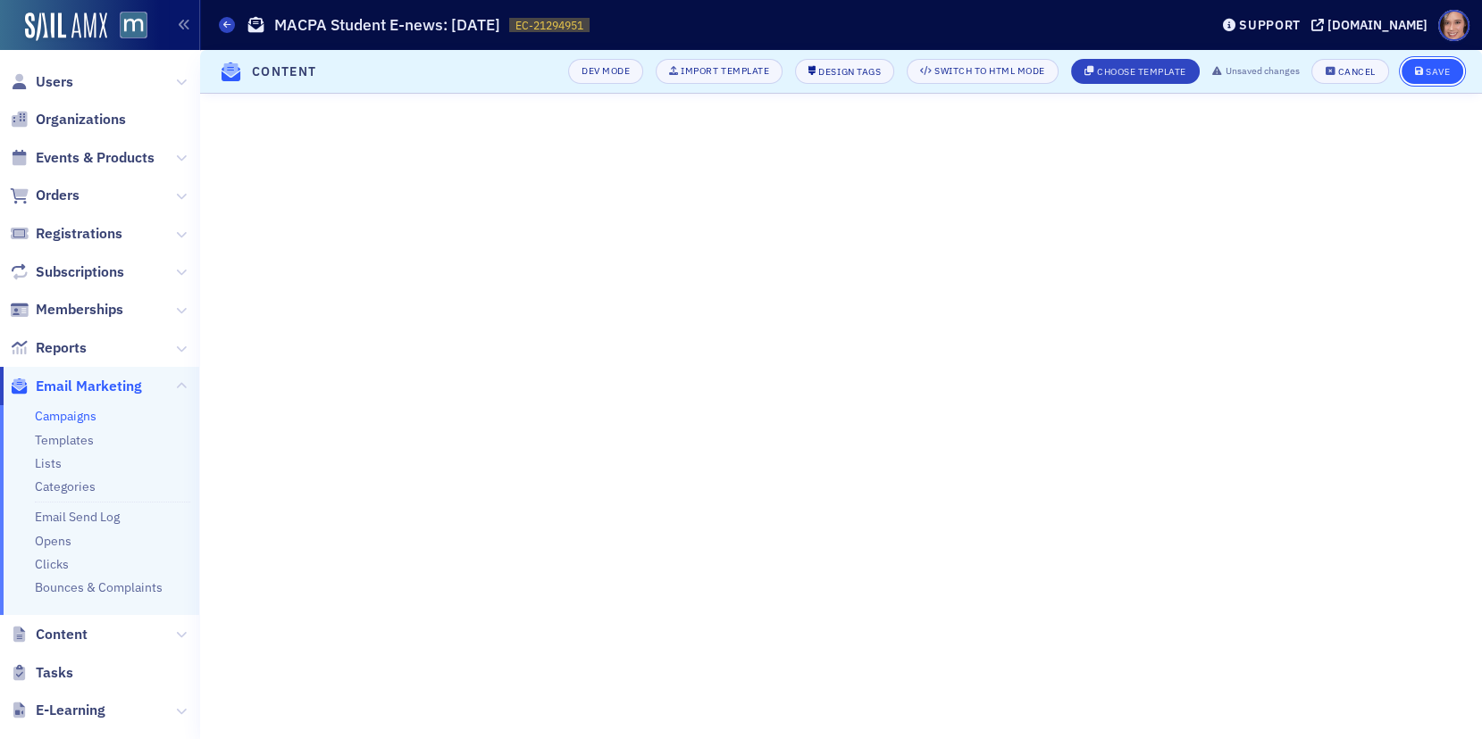
click at [1437, 67] on div "Save" at bounding box center [1437, 72] width 24 height 10
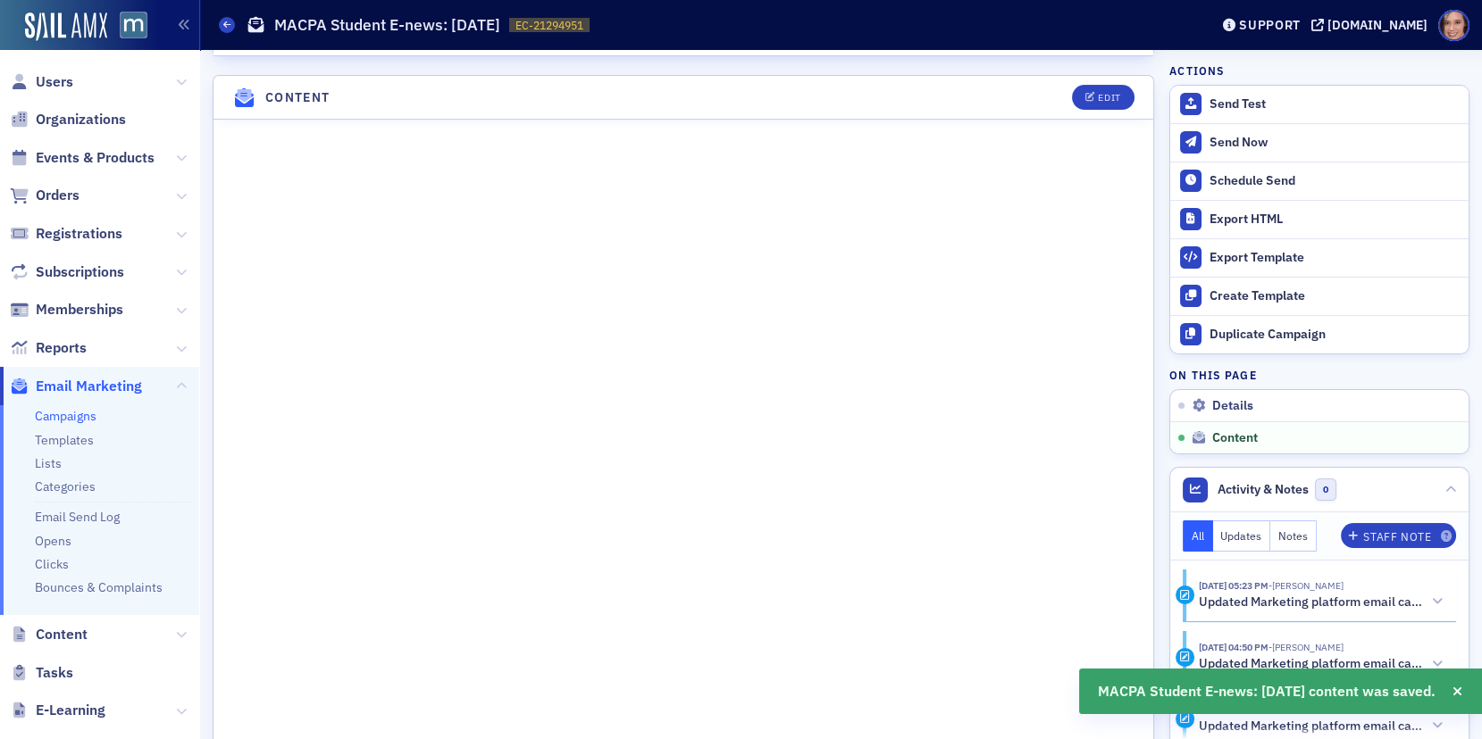
scroll to position [873, 0]
click at [1094, 78] on button "Edit" at bounding box center [1103, 90] width 62 height 25
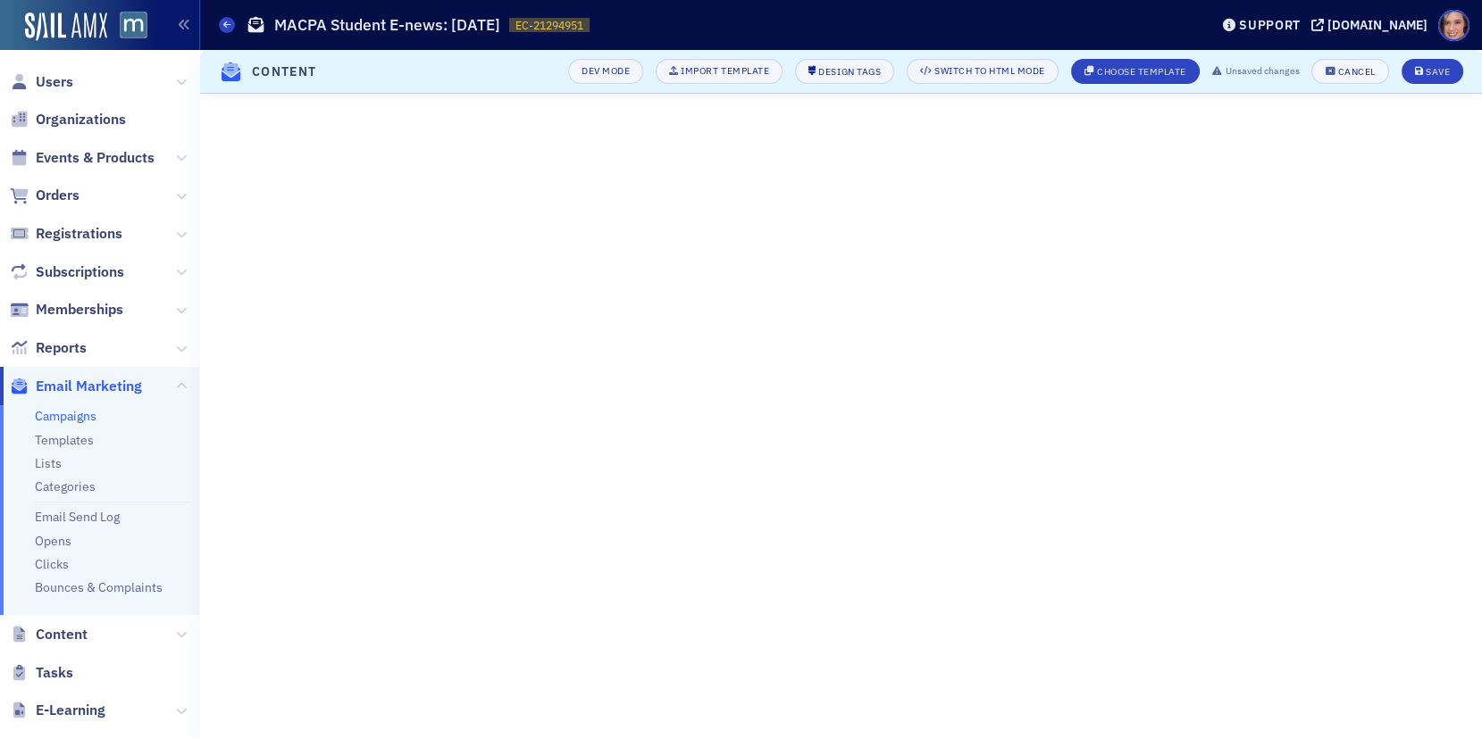
scroll to position [290, 0]
click at [1421, 71] on icon "submit" at bounding box center [1419, 72] width 9 height 10
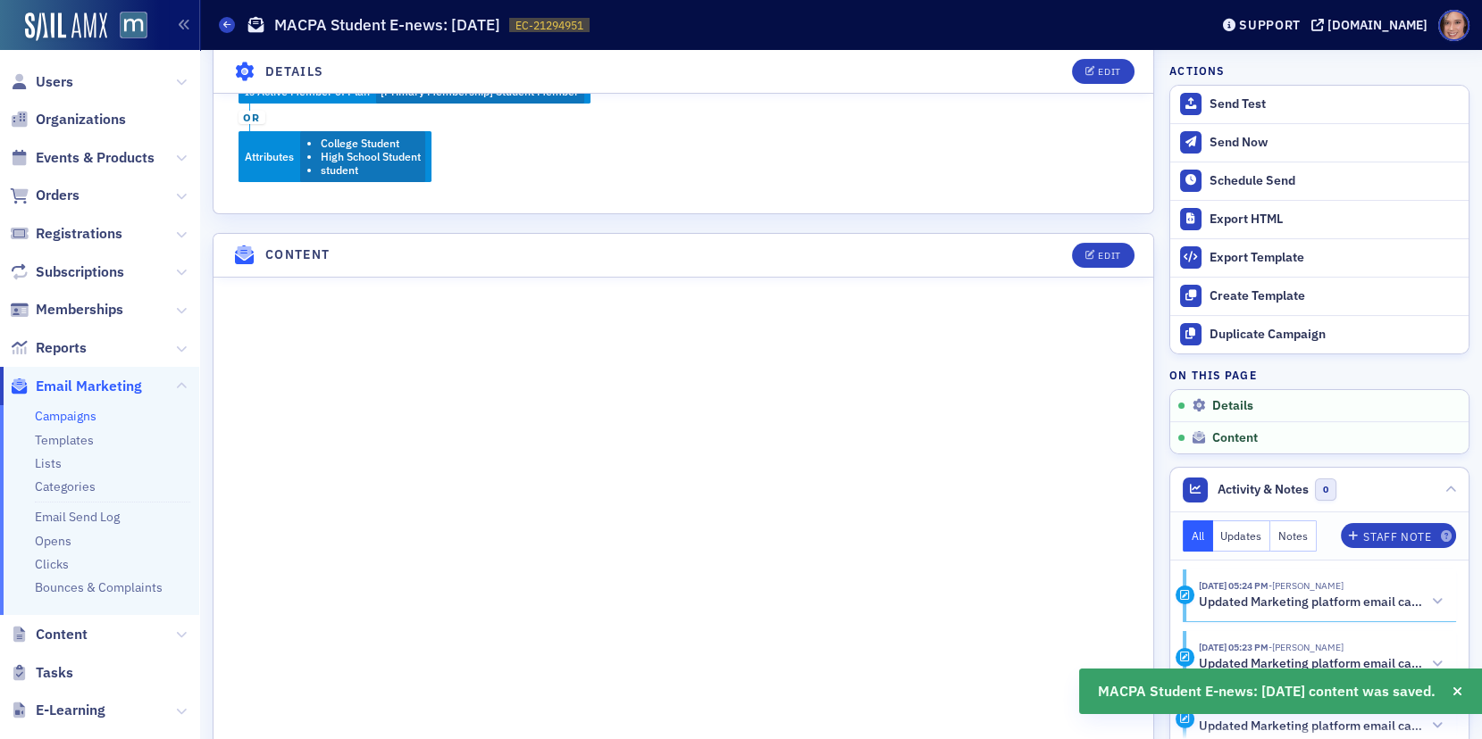
scroll to position [873, 0]
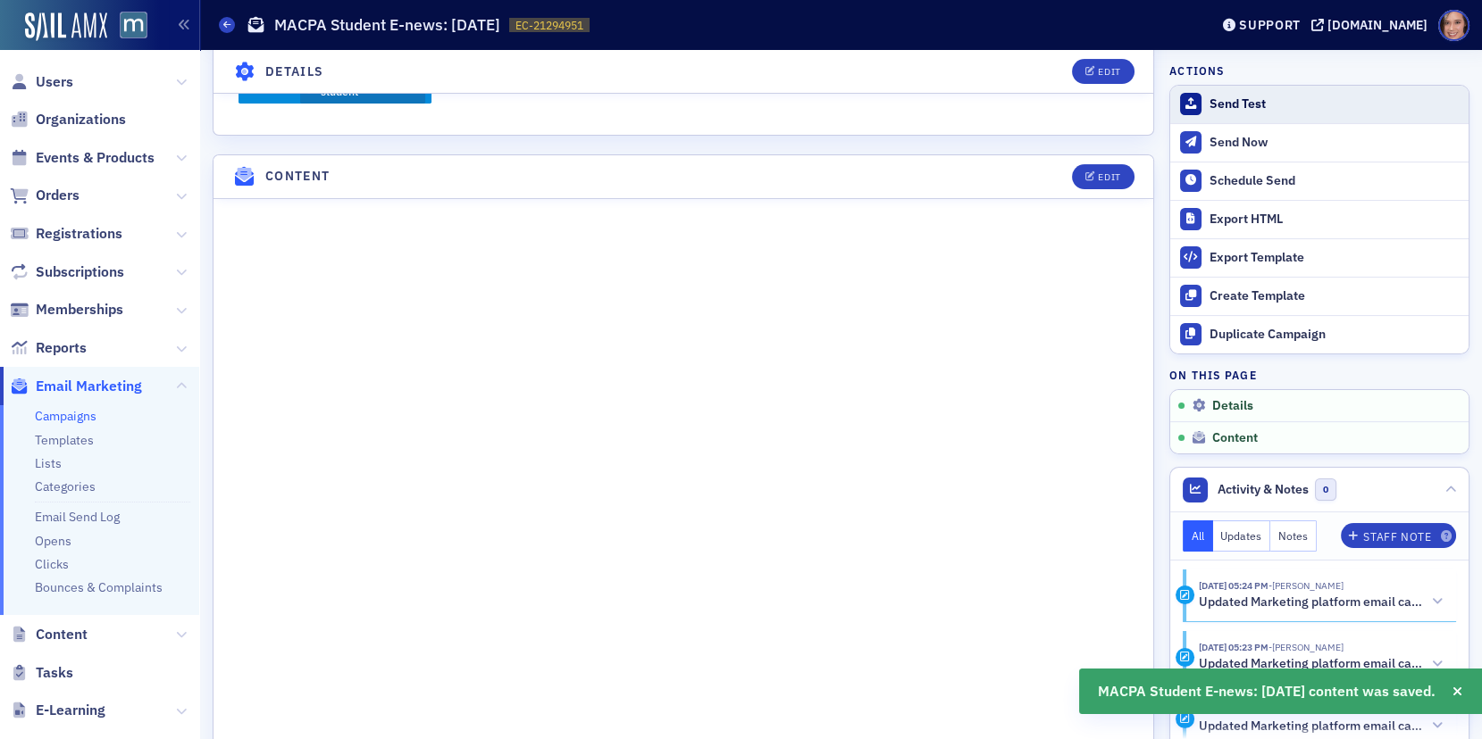
click at [1237, 104] on div "Send Test" at bounding box center [1334, 104] width 250 height 16
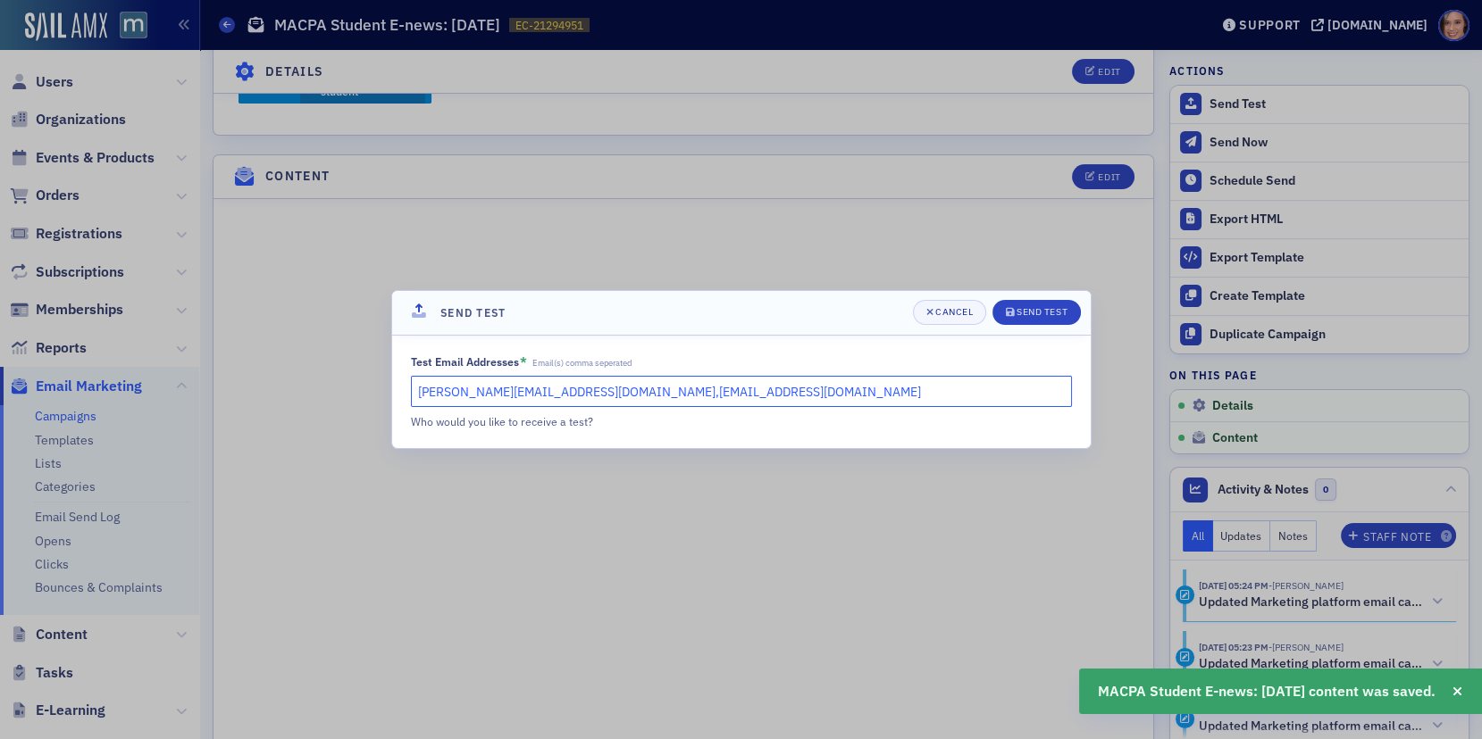
click at [628, 390] on input "[PERSON_NAME][EMAIL_ADDRESS][DOMAIN_NAME],[EMAIL_ADDRESS][DOMAIN_NAME]" at bounding box center [741, 391] width 661 height 31
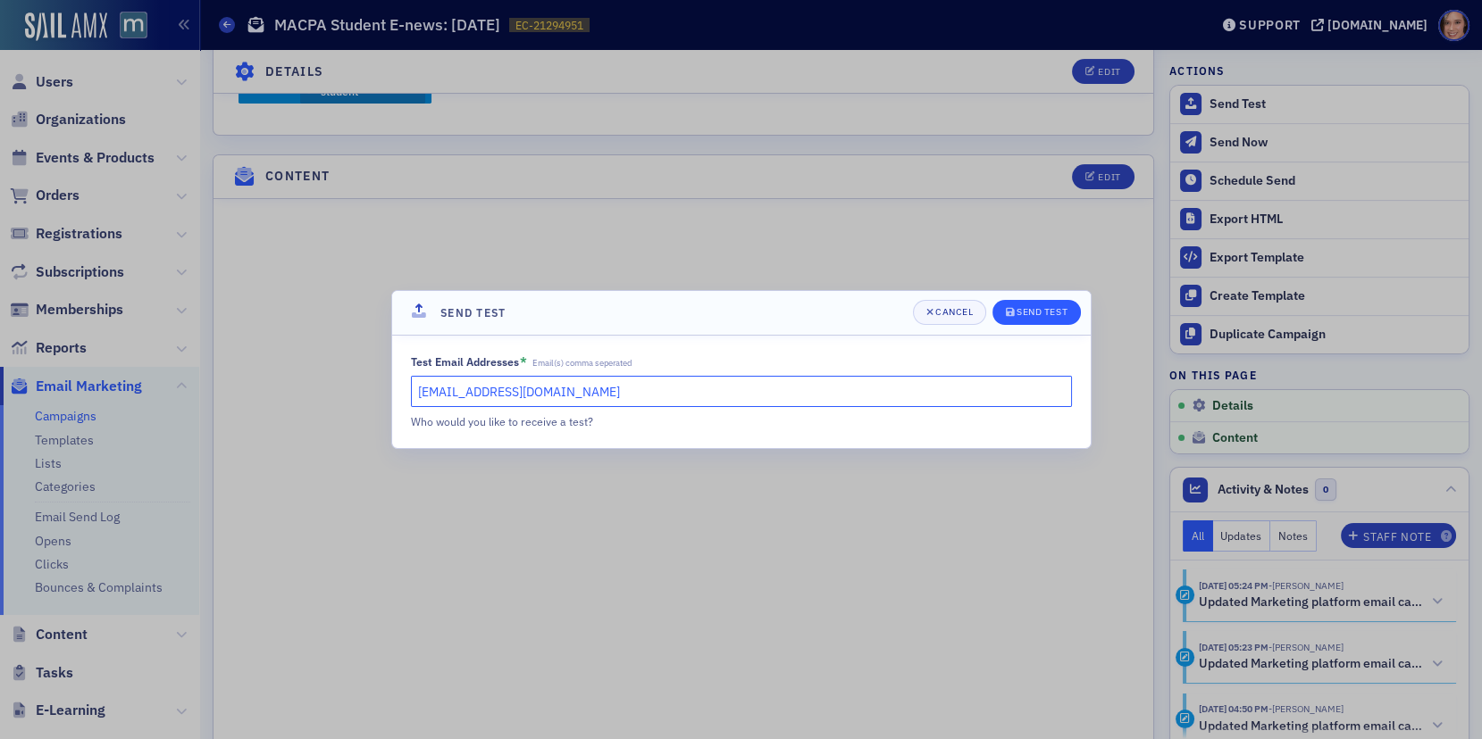
type input "[EMAIL_ADDRESS][DOMAIN_NAME]"
click at [1053, 313] on div "Send Test" at bounding box center [1041, 312] width 51 height 10
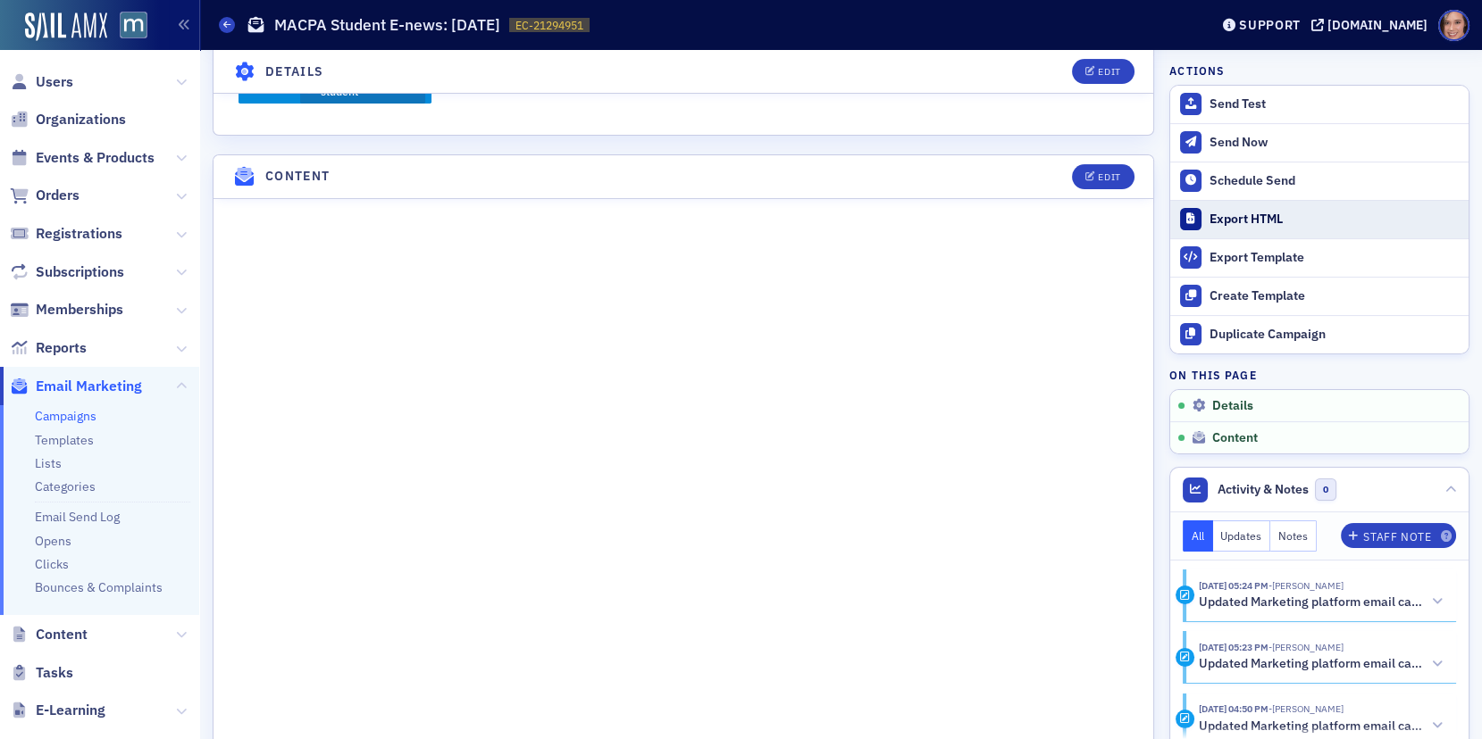
scroll to position [0, 0]
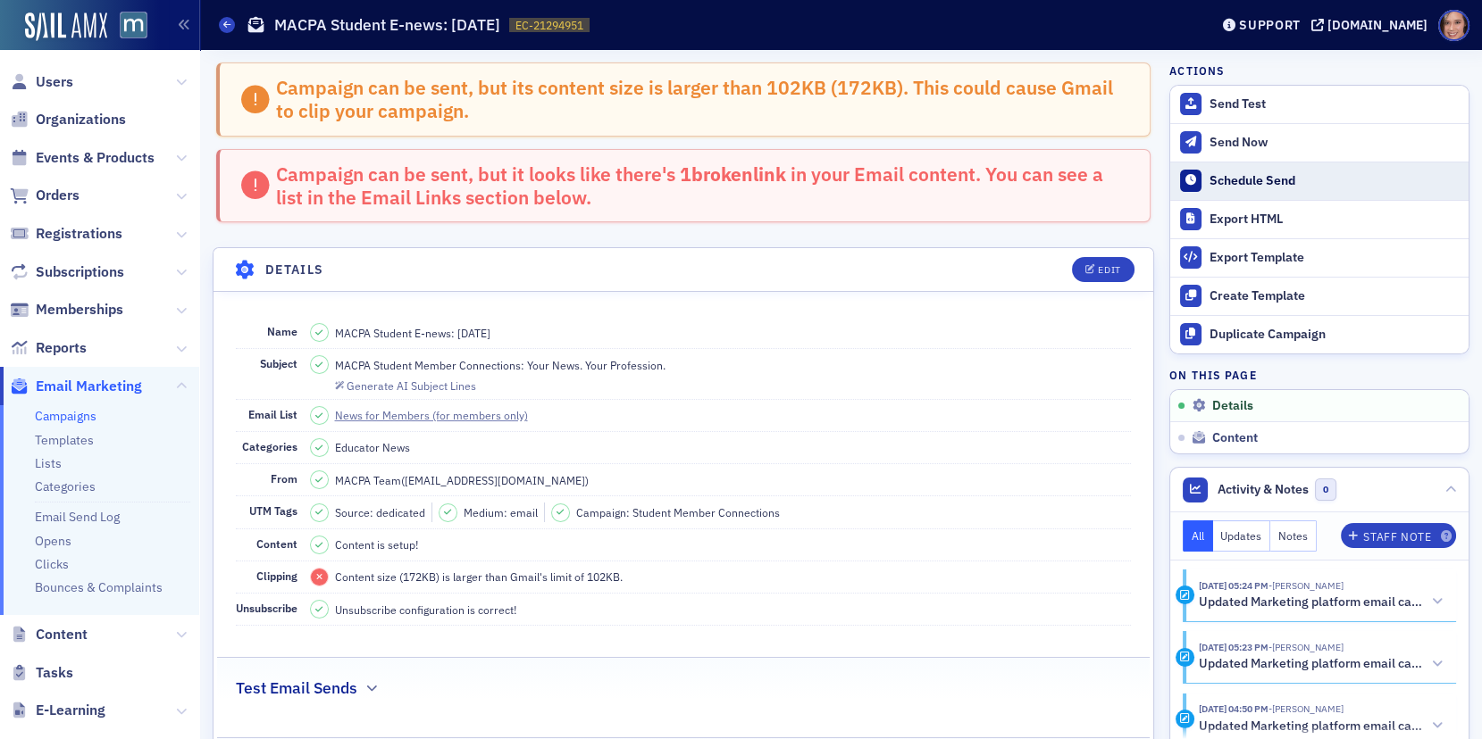
click at [1240, 173] on div "Schedule Send" at bounding box center [1334, 181] width 250 height 16
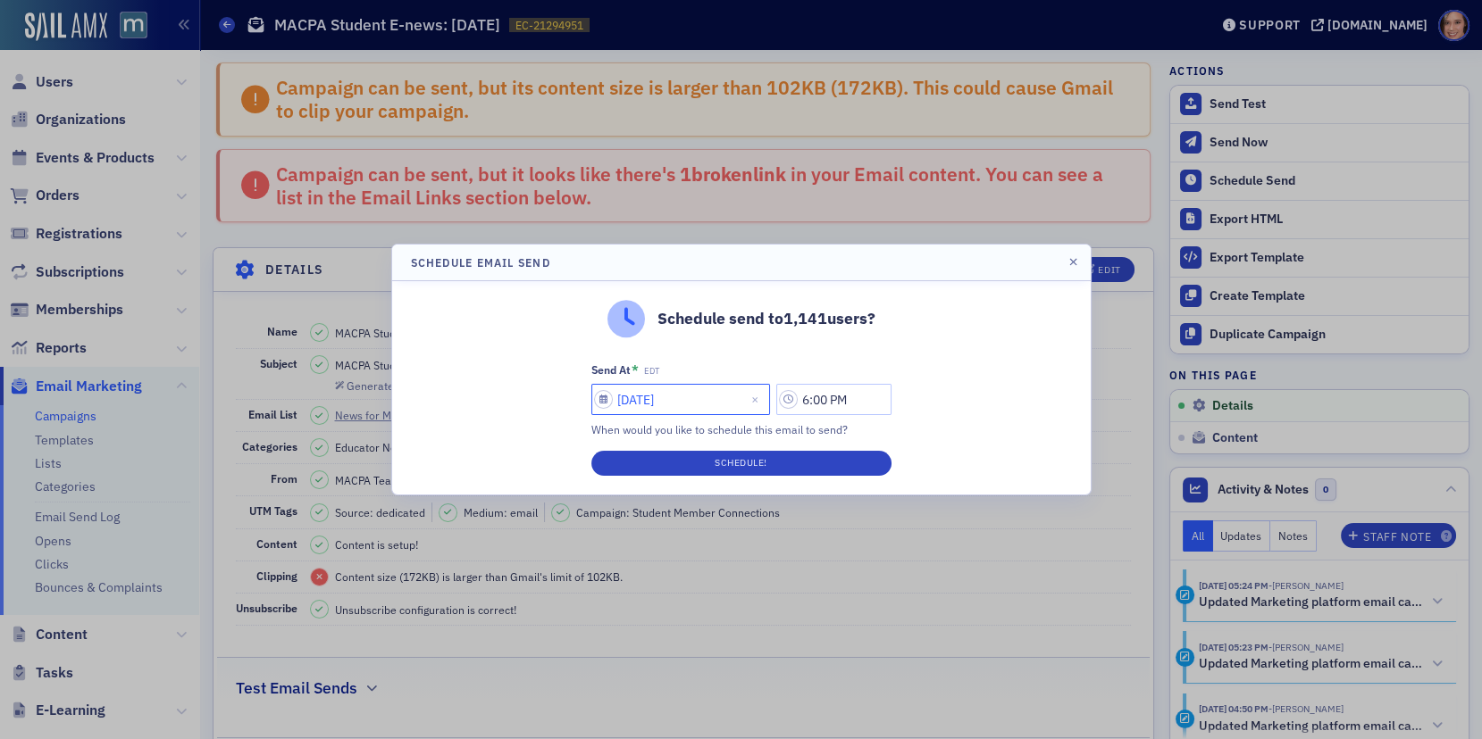
click at [641, 400] on input "[DATE]" at bounding box center [680, 399] width 179 height 31
select select "8"
select select "2025"
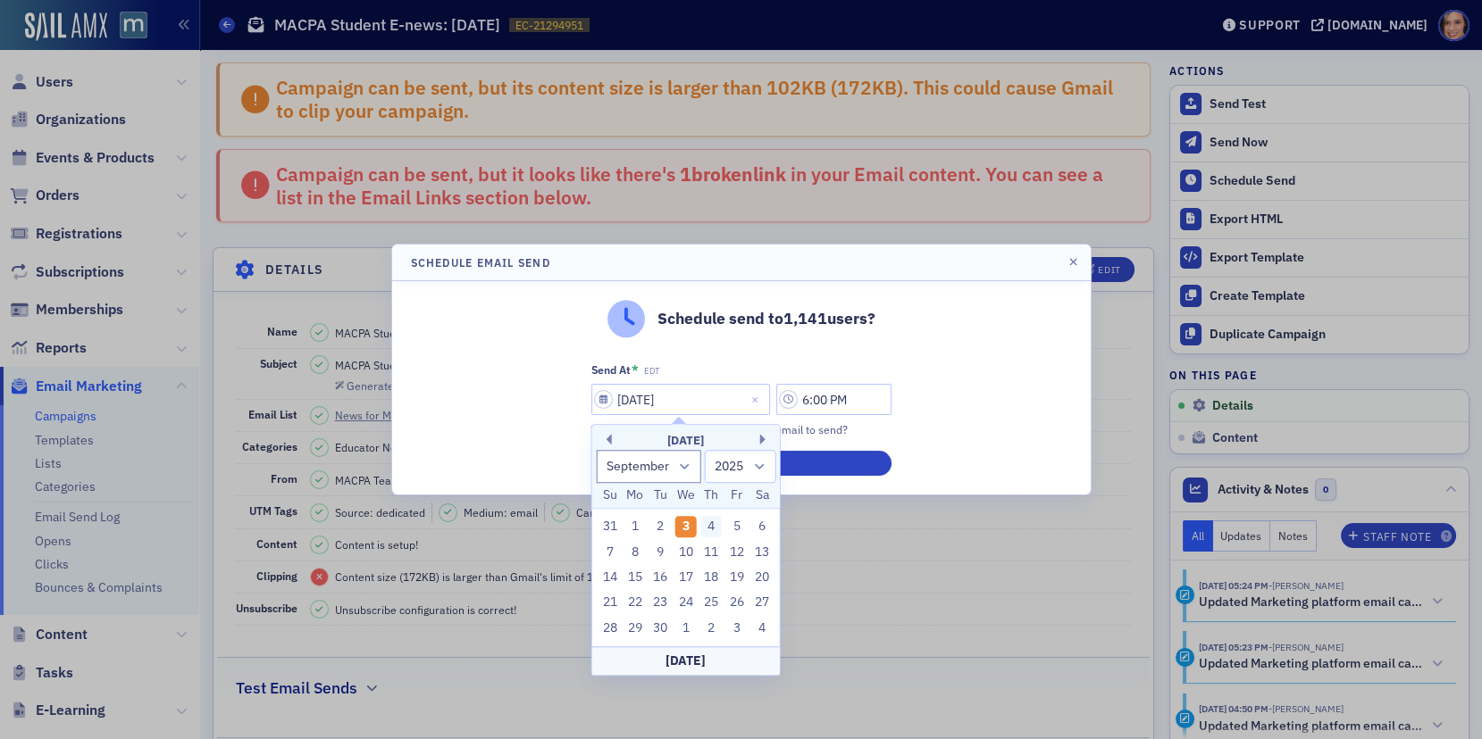
click at [709, 529] on div "4" at bounding box center [710, 526] width 21 height 21
type input "[DATE]"
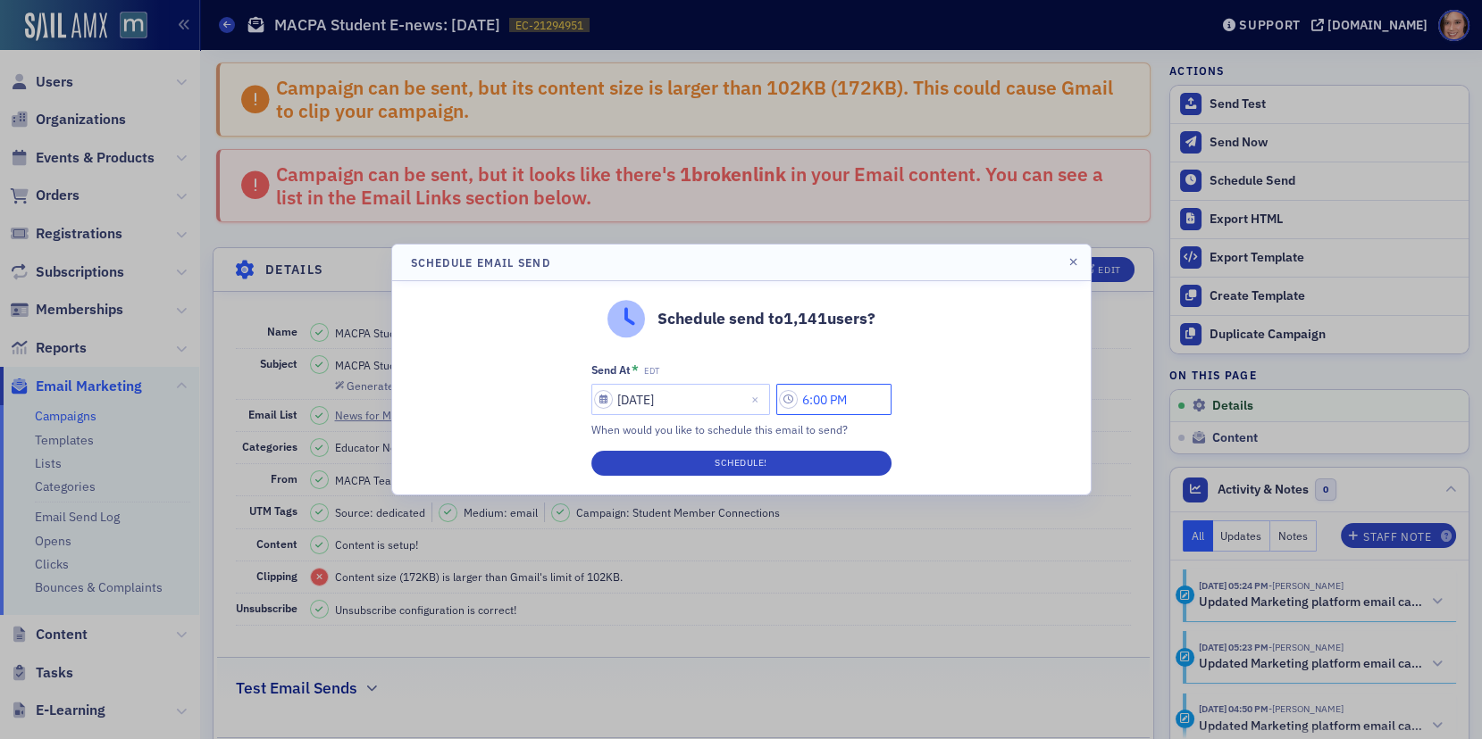
click at [813, 395] on input "6:00 PM" at bounding box center [833, 399] width 115 height 31
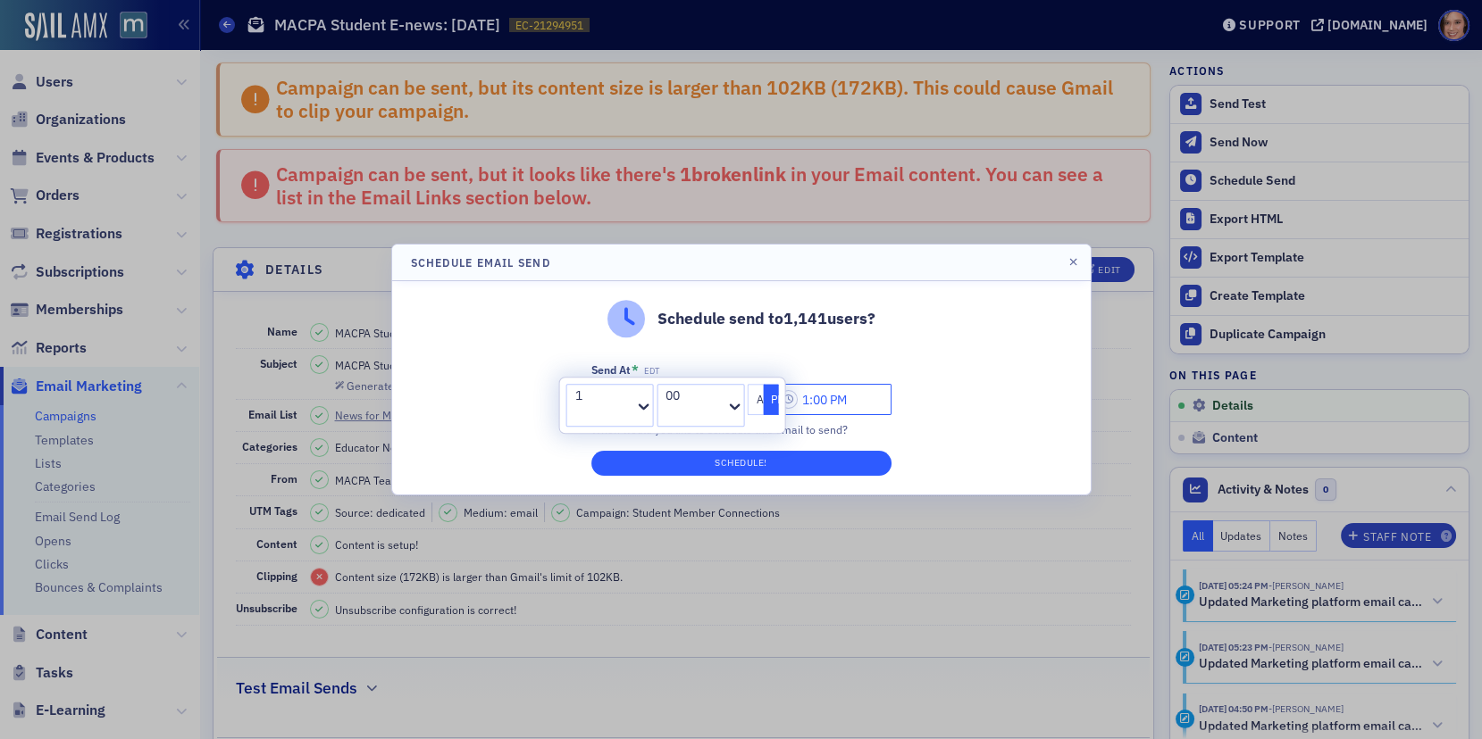
type input "1:00 PM"
click at [866, 459] on button "Schedule!" at bounding box center [741, 463] width 300 height 25
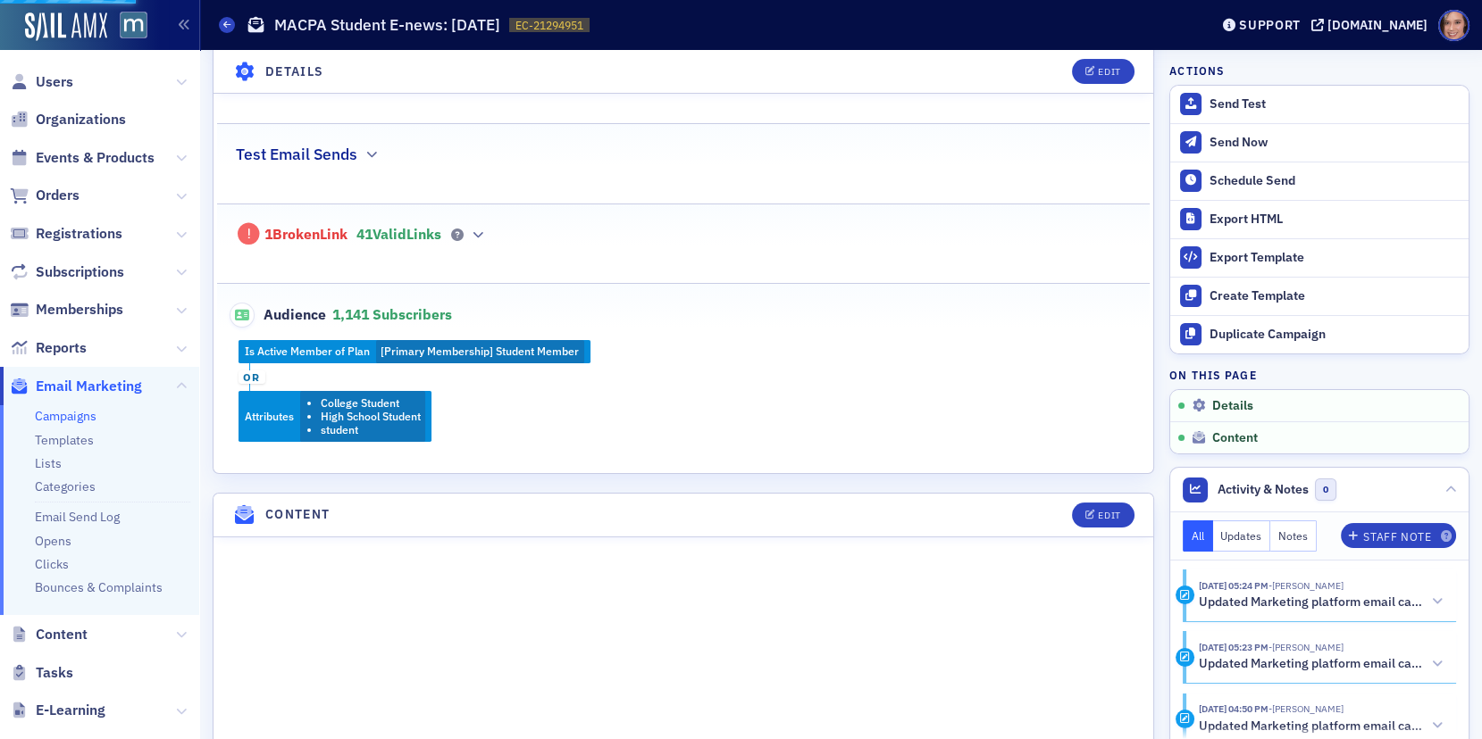
scroll to position [430, 0]
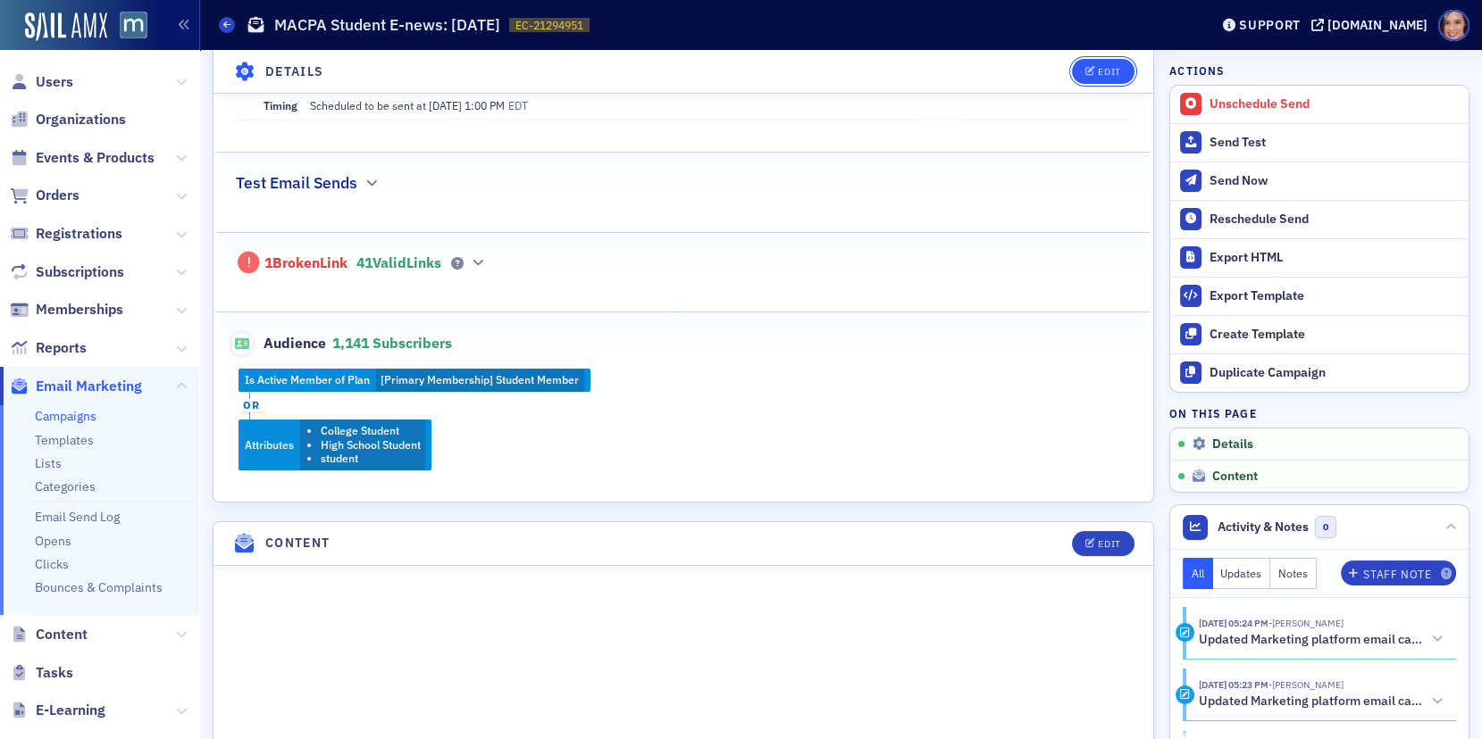
click at [1101, 67] on div "Edit" at bounding box center [1109, 72] width 22 height 10
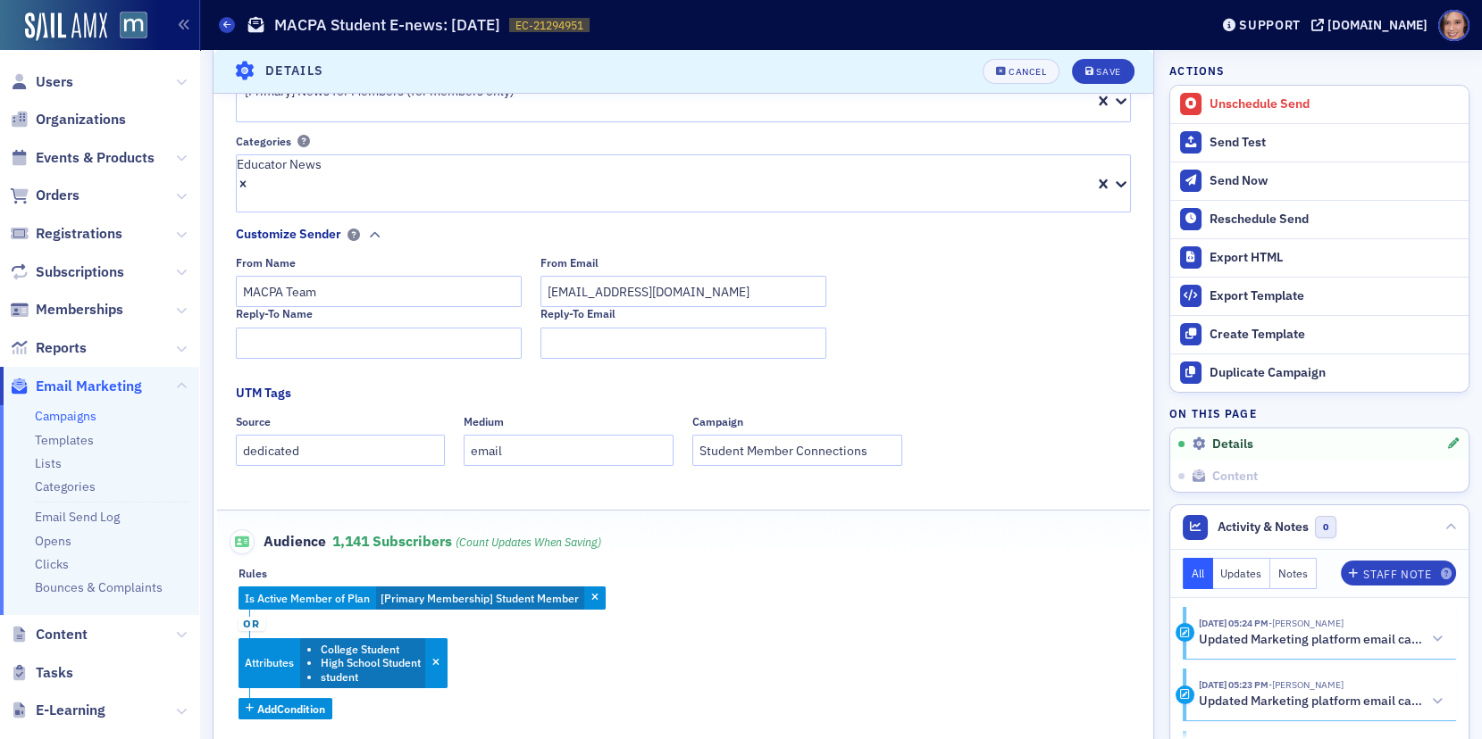
scroll to position [297, 0]
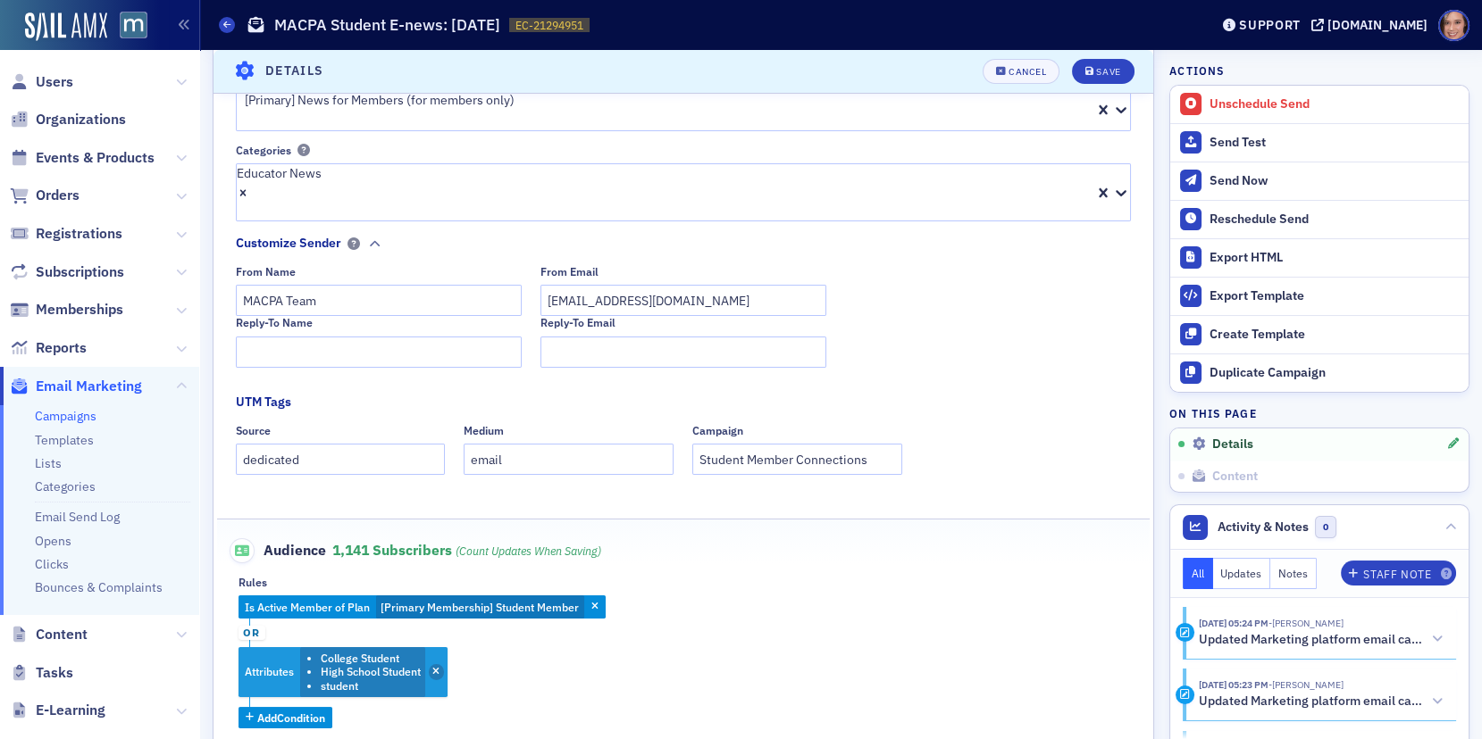
click at [434, 668] on icon "button" at bounding box center [435, 673] width 7 height 10
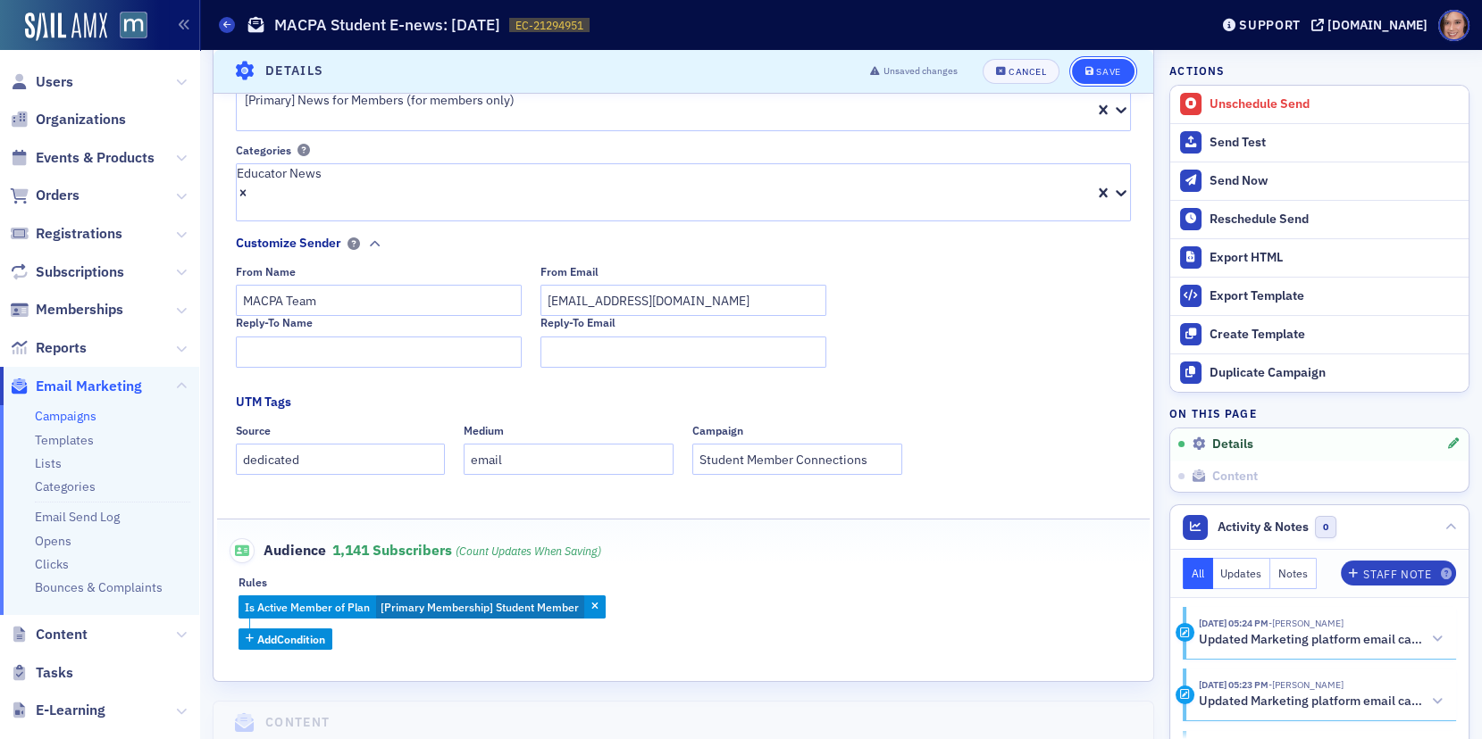
click at [1102, 71] on div "Save" at bounding box center [1108, 72] width 24 height 10
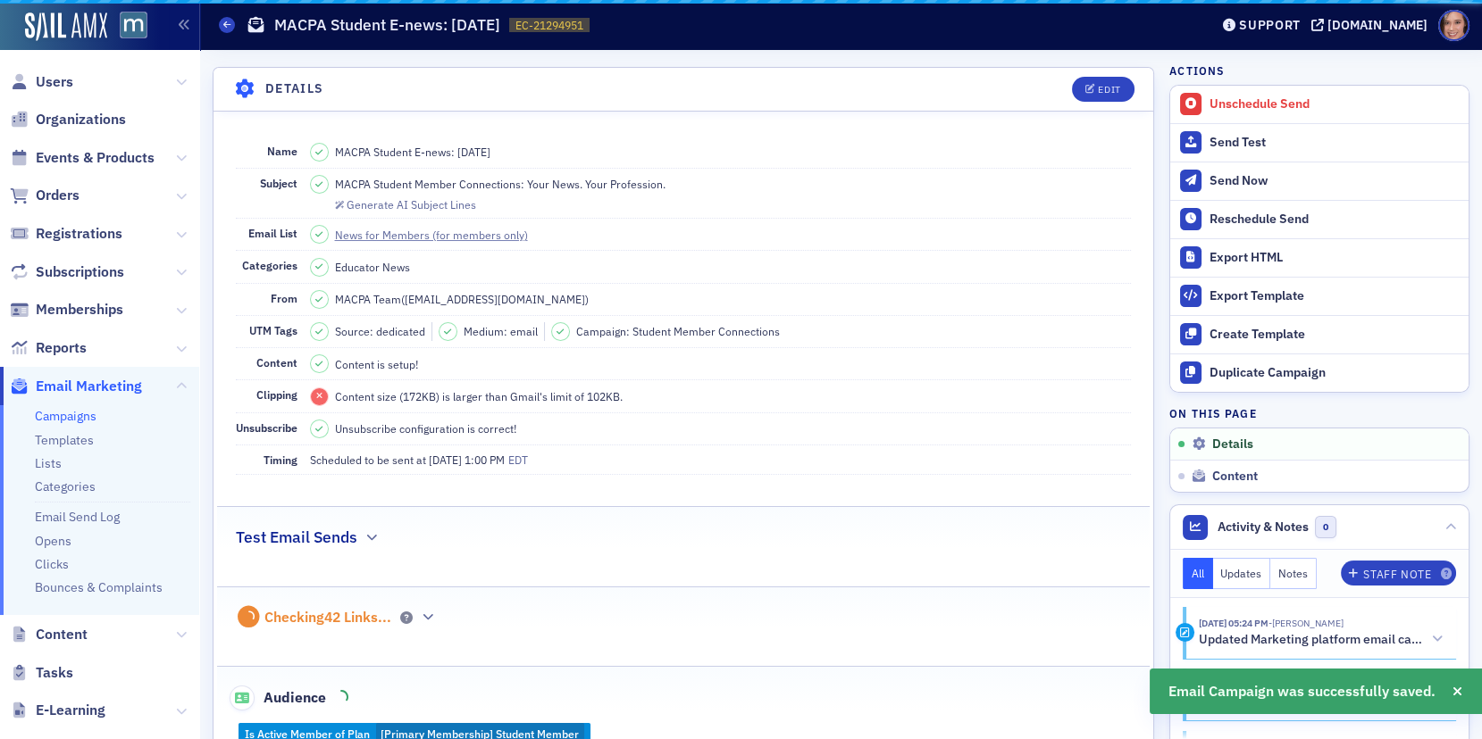
scroll to position [82, 0]
